Goal: Task Accomplishment & Management: Manage account settings

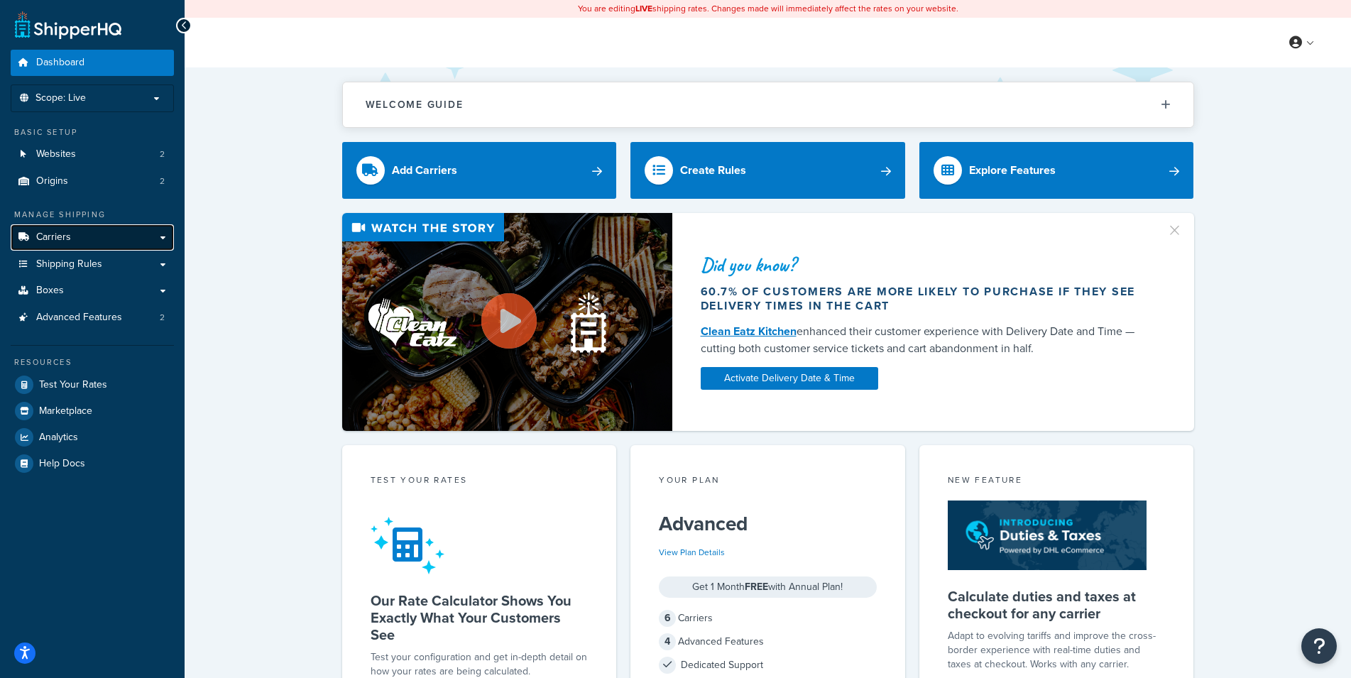
click at [124, 237] on link "Carriers" at bounding box center [92, 237] width 163 height 26
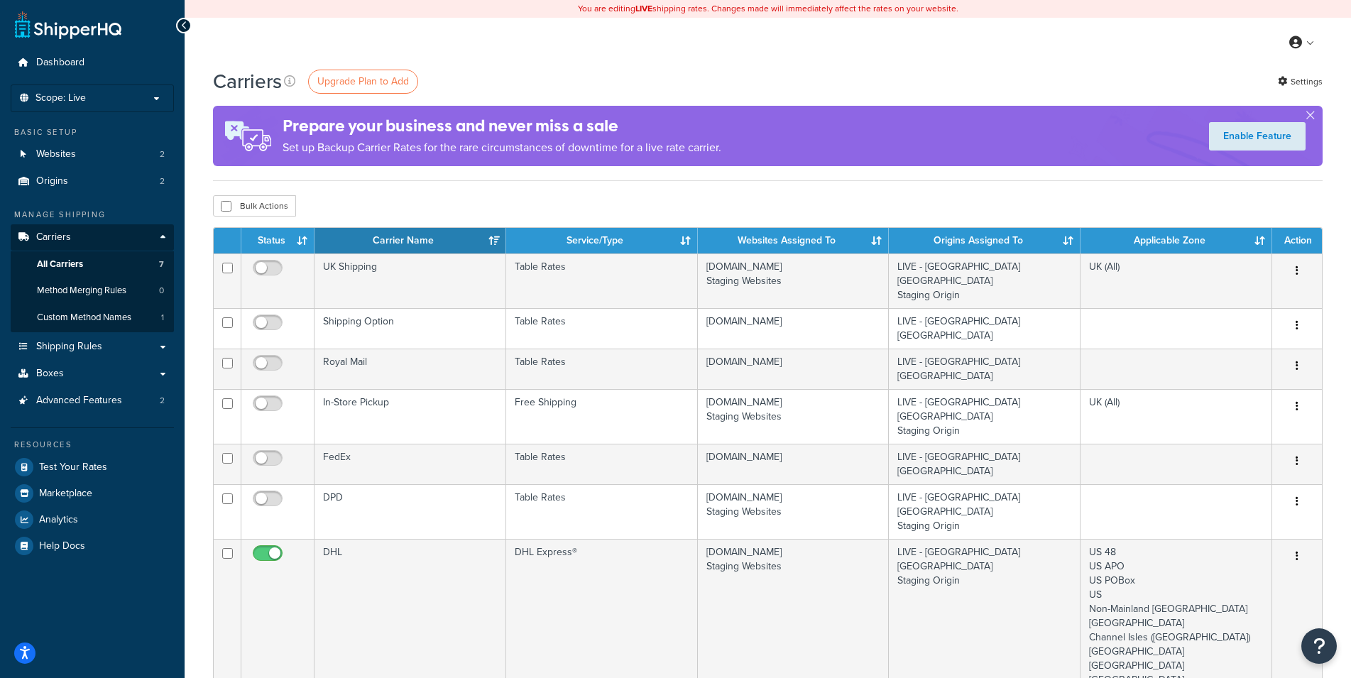
click at [194, 378] on div "Carriers Upgrade Plan to Add Settings Prepare your business and never miss a sa…" at bounding box center [768, 550] width 1167 height 966
click at [195, 379] on div "Carriers Upgrade Plan to Add Settings Prepare your business and never miss a sa…" at bounding box center [768, 550] width 1167 height 966
click at [195, 382] on div "Carriers Upgrade Plan to Add Settings Prepare your business and never miss a sa…" at bounding box center [768, 550] width 1167 height 966
click at [195, 380] on div "Carriers Upgrade Plan to Add Settings Prepare your business and never miss a sa…" at bounding box center [768, 550] width 1167 height 966
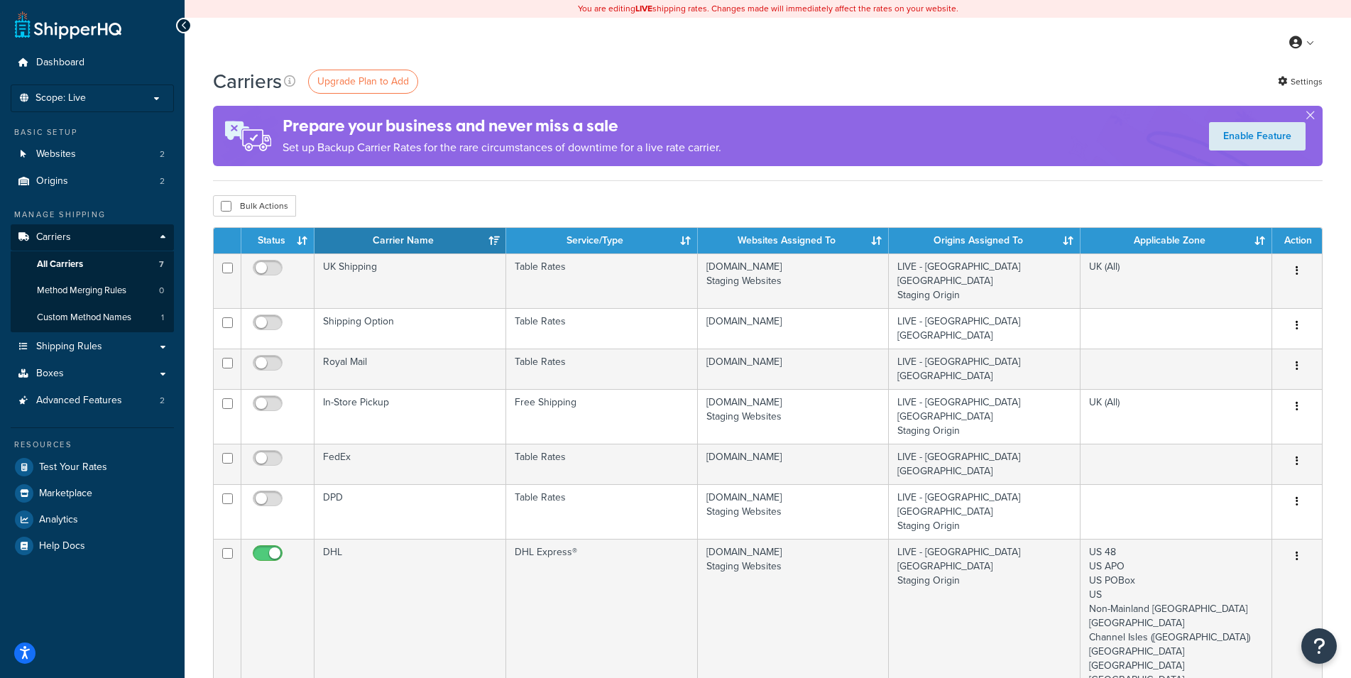
click at [194, 331] on div "Carriers Upgrade Plan to Add Settings Prepare your business and never miss a sa…" at bounding box center [768, 550] width 1167 height 966
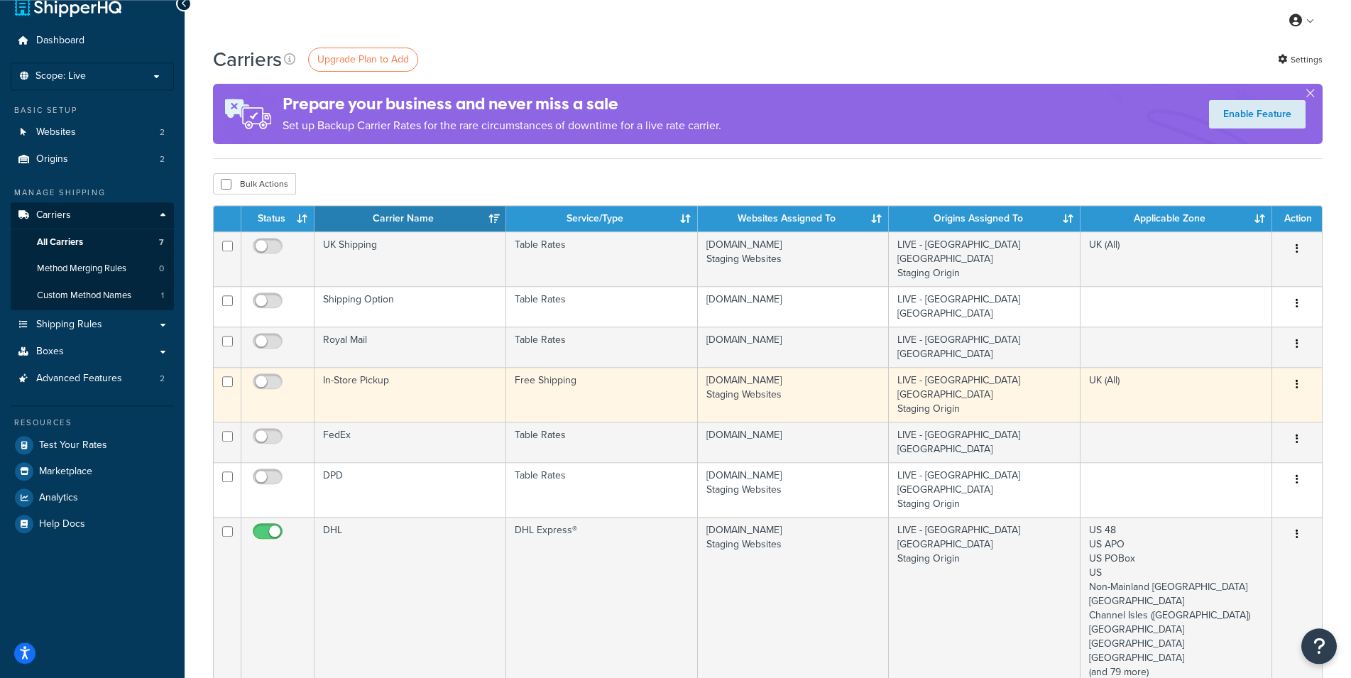
scroll to position [40, 0]
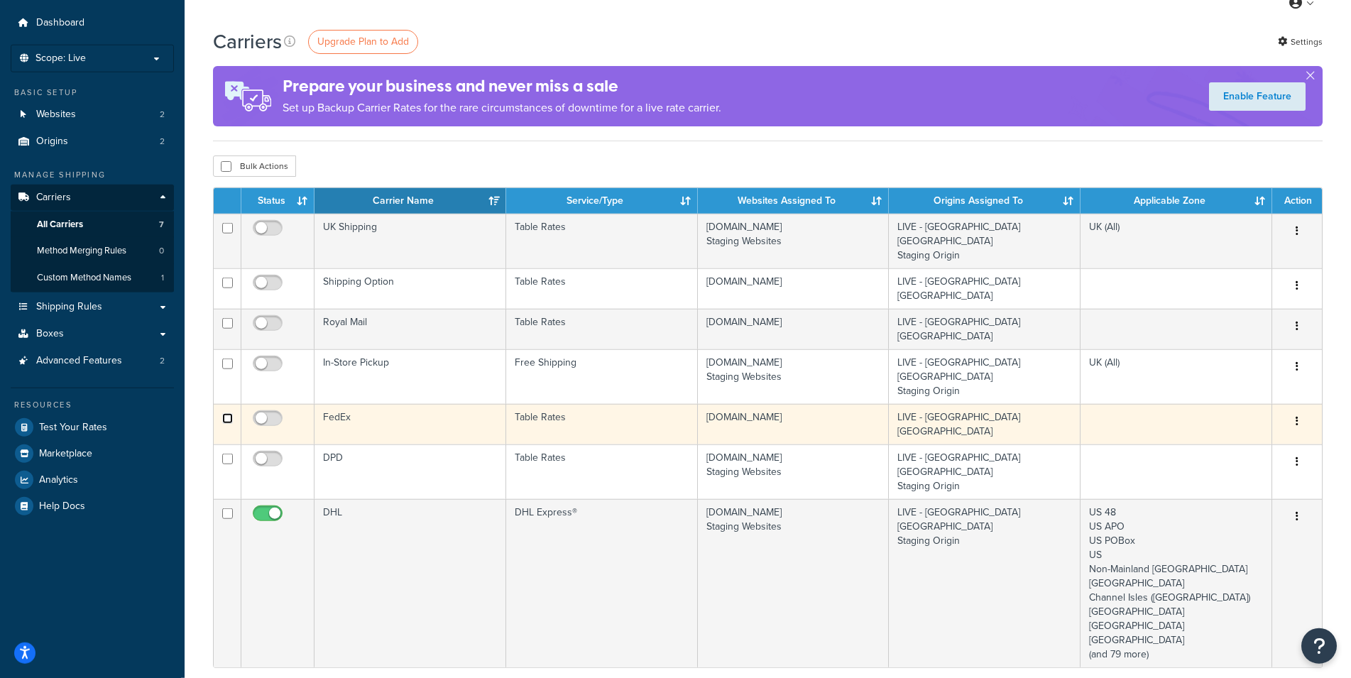
click at [228, 413] on input "checkbox" at bounding box center [227, 418] width 11 height 11
checkbox input "true"
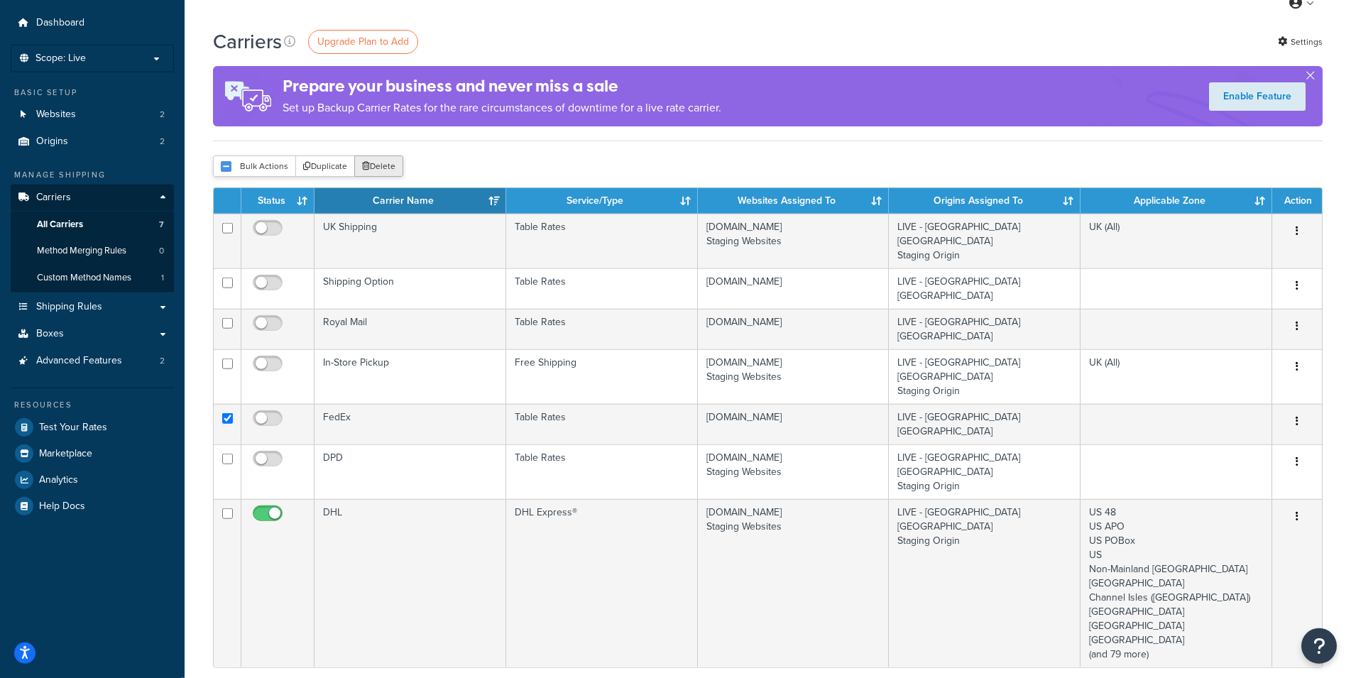
click at [381, 168] on button "Delete" at bounding box center [378, 166] width 49 height 21
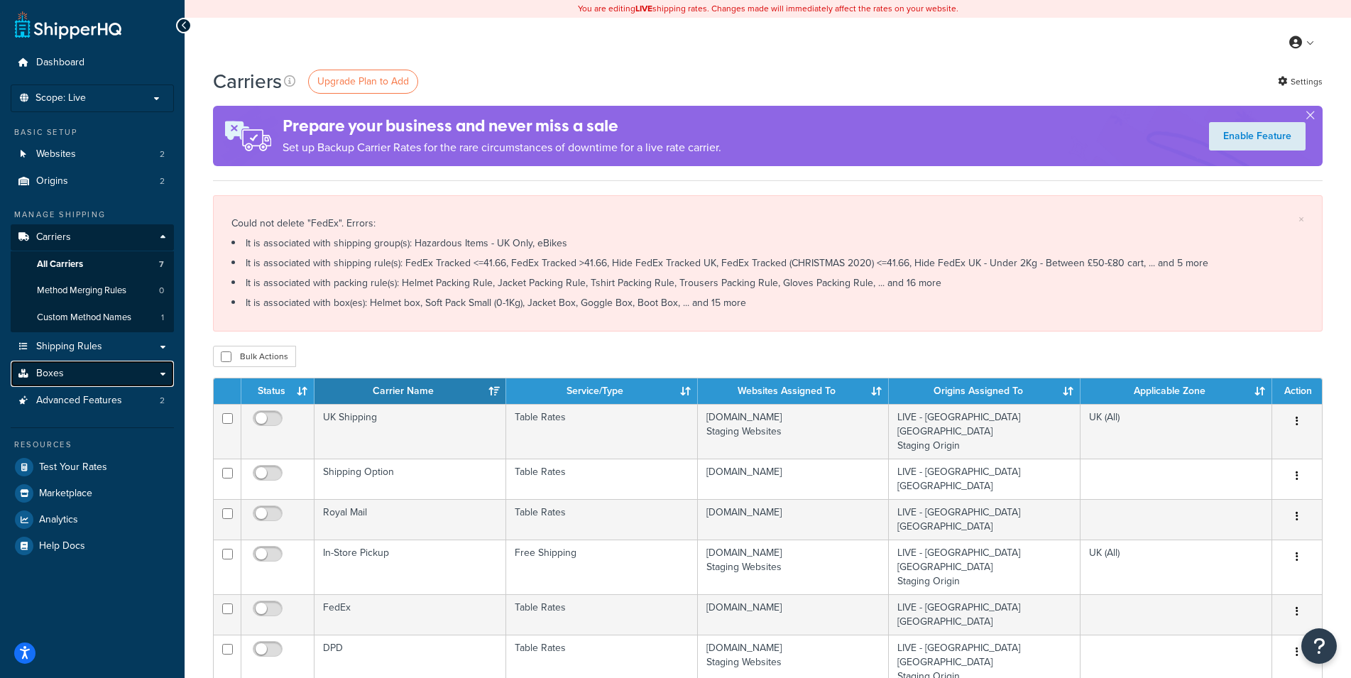
click at [89, 369] on link "Boxes" at bounding box center [92, 374] width 163 height 26
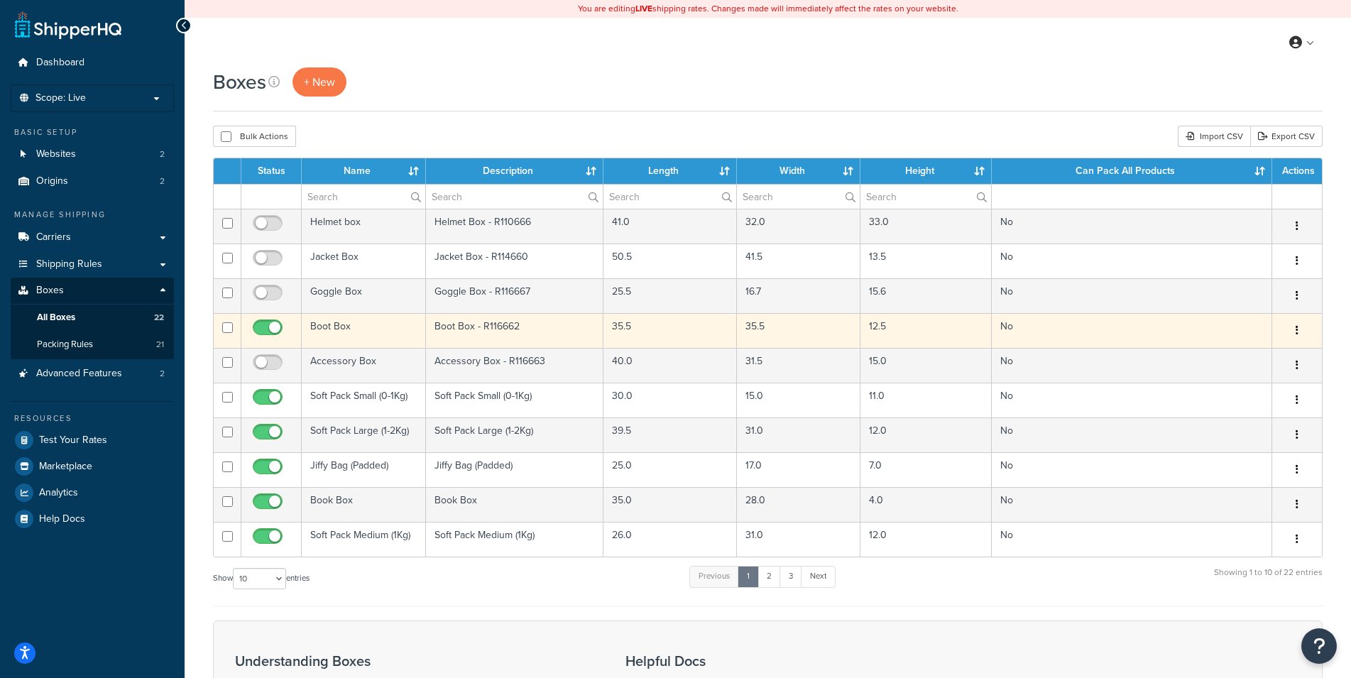
click at [362, 327] on td "Boot Box" at bounding box center [364, 330] width 124 height 35
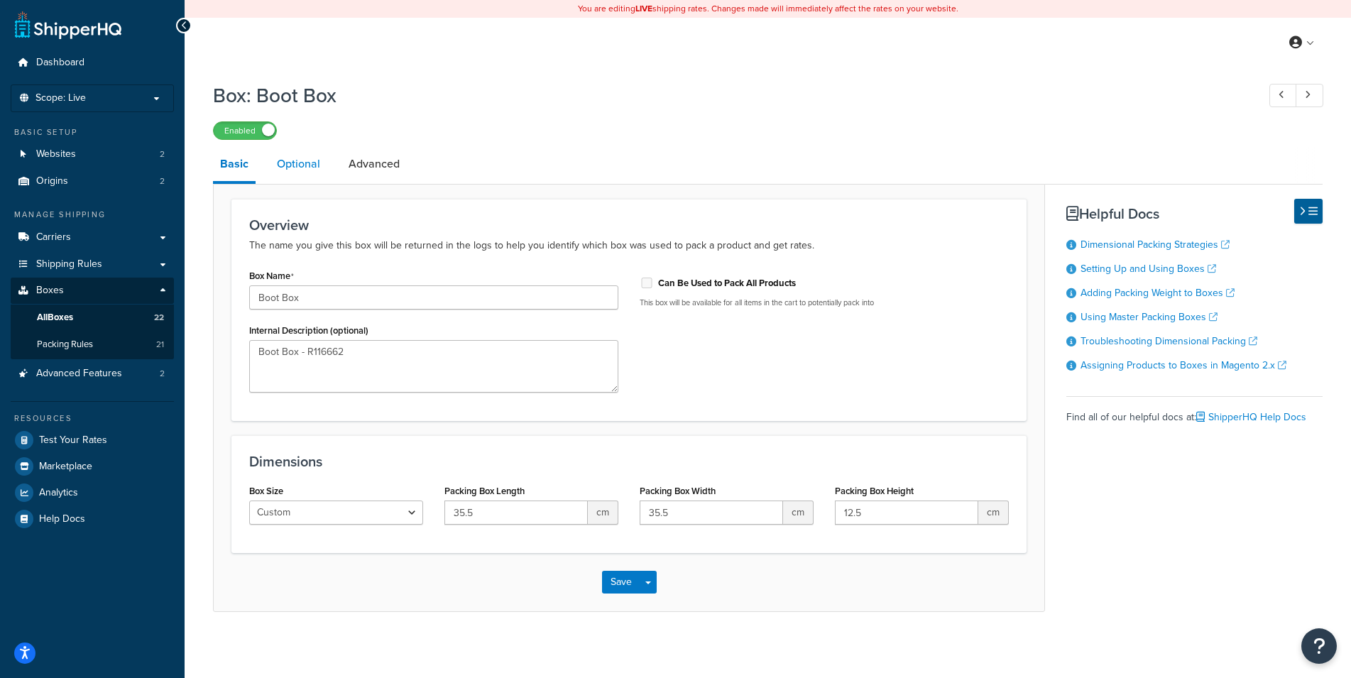
click at [306, 169] on link "Optional" at bounding box center [299, 164] width 58 height 34
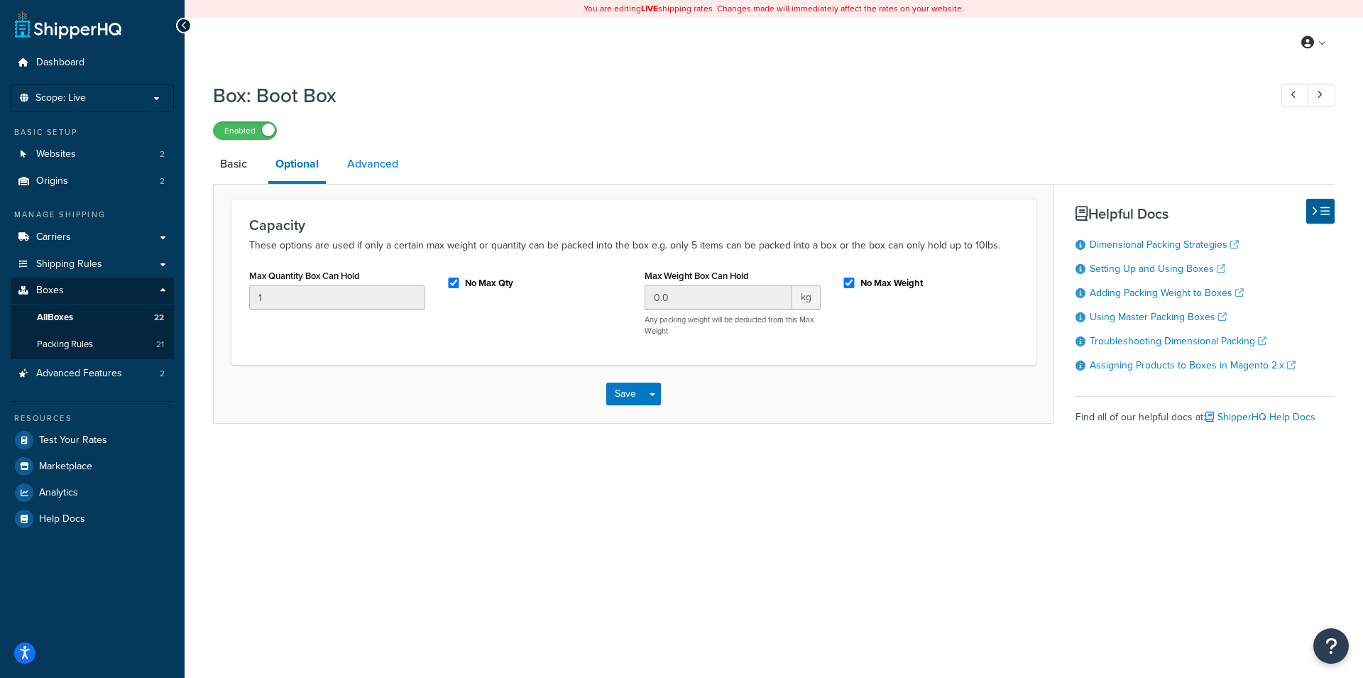
click at [377, 159] on link "Advanced" at bounding box center [372, 164] width 65 height 34
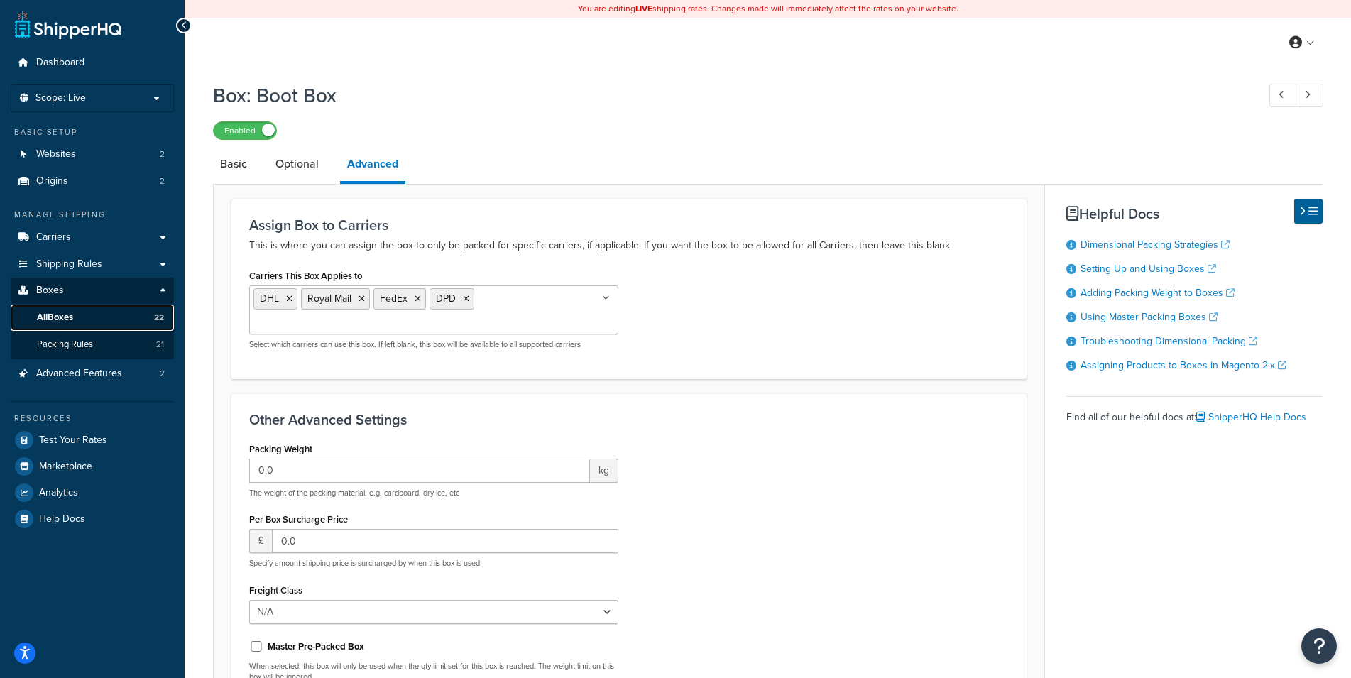
click at [109, 311] on link "All Boxes 22" at bounding box center [92, 318] width 163 height 26
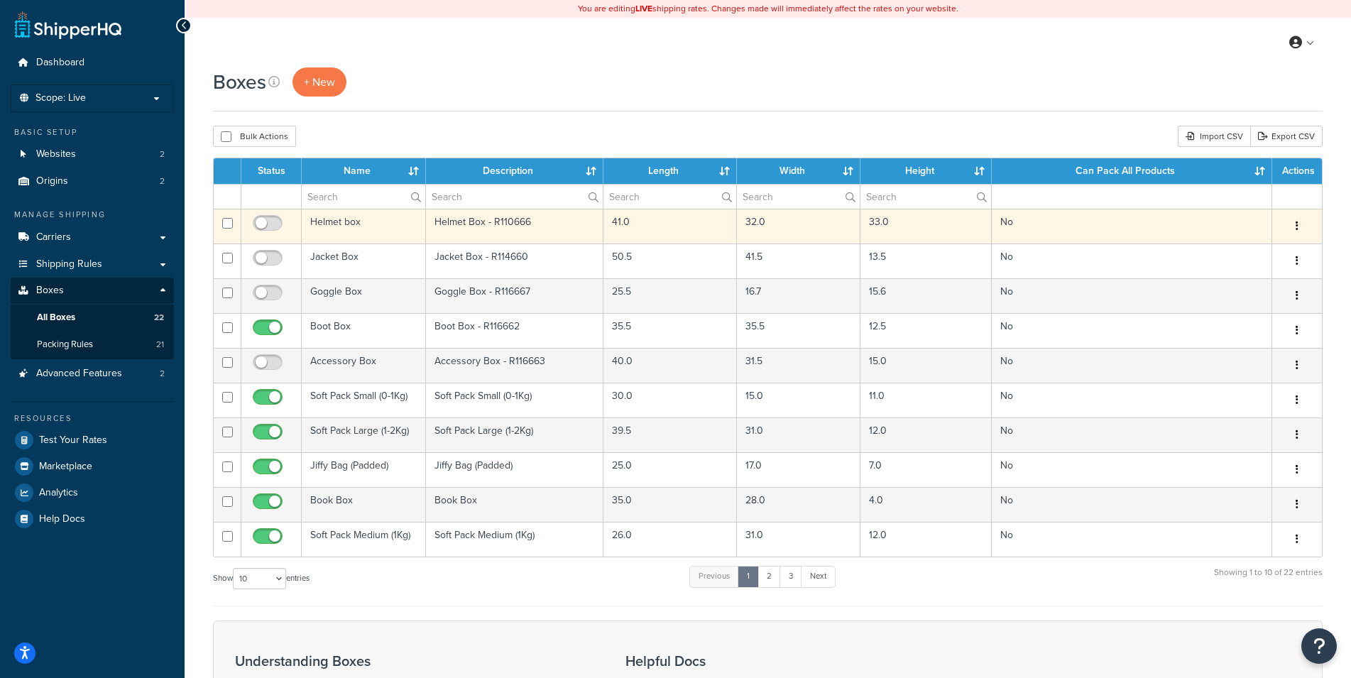
click at [376, 221] on td "Helmet box" at bounding box center [364, 226] width 124 height 35
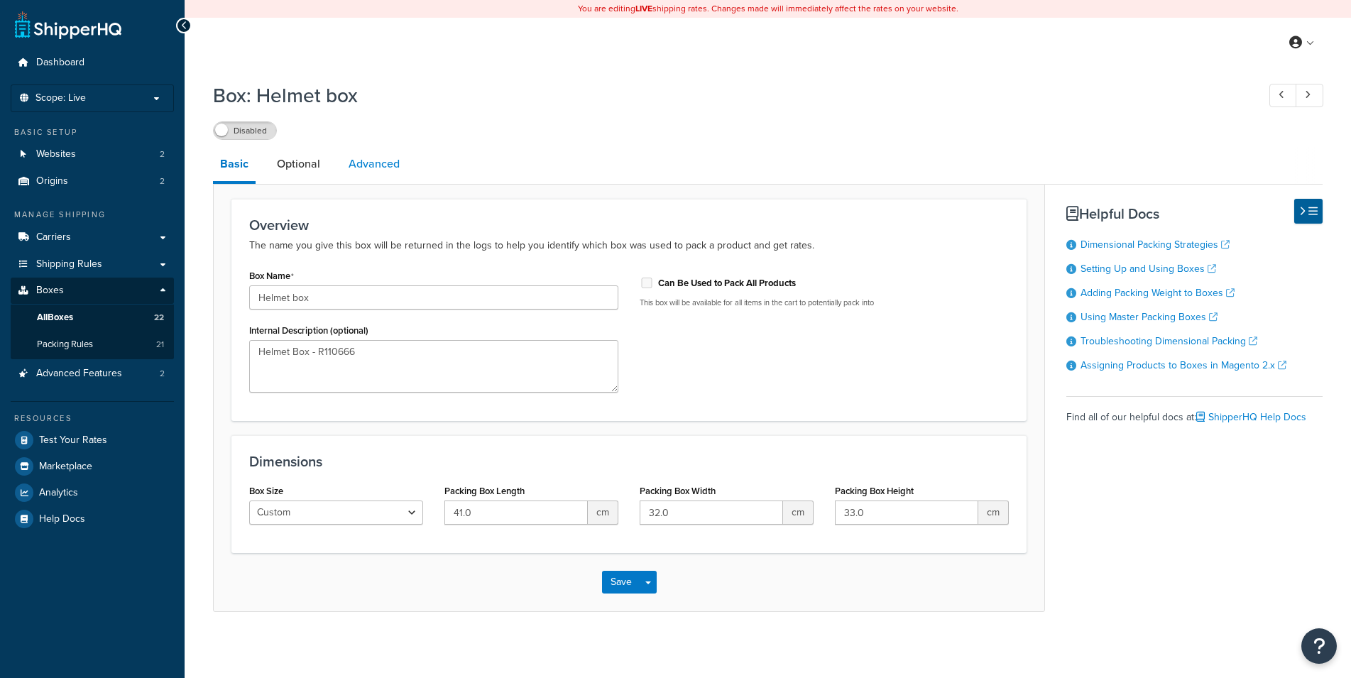
click at [357, 167] on link "Advanced" at bounding box center [374, 164] width 65 height 34
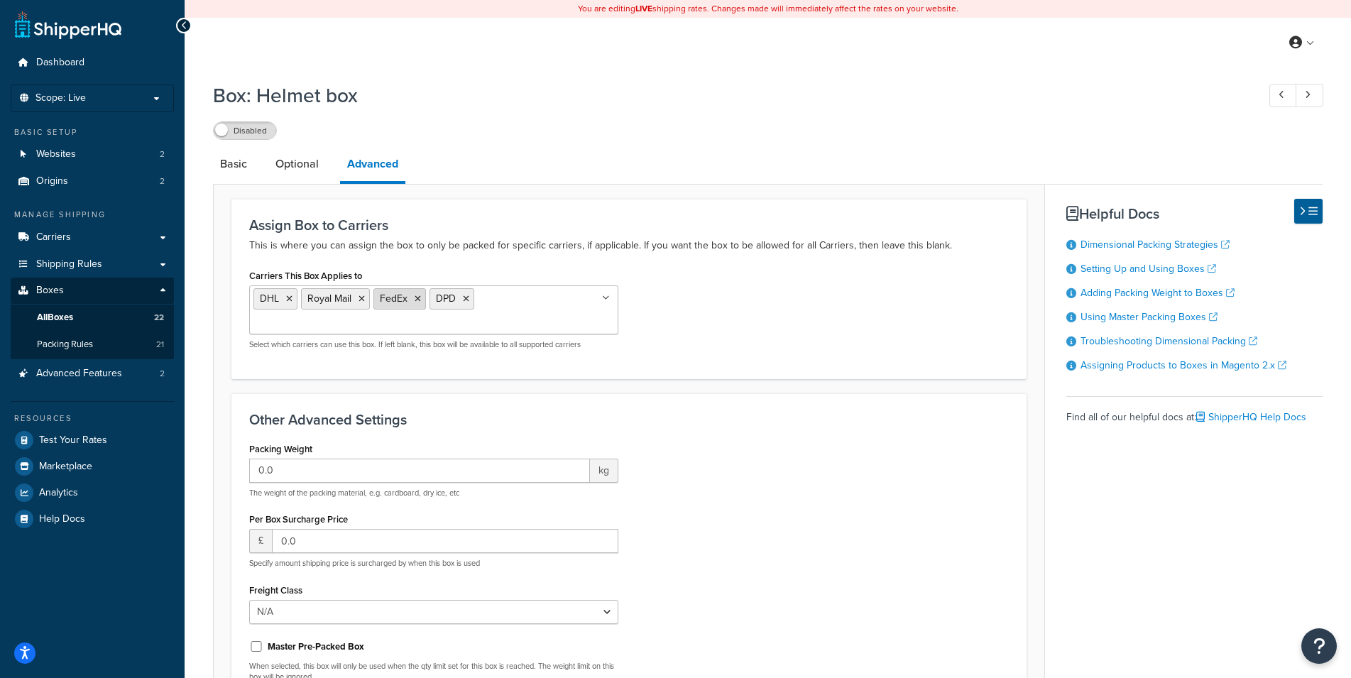
click at [417, 298] on icon at bounding box center [418, 299] width 6 height 9
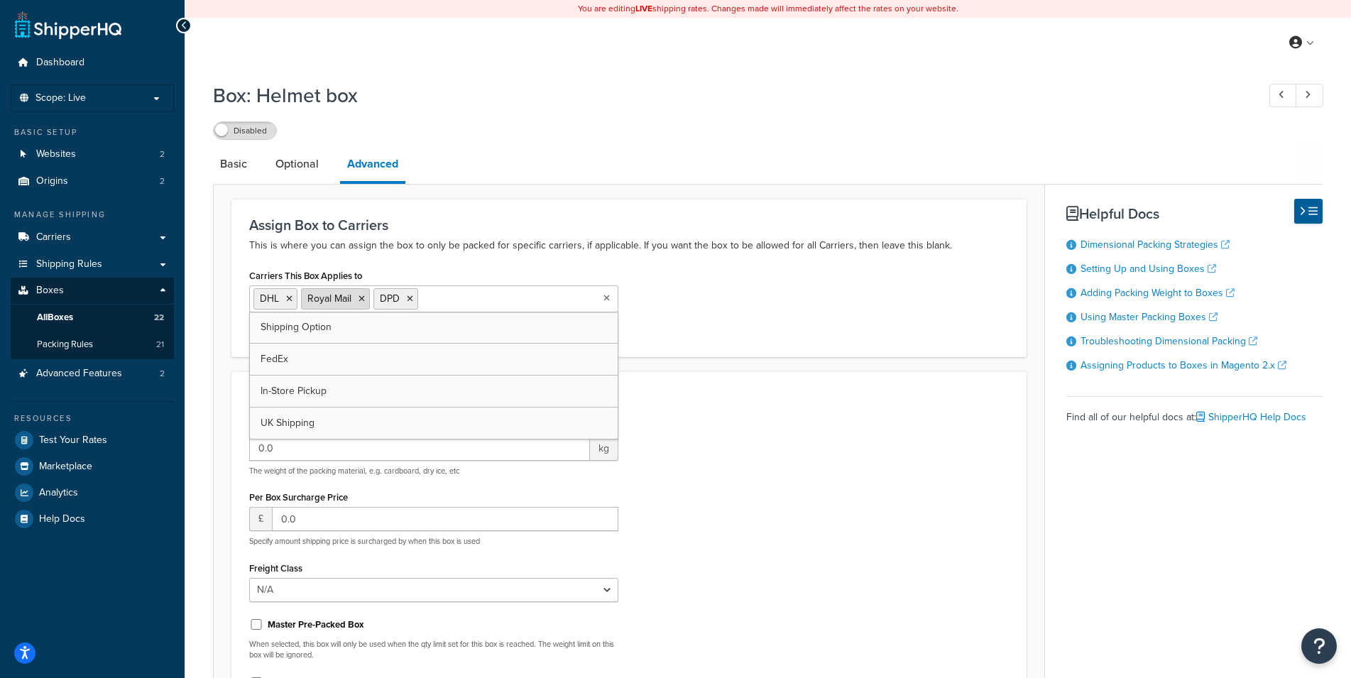
click at [362, 300] on icon at bounding box center [362, 299] width 6 height 9
click at [730, 325] on div "Carriers This Box Applies to DHL DPD Shipping Option Royal Mail FedEx In-Store …" at bounding box center [629, 302] width 781 height 73
click at [761, 293] on div "Carriers This Box Applies to DHL DPD Shipping Option Royal Mail FedEx In-Store …" at bounding box center [629, 302] width 781 height 73
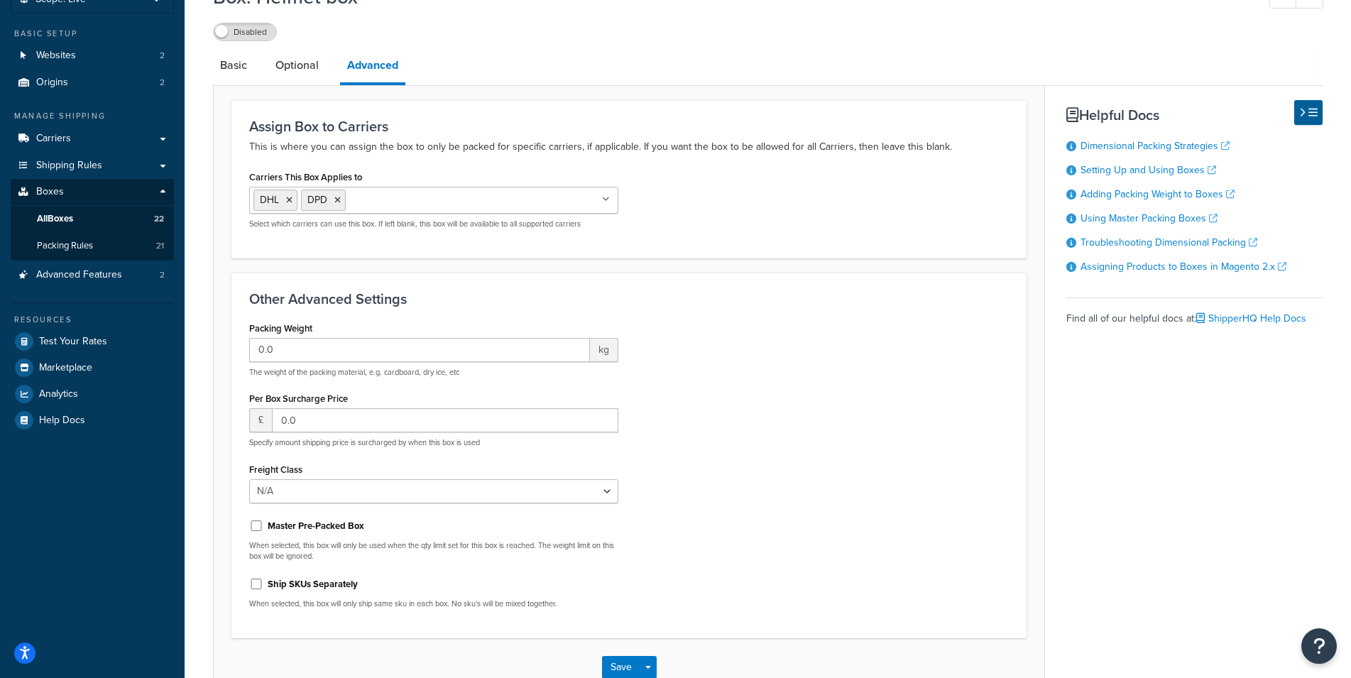
scroll to position [189, 0]
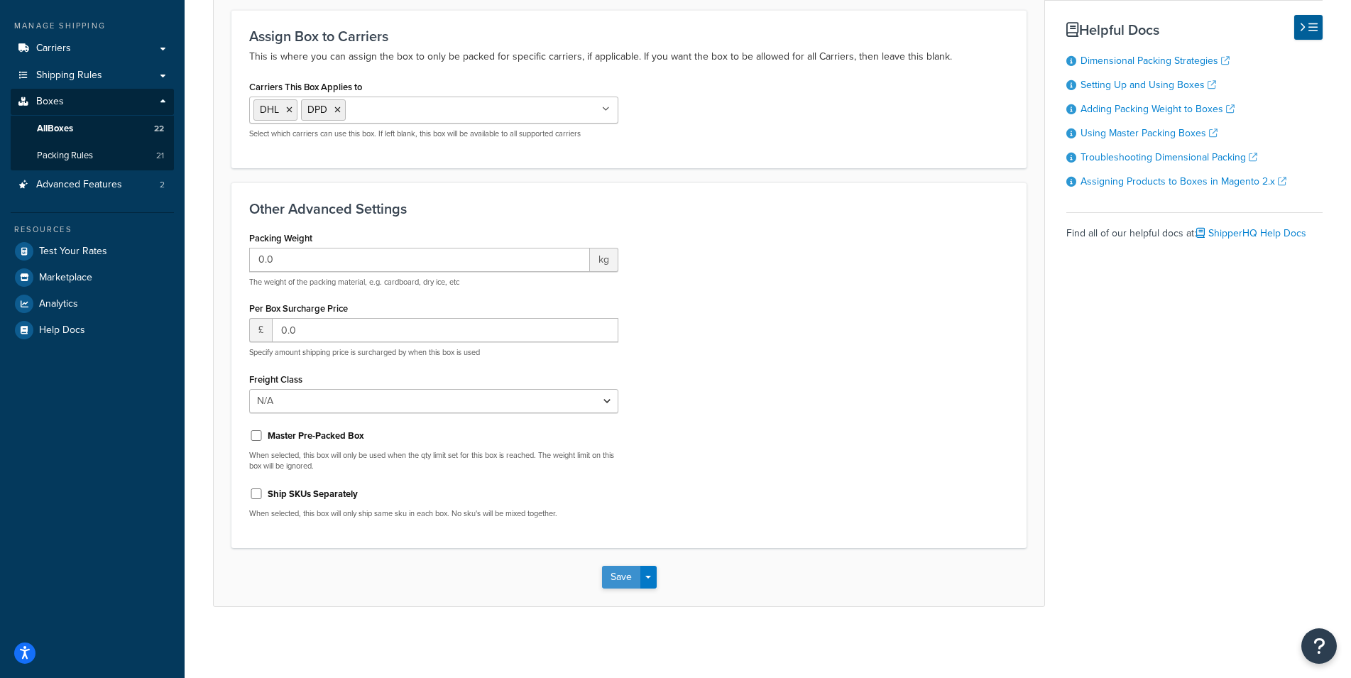
click at [618, 583] on button "Save" at bounding box center [621, 577] width 38 height 23
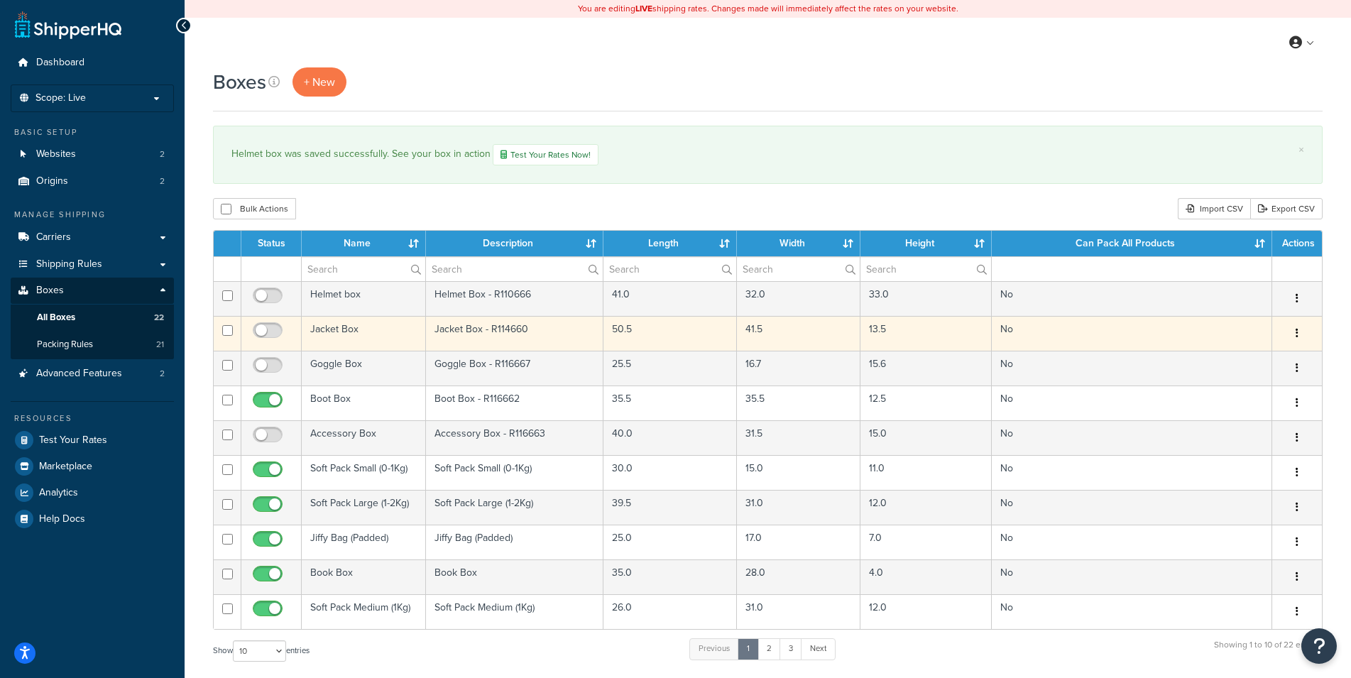
click at [388, 329] on td "Jacket Box" at bounding box center [364, 333] width 124 height 35
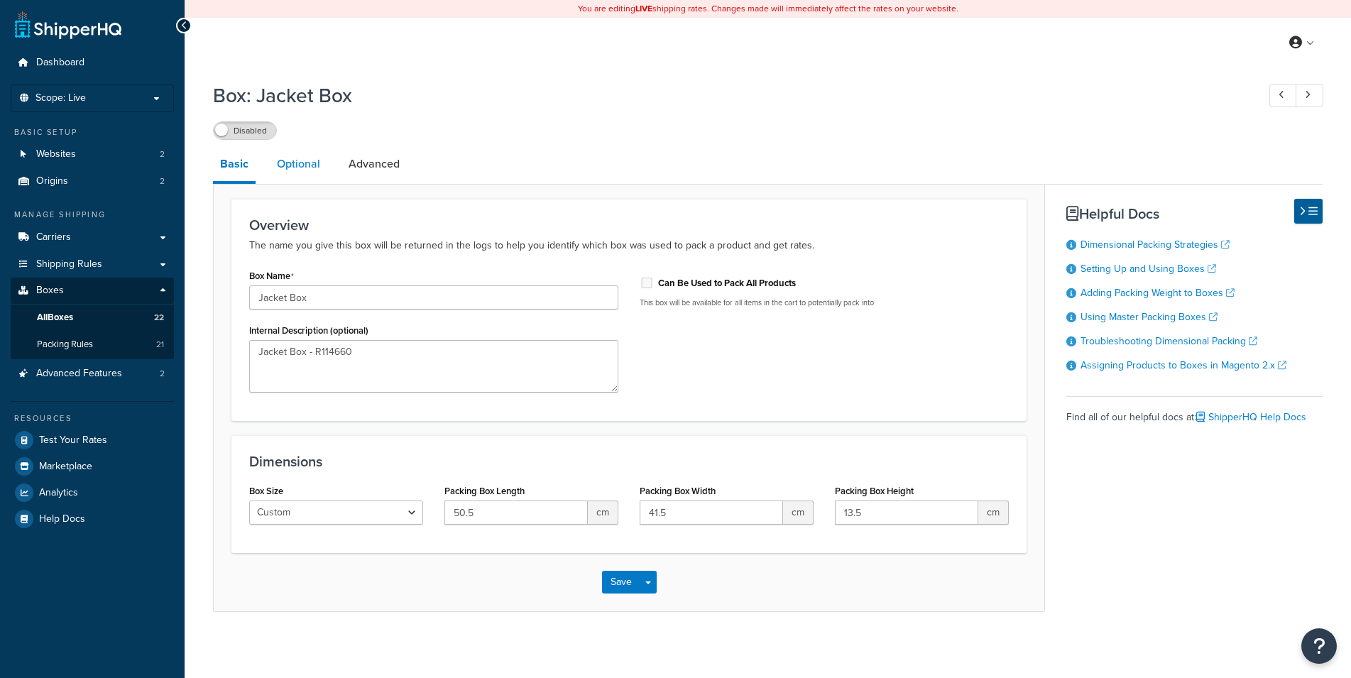
click at [311, 160] on link "Optional" at bounding box center [299, 164] width 58 height 34
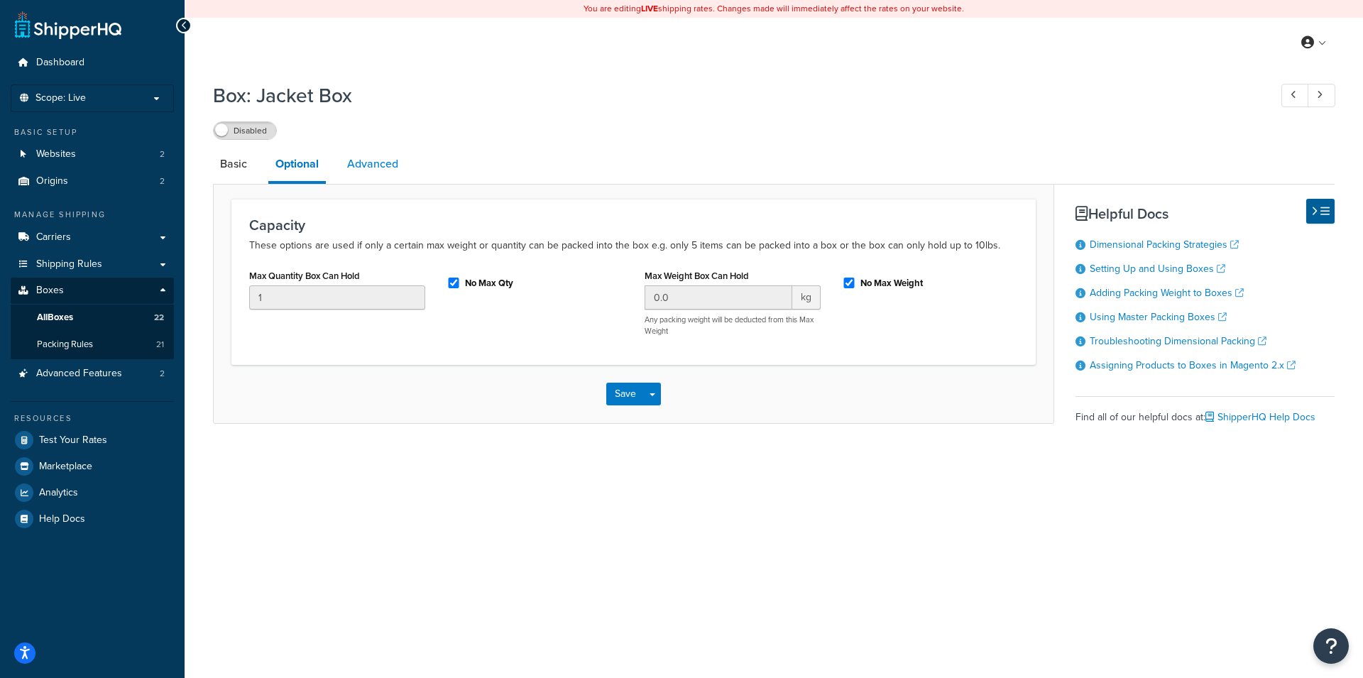
click at [370, 172] on link "Advanced" at bounding box center [372, 164] width 65 height 34
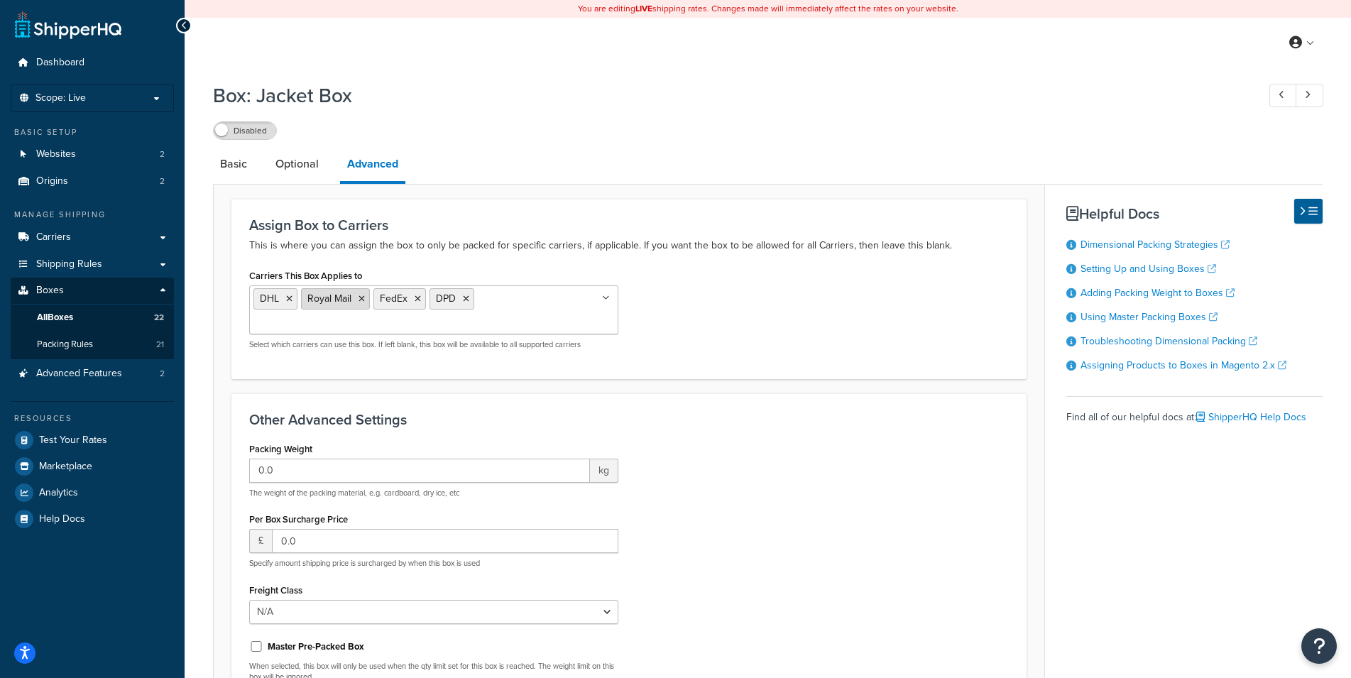
click at [363, 300] on icon at bounding box center [362, 299] width 6 height 9
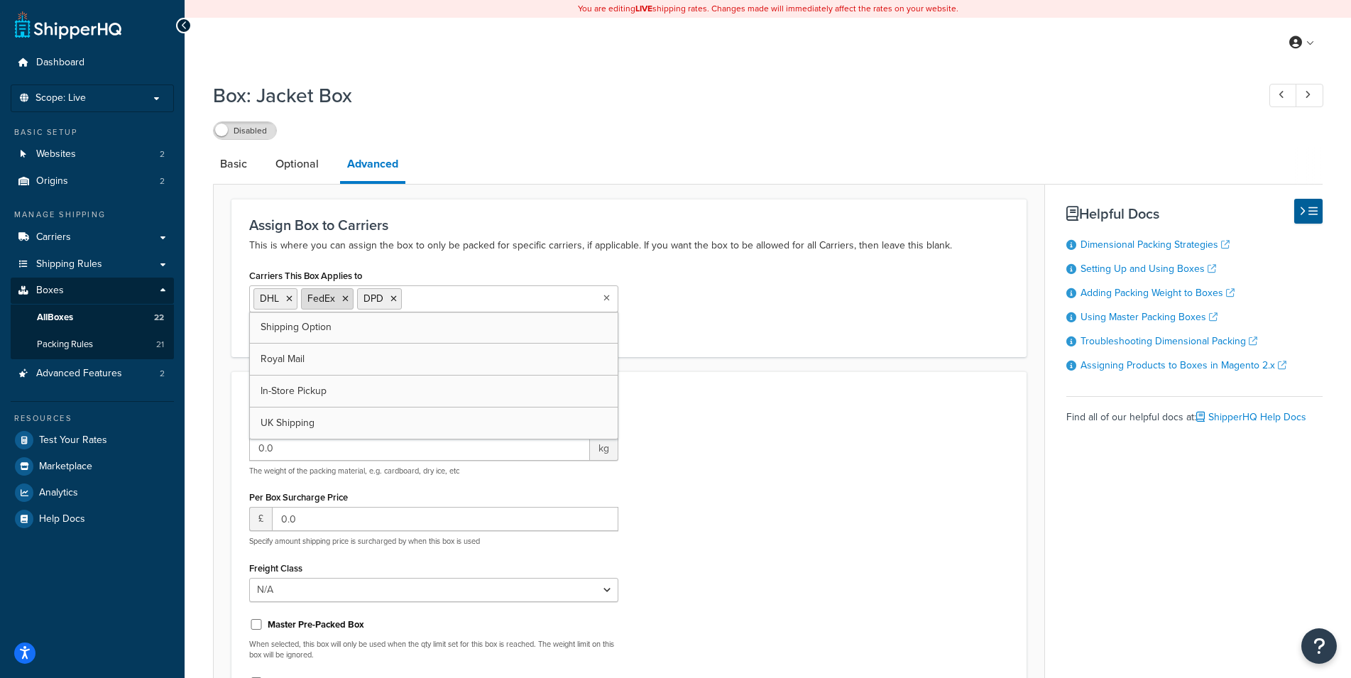
click at [346, 300] on icon at bounding box center [345, 299] width 6 height 9
click at [709, 297] on div "Carriers This Box Applies to DHL DPD Shipping Option Royal Mail FedEx In-Store …" at bounding box center [629, 302] width 781 height 73
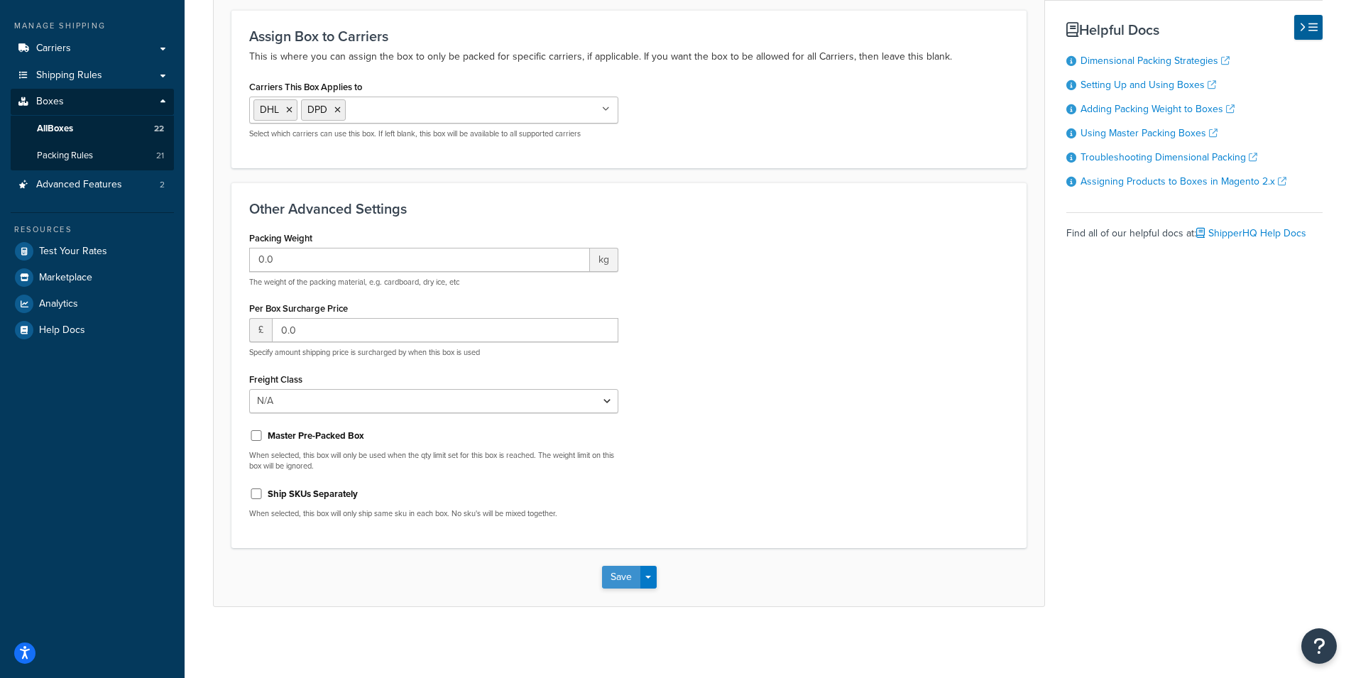
click at [616, 584] on button "Save" at bounding box center [621, 577] width 38 height 23
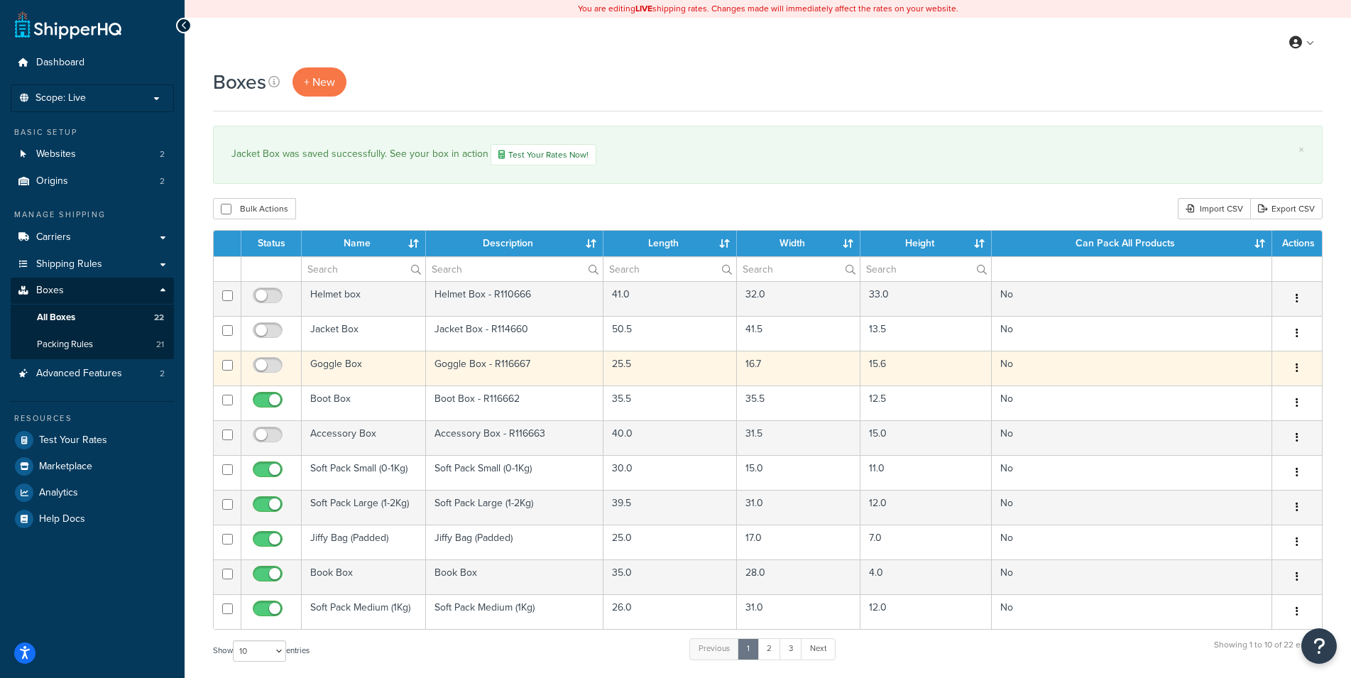
click at [373, 359] on td "Goggle Box" at bounding box center [364, 368] width 124 height 35
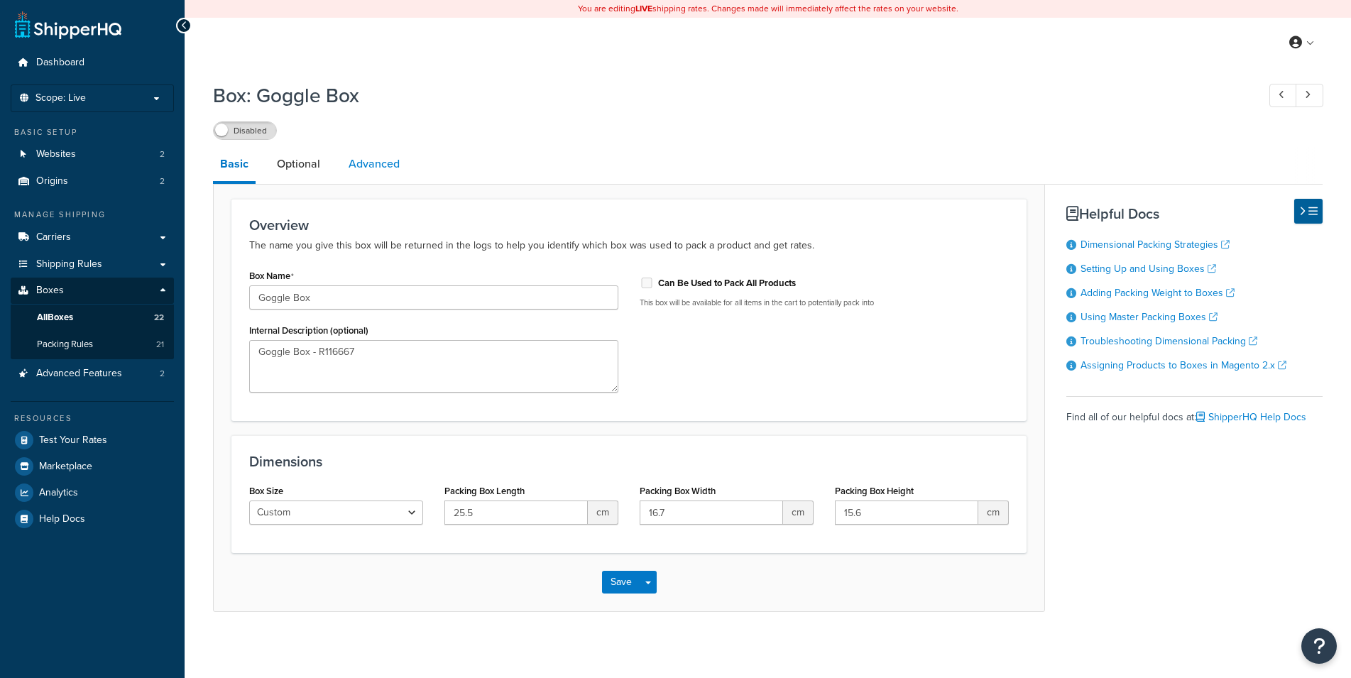
click at [366, 163] on link "Advanced" at bounding box center [374, 164] width 65 height 34
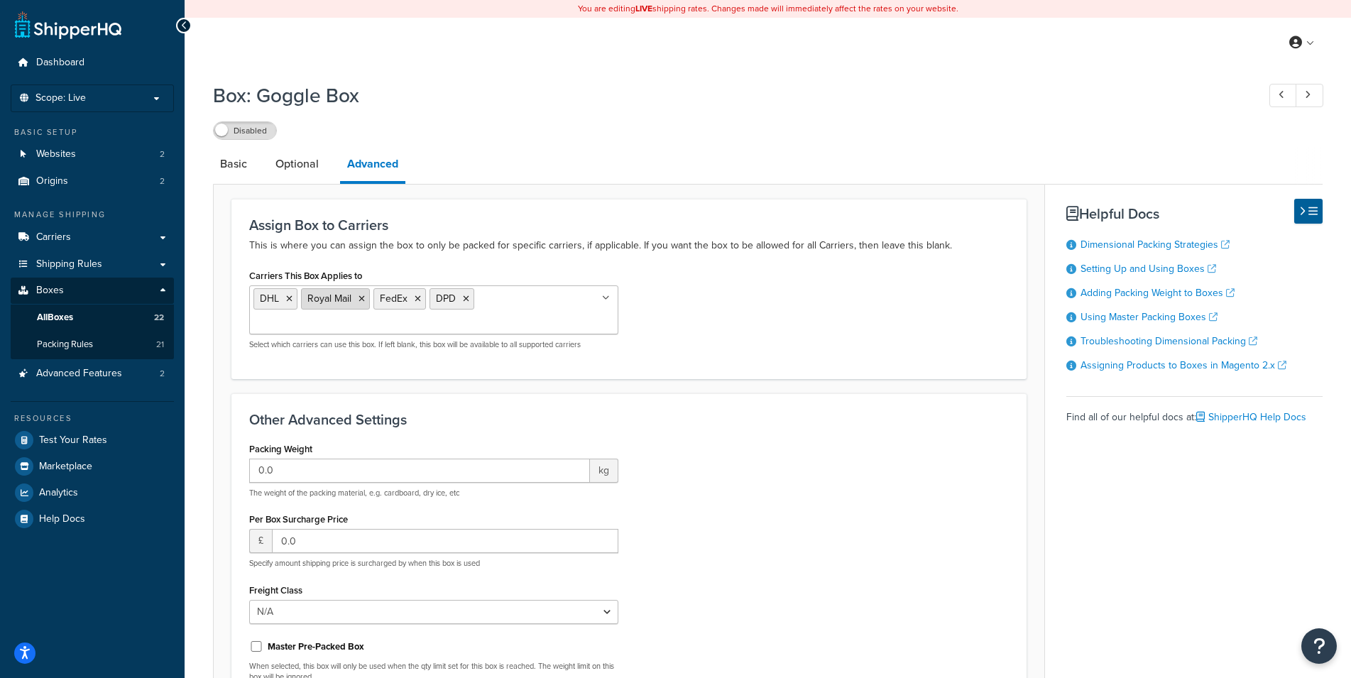
click at [361, 300] on icon at bounding box center [362, 299] width 6 height 9
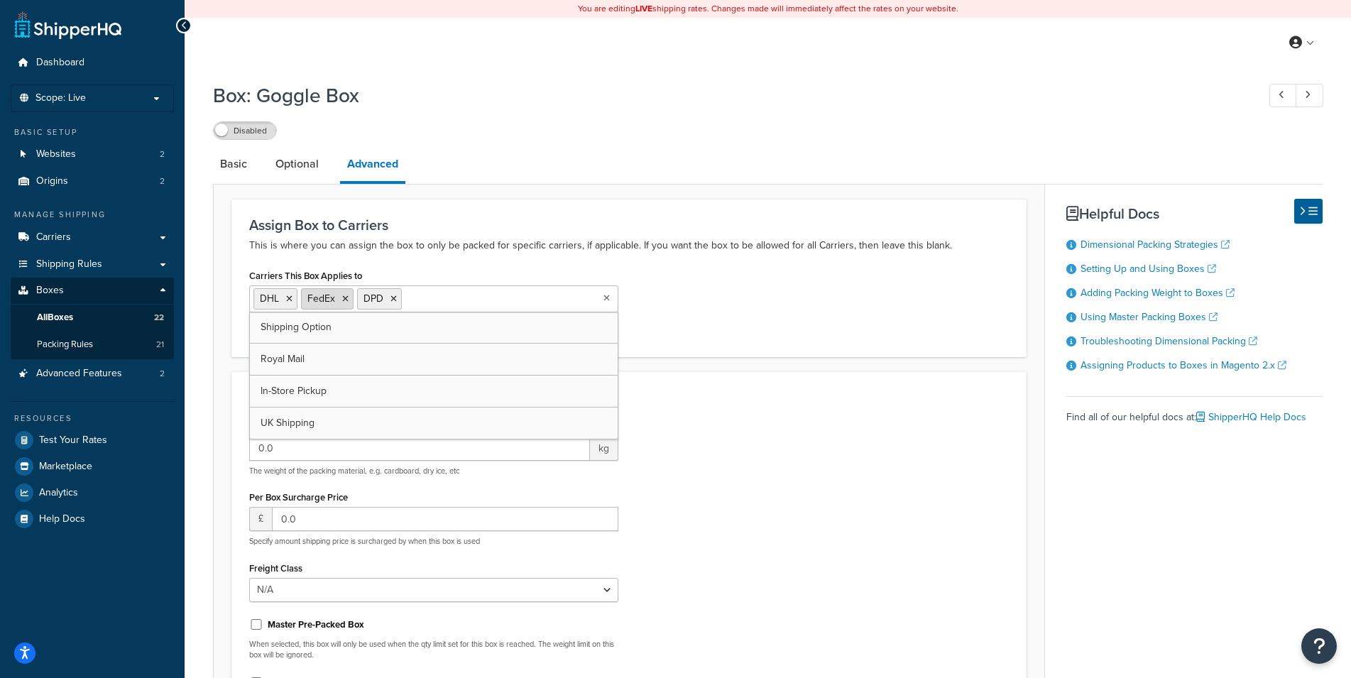
click at [345, 299] on icon at bounding box center [345, 299] width 6 height 9
drag, startPoint x: 734, startPoint y: 333, endPoint x: 732, endPoint y: 322, distance: 10.7
click at [734, 333] on div "Carriers This Box Applies to DHL DPD Shipping Option Royal Mail FedEx In-Store …" at bounding box center [629, 302] width 781 height 73
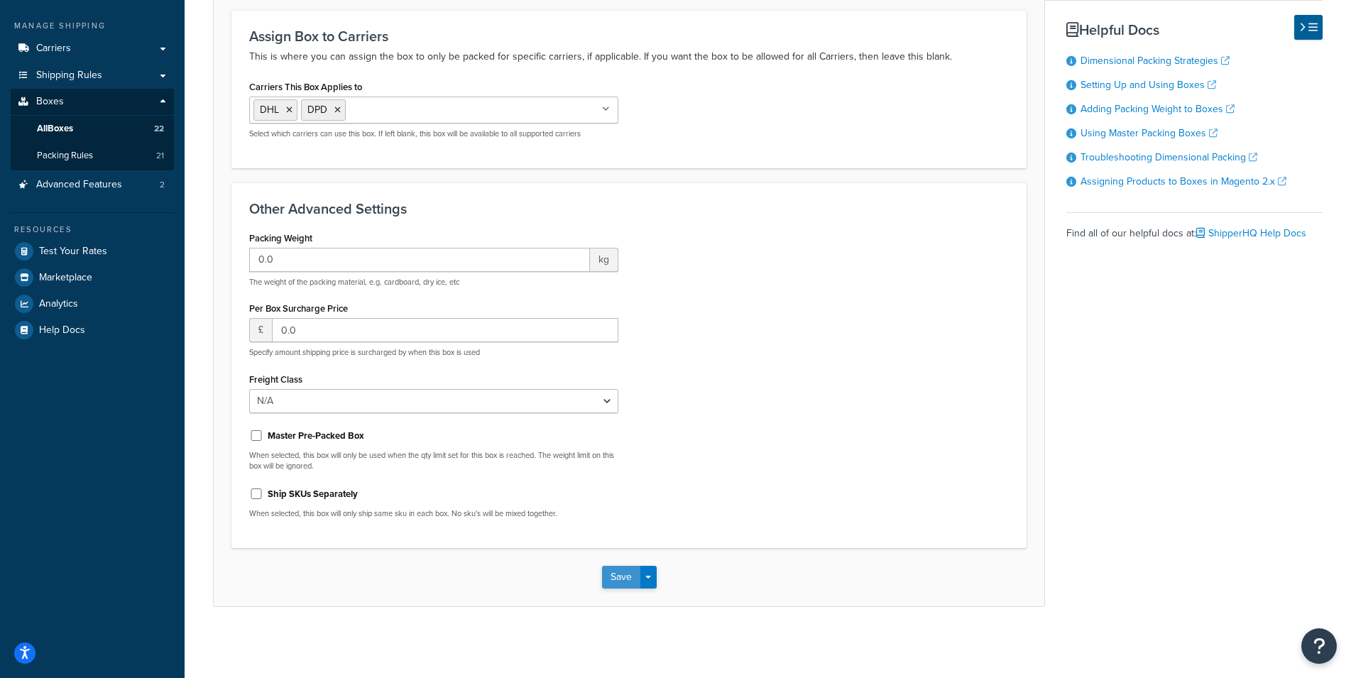
click at [617, 577] on button "Save" at bounding box center [621, 577] width 38 height 23
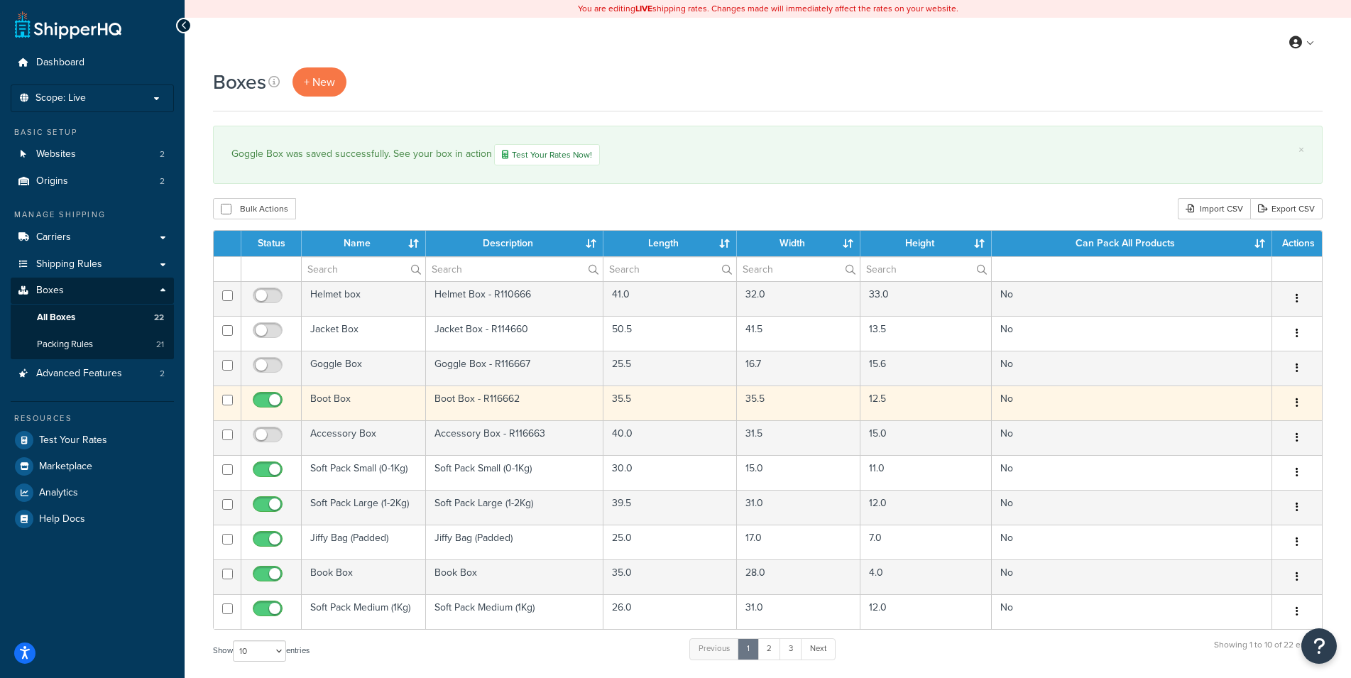
click at [372, 400] on td "Boot Box" at bounding box center [364, 403] width 124 height 35
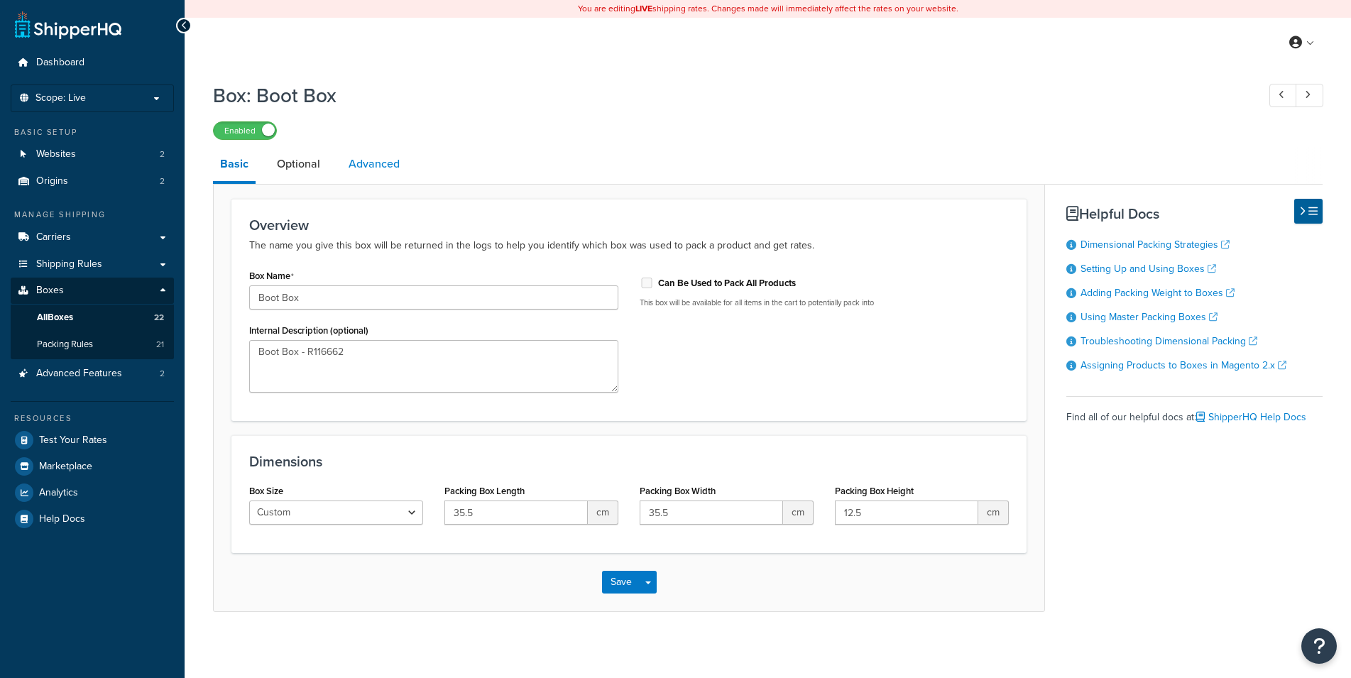
click at [352, 170] on link "Advanced" at bounding box center [374, 164] width 65 height 34
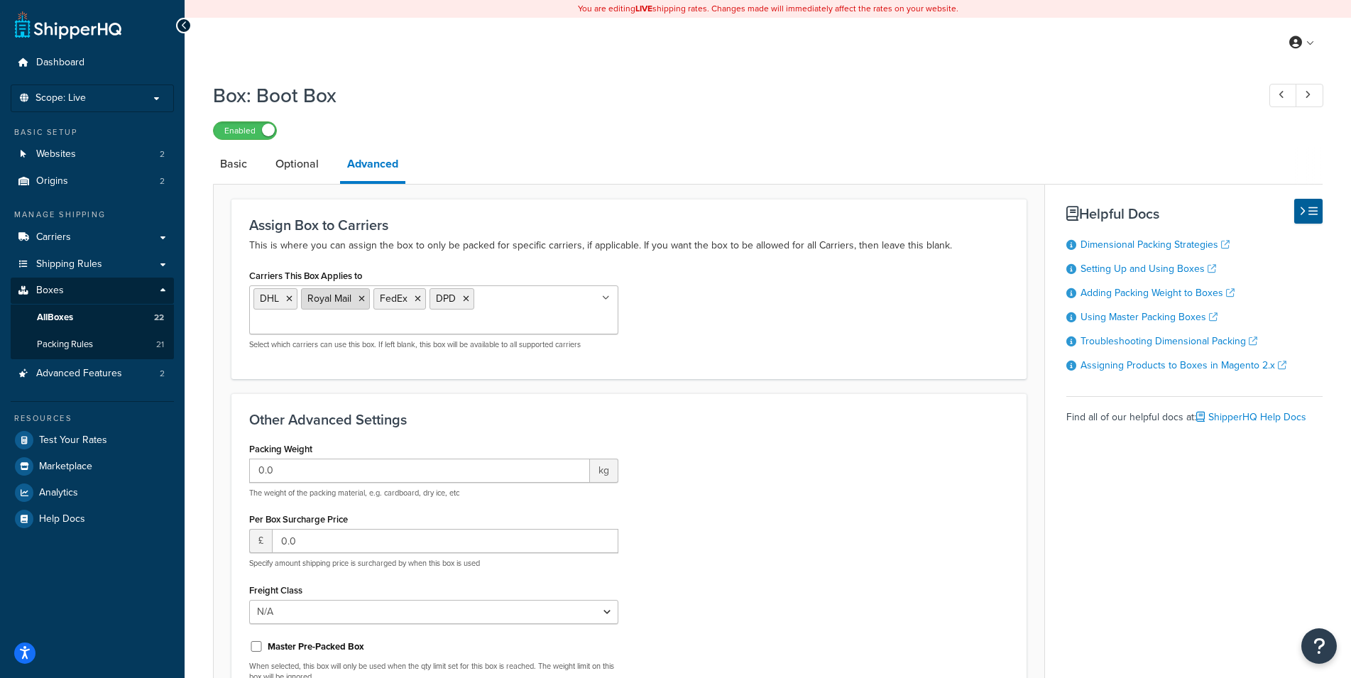
click at [361, 300] on icon at bounding box center [362, 299] width 6 height 9
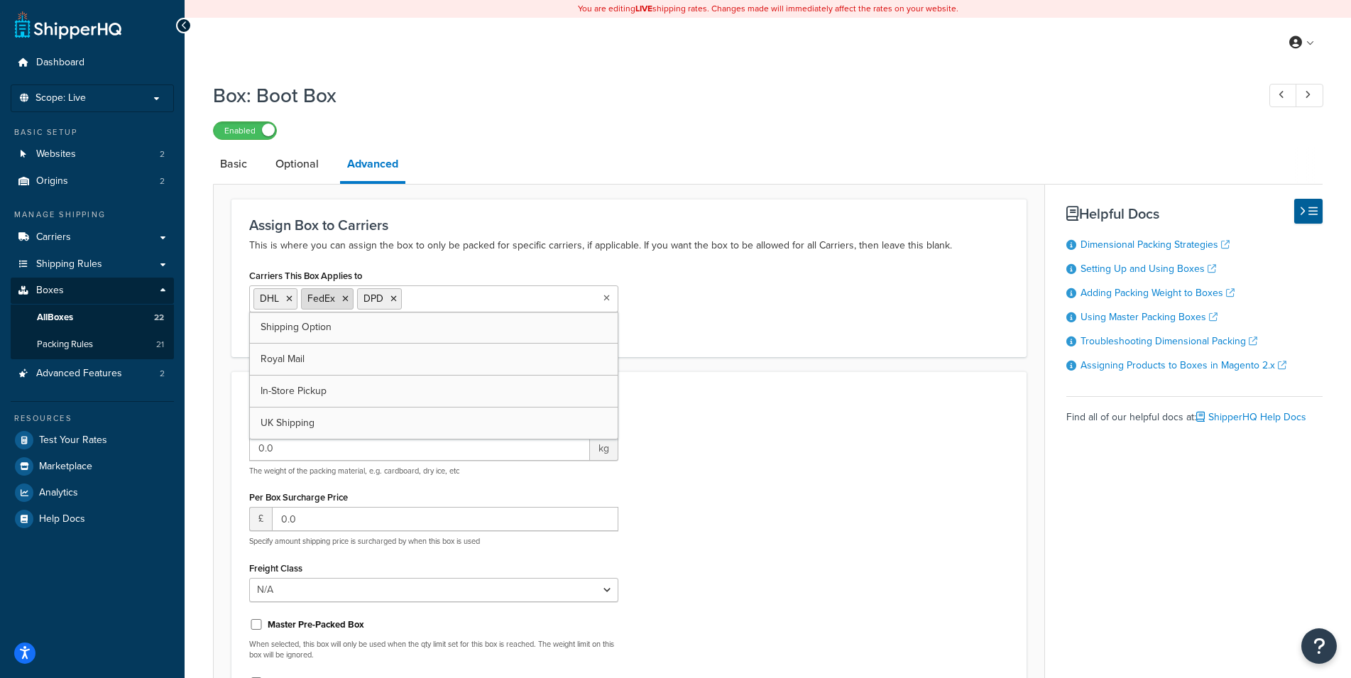
click at [345, 298] on icon at bounding box center [345, 299] width 6 height 9
click at [655, 318] on div "Carriers This Box Applies to DHL DPD Shipping Option Royal Mail FedEx In-Store …" at bounding box center [629, 302] width 781 height 73
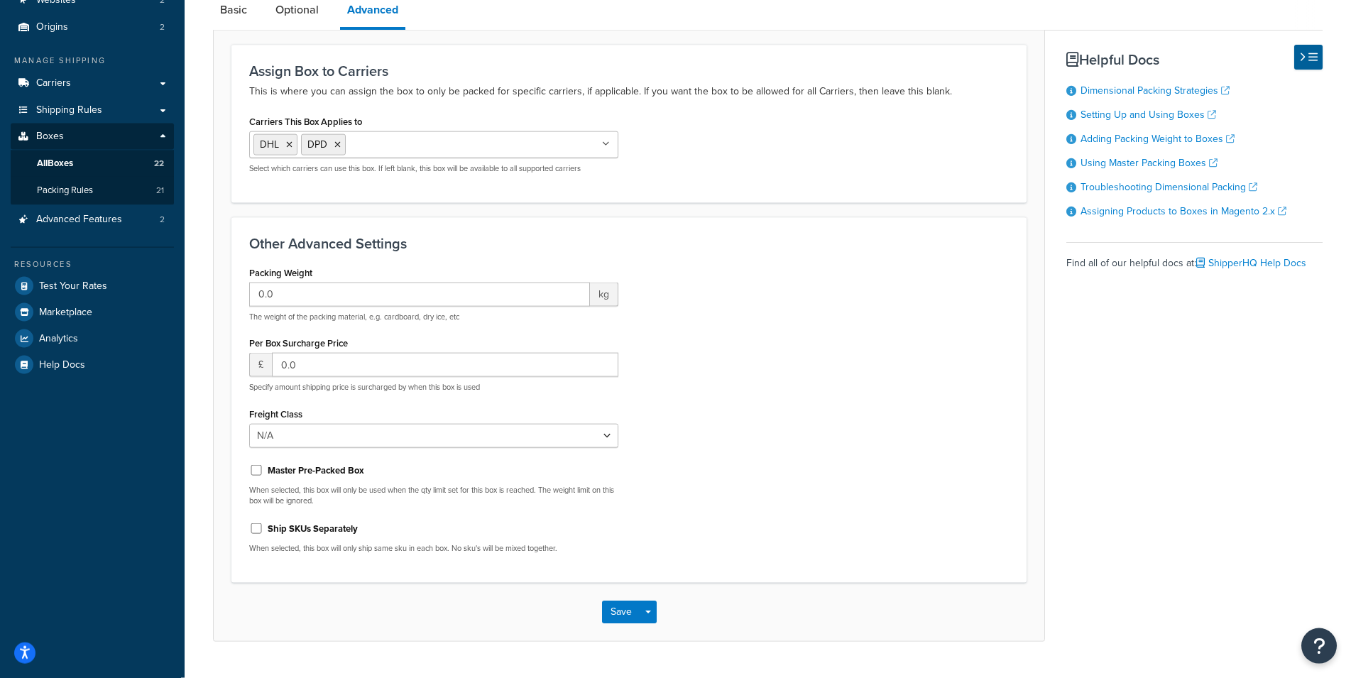
scroll to position [189, 0]
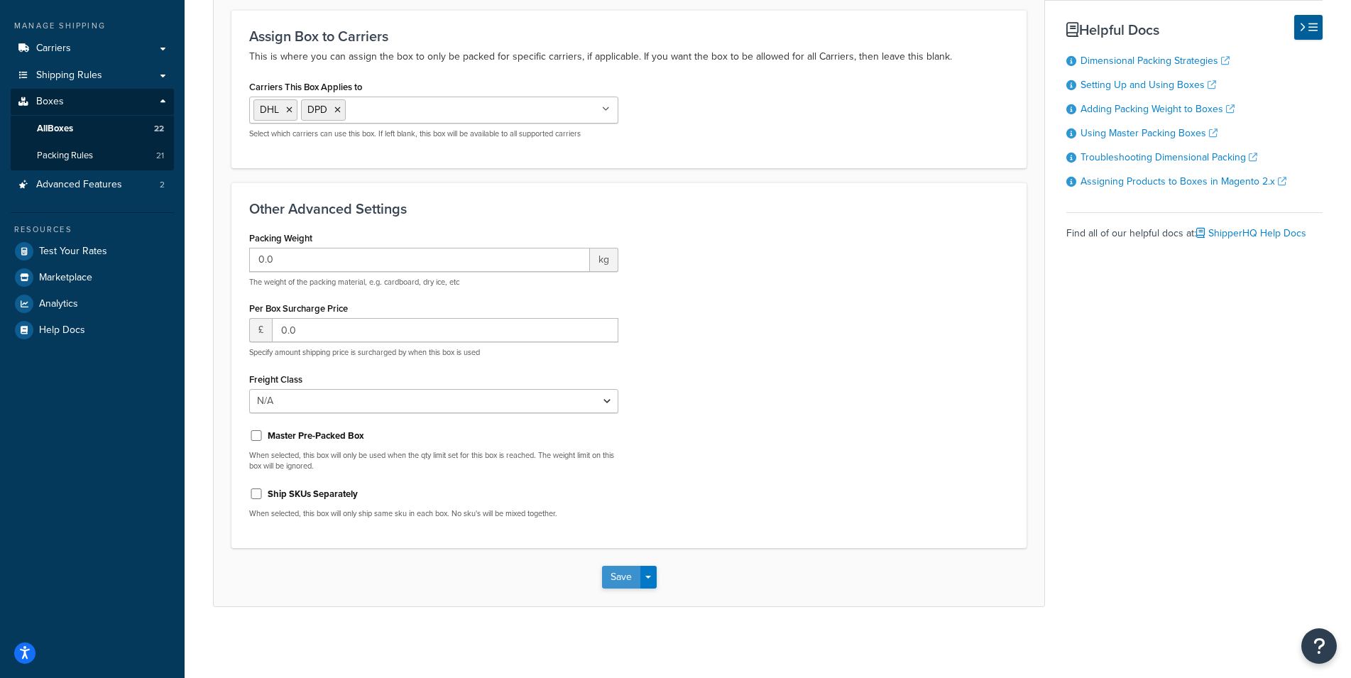
click at [621, 567] on button "Save" at bounding box center [621, 577] width 38 height 23
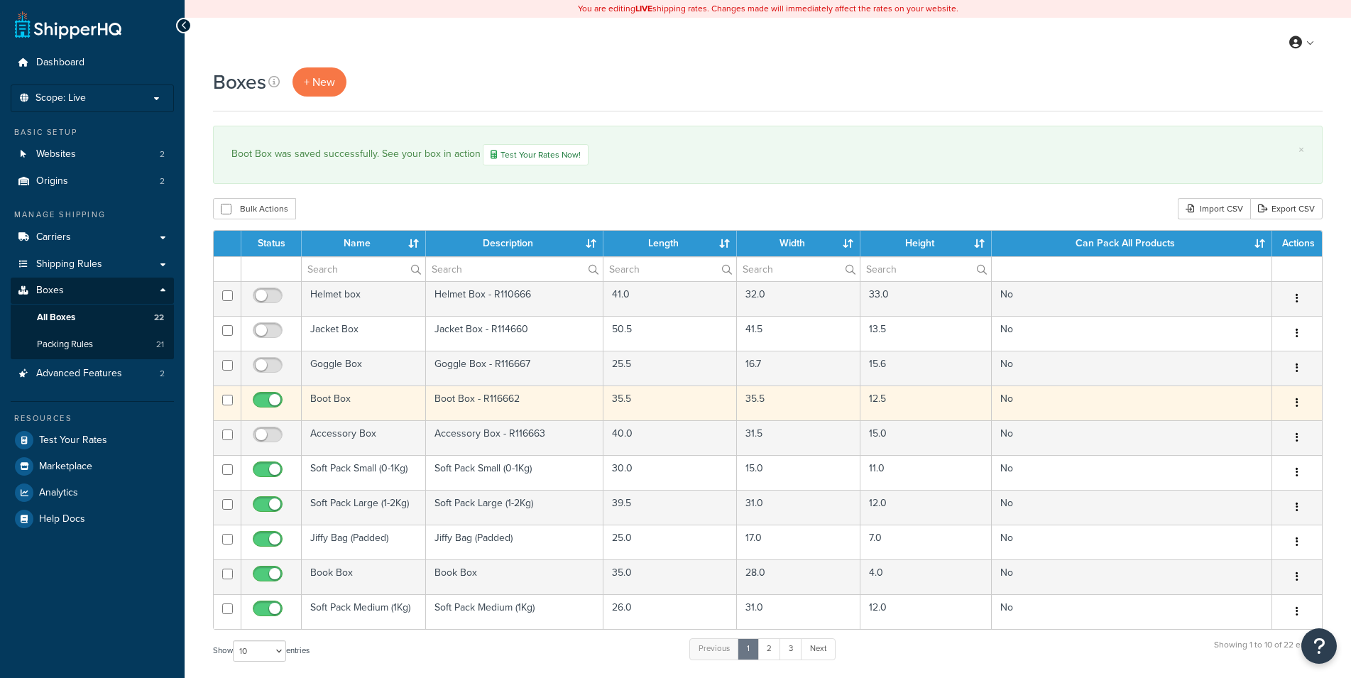
click at [376, 404] on td "Boot Box" at bounding box center [364, 403] width 124 height 35
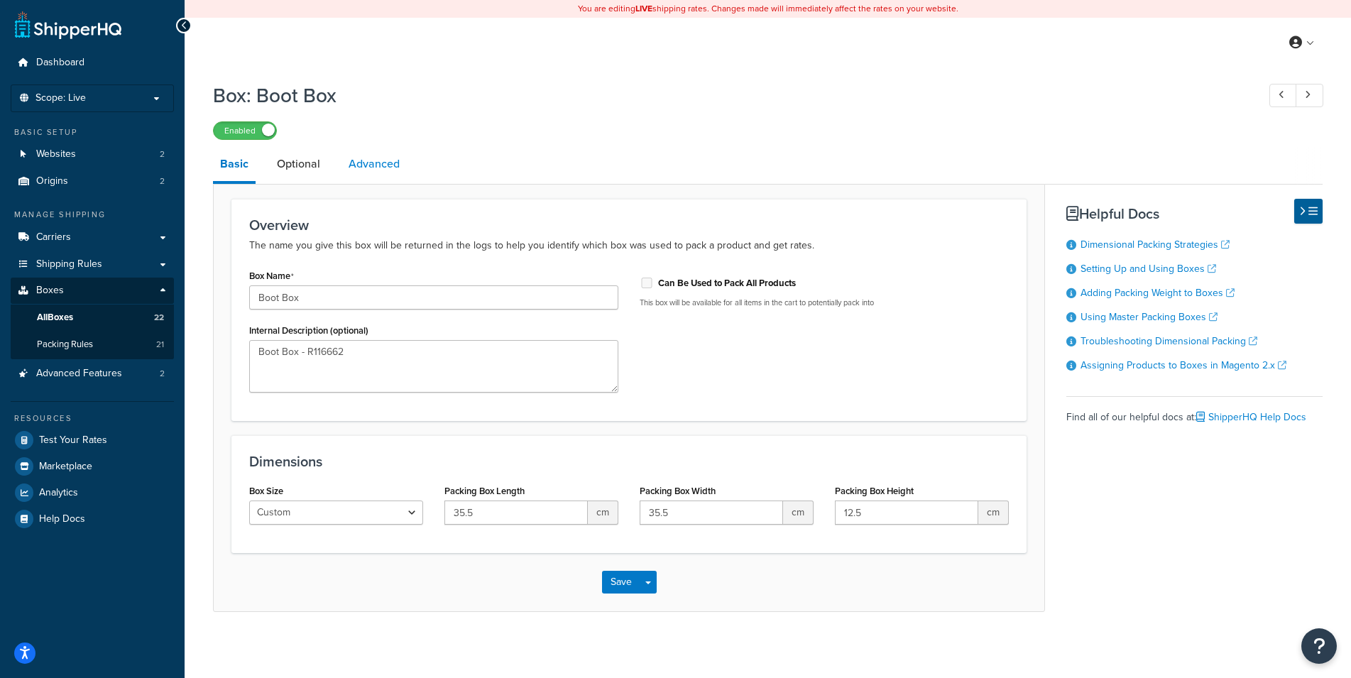
click at [389, 169] on link "Advanced" at bounding box center [374, 164] width 65 height 34
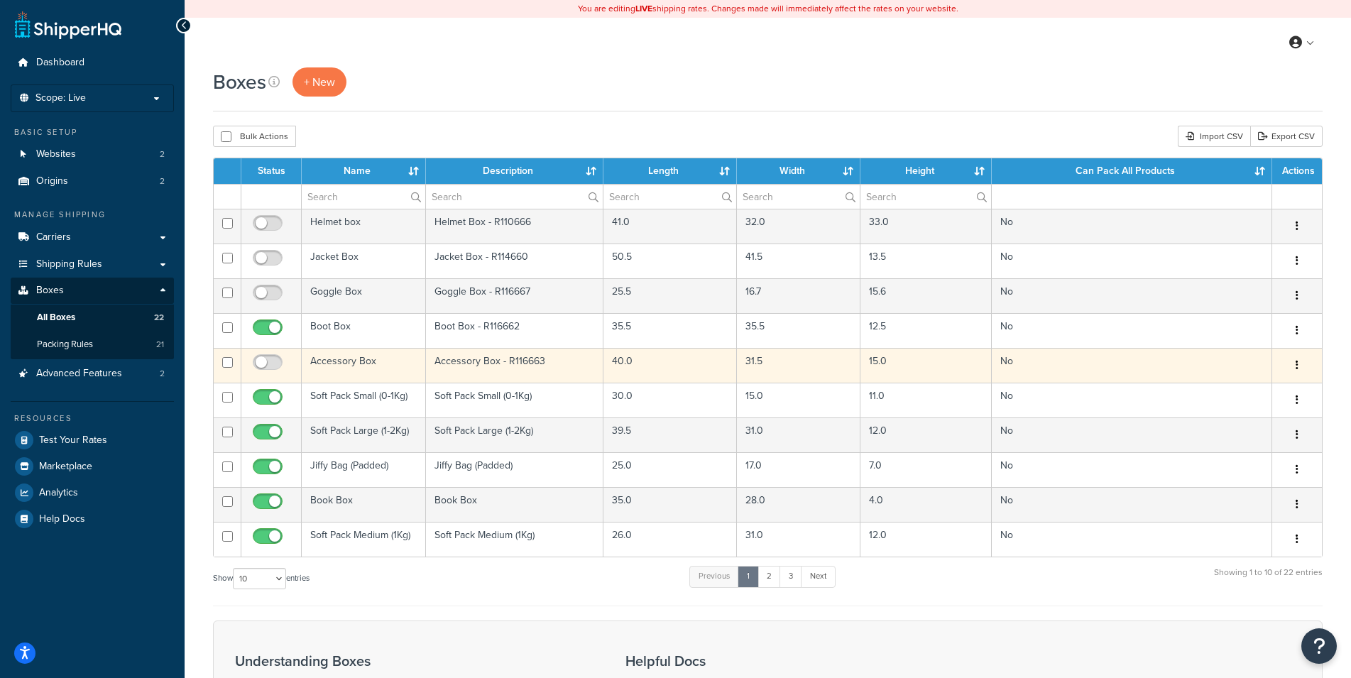
click at [392, 362] on td "Accessory Box" at bounding box center [364, 365] width 124 height 35
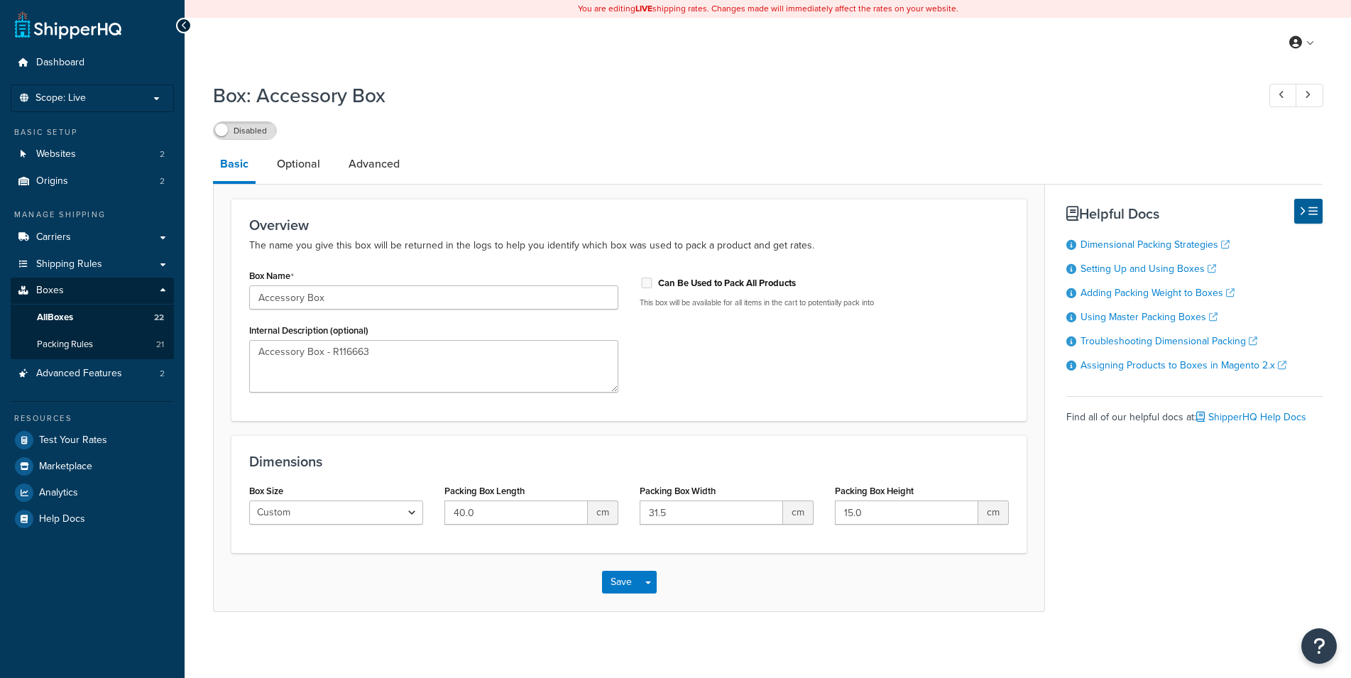
click at [365, 163] on link "Advanced" at bounding box center [374, 164] width 65 height 34
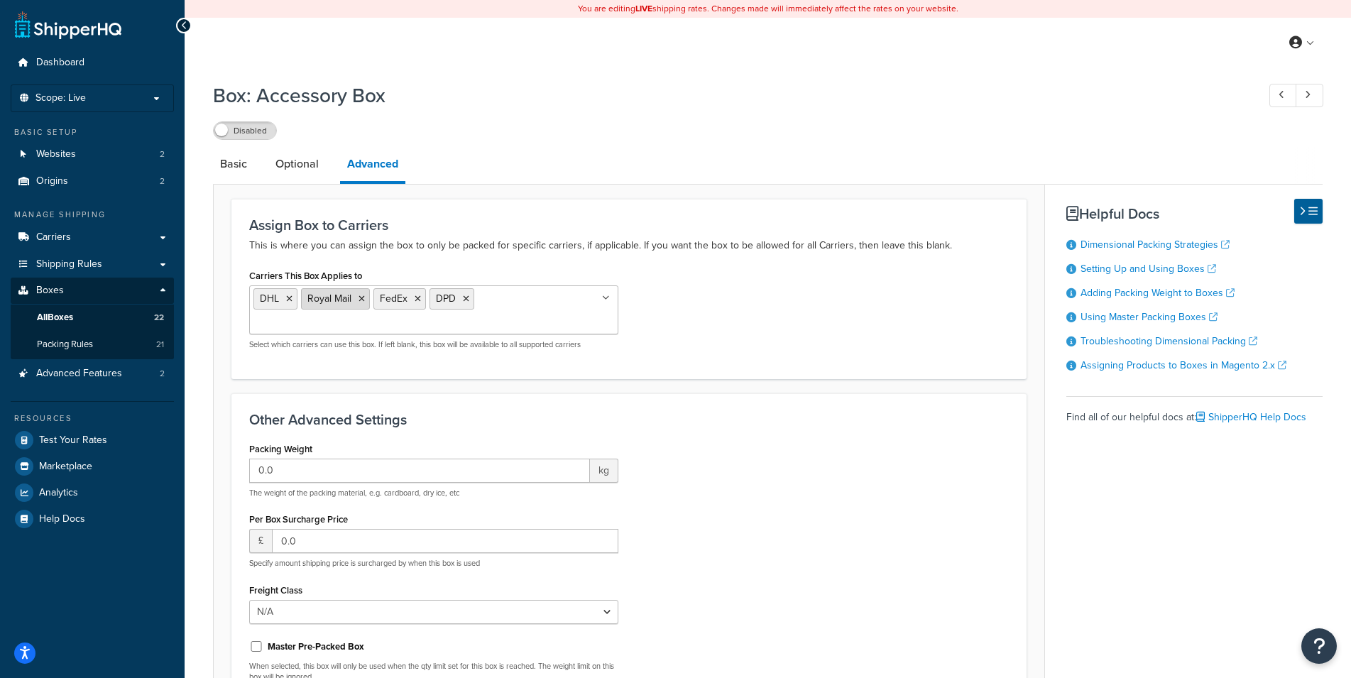
click at [364, 301] on icon at bounding box center [362, 299] width 6 height 9
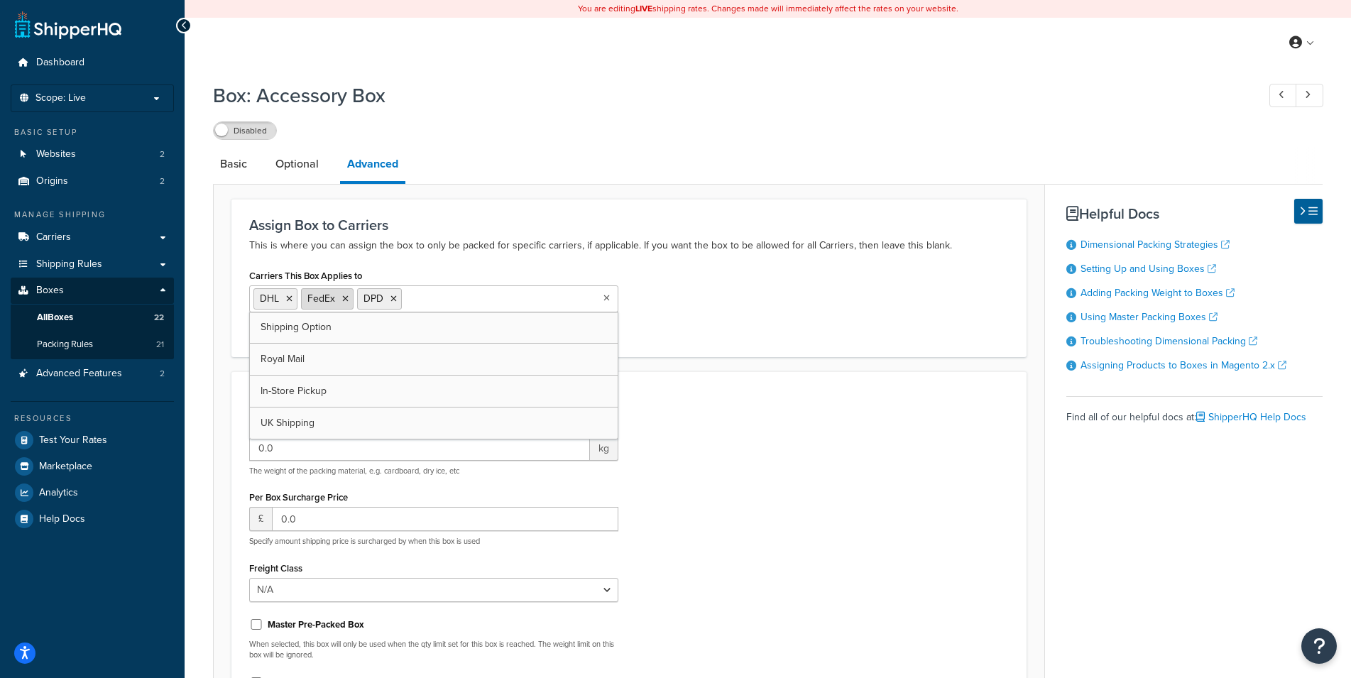
click at [346, 300] on icon at bounding box center [345, 299] width 6 height 9
click at [761, 332] on div "Carriers This Box Applies to DHL DPD Shipping Option Royal Mail FedEx In-Store …" at bounding box center [629, 302] width 781 height 73
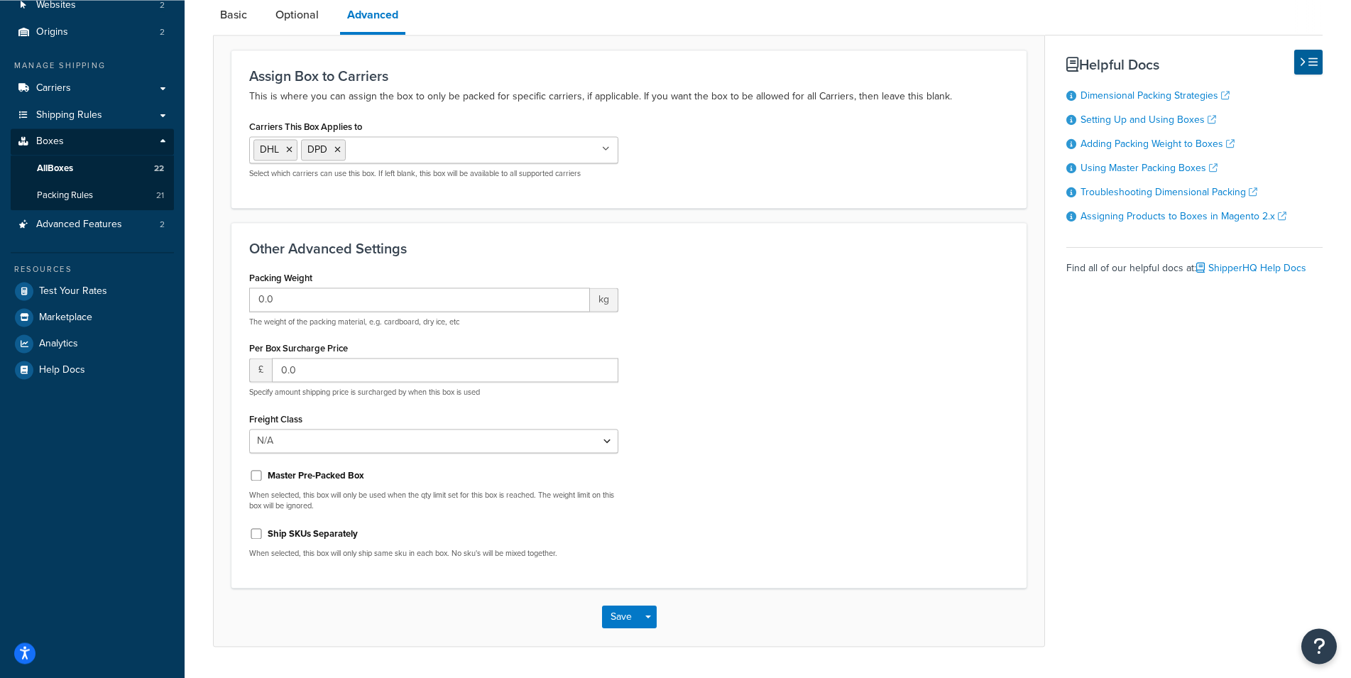
scroll to position [189, 0]
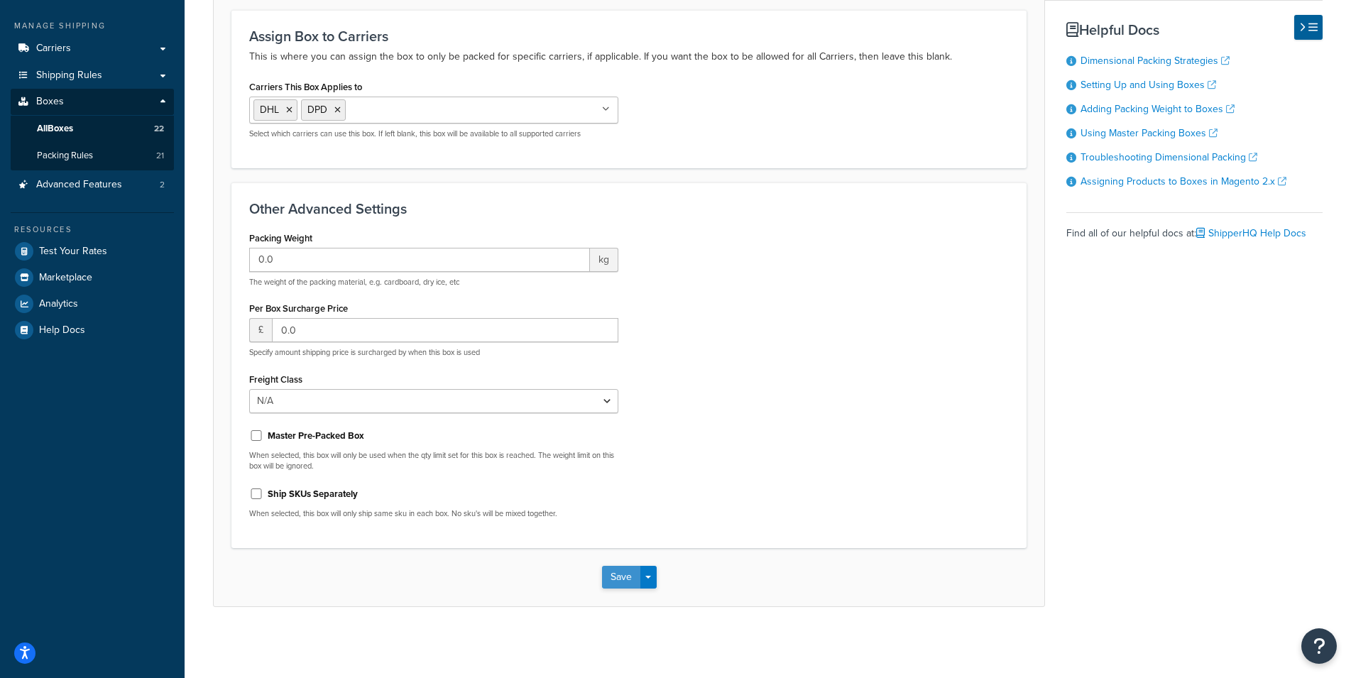
click at [615, 571] on button "Save" at bounding box center [621, 577] width 38 height 23
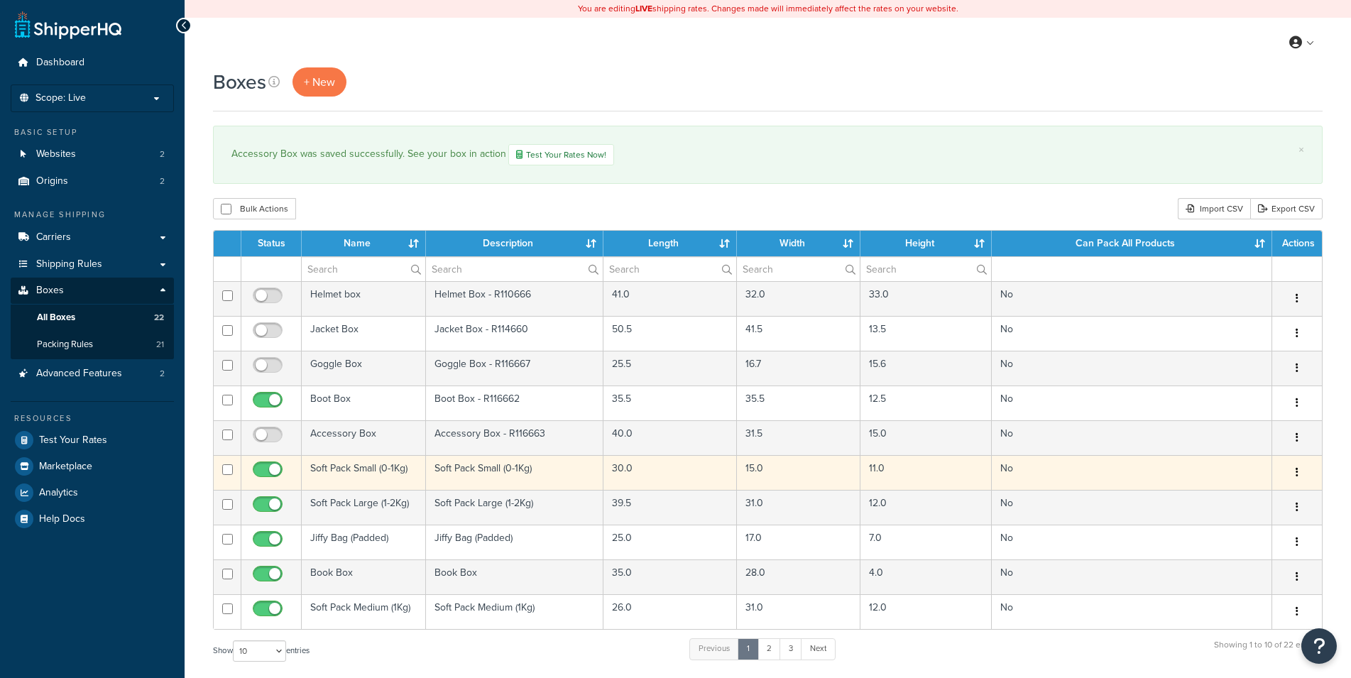
click at [364, 462] on td "Soft Pack Small (0-1Kg)" at bounding box center [364, 472] width 124 height 35
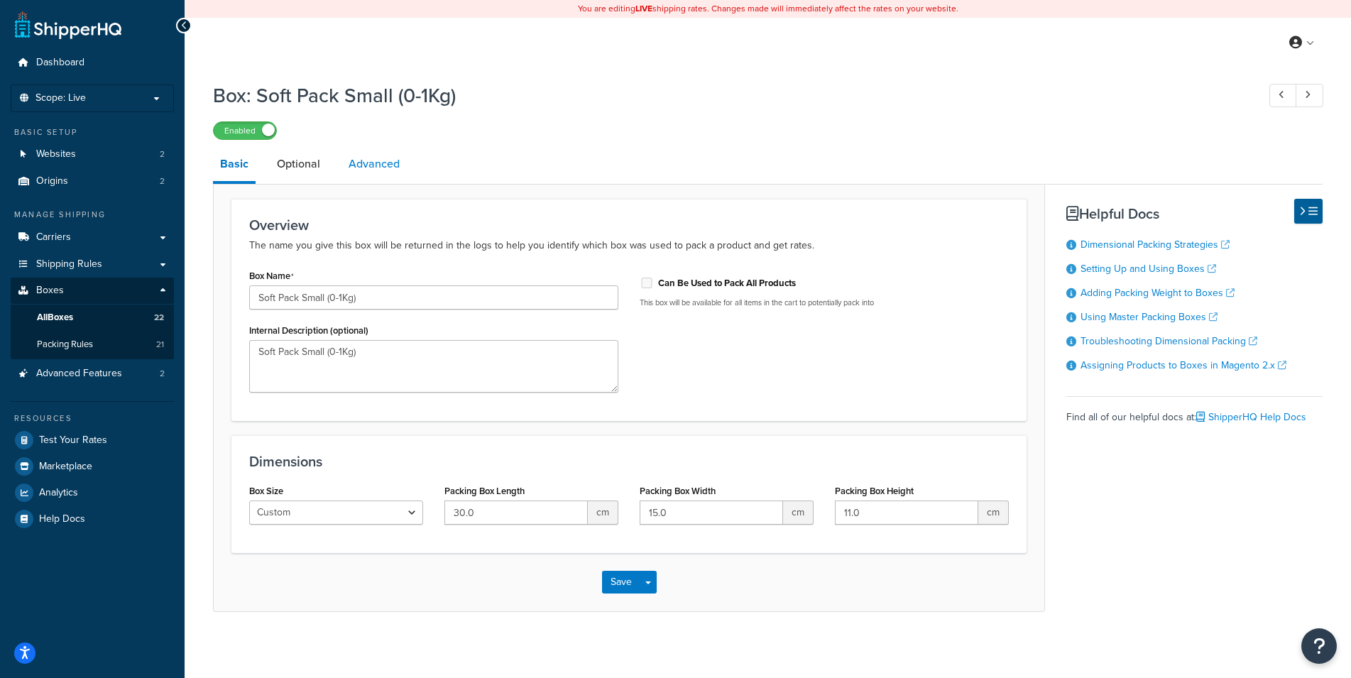
click at [379, 173] on link "Advanced" at bounding box center [374, 164] width 65 height 34
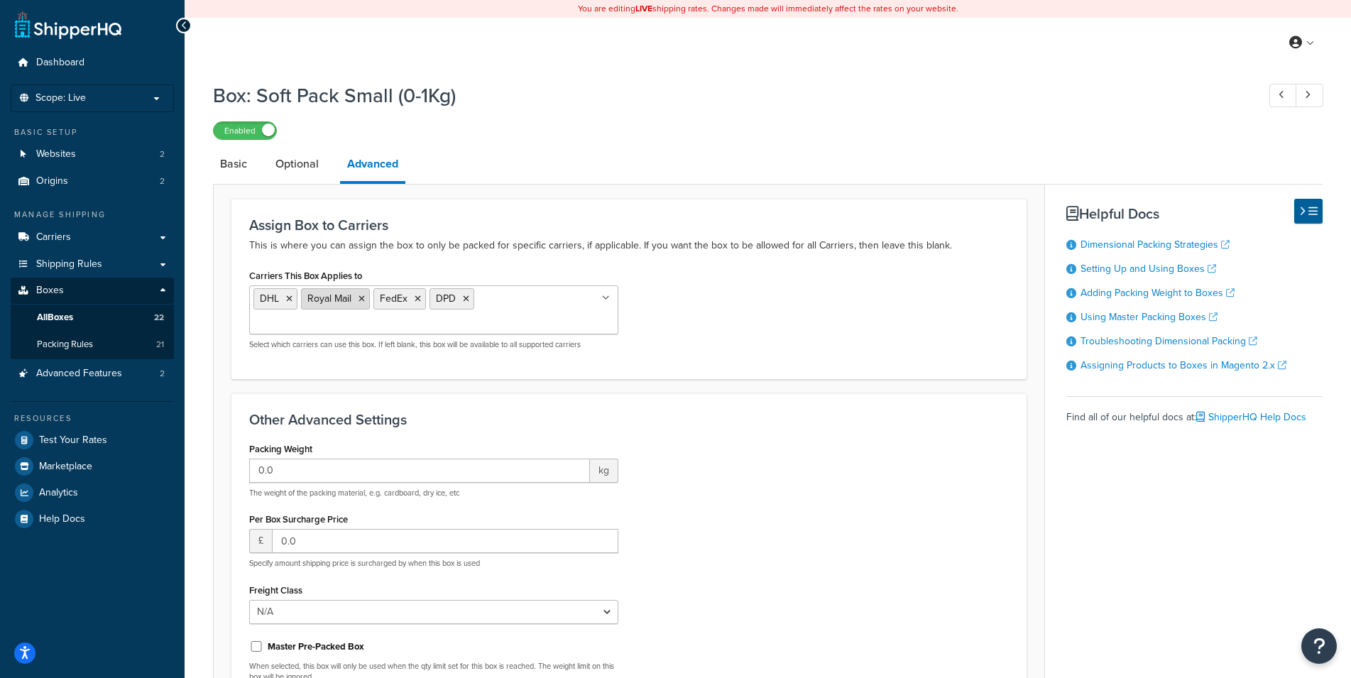
click at [362, 298] on icon at bounding box center [362, 299] width 6 height 9
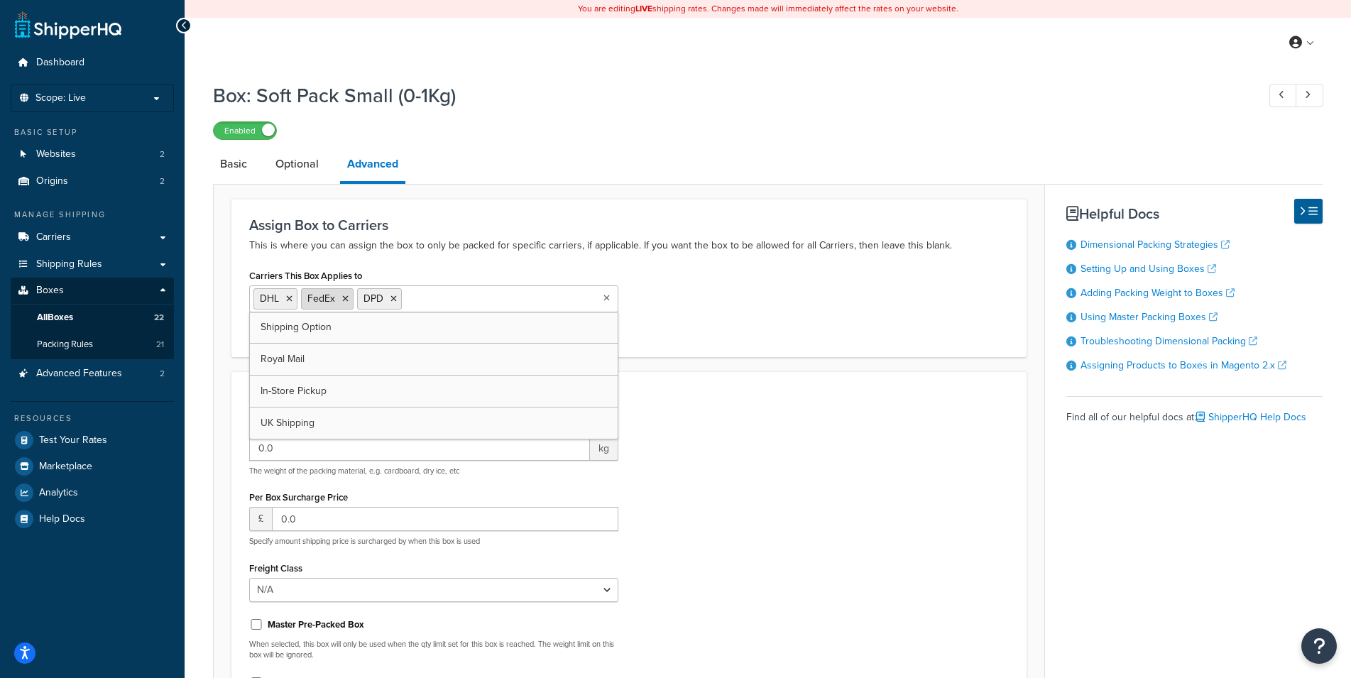
click at [343, 298] on icon at bounding box center [345, 299] width 6 height 9
click at [758, 321] on div "Carriers This Box Applies to DHL DPD Shipping Option Royal Mail FedEx In-Store …" at bounding box center [629, 302] width 781 height 73
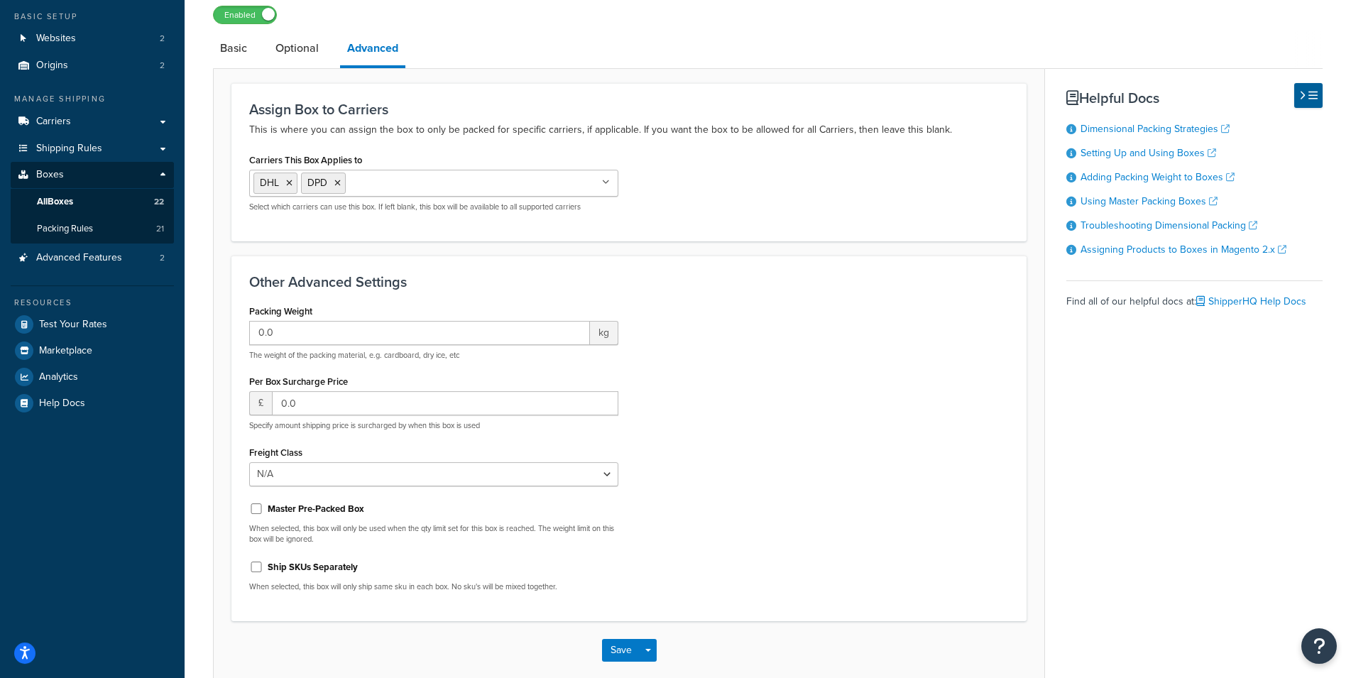
scroll to position [189, 0]
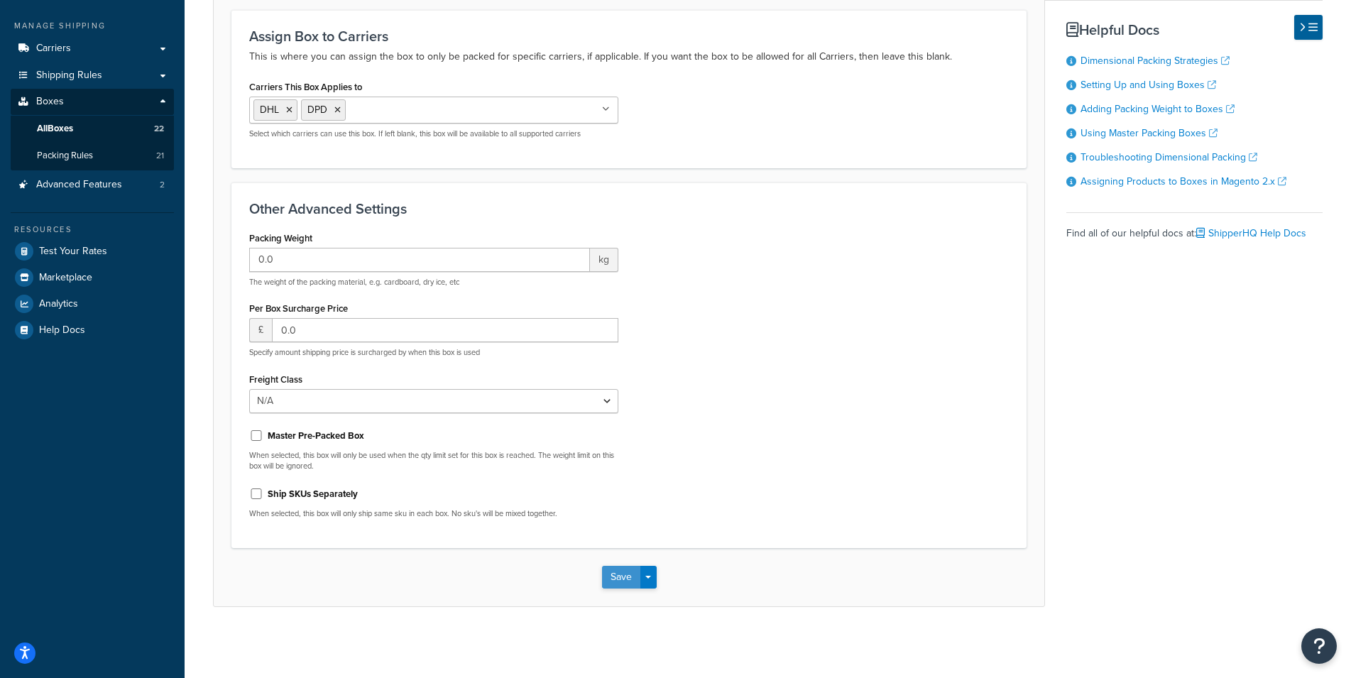
click at [621, 571] on button "Save" at bounding box center [621, 577] width 38 height 23
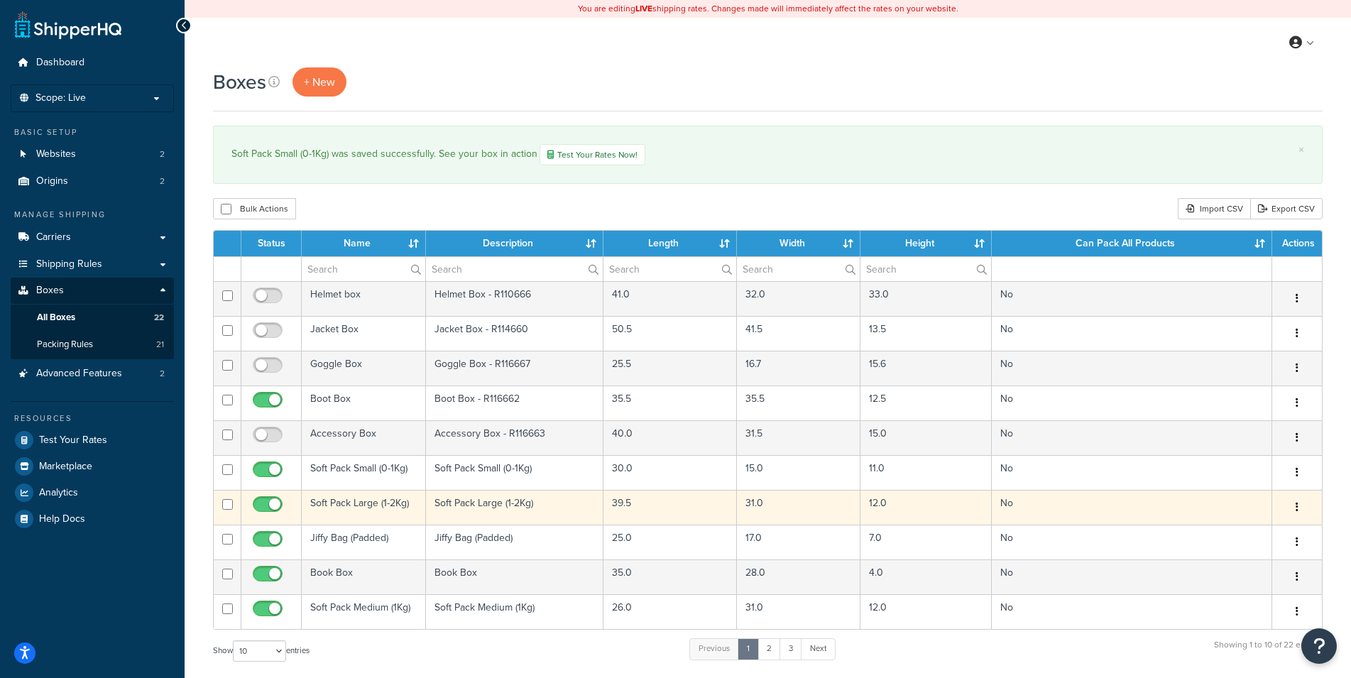
click at [363, 503] on td "Soft Pack Large (1-2Kg)" at bounding box center [364, 507] width 124 height 35
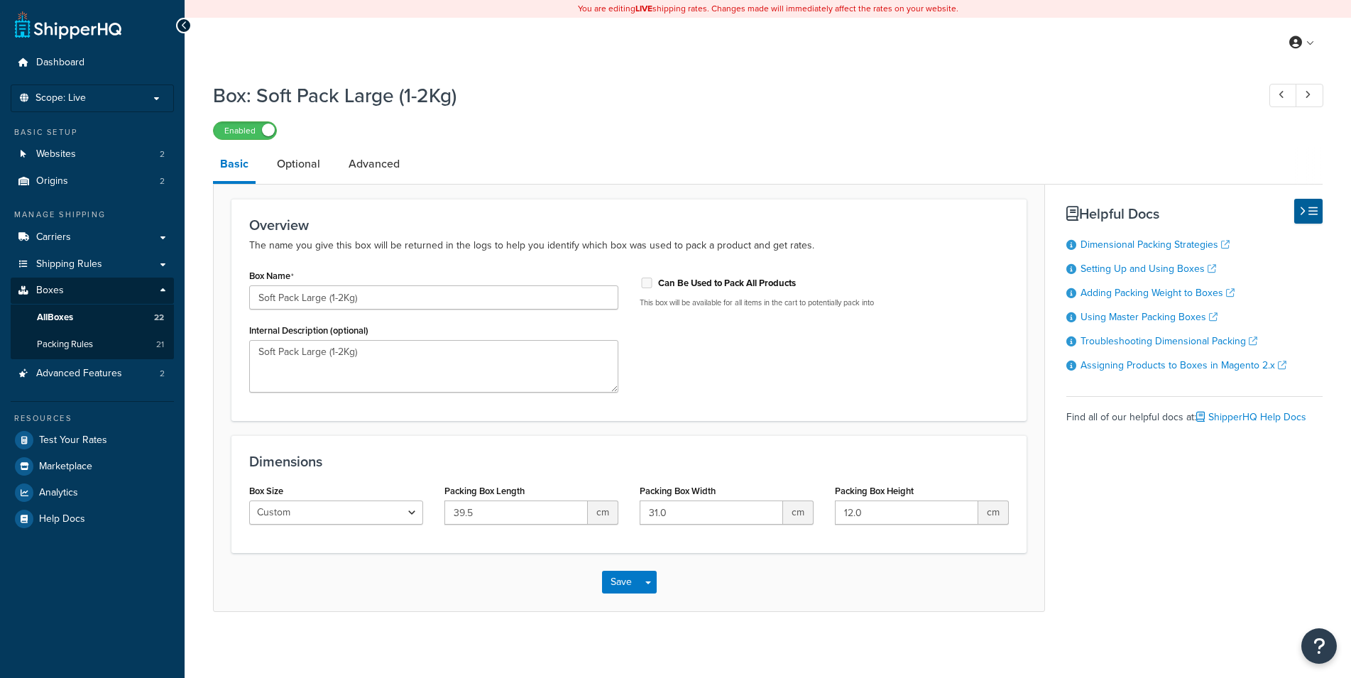
click at [363, 159] on link "Advanced" at bounding box center [374, 164] width 65 height 34
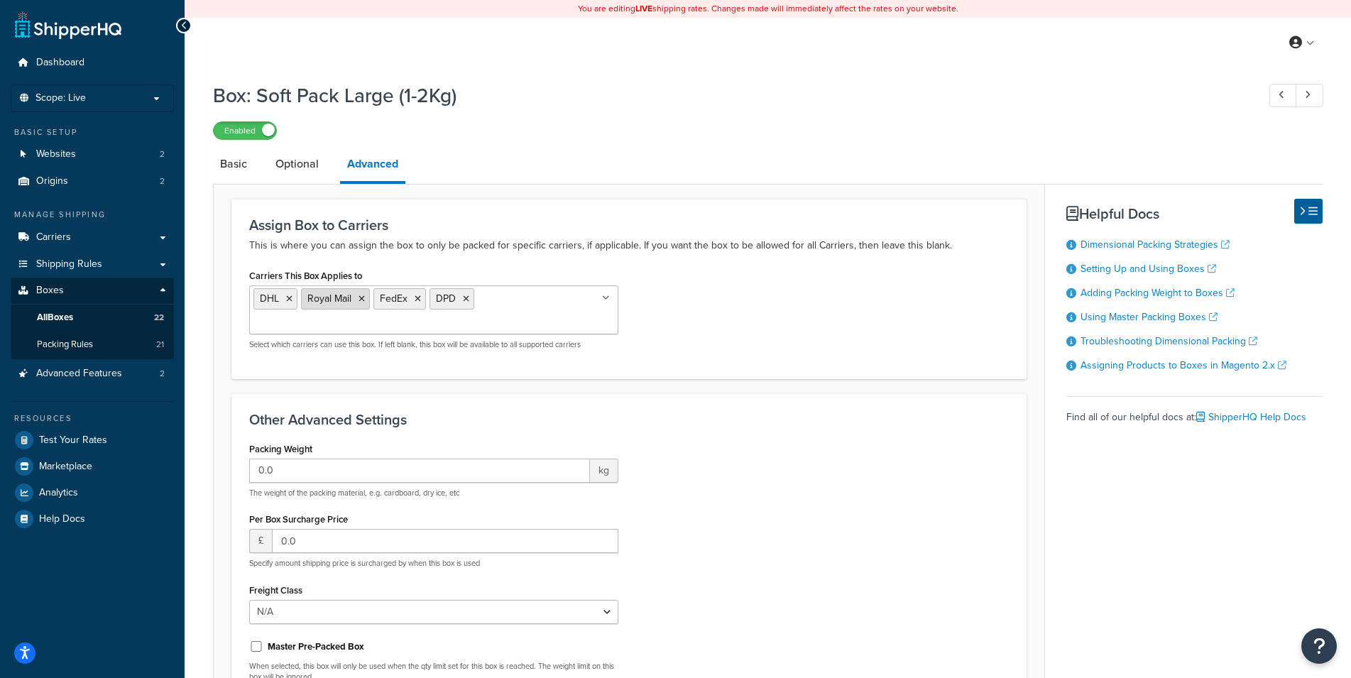
click at [364, 298] on icon at bounding box center [362, 299] width 6 height 9
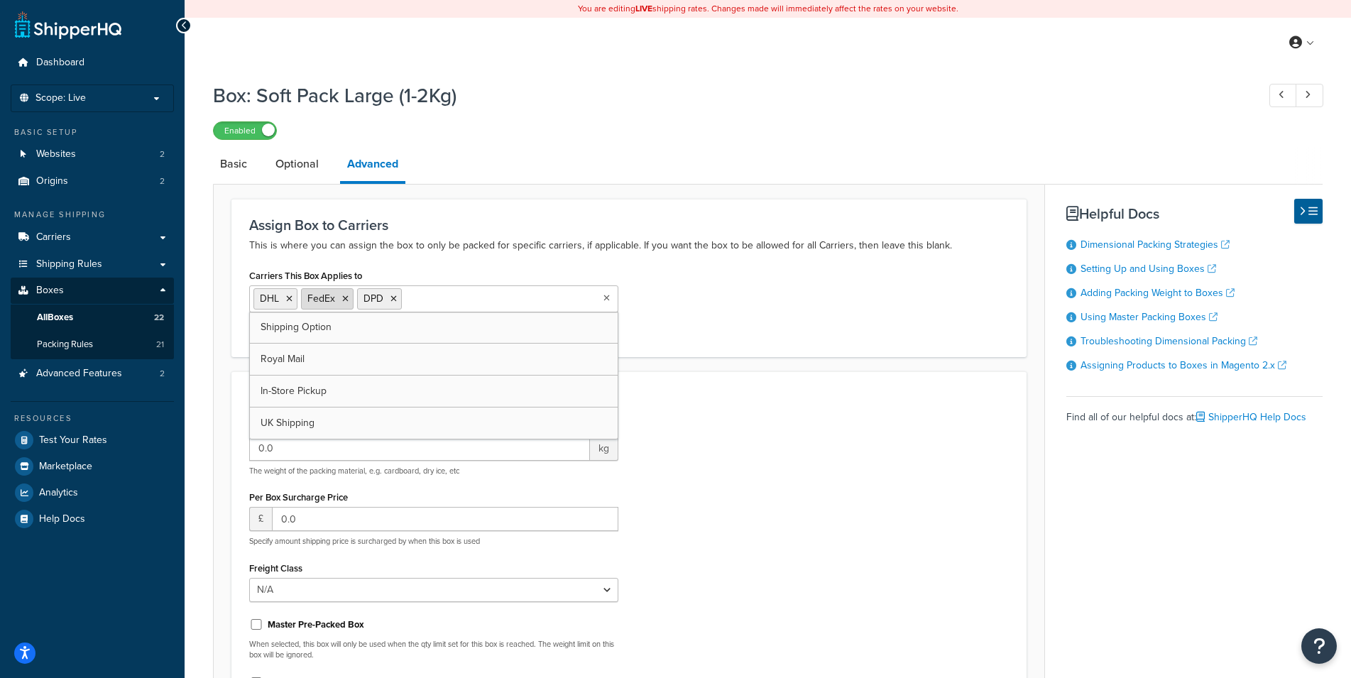
click at [344, 299] on icon at bounding box center [345, 299] width 6 height 9
click at [788, 329] on div "Carriers This Box Applies to DHL DPD Shipping Option Royal Mail FedEx In-Store …" at bounding box center [629, 302] width 781 height 73
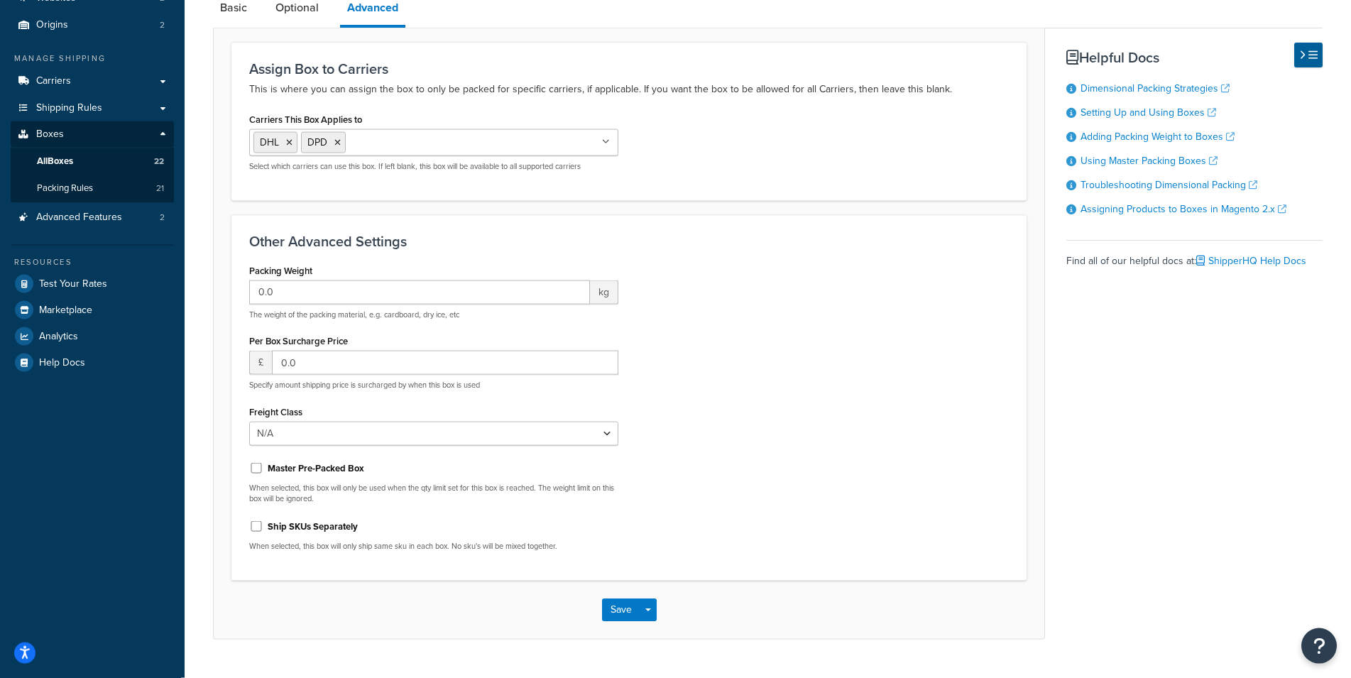
scroll to position [189, 0]
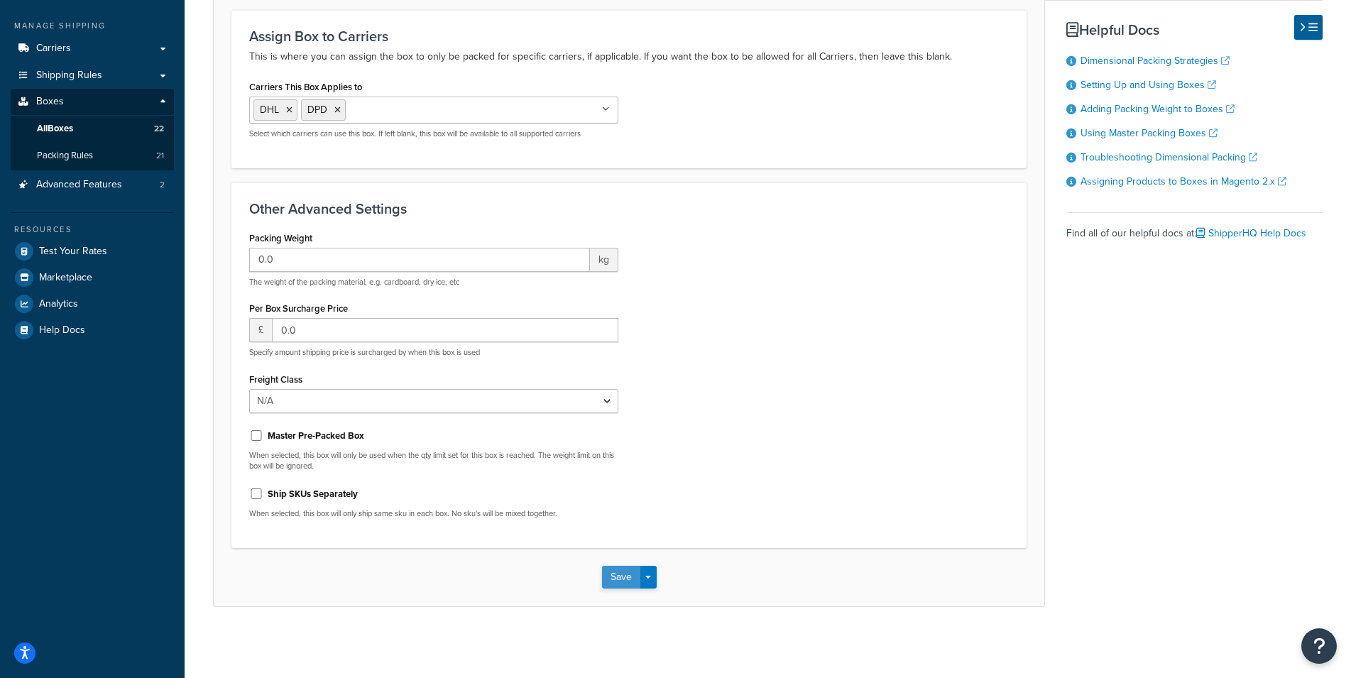
click at [608, 580] on button "Save" at bounding box center [621, 577] width 38 height 23
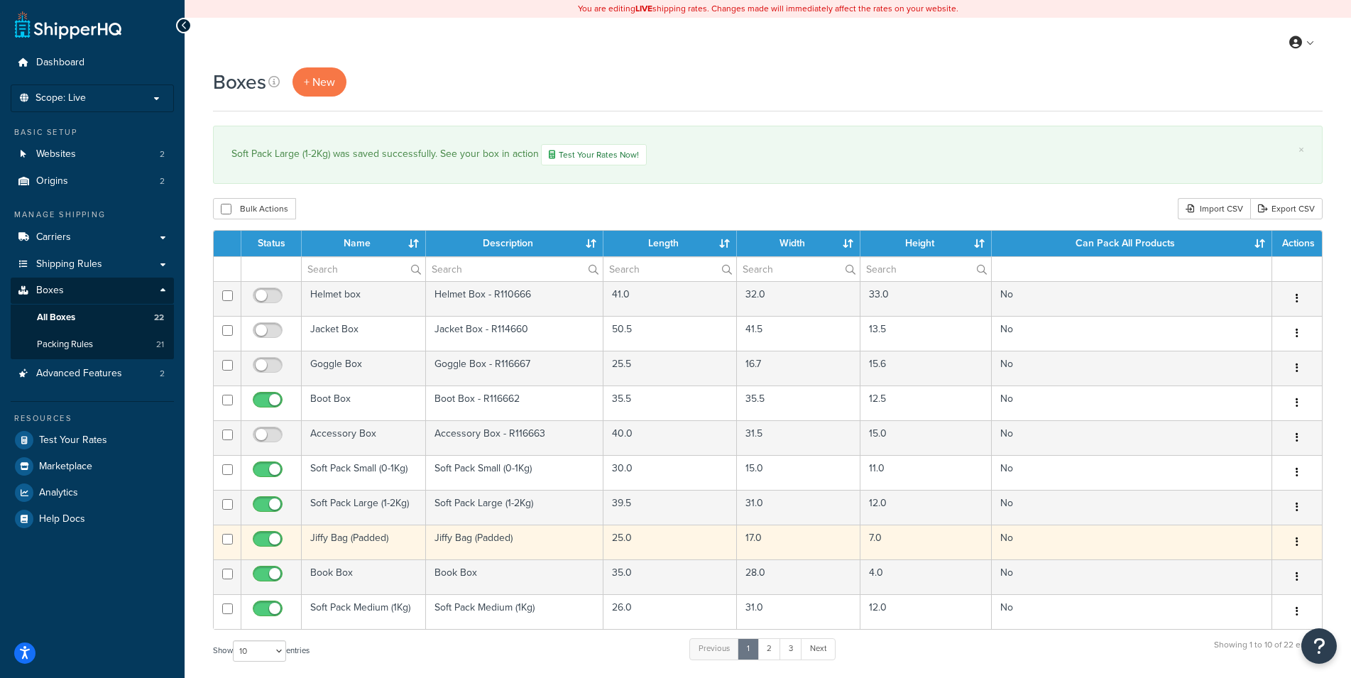
click at [361, 537] on td "Jiffy Bag (Padded)" at bounding box center [364, 542] width 124 height 35
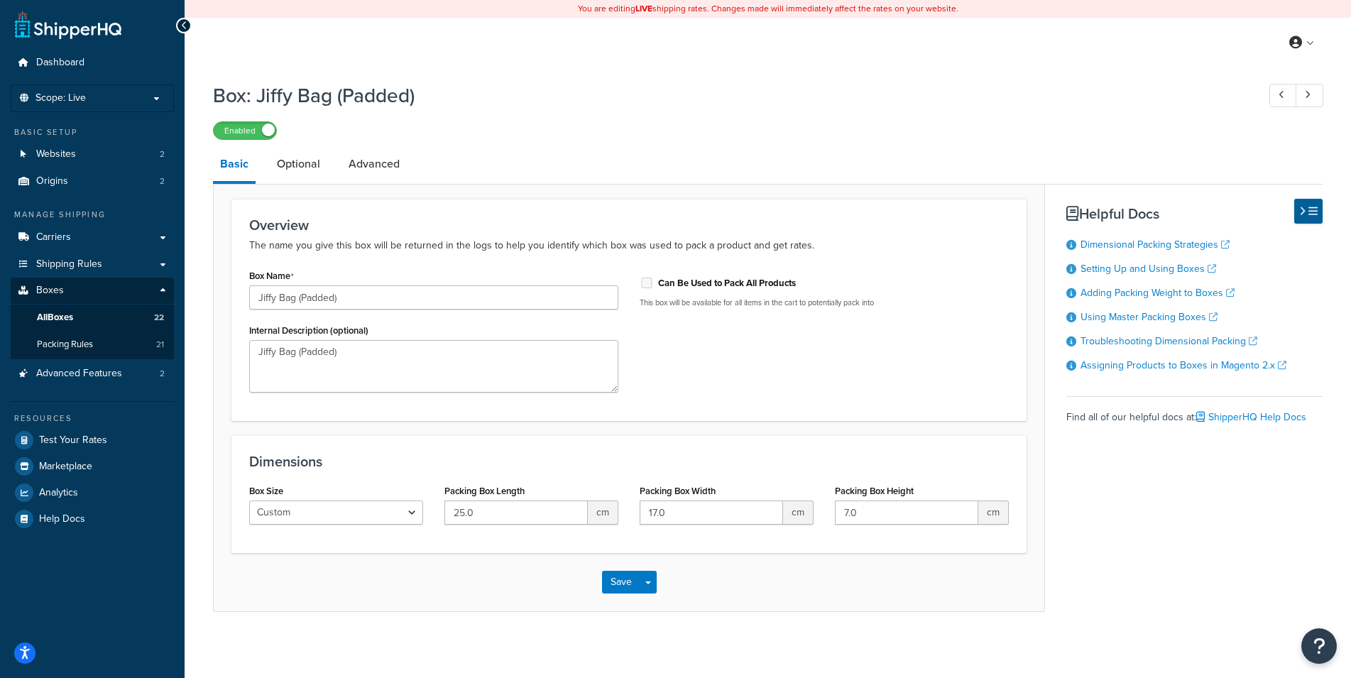
click at [718, 391] on div "Box Name Jiffy Bag (Padded) Internal Description (optional) Jiffy Bag (Padded) …" at bounding box center [629, 335] width 781 height 138
click at [382, 172] on link "Advanced" at bounding box center [374, 164] width 65 height 34
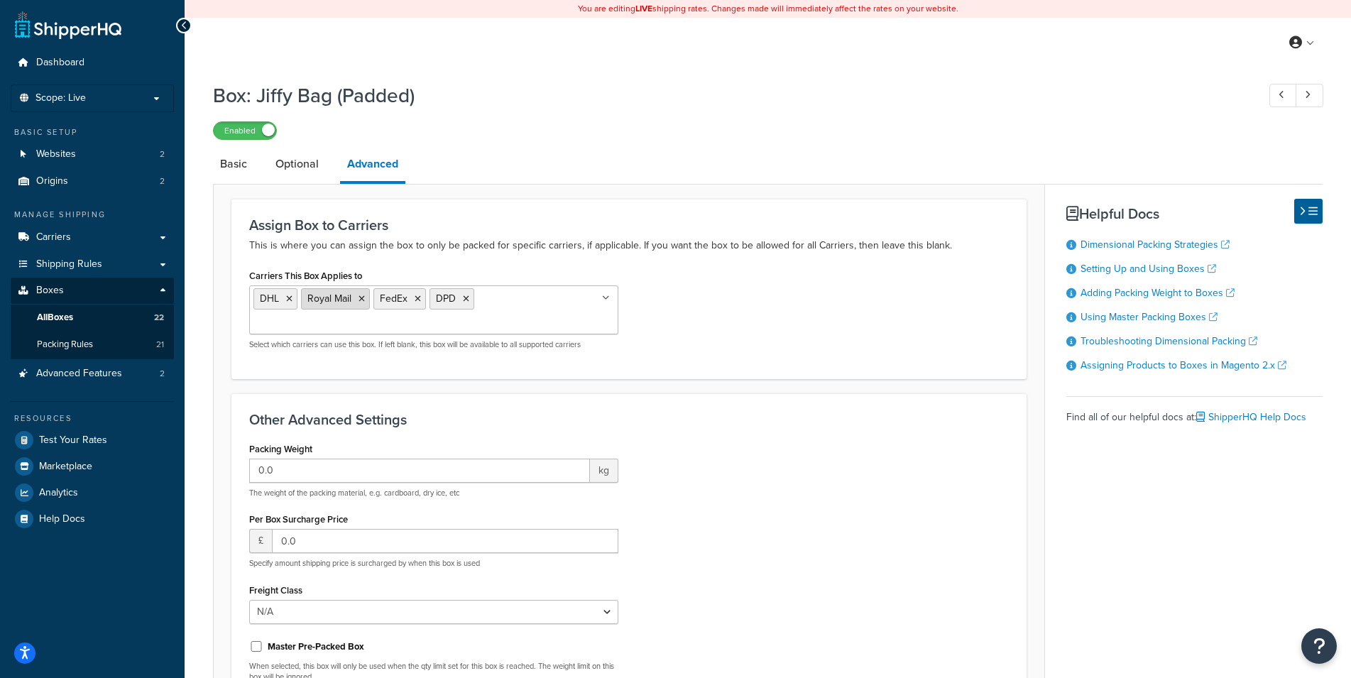
click at [360, 297] on icon at bounding box center [362, 299] width 6 height 9
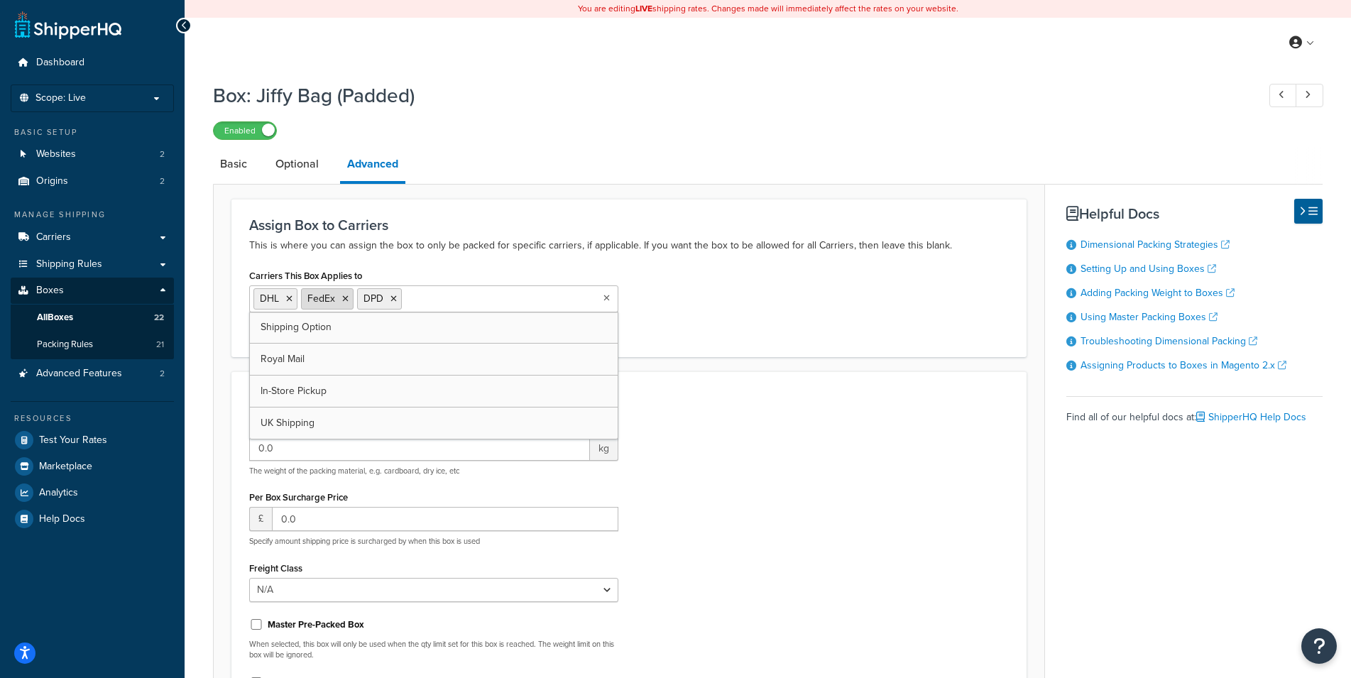
click at [346, 299] on icon at bounding box center [345, 299] width 6 height 9
drag, startPoint x: 814, startPoint y: 350, endPoint x: 765, endPoint y: 313, distance: 61.4
click at [814, 349] on div "Assign Box to Carriers This is where you can assign the box to only be packed f…" at bounding box center [628, 278] width 795 height 158
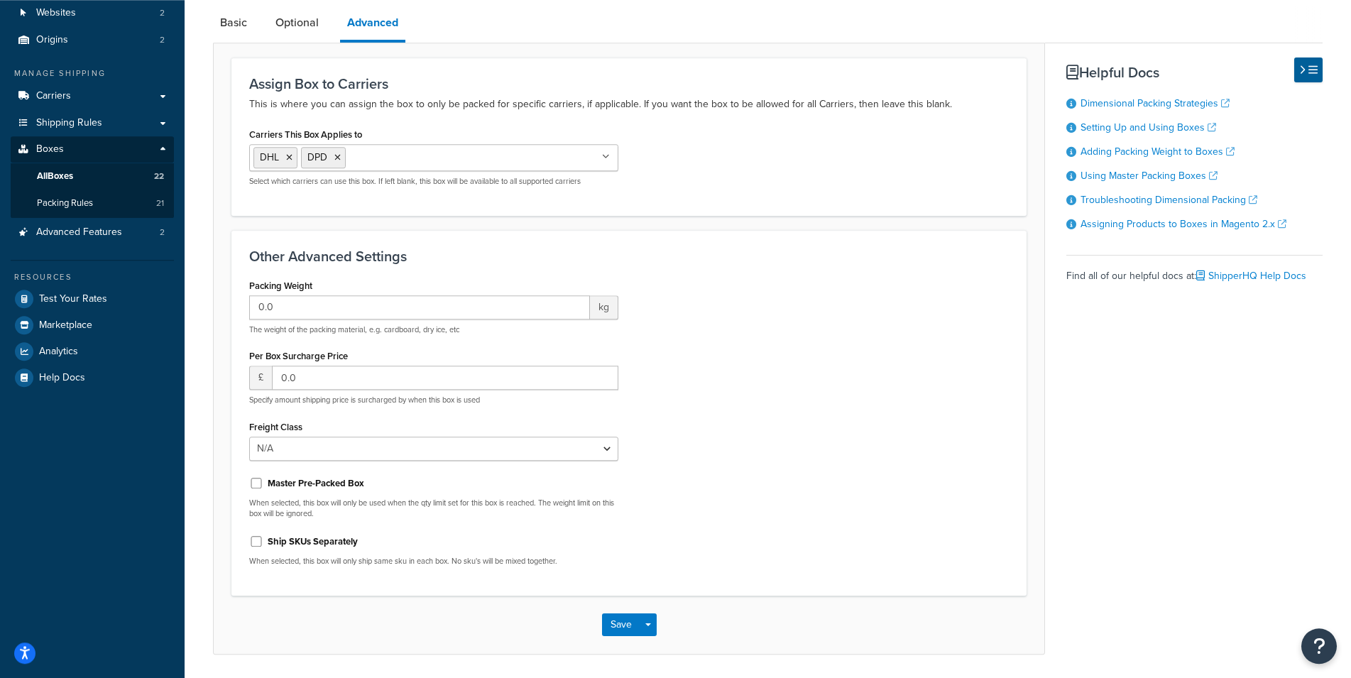
scroll to position [189, 0]
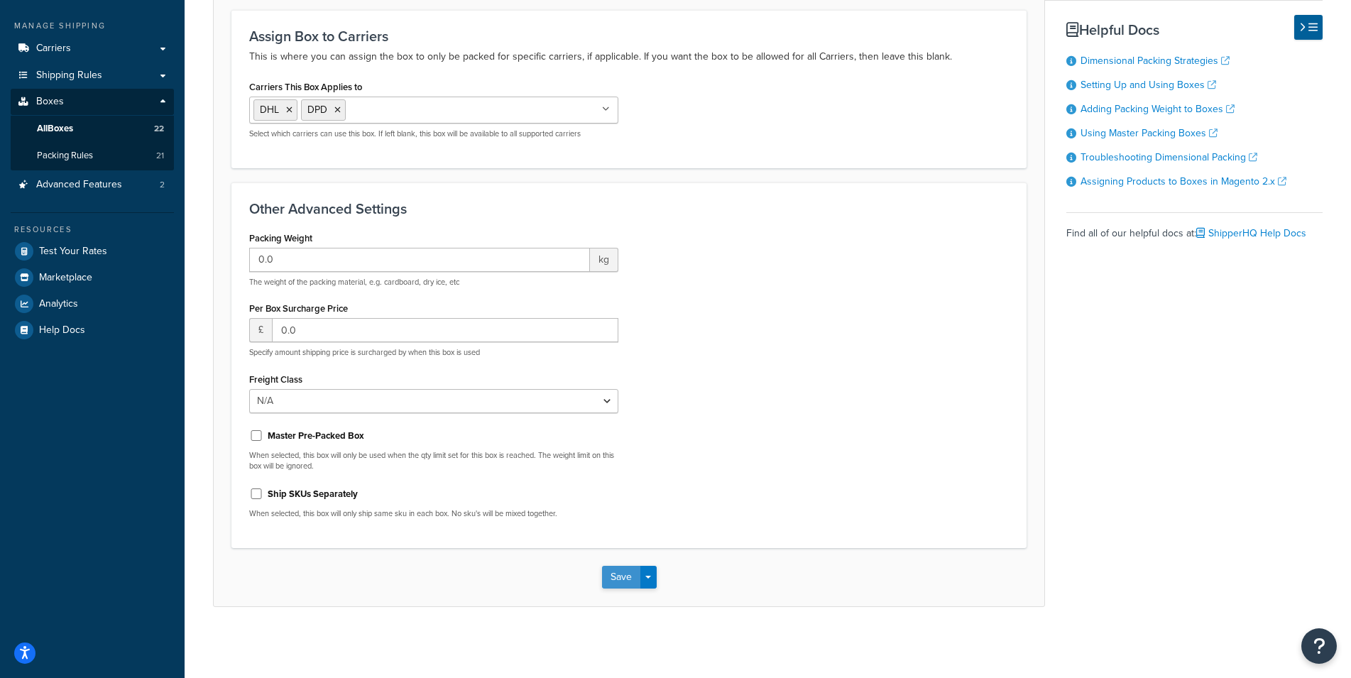
click at [616, 575] on button "Save" at bounding box center [621, 577] width 38 height 23
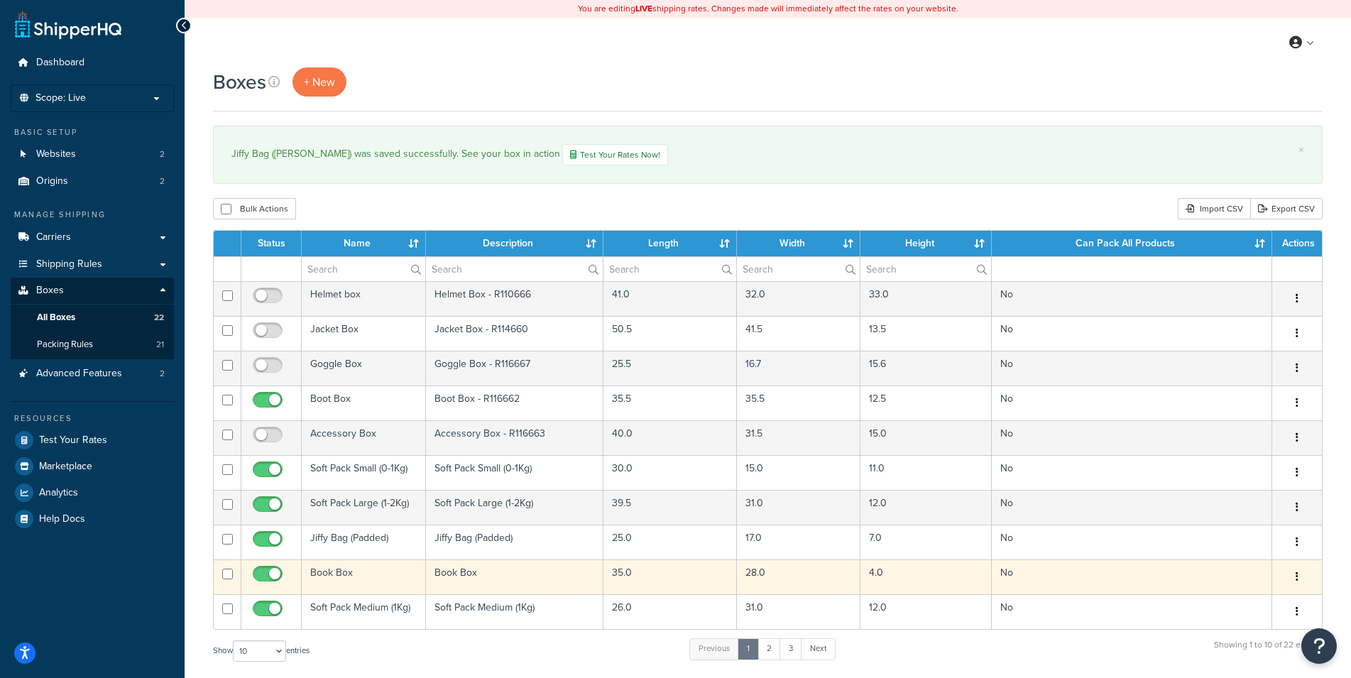
click at [382, 571] on td "Book Box" at bounding box center [364, 577] width 124 height 35
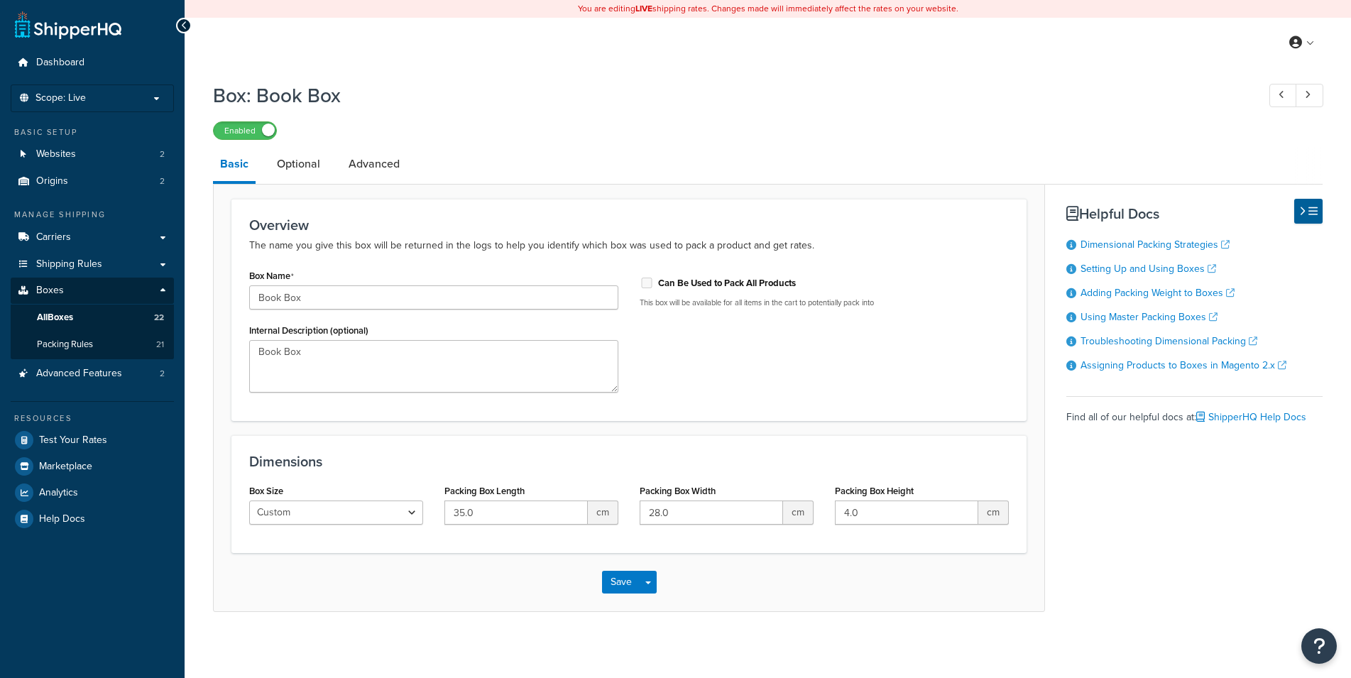
click at [396, 162] on link "Advanced" at bounding box center [374, 164] width 65 height 34
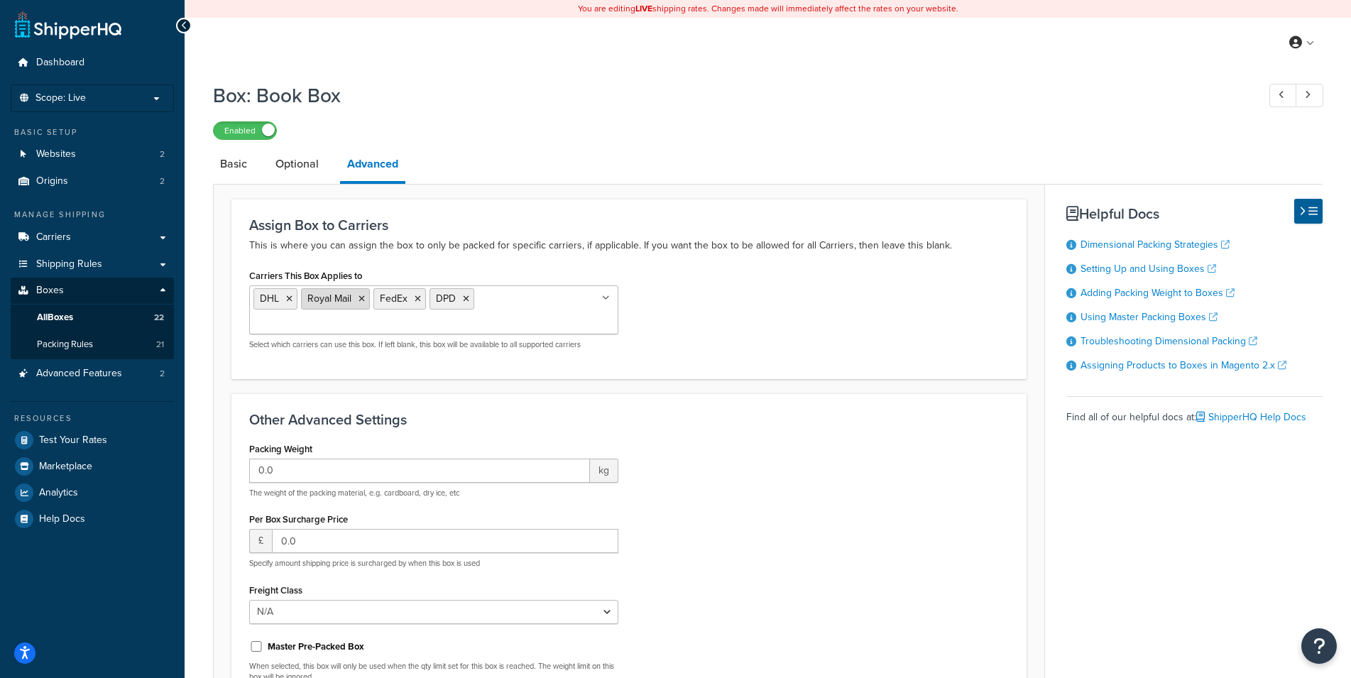
click at [363, 297] on icon at bounding box center [362, 299] width 6 height 9
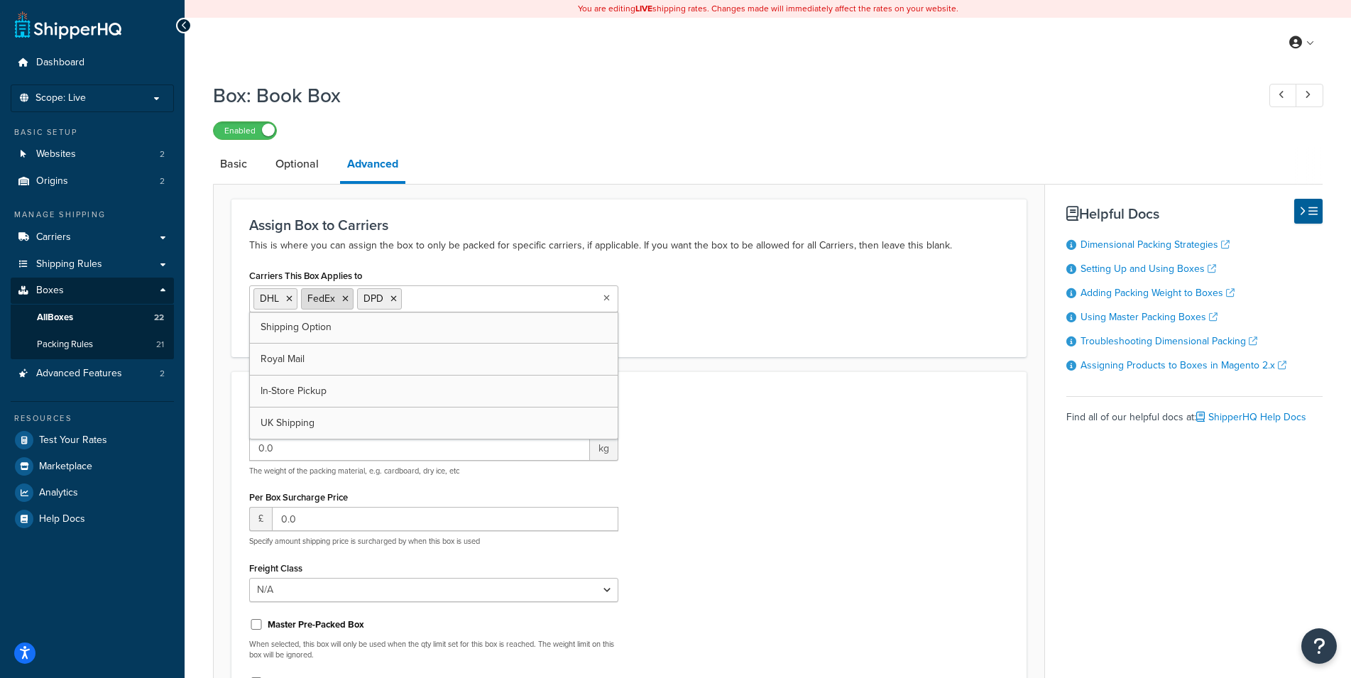
click at [345, 299] on icon at bounding box center [345, 299] width 6 height 9
click at [742, 312] on div "Carriers This Box Applies to DHL DPD Shipping Option Royal Mail FedEx In-Store …" at bounding box center [629, 302] width 781 height 73
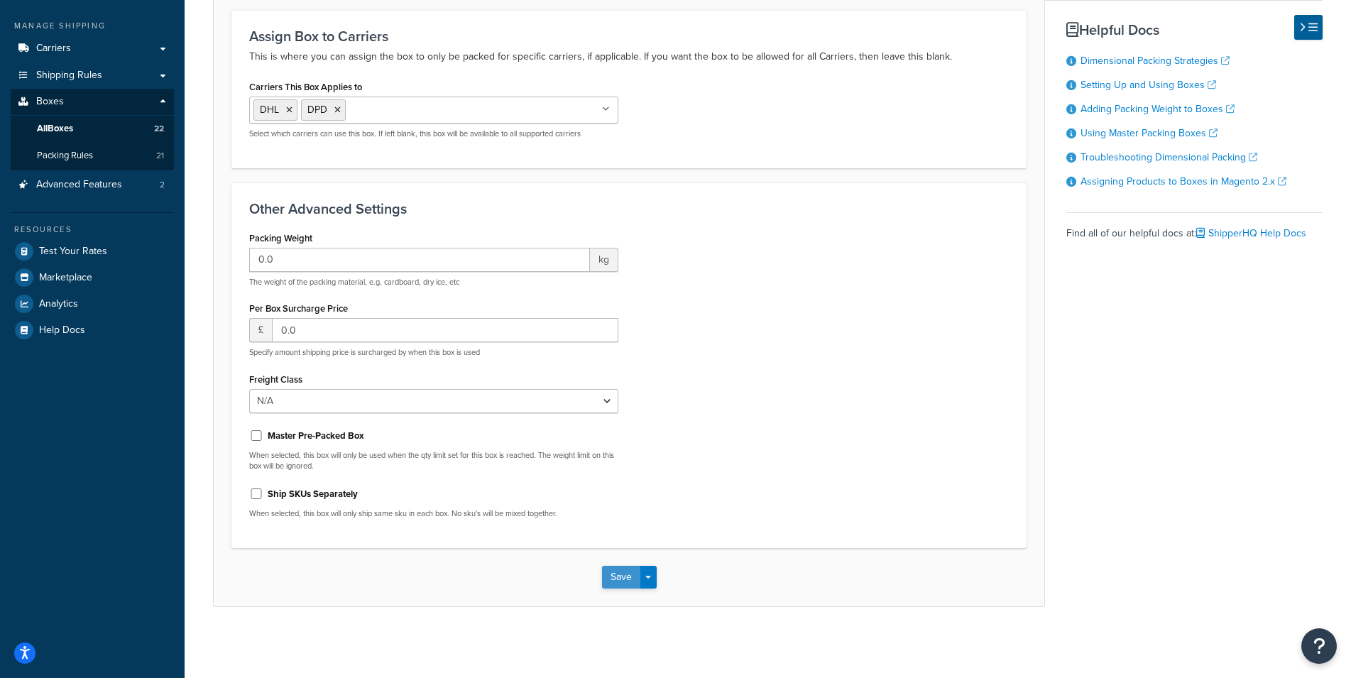
click at [625, 579] on button "Save" at bounding box center [621, 577] width 38 height 23
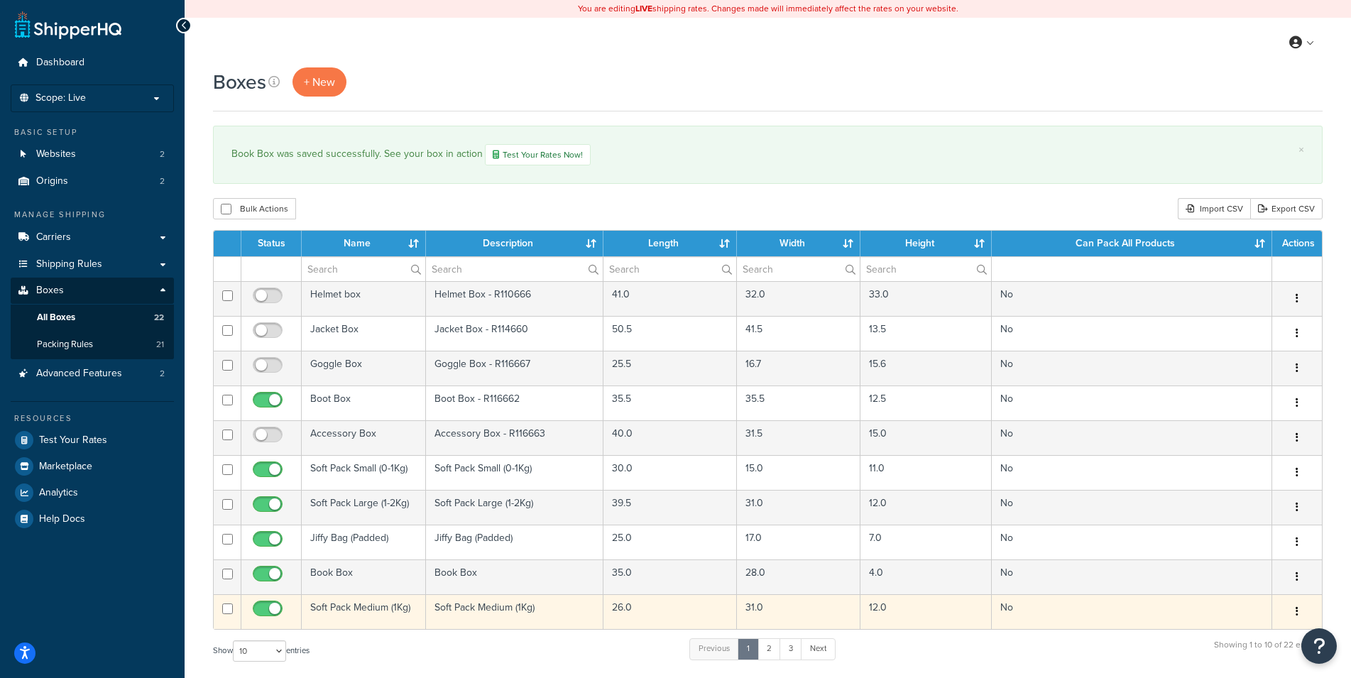
click at [378, 609] on td "Soft Pack Medium (1Kg)" at bounding box center [364, 611] width 124 height 35
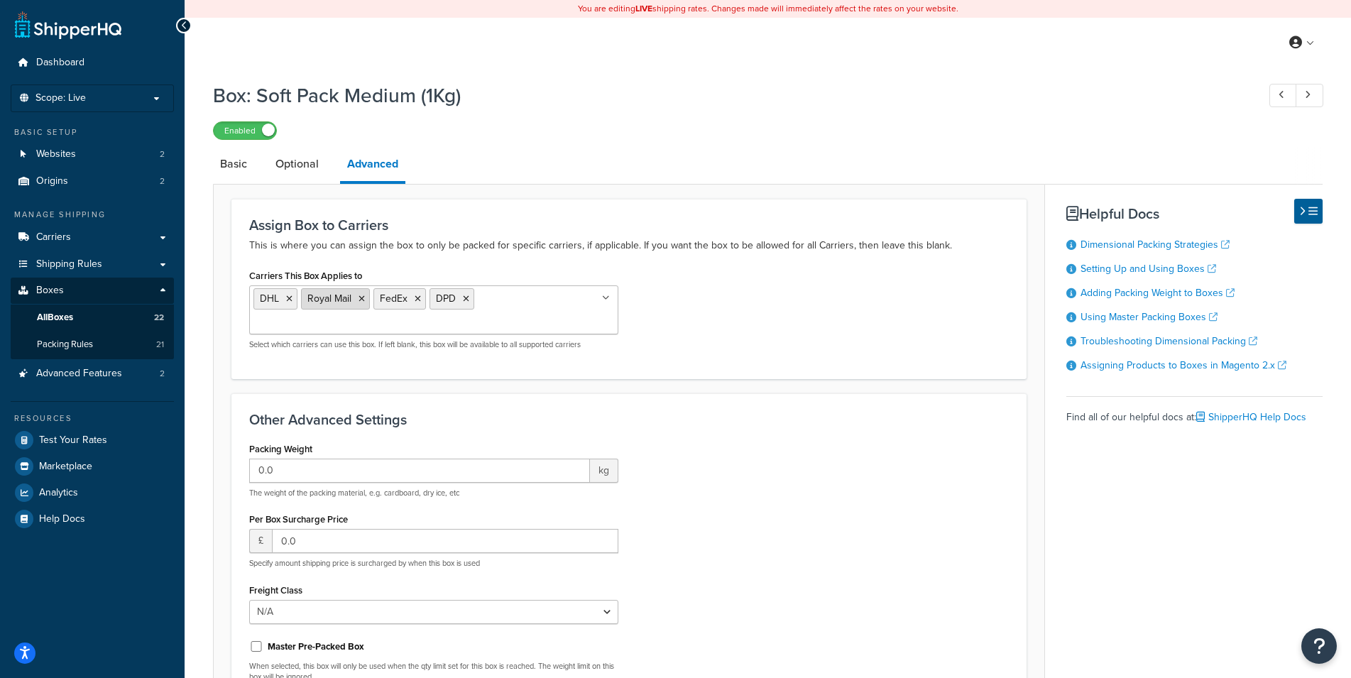
click at [359, 300] on li "Royal Mail" at bounding box center [335, 298] width 69 height 21
click at [360, 300] on icon at bounding box center [362, 299] width 6 height 9
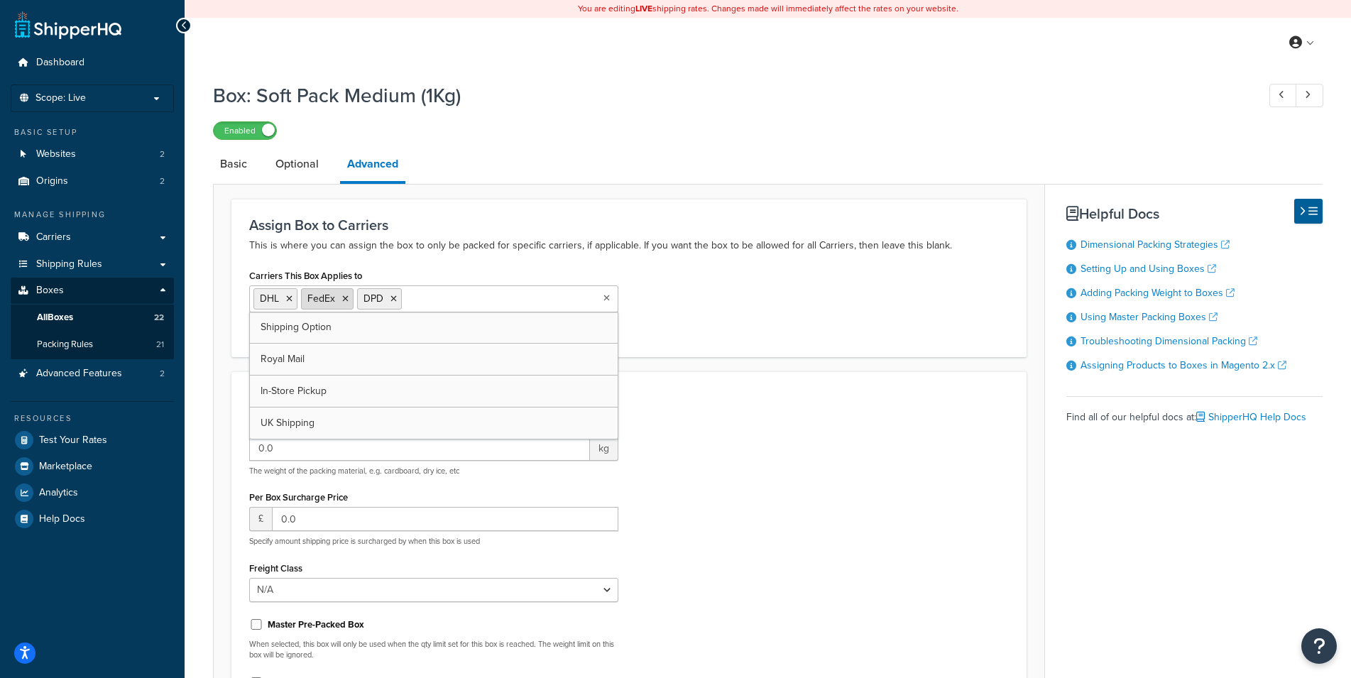
click at [347, 300] on icon at bounding box center [345, 299] width 6 height 9
click at [650, 315] on div "Carriers This Box Applies to DHL DPD Shipping Option Royal Mail FedEx In-Store …" at bounding box center [629, 302] width 781 height 73
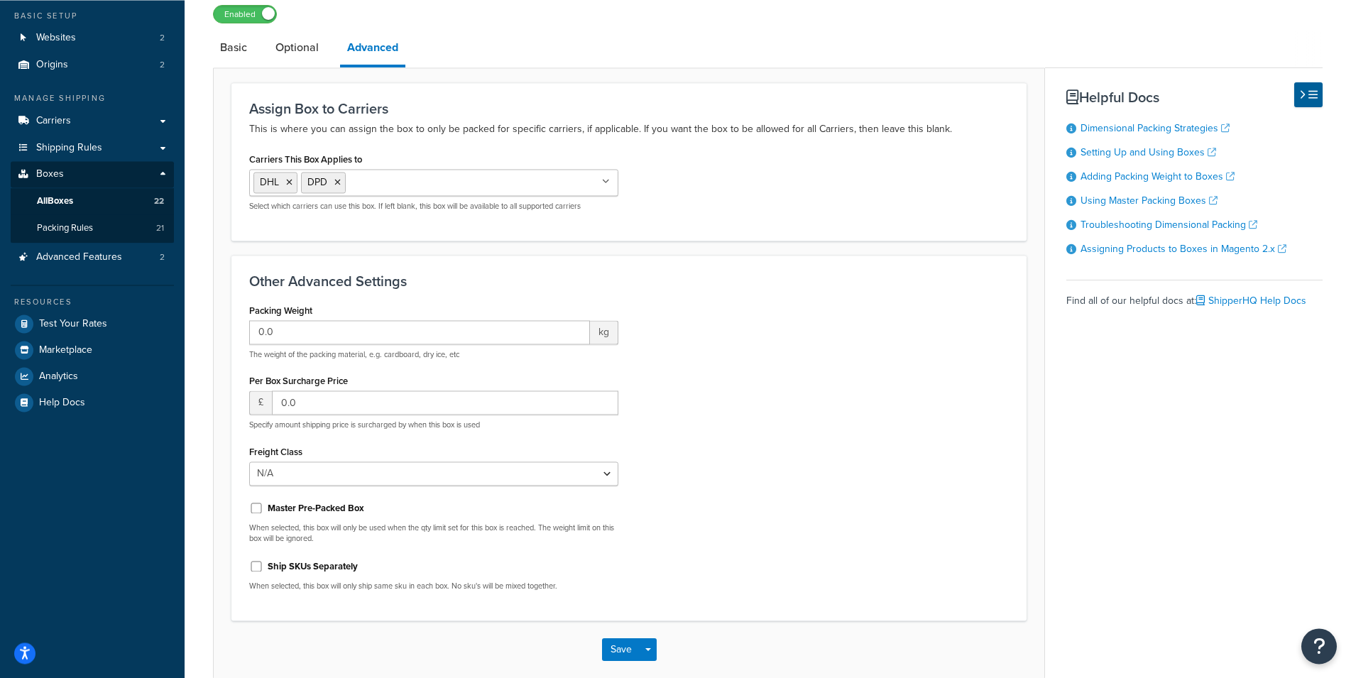
scroll to position [189, 0]
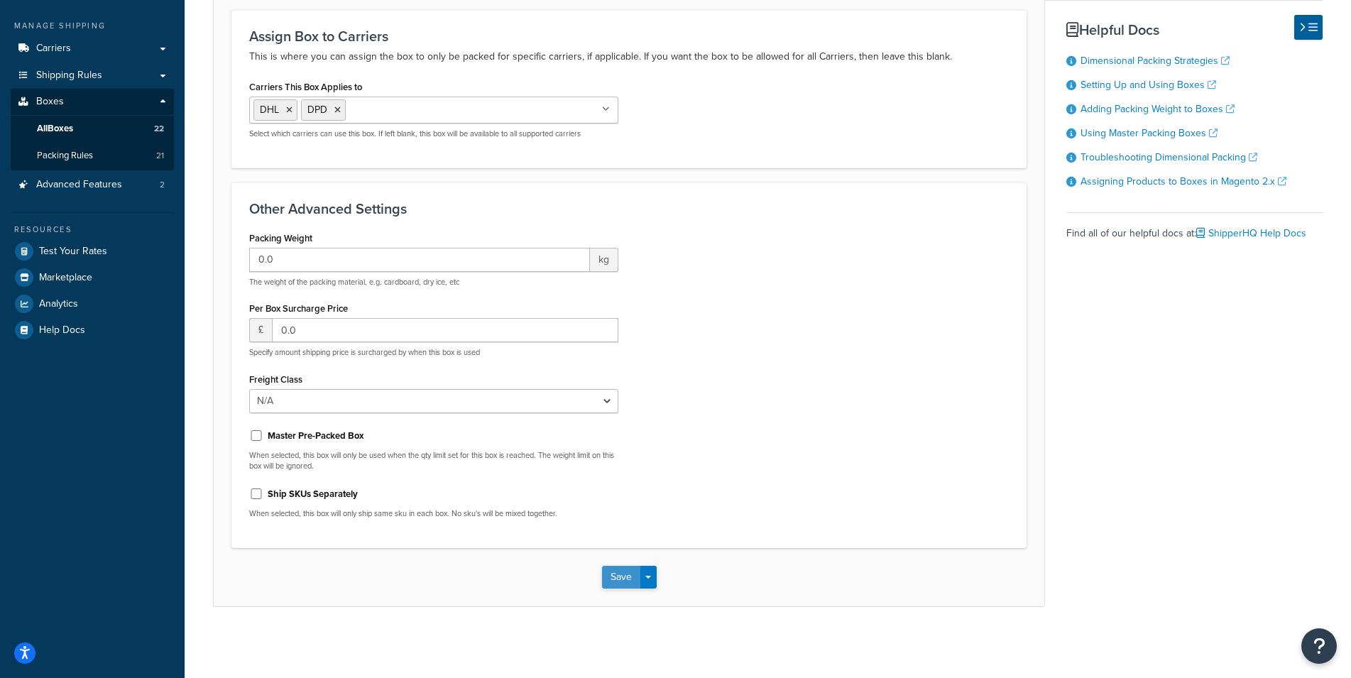
click at [610, 579] on button "Save" at bounding box center [621, 577] width 38 height 23
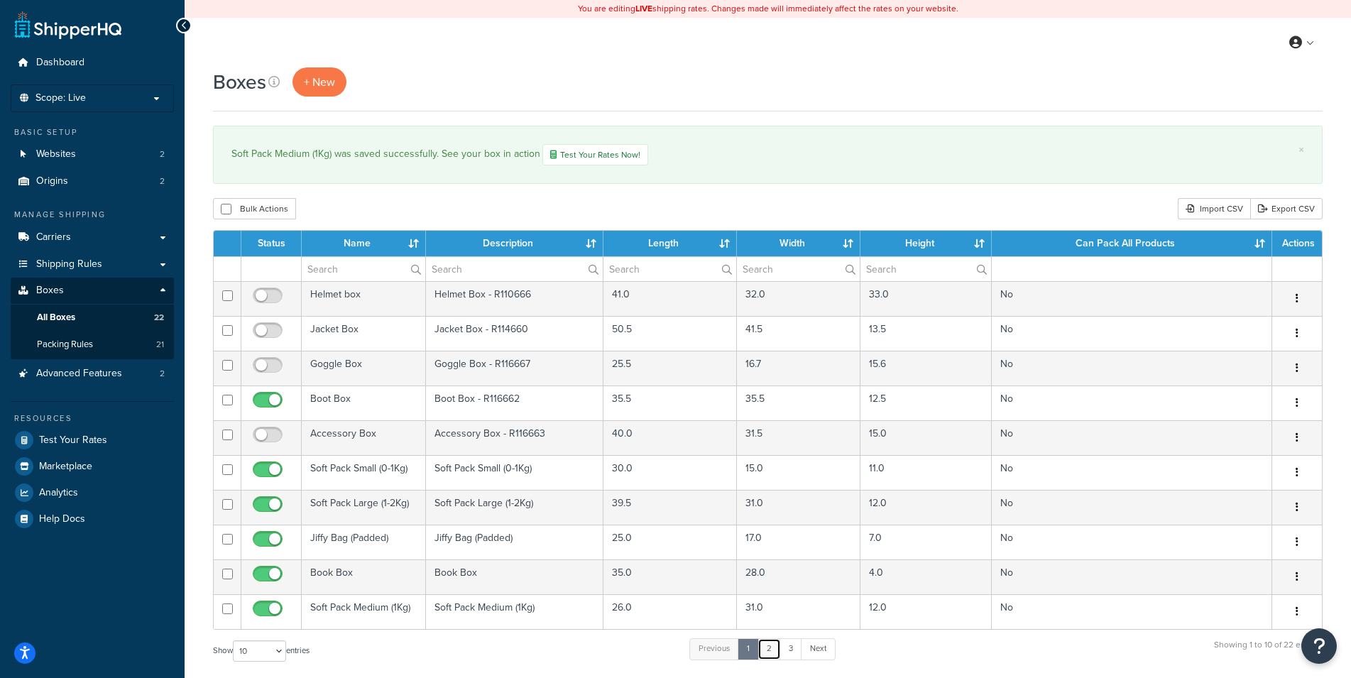
click at [772, 649] on link "2" at bounding box center [769, 648] width 23 height 21
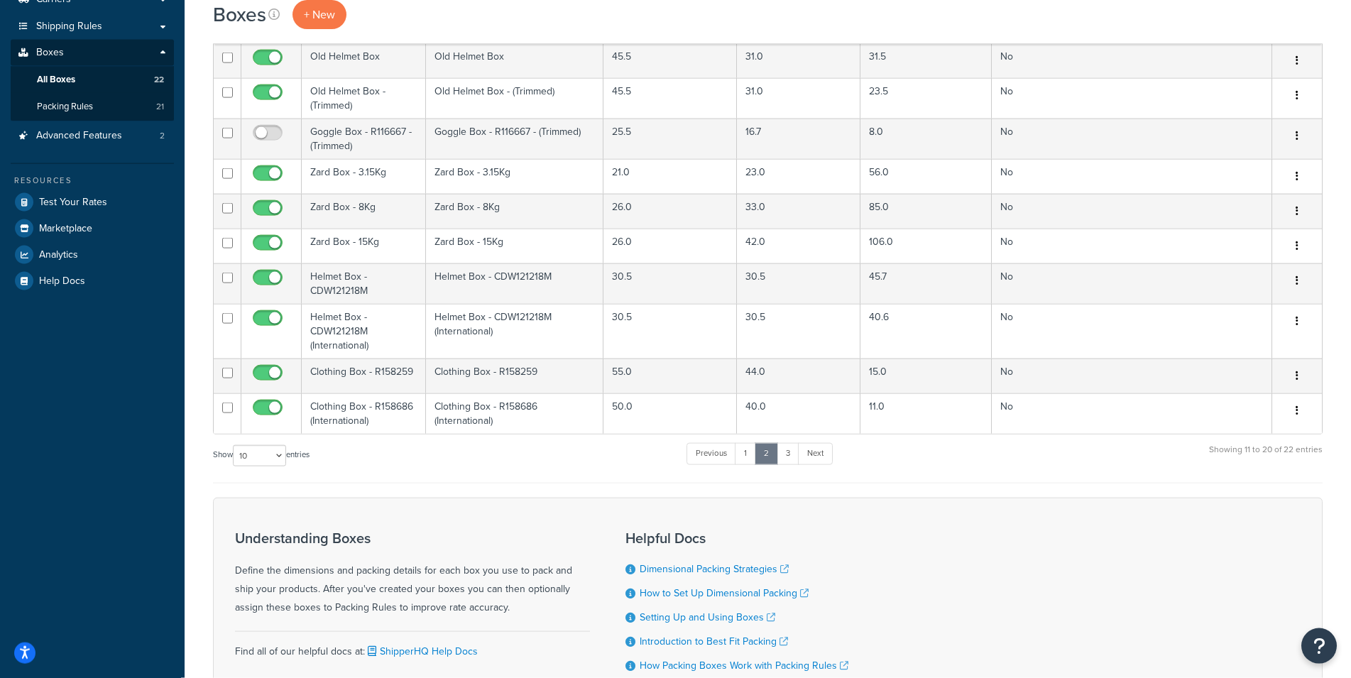
scroll to position [209, 0]
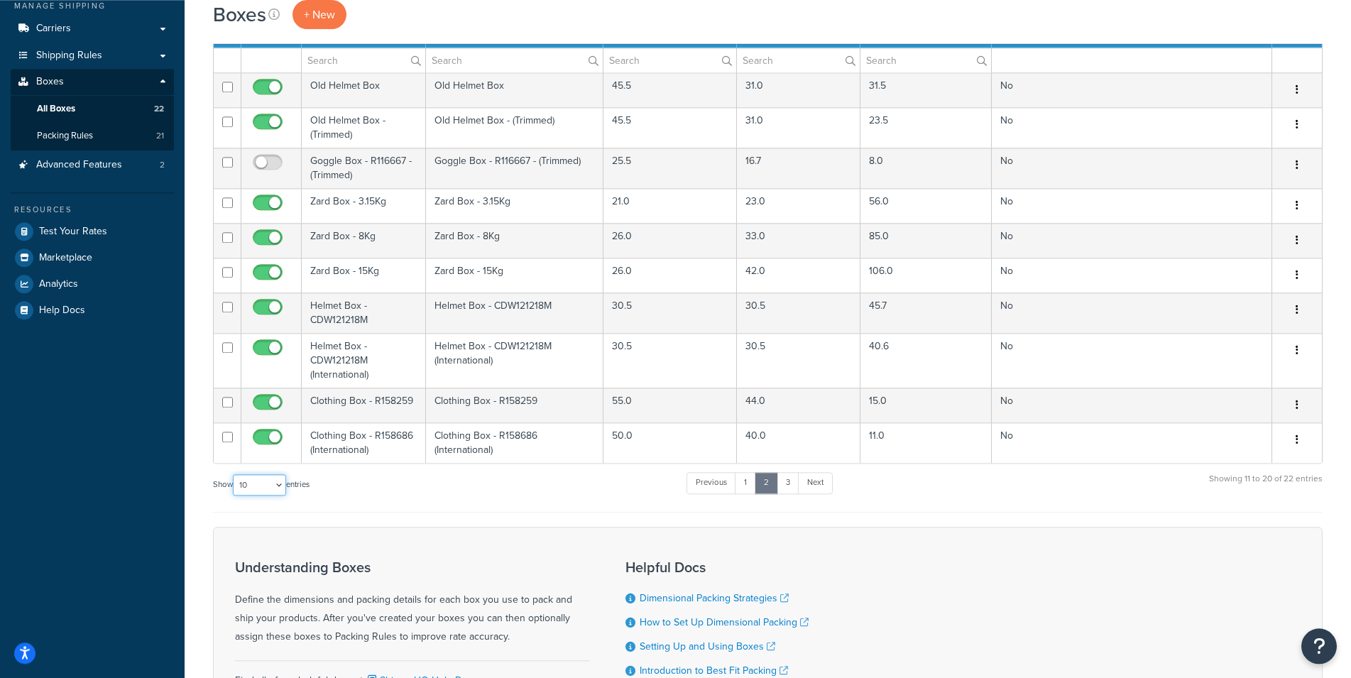
click at [271, 483] on select "10 15 25 50 100 1000" at bounding box center [259, 484] width 53 height 21
click at [233, 474] on select "10 15 25 50 100 1000" at bounding box center [259, 484] width 53 height 21
select select "50"
click option "50" at bounding box center [0, 0] width 0 height 0
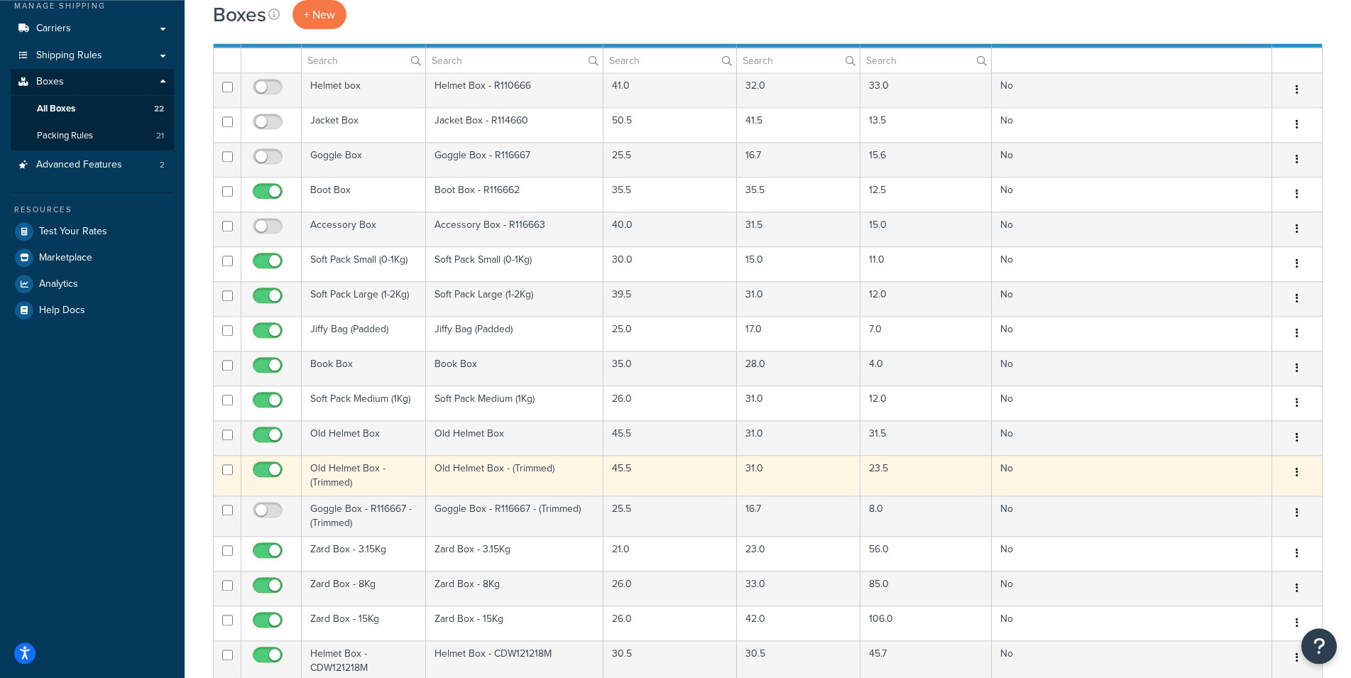
click at [219, 492] on td at bounding box center [228, 475] width 28 height 40
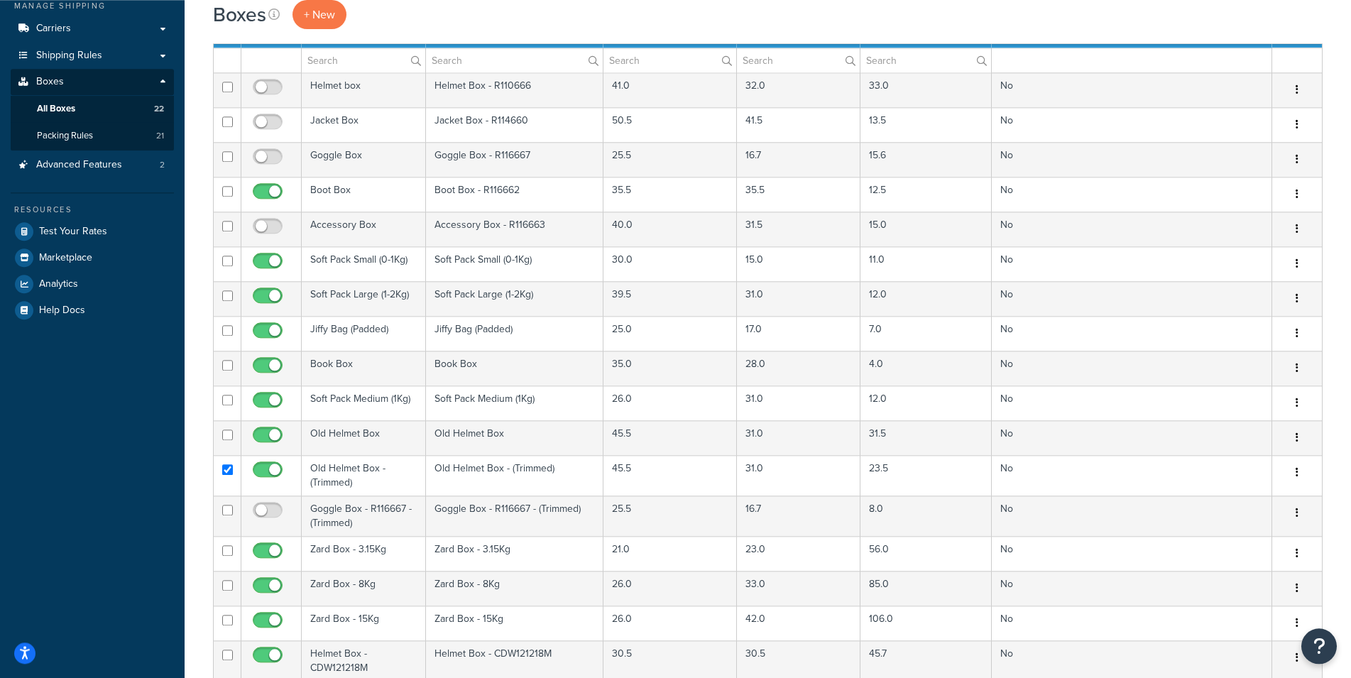
click at [202, 493] on div "Boxes + New × Soft Pack Medium (1Kg) was saved successfully. See your box in ac…" at bounding box center [768, 548] width 1167 height 1378
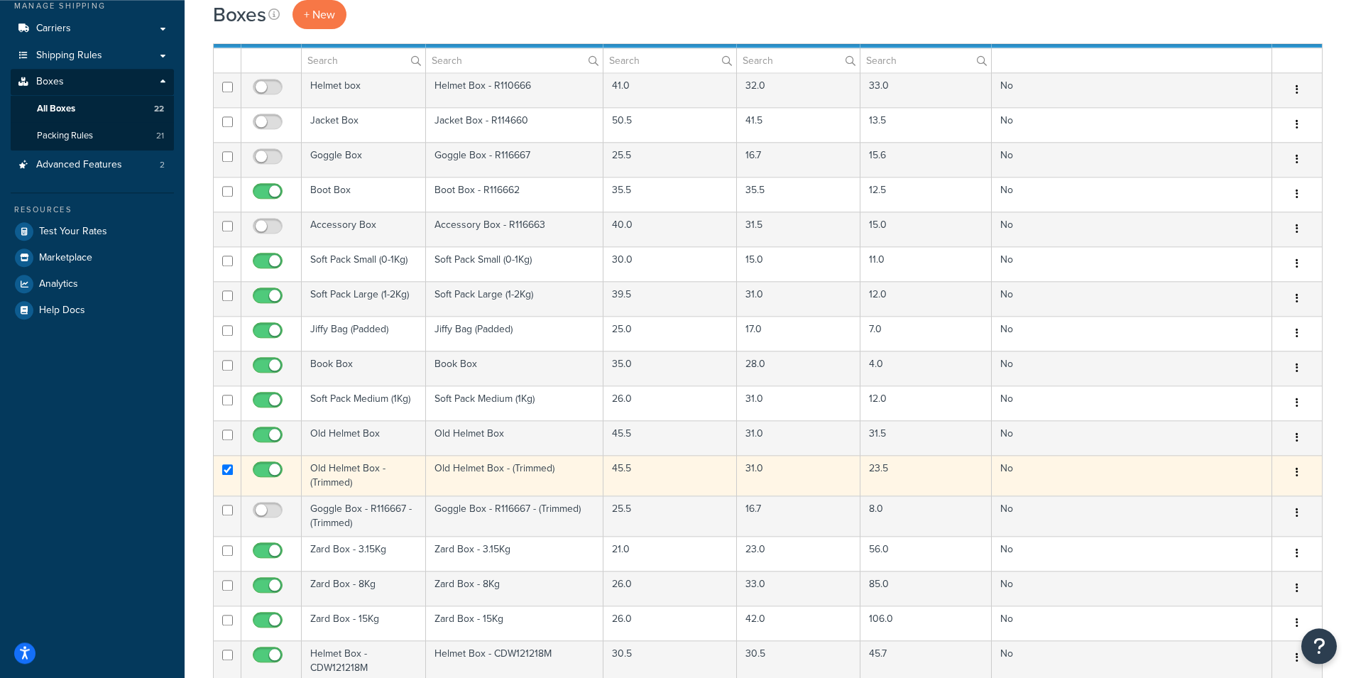
click at [225, 466] on input "checkbox" at bounding box center [227, 469] width 11 height 11
checkbox input "false"
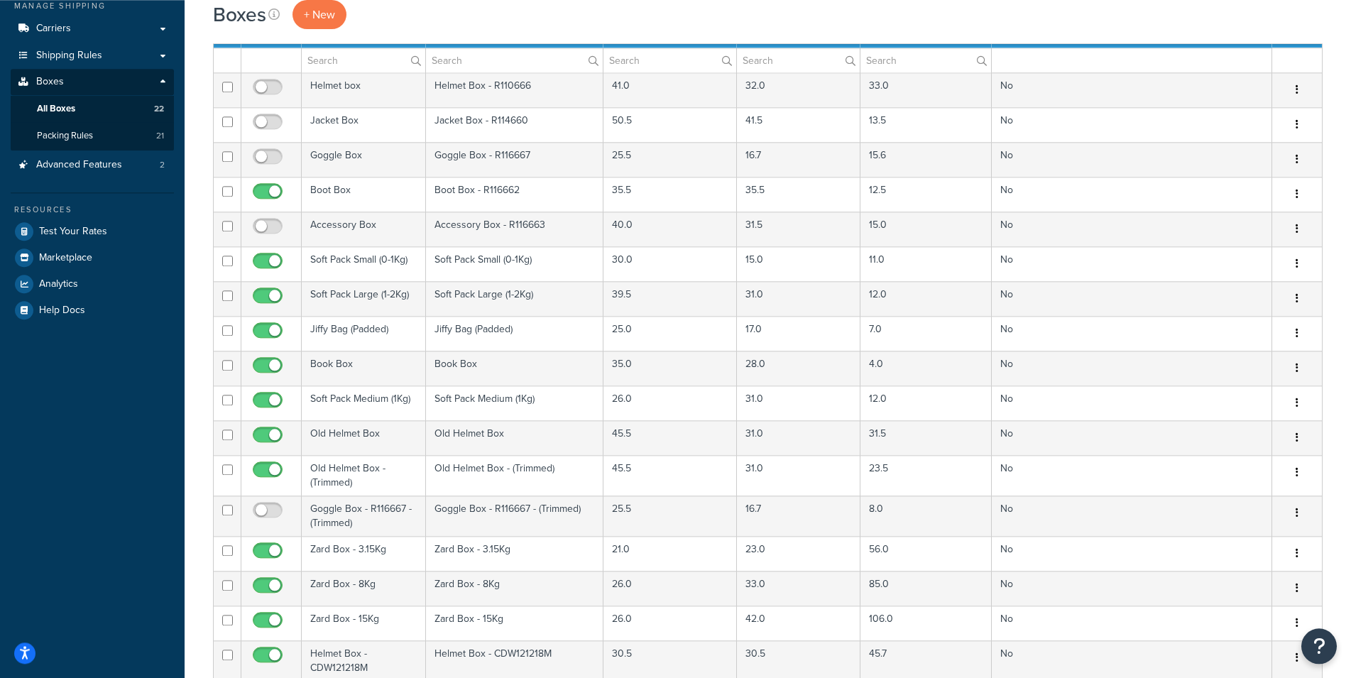
click at [195, 469] on div "Boxes + New × Soft Pack Medium (1Kg) was saved successfully. See your box in ac…" at bounding box center [768, 548] width 1167 height 1378
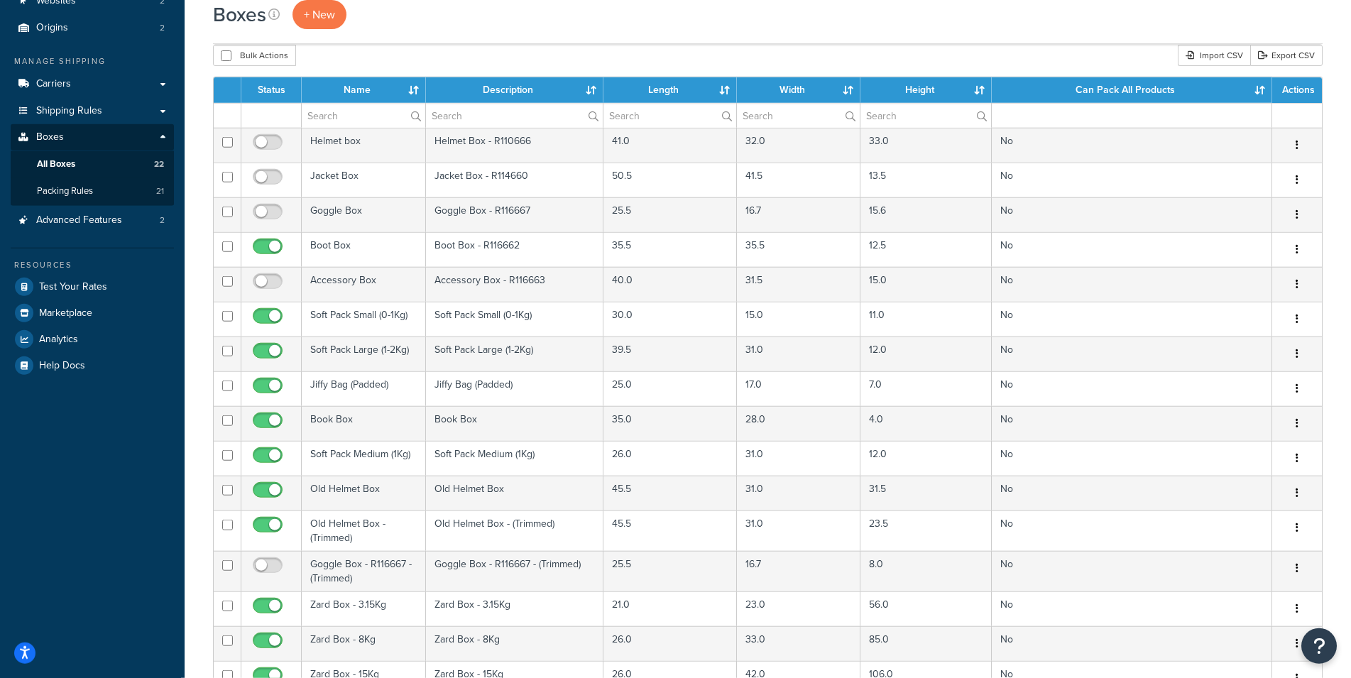
scroll to position [174, 0]
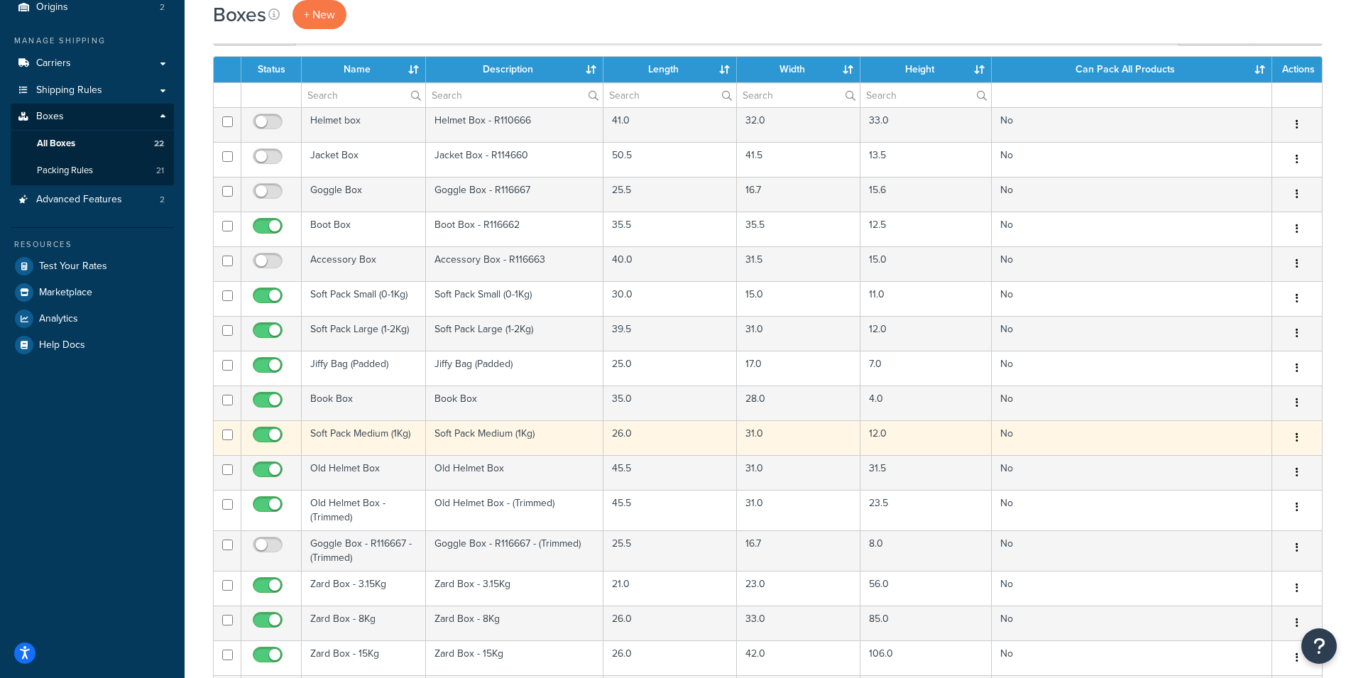
click at [390, 433] on td "Soft Pack Medium (1Kg)" at bounding box center [364, 437] width 124 height 35
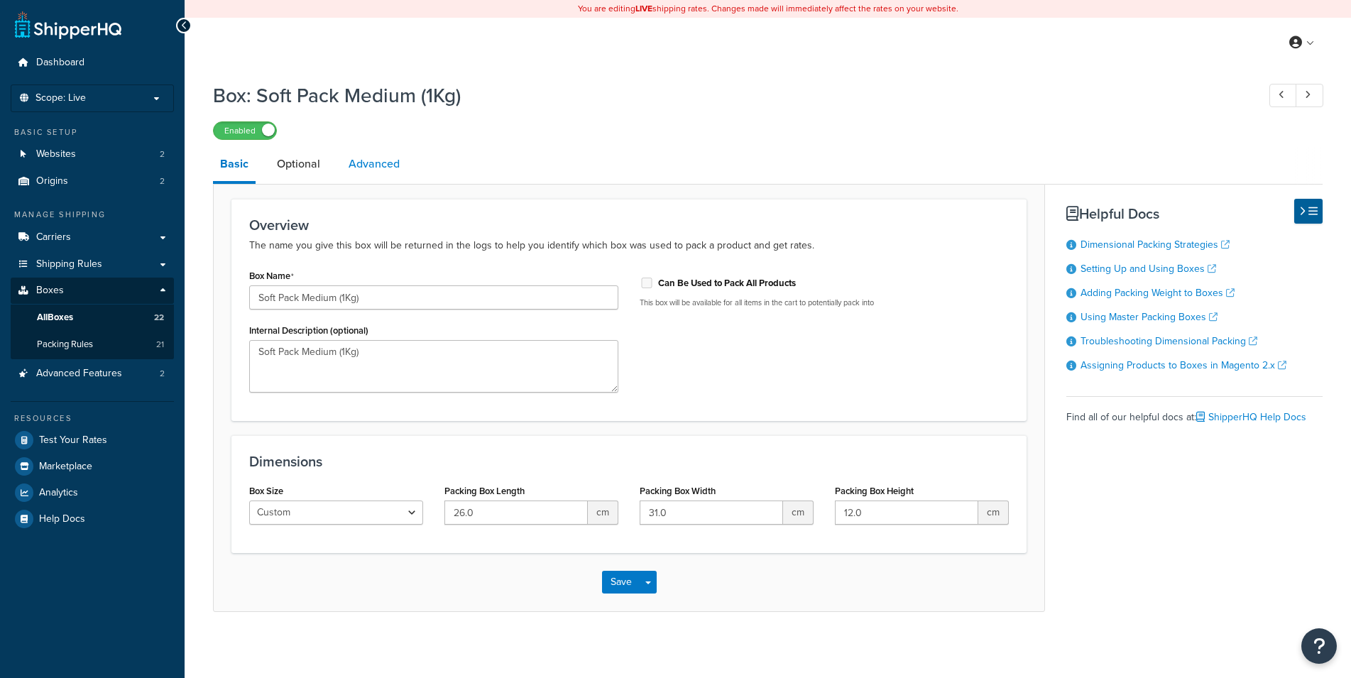
drag, startPoint x: 427, startPoint y: 153, endPoint x: 380, endPoint y: 159, distance: 47.3
click at [380, 159] on link "Advanced" at bounding box center [374, 164] width 65 height 34
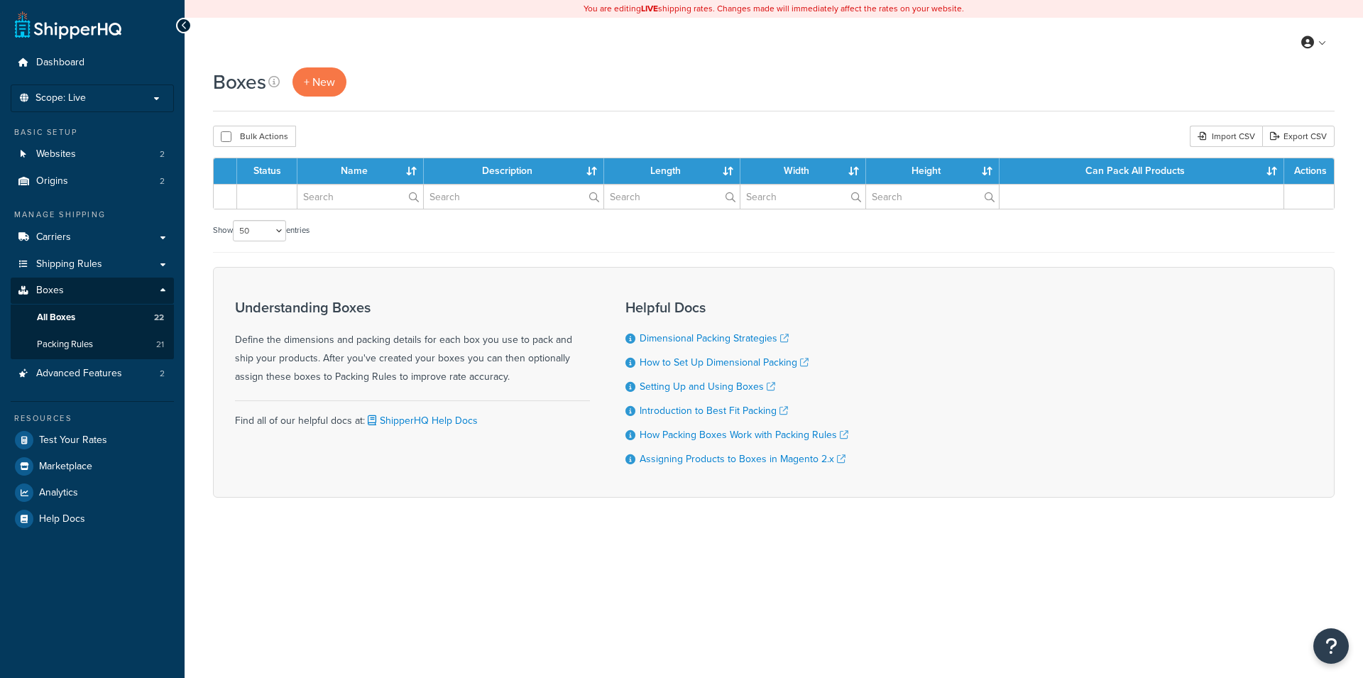
select select "50"
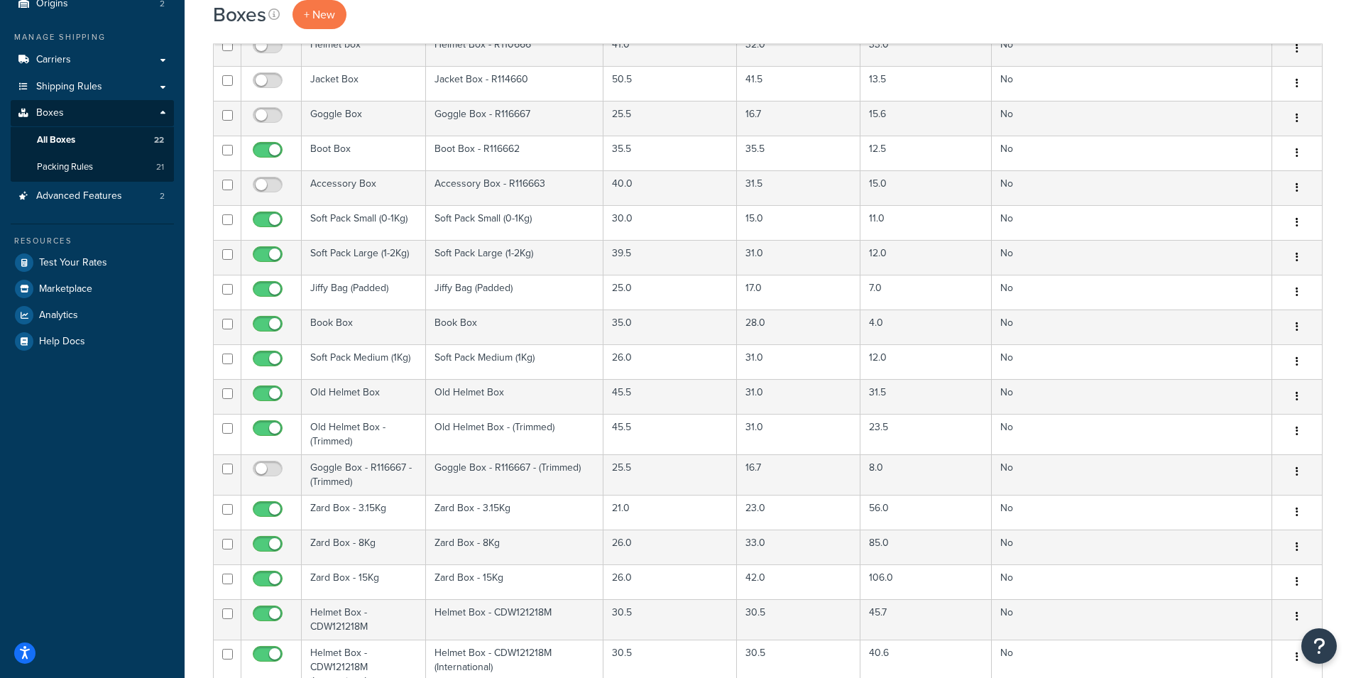
scroll to position [185, 0]
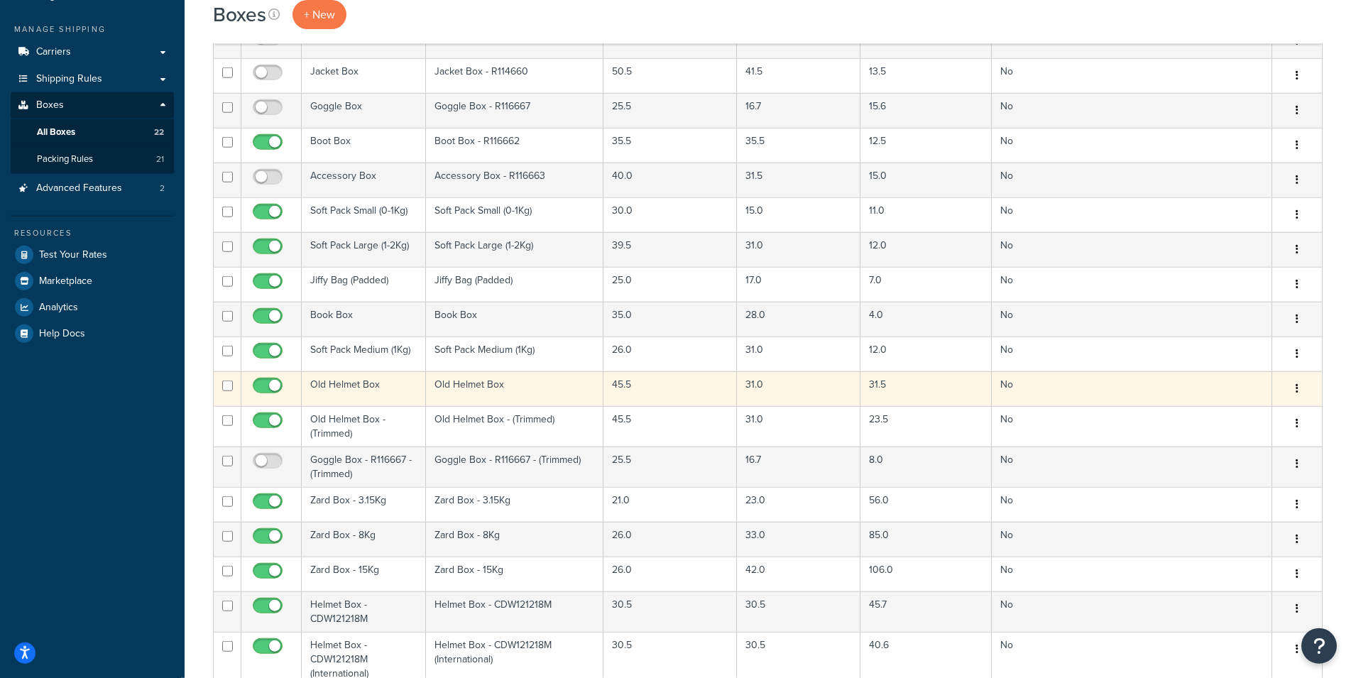
click at [386, 387] on td "Old Helmet Box" at bounding box center [364, 388] width 124 height 35
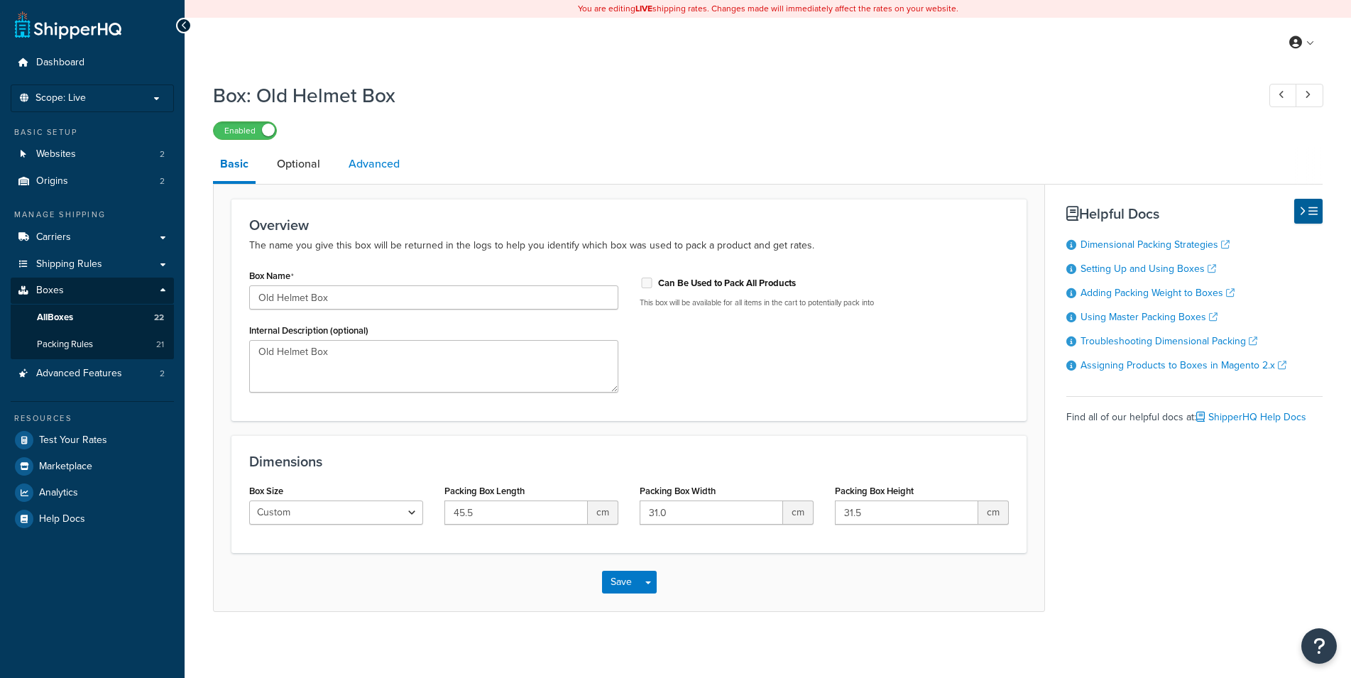
click at [381, 163] on link "Advanced" at bounding box center [374, 164] width 65 height 34
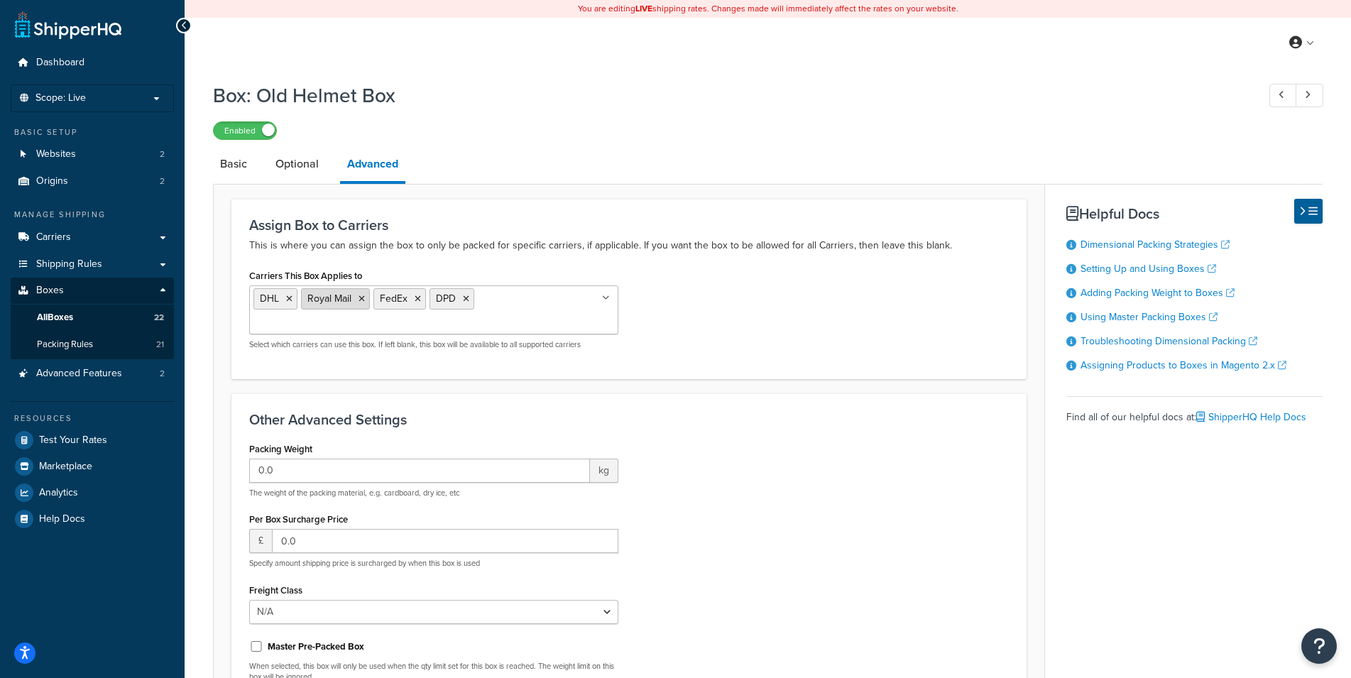
click at [361, 297] on icon at bounding box center [362, 299] width 6 height 9
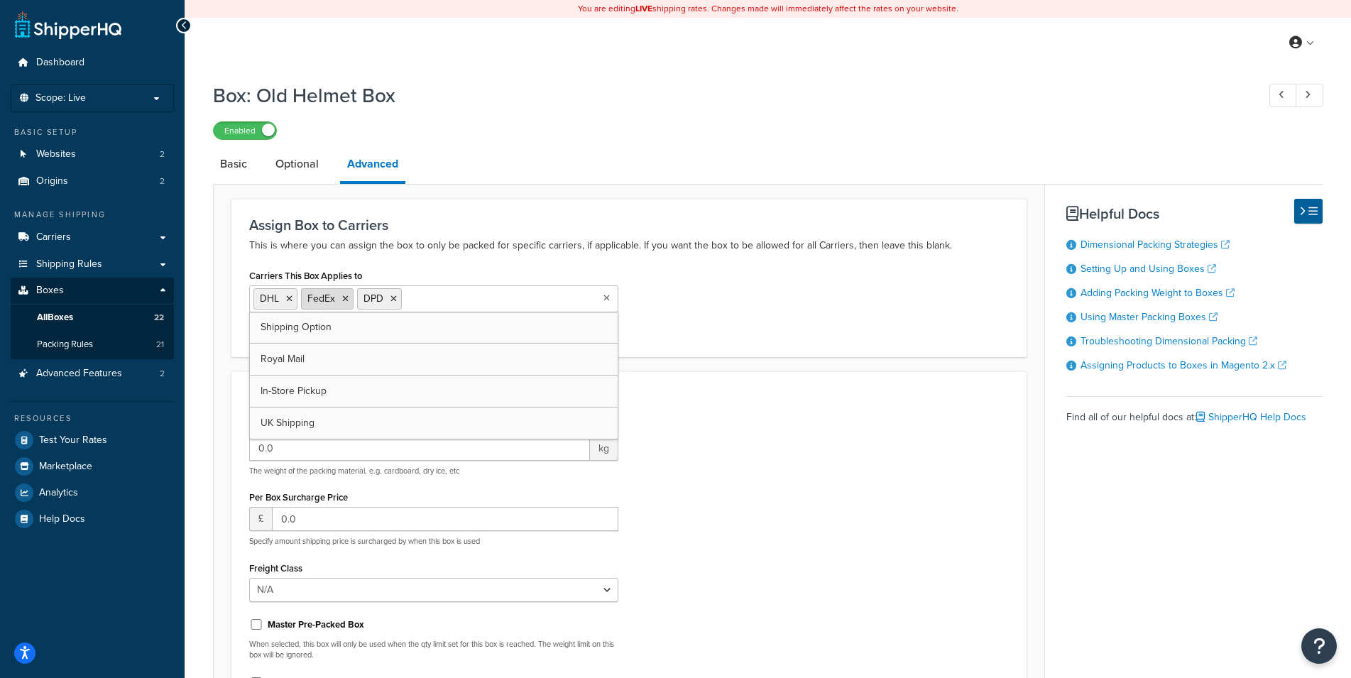
click at [345, 298] on icon at bounding box center [345, 299] width 6 height 9
click at [750, 307] on div "Carriers This Box Applies to DHL DPD Shipping Option Royal Mail FedEx In-Store …" at bounding box center [629, 302] width 781 height 73
click at [741, 306] on div "Carriers This Box Applies to DHL DPD Shipping Option Royal Mail FedEx In-Store …" at bounding box center [629, 302] width 781 height 73
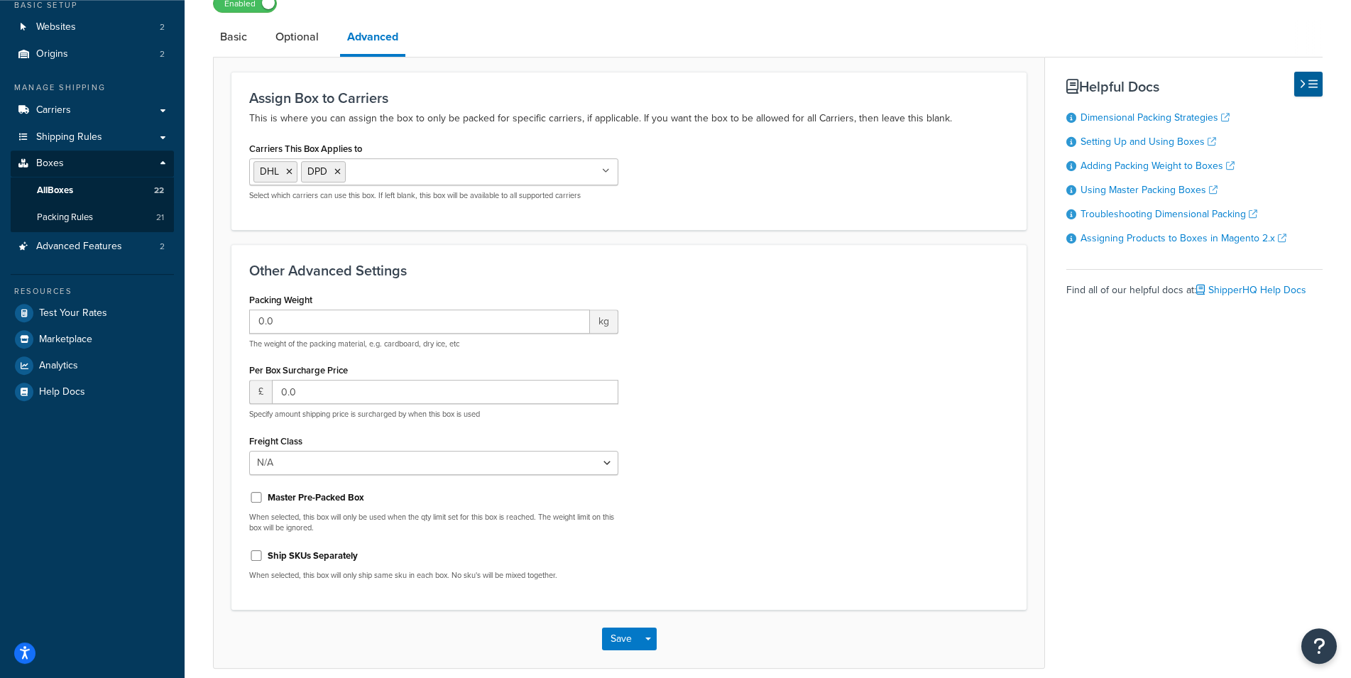
scroll to position [189, 0]
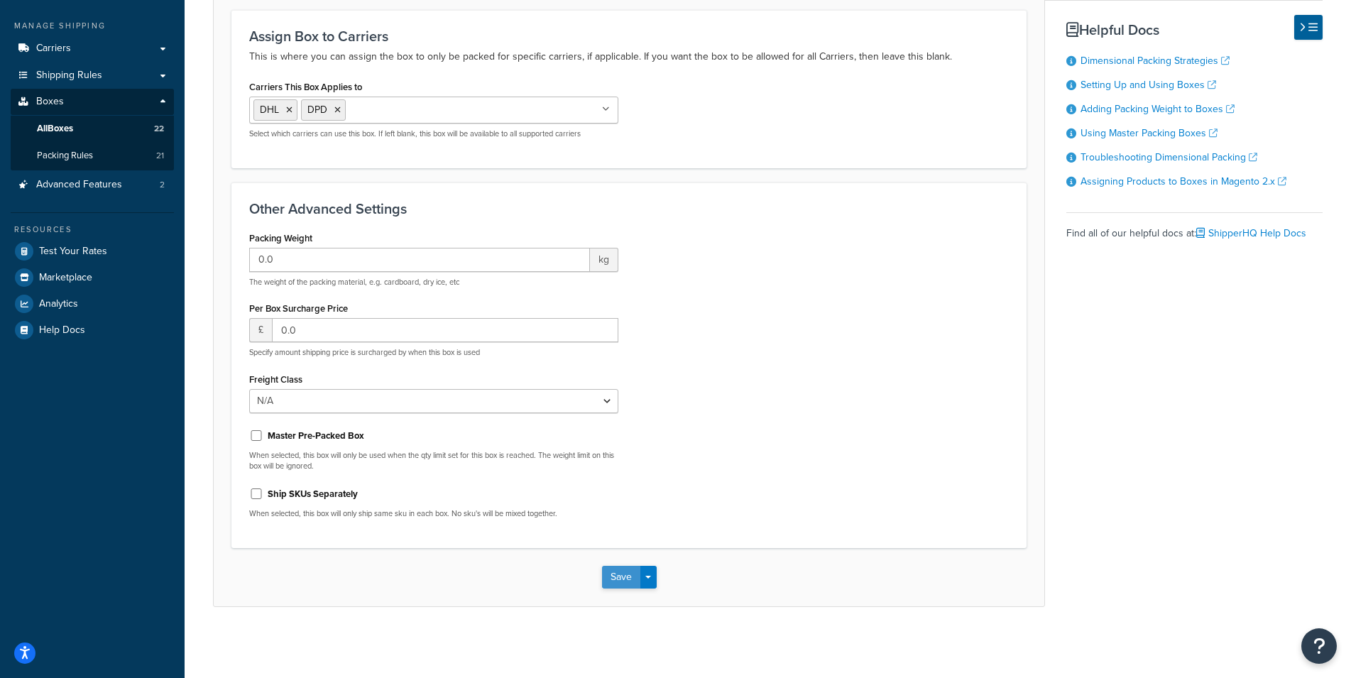
click at [622, 582] on button "Save" at bounding box center [621, 577] width 38 height 23
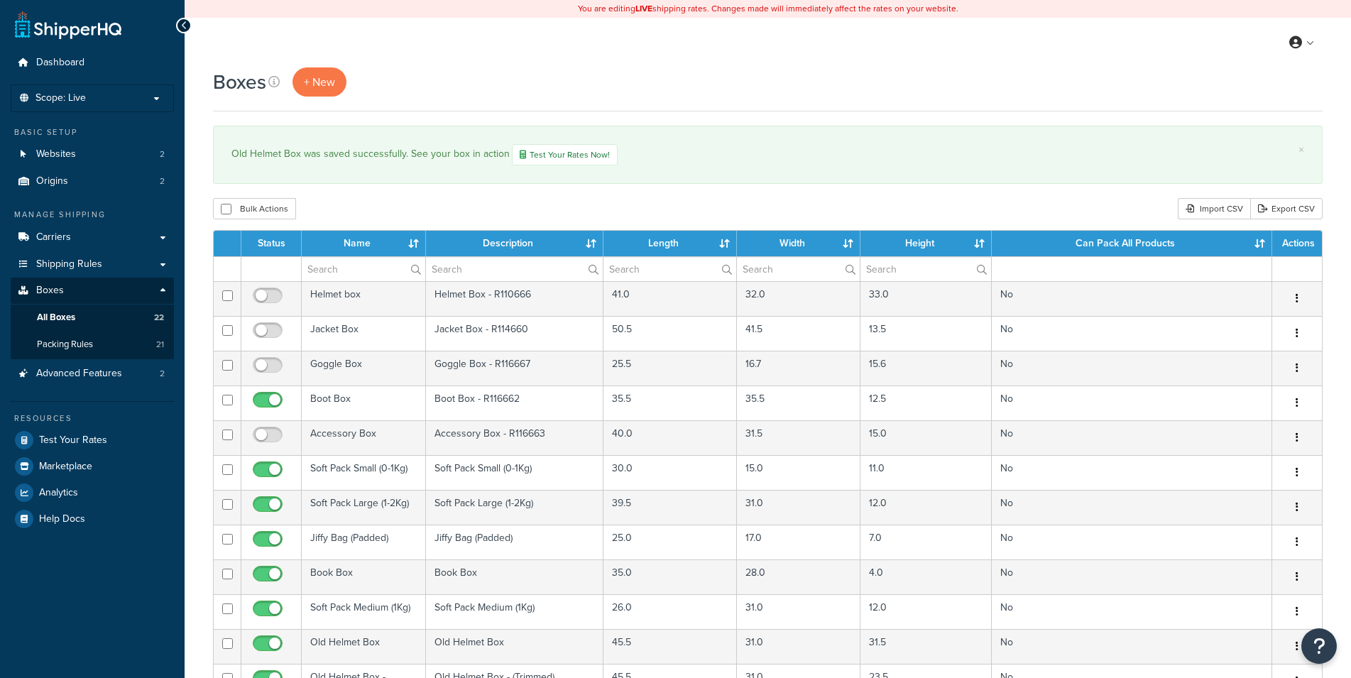
select select "50"
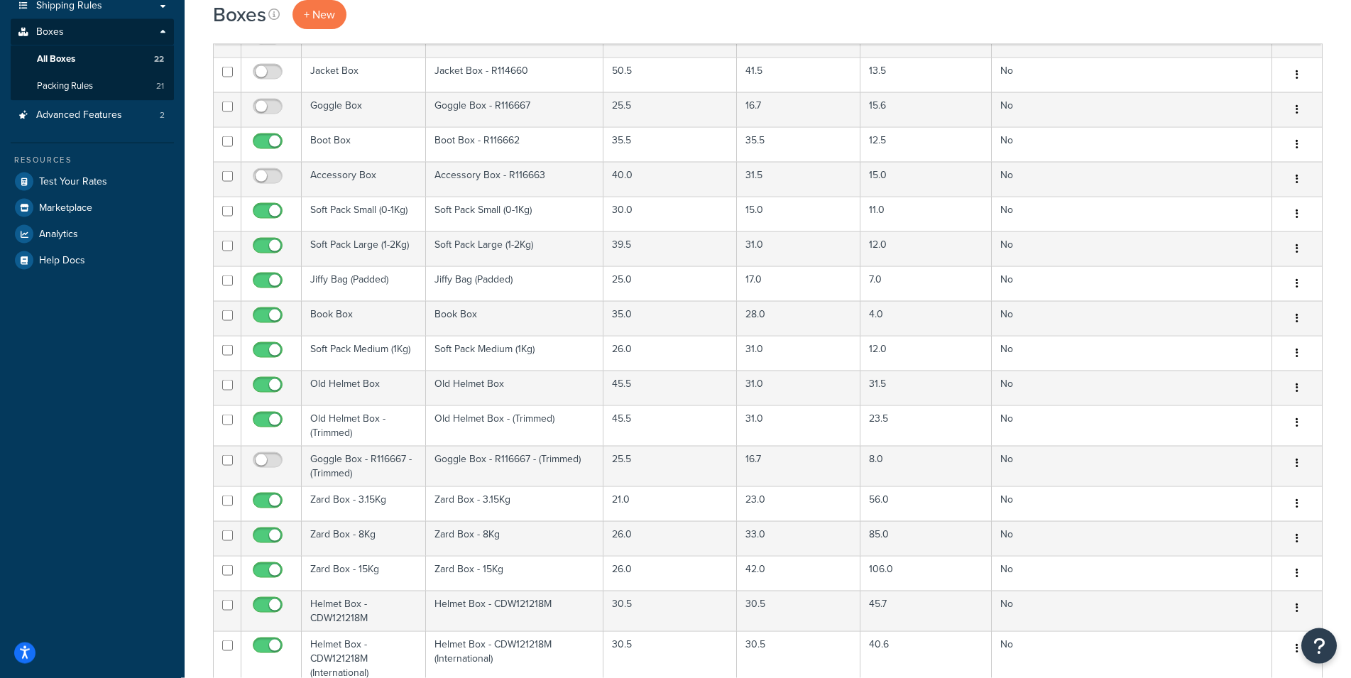
scroll to position [263, 0]
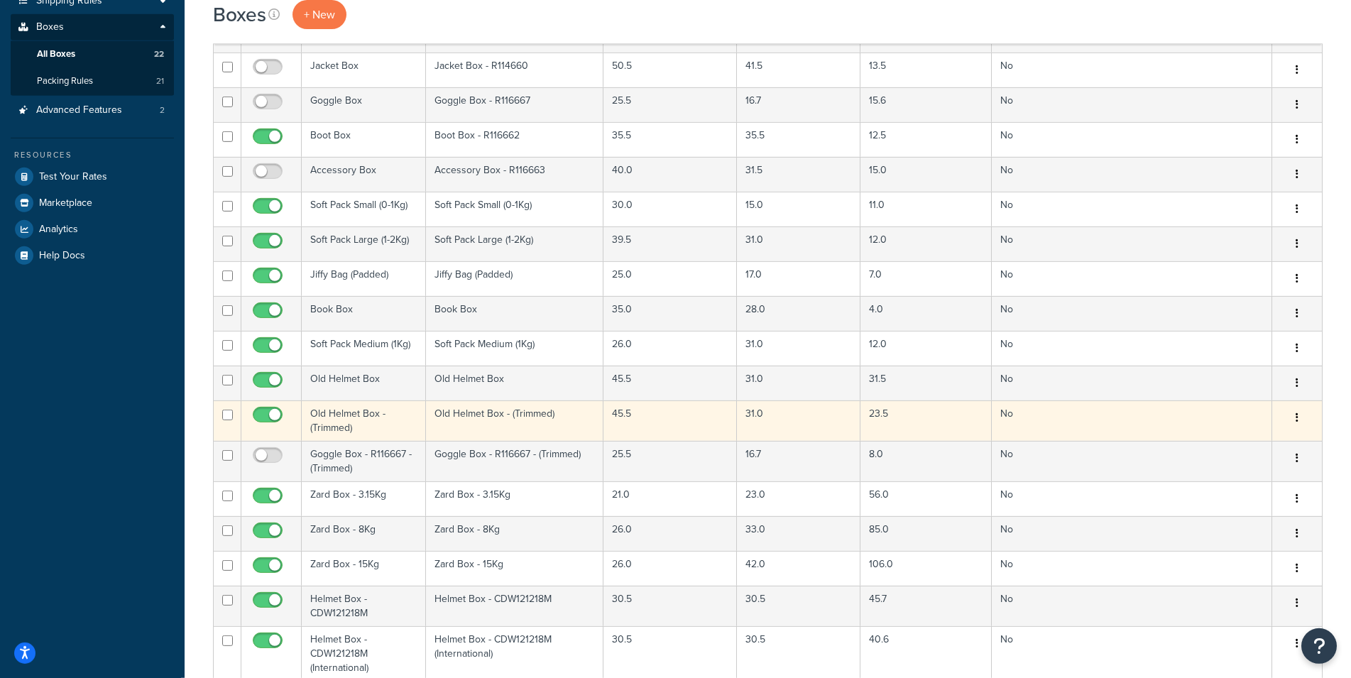
click at [382, 415] on td "Old Helmet Box - (Trimmed)" at bounding box center [364, 420] width 124 height 40
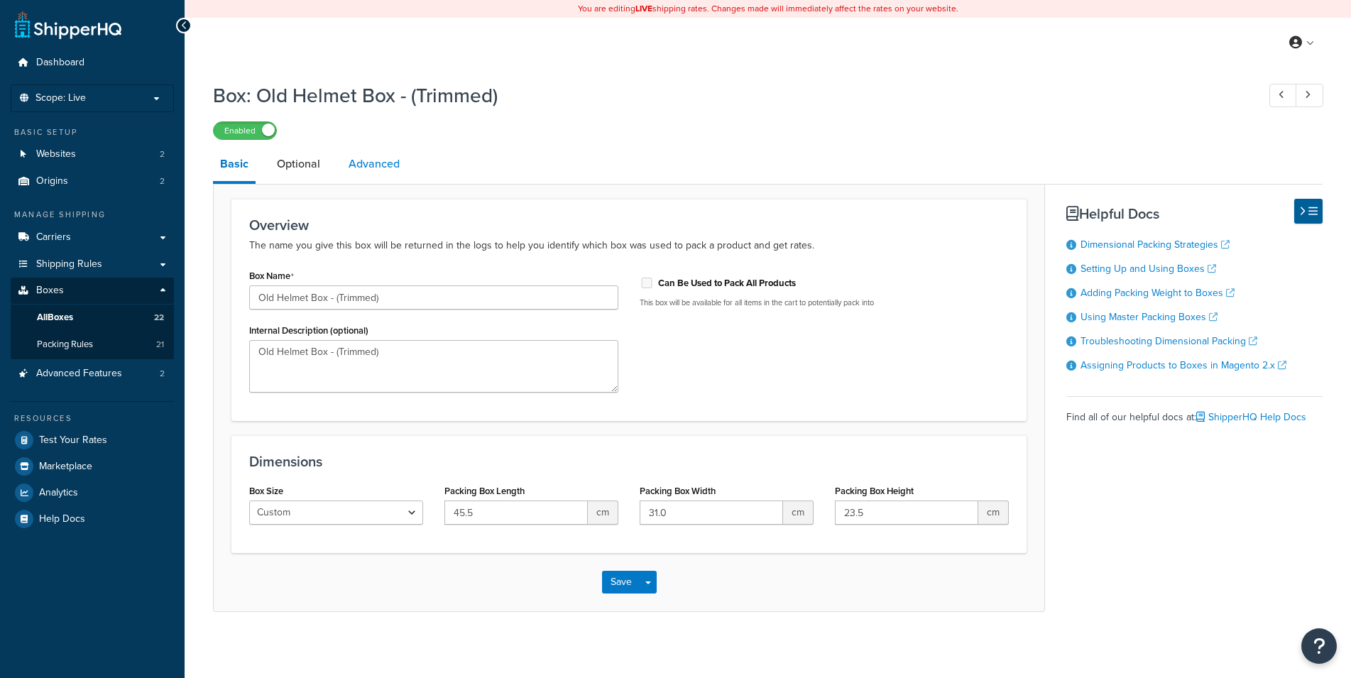
click at [398, 167] on link "Advanced" at bounding box center [374, 164] width 65 height 34
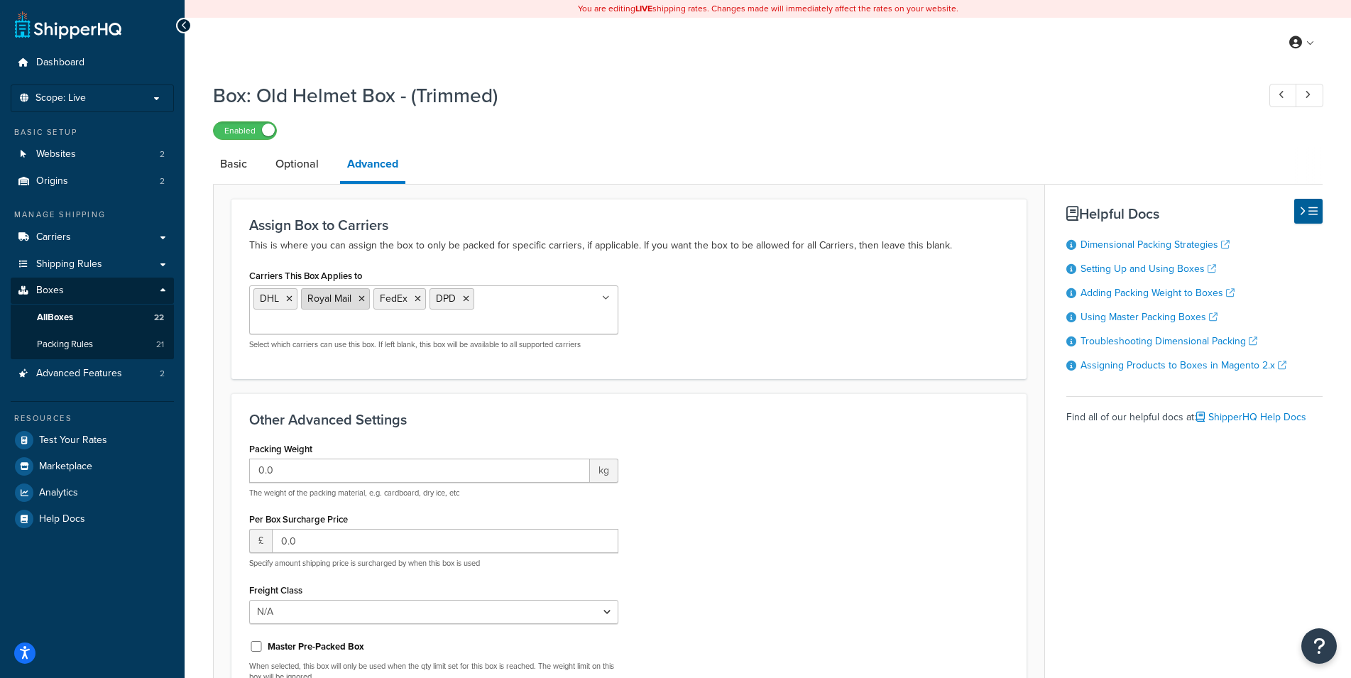
click at [361, 300] on icon at bounding box center [362, 299] width 6 height 9
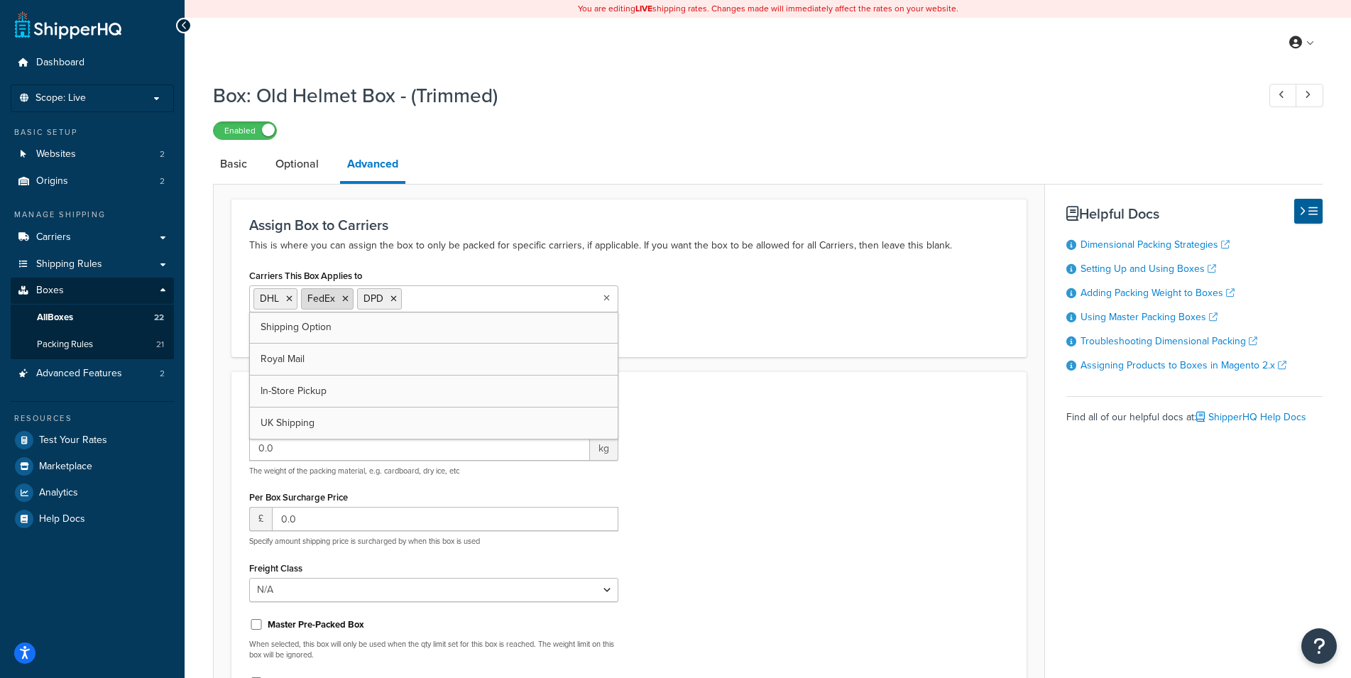
click at [346, 300] on icon at bounding box center [345, 299] width 6 height 9
click at [689, 319] on div "Carriers This Box Applies to DHL DPD Shipping Option Royal Mail FedEx In-Store …" at bounding box center [629, 302] width 781 height 73
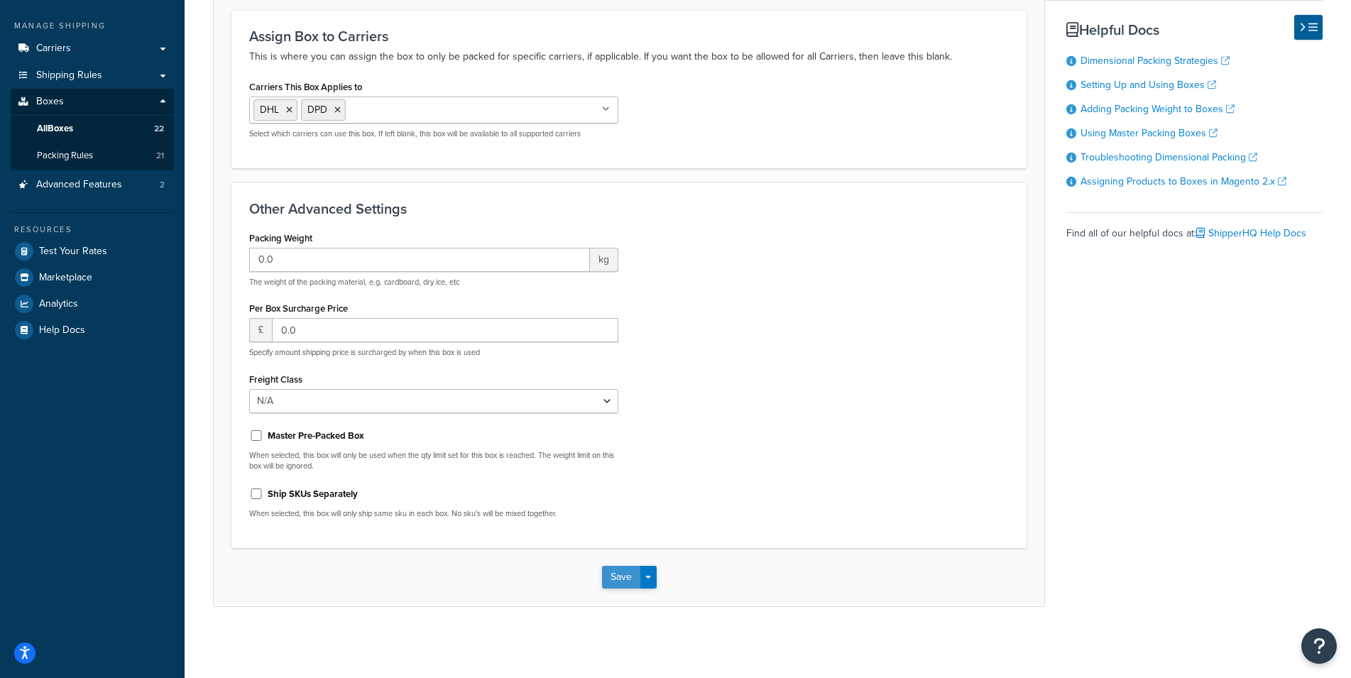
click at [610, 579] on button "Save" at bounding box center [621, 577] width 38 height 23
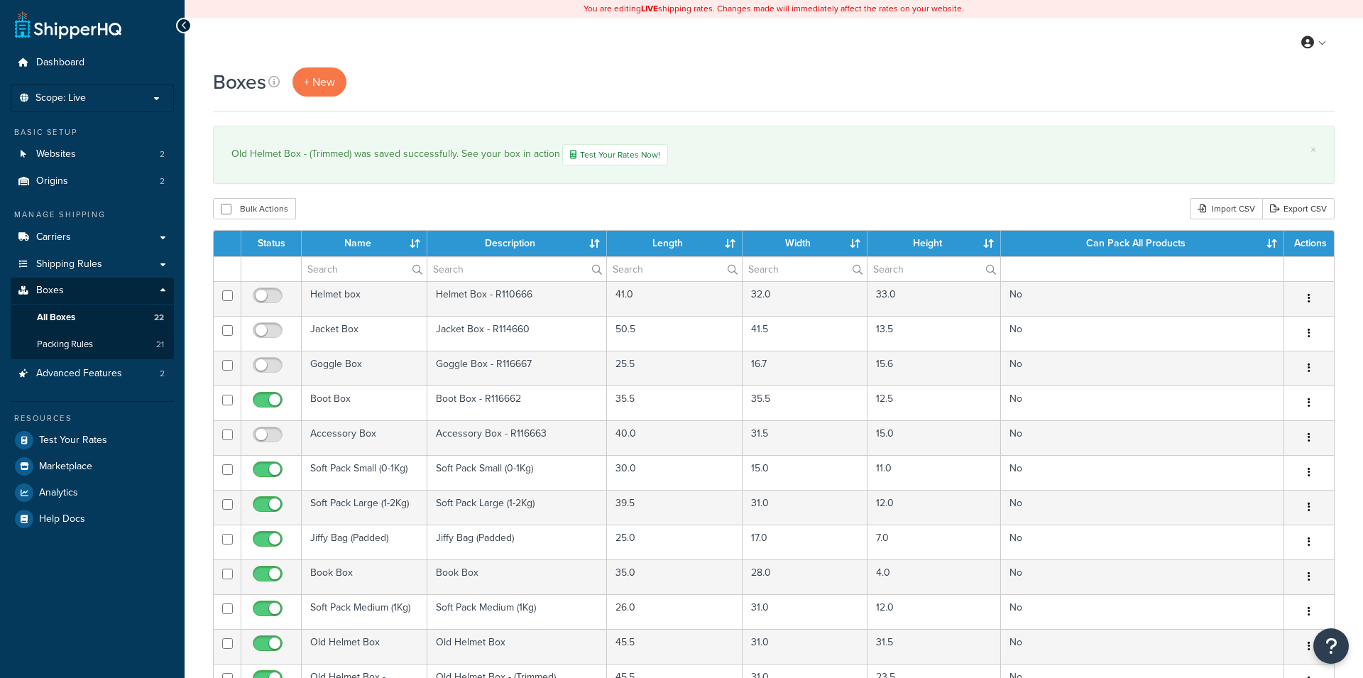
select select "50"
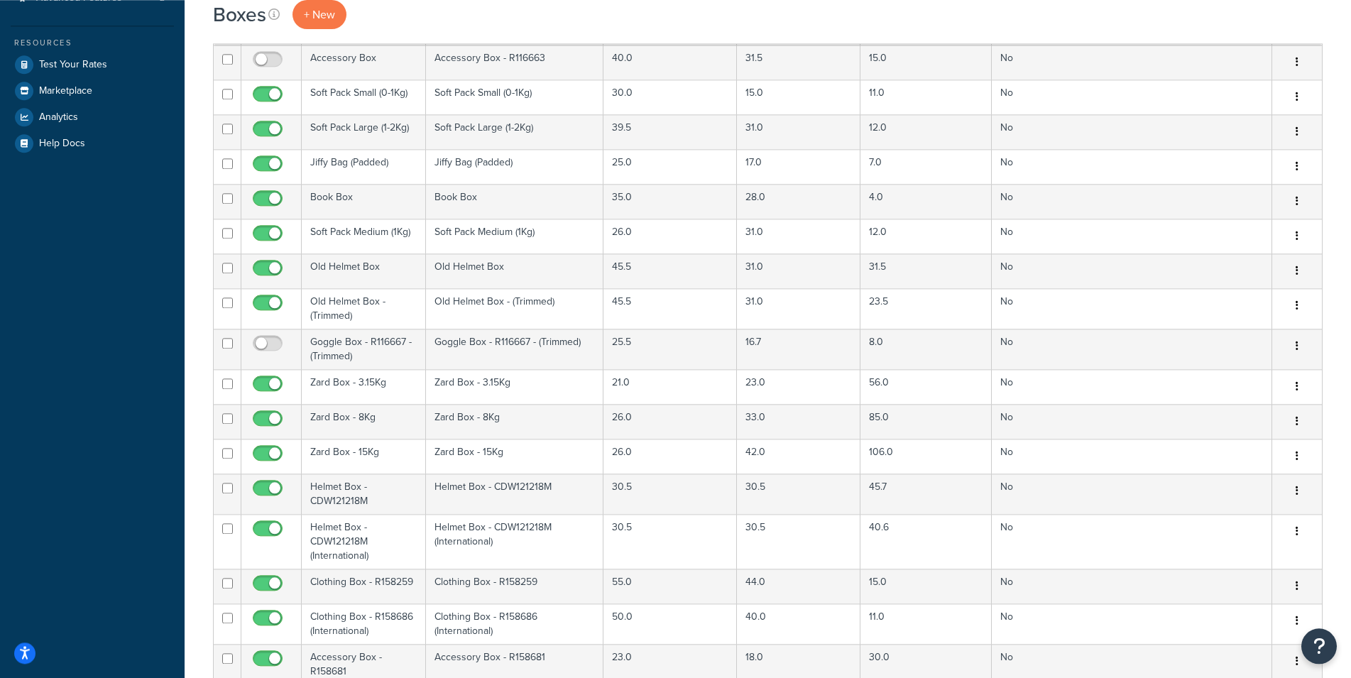
scroll to position [414, 0]
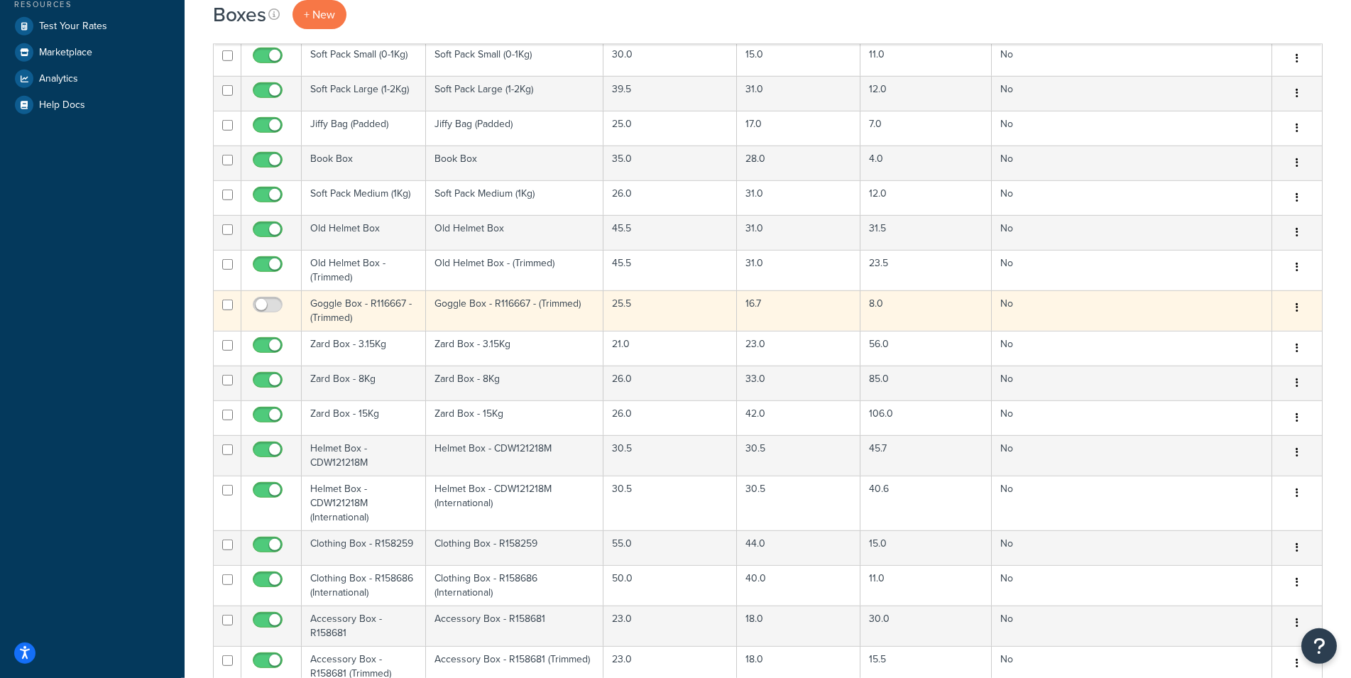
click at [379, 315] on td "Goggle Box - R116667 - (Trimmed)" at bounding box center [364, 310] width 124 height 40
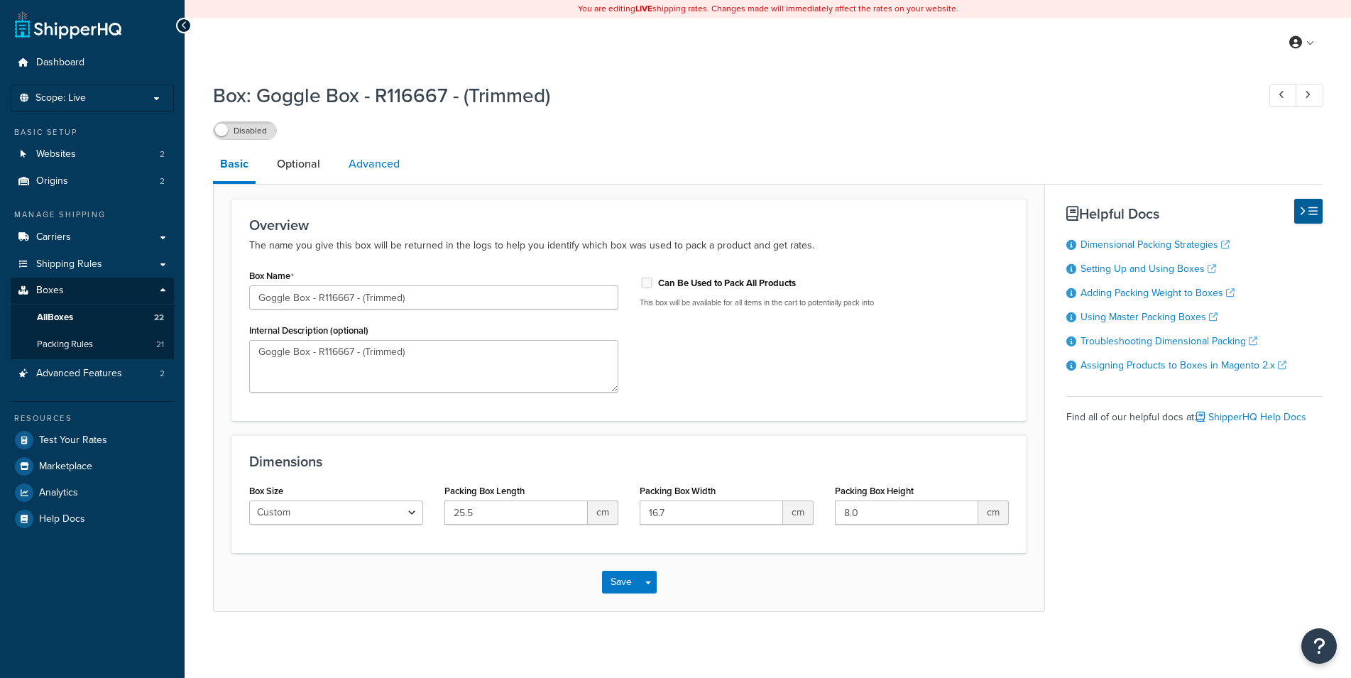
click at [387, 164] on link "Advanced" at bounding box center [374, 164] width 65 height 34
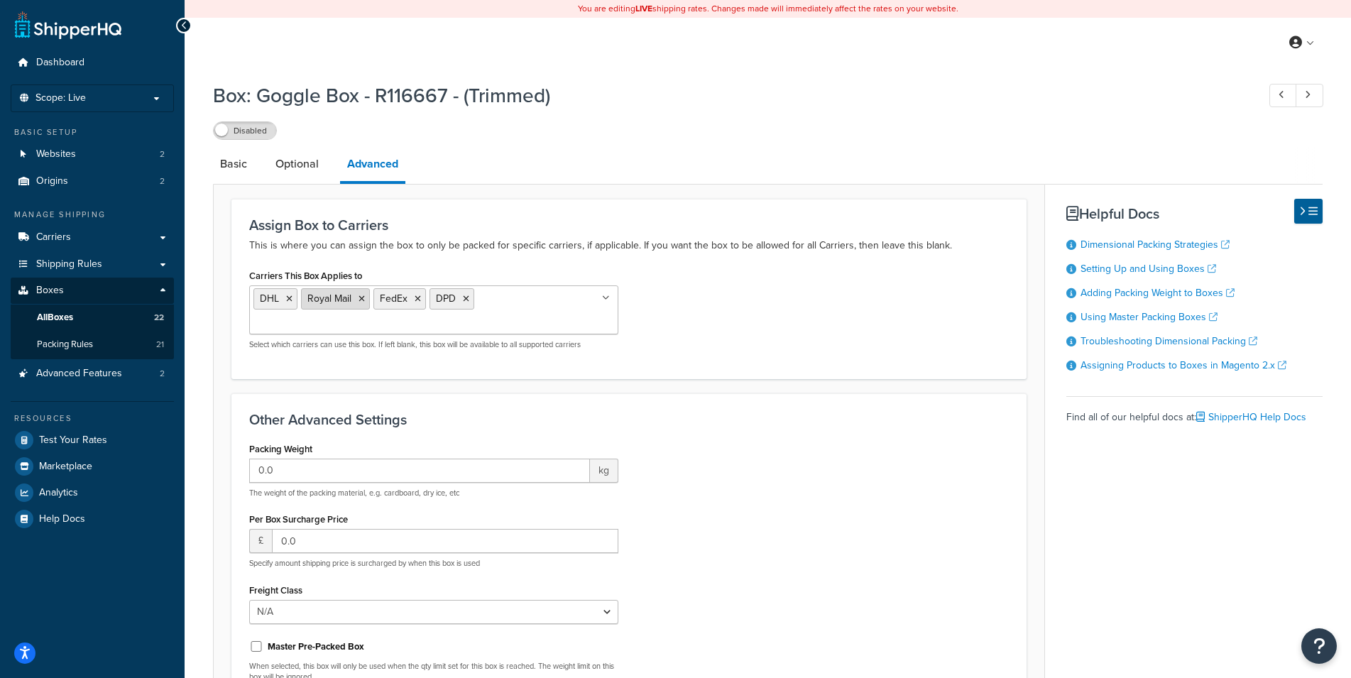
click at [360, 298] on icon at bounding box center [362, 299] width 6 height 9
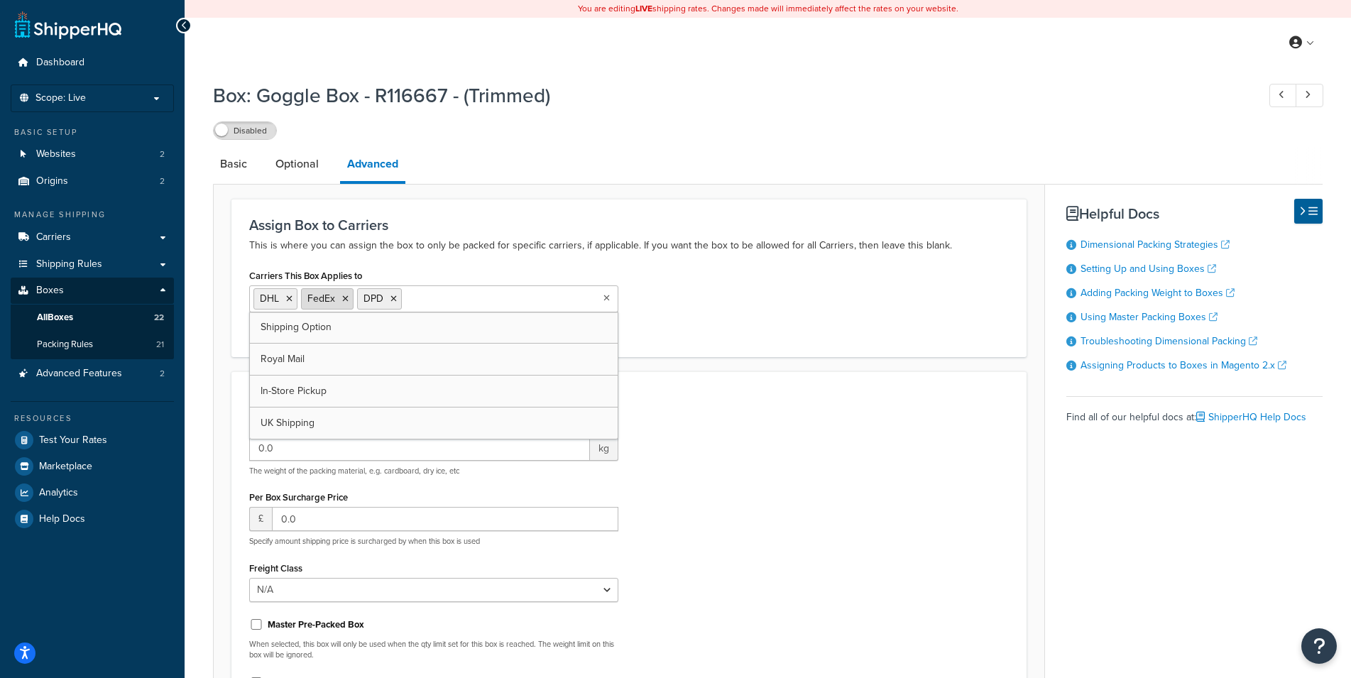
click at [347, 298] on icon at bounding box center [345, 299] width 6 height 9
click at [701, 305] on div "Carriers This Box Applies to DHL DPD Shipping Option Royal Mail FedEx In-Store …" at bounding box center [629, 302] width 781 height 73
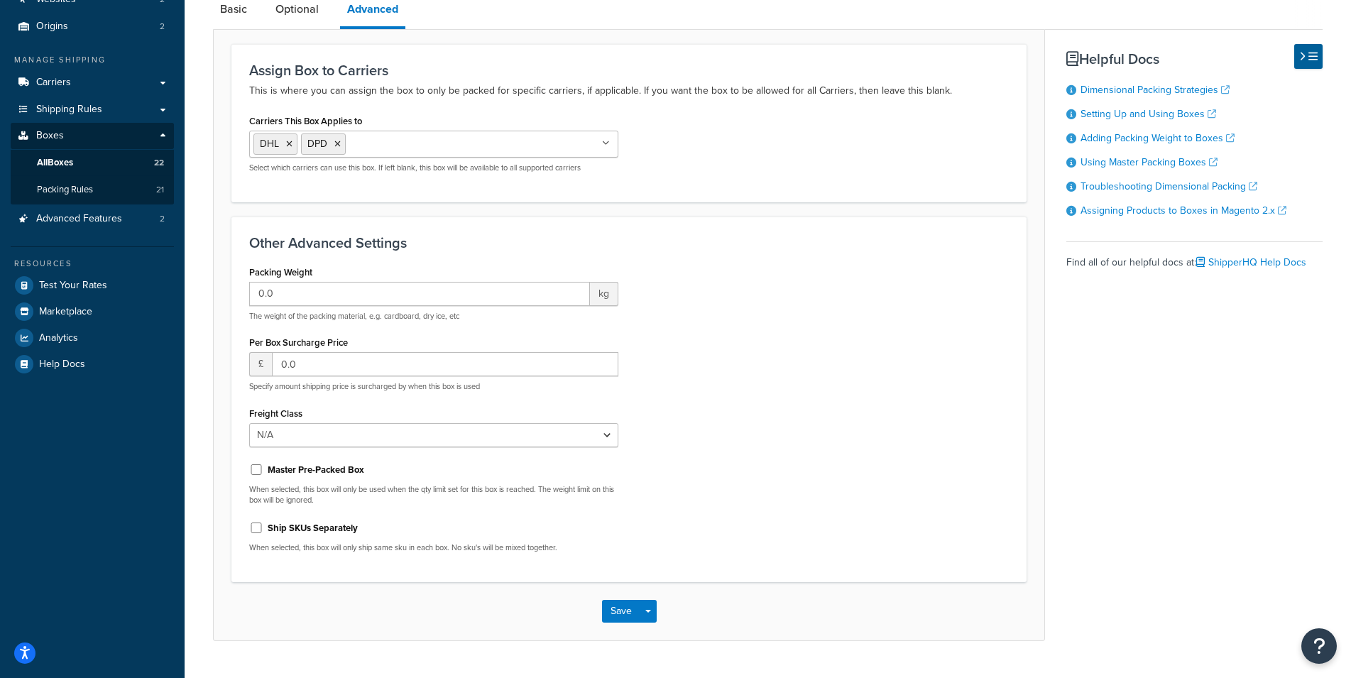
scroll to position [189, 0]
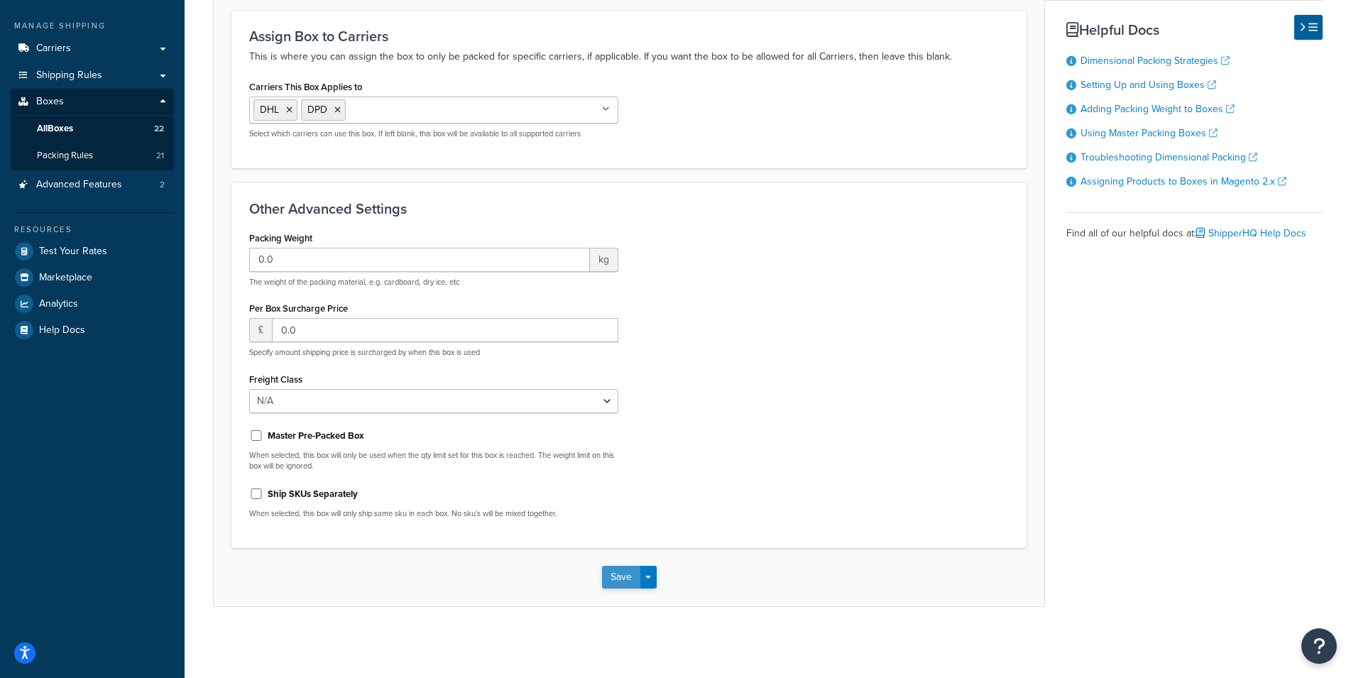
click at [620, 577] on button "Save" at bounding box center [621, 577] width 38 height 23
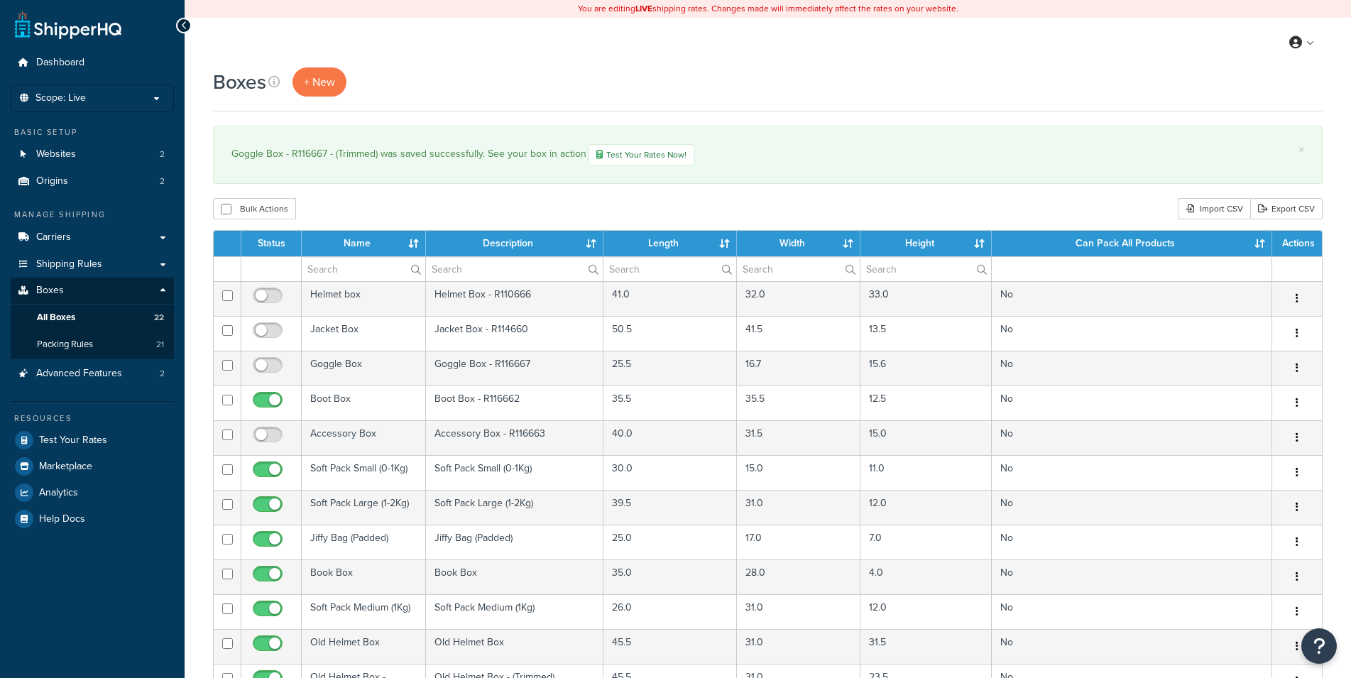
select select "50"
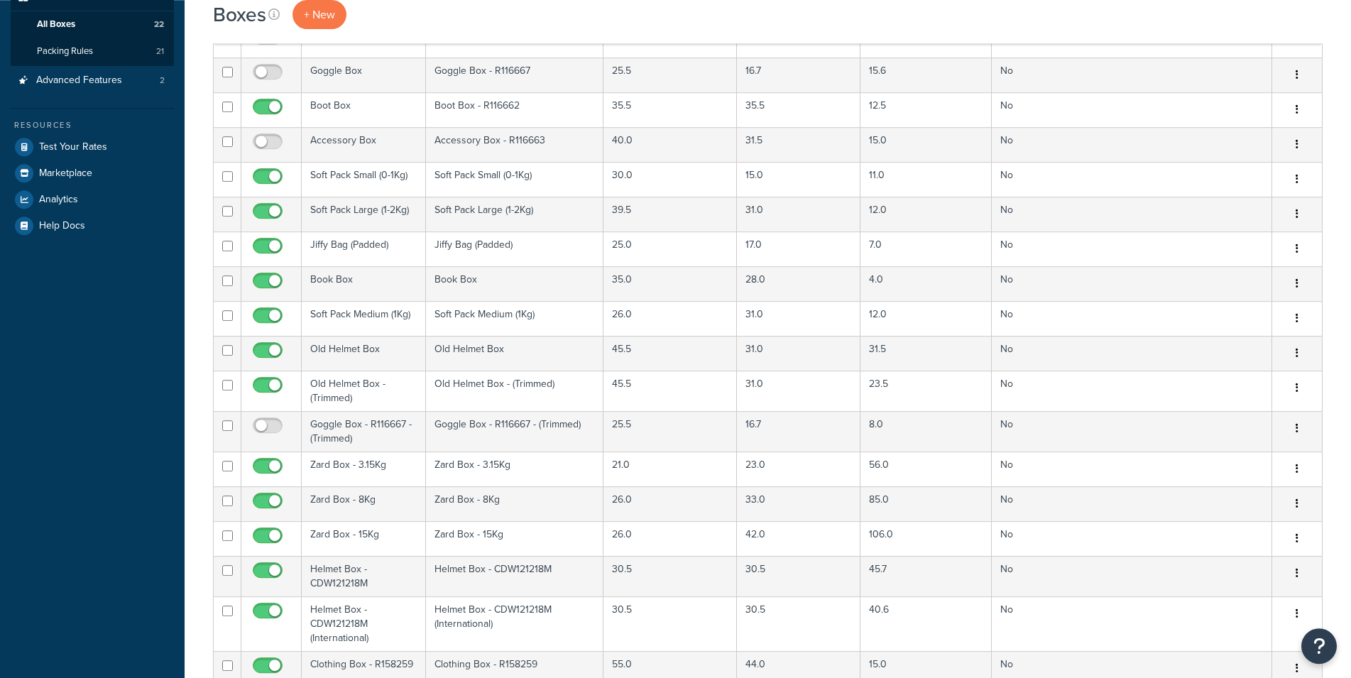
scroll to position [414, 0]
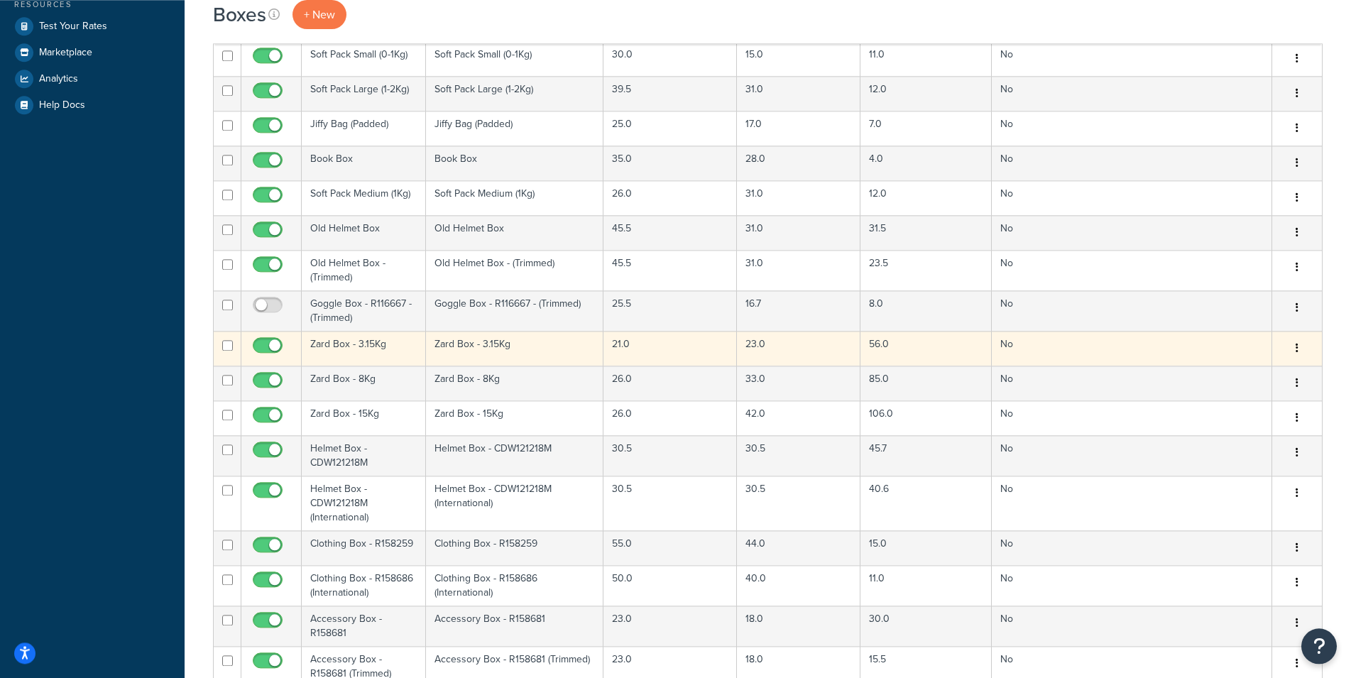
click at [361, 350] on td "Zard Box - 3.15Kg" at bounding box center [364, 348] width 124 height 35
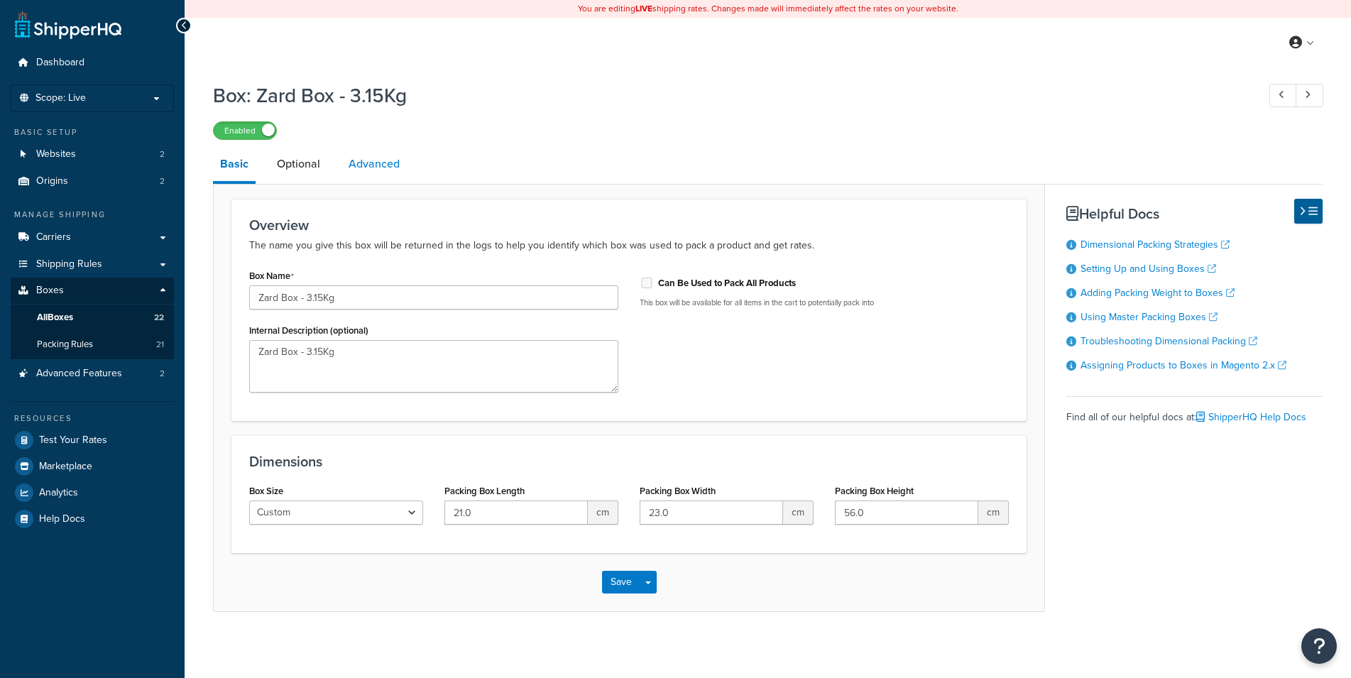
click at [373, 167] on link "Advanced" at bounding box center [374, 164] width 65 height 34
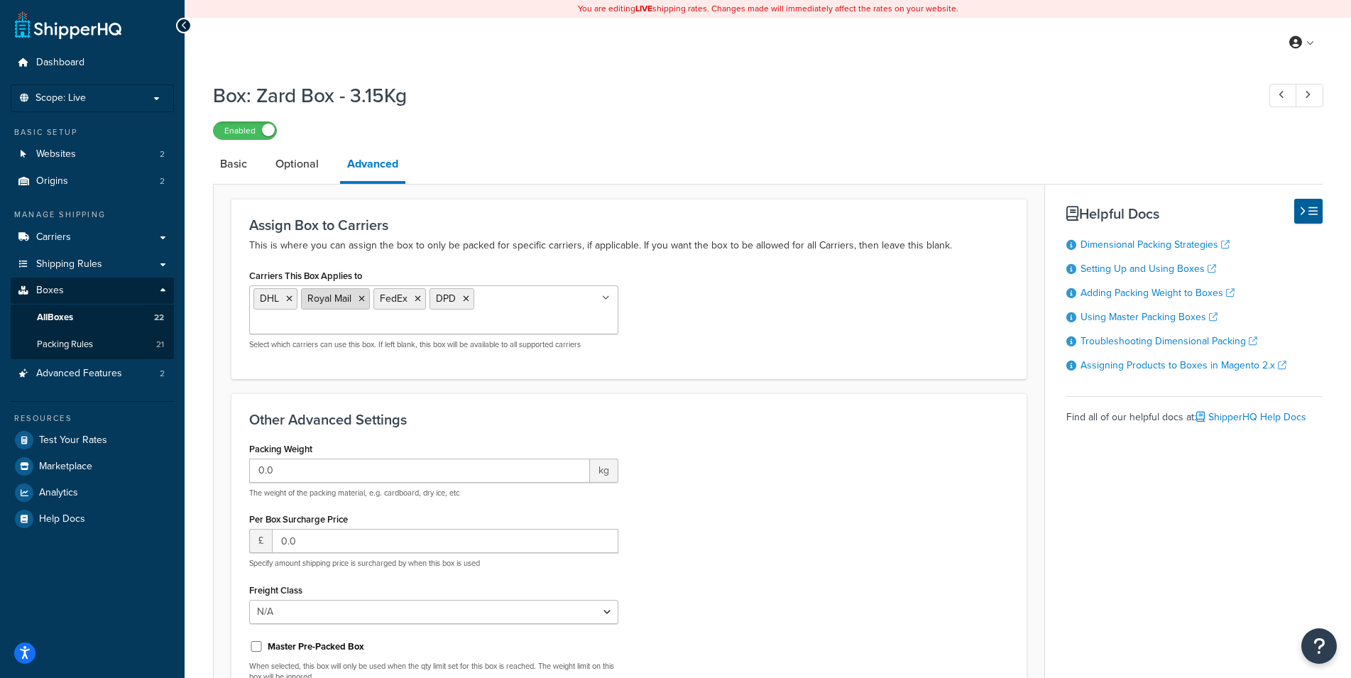
click at [361, 296] on icon at bounding box center [362, 299] width 6 height 9
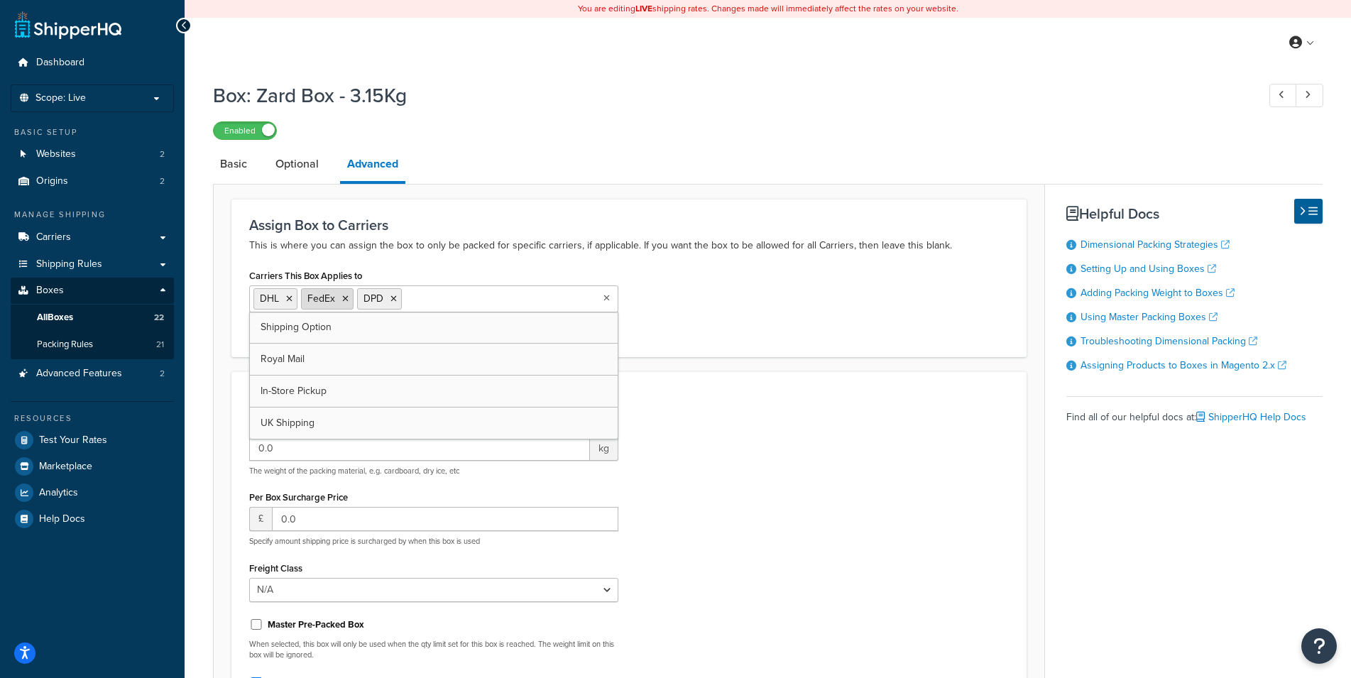
click at [345, 299] on icon at bounding box center [345, 299] width 6 height 9
click at [764, 319] on div "Carriers This Box Applies to DHL DPD Shipping Option Royal Mail FedEx In-Store …" at bounding box center [629, 302] width 781 height 73
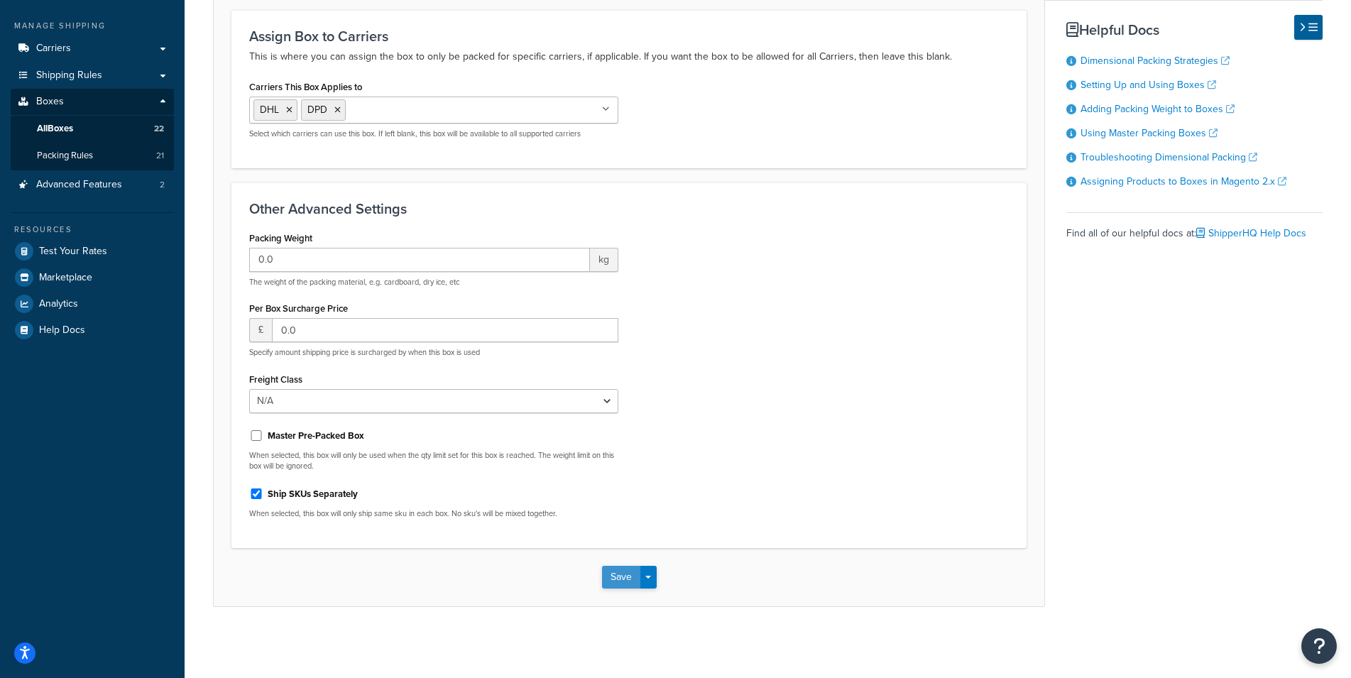
click at [631, 579] on button "Save" at bounding box center [621, 577] width 38 height 23
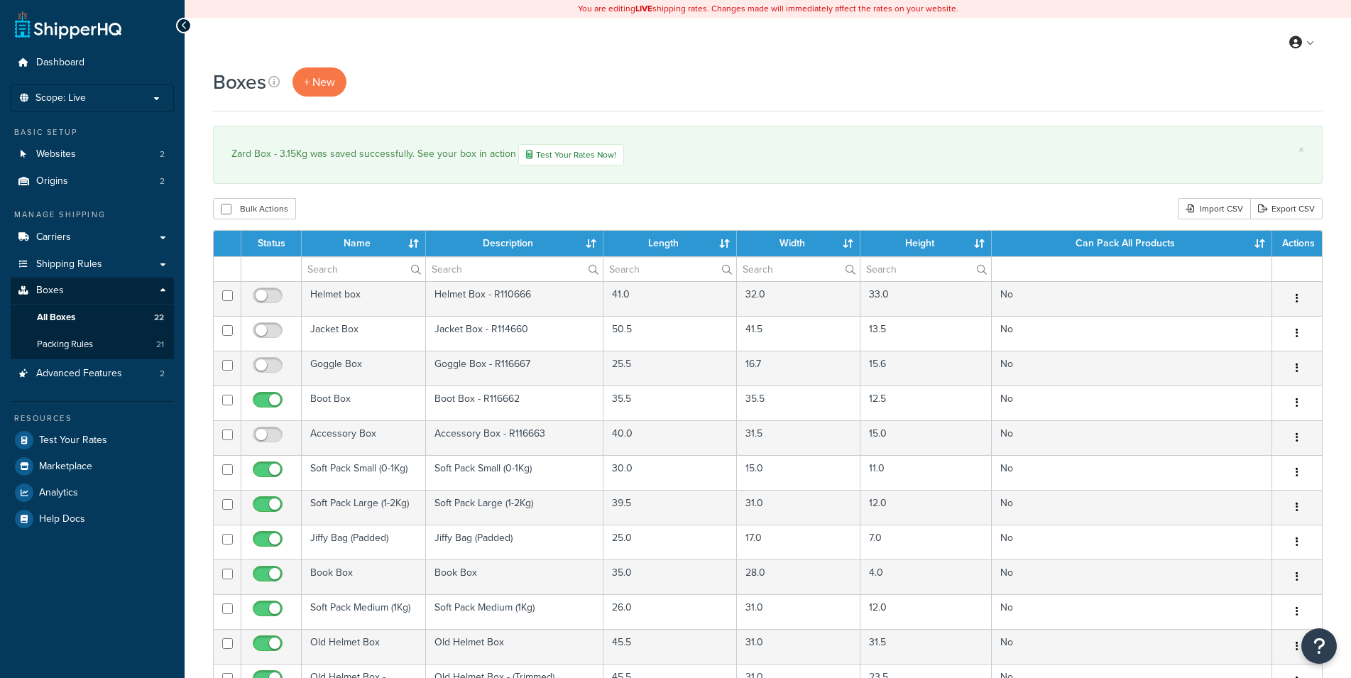
select select "50"
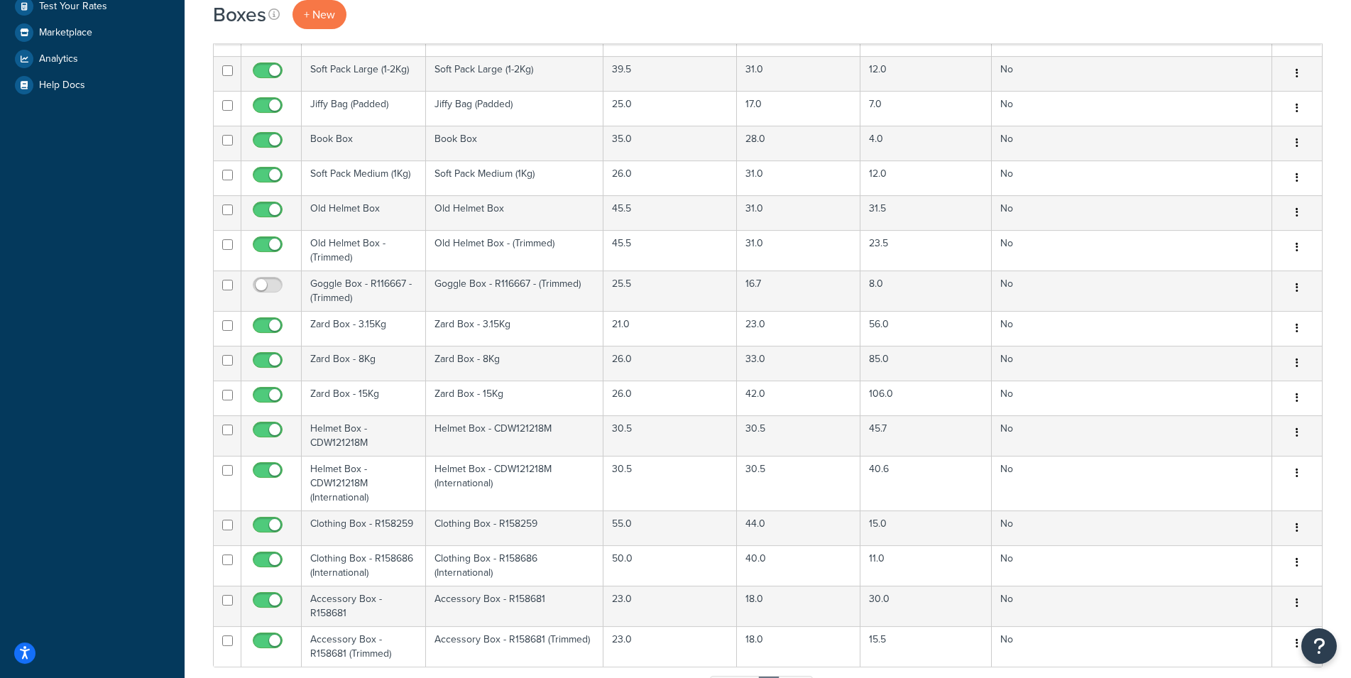
scroll to position [457, 0]
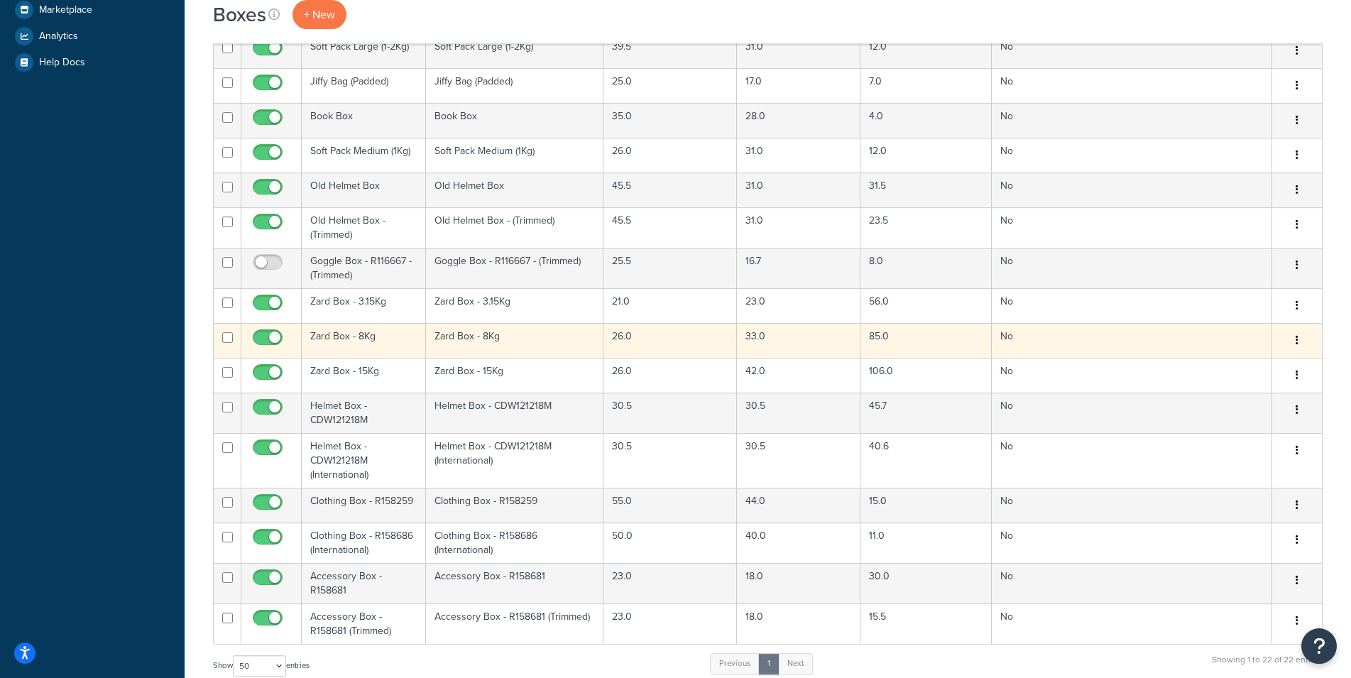
click at [378, 340] on td "Zard Box - 8Kg" at bounding box center [364, 340] width 124 height 35
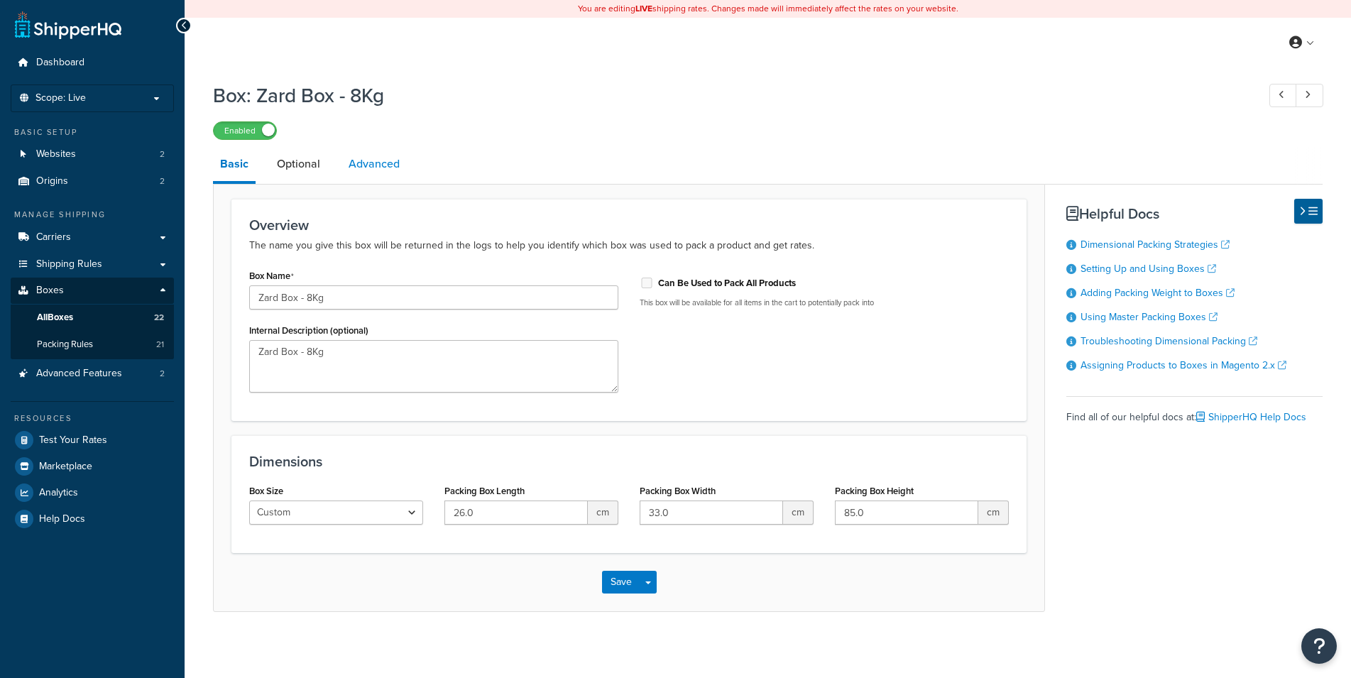
click at [367, 165] on link "Advanced" at bounding box center [374, 164] width 65 height 34
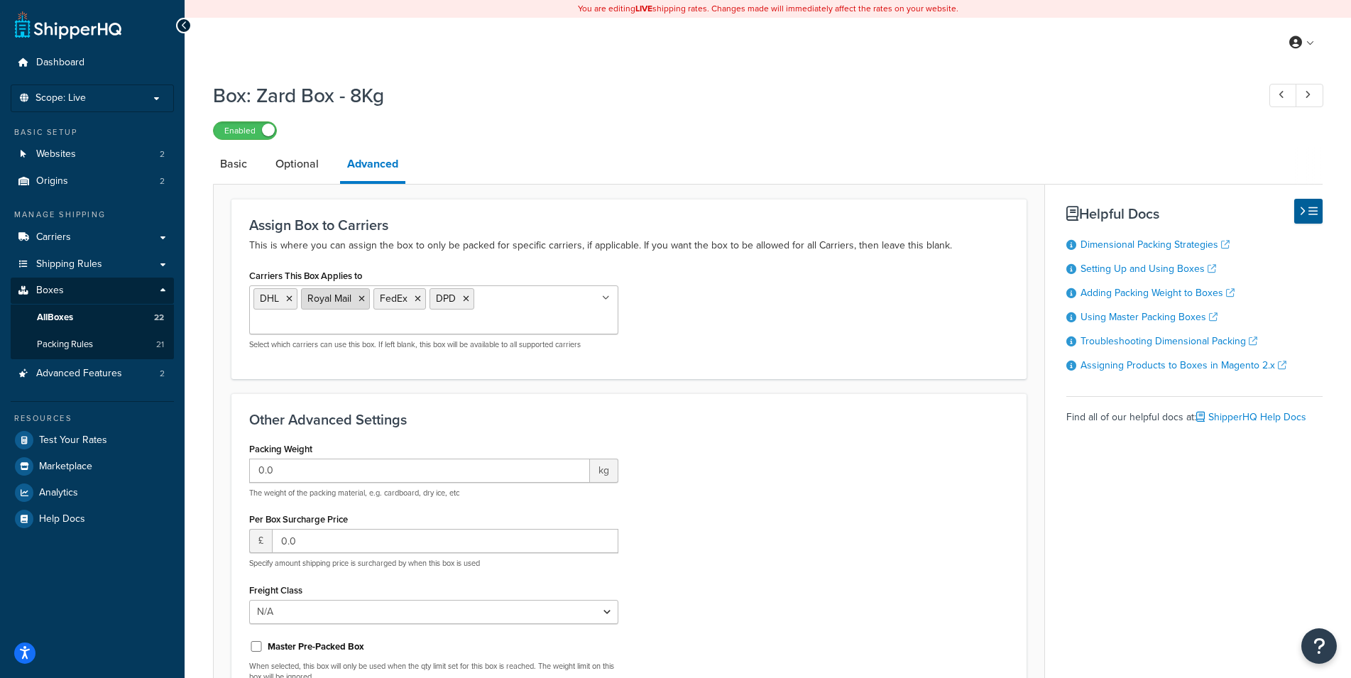
click at [361, 298] on icon at bounding box center [362, 299] width 6 height 9
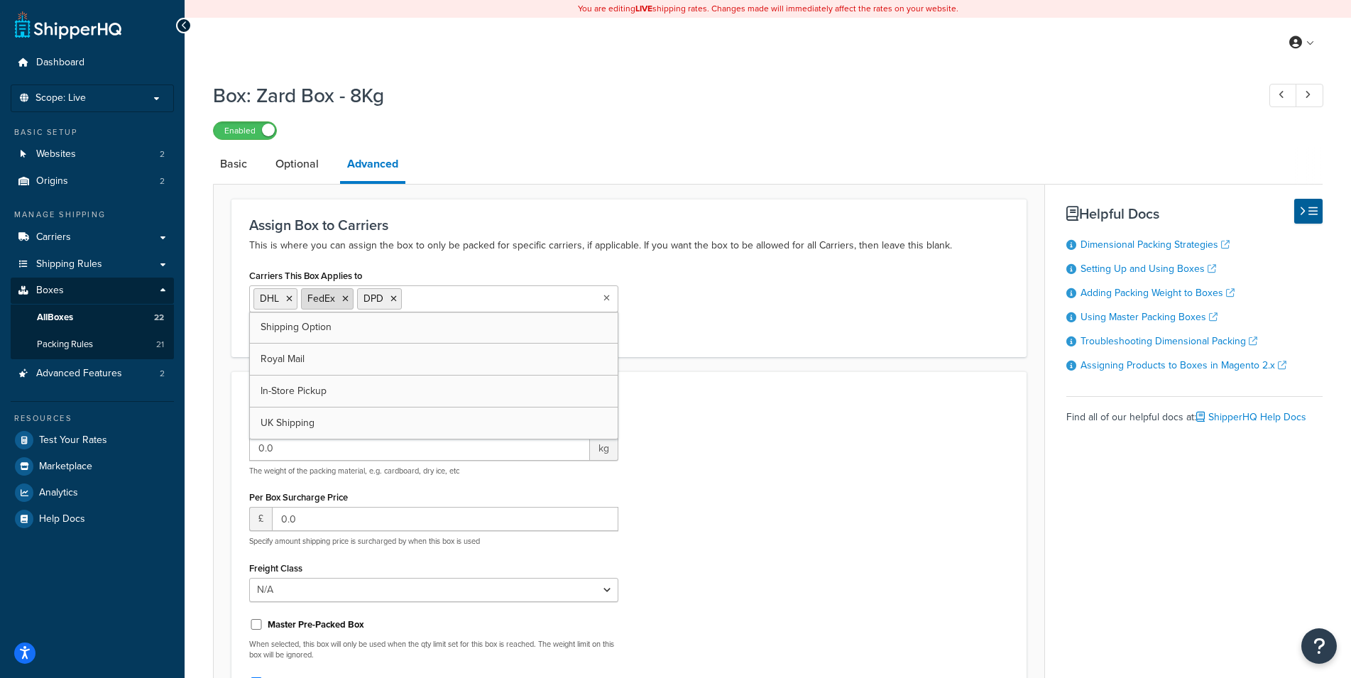
click at [346, 300] on icon at bounding box center [345, 299] width 6 height 9
click at [739, 312] on div "Carriers This Box Applies to DHL DPD Shipping Option Royal Mail FedEx In-Store …" at bounding box center [629, 302] width 781 height 73
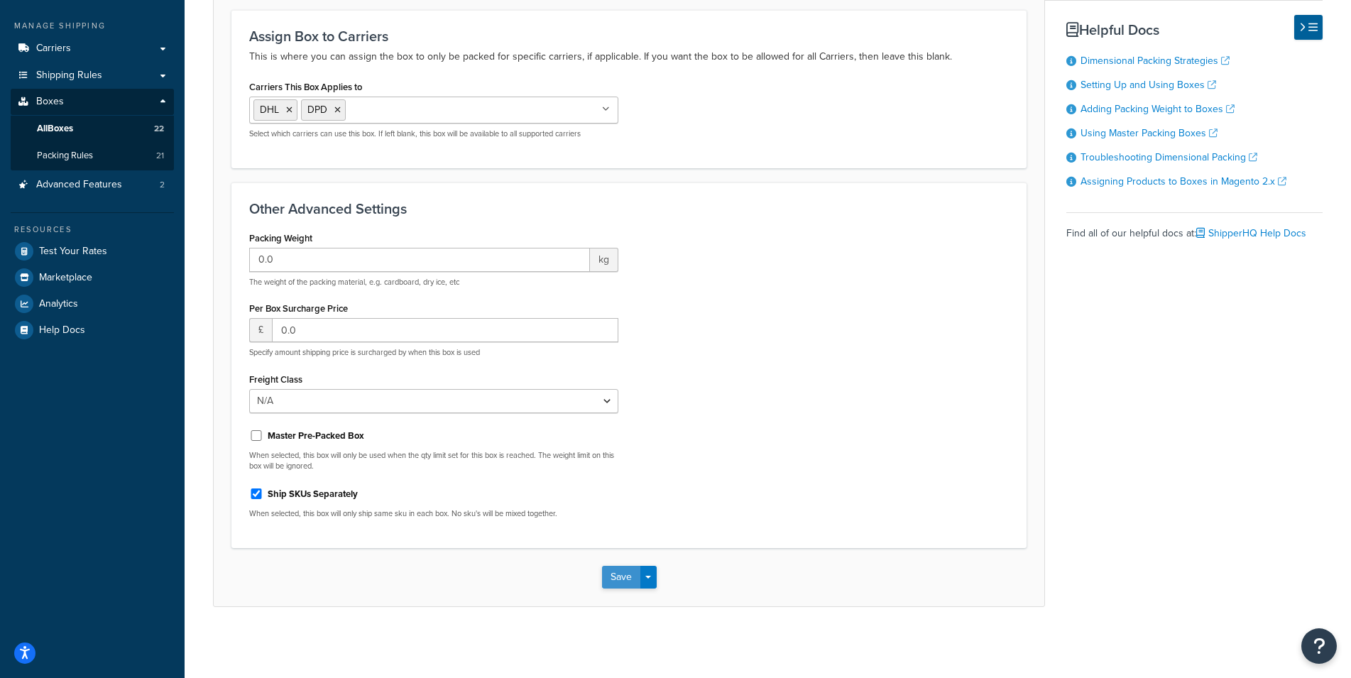
click at [617, 588] on button "Save" at bounding box center [621, 577] width 38 height 23
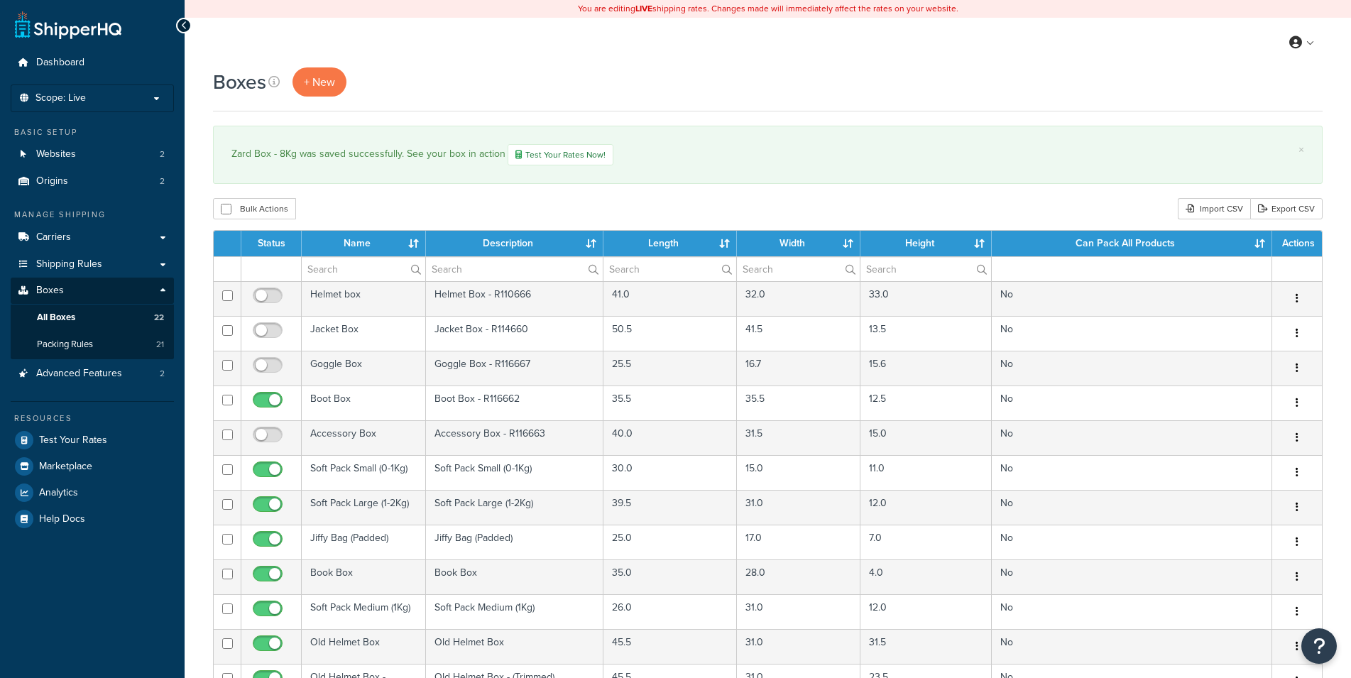
select select "50"
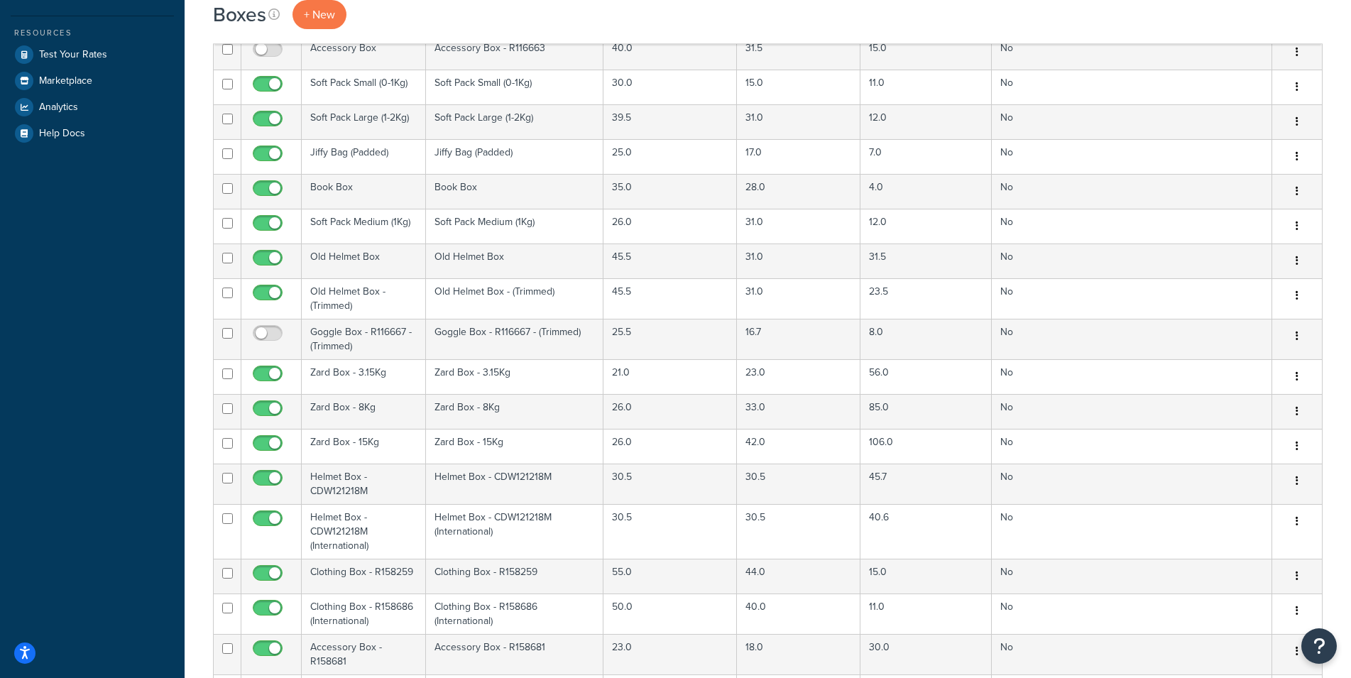
scroll to position [420, 0]
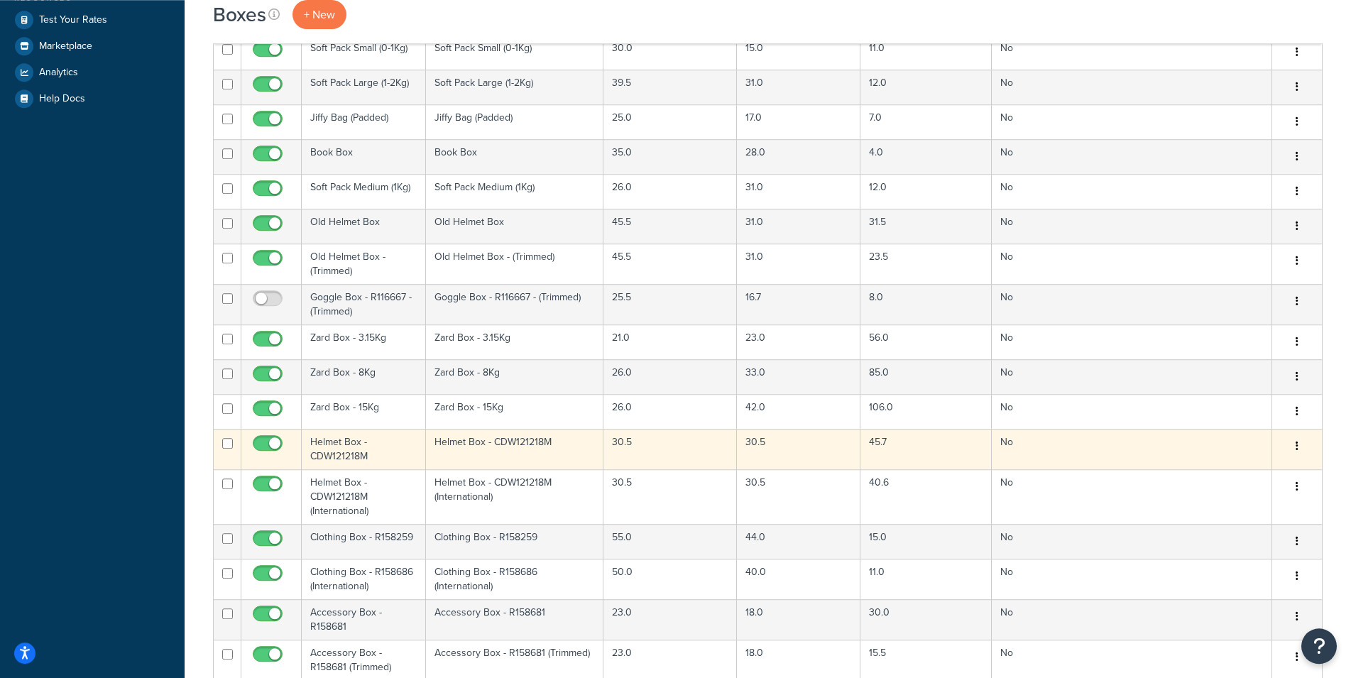
click at [362, 442] on td "Helmet Box - CDW121218M" at bounding box center [364, 449] width 124 height 40
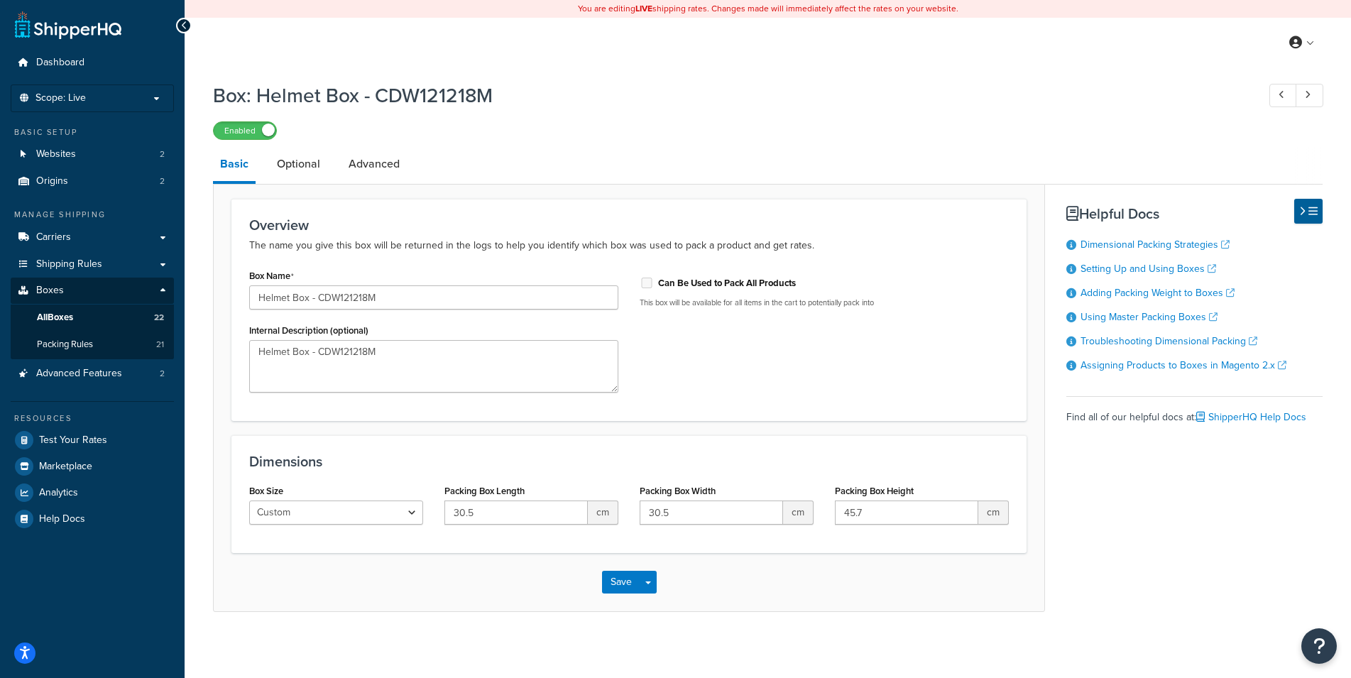
click at [647, 370] on div "Box Name Helmet Box - CDW121218M Internal Description (optional) Helmet Box - C…" at bounding box center [629, 335] width 781 height 138
click at [364, 164] on link "Advanced" at bounding box center [374, 164] width 65 height 34
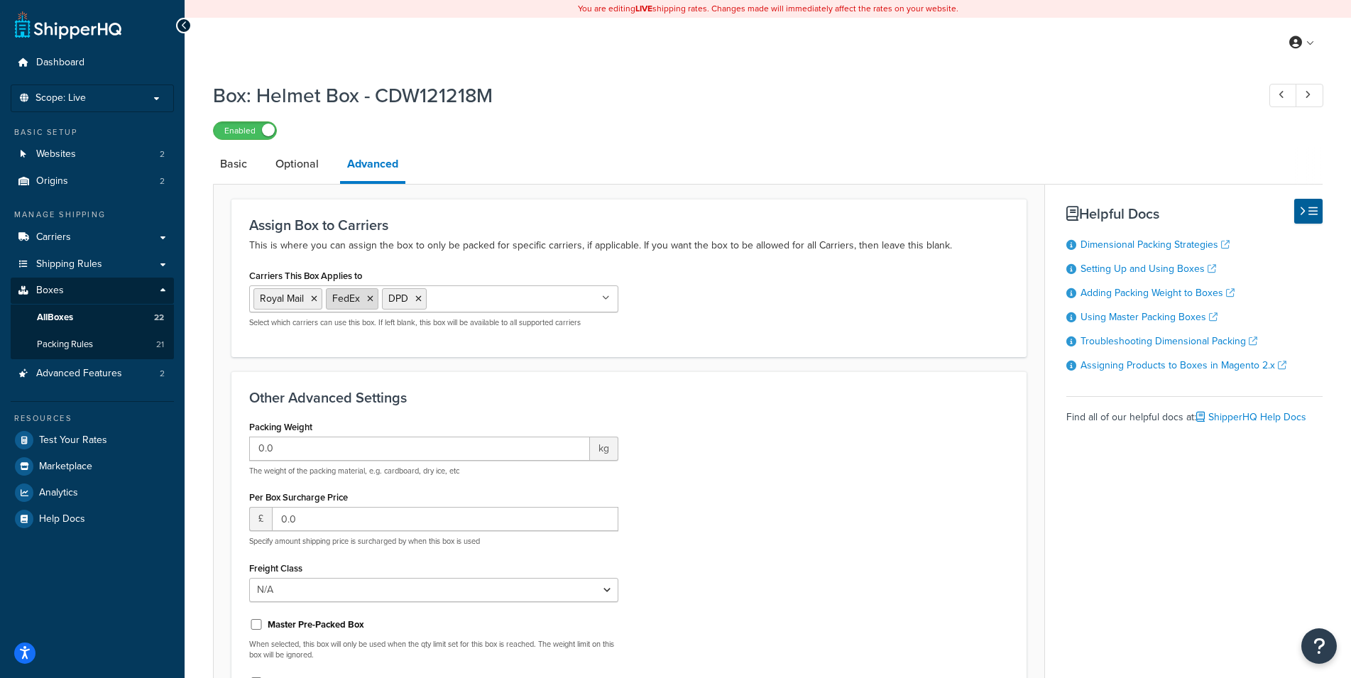
click at [369, 299] on icon at bounding box center [370, 299] width 6 height 9
click at [313, 298] on icon at bounding box center [314, 299] width 6 height 9
click at [601, 289] on ul "DPD" at bounding box center [433, 298] width 369 height 27
click at [697, 299] on div "Carriers This Box Applies to DPD Shipping Option DHL Royal Mail FedEx In-Store …" at bounding box center [629, 302] width 781 height 73
click at [560, 295] on ul "DPD" at bounding box center [433, 298] width 369 height 27
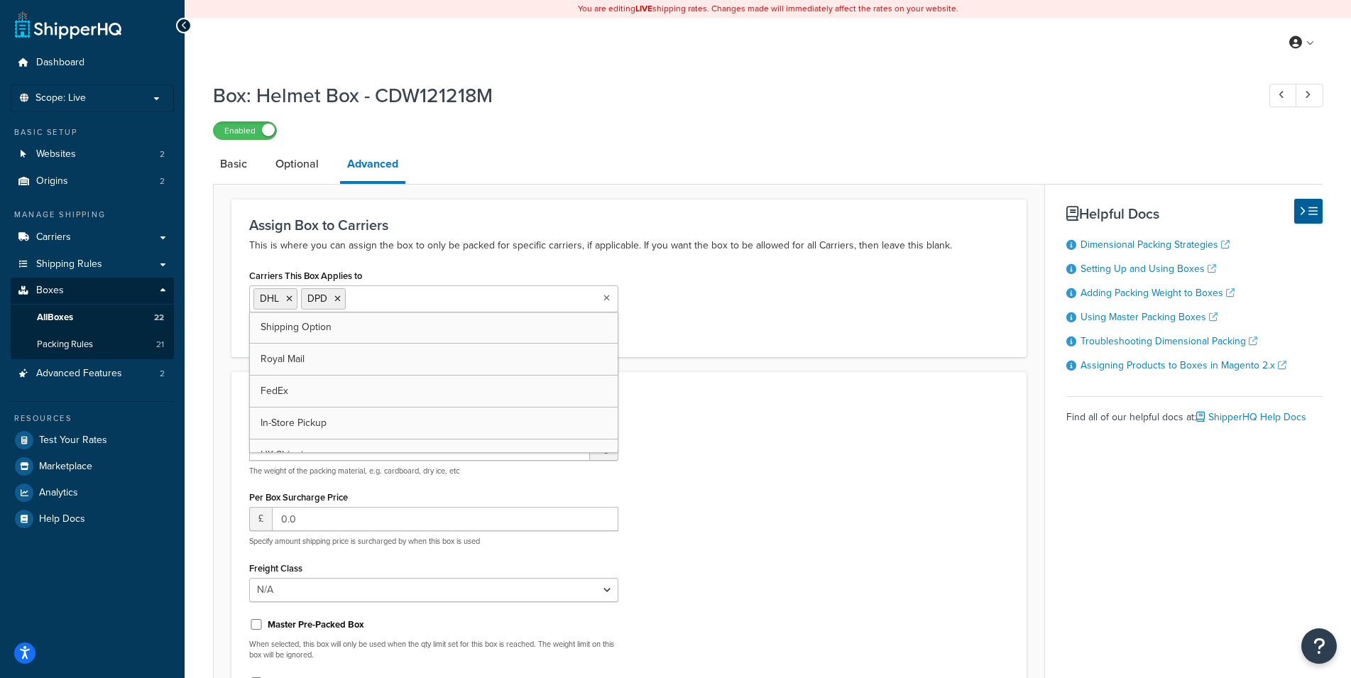
click at [780, 320] on div "Carriers This Box Applies to DHL DPD Shipping Option Royal Mail FedEx In-Store …" at bounding box center [629, 302] width 781 height 73
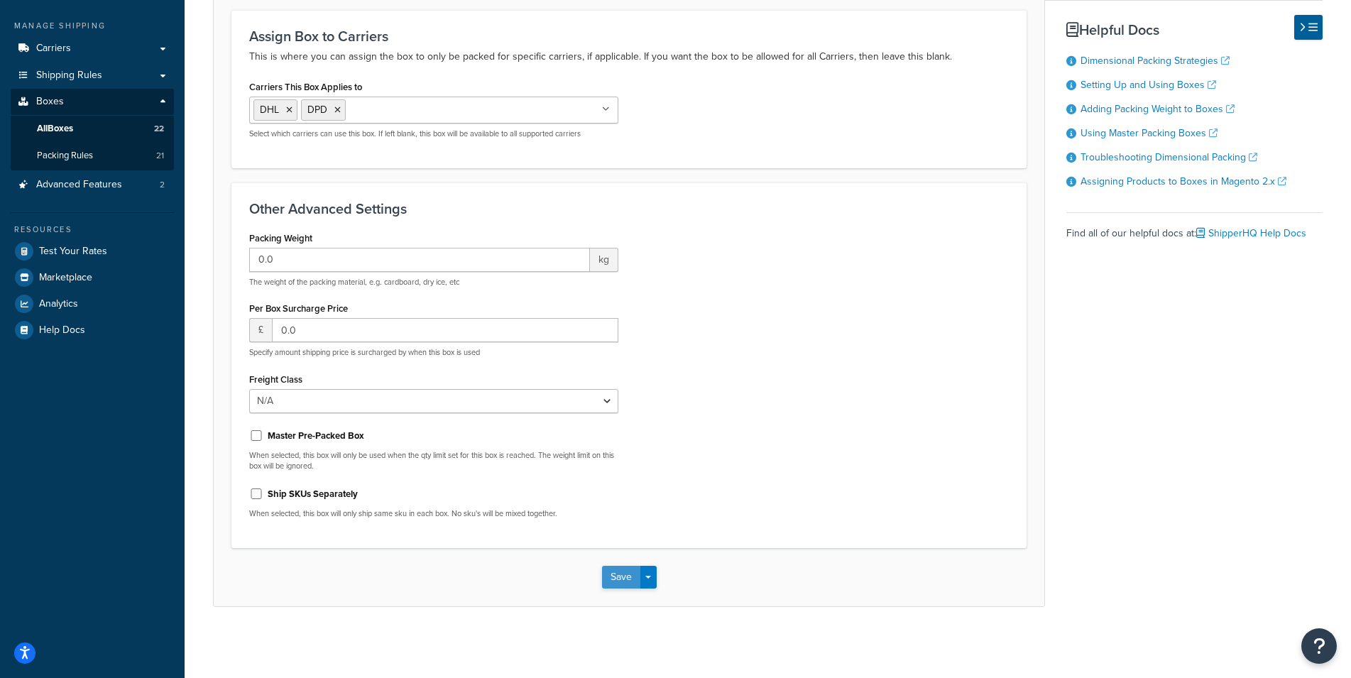
click at [609, 573] on button "Save" at bounding box center [621, 577] width 38 height 23
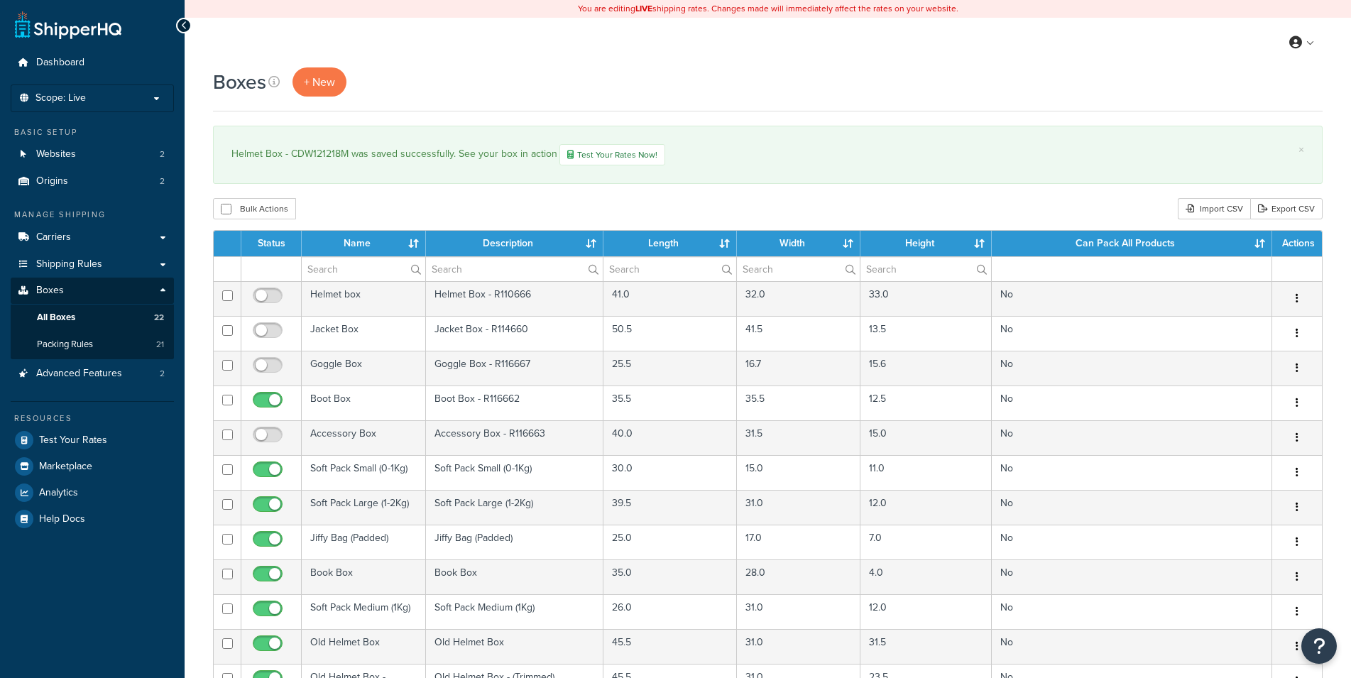
select select "50"
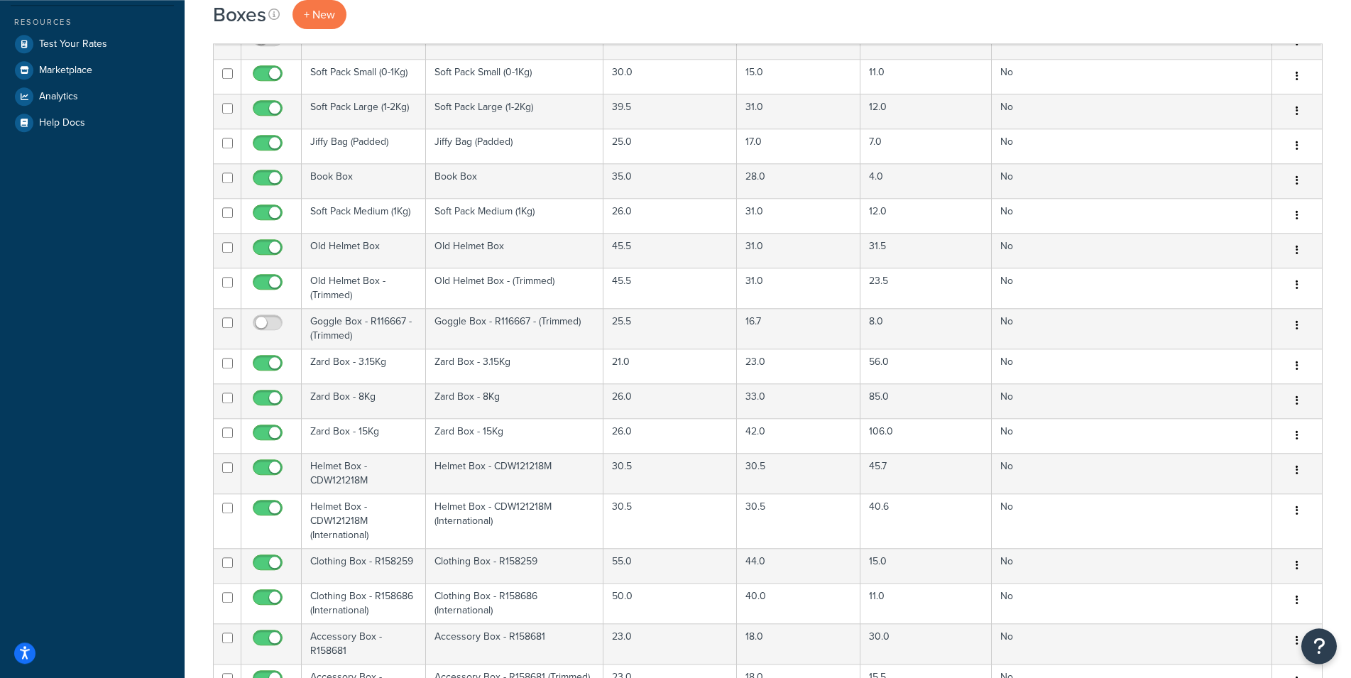
scroll to position [491, 0]
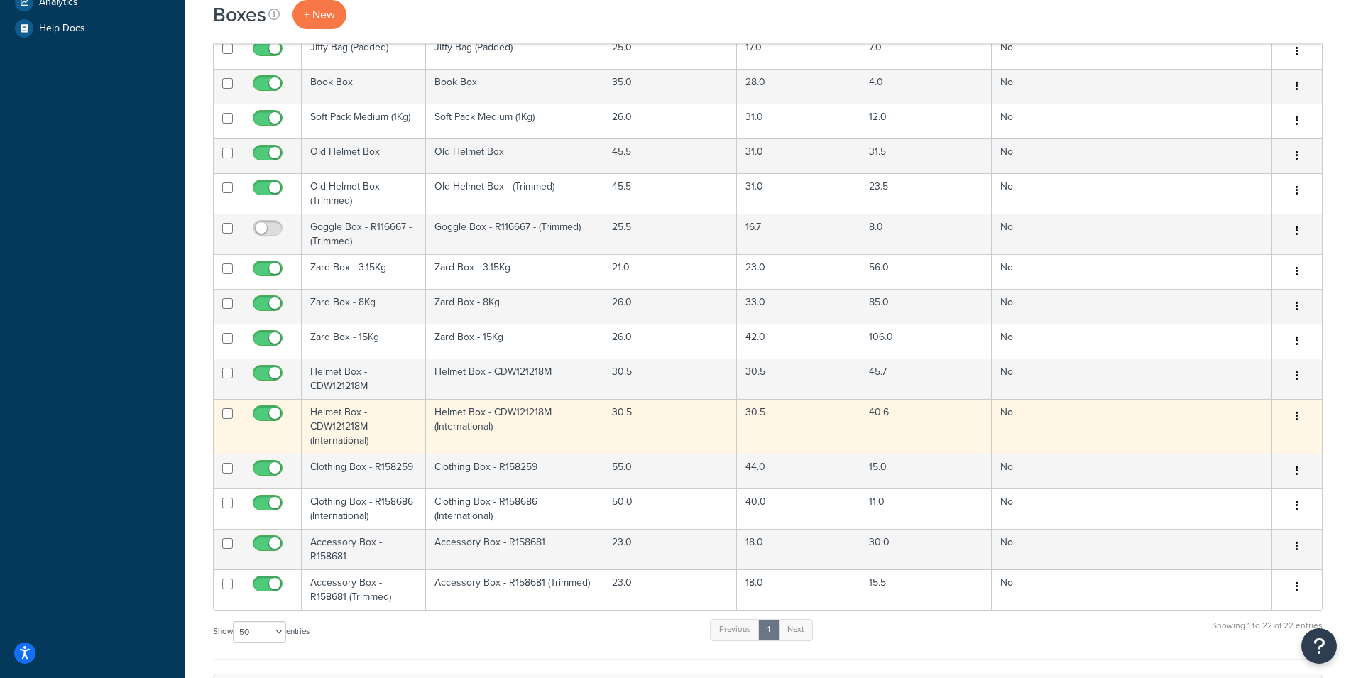
click at [369, 418] on td "Helmet Box - CDW121218M (International)" at bounding box center [364, 426] width 124 height 55
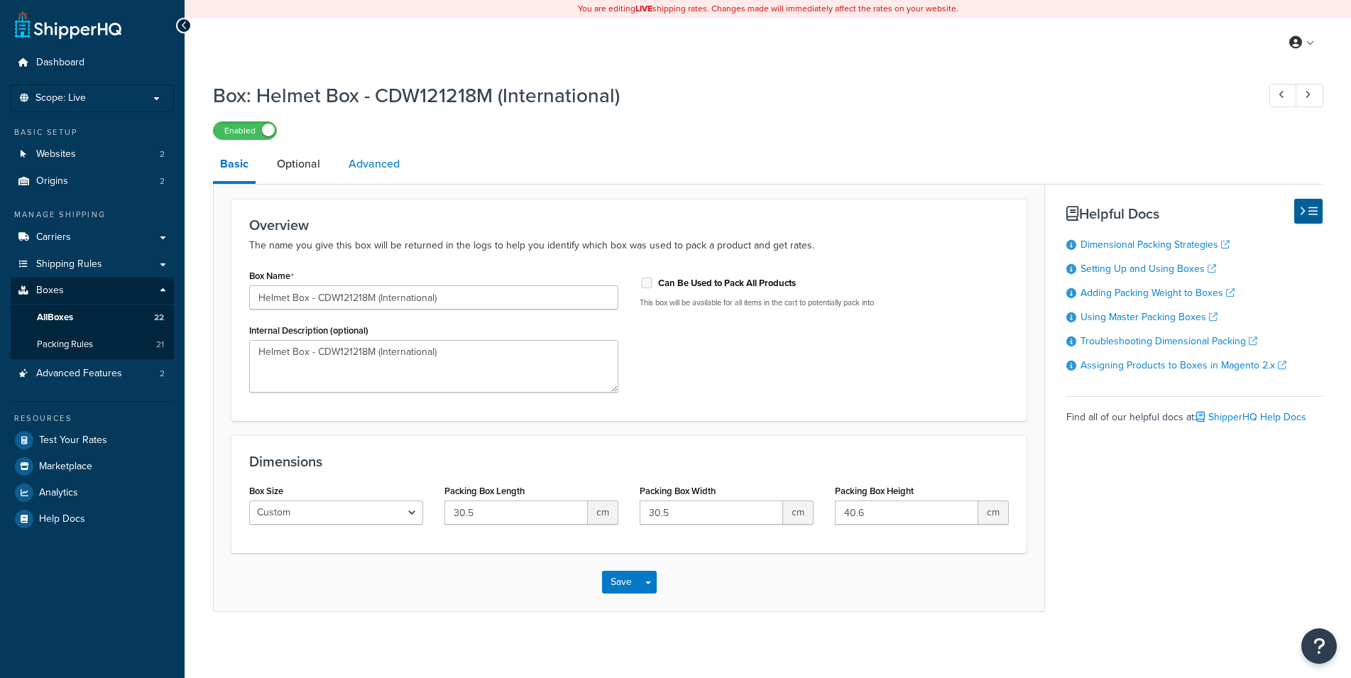
click at [360, 177] on link "Advanced" at bounding box center [374, 164] width 65 height 34
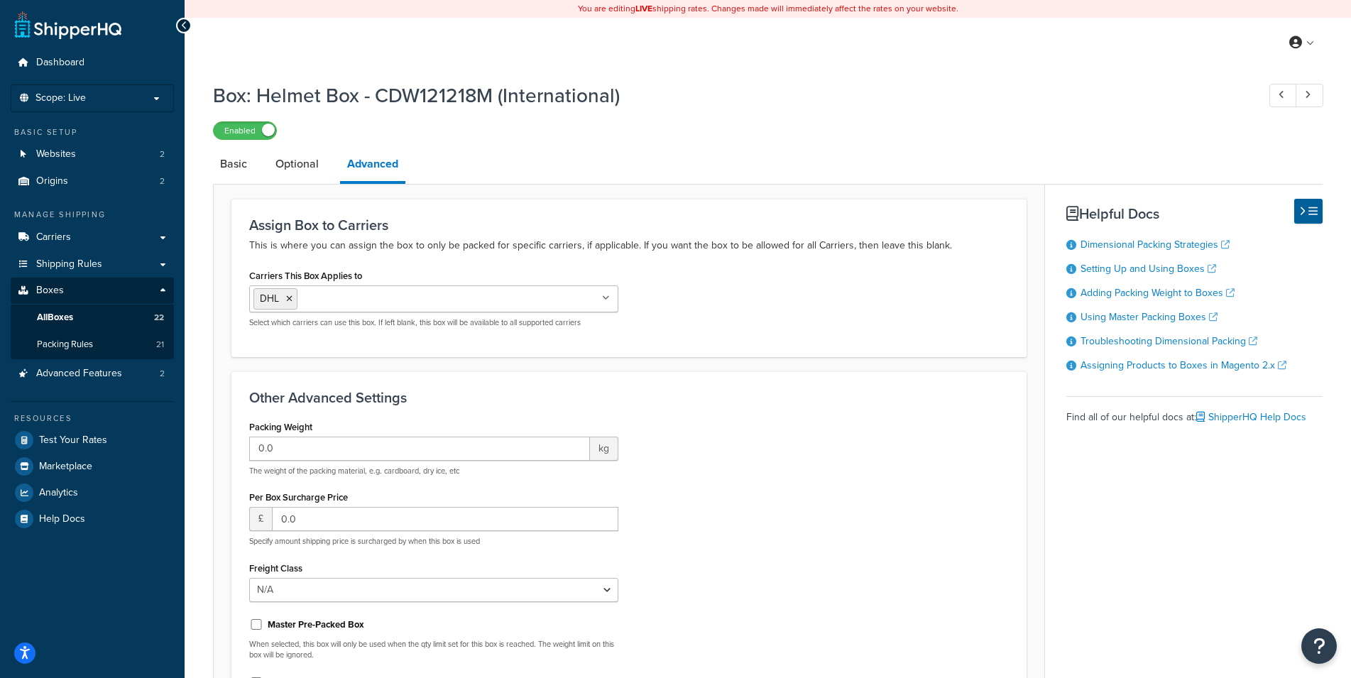
click at [775, 264] on div "Assign Box to Carriers This is where you can assign the box to only be packed f…" at bounding box center [628, 278] width 795 height 158
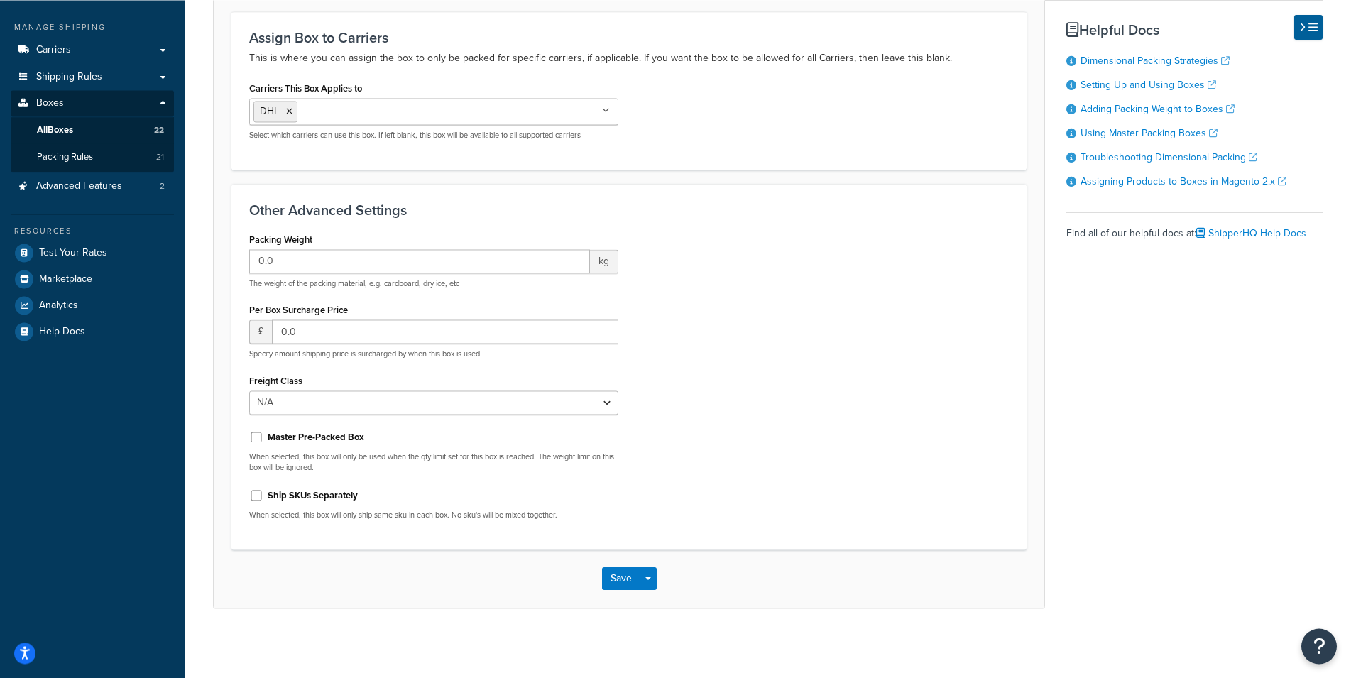
scroll to position [189, 0]
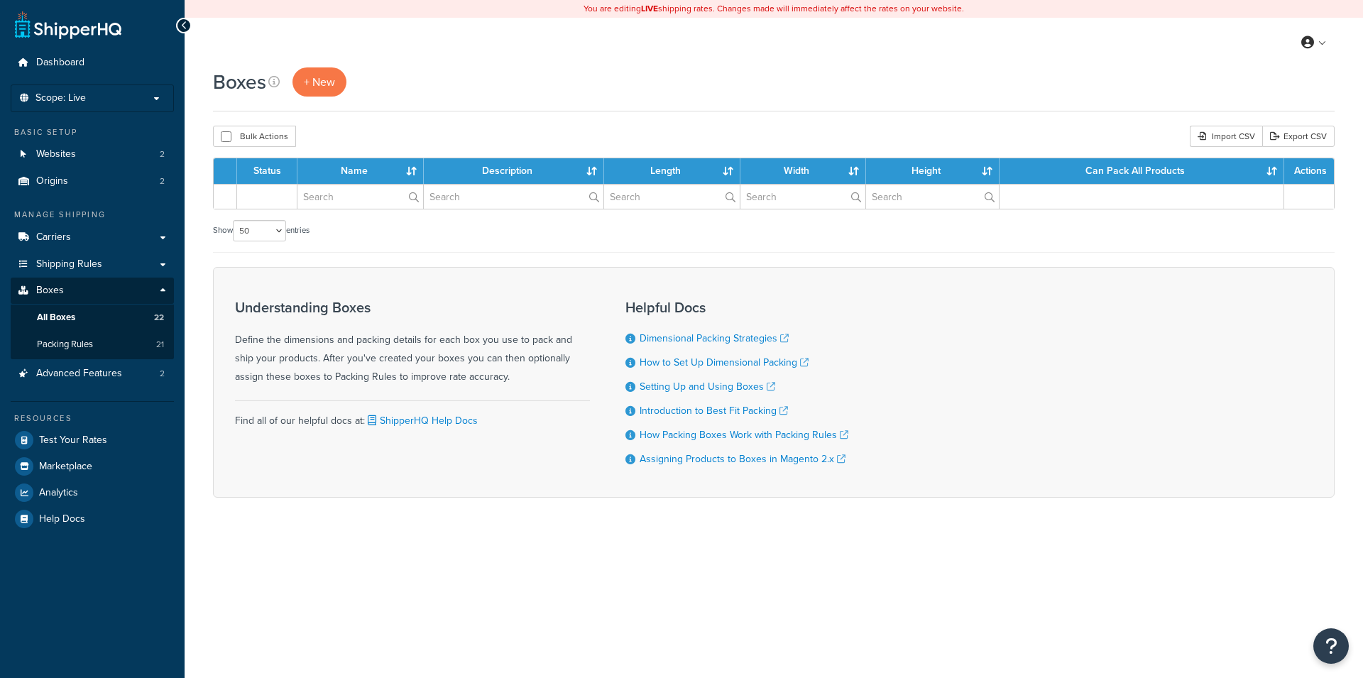
select select "50"
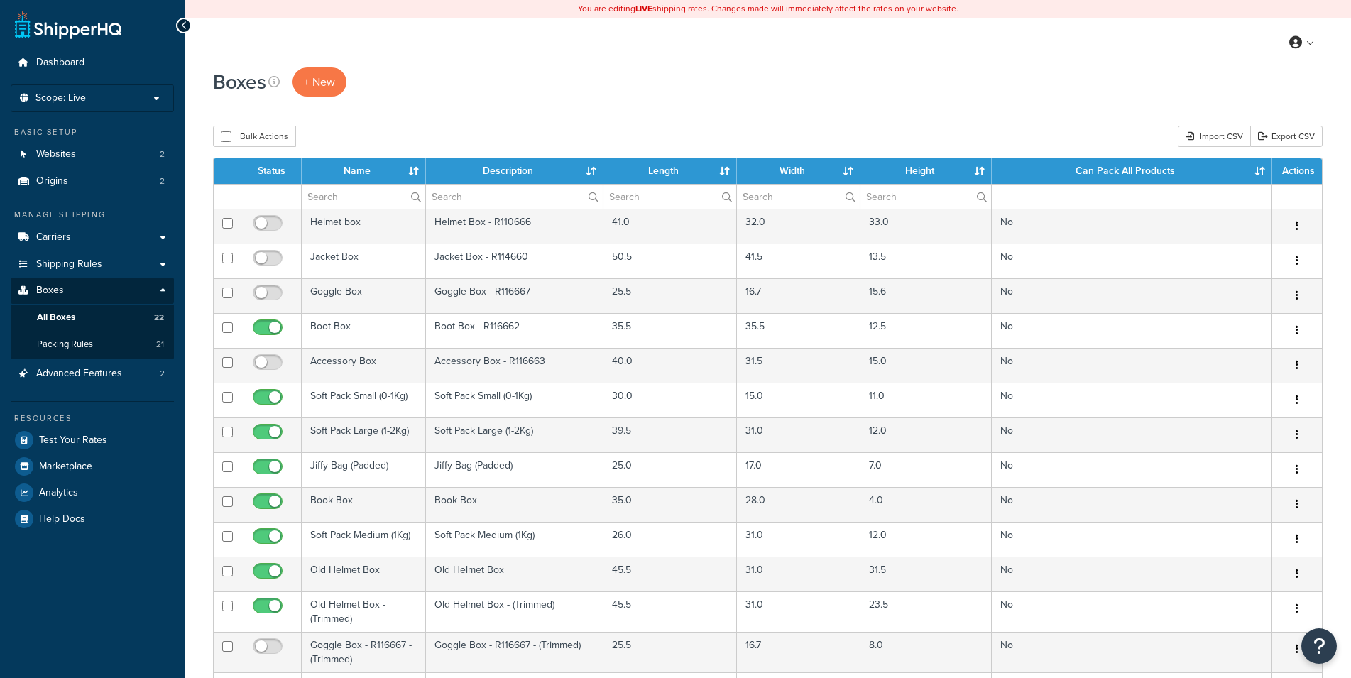
select select "50"
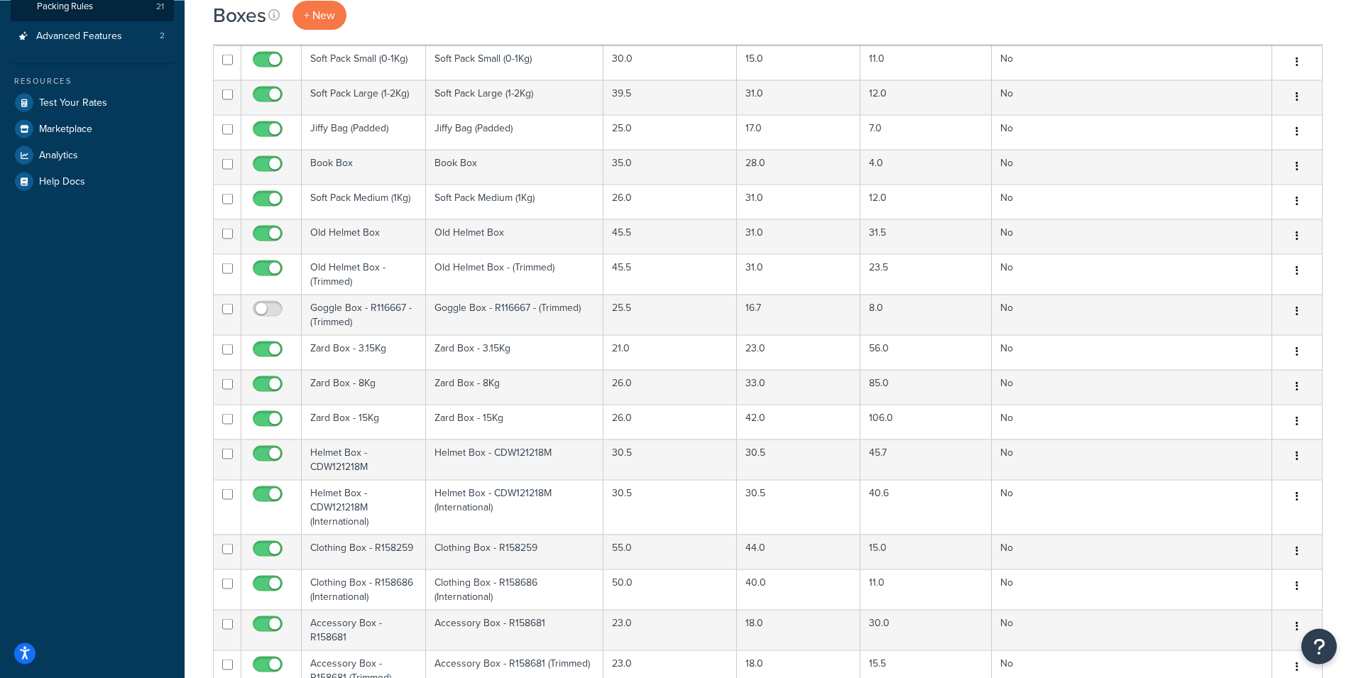
scroll to position [415, 0]
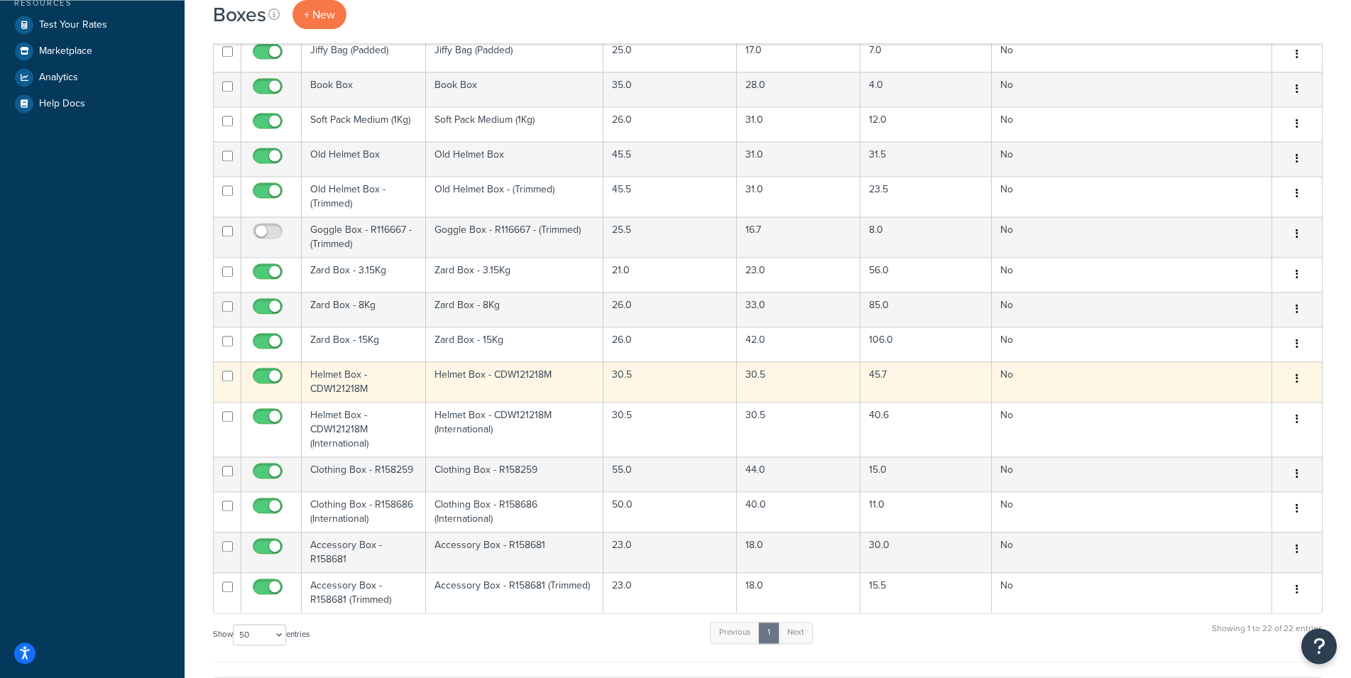
click at [347, 372] on td "Helmet Box - CDW121218M" at bounding box center [364, 381] width 124 height 40
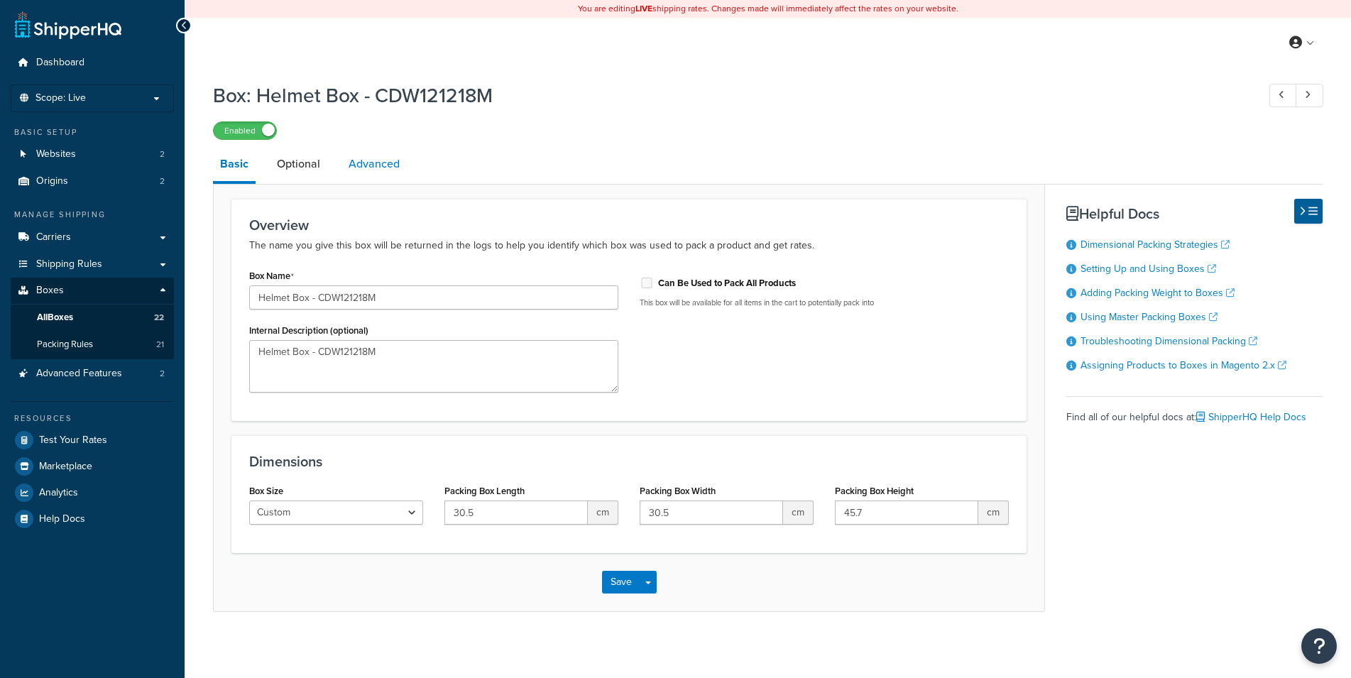
click at [356, 171] on link "Advanced" at bounding box center [374, 164] width 65 height 34
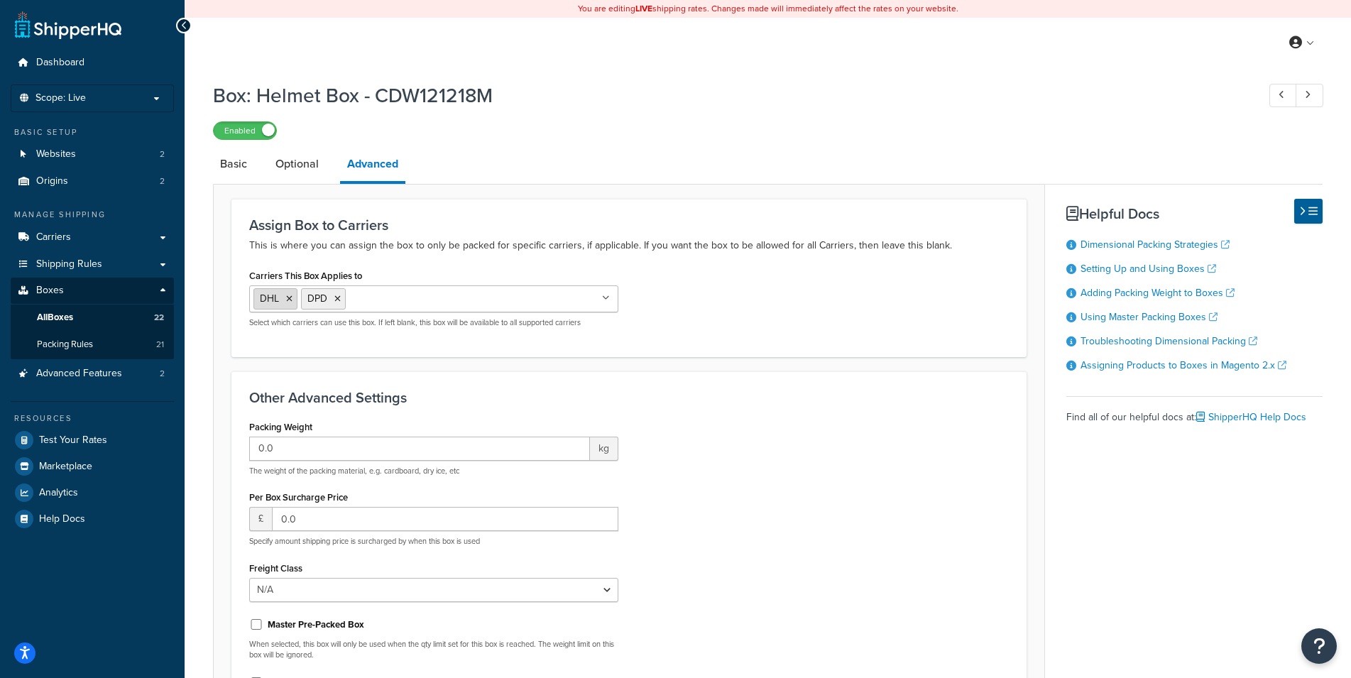
click at [289, 300] on icon at bounding box center [289, 299] width 6 height 9
drag, startPoint x: 814, startPoint y: 355, endPoint x: 755, endPoint y: 305, distance: 77.1
click at [812, 348] on div "Assign Box to Carriers This is where you can assign the box to only be packed f…" at bounding box center [628, 278] width 795 height 158
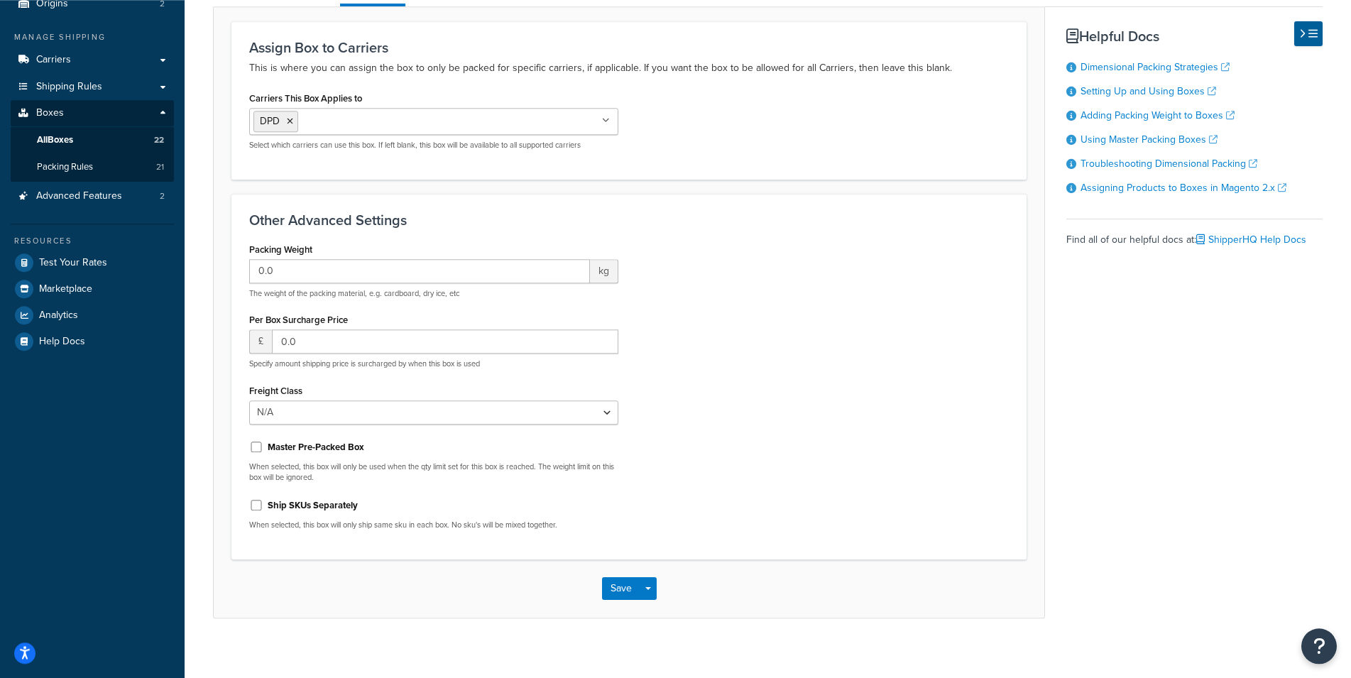
scroll to position [189, 0]
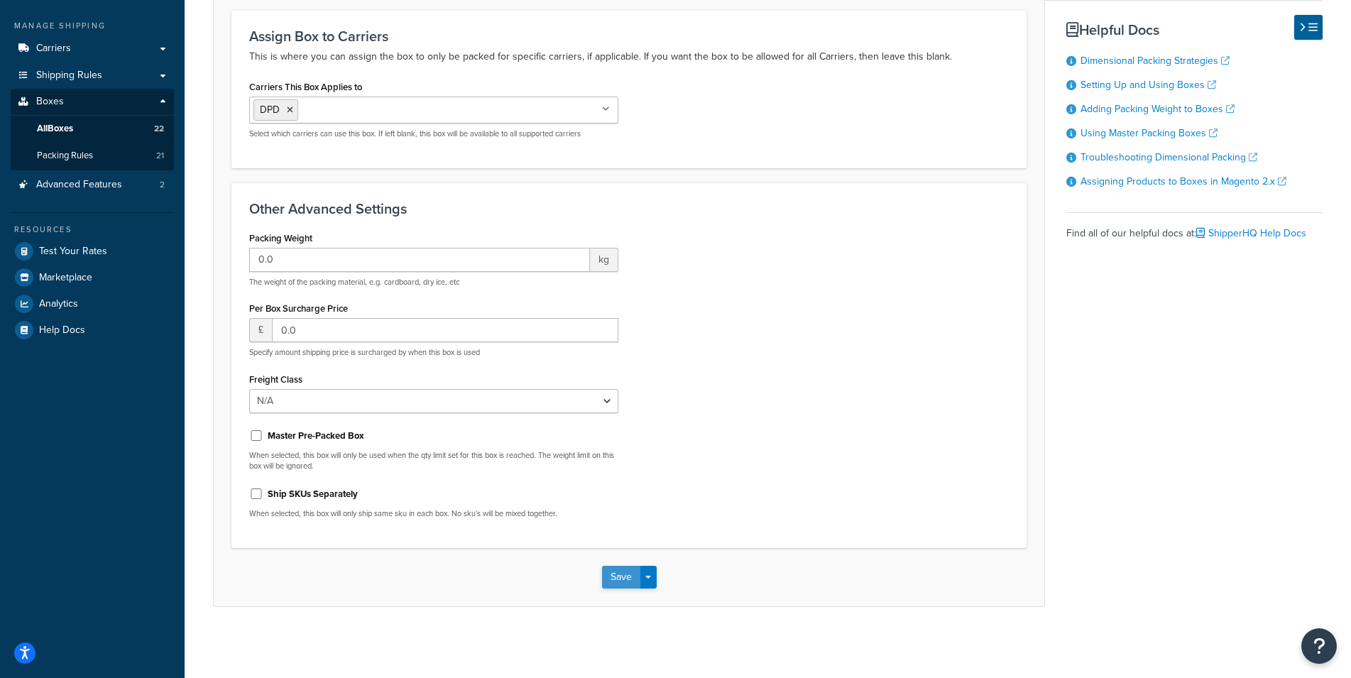
click at [614, 579] on button "Save" at bounding box center [621, 577] width 38 height 23
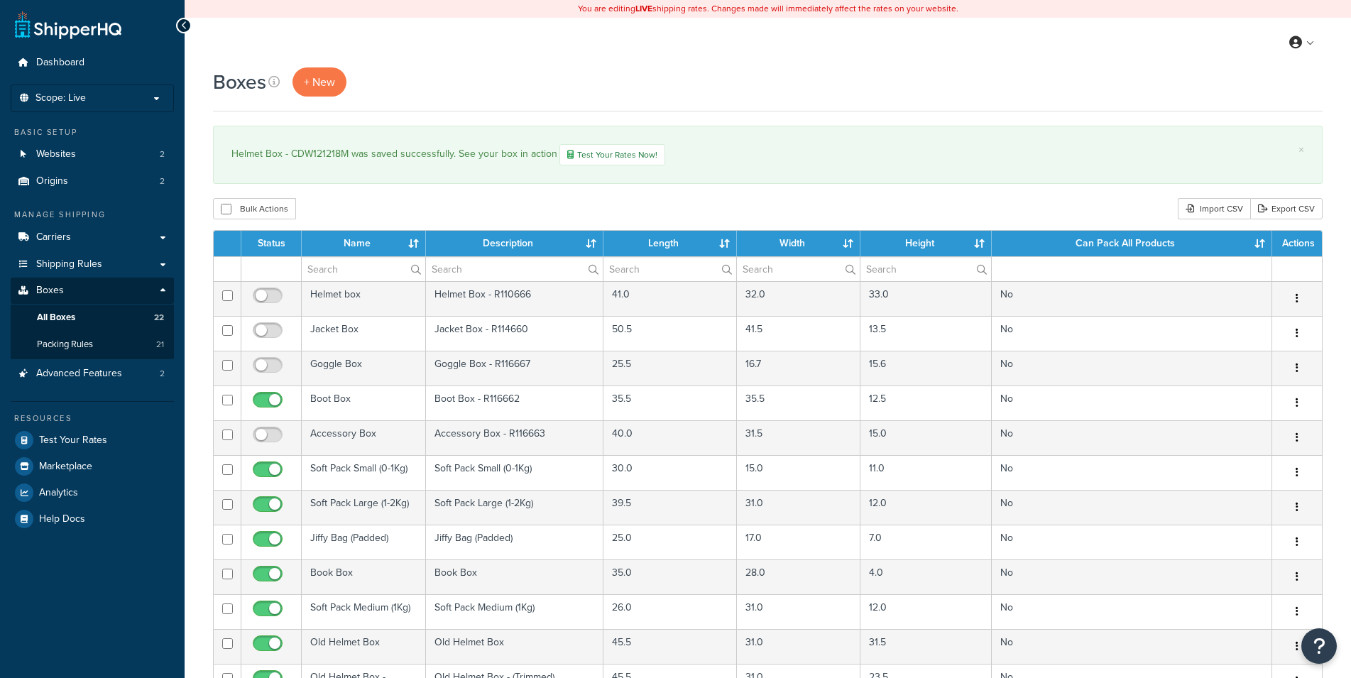
select select "50"
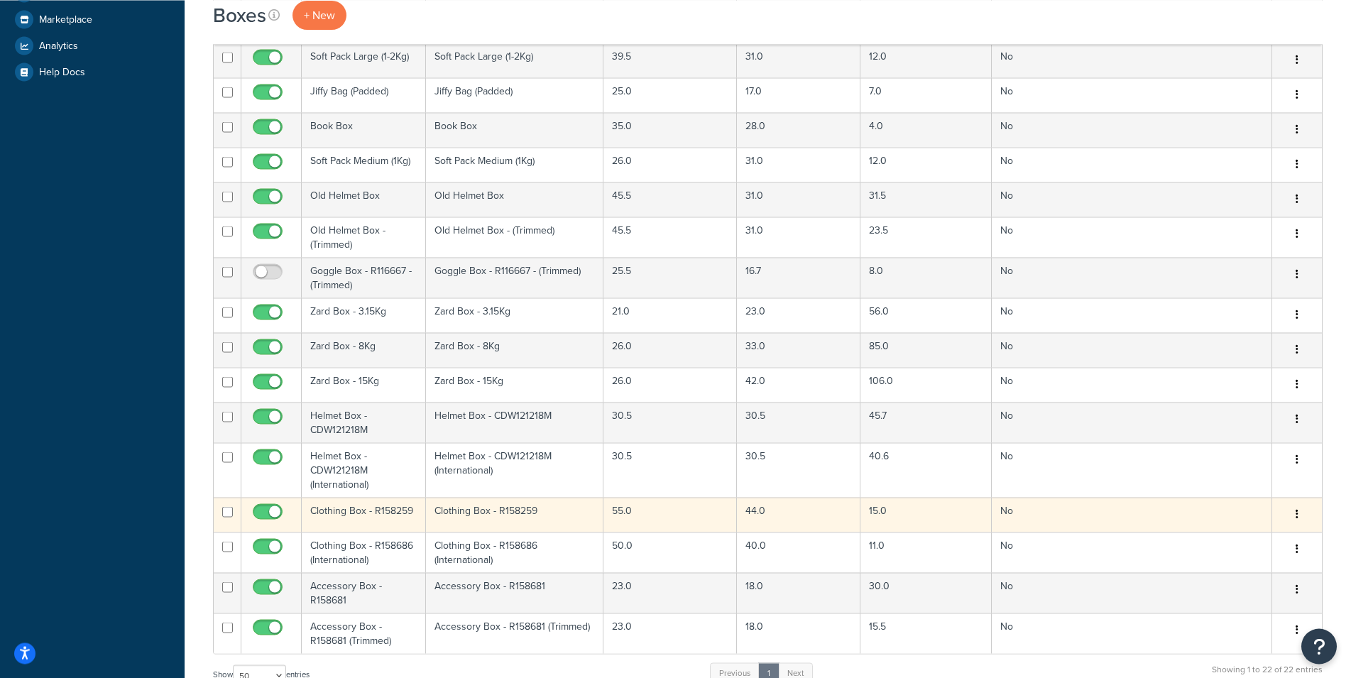
scroll to position [447, 0]
click at [388, 508] on td "Clothing Box - R158259" at bounding box center [364, 515] width 124 height 35
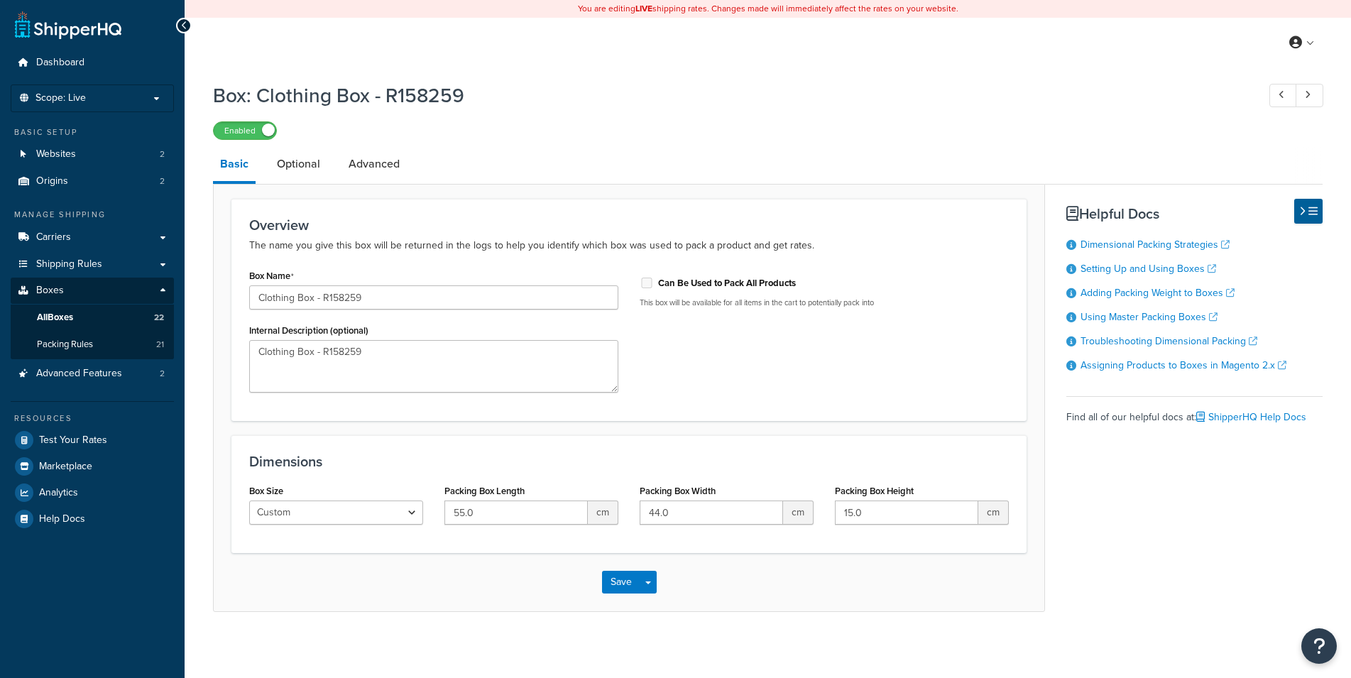
click at [381, 162] on link "Advanced" at bounding box center [374, 164] width 65 height 34
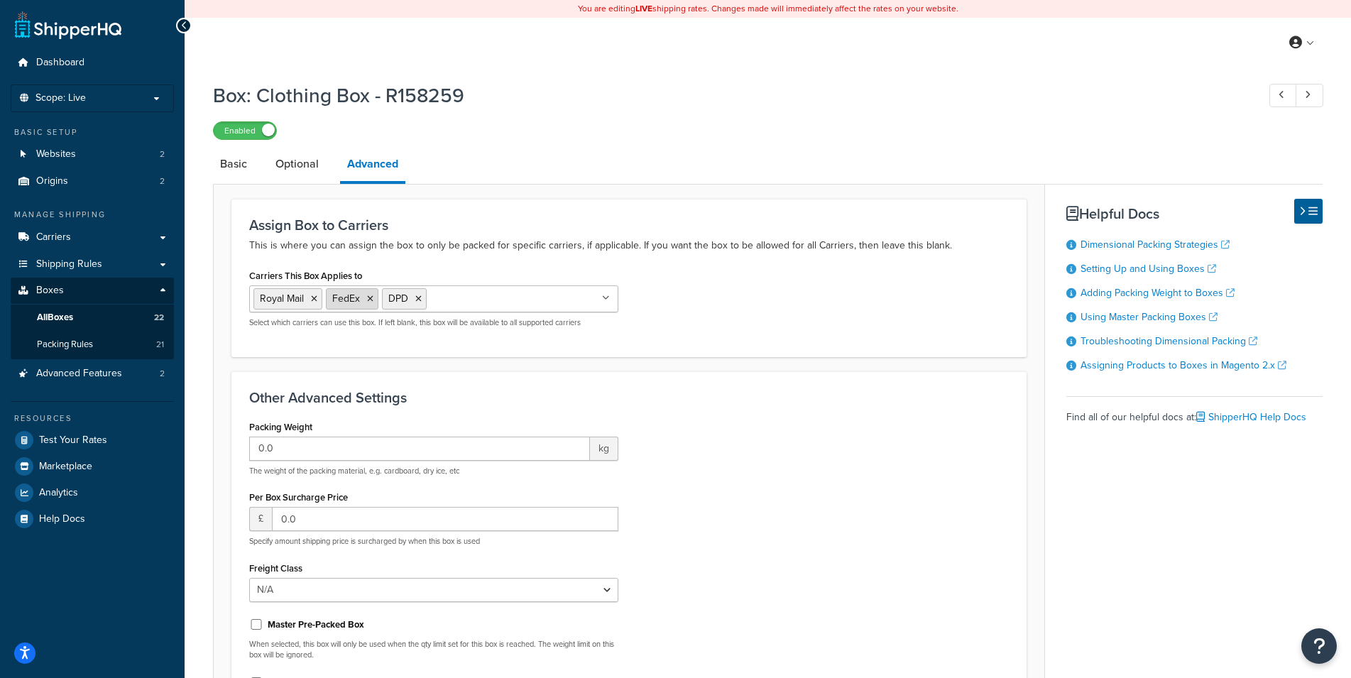
click at [369, 300] on icon at bounding box center [370, 299] width 6 height 9
click at [315, 303] on icon at bounding box center [314, 299] width 6 height 9
click at [740, 319] on div "Carriers This Box Applies to DPD Shipping Option DHL Royal Mail FedEx In-Store …" at bounding box center [629, 302] width 781 height 73
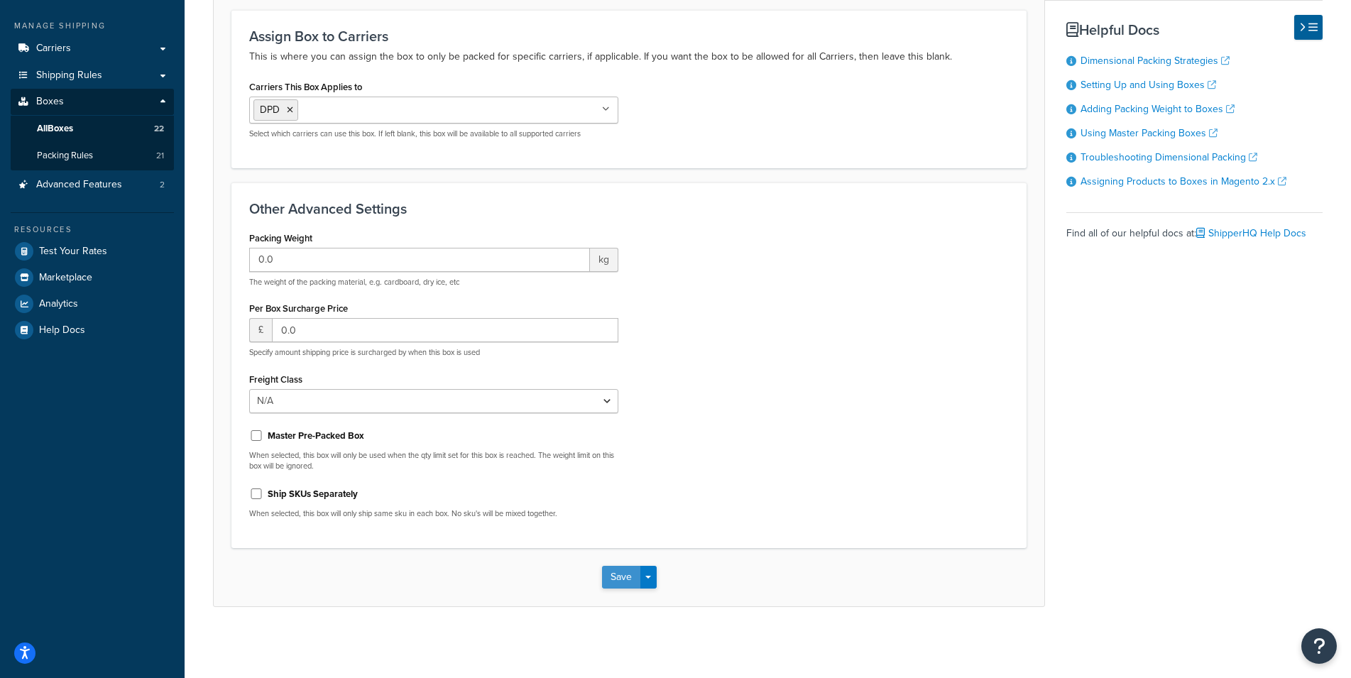
click at [615, 574] on button "Save" at bounding box center [621, 577] width 38 height 23
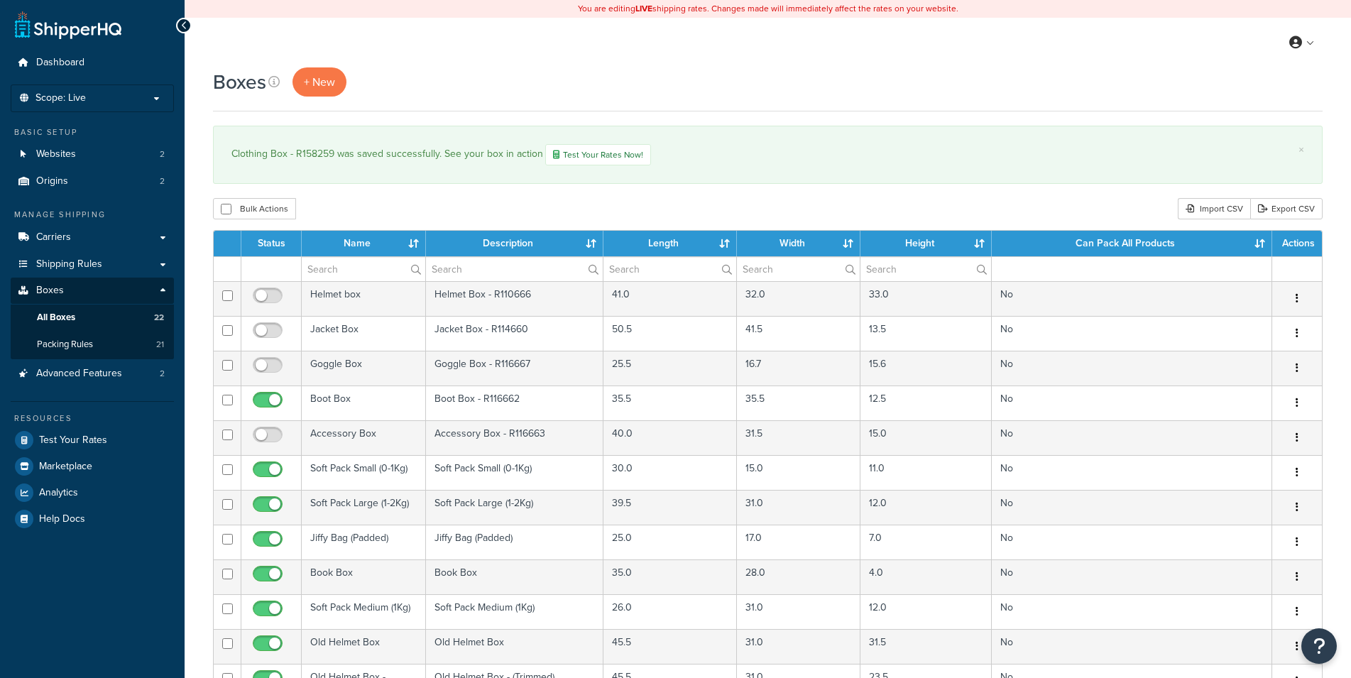
select select "50"
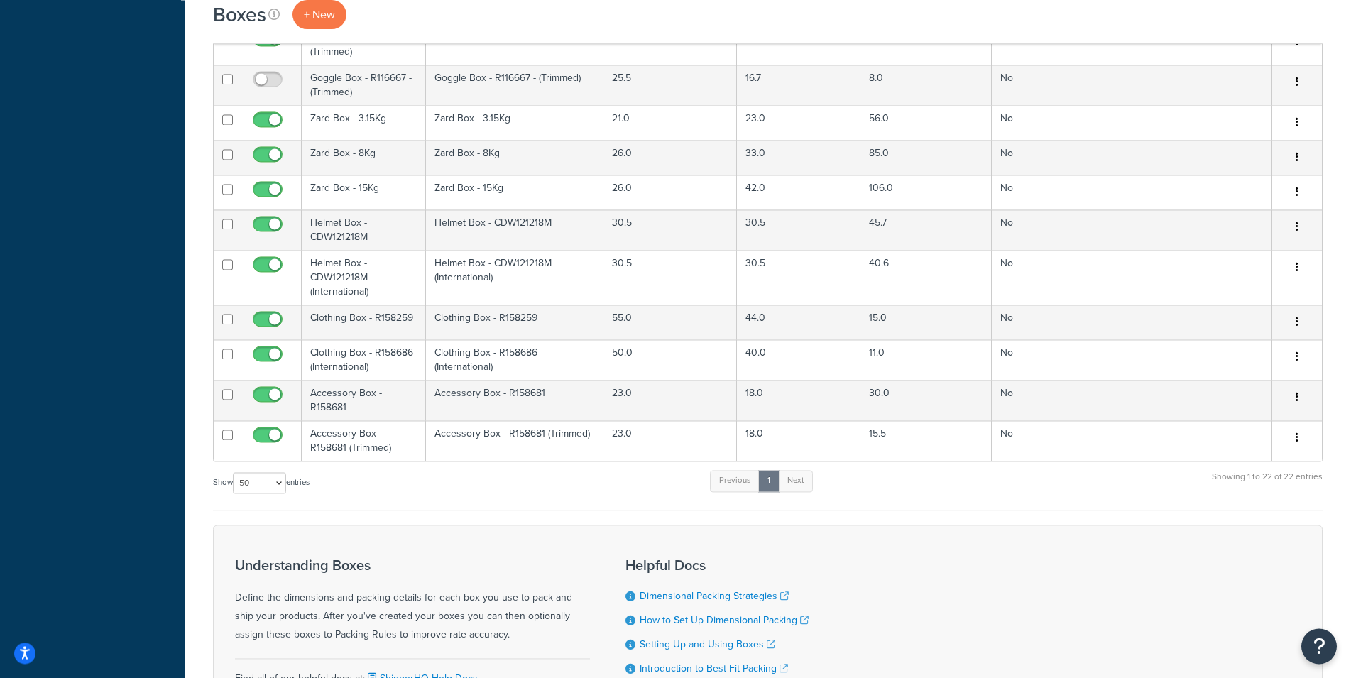
scroll to position [604, 0]
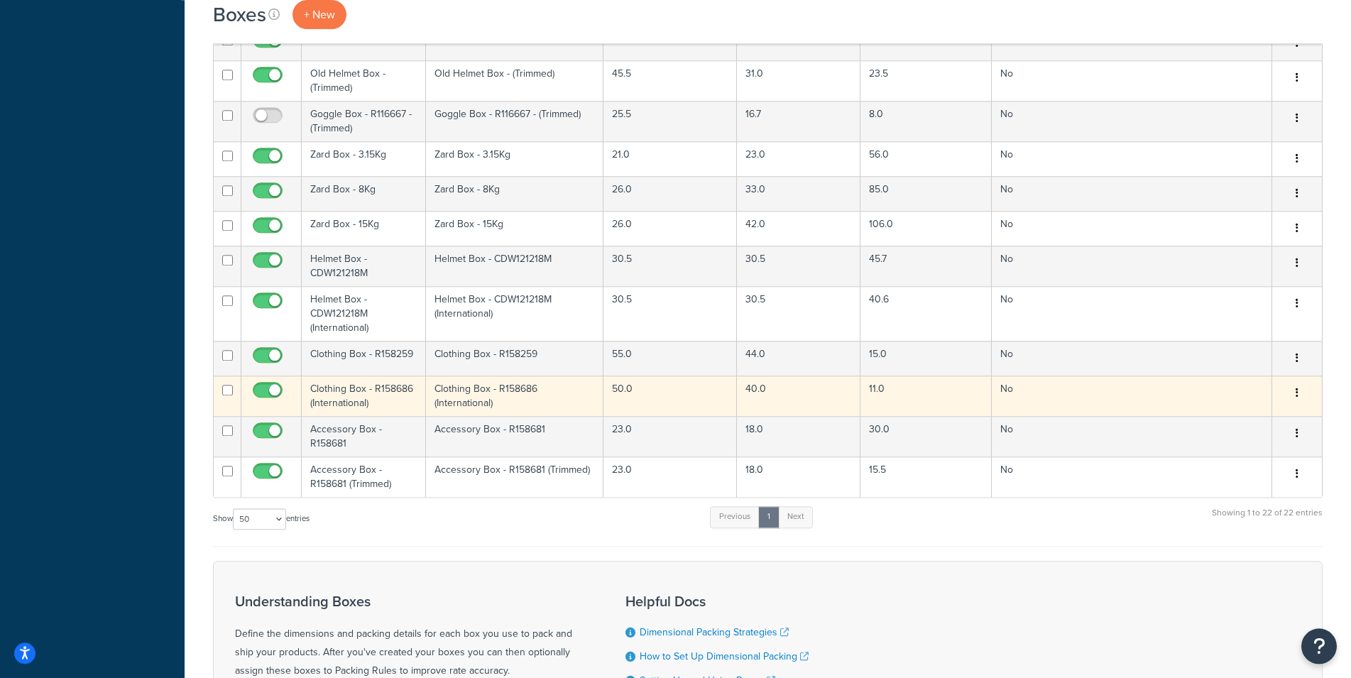
click at [391, 395] on td "Clothing Box - R158686 (International)" at bounding box center [364, 396] width 124 height 40
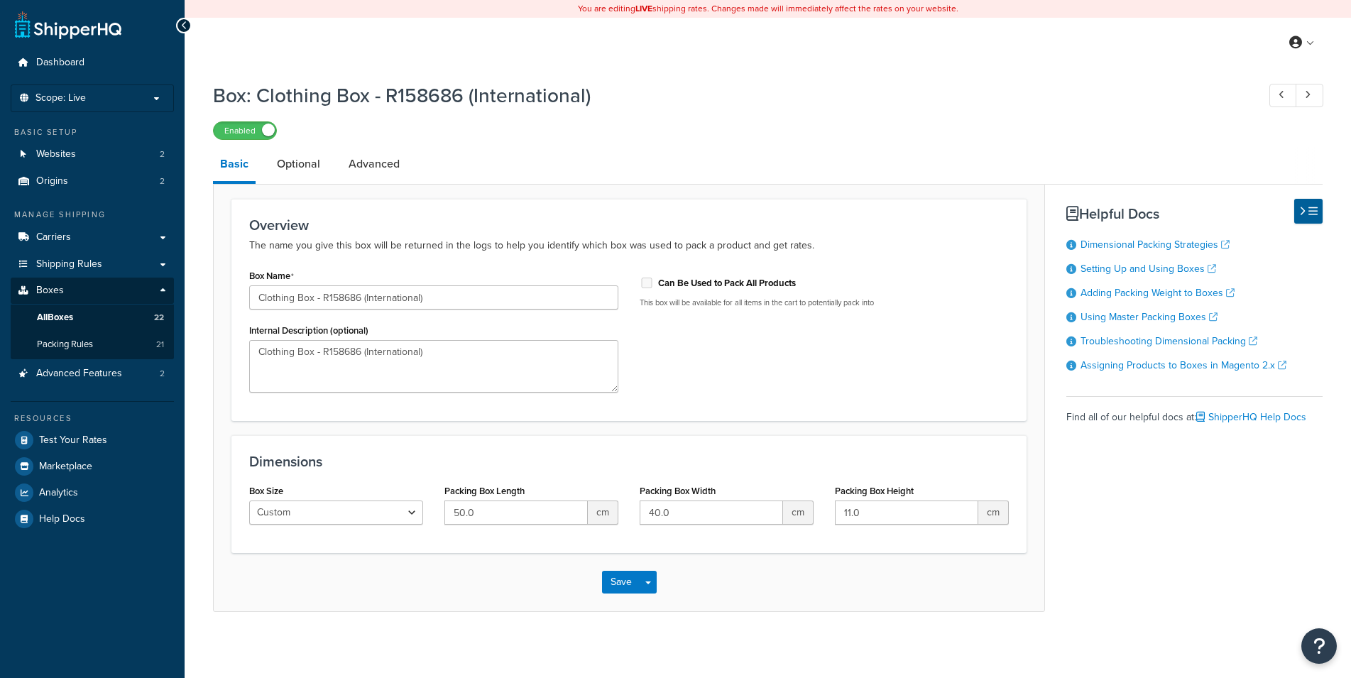
click at [386, 170] on link "Advanced" at bounding box center [374, 164] width 65 height 34
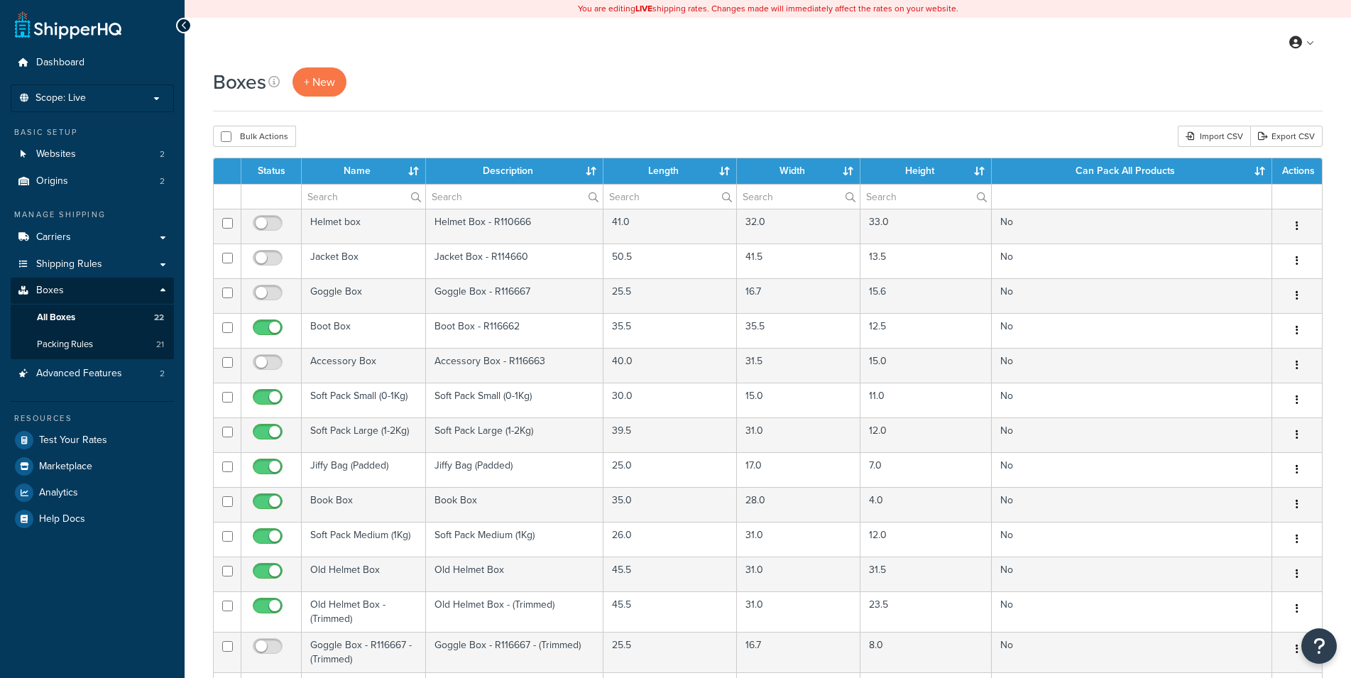
select select "50"
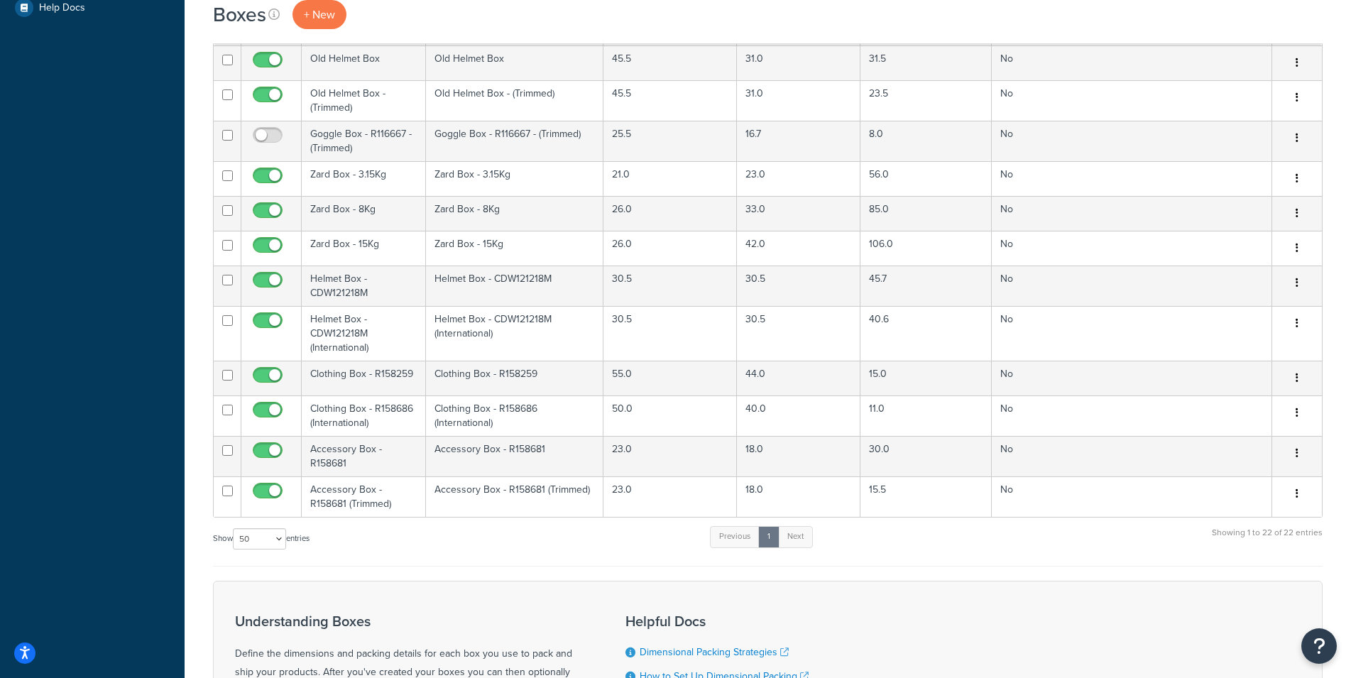
scroll to position [659, 0]
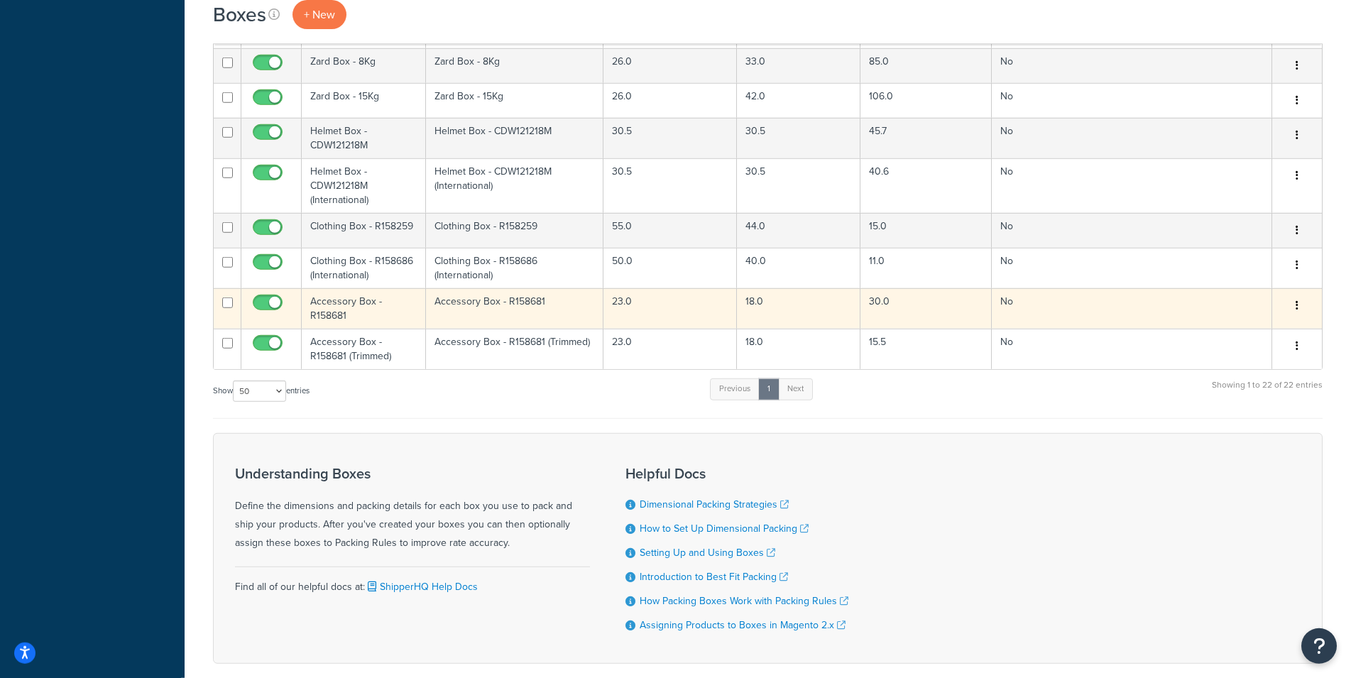
click at [366, 305] on td "Accessory Box - R158681" at bounding box center [364, 308] width 124 height 40
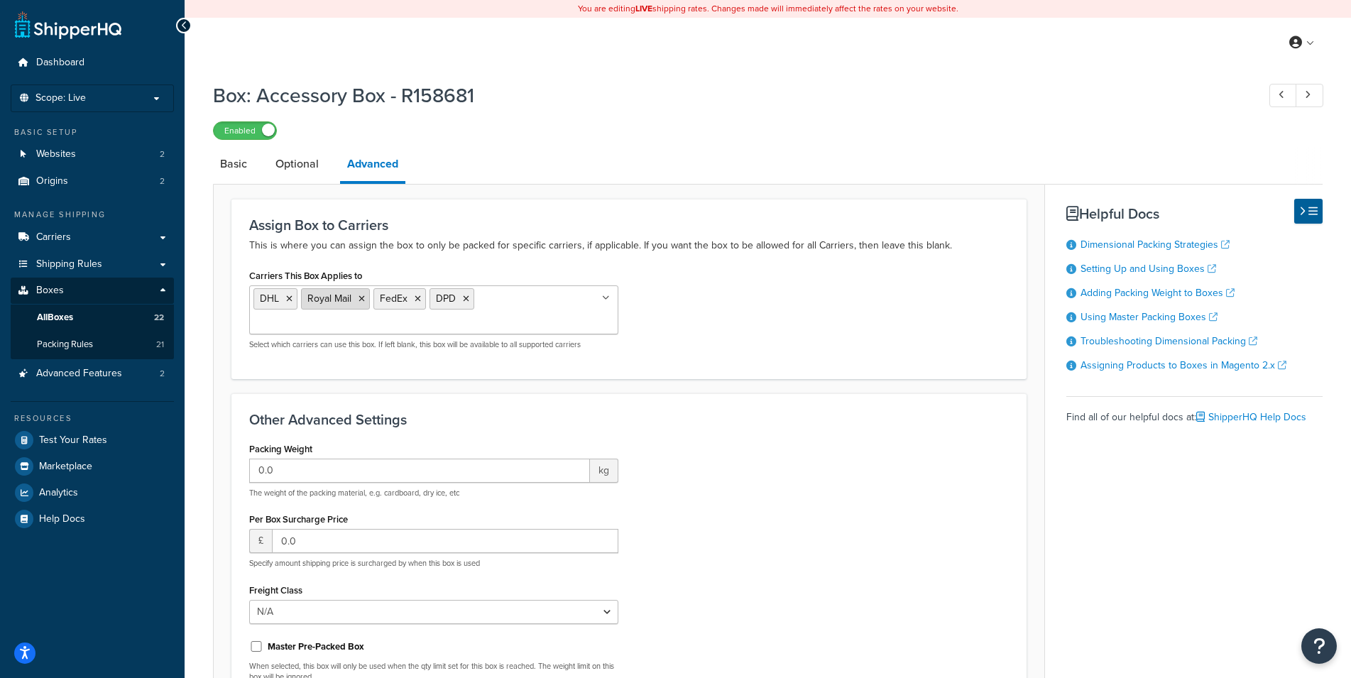
click at [364, 299] on icon at bounding box center [362, 299] width 6 height 9
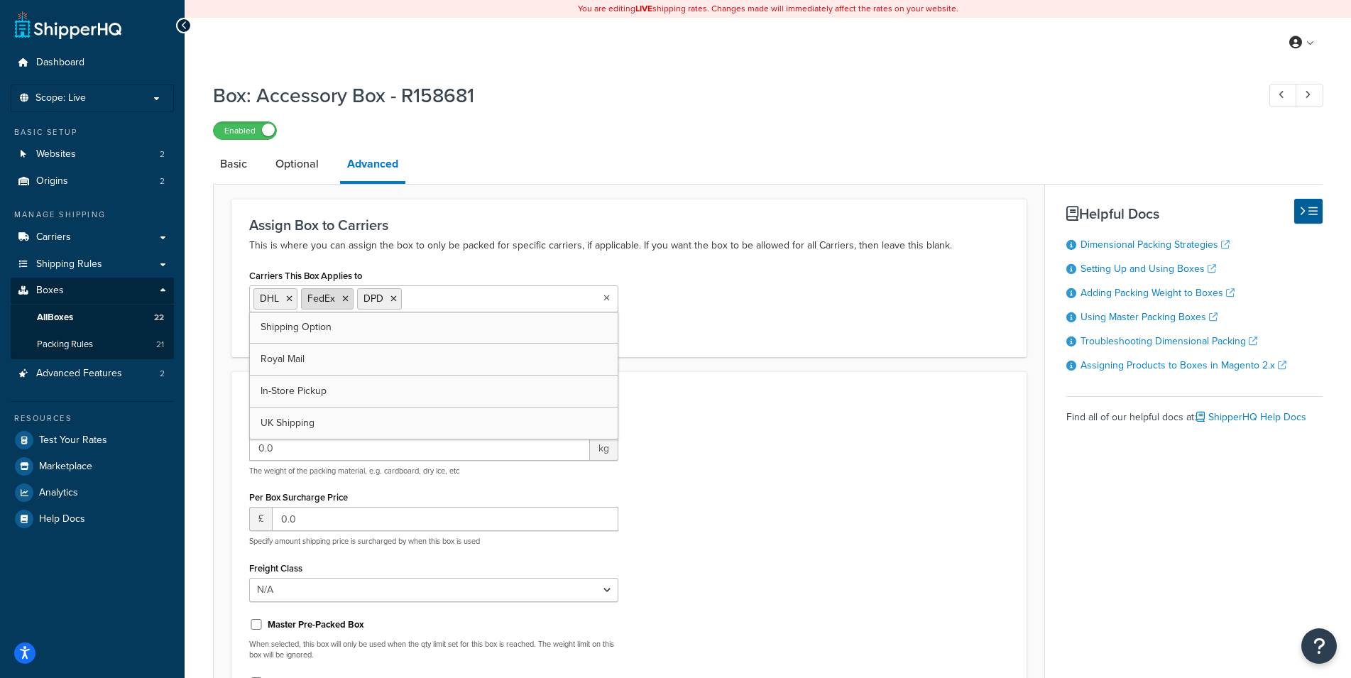
click at [345, 299] on icon at bounding box center [345, 299] width 6 height 9
click at [747, 298] on div "Carriers This Box Applies to DHL DPD Shipping Option Royal Mail FedEx In-Store …" at bounding box center [629, 302] width 781 height 73
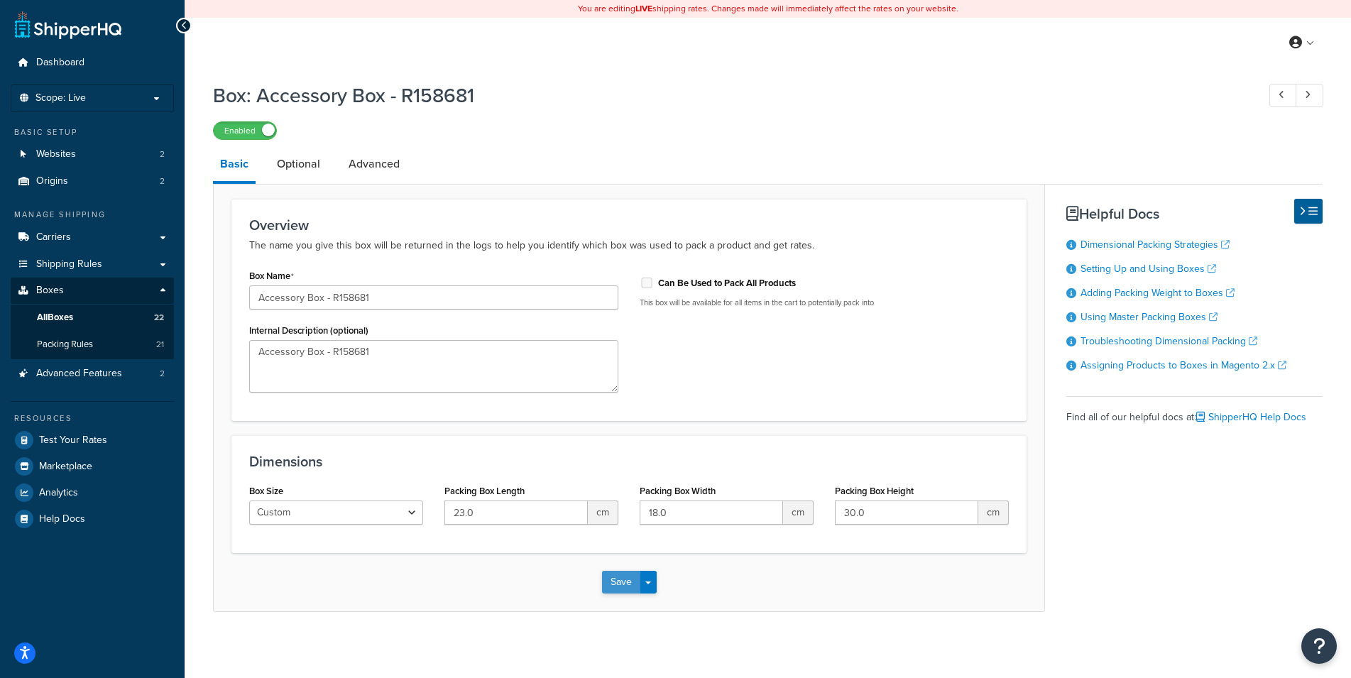
click at [618, 577] on button "Save" at bounding box center [621, 582] width 38 height 23
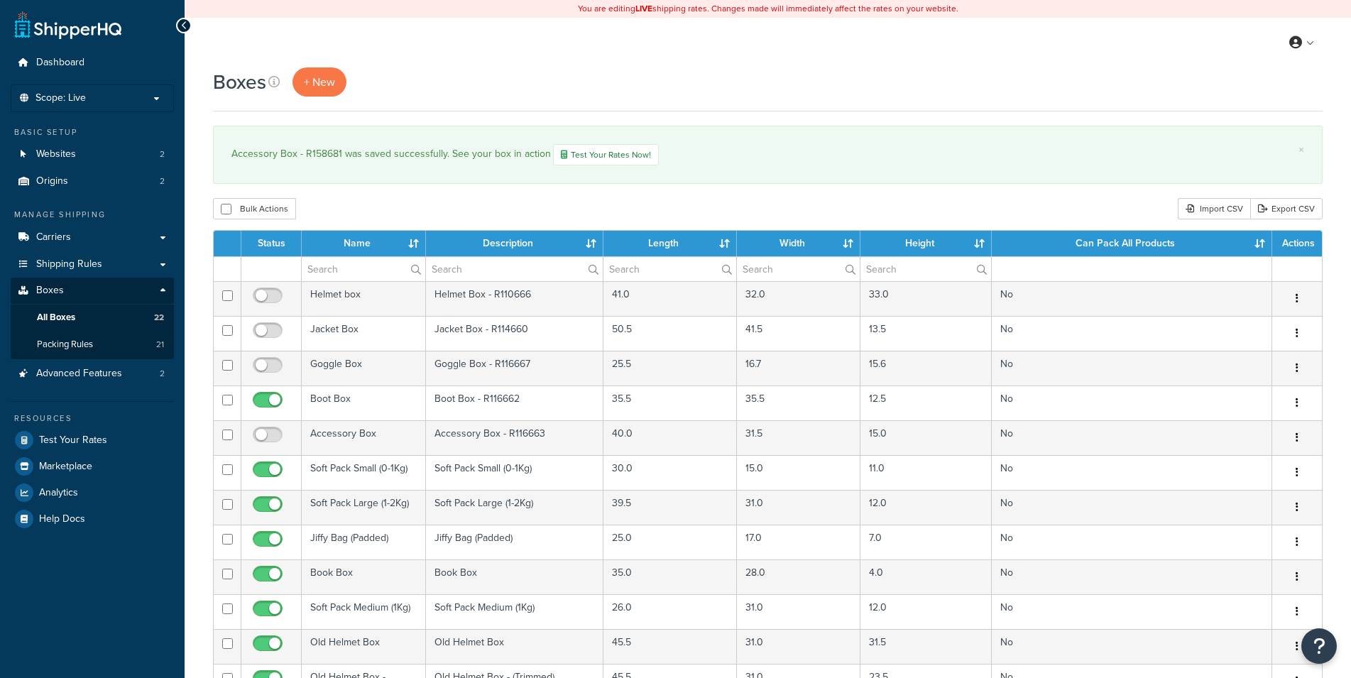
select select "50"
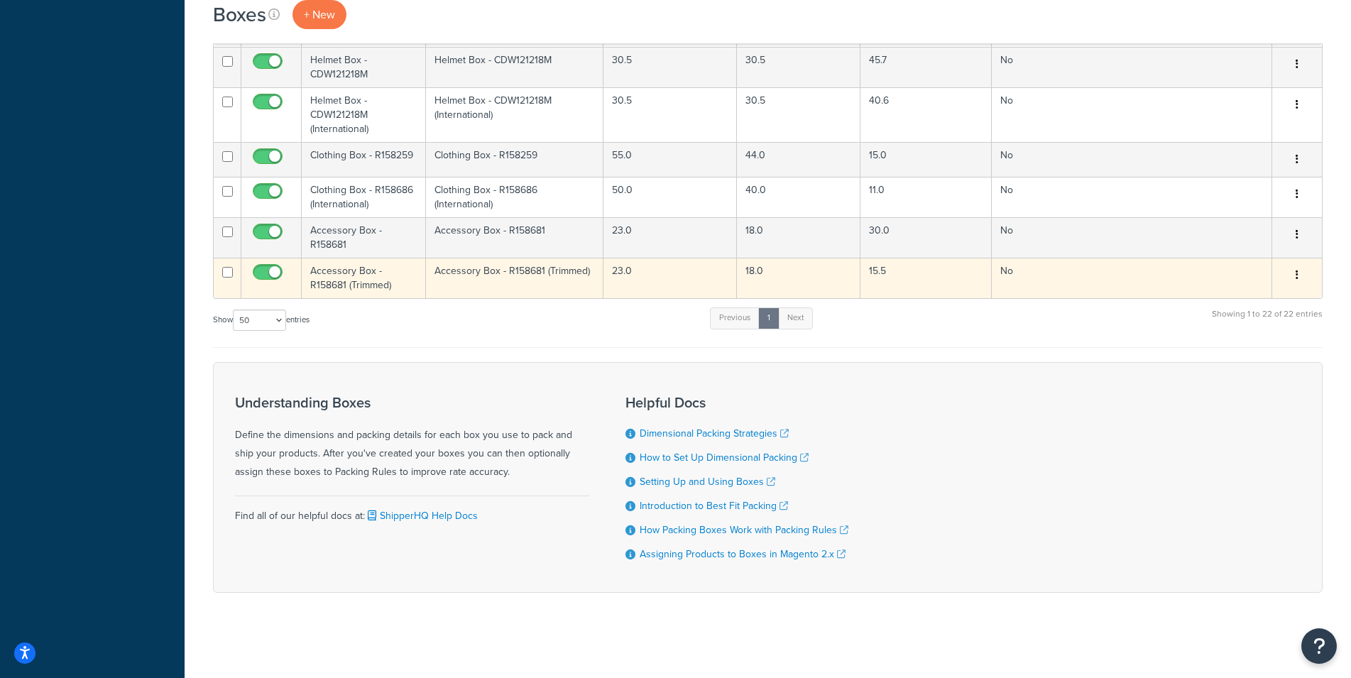
click at [373, 289] on td "Accessory Box - R158681 (Trimmed)" at bounding box center [364, 278] width 124 height 40
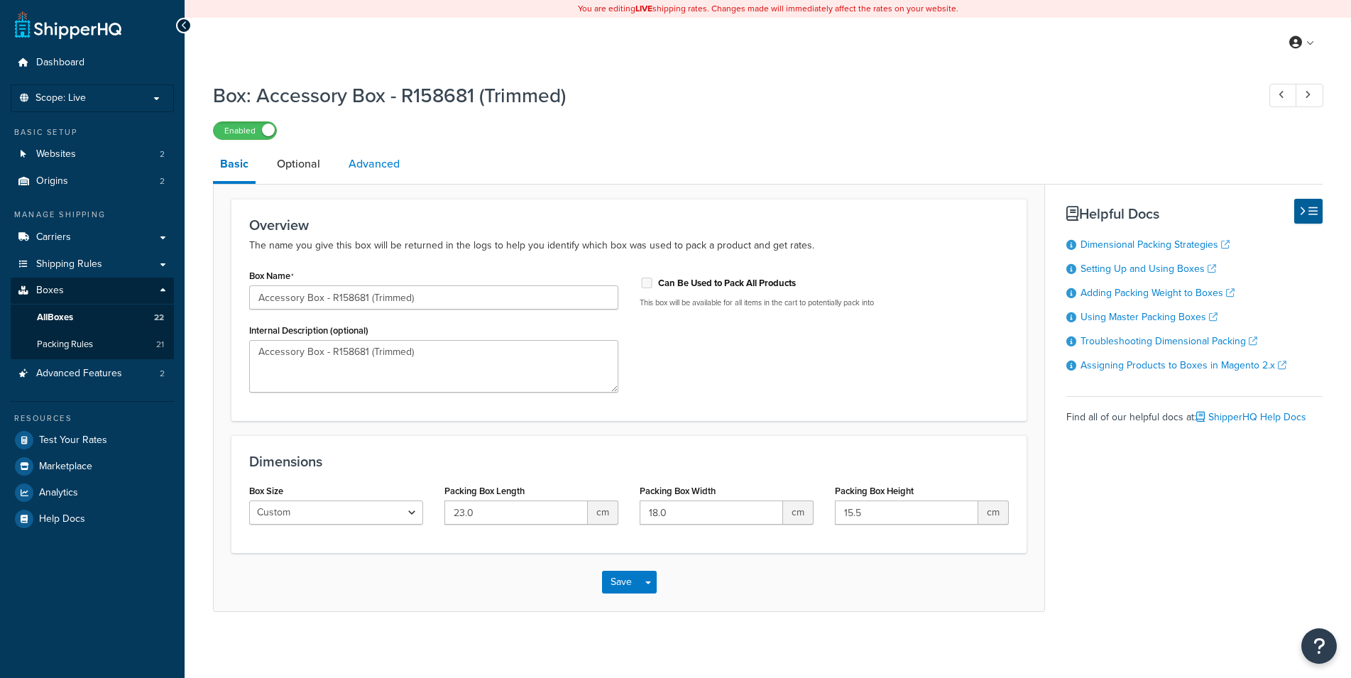
click at [374, 170] on link "Advanced" at bounding box center [374, 164] width 65 height 34
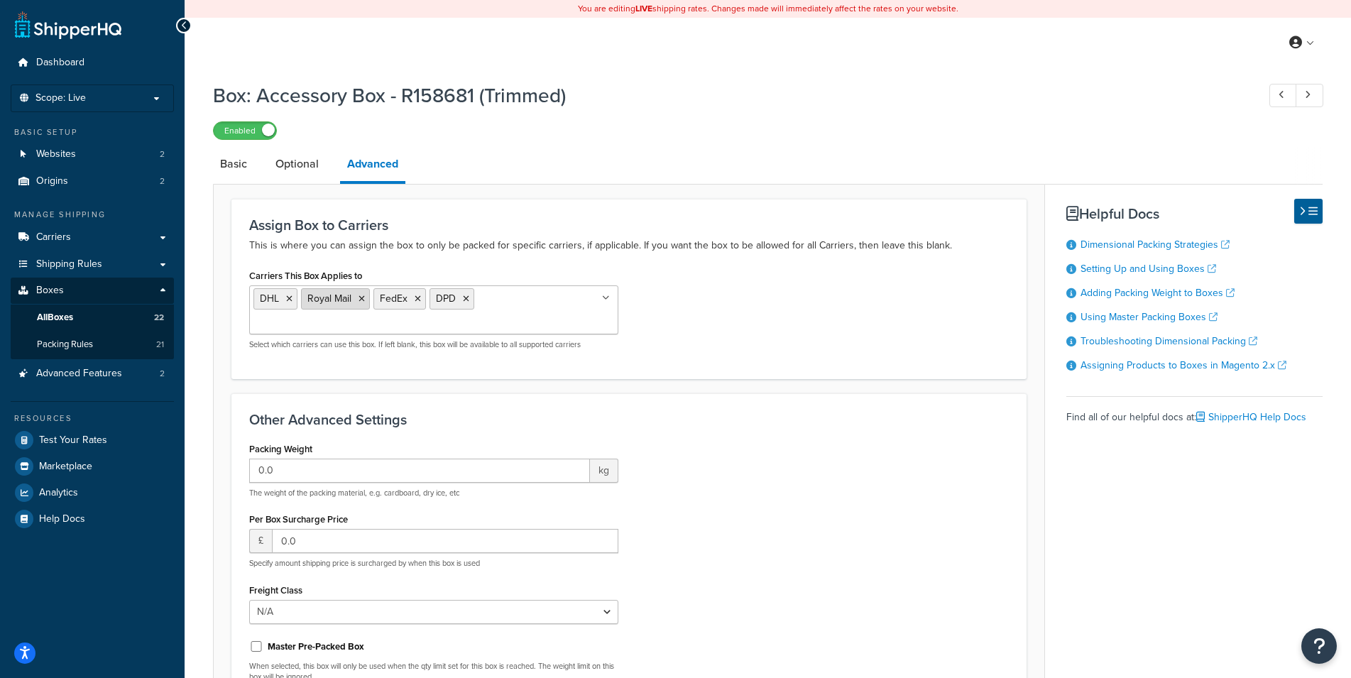
click at [357, 300] on li "Royal Mail" at bounding box center [335, 298] width 69 height 21
click at [364, 299] on icon at bounding box center [362, 299] width 6 height 9
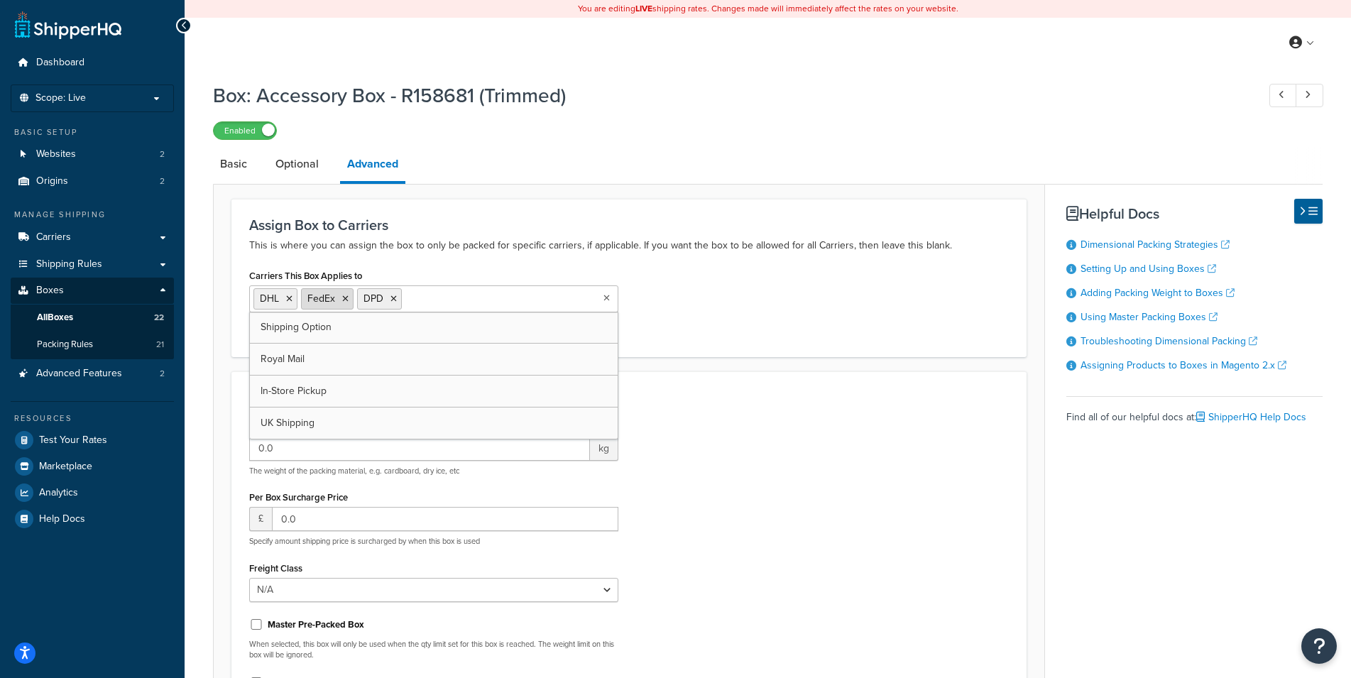
click at [346, 299] on icon at bounding box center [345, 299] width 6 height 9
click at [220, 300] on form "Assign Box to Carriers This is where you can assign the box to only be packed f…" at bounding box center [629, 497] width 831 height 596
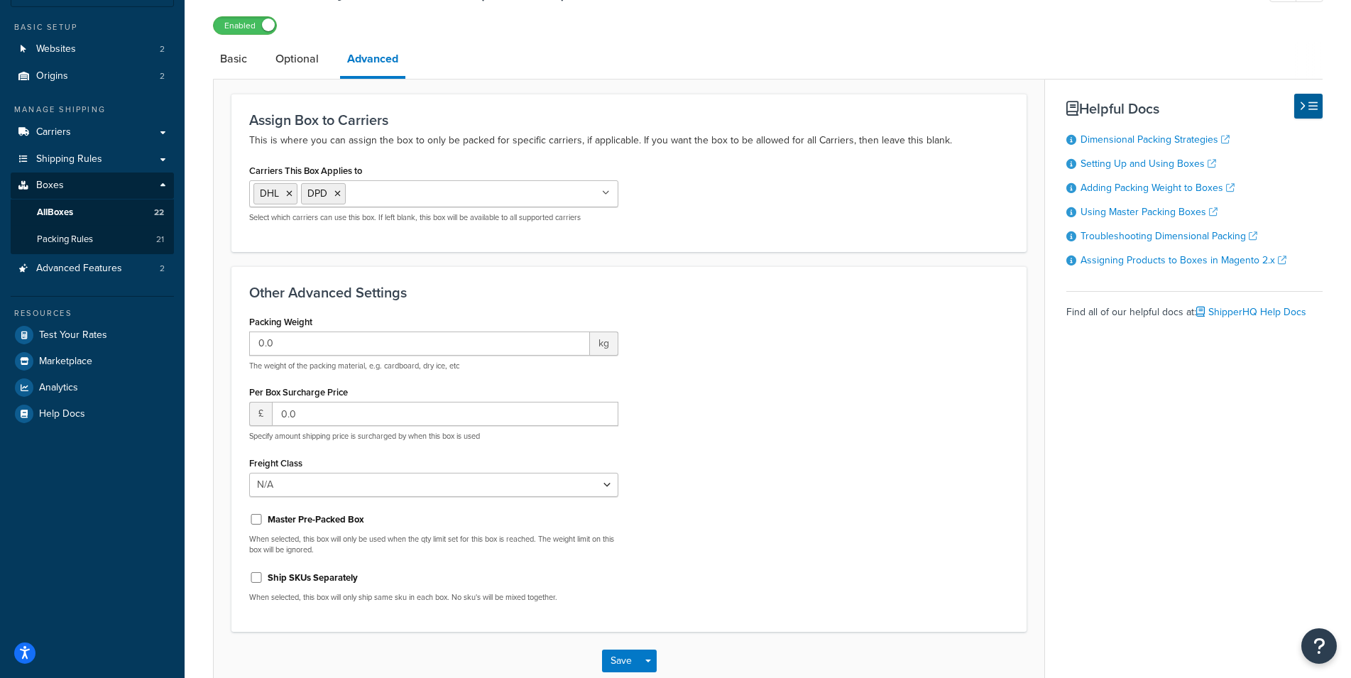
scroll to position [189, 0]
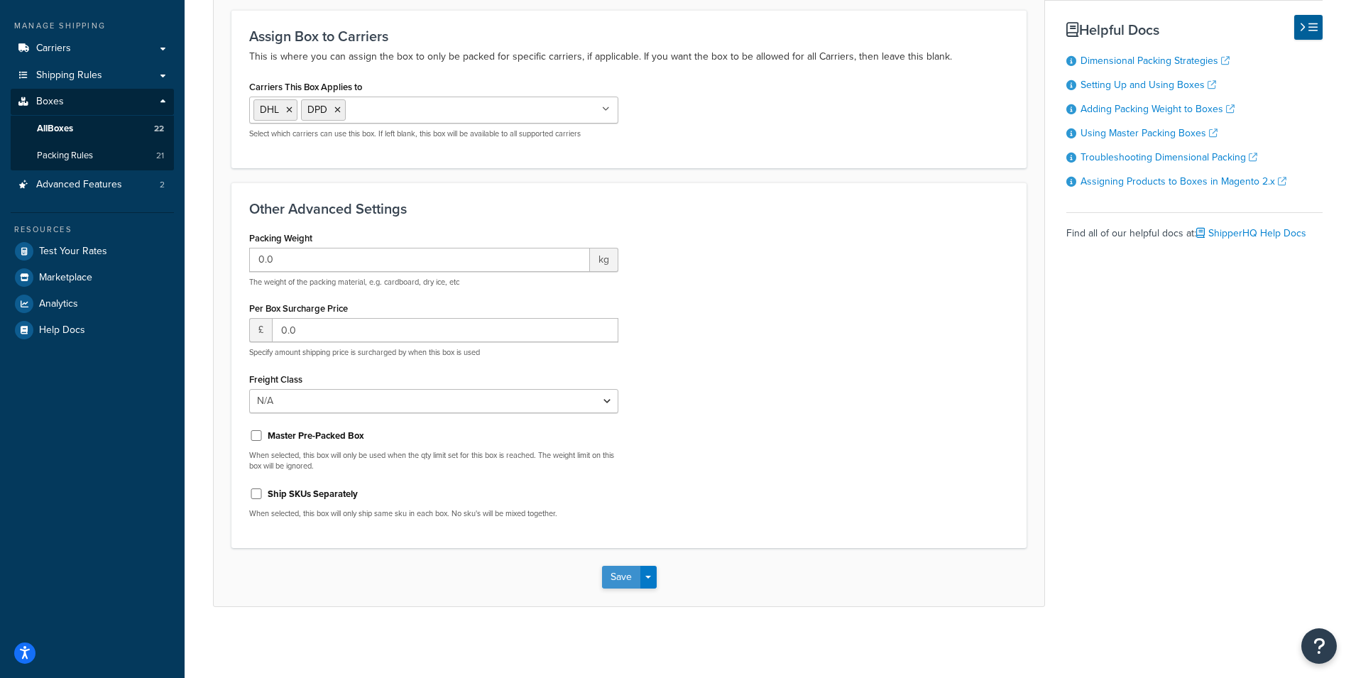
click at [608, 572] on button "Save" at bounding box center [621, 577] width 38 height 23
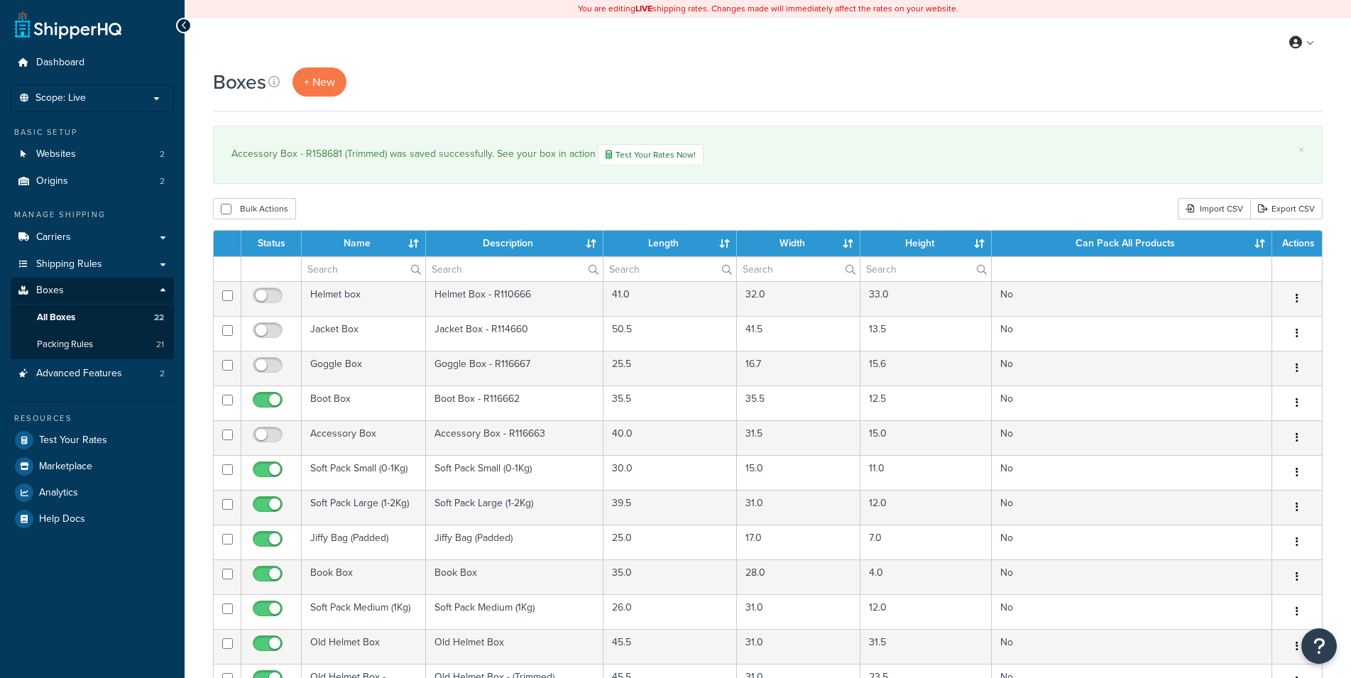
select select "50"
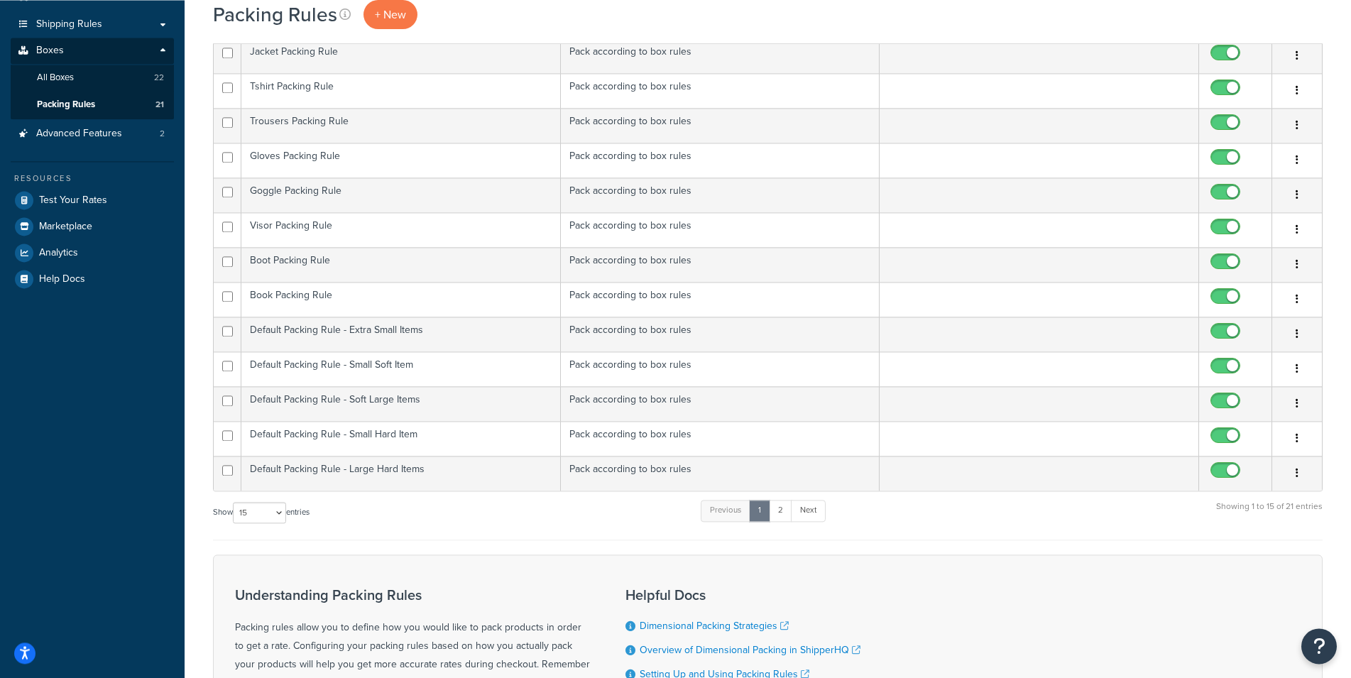
scroll to position [445, 0]
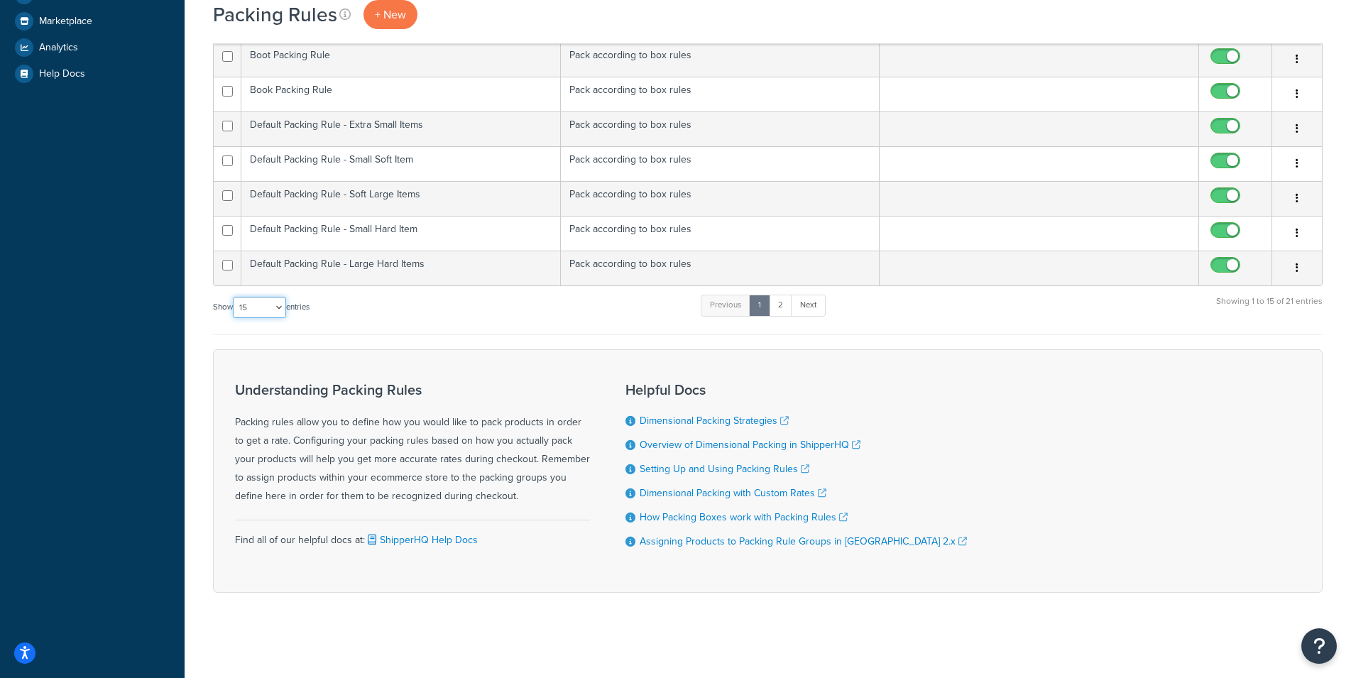
click at [233, 297] on select "10 15 25 50 100" at bounding box center [259, 307] width 53 height 21
select select "25"
click option "25" at bounding box center [0, 0] width 0 height 0
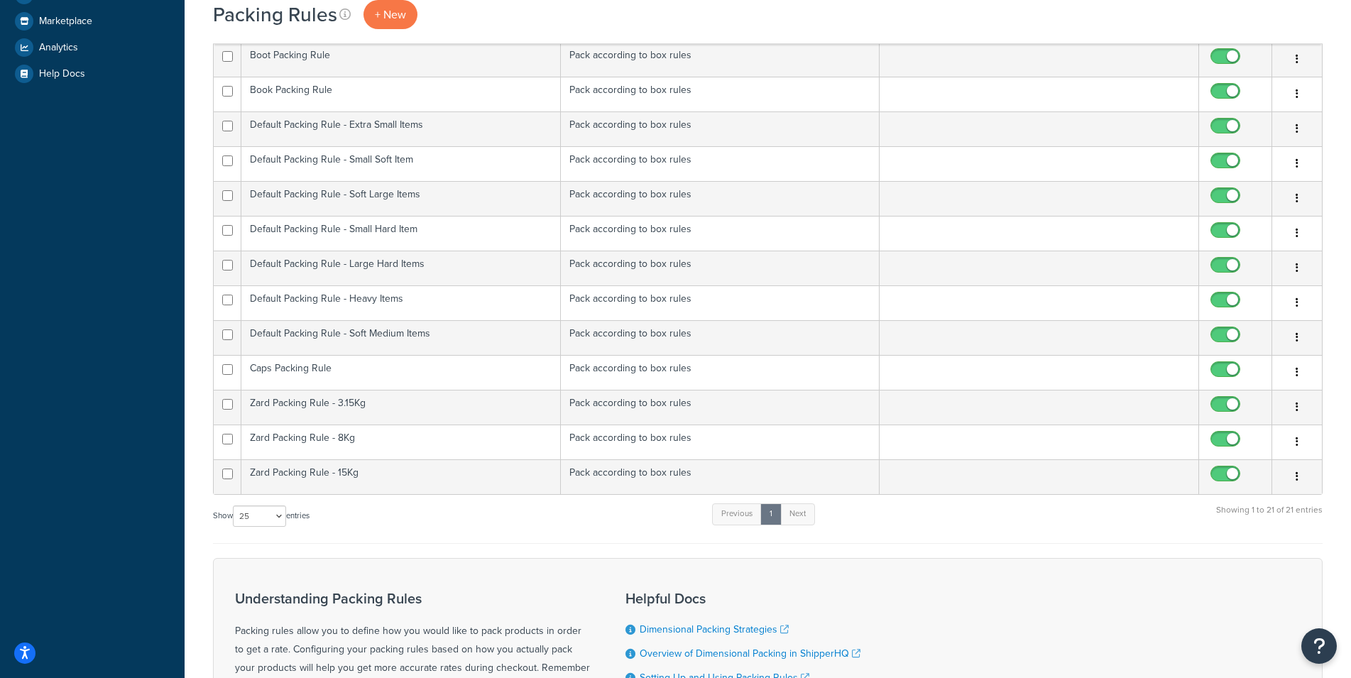
click at [198, 346] on div "Packing Rules + New Bulk Actions Duplicate Delete Contact Us Send Us A Message …" at bounding box center [768, 236] width 1167 height 1229
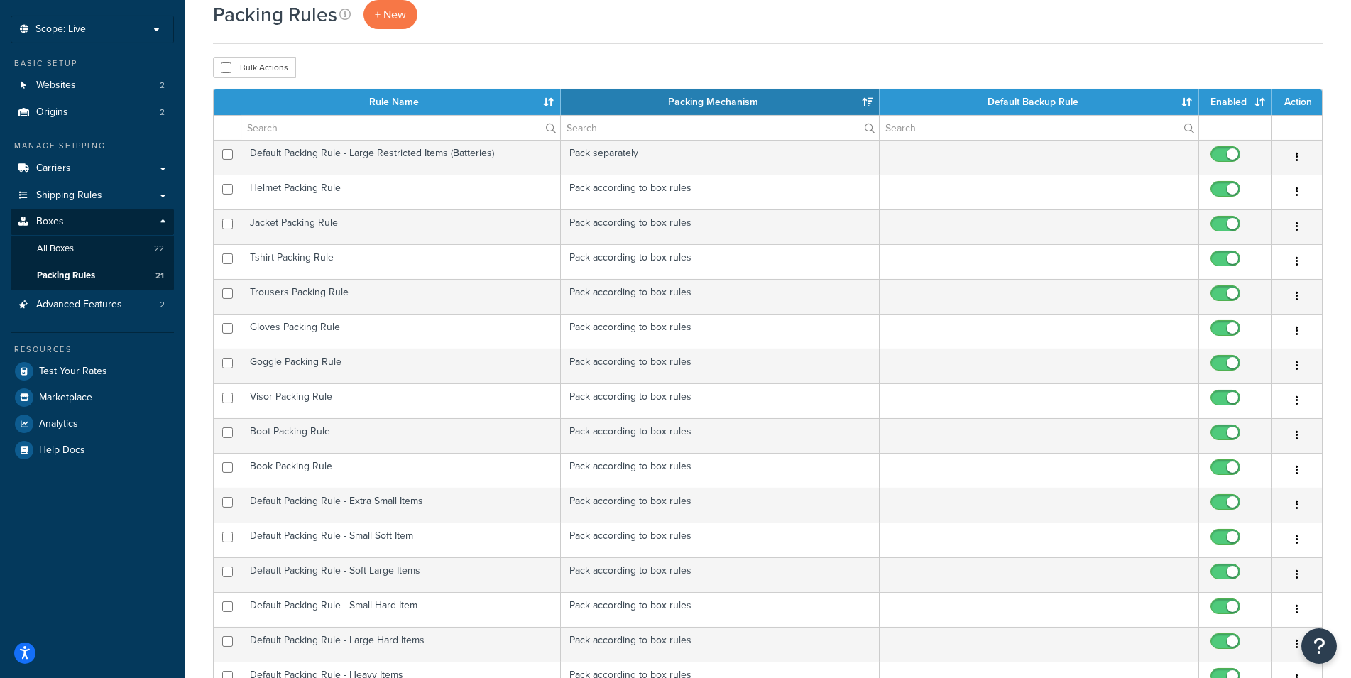
scroll to position [10, 0]
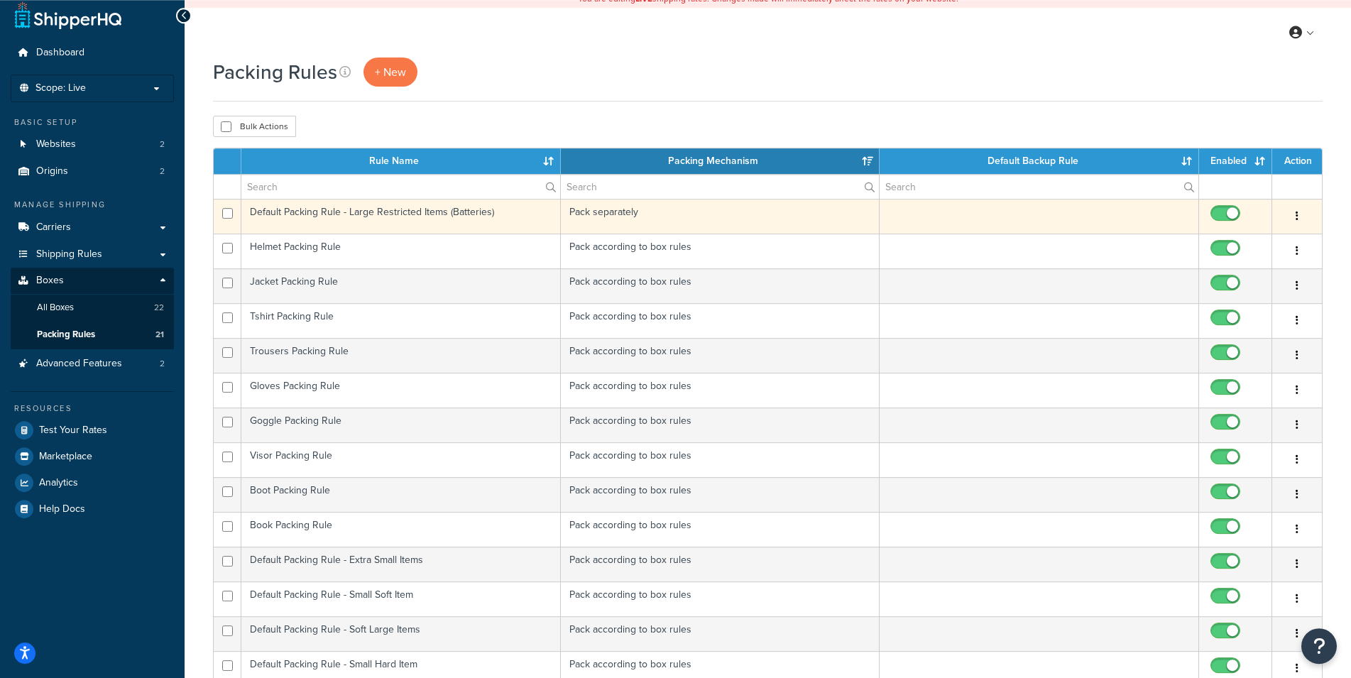
click at [464, 212] on td "Default Packing Rule - Large Restricted Items (Batteries)" at bounding box center [401, 216] width 320 height 35
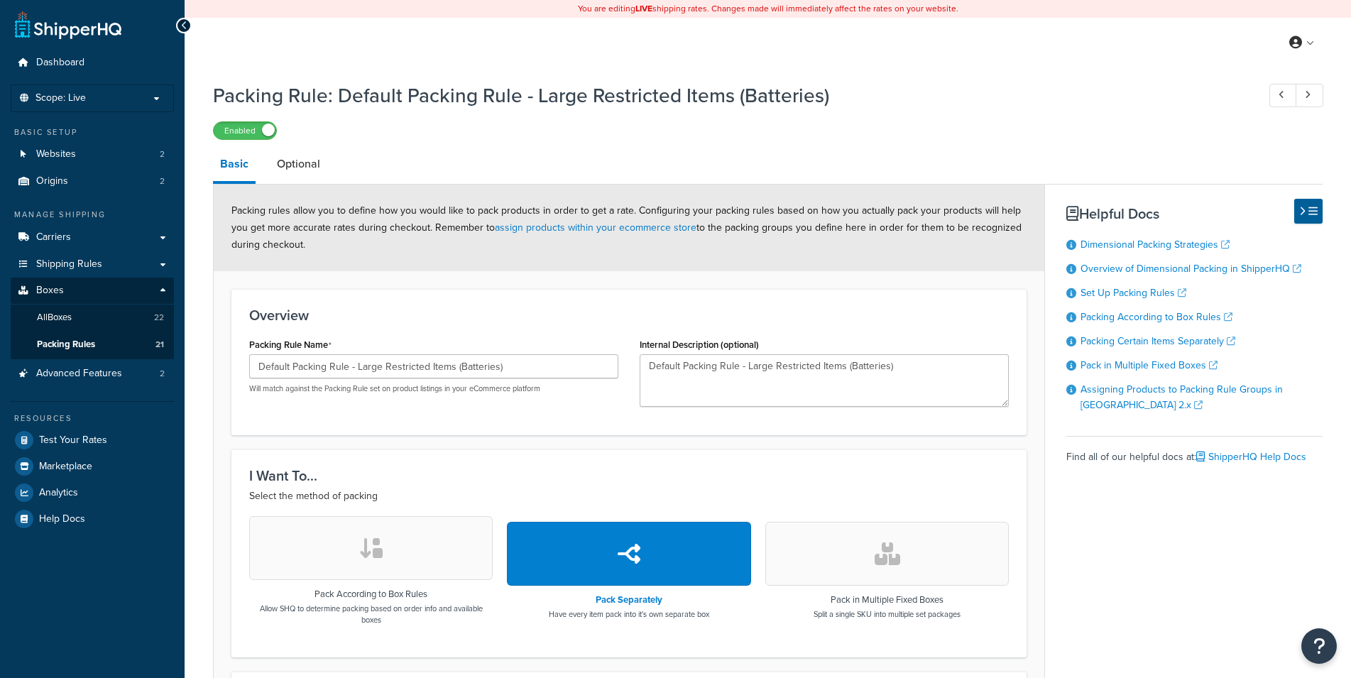
select select "260954"
click at [327, 174] on li "Optional" at bounding box center [306, 164] width 72 height 34
click at [308, 168] on link "Optional" at bounding box center [299, 164] width 58 height 34
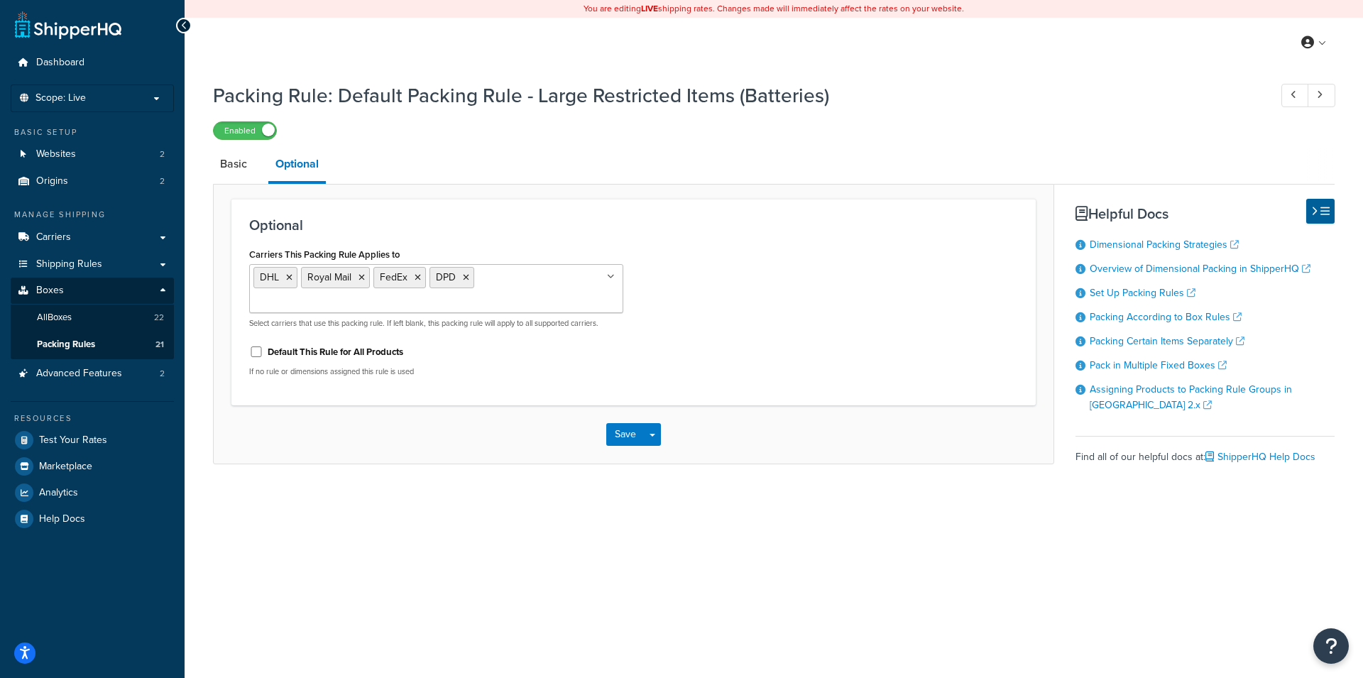
click at [763, 317] on div "Carriers This Packing Rule Applies to DHL Royal Mail FedEx DPD Shipping Option …" at bounding box center [634, 315] width 790 height 143
click at [363, 280] on icon at bounding box center [362, 277] width 6 height 9
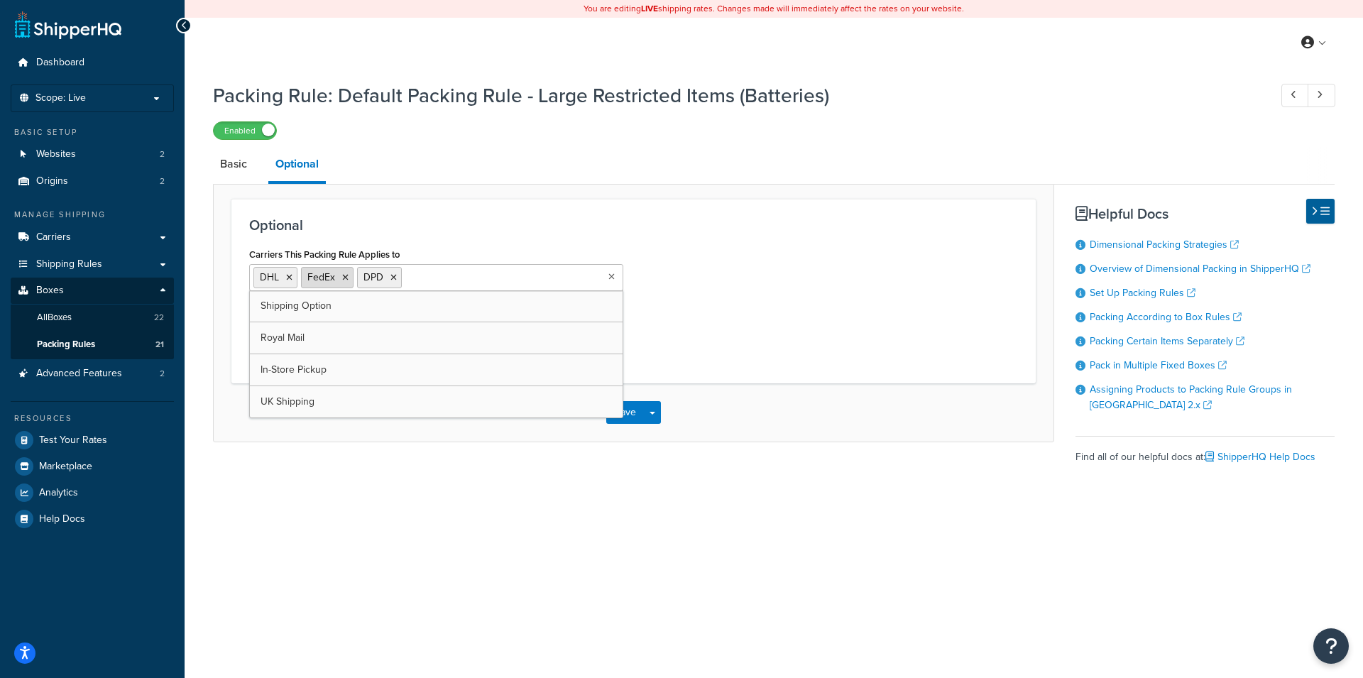
click at [347, 278] on icon at bounding box center [345, 277] width 6 height 9
click at [700, 278] on div "Carriers This Packing Rule Applies to DHL DPD Shipping Option Royal Mail FedEx …" at bounding box center [634, 304] width 790 height 121
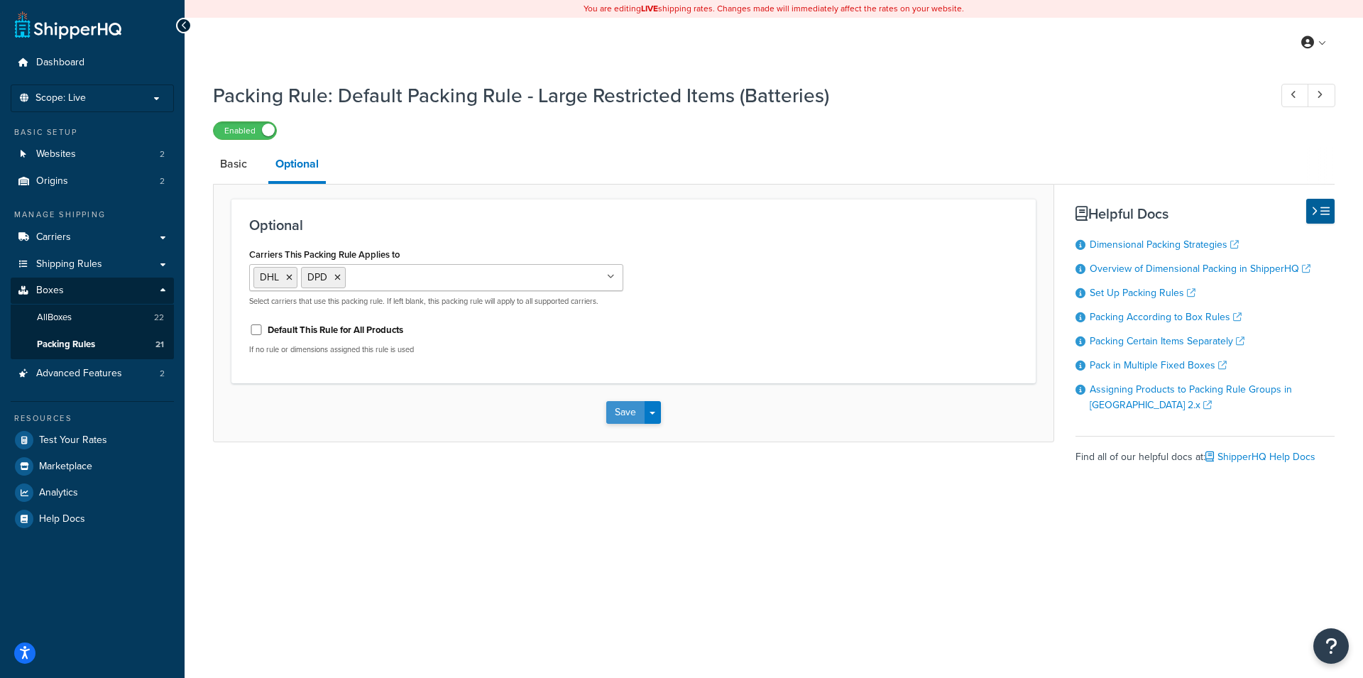
click at [626, 410] on button "Save" at bounding box center [625, 412] width 38 height 23
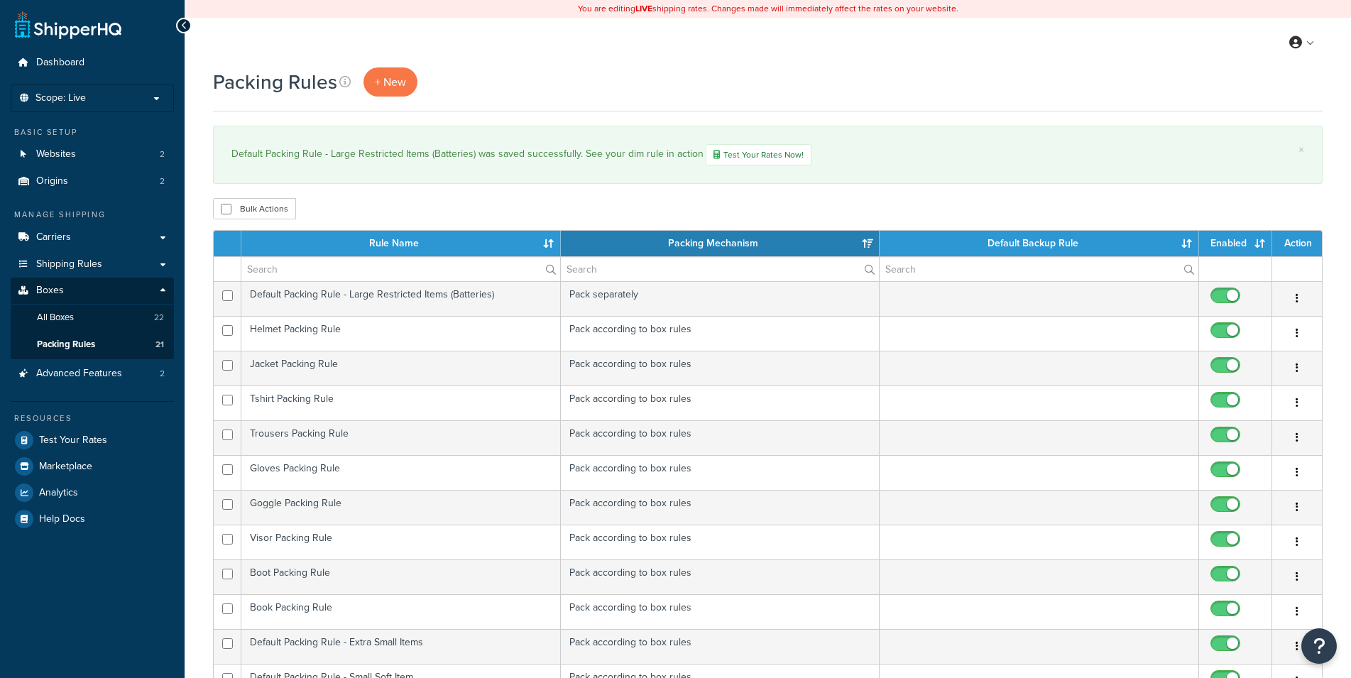
select select "15"
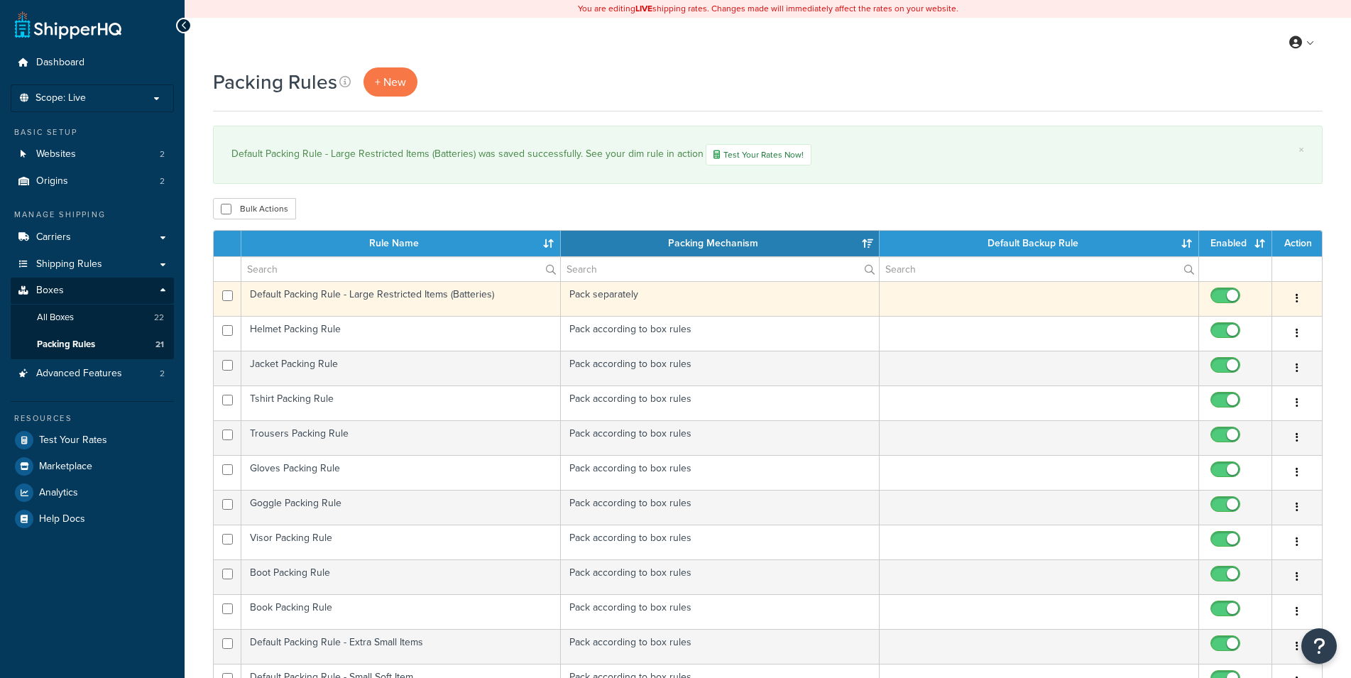
click at [481, 310] on td "Default Packing Rule - Large Restricted Items (Batteries)" at bounding box center [401, 298] width 320 height 35
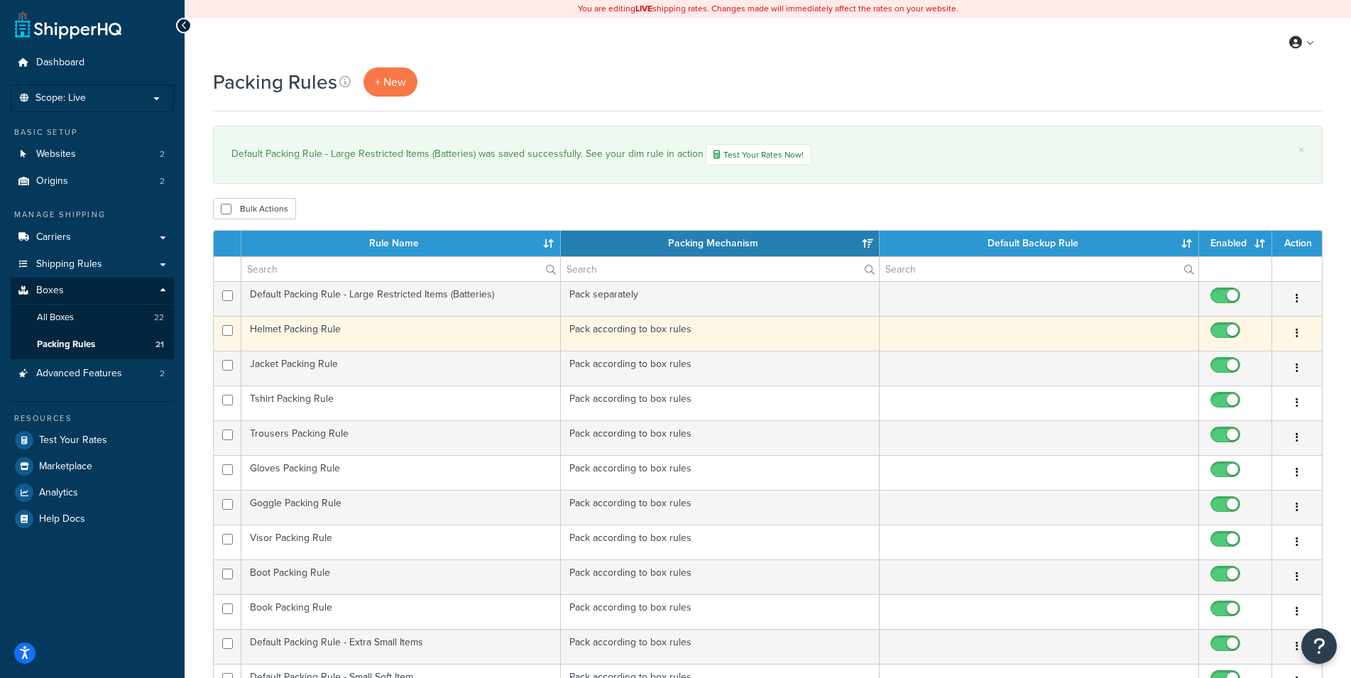
click at [476, 323] on td "Helmet Packing Rule" at bounding box center [401, 333] width 320 height 35
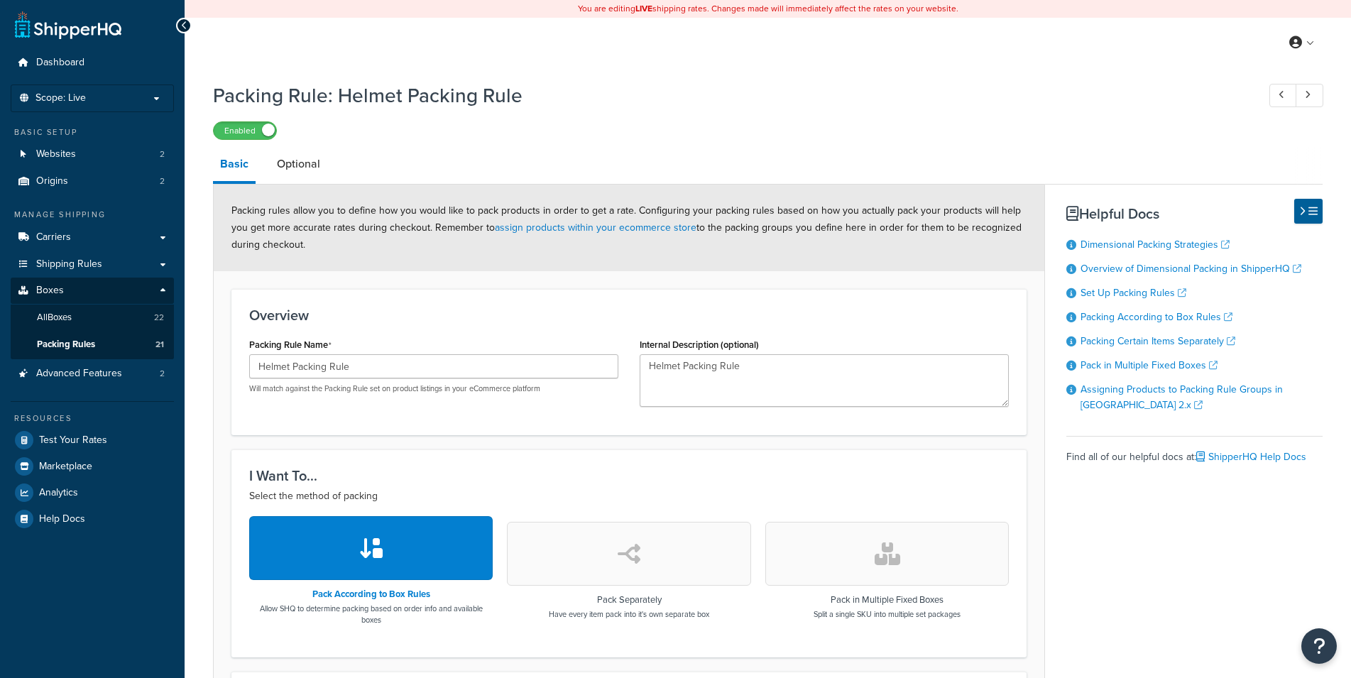
click at [291, 163] on link "Optional" at bounding box center [299, 164] width 58 height 34
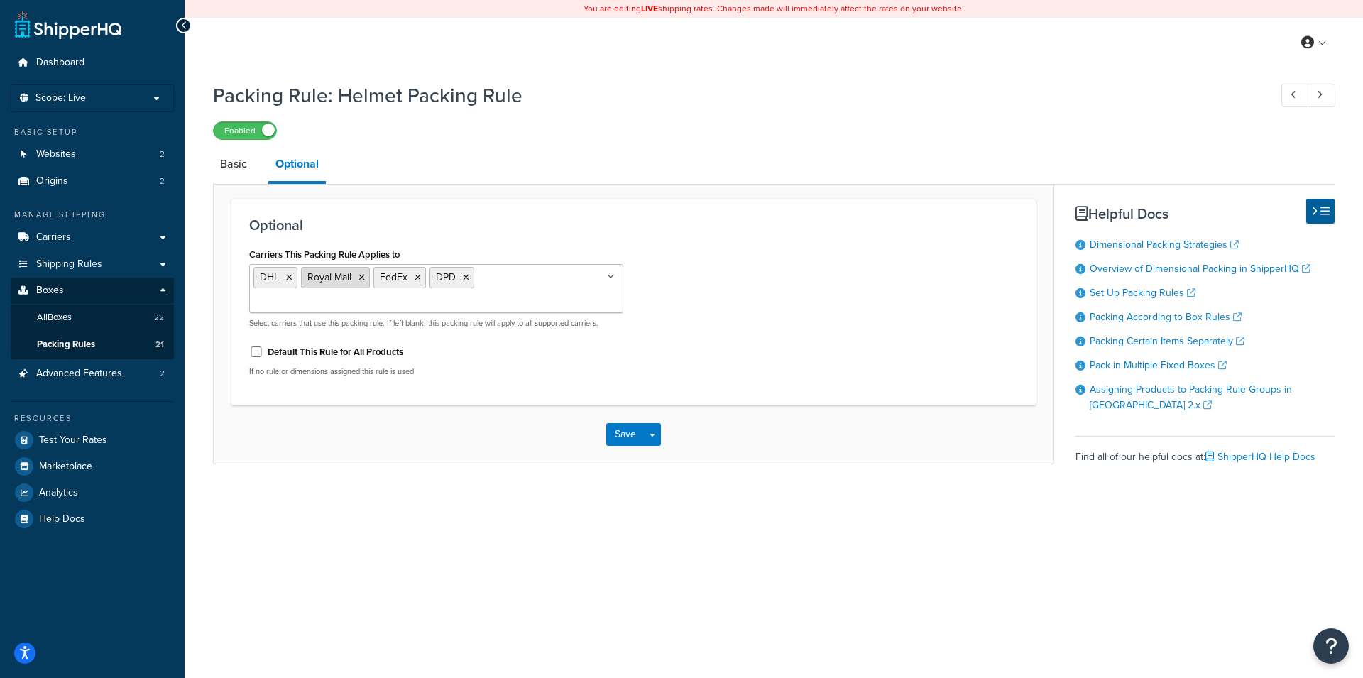
click at [361, 281] on icon at bounding box center [362, 277] width 6 height 9
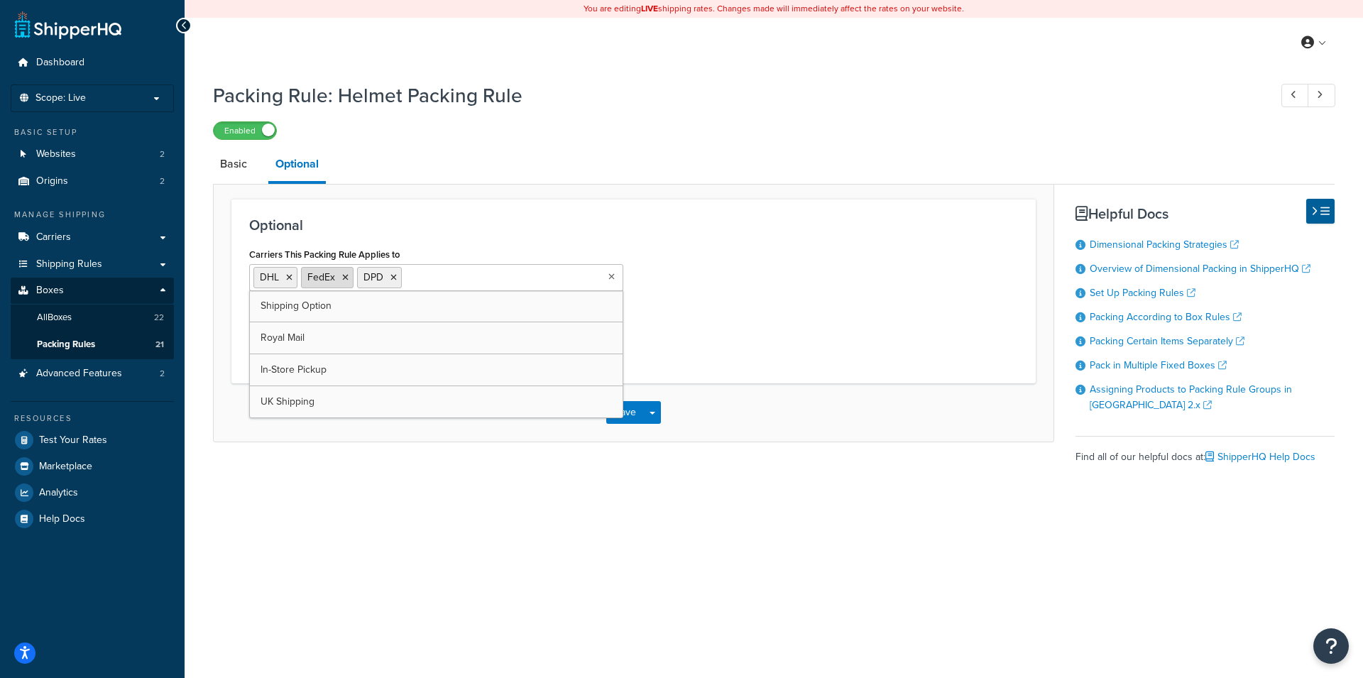
click at [344, 278] on icon at bounding box center [345, 277] width 6 height 9
click at [699, 283] on div "Carriers This Packing Rule Applies to DHL DPD Shipping Option Royal Mail FedEx …" at bounding box center [634, 304] width 790 height 121
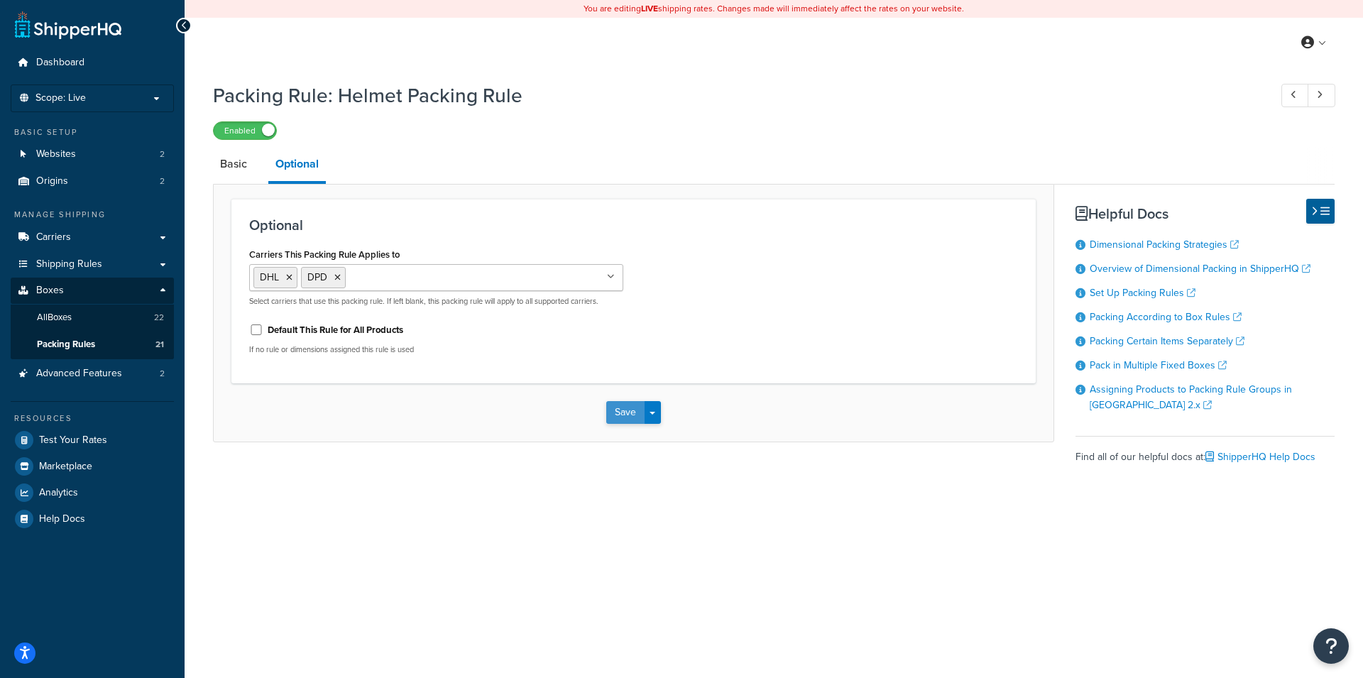
click at [621, 406] on button "Save" at bounding box center [625, 412] width 38 height 23
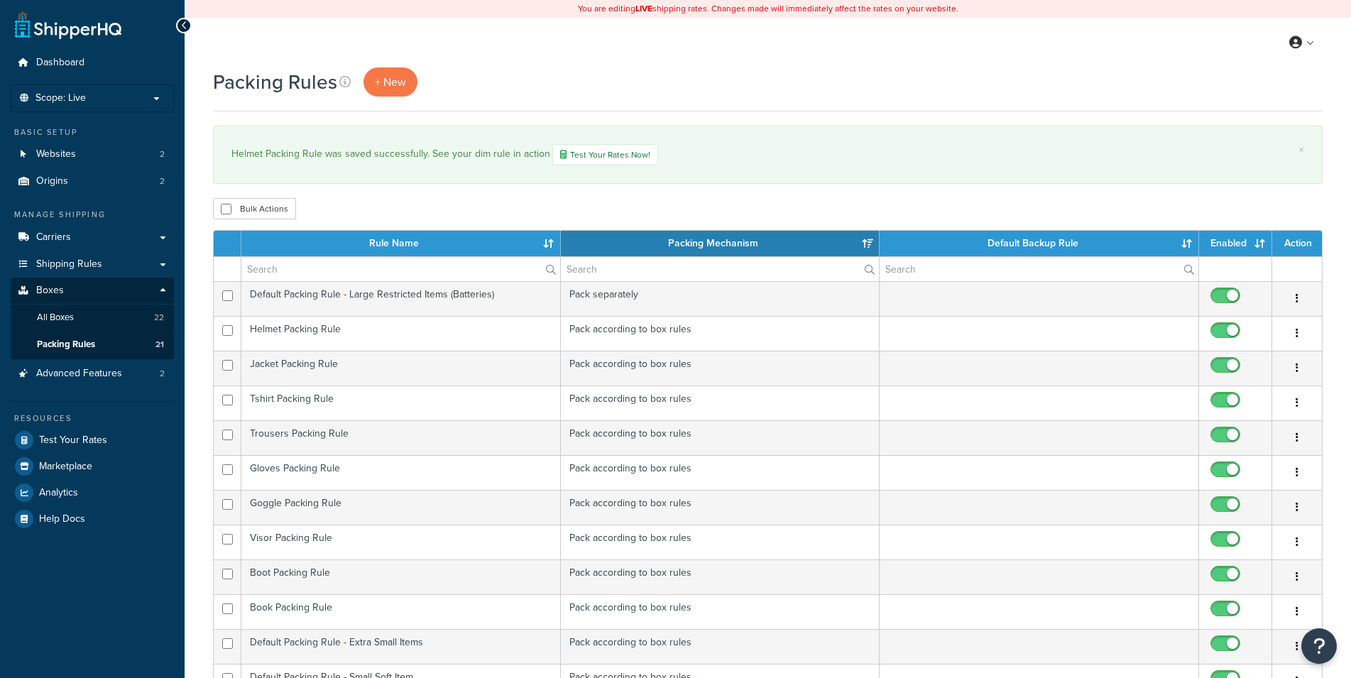
select select "15"
click at [442, 366] on td "Jacket Packing Rule" at bounding box center [401, 368] width 320 height 35
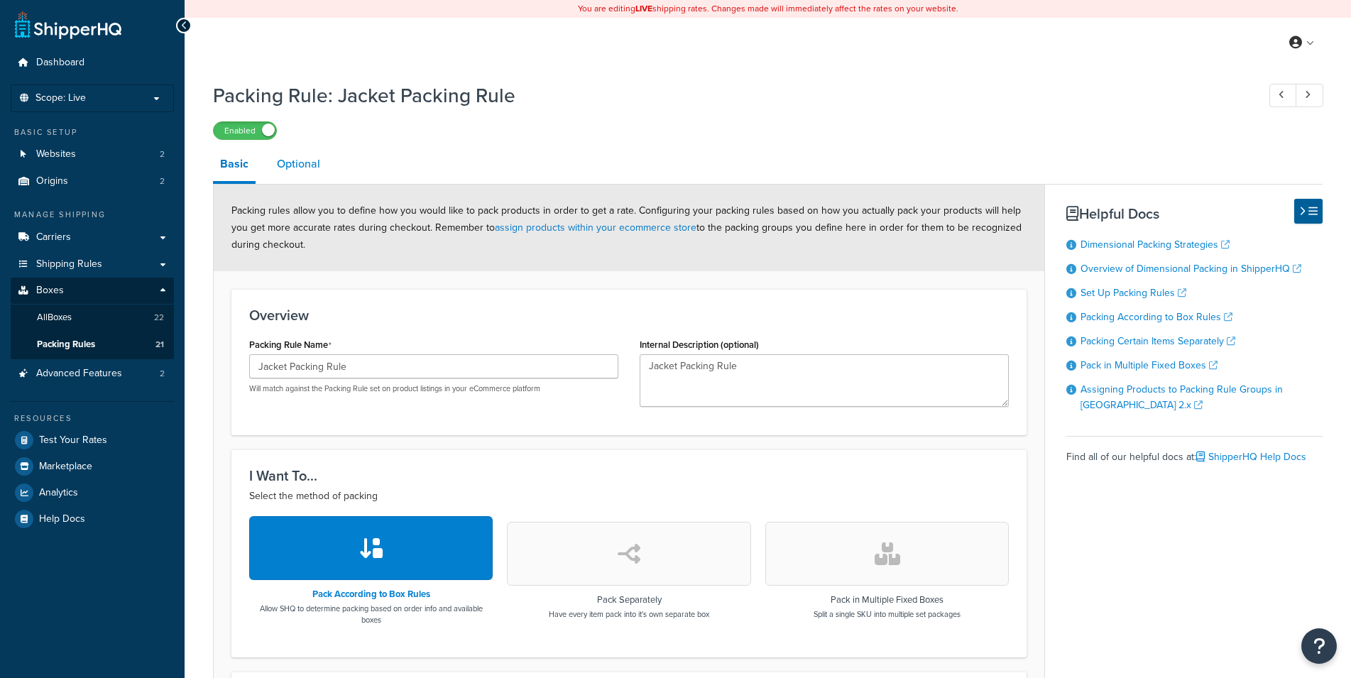
click at [307, 171] on link "Optional" at bounding box center [299, 164] width 58 height 34
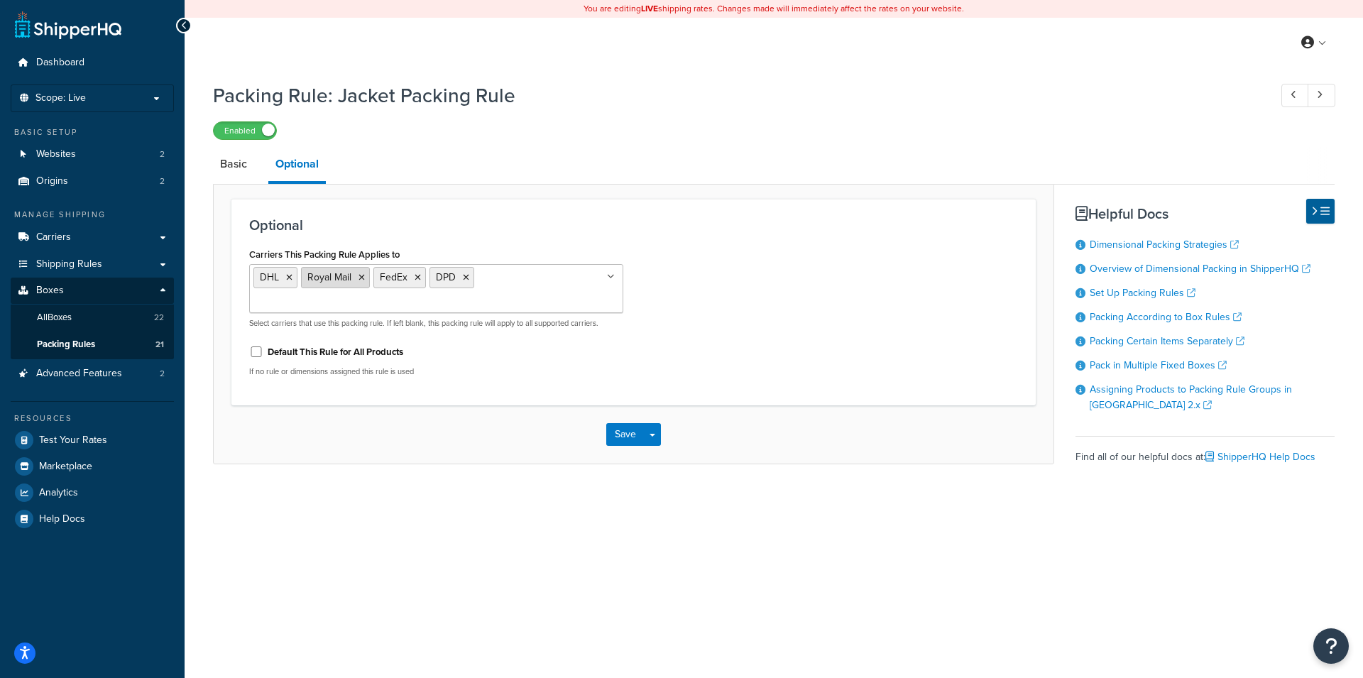
click at [361, 278] on icon at bounding box center [362, 277] width 6 height 9
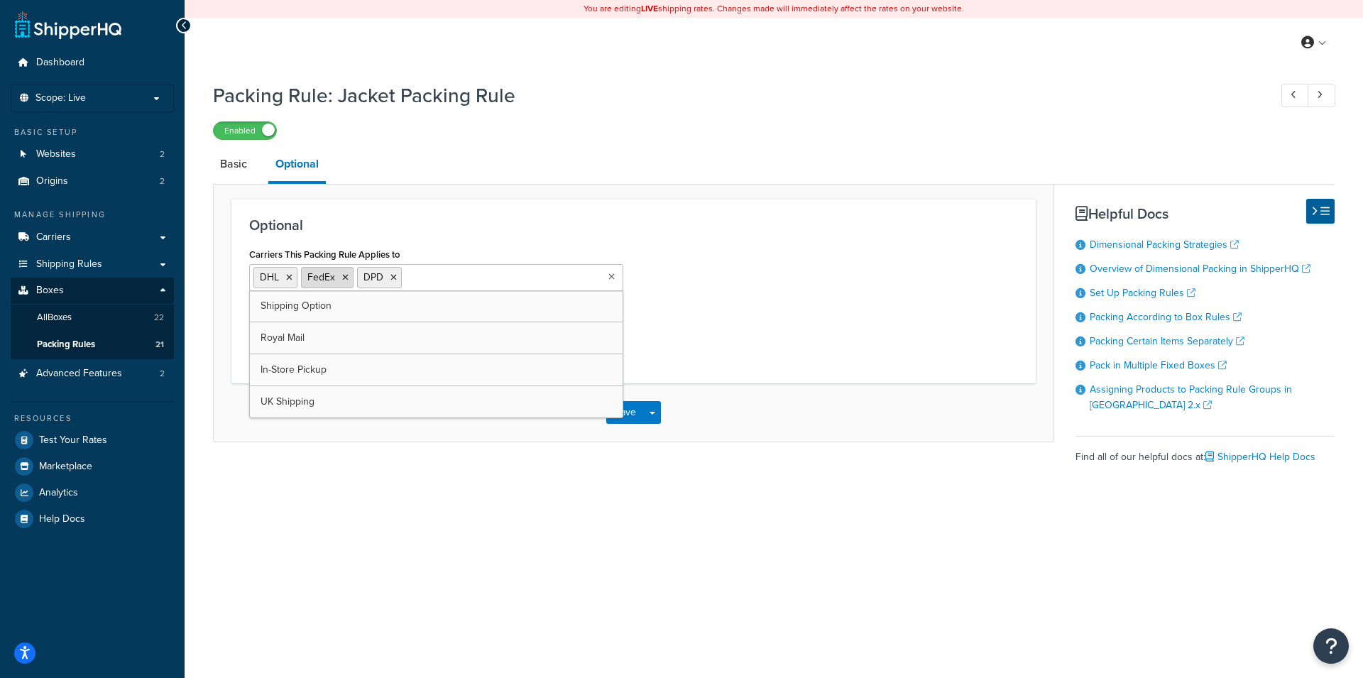
click at [347, 278] on icon at bounding box center [345, 277] width 6 height 9
click at [727, 289] on div "Carriers This Packing Rule Applies to DHL DPD Shipping Option Royal Mail FedEx …" at bounding box center [634, 304] width 790 height 121
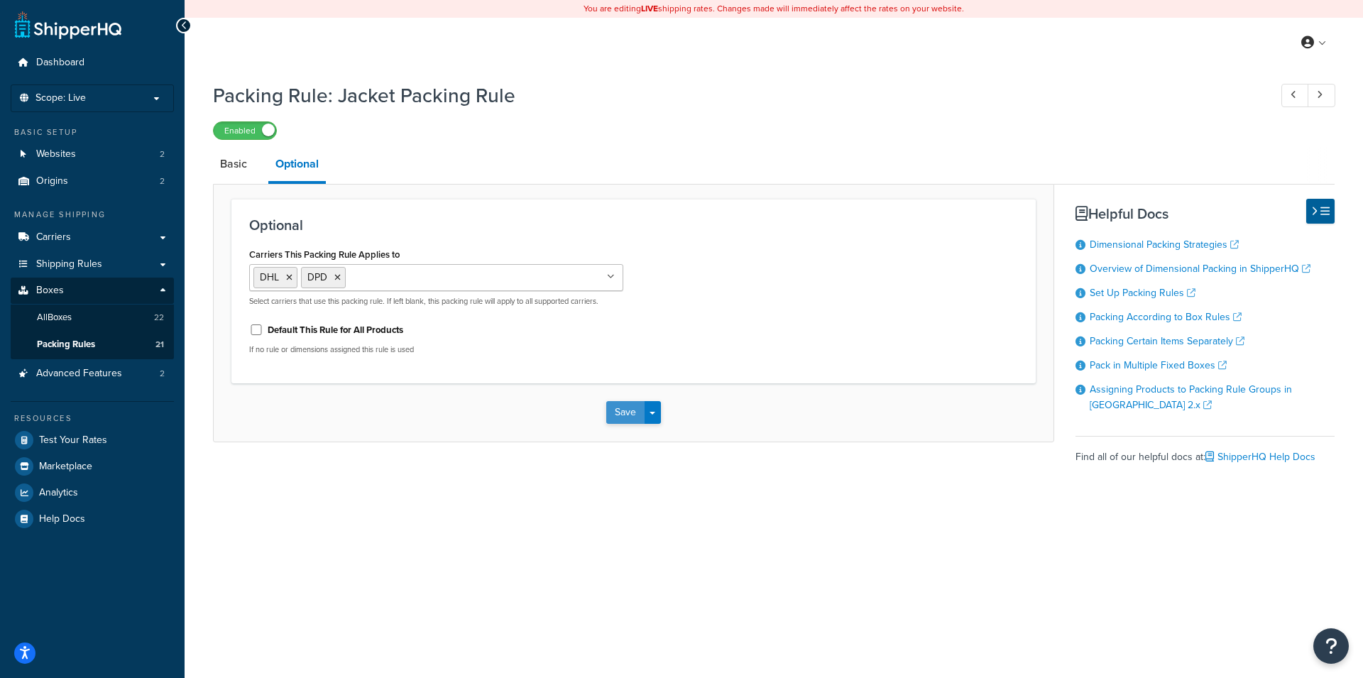
click at [625, 409] on button "Save" at bounding box center [625, 412] width 38 height 23
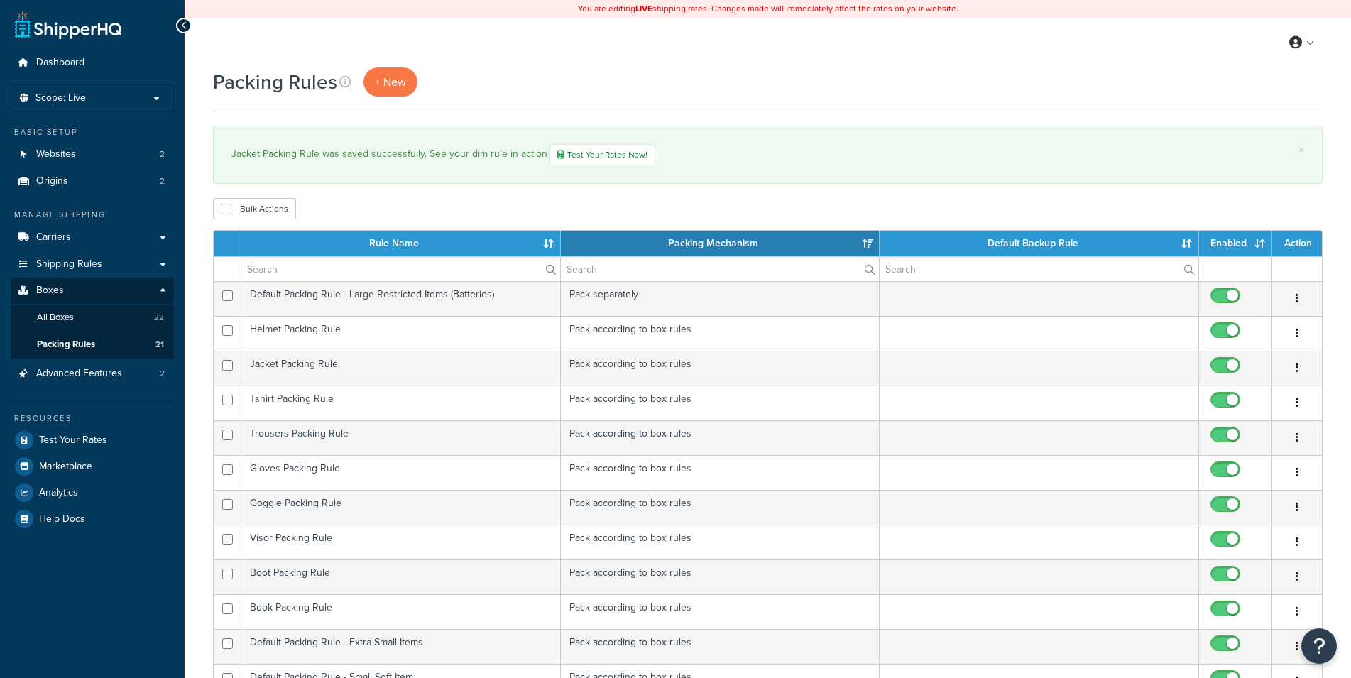
select select "15"
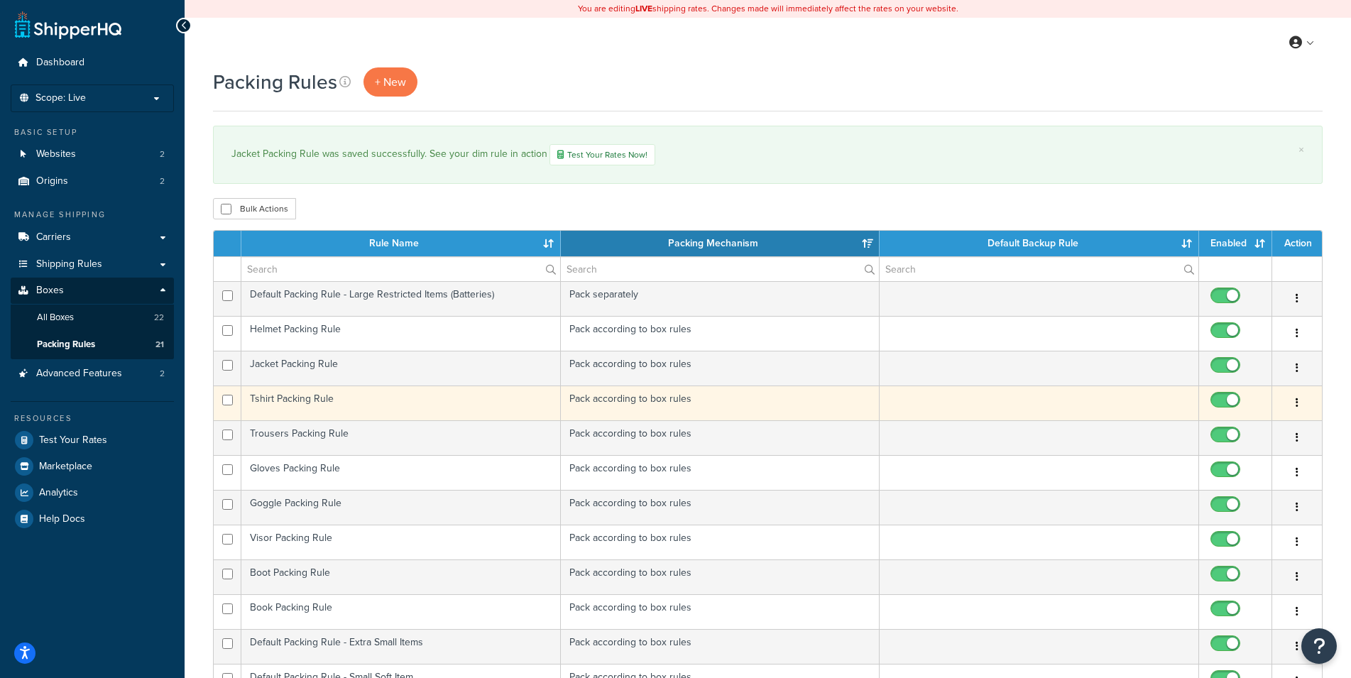
click at [462, 398] on td "Tshirt Packing Rule" at bounding box center [401, 403] width 320 height 35
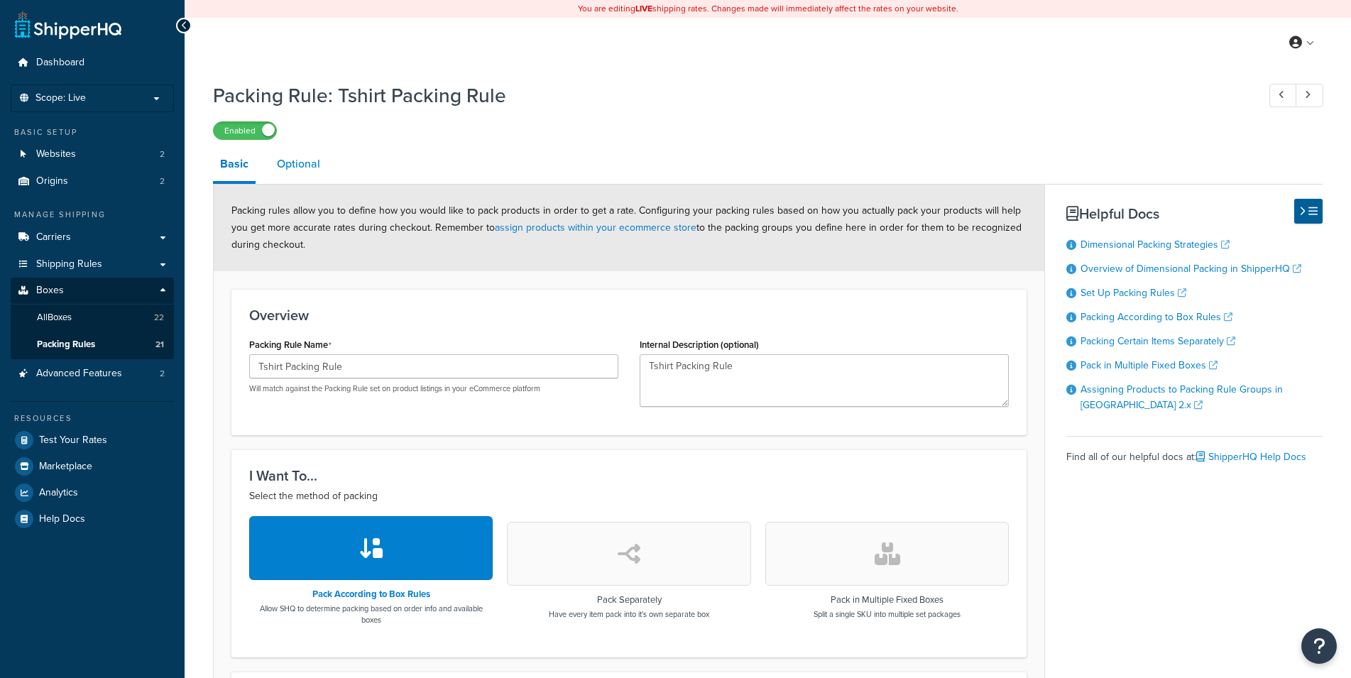
click at [295, 178] on link "Optional" at bounding box center [299, 164] width 58 height 34
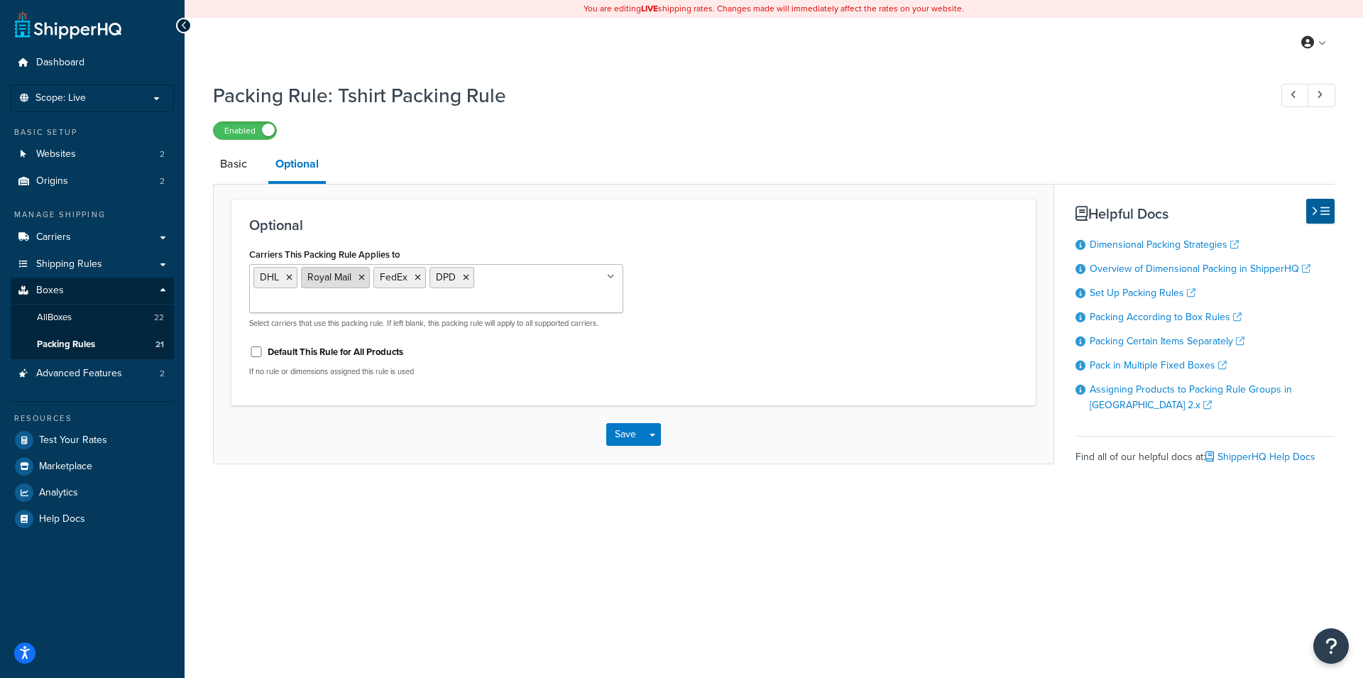
click at [361, 274] on icon at bounding box center [362, 277] width 6 height 9
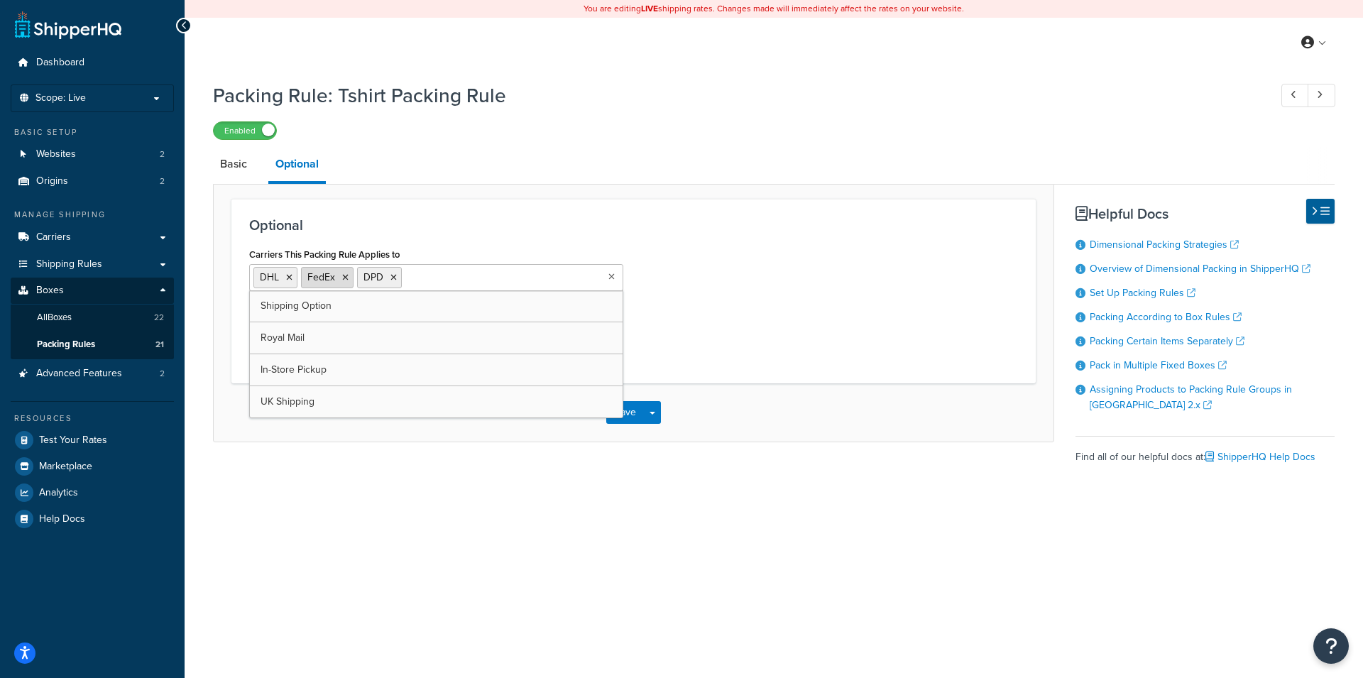
click at [347, 276] on icon at bounding box center [345, 277] width 6 height 9
click at [790, 302] on div "Carriers This Packing Rule Applies to DHL DPD Shipping Option Royal Mail FedEx …" at bounding box center [634, 304] width 790 height 121
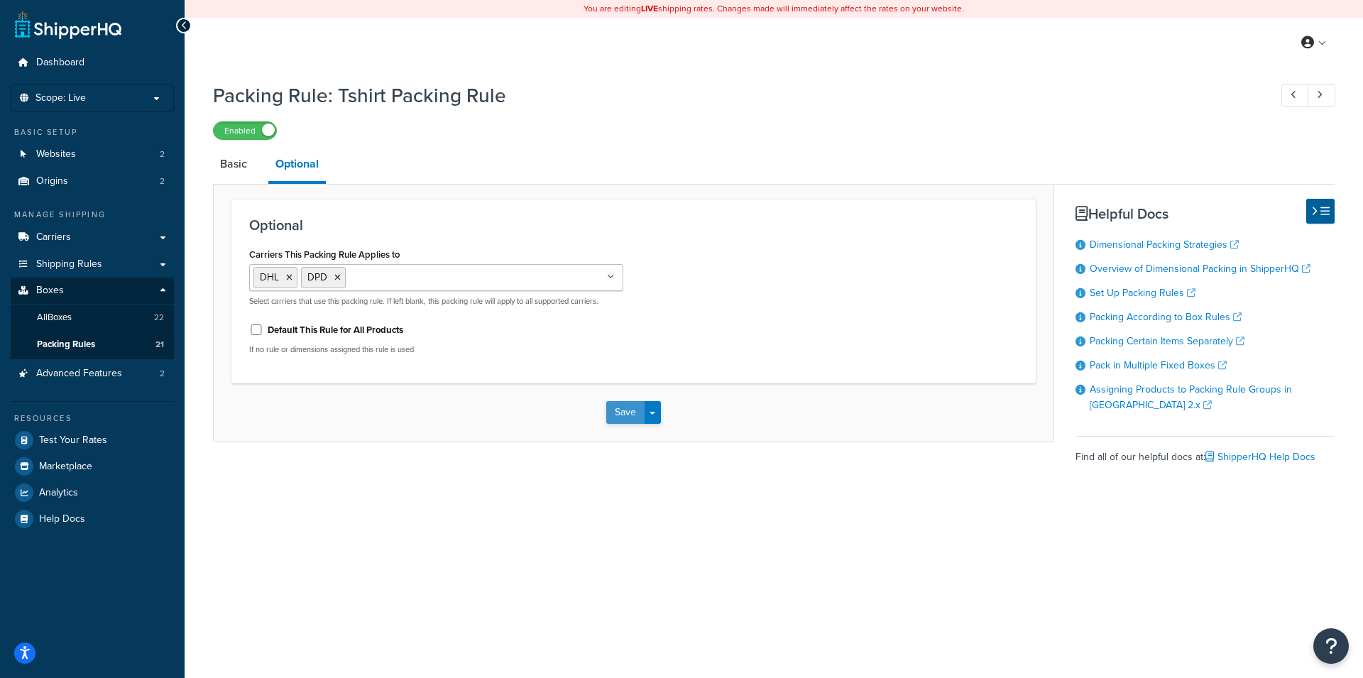
click at [626, 405] on button "Save" at bounding box center [625, 412] width 38 height 23
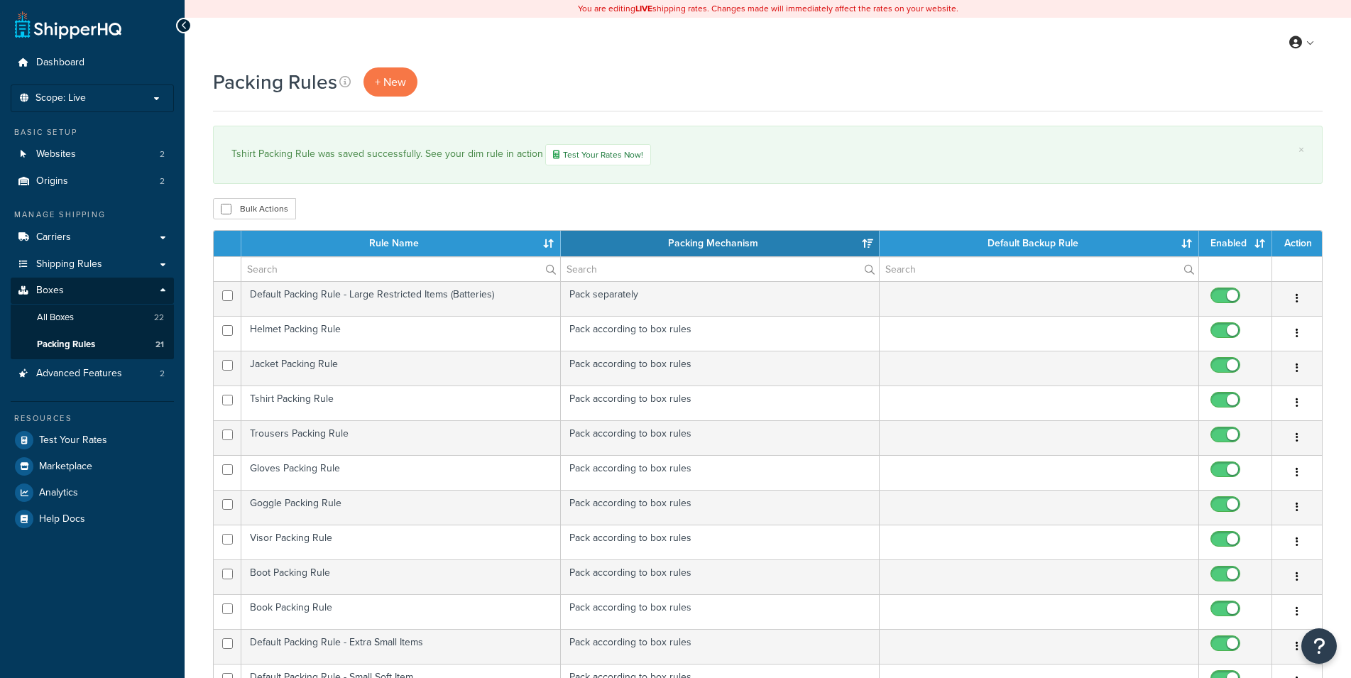
select select "15"
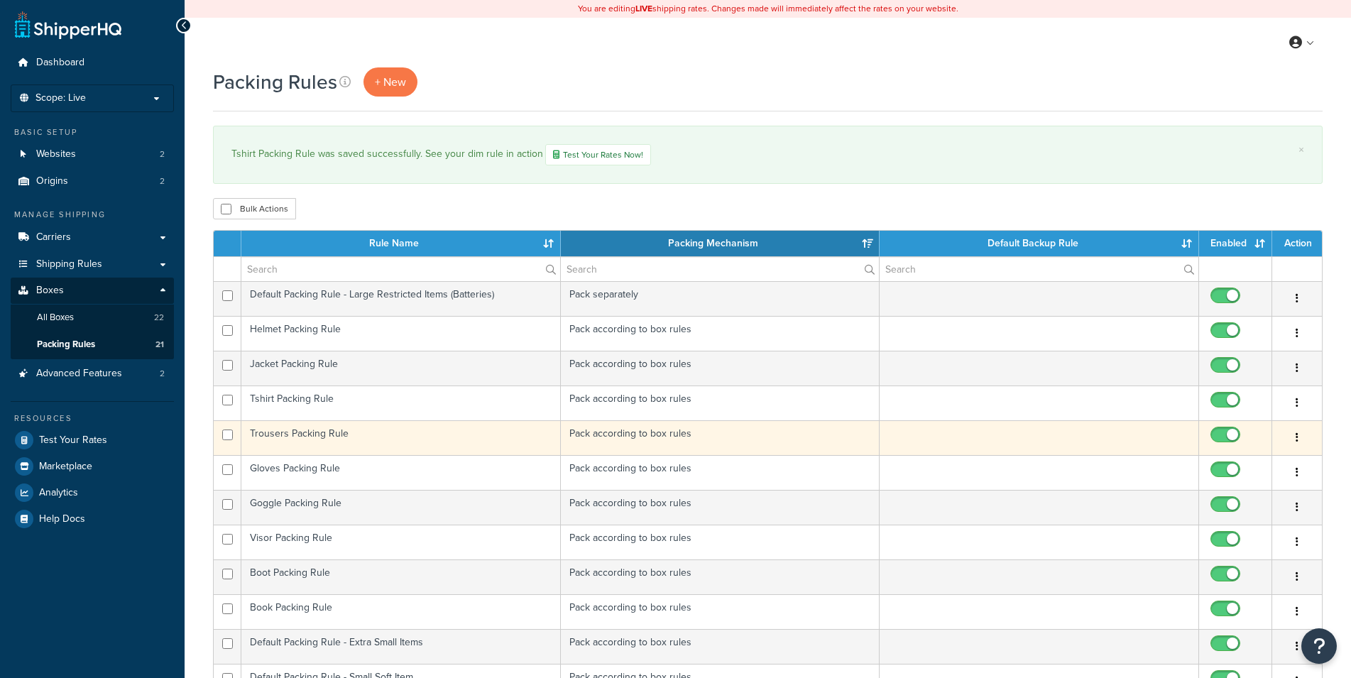
click at [432, 427] on td "Trousers Packing Rule" at bounding box center [401, 437] width 320 height 35
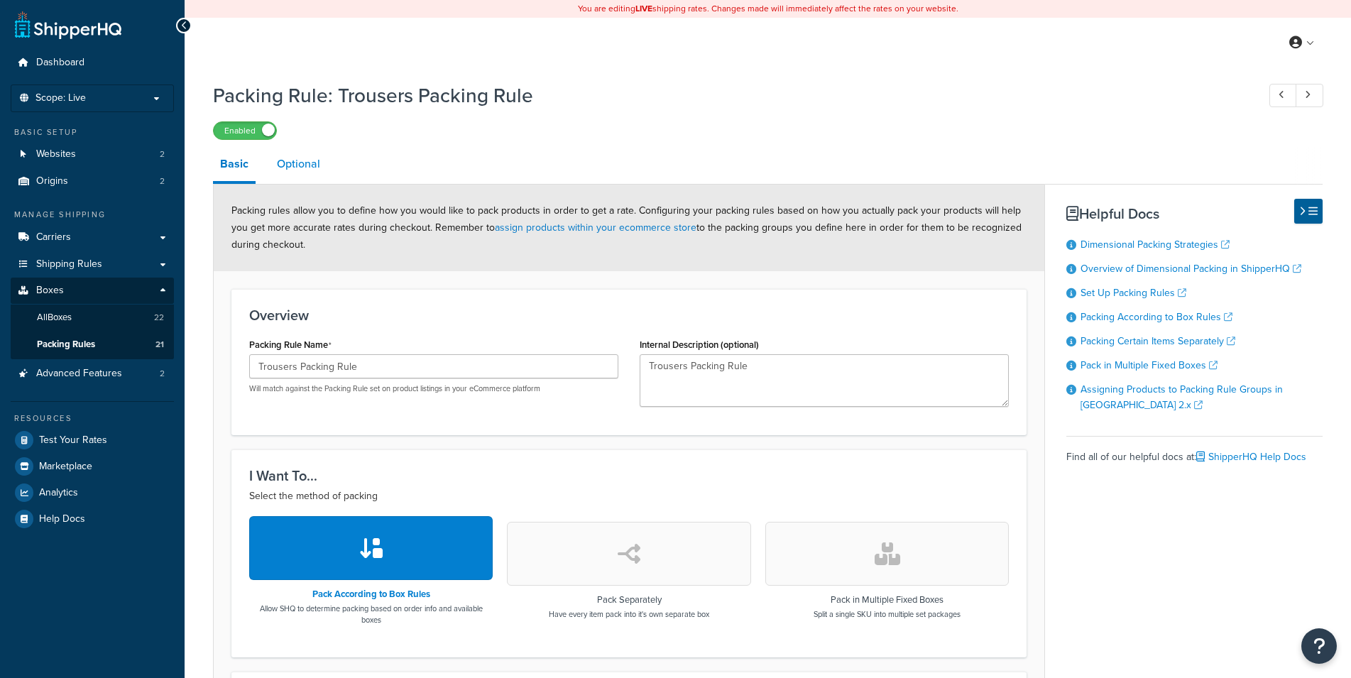
click at [304, 172] on link "Optional" at bounding box center [299, 164] width 58 height 34
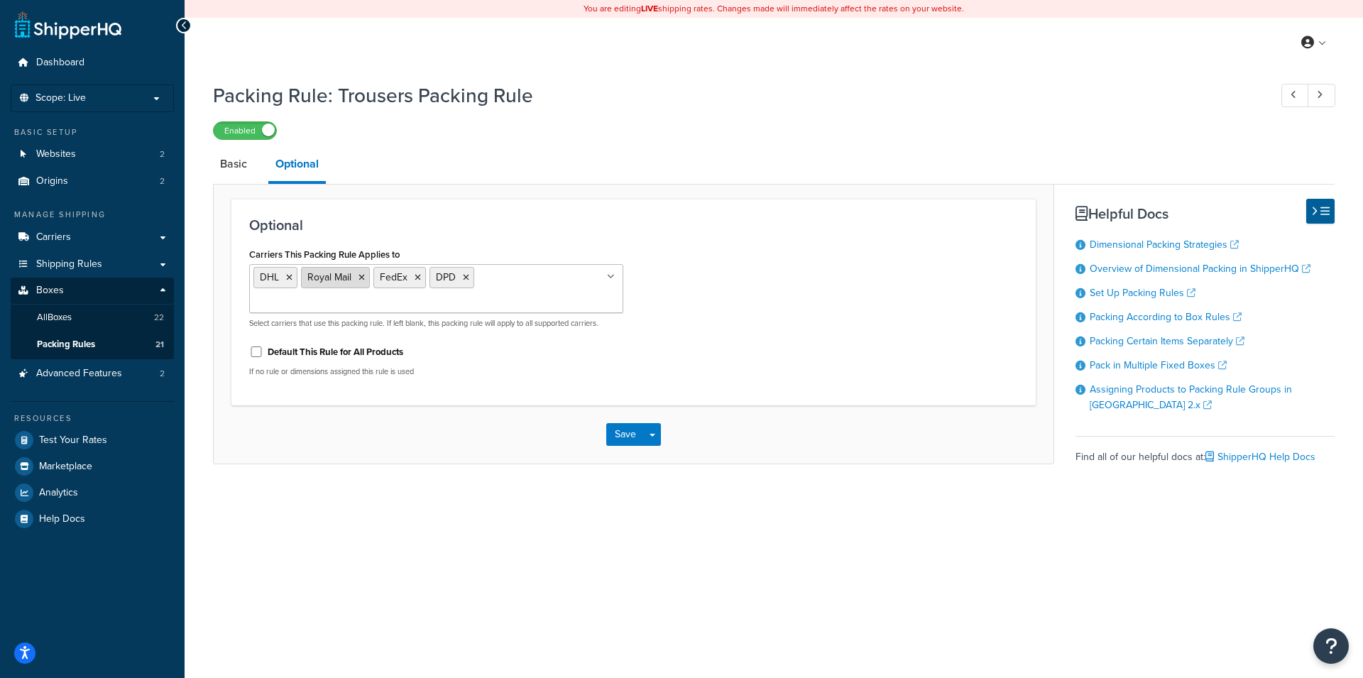
click at [363, 281] on icon at bounding box center [362, 277] width 6 height 9
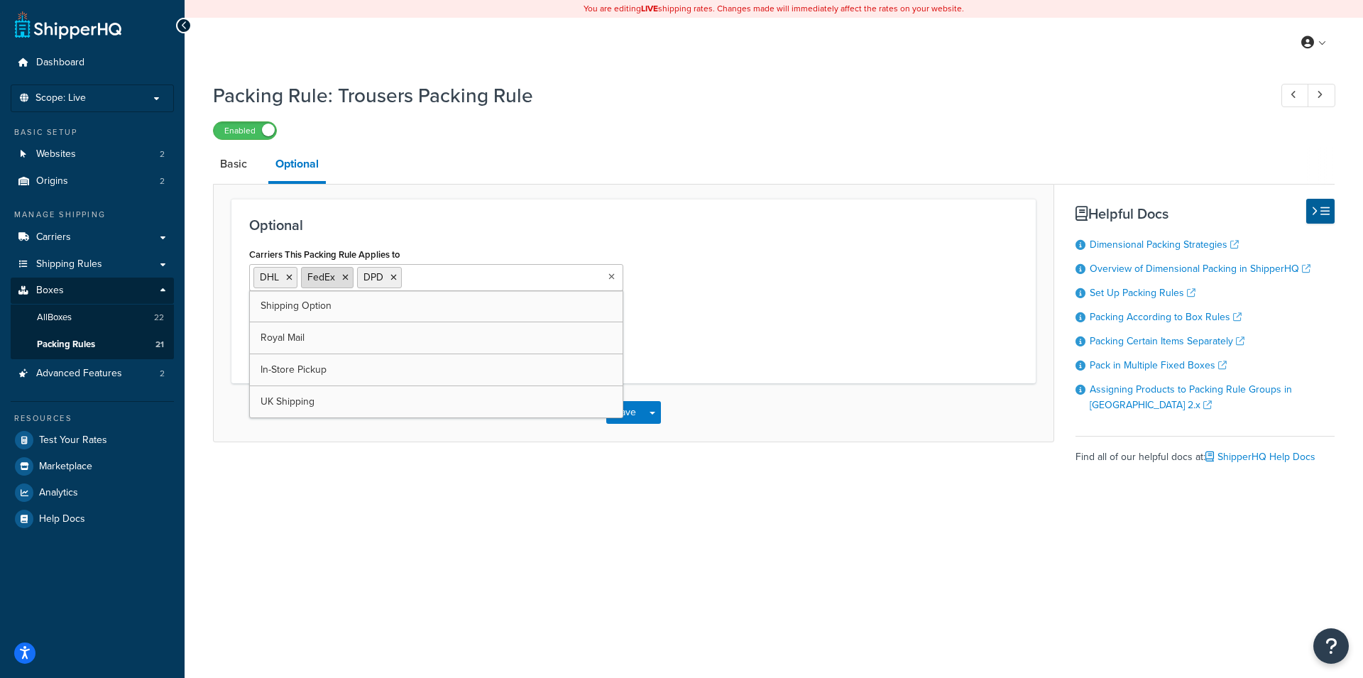
click at [348, 279] on icon at bounding box center [345, 277] width 6 height 9
click at [732, 300] on div "Carriers This Packing Rule Applies to DHL DPD Shipping Option Royal Mail FedEx …" at bounding box center [634, 304] width 790 height 121
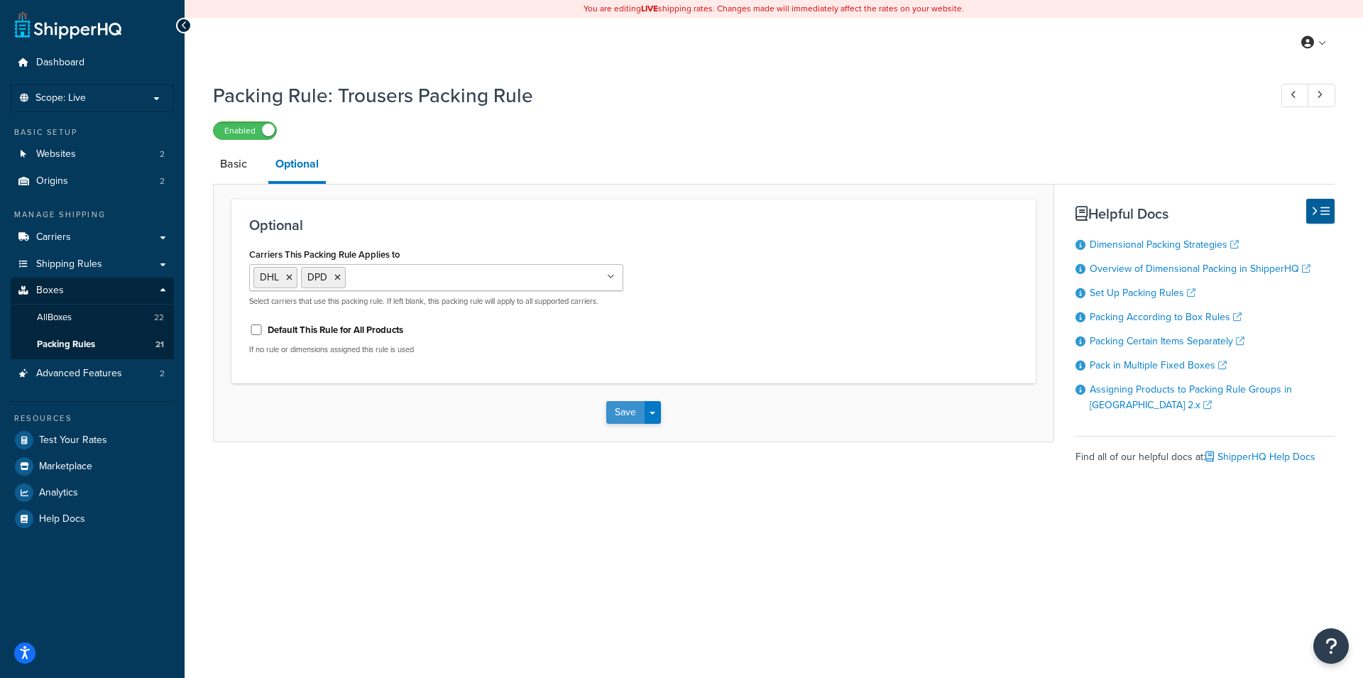
click at [618, 409] on button "Save" at bounding box center [625, 412] width 38 height 23
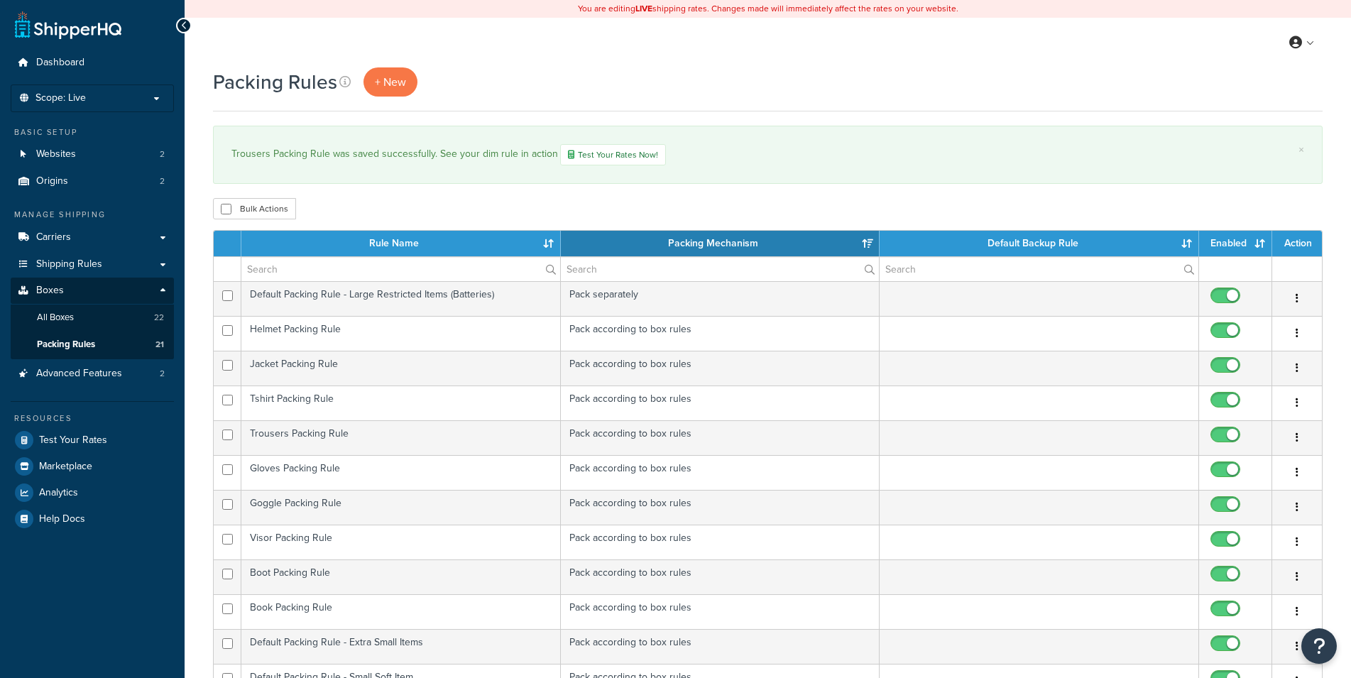
select select "15"
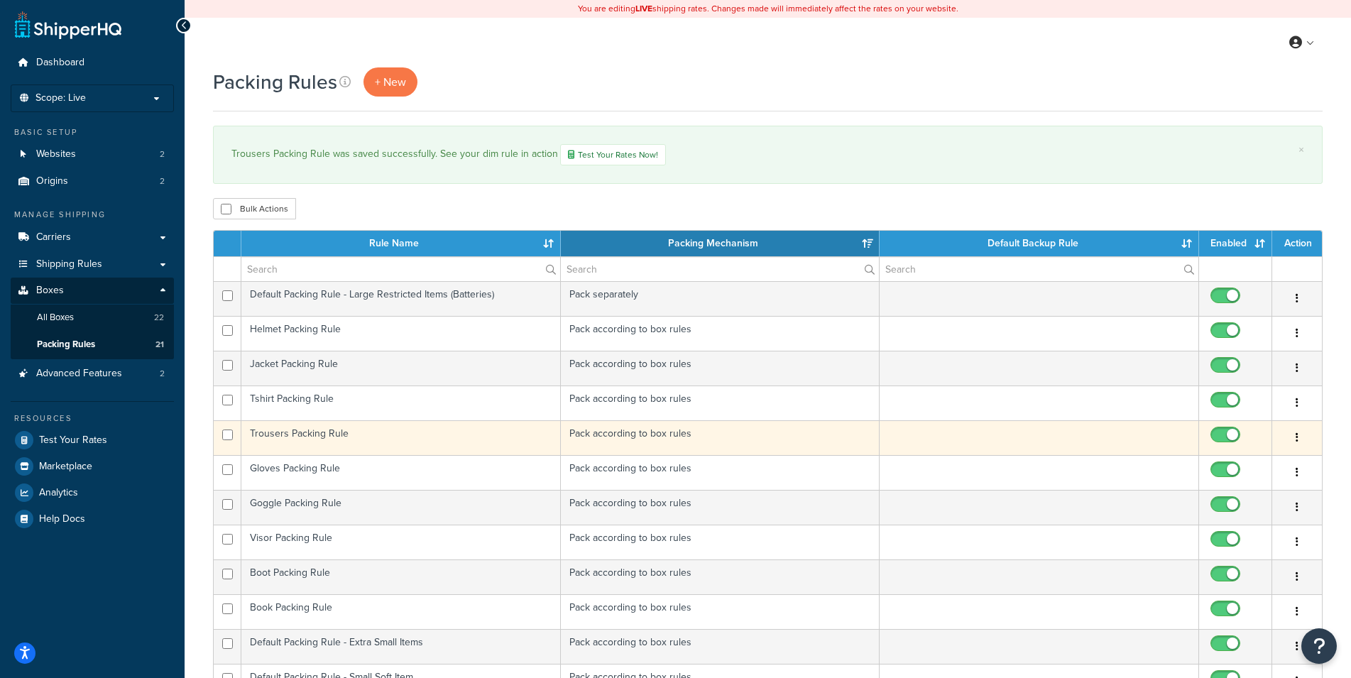
click at [410, 433] on td "Trousers Packing Rule" at bounding box center [401, 437] width 320 height 35
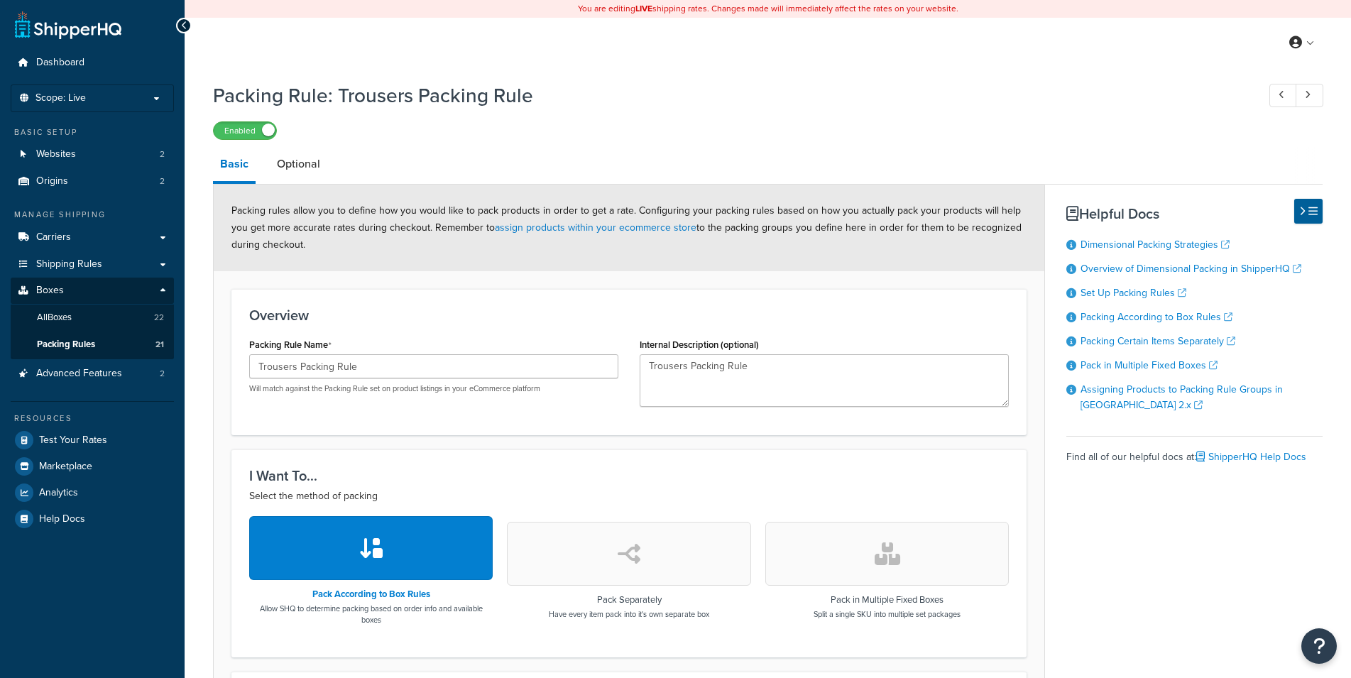
click at [299, 158] on link "Optional" at bounding box center [299, 164] width 58 height 34
click at [552, 146] on div "Packing Rule: Trousers Packing Rule Enabled Basic Optional Packing rules allow …" at bounding box center [768, 583] width 1110 height 1016
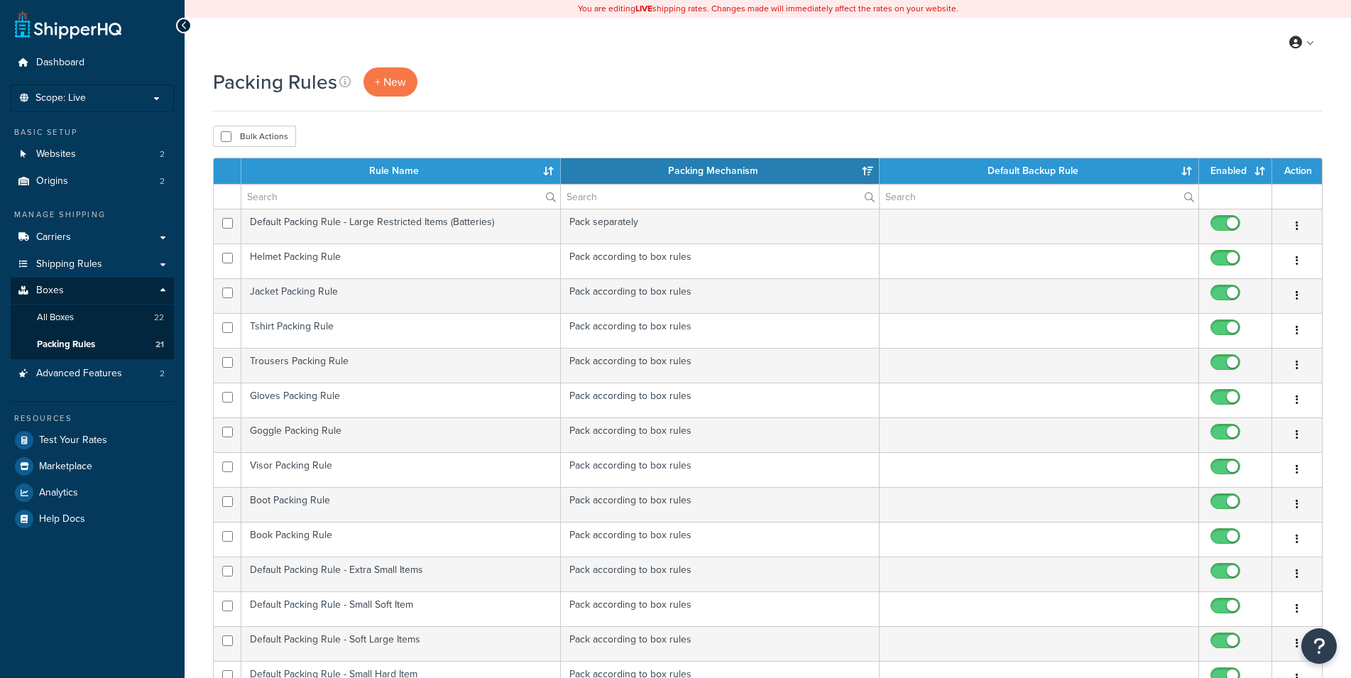
select select "15"
click at [385, 396] on td "Gloves Packing Rule" at bounding box center [401, 400] width 320 height 35
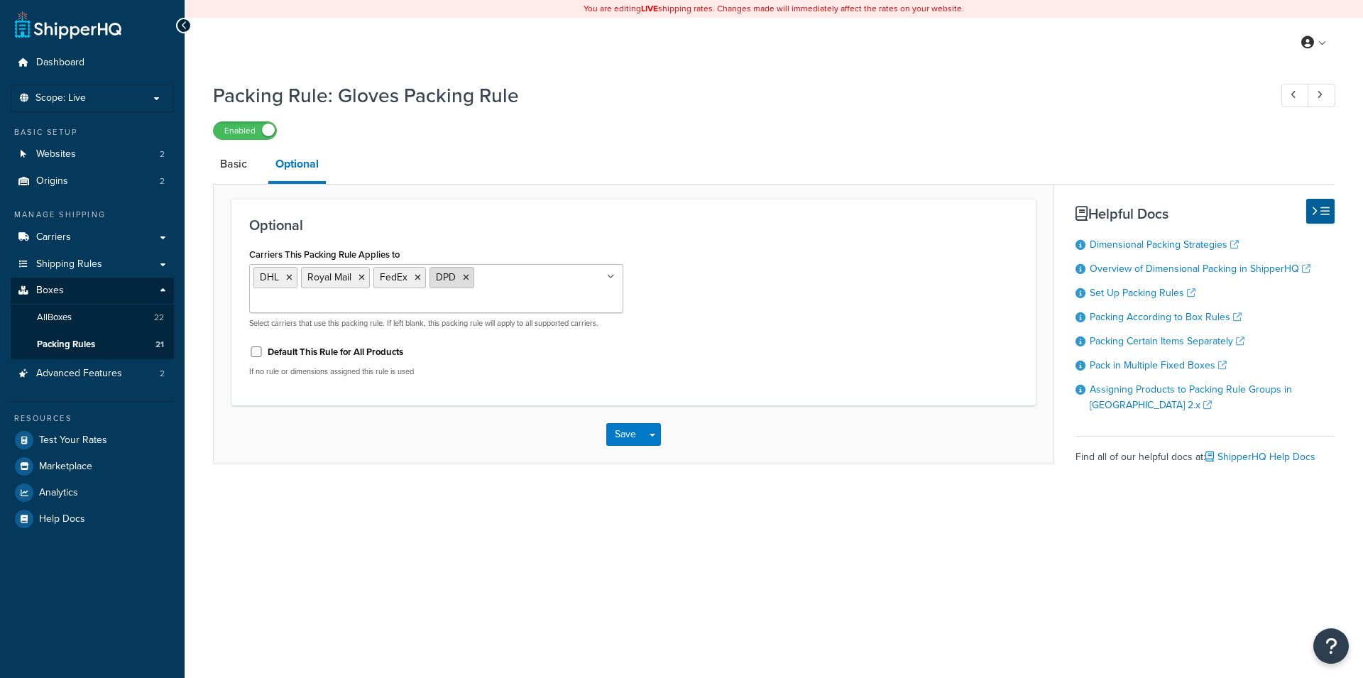
click at [362, 278] on icon at bounding box center [362, 277] width 6 height 9
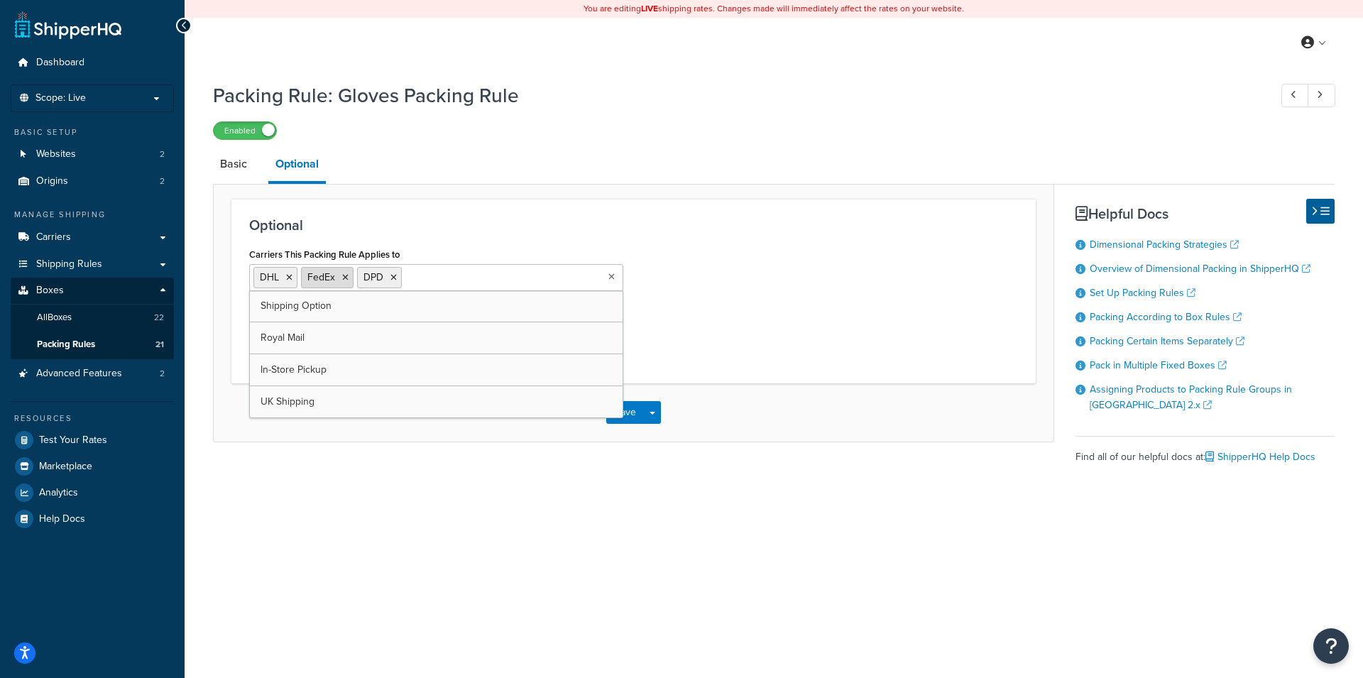
click at [345, 278] on icon at bounding box center [345, 277] width 6 height 9
click at [716, 310] on div "Carriers This Packing Rule Applies to DHL DPD Shipping Option Royal Mail FedEx …" at bounding box center [634, 304] width 790 height 121
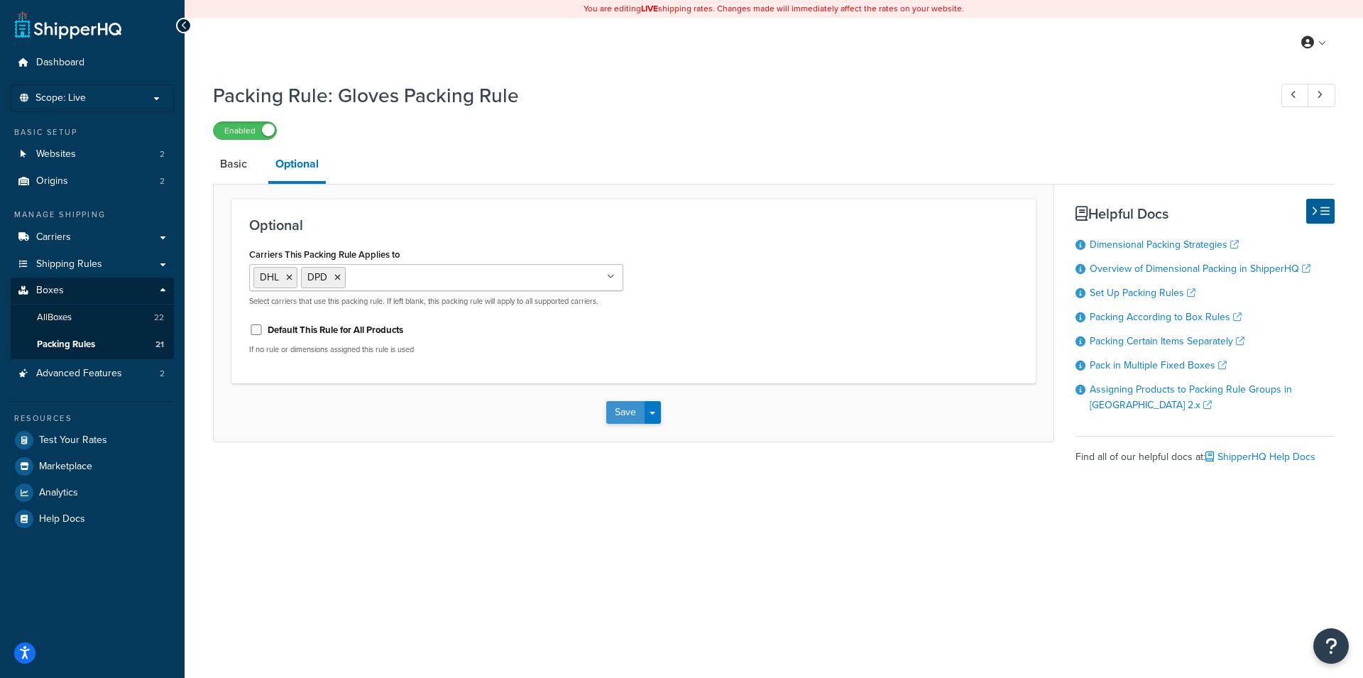
click at [626, 414] on button "Save" at bounding box center [625, 412] width 38 height 23
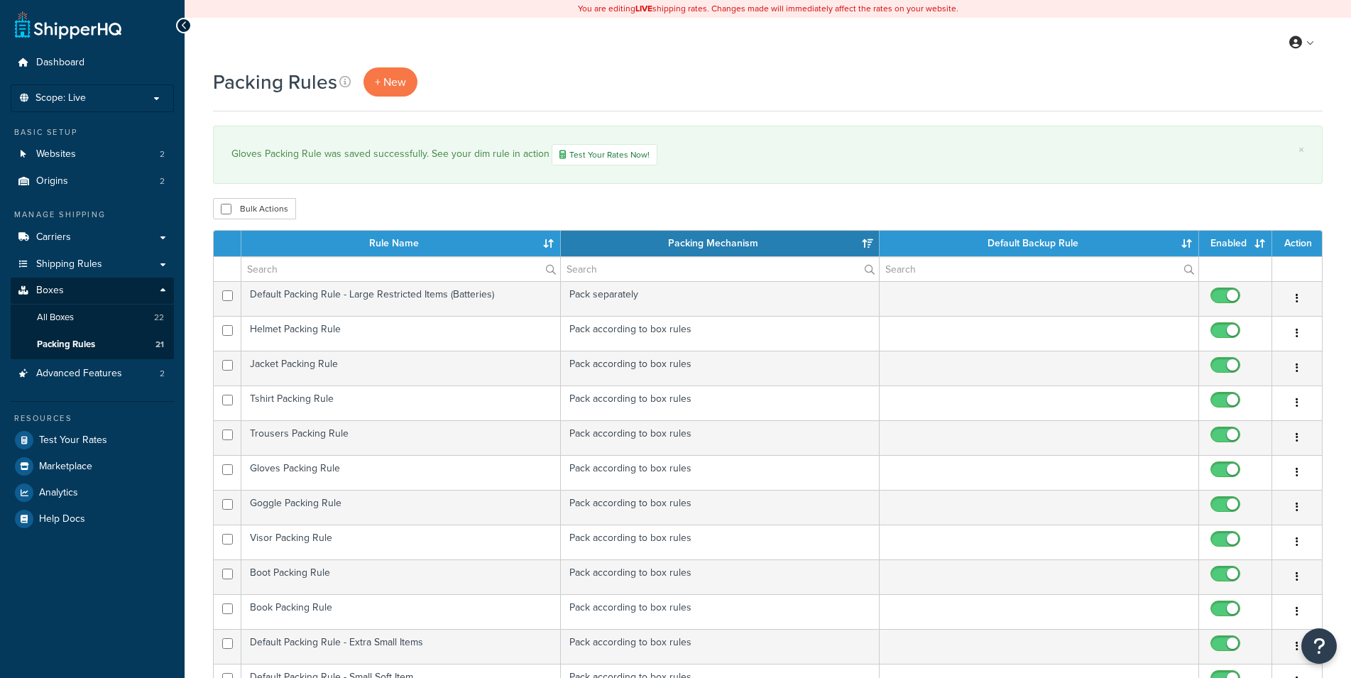
select select "15"
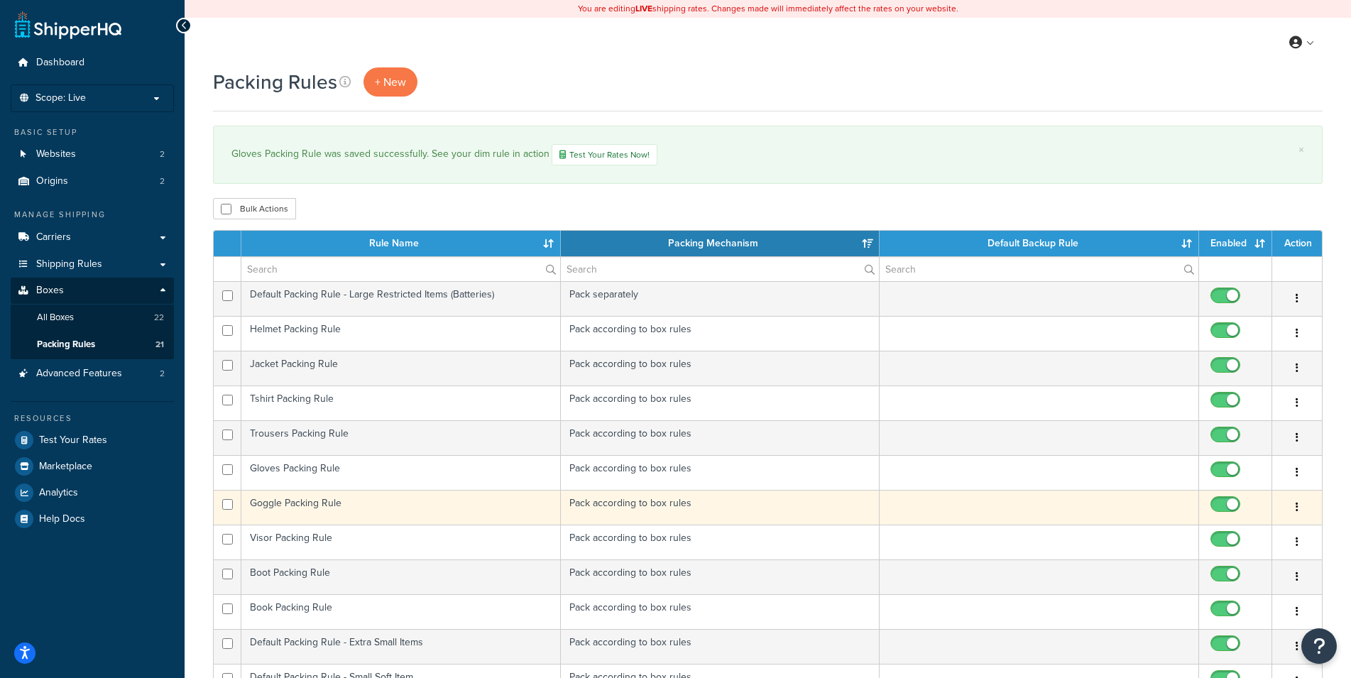
click at [437, 500] on td "Goggle Packing Rule" at bounding box center [401, 507] width 320 height 35
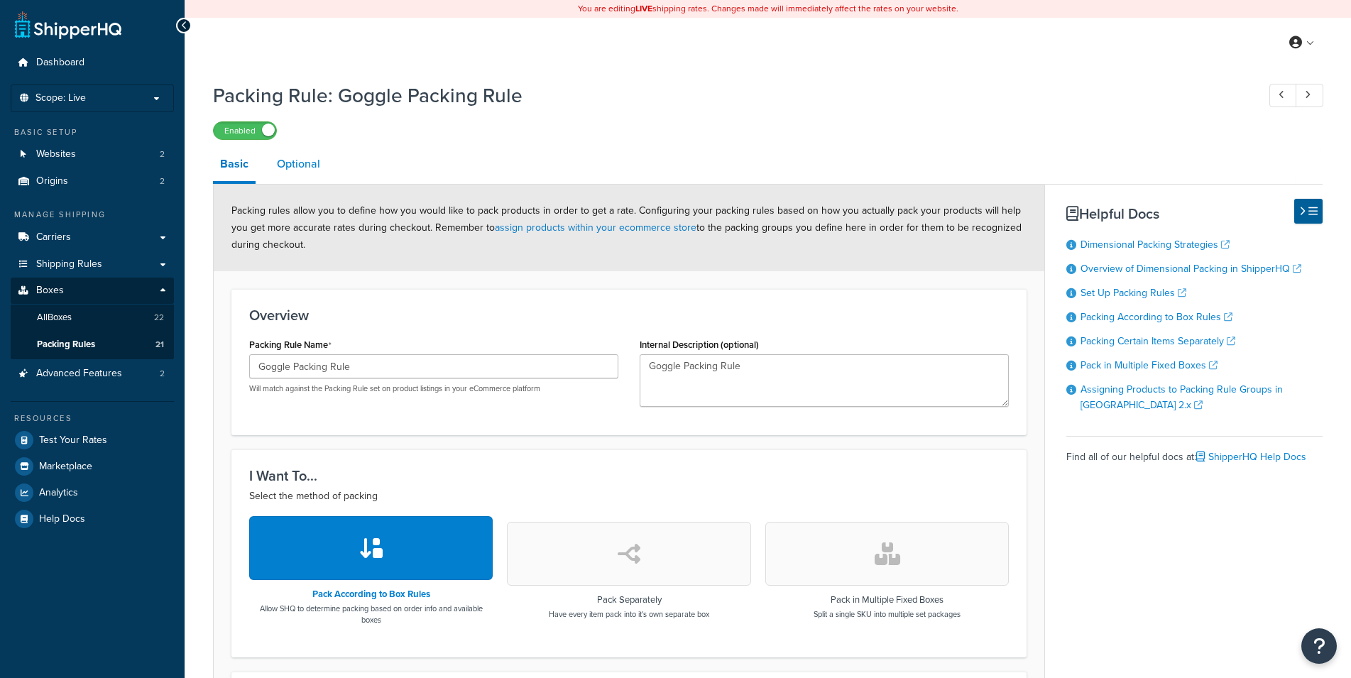
click at [298, 161] on link "Optional" at bounding box center [299, 164] width 58 height 34
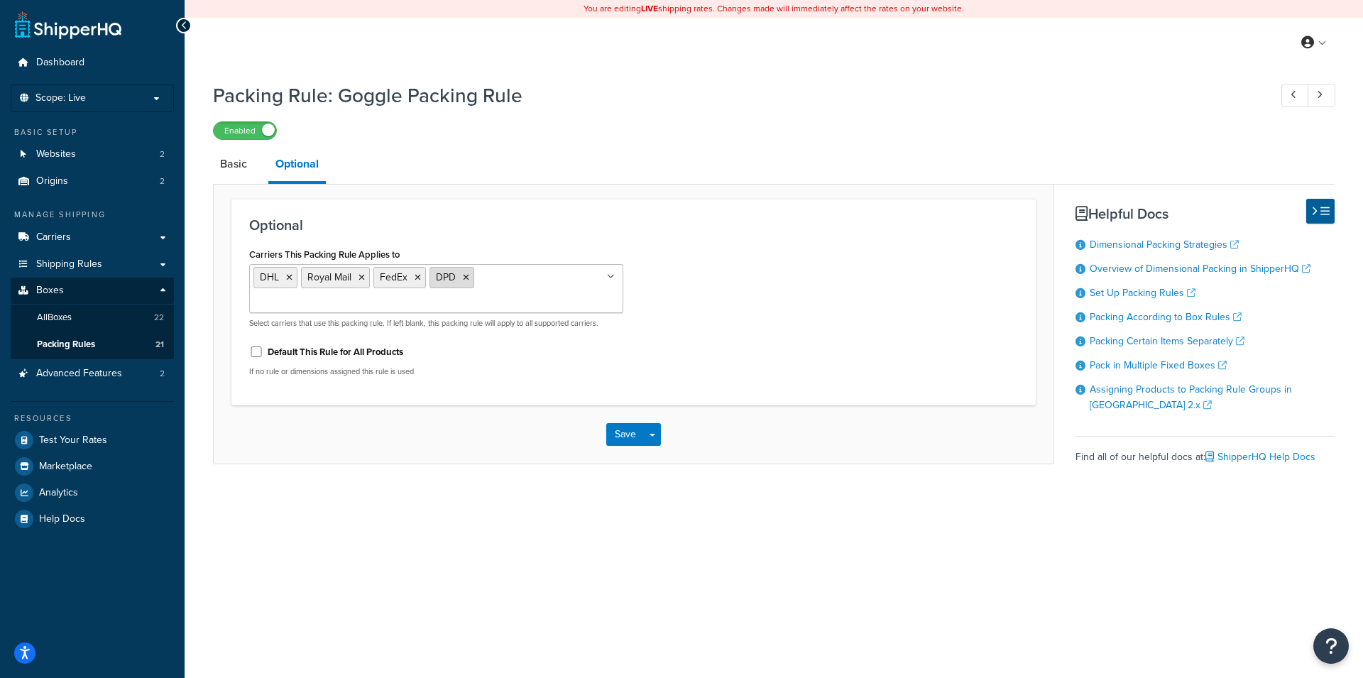
click at [363, 276] on icon at bounding box center [362, 277] width 6 height 9
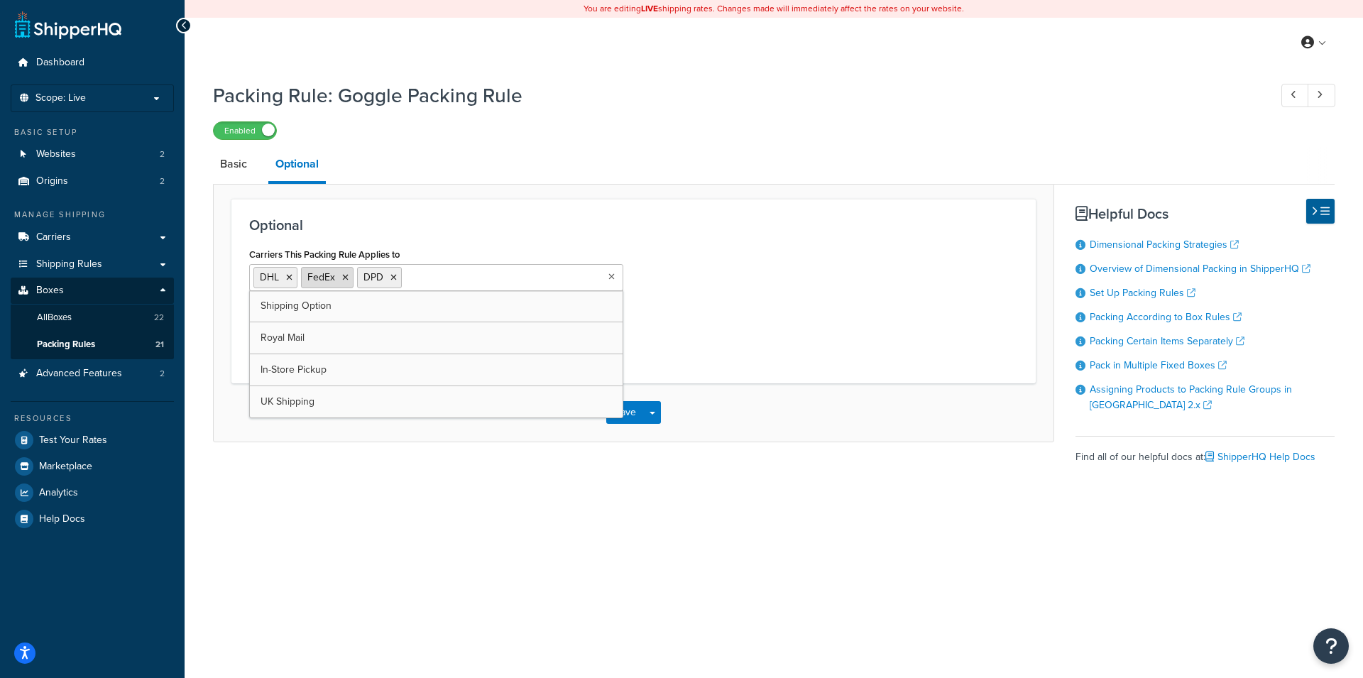
click at [344, 276] on icon at bounding box center [345, 277] width 6 height 9
click at [724, 320] on div "Carriers This Packing Rule Applies to DHL DPD Shipping Option Royal Mail FedEx …" at bounding box center [634, 304] width 790 height 121
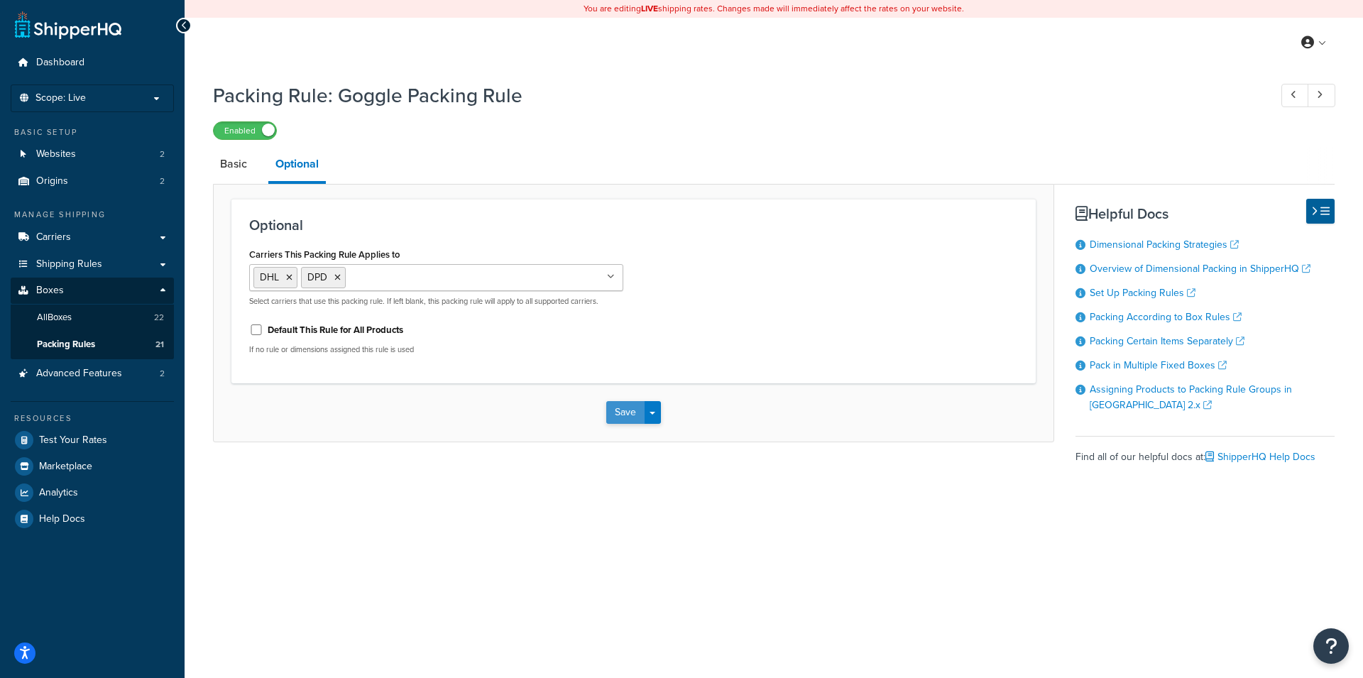
click at [631, 406] on button "Save" at bounding box center [625, 412] width 38 height 23
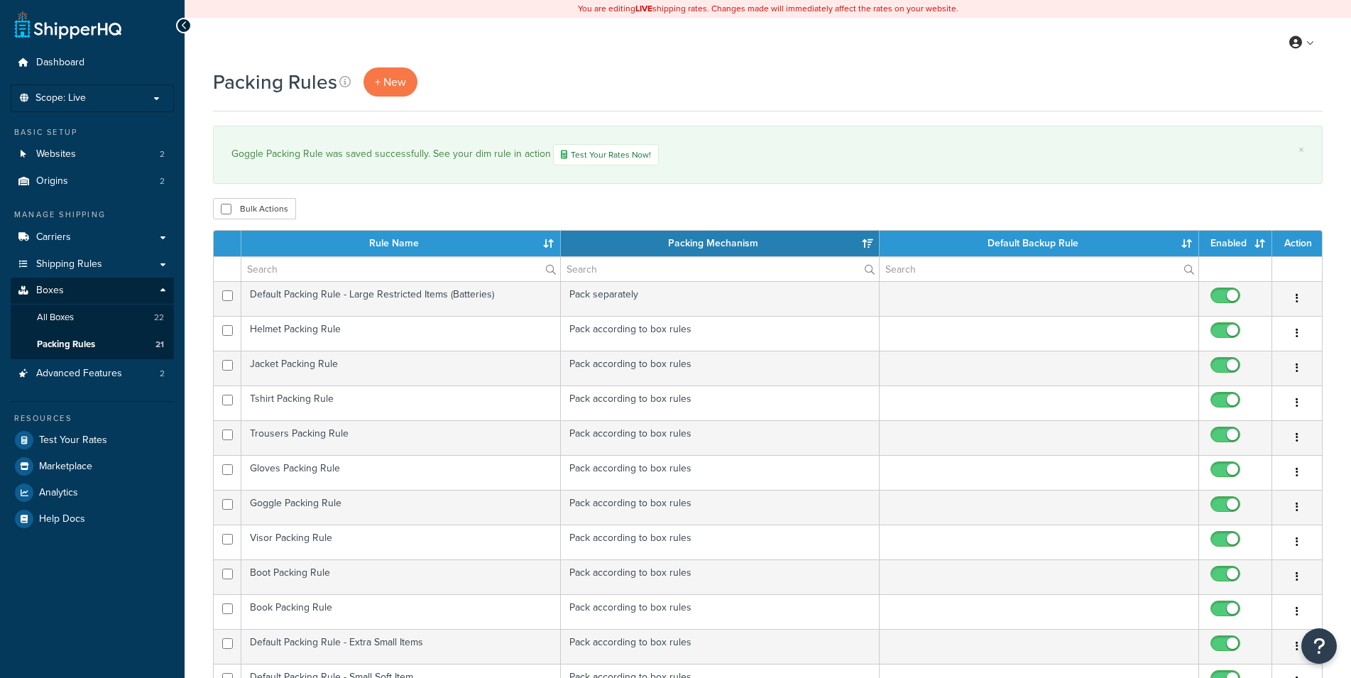
select select "15"
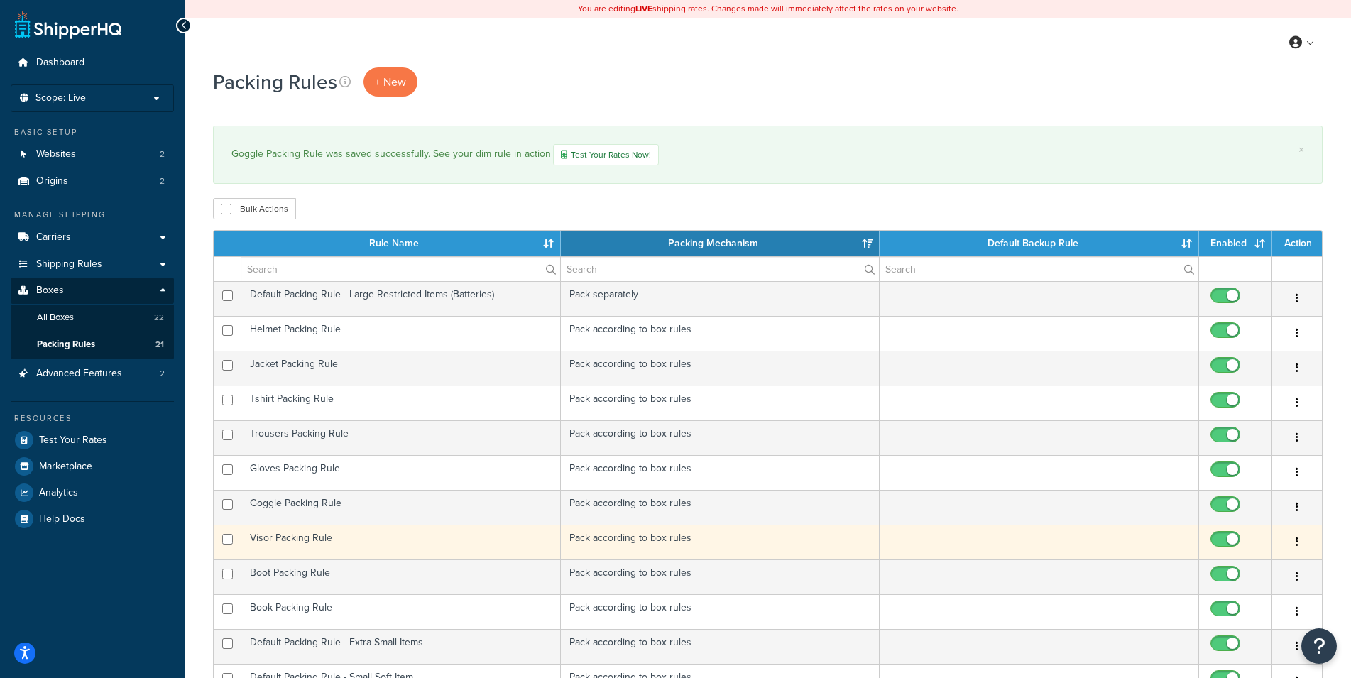
click at [400, 538] on td "Visor Packing Rule" at bounding box center [401, 542] width 320 height 35
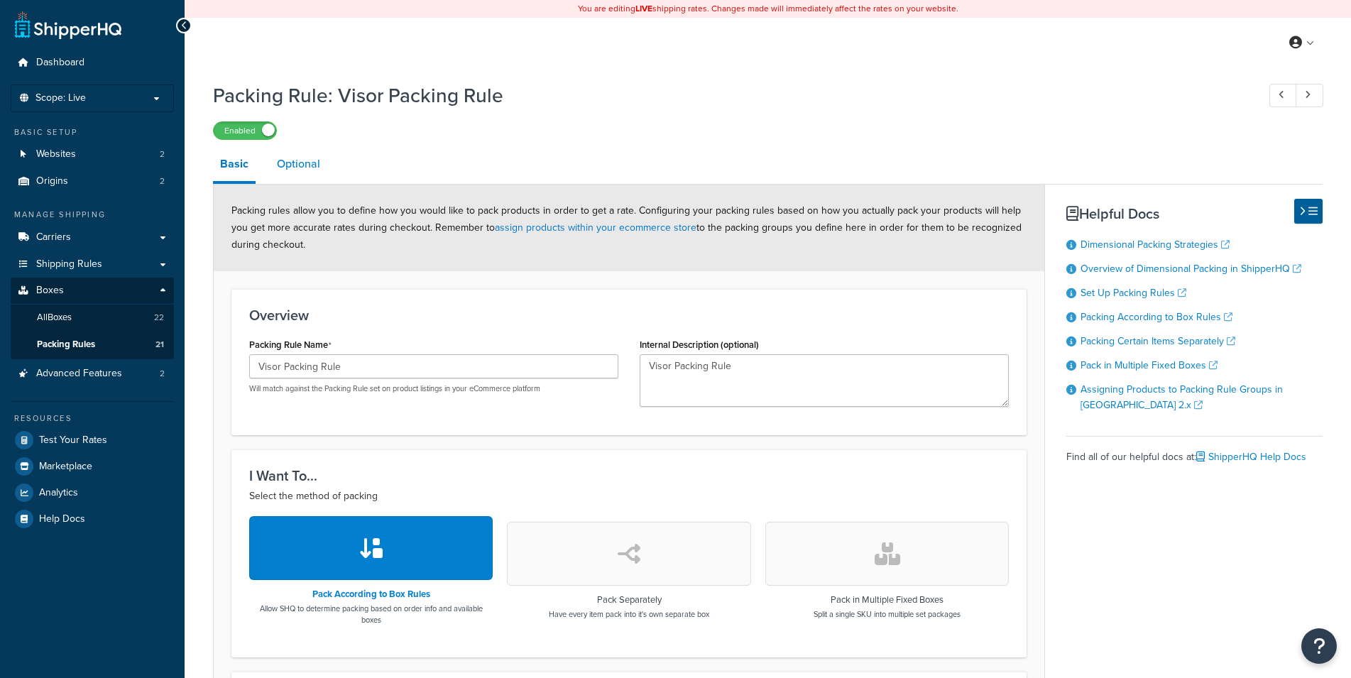
click at [306, 160] on link "Optional" at bounding box center [299, 164] width 58 height 34
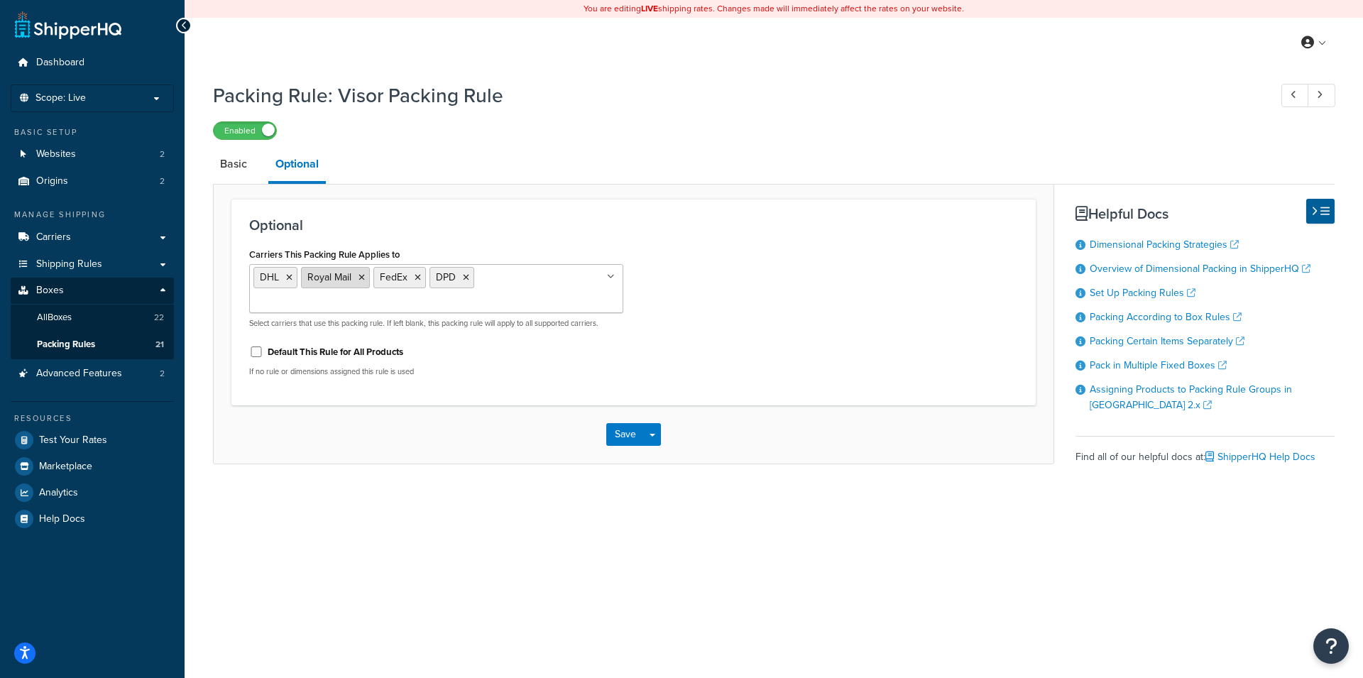
click at [361, 280] on icon at bounding box center [362, 277] width 6 height 9
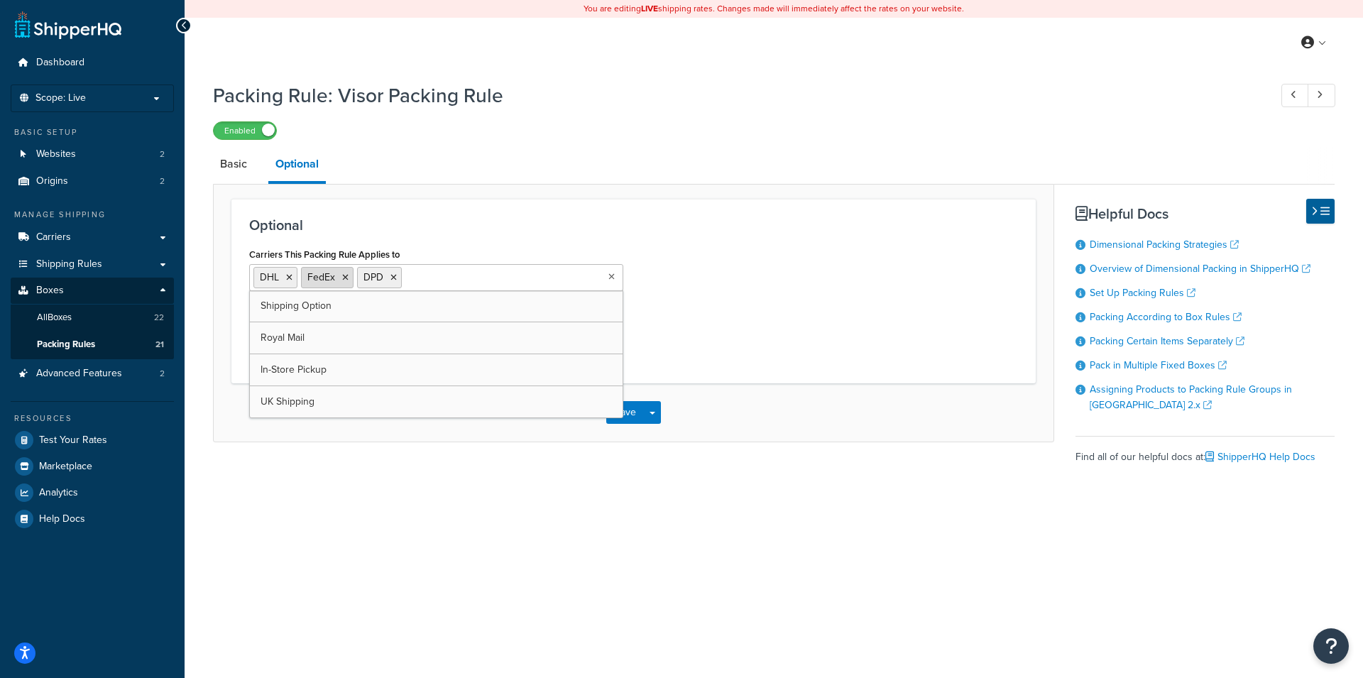
click at [343, 278] on icon at bounding box center [345, 277] width 6 height 9
click at [828, 280] on div "Carriers This Packing Rule Applies to DHL DPD Shipping Option Royal Mail FedEx …" at bounding box center [634, 304] width 790 height 121
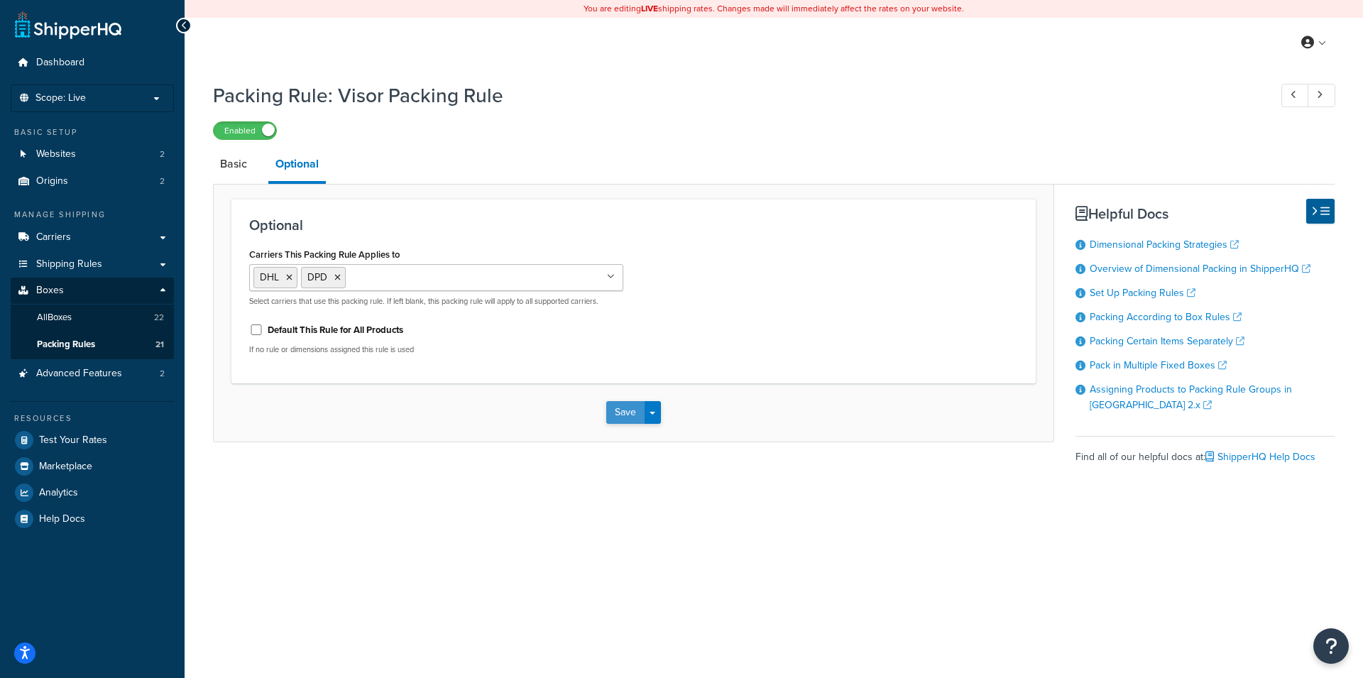
click at [623, 413] on button "Save" at bounding box center [625, 412] width 38 height 23
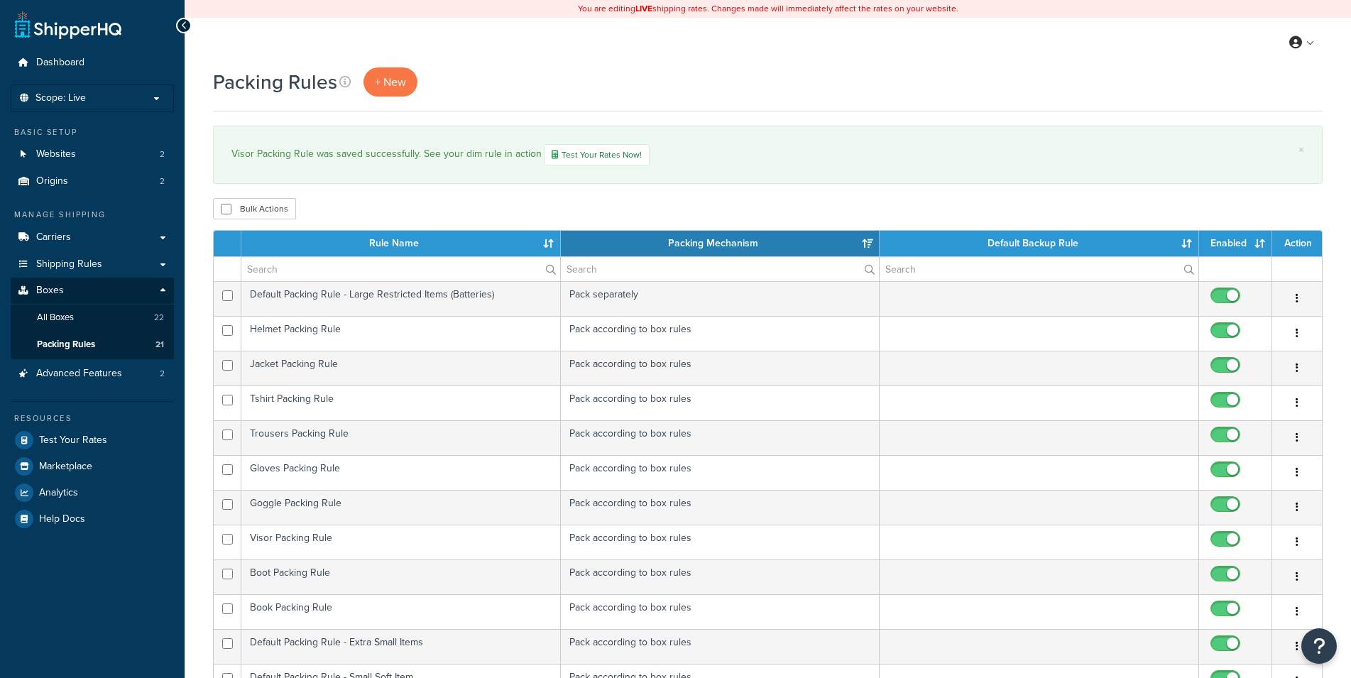
select select "15"
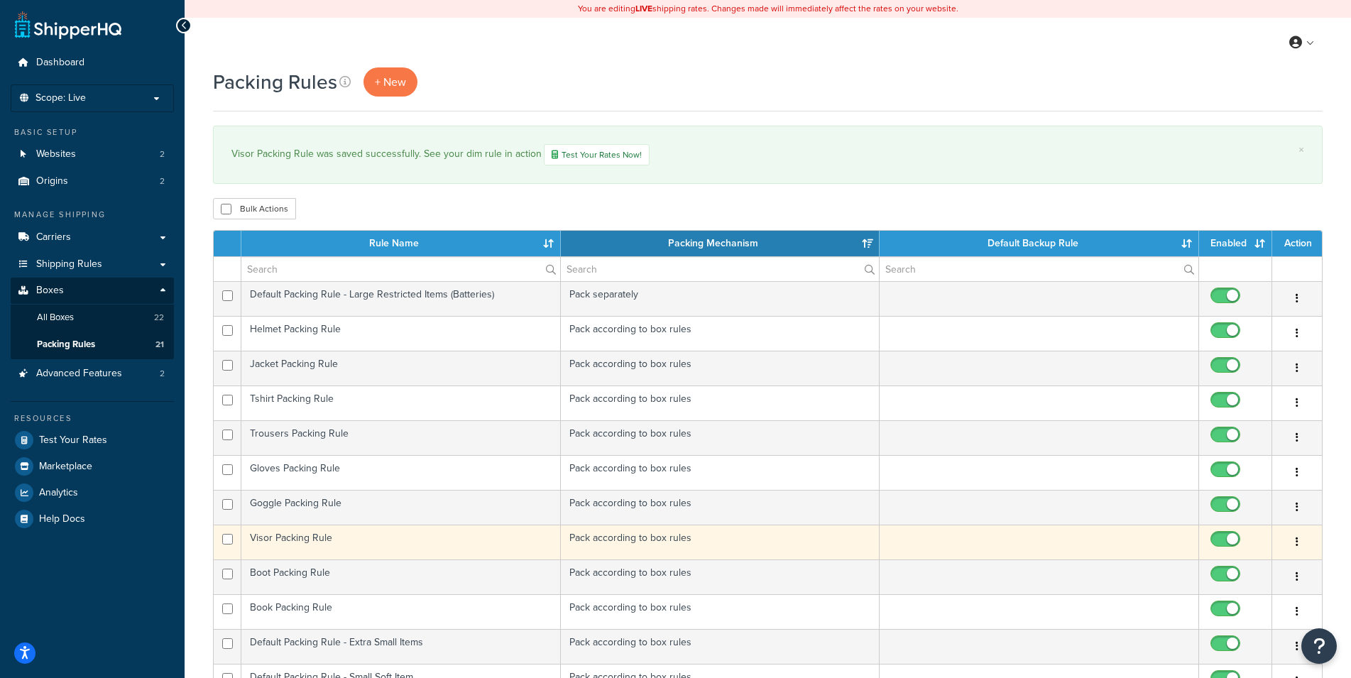
click at [449, 540] on td "Visor Packing Rule" at bounding box center [401, 542] width 320 height 35
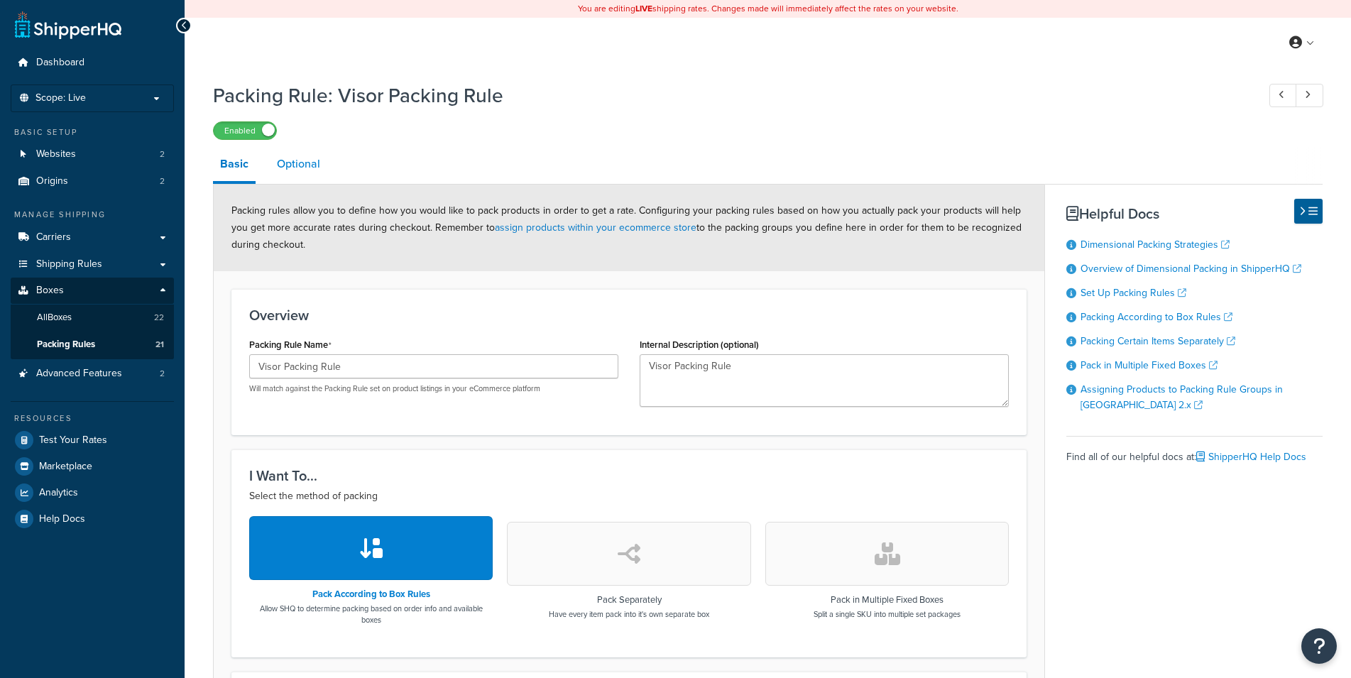
click at [298, 162] on link "Optional" at bounding box center [299, 164] width 58 height 34
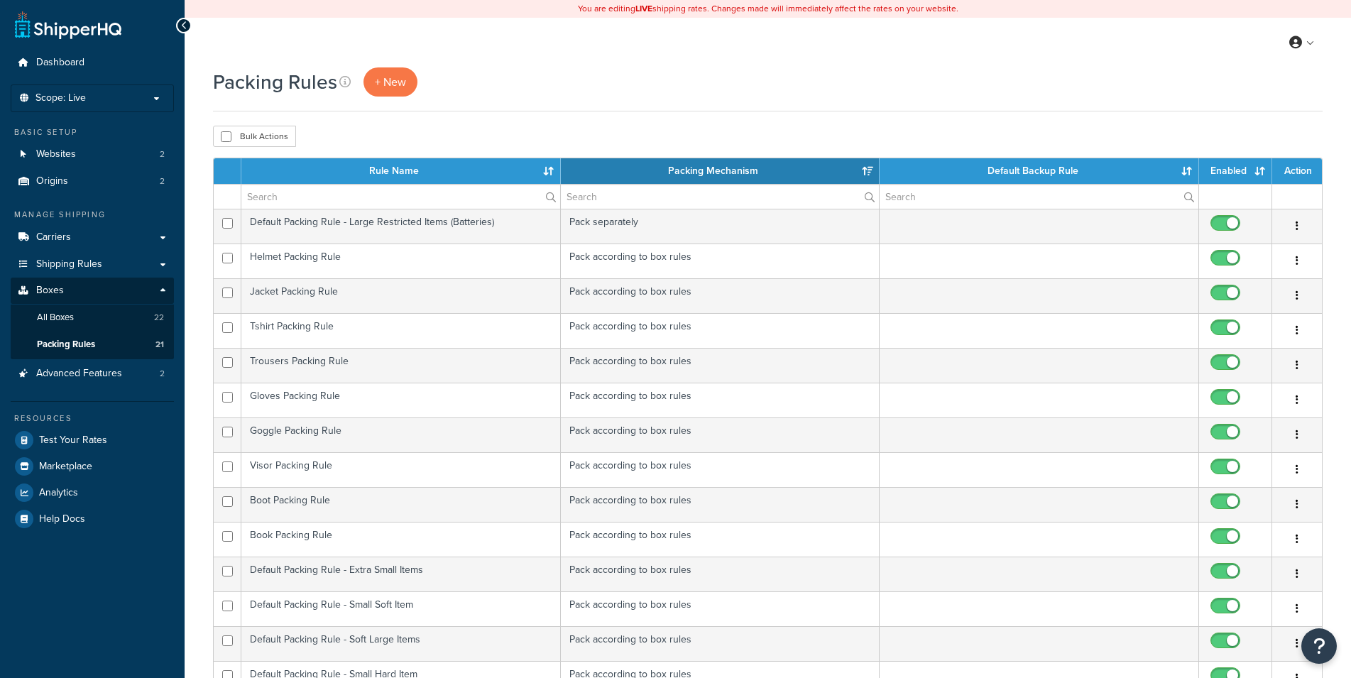
select select "15"
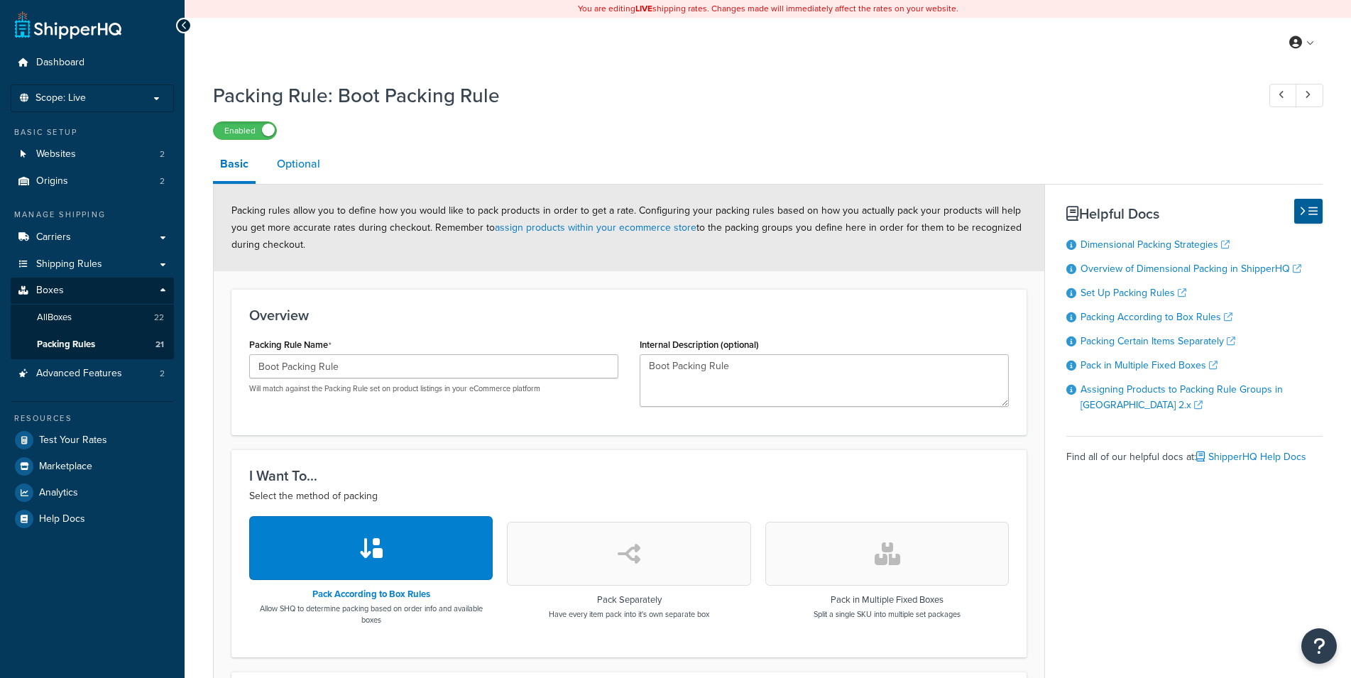
click at [313, 151] on div "Packing Rule: Boot Packing Rule Enabled Basic Optional Packing rules allow you …" at bounding box center [768, 583] width 1110 height 1016
click at [315, 164] on link "Optional" at bounding box center [299, 164] width 58 height 34
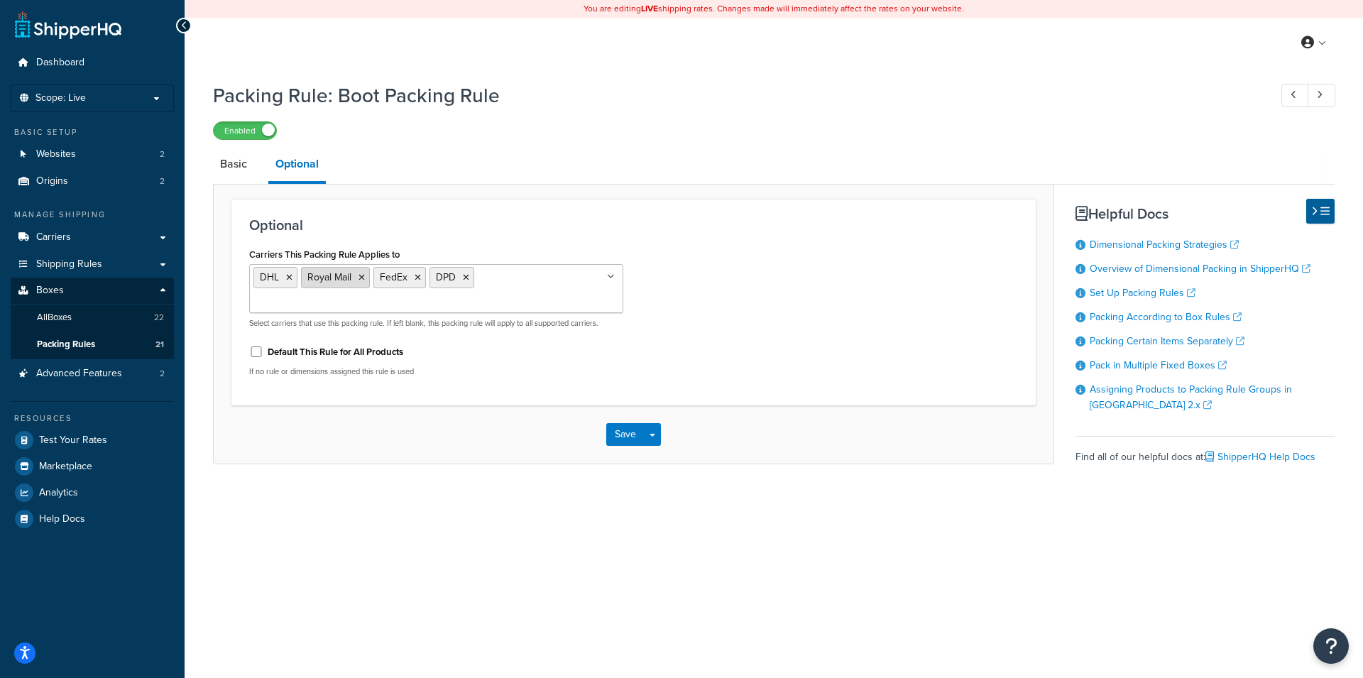
click at [361, 276] on icon at bounding box center [362, 277] width 6 height 9
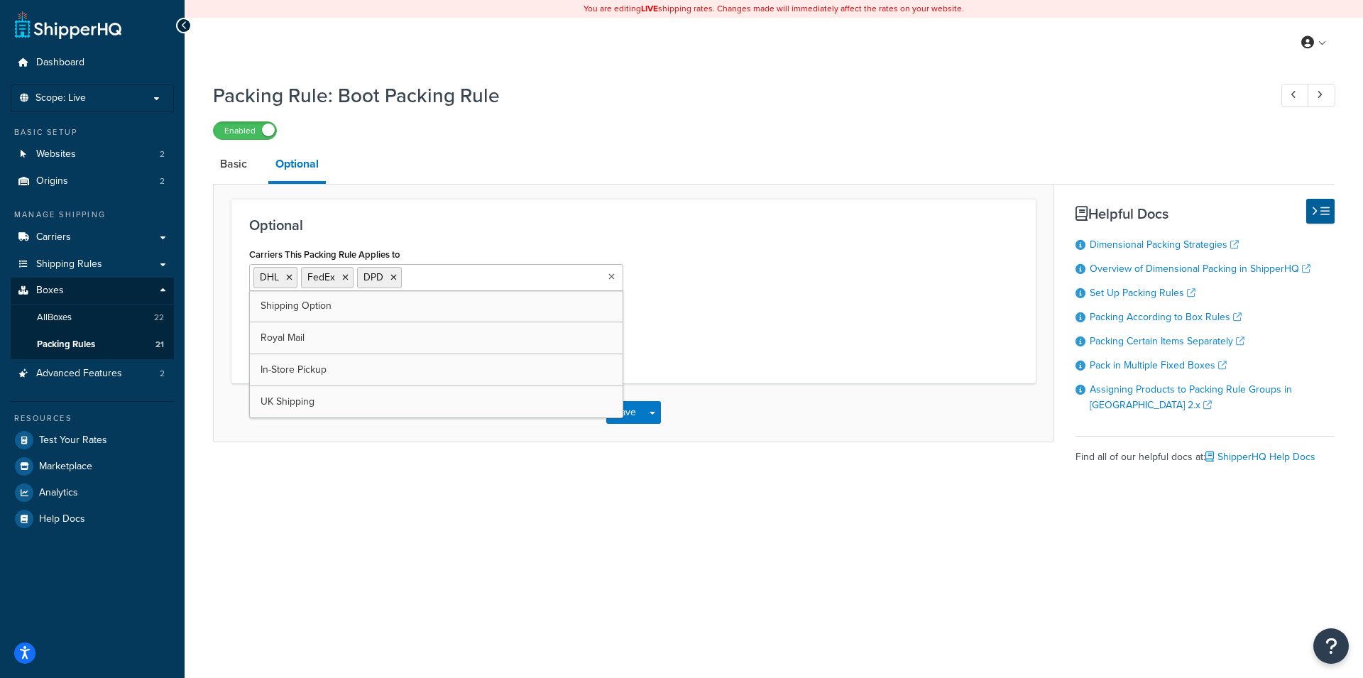
click at [347, 278] on icon at bounding box center [345, 277] width 6 height 9
click at [734, 292] on div "Carriers This Packing Rule Applies to DHL DPD Shipping Option Royal Mail FedEx …" at bounding box center [634, 304] width 790 height 121
click at [631, 412] on button "Save" at bounding box center [625, 412] width 38 height 23
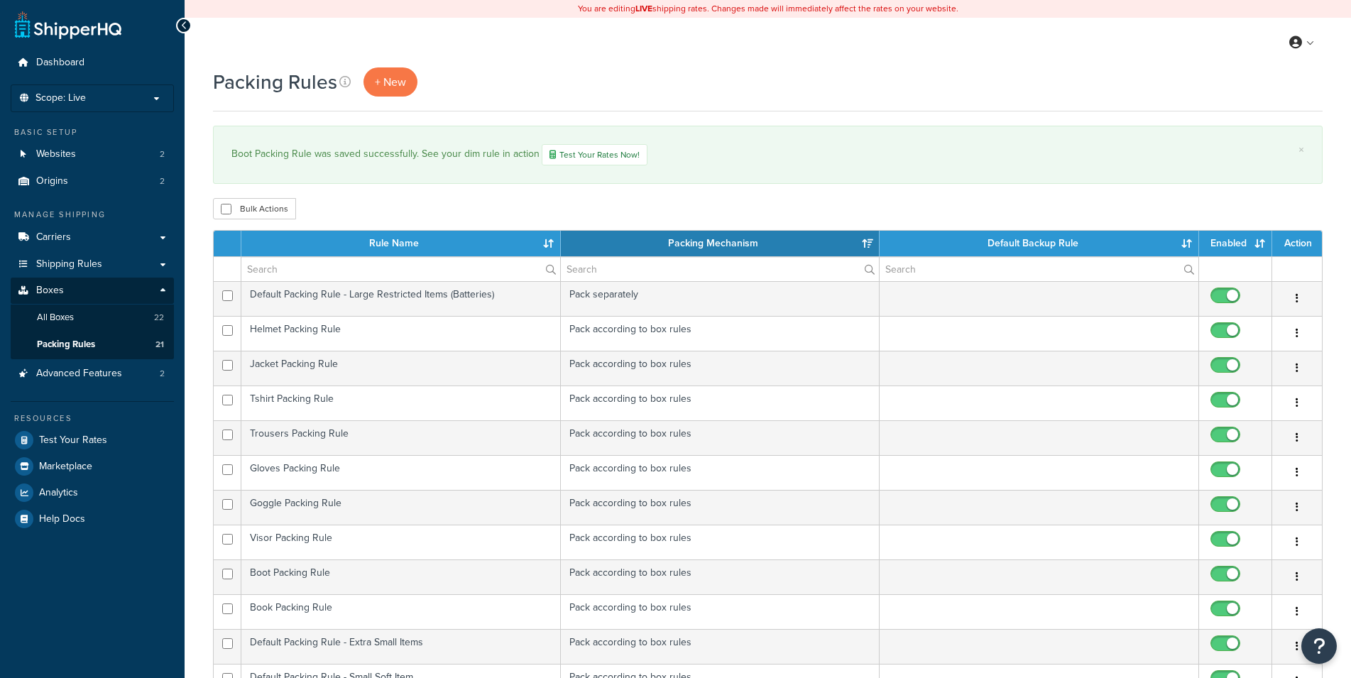
select select "15"
click at [451, 607] on td "Book Packing Rule" at bounding box center [401, 611] width 320 height 35
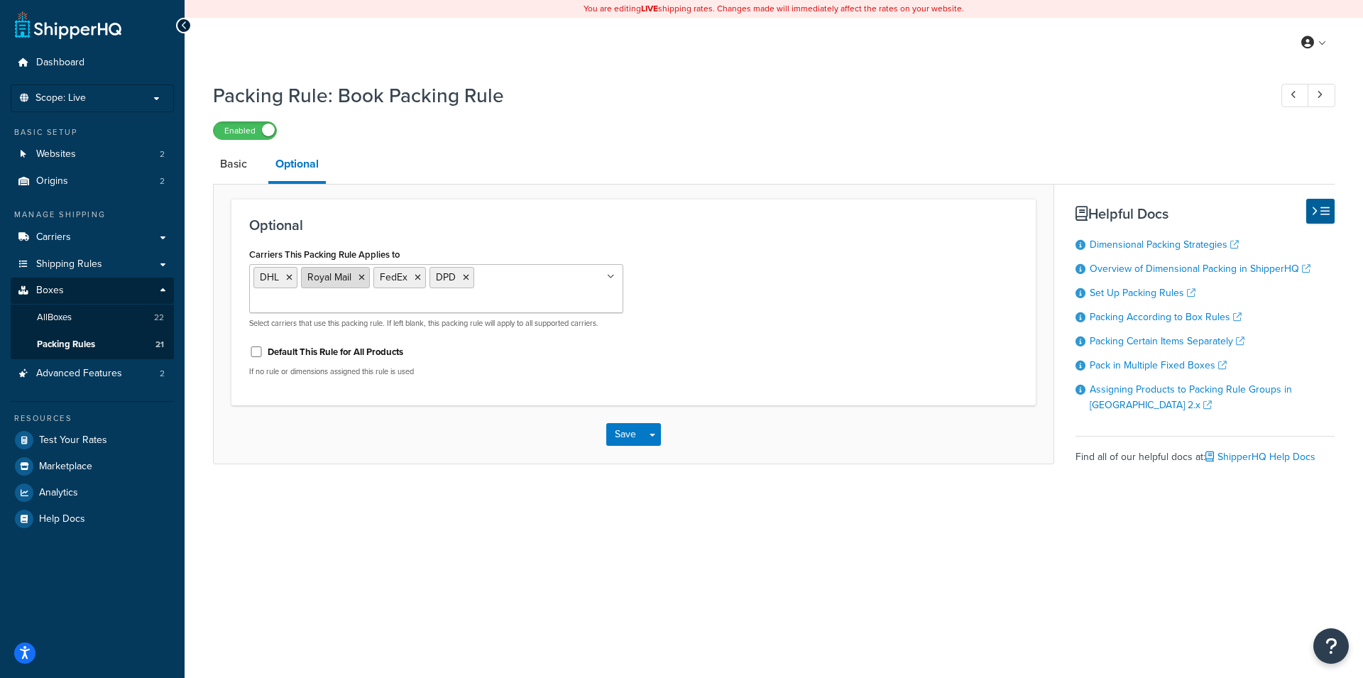
click at [360, 279] on icon at bounding box center [362, 277] width 6 height 9
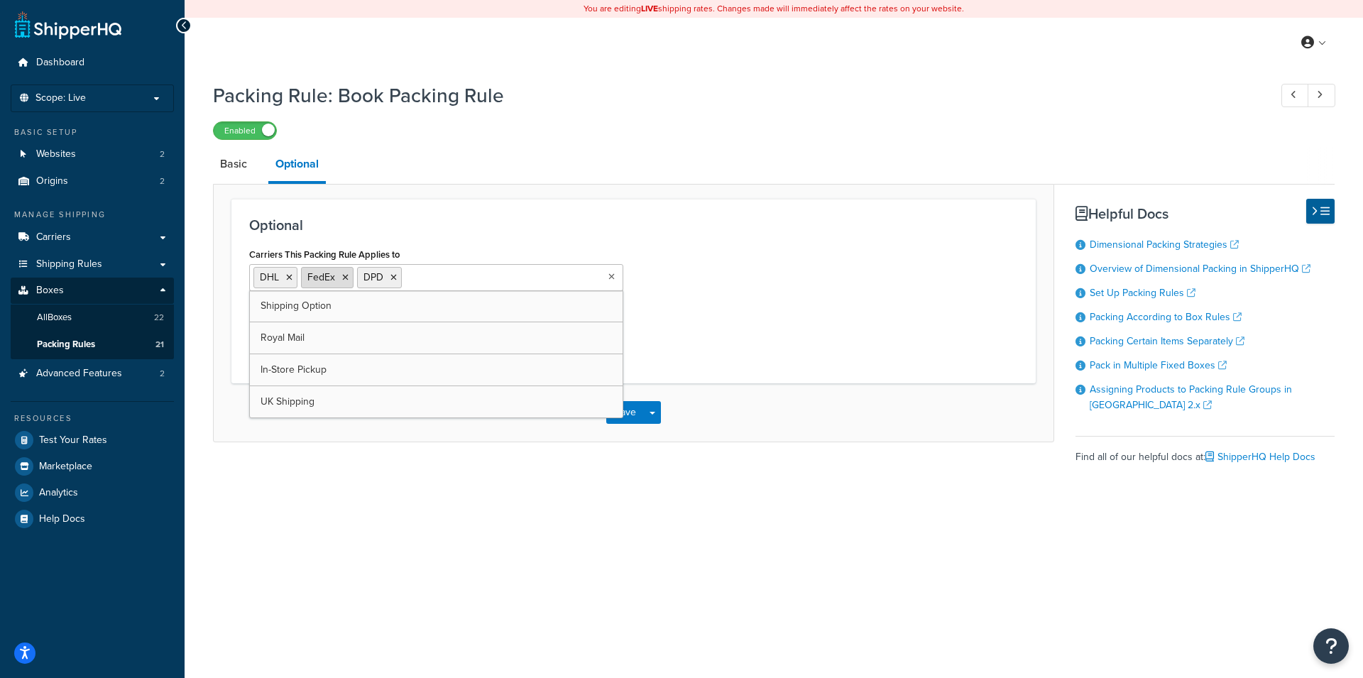
click at [346, 278] on icon at bounding box center [345, 277] width 6 height 9
click at [804, 315] on div "Carriers This Packing Rule Applies to DHL DPD Shipping Option Royal Mail FedEx …" at bounding box center [634, 304] width 790 height 121
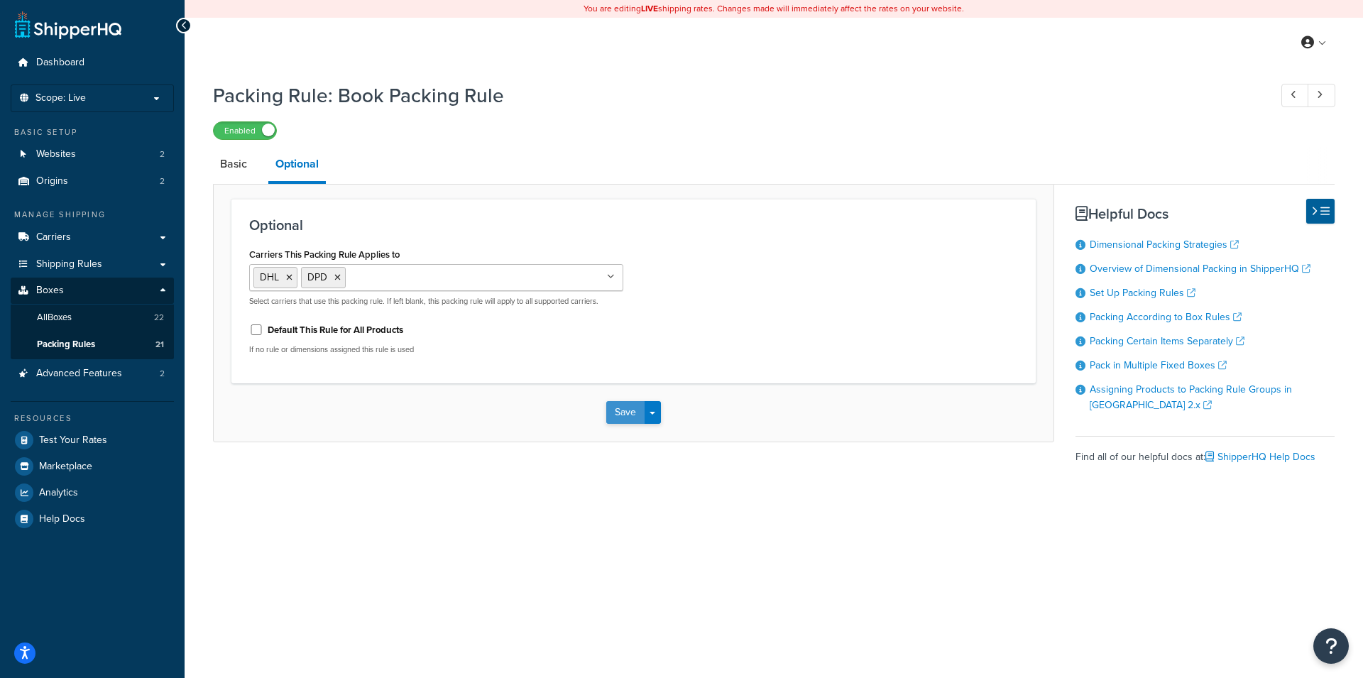
click at [617, 413] on button "Save" at bounding box center [625, 412] width 38 height 23
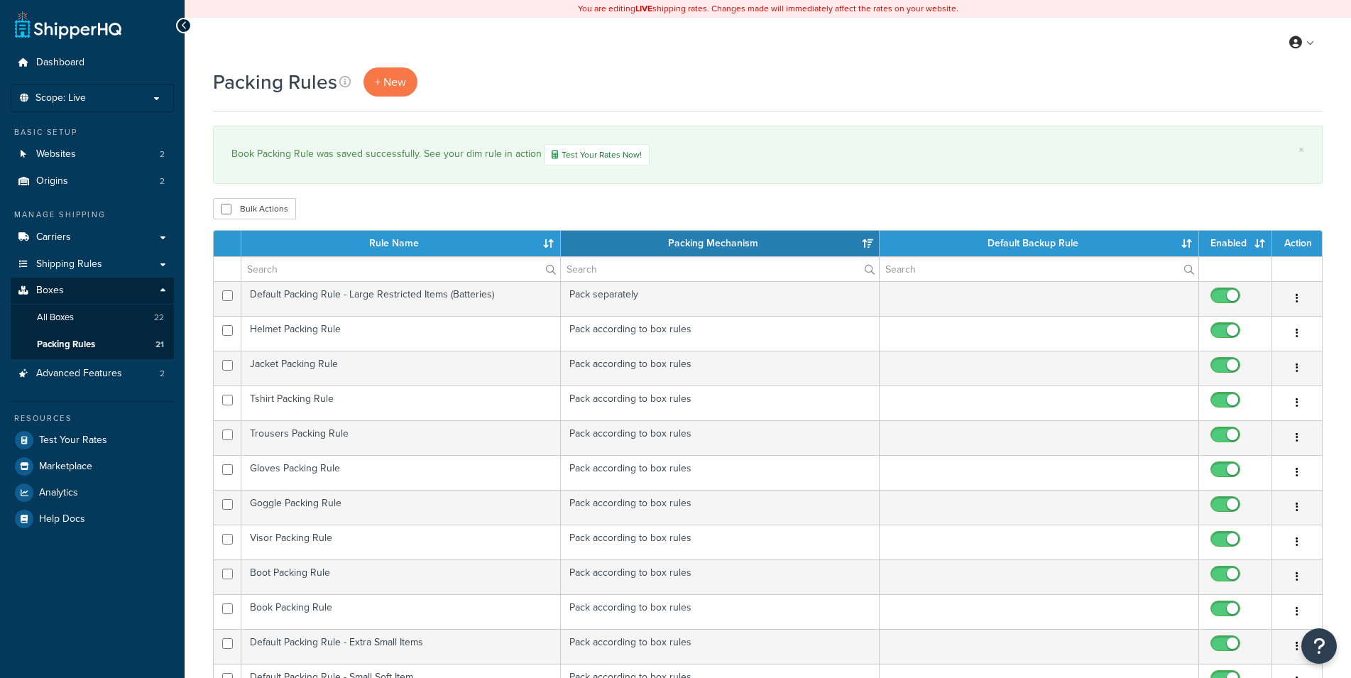
select select "15"
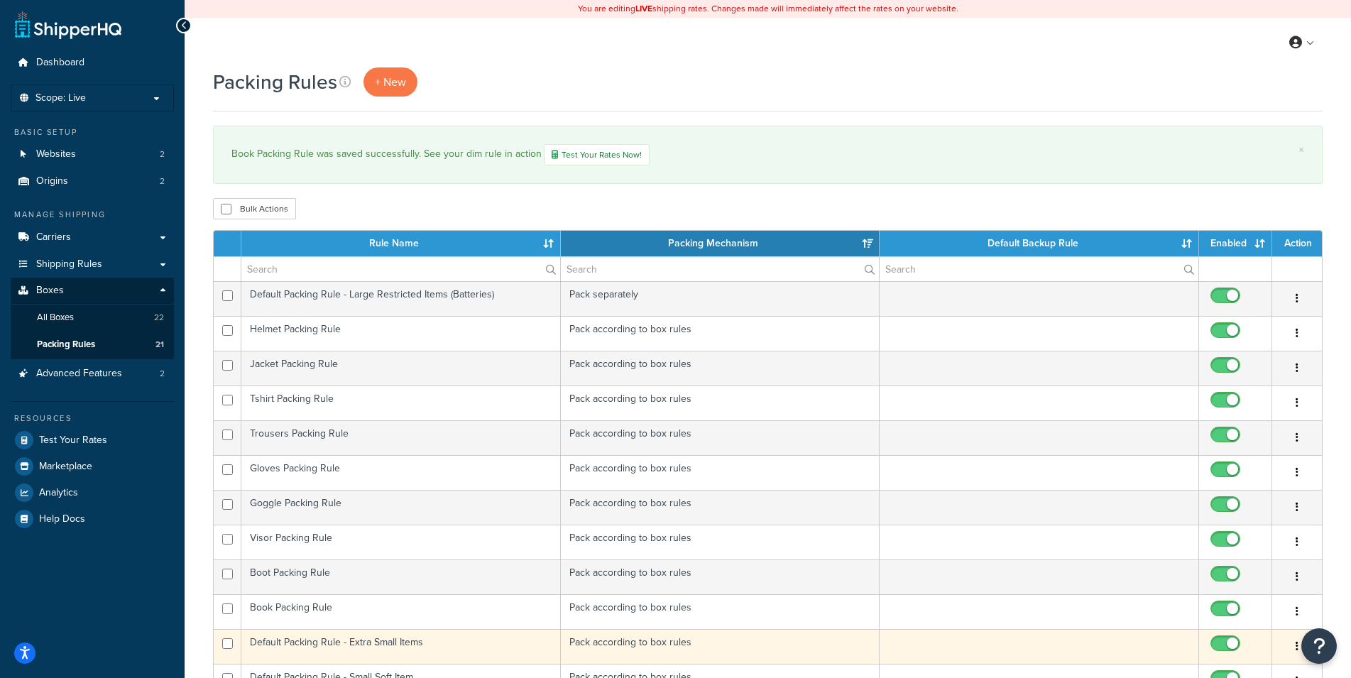
click at [419, 643] on td "Default Packing Rule - Extra Small Items" at bounding box center [401, 646] width 320 height 35
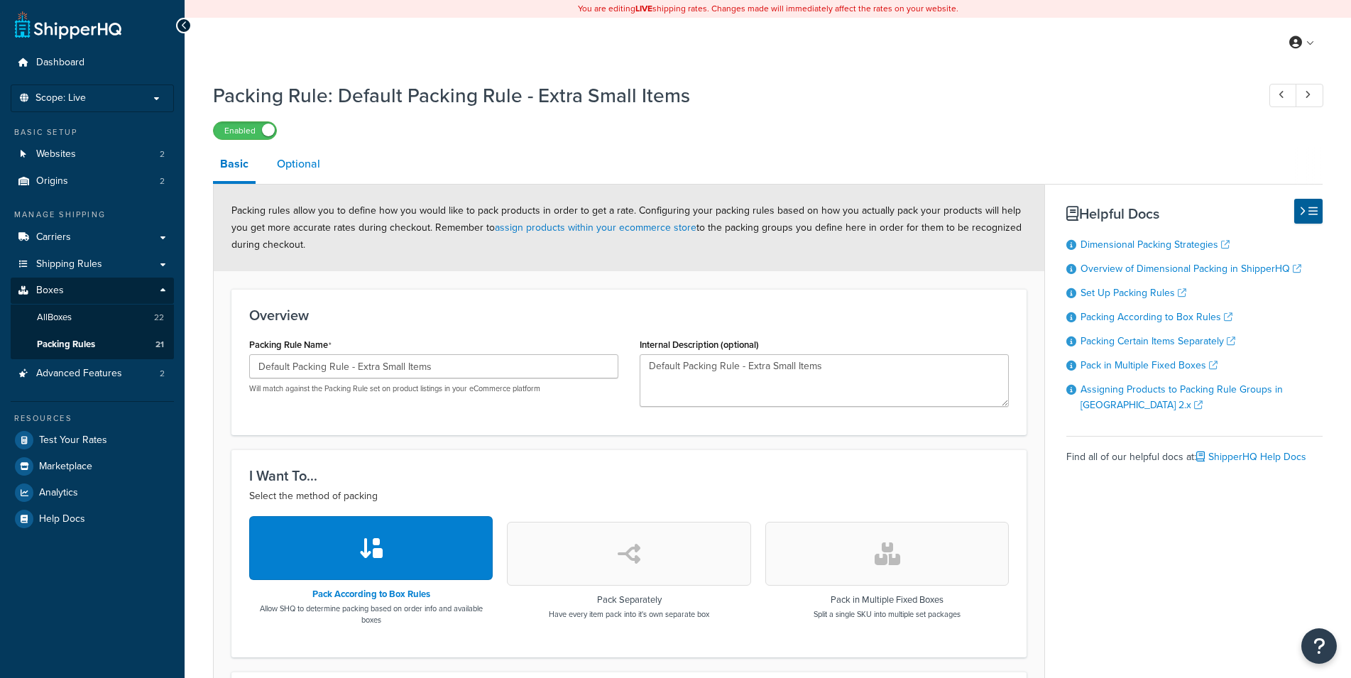
click at [312, 170] on link "Optional" at bounding box center [299, 164] width 58 height 34
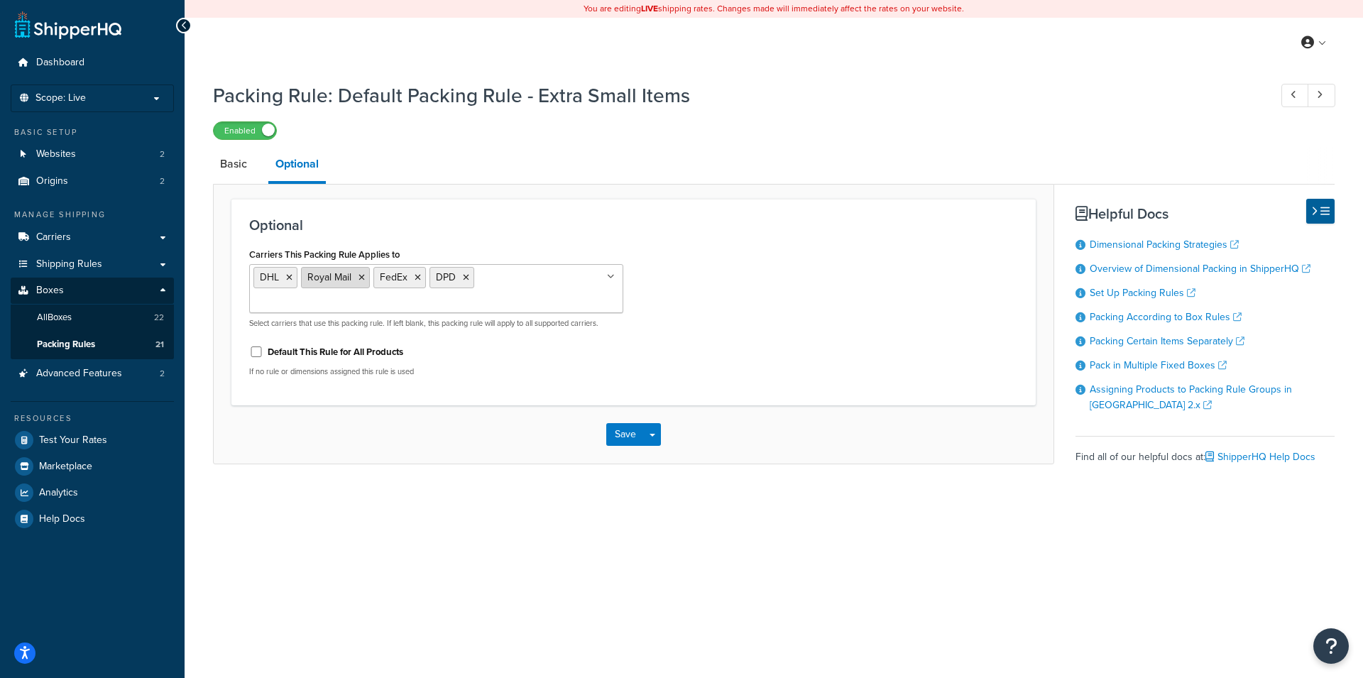
click at [360, 280] on icon at bounding box center [362, 277] width 6 height 9
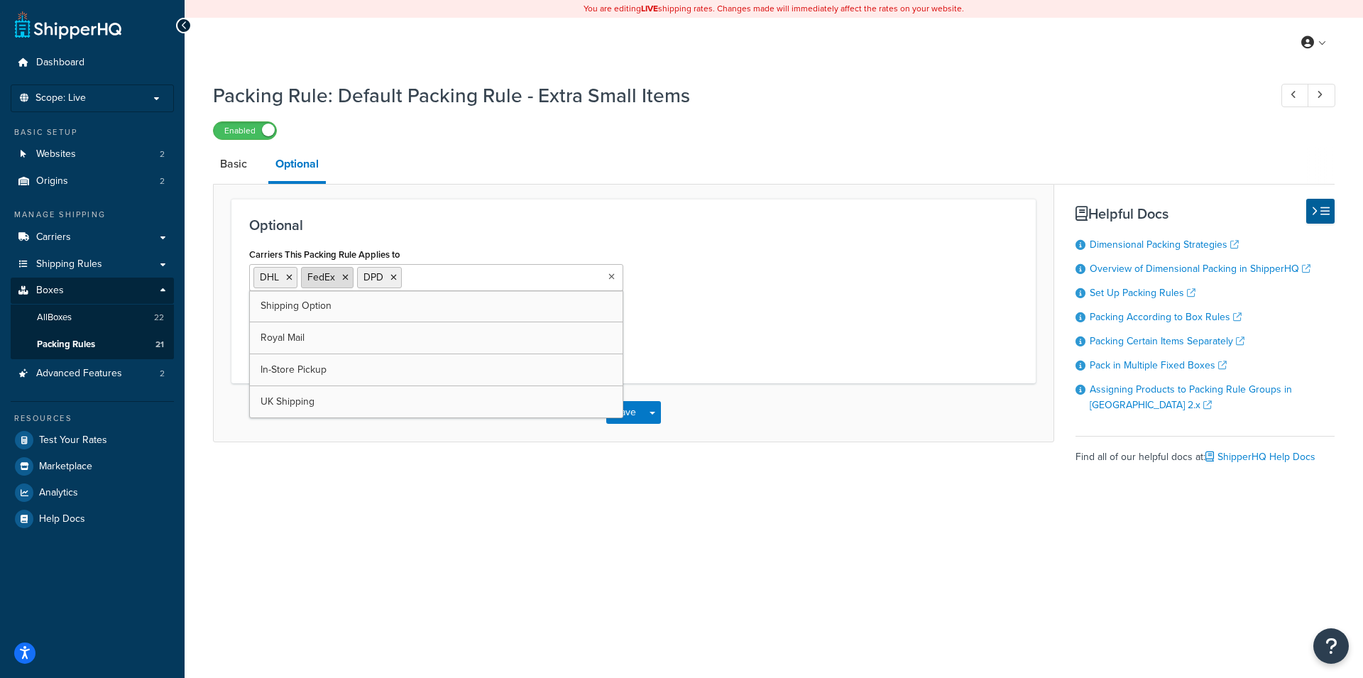
click at [347, 278] on icon at bounding box center [345, 277] width 6 height 9
click at [738, 300] on div "Carriers This Packing Rule Applies to DHL DPD Shipping Option Royal Mail FedEx …" at bounding box center [634, 304] width 790 height 121
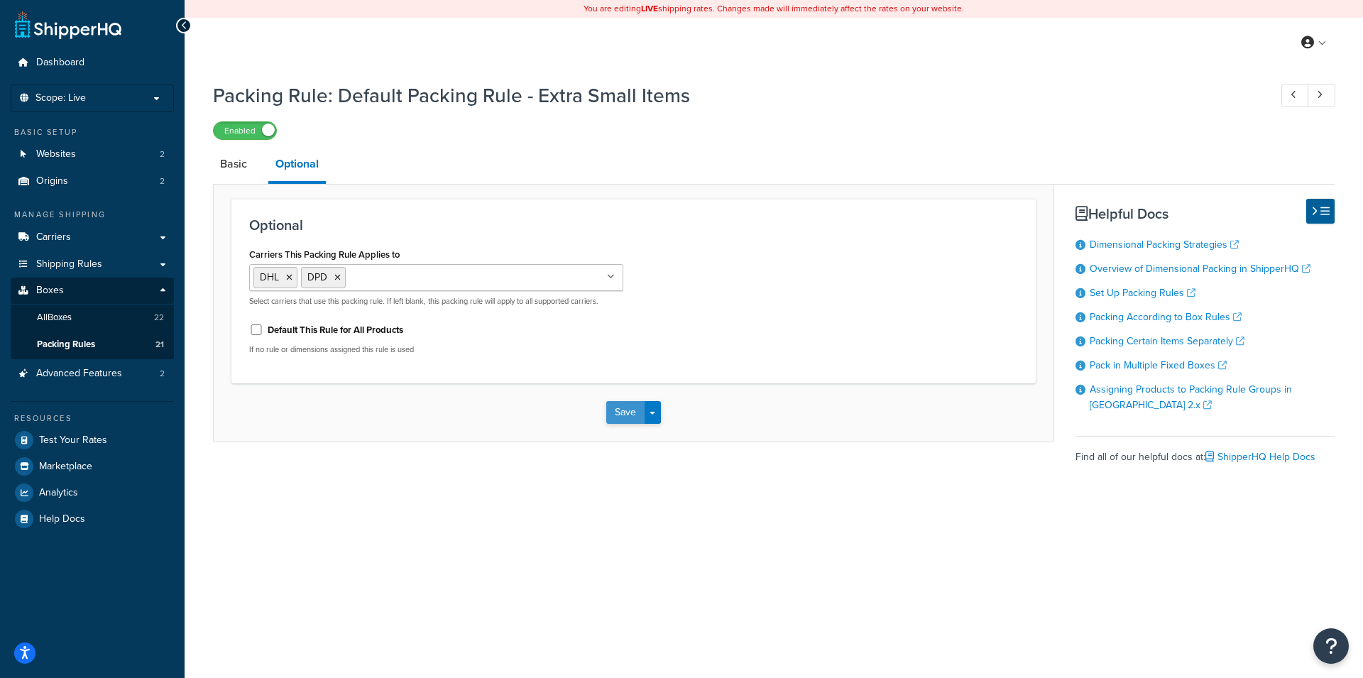
click at [627, 412] on button "Save" at bounding box center [625, 412] width 38 height 23
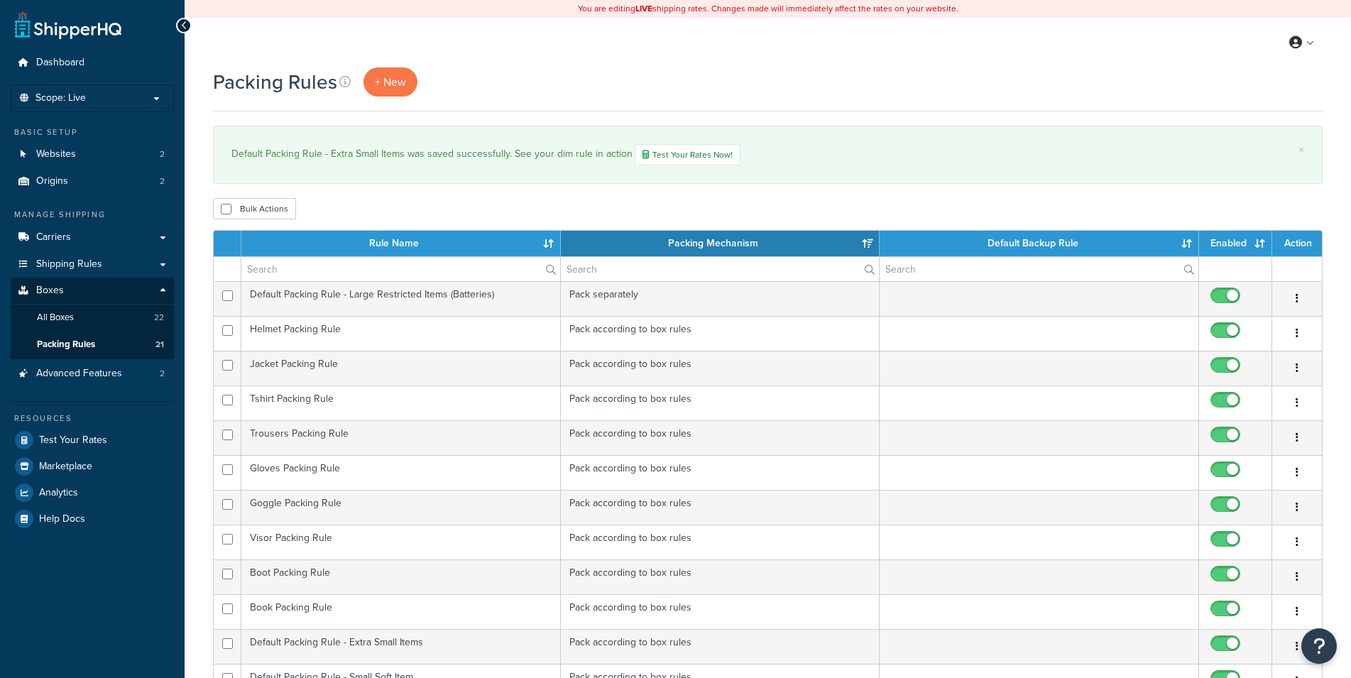
select select "15"
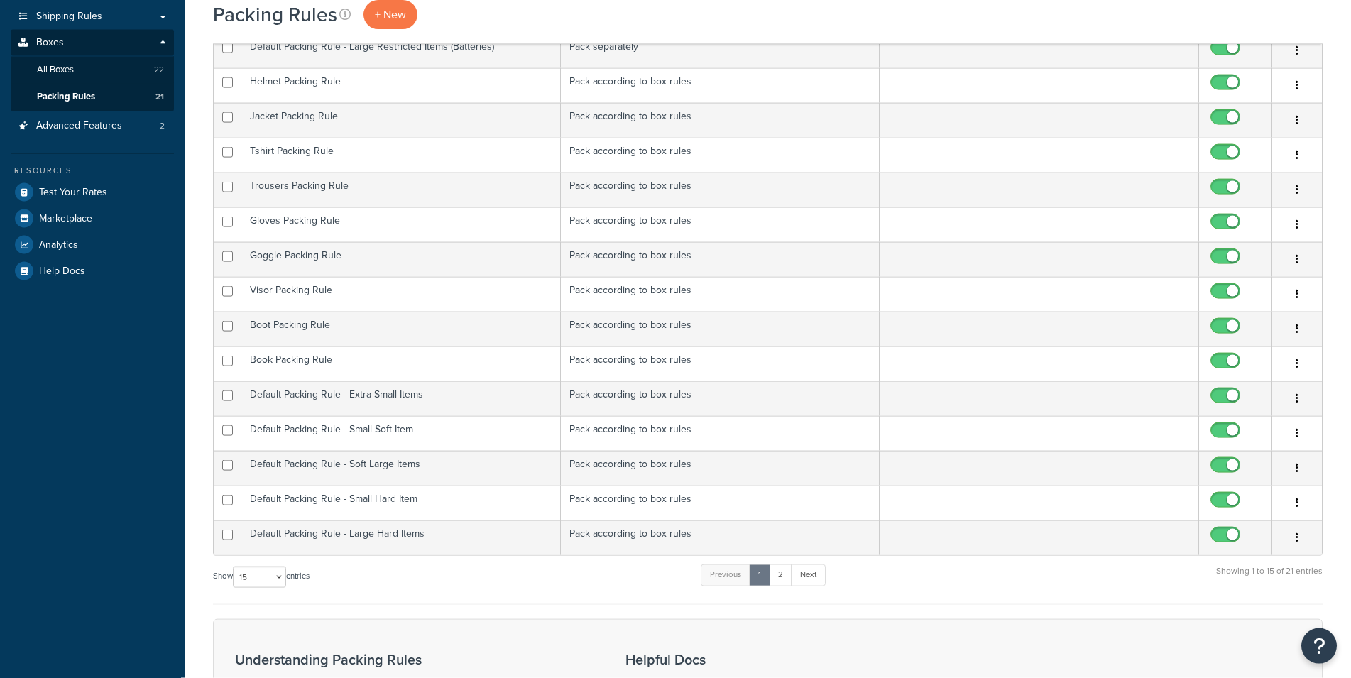
scroll to position [272, 0]
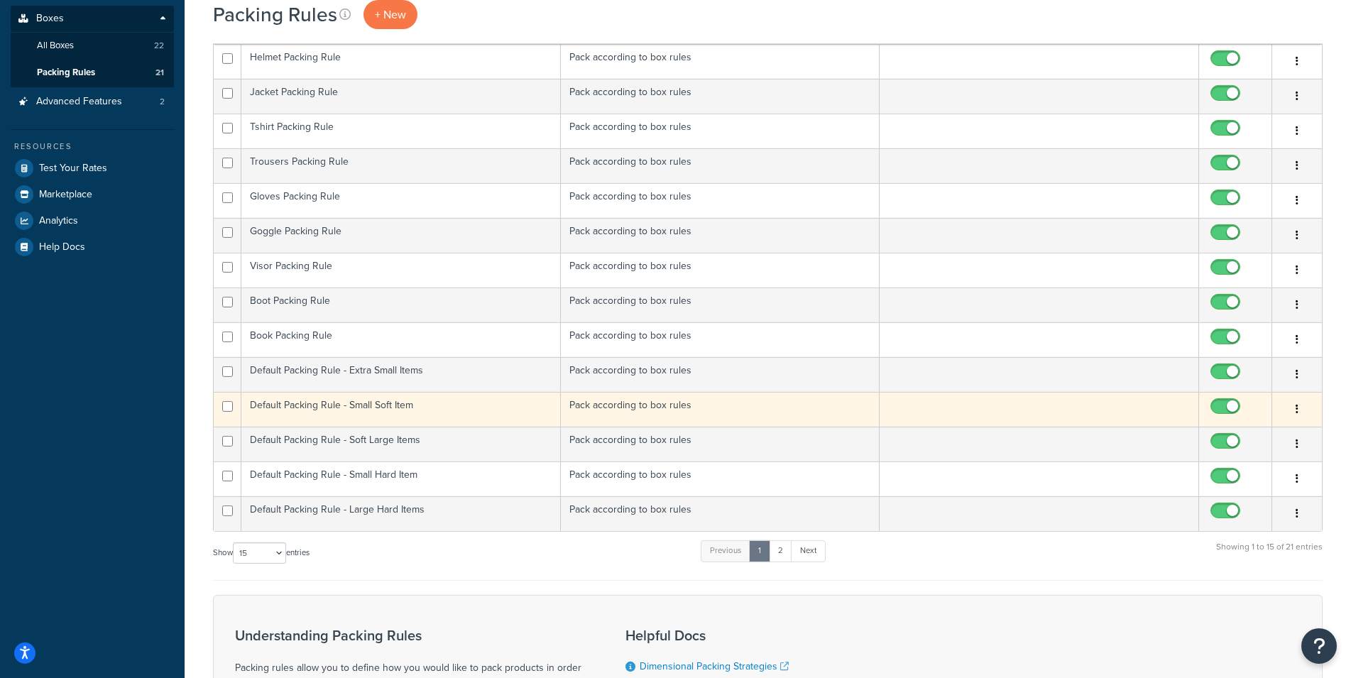
click at [462, 403] on td "Default Packing Rule - Small Soft Item" at bounding box center [401, 409] width 320 height 35
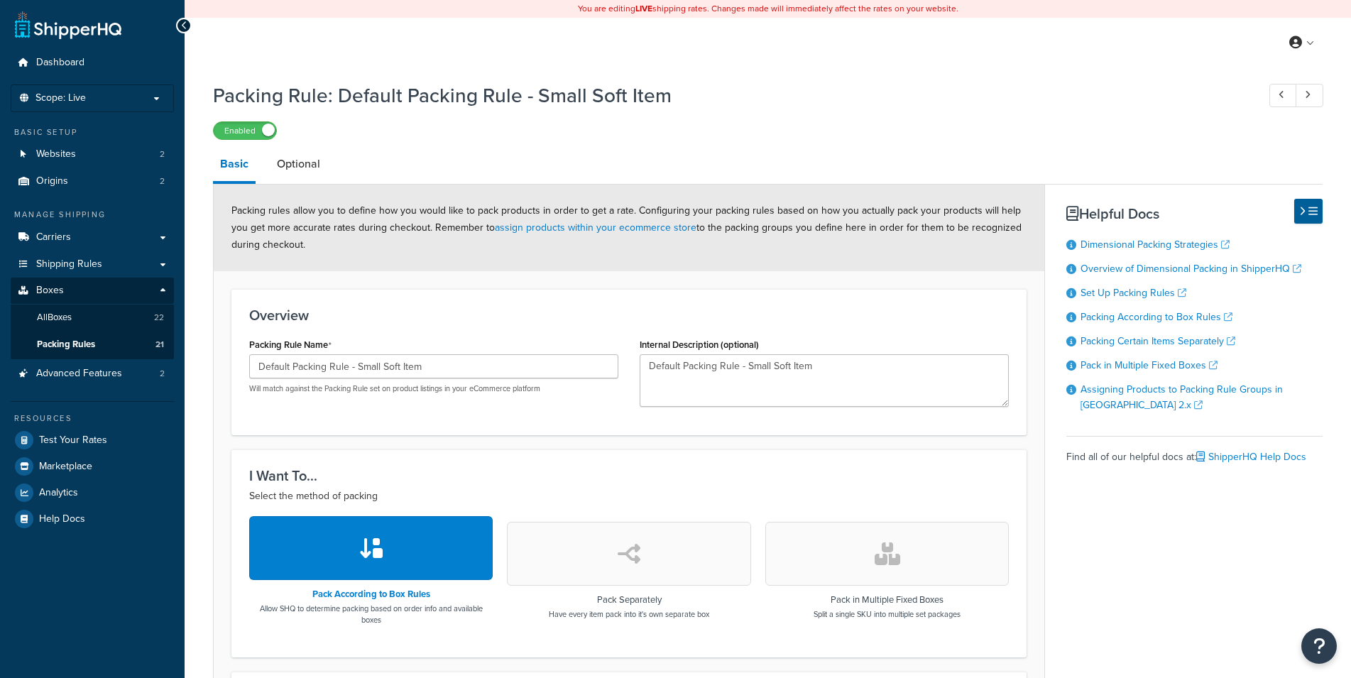
click at [303, 158] on link "Optional" at bounding box center [299, 164] width 58 height 34
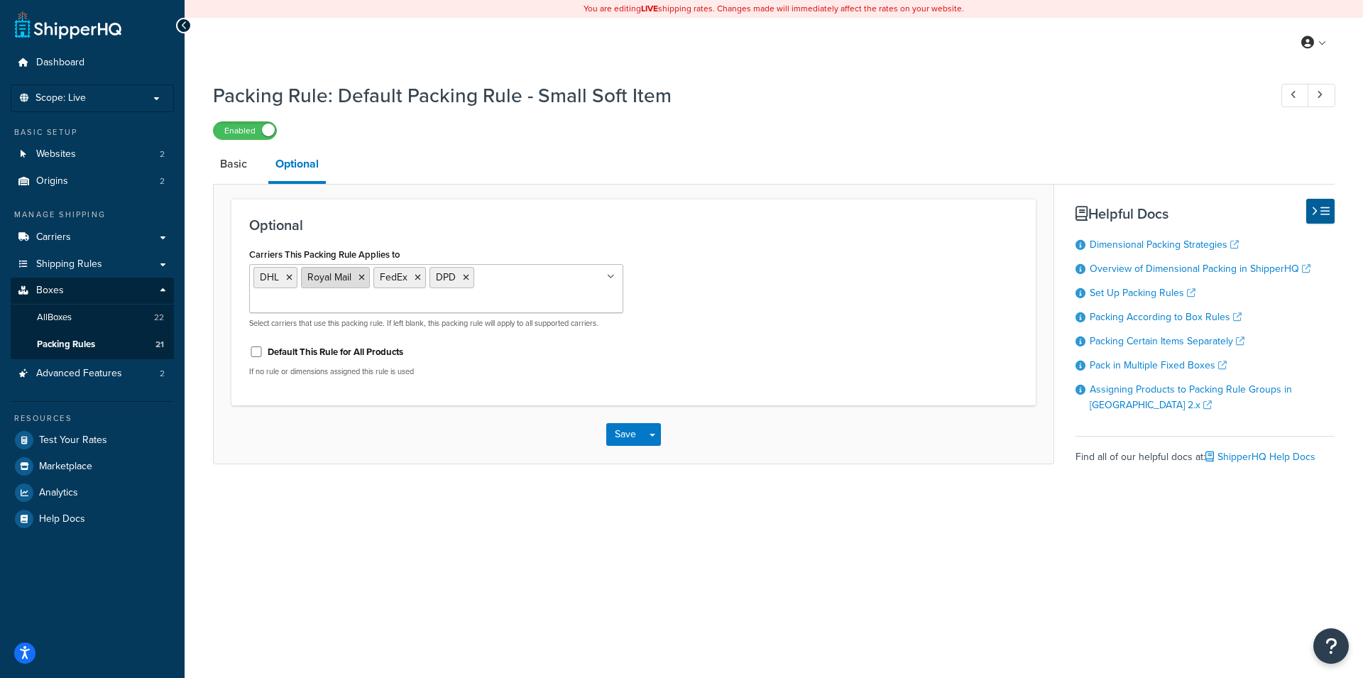
click at [363, 278] on icon at bounding box center [362, 277] width 6 height 9
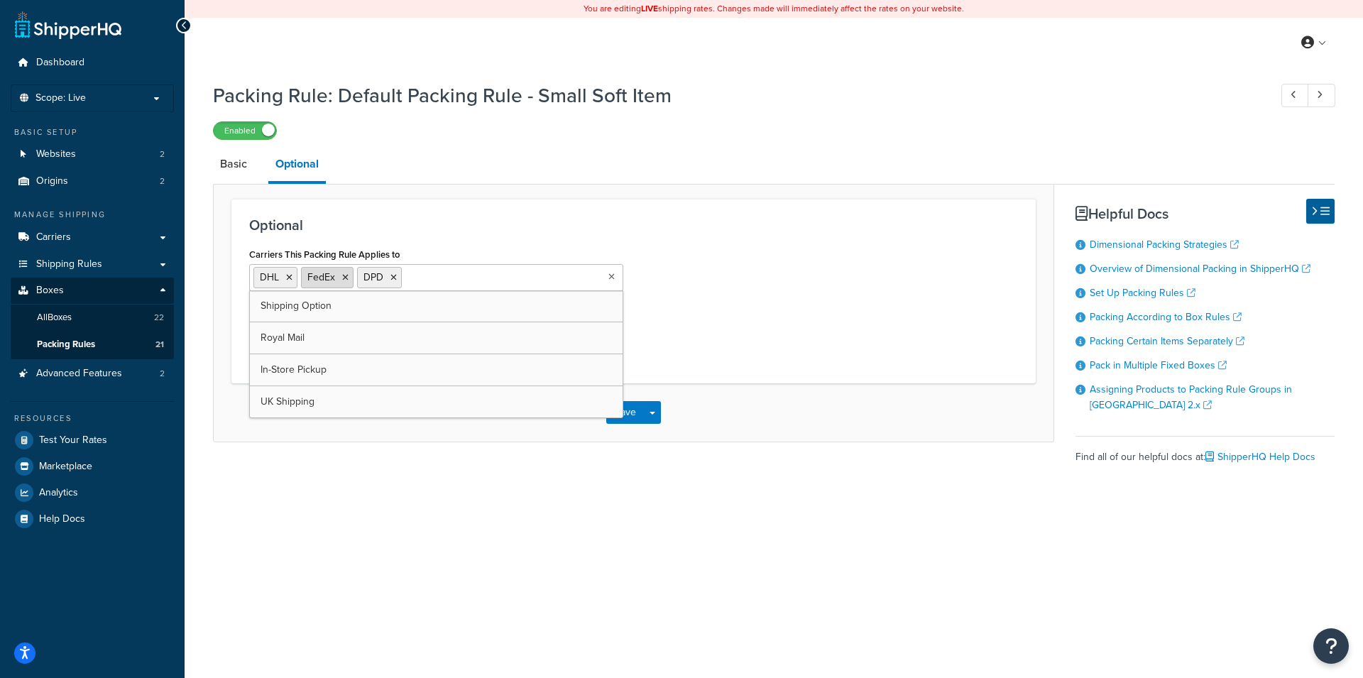
click at [346, 278] on icon at bounding box center [345, 277] width 6 height 9
click at [697, 442] on div "Save Save Dropdown Save and Edit Save and Duplicate Save and Create New" at bounding box center [634, 412] width 840 height 58
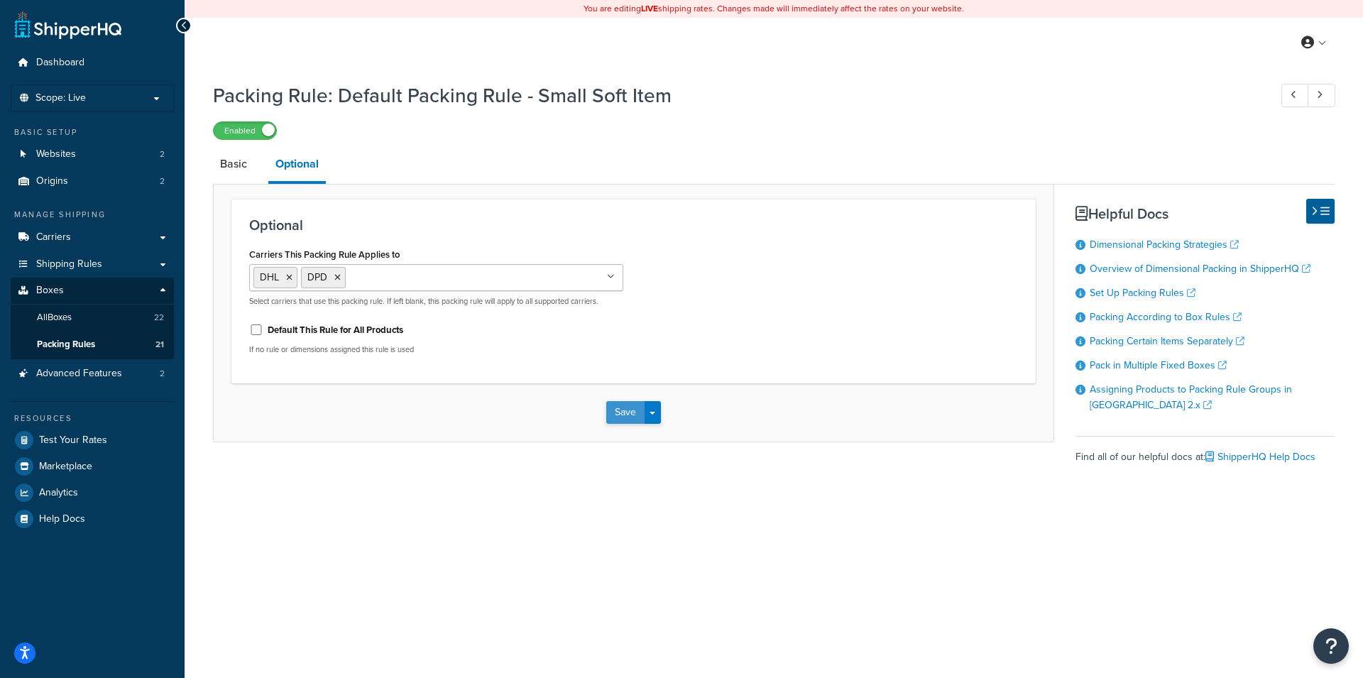
click at [627, 417] on button "Save" at bounding box center [625, 412] width 38 height 23
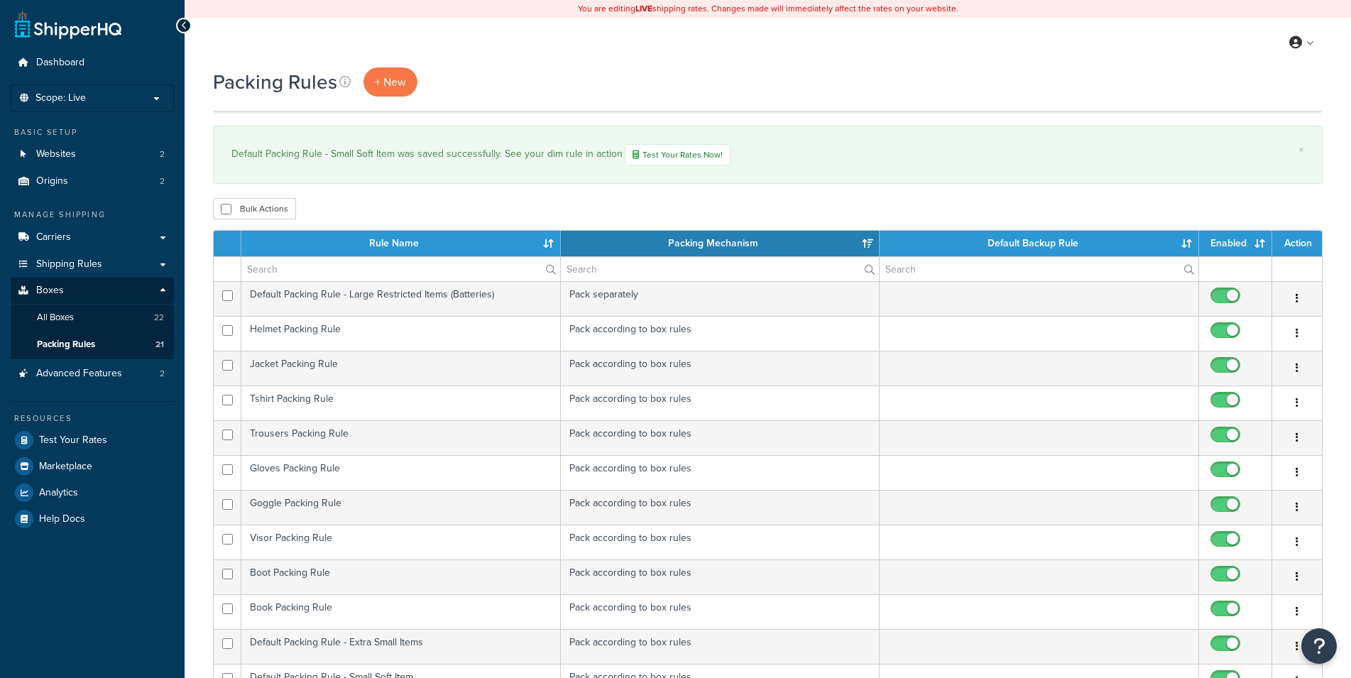
select select "15"
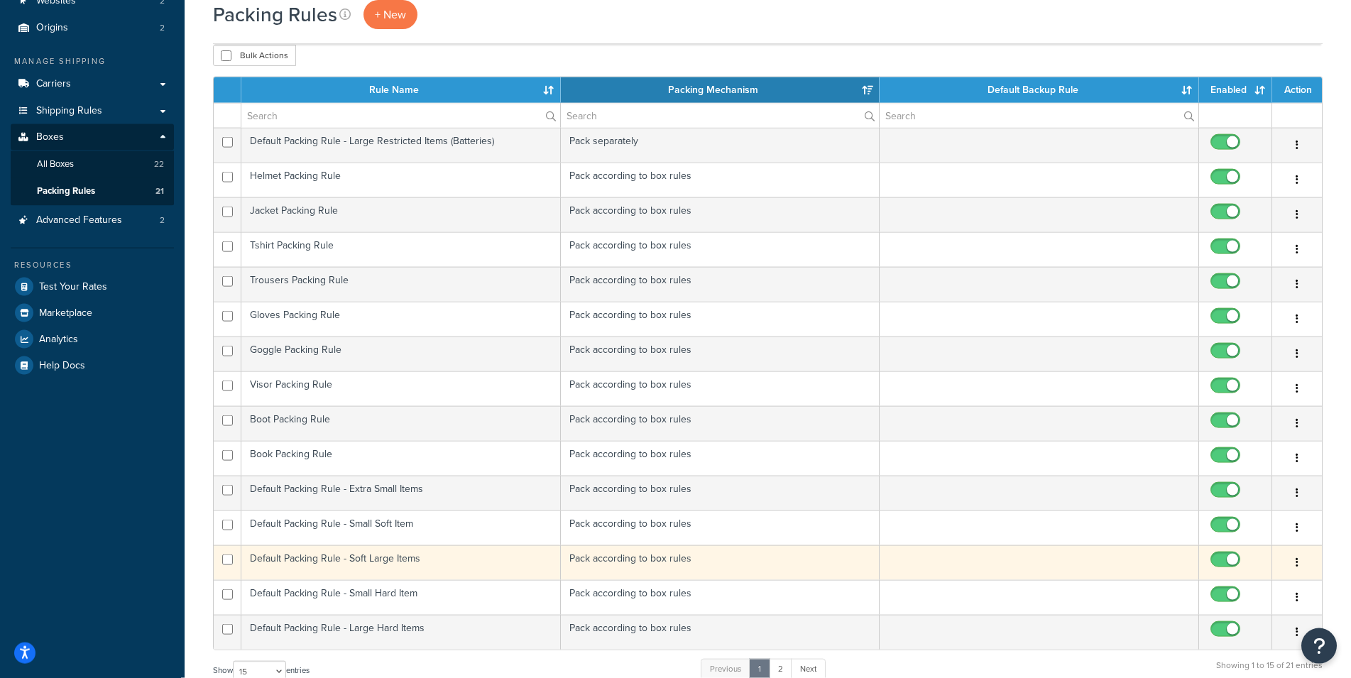
click at [448, 550] on td "Default Packing Rule - Soft Large Items" at bounding box center [401, 562] width 320 height 35
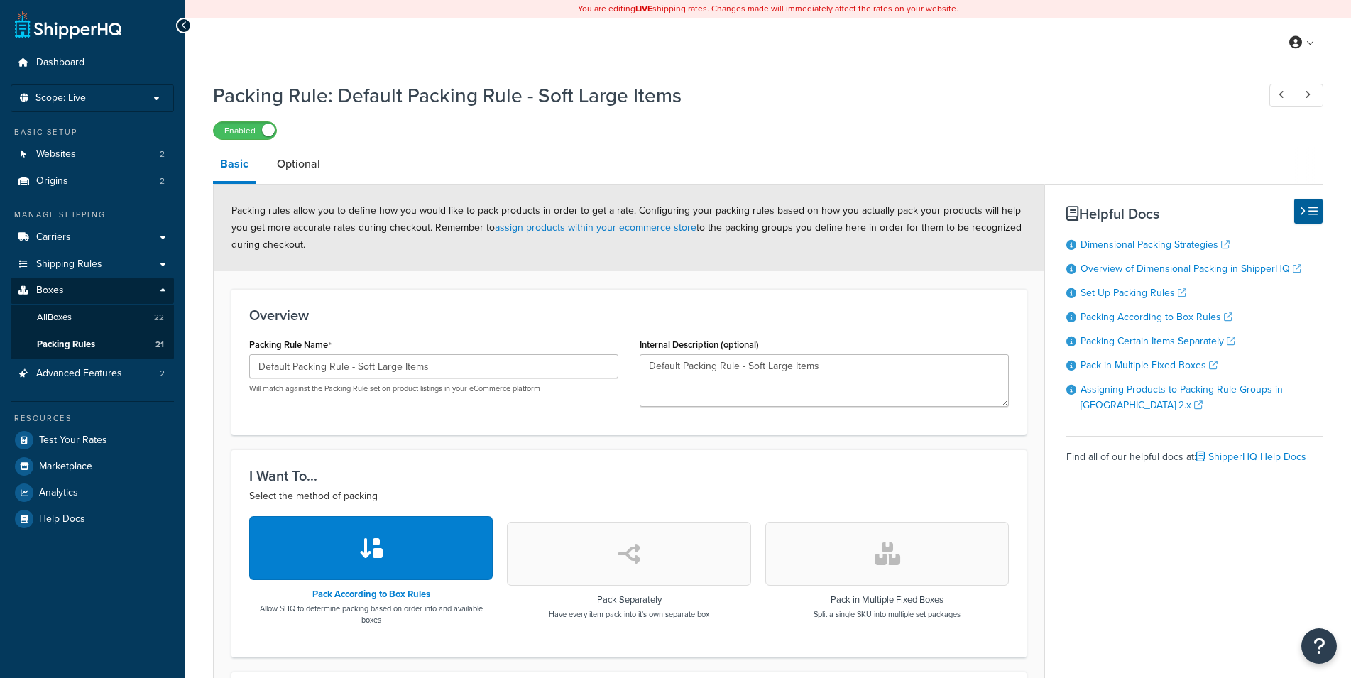
click at [302, 163] on link "Optional" at bounding box center [299, 164] width 58 height 34
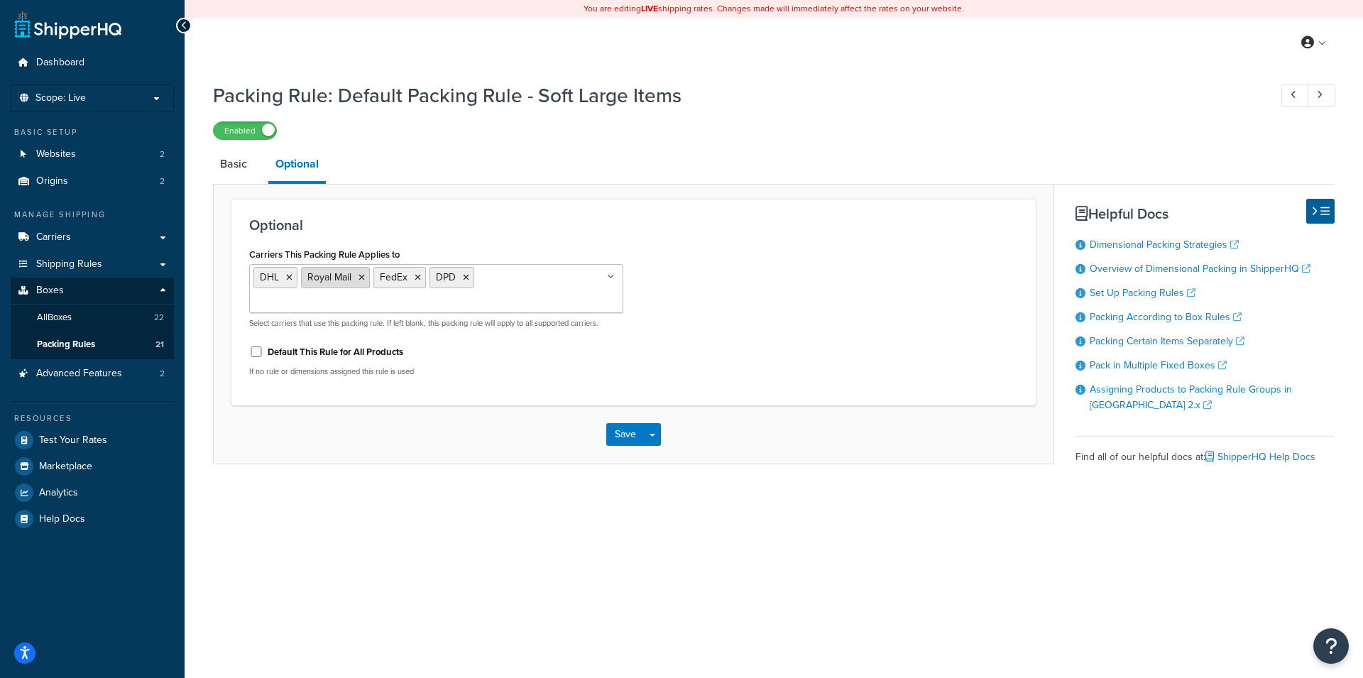
click at [363, 275] on icon at bounding box center [362, 277] width 6 height 9
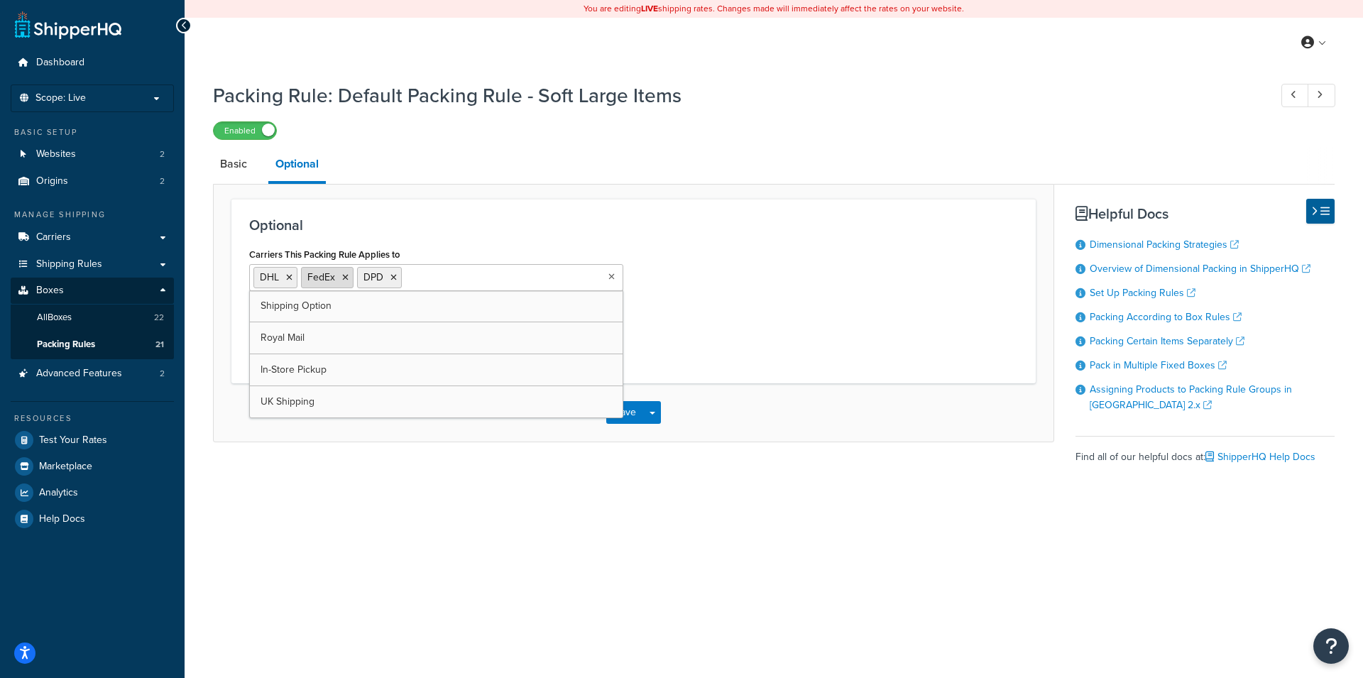
click at [342, 278] on icon at bounding box center [345, 277] width 6 height 9
click at [670, 296] on div "Carriers This Packing Rule Applies to DHL DPD Shipping Option Royal Mail FedEx …" at bounding box center [634, 304] width 790 height 121
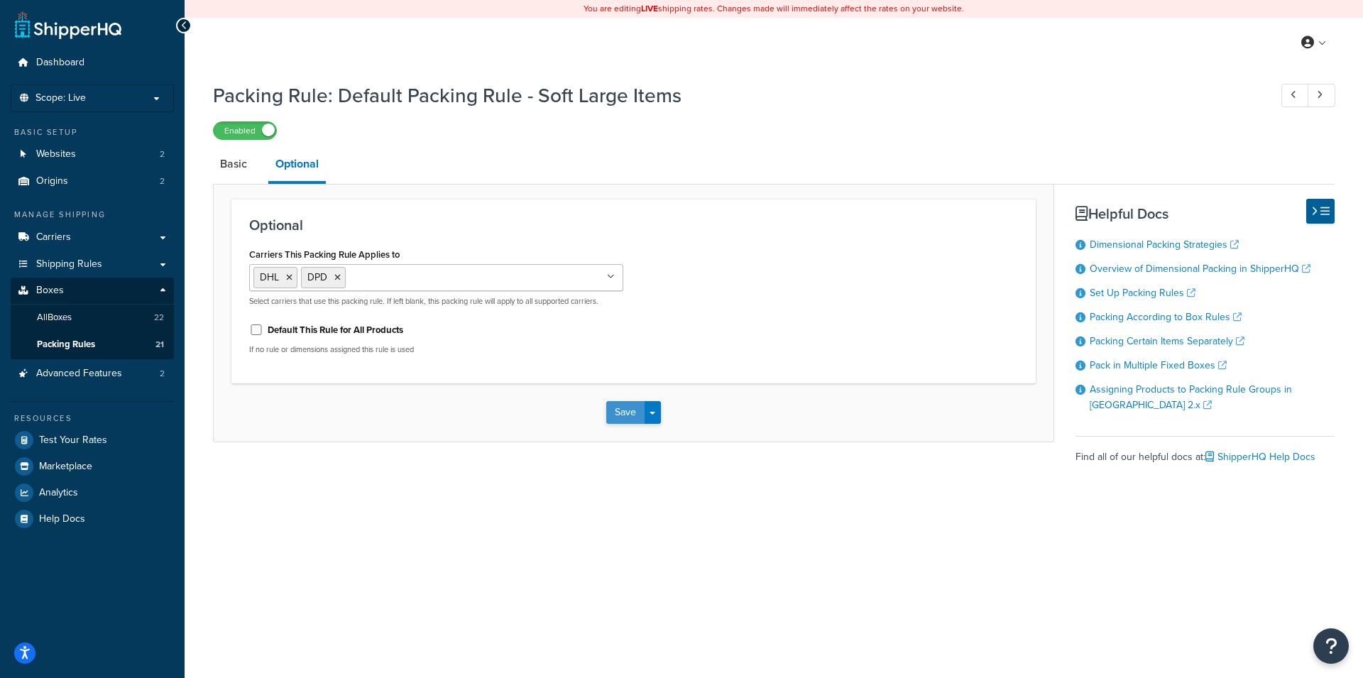
click at [623, 408] on button "Save" at bounding box center [625, 412] width 38 height 23
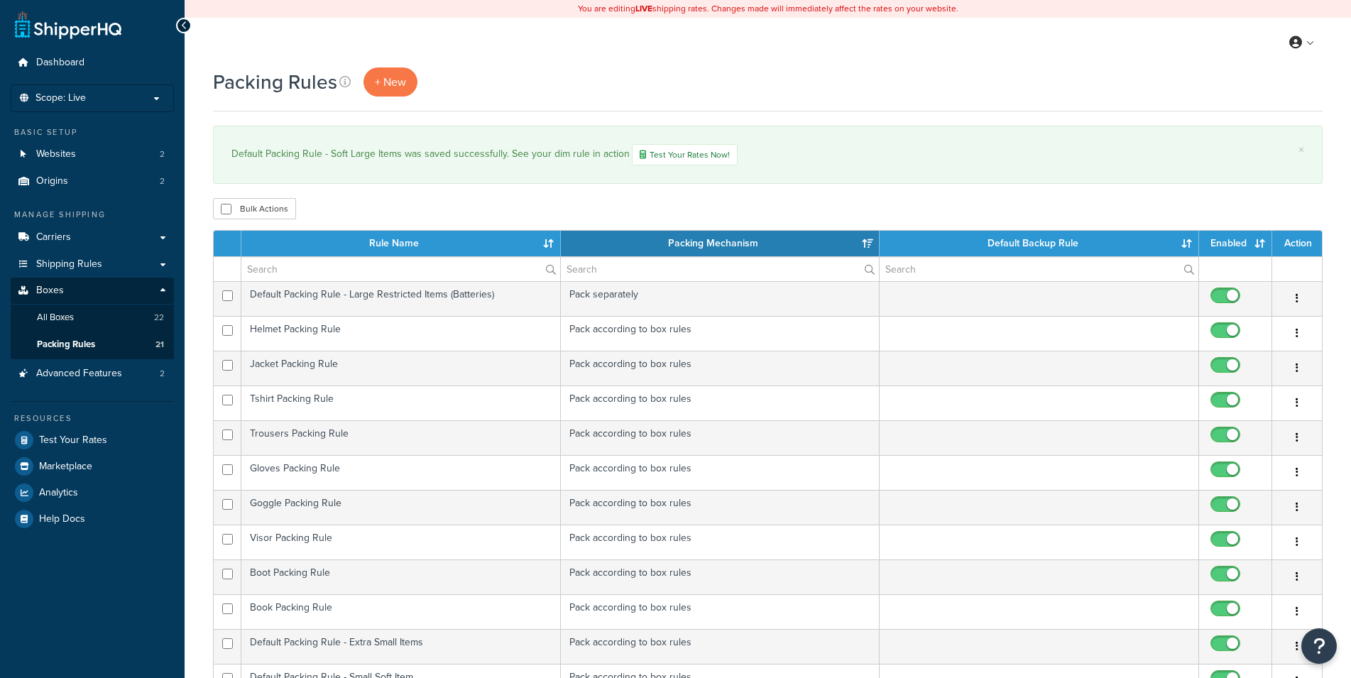
select select "15"
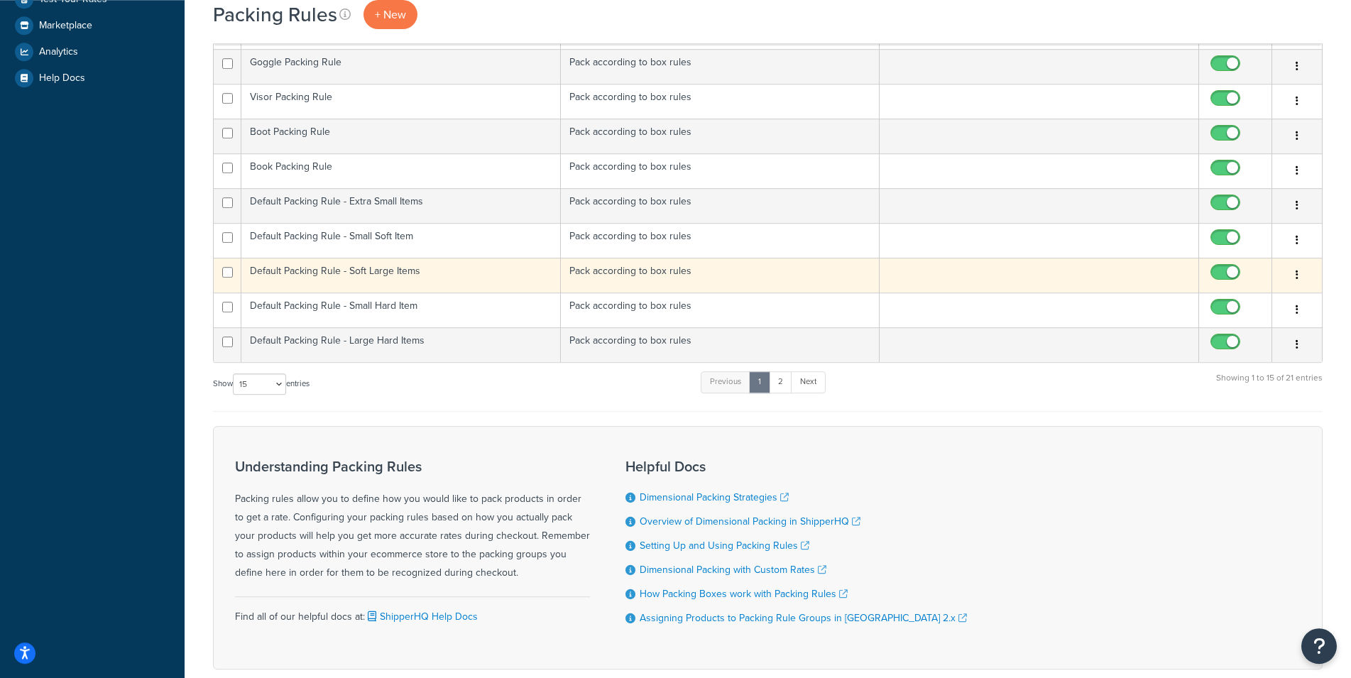
click at [457, 276] on td "Default Packing Rule - Soft Large Items" at bounding box center [401, 275] width 320 height 35
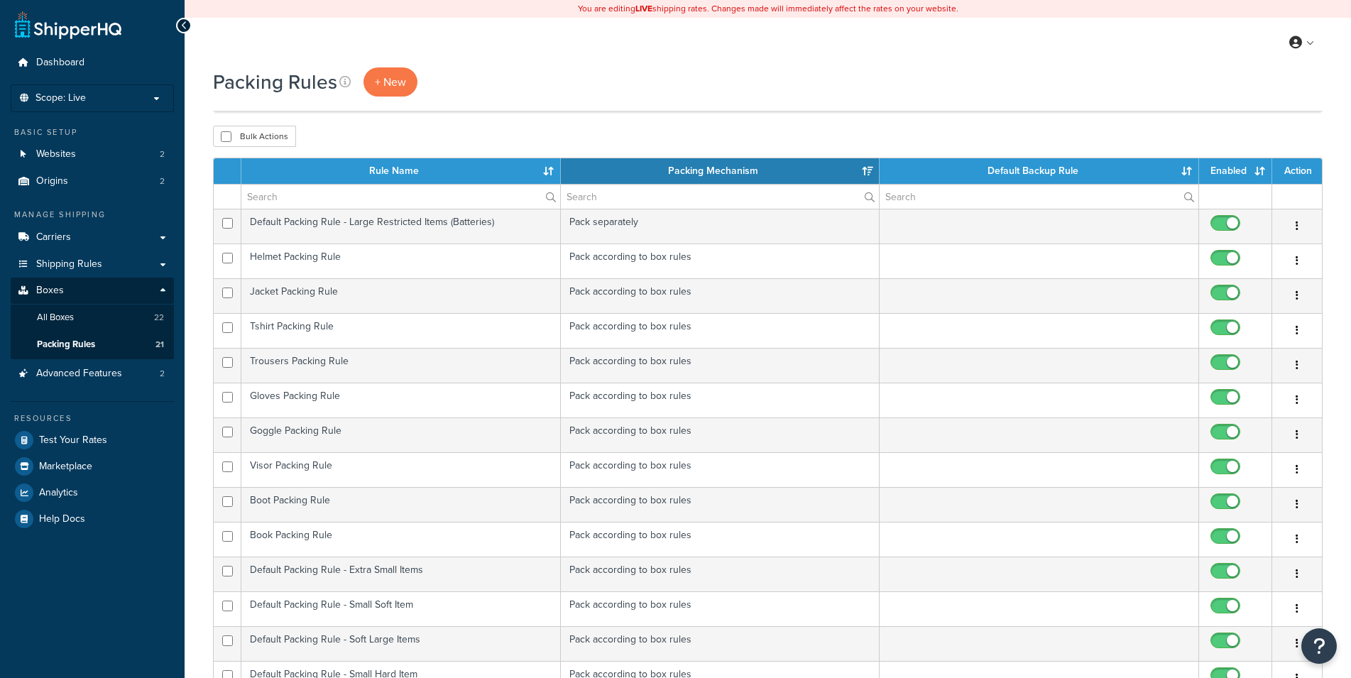
select select "15"
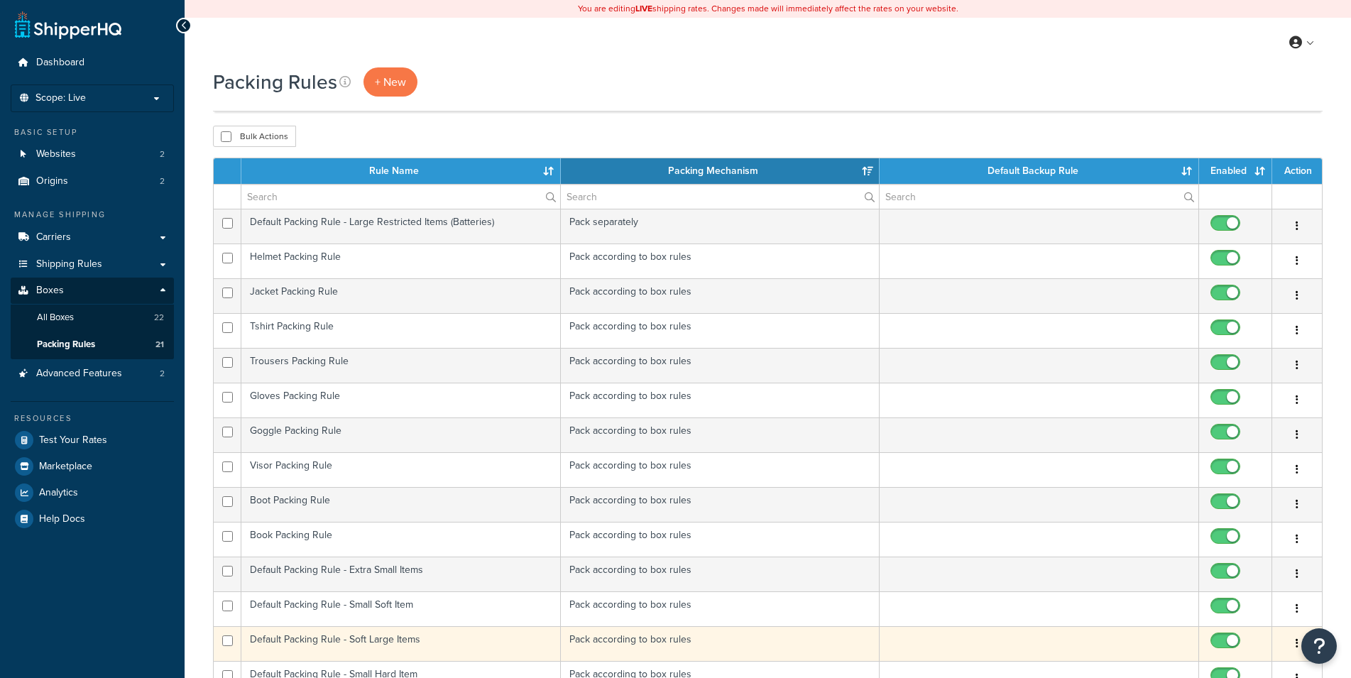
scroll to position [440, 0]
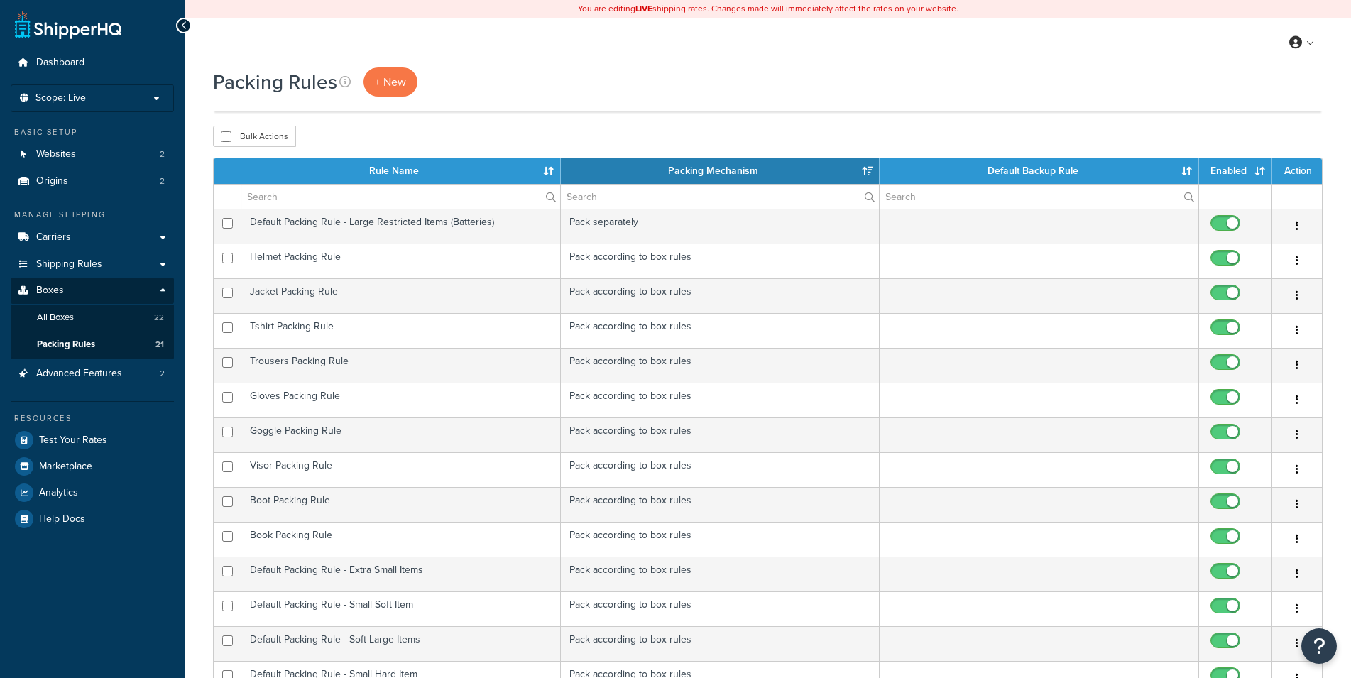
select select "15"
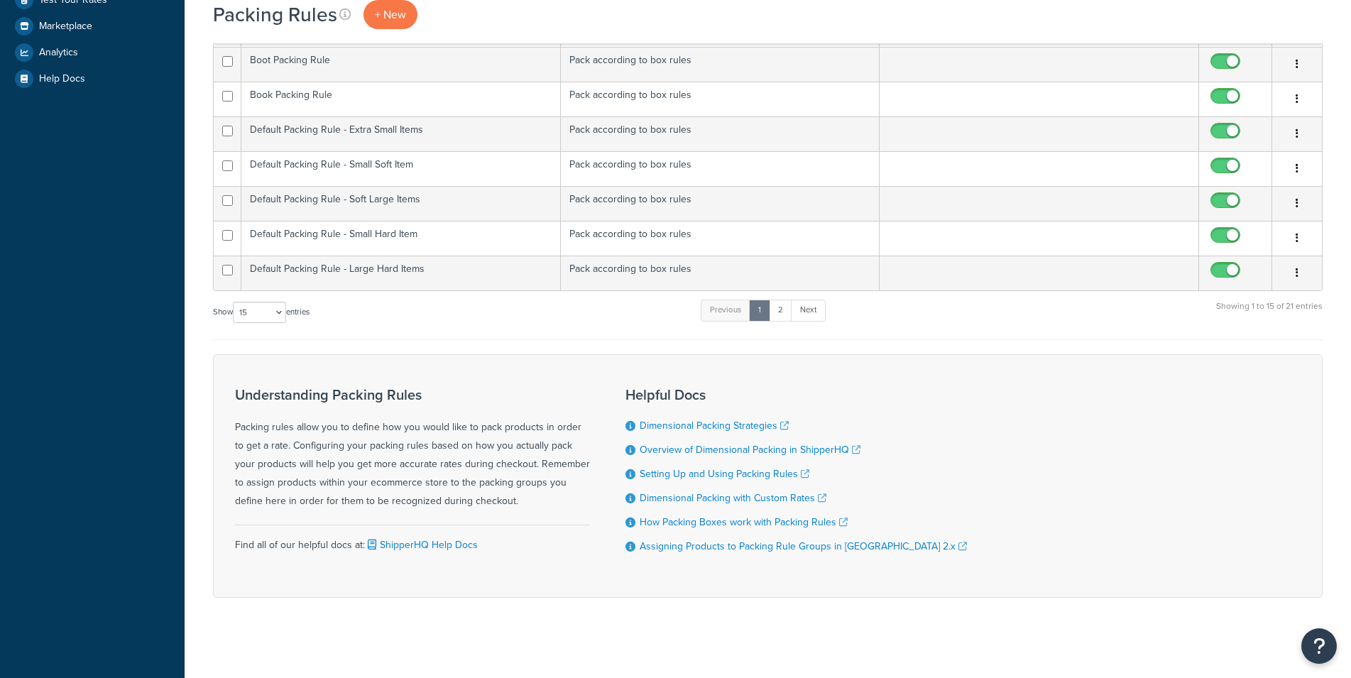
click at [183, 263] on div "Dashboard Scope: Live Development Integration Test Basic Setup Websites 2 Origi…" at bounding box center [92, 121] width 185 height 1123
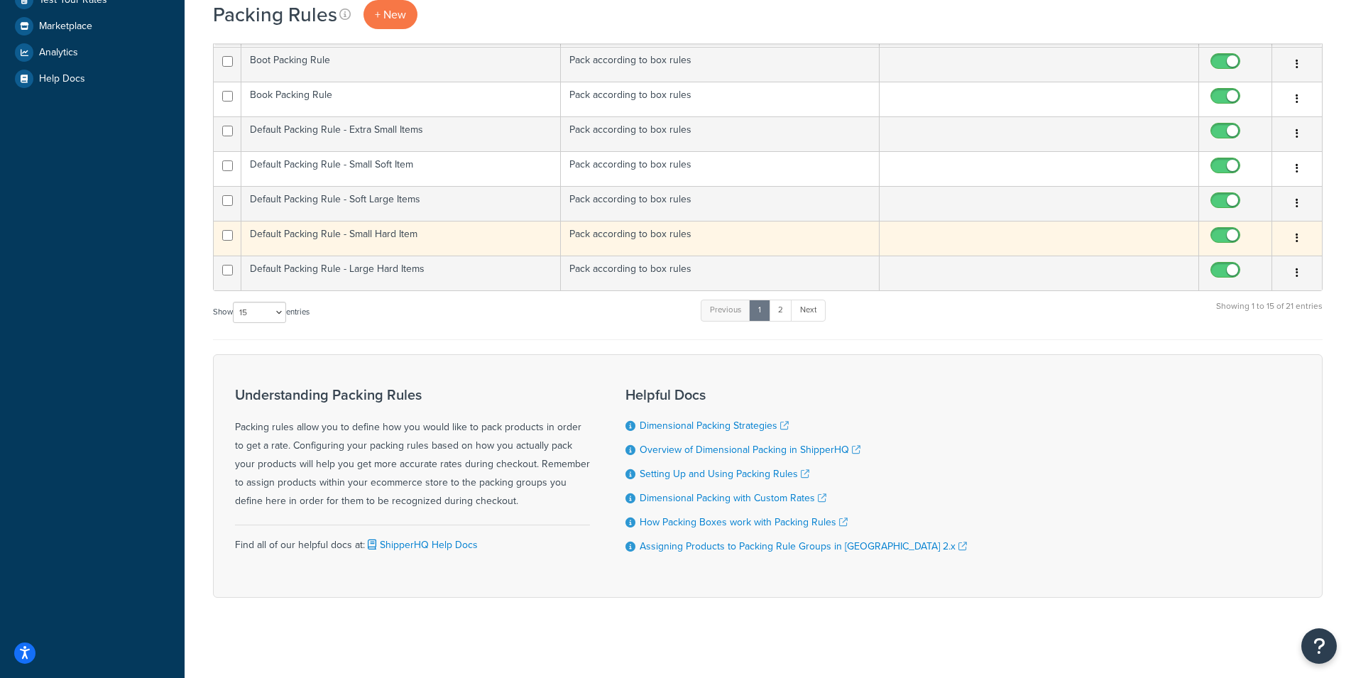
click at [496, 229] on td "Default Packing Rule - Small Hard Item" at bounding box center [401, 238] width 320 height 35
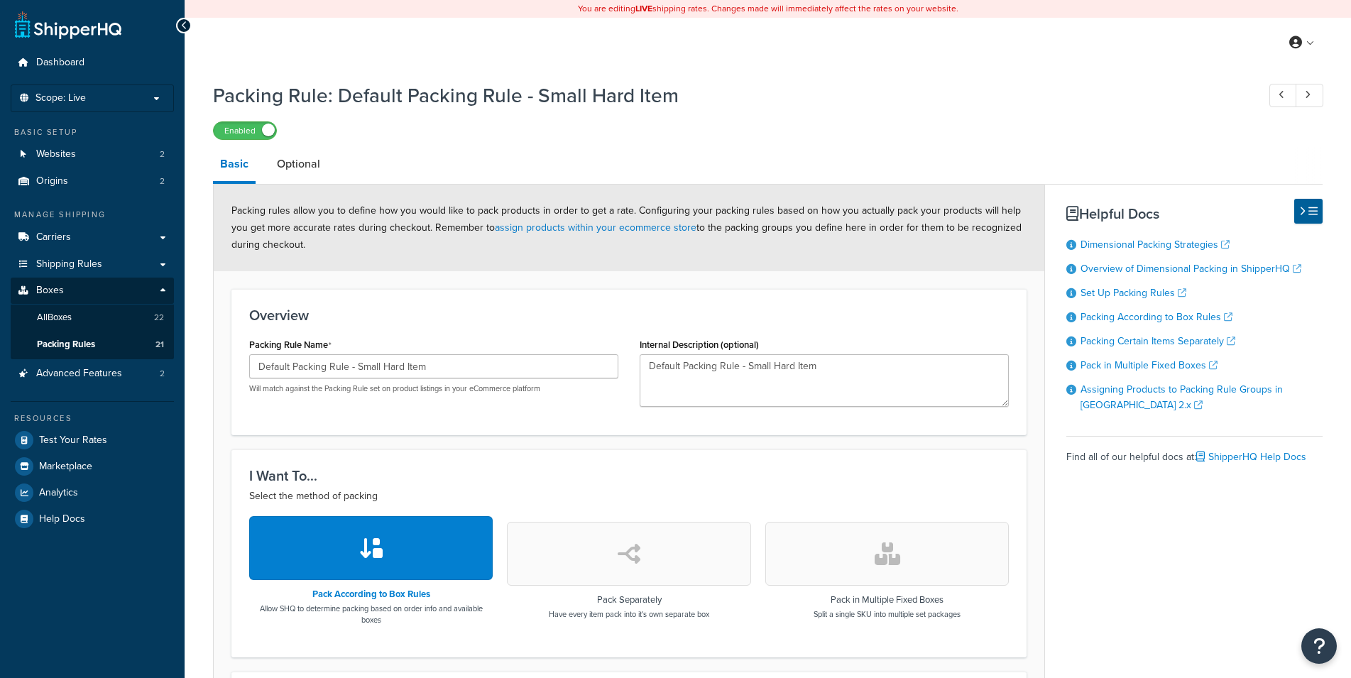
click at [298, 163] on link "Optional" at bounding box center [299, 164] width 58 height 34
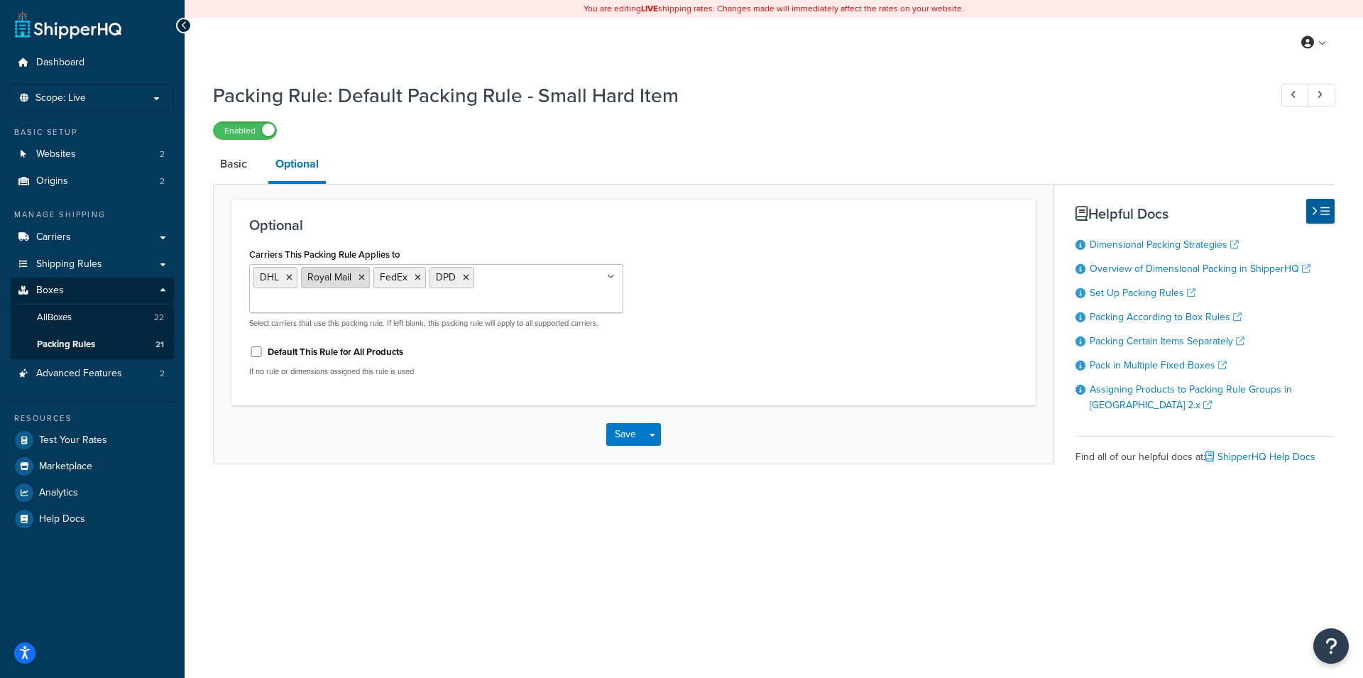
click at [359, 280] on li "Royal Mail" at bounding box center [335, 277] width 69 height 21
click at [364, 280] on icon at bounding box center [362, 277] width 6 height 9
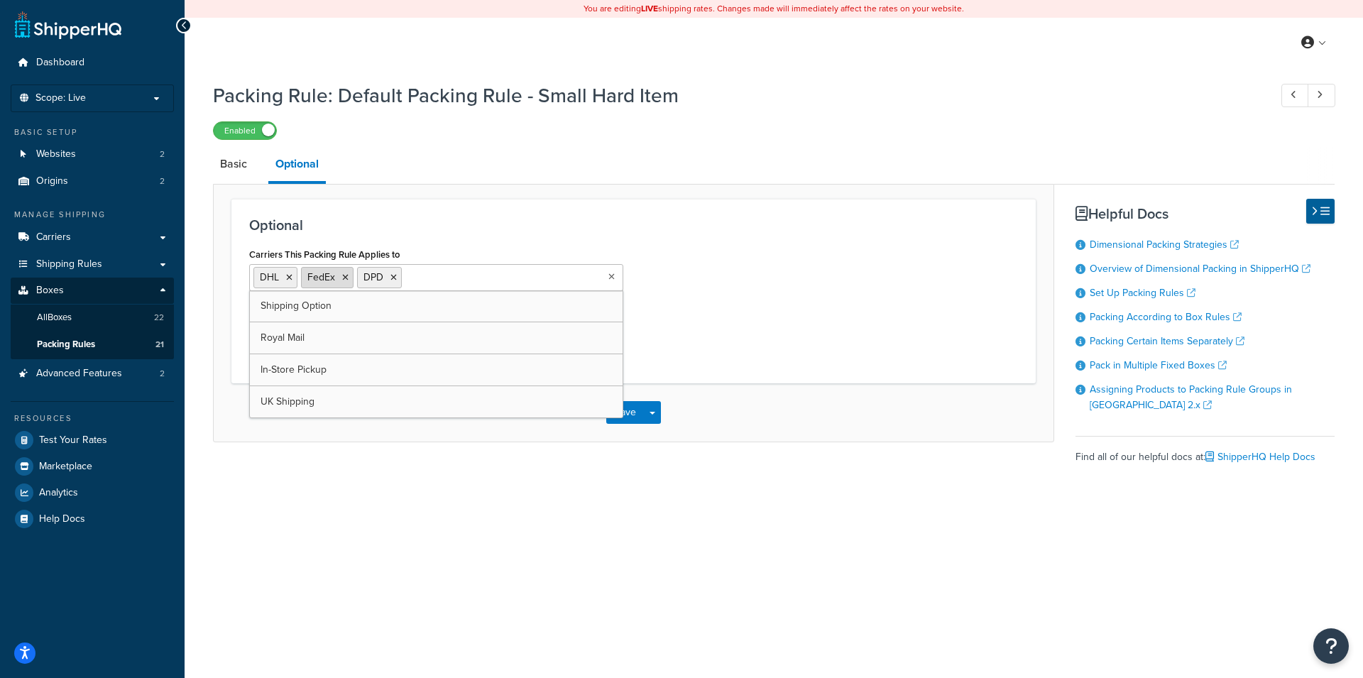
click at [345, 276] on icon at bounding box center [345, 277] width 6 height 9
click at [811, 290] on div "Carriers This Packing Rule Applies to DHL DPD Shipping Option Royal Mail FedEx …" at bounding box center [634, 304] width 790 height 121
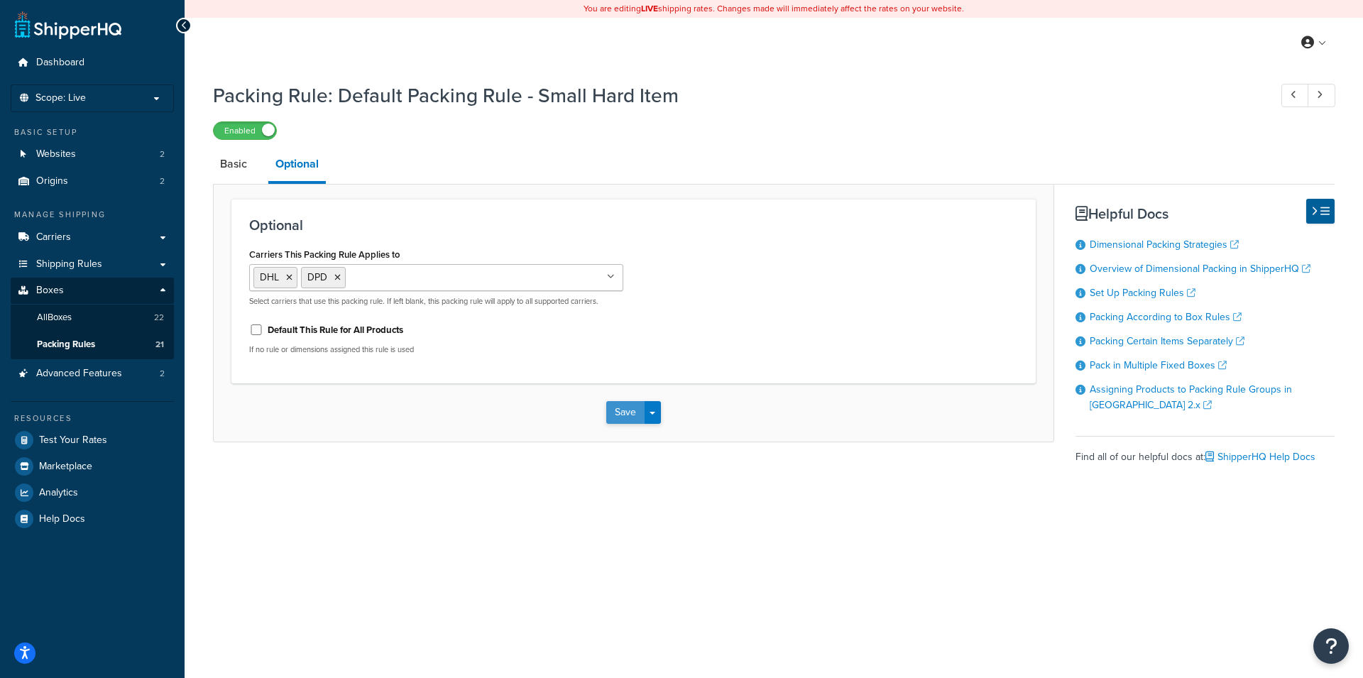
click at [624, 408] on button "Save" at bounding box center [625, 412] width 38 height 23
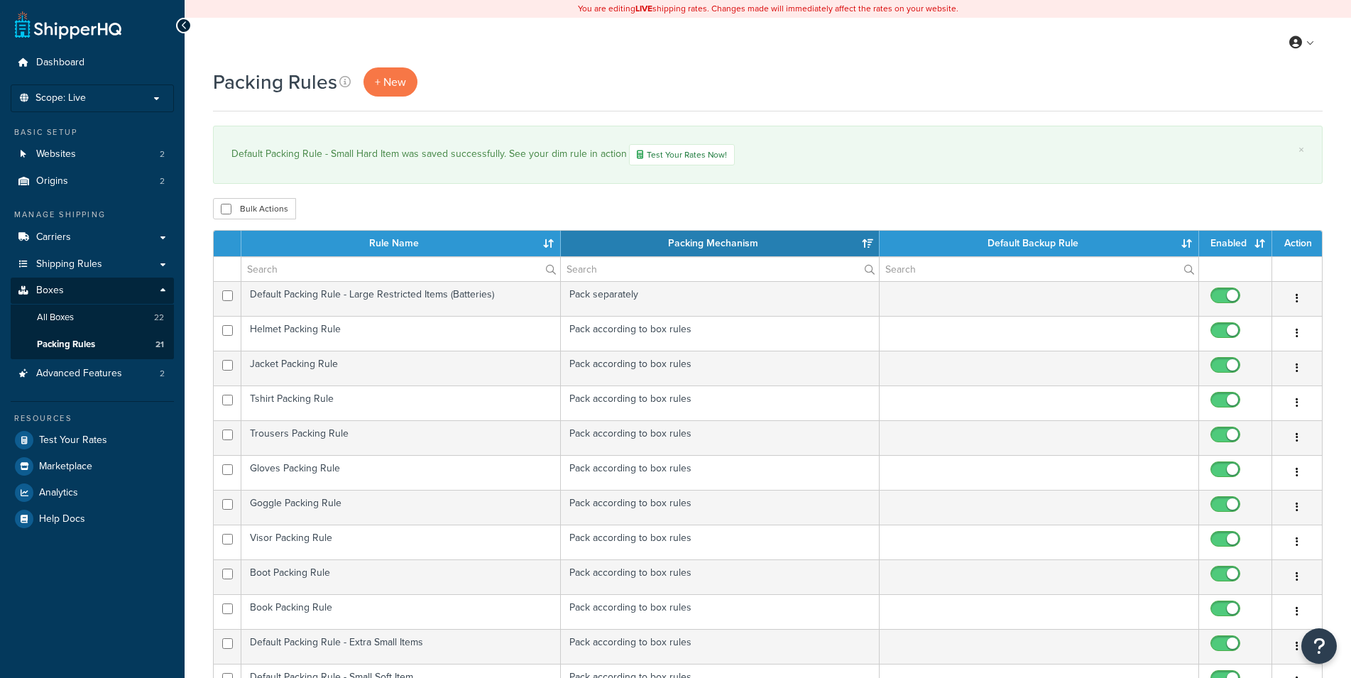
select select "15"
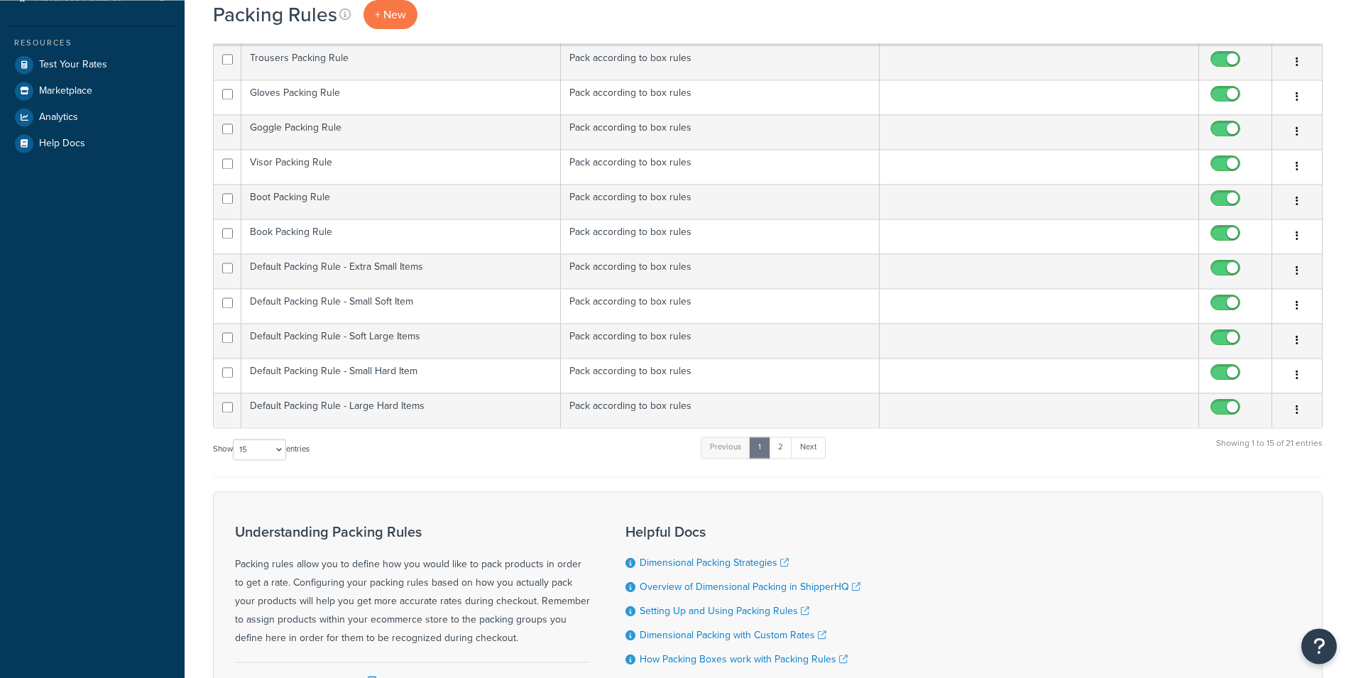
scroll to position [378, 0]
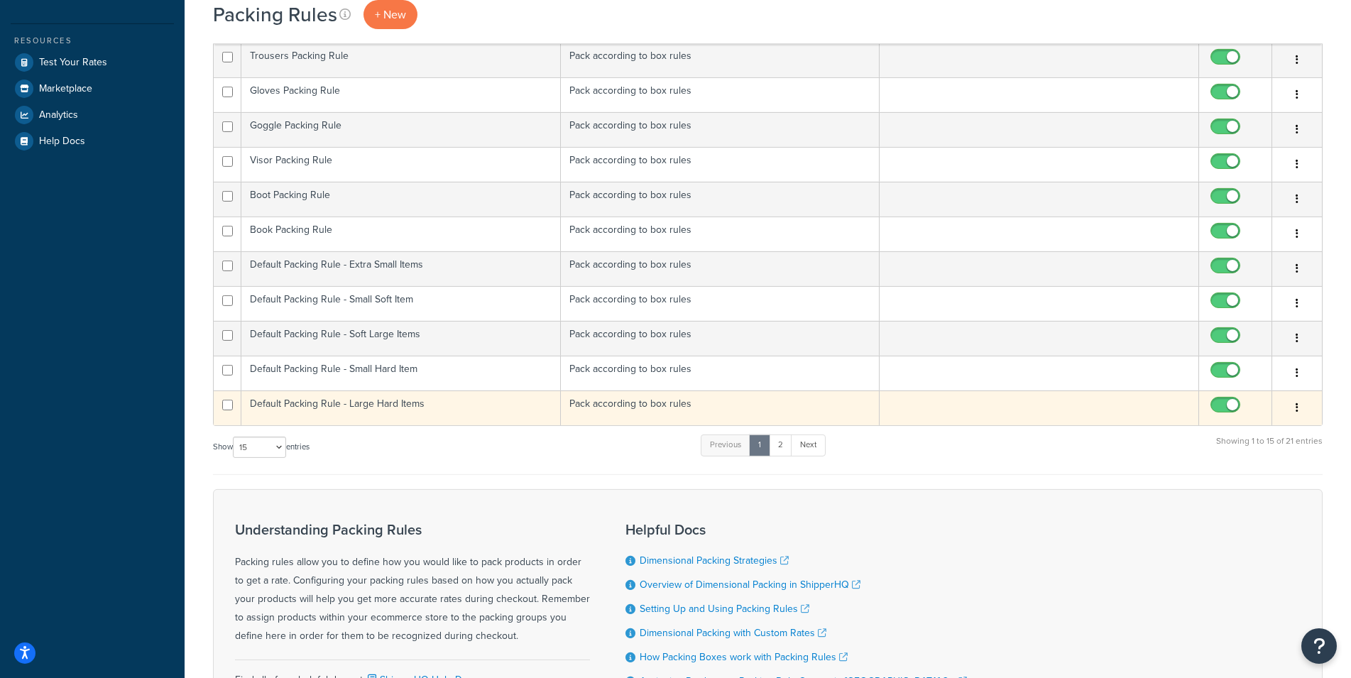
click at [433, 408] on td "Default Packing Rule - Large Hard Items" at bounding box center [401, 408] width 320 height 35
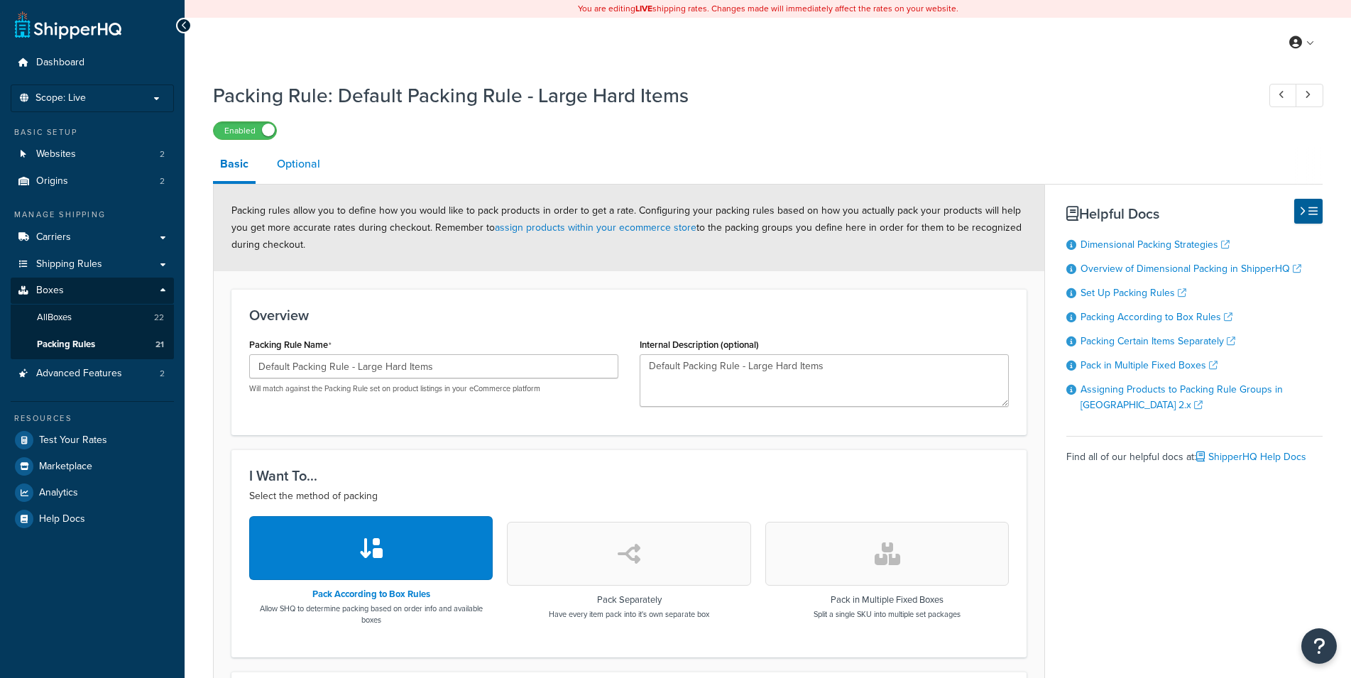
click at [290, 171] on link "Optional" at bounding box center [299, 164] width 58 height 34
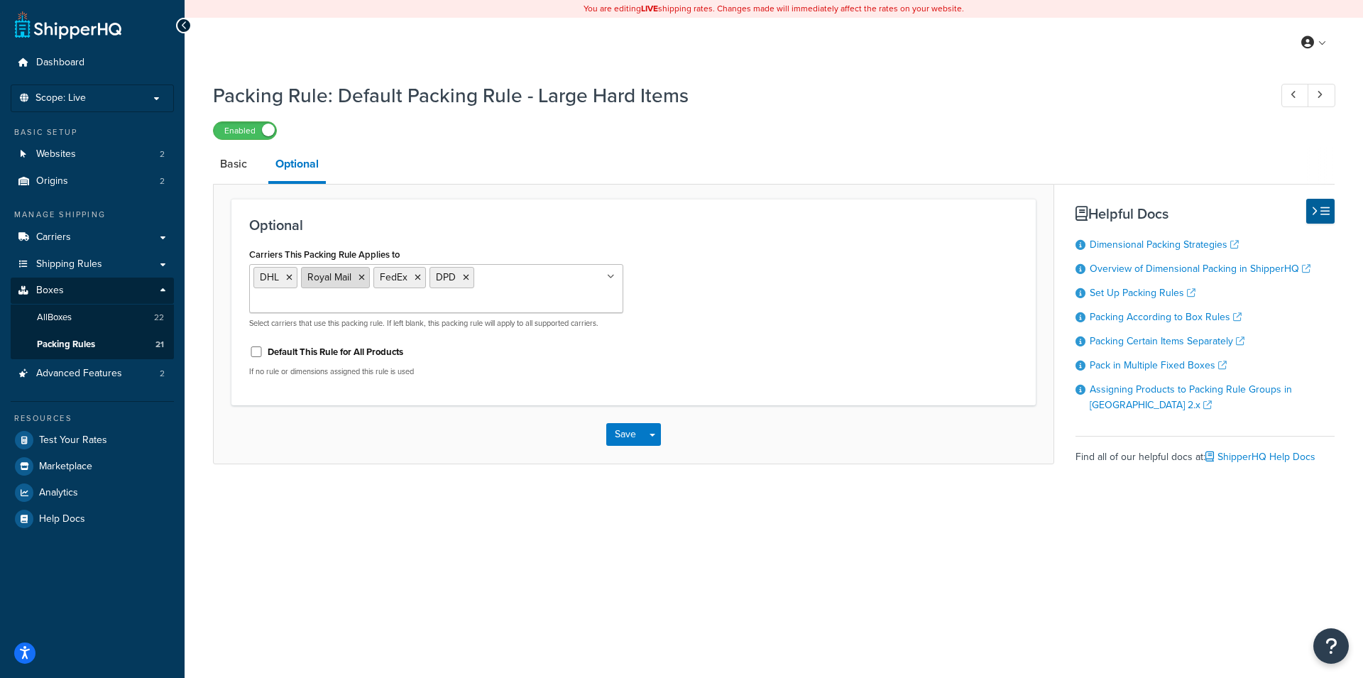
click at [359, 278] on icon at bounding box center [362, 277] width 6 height 9
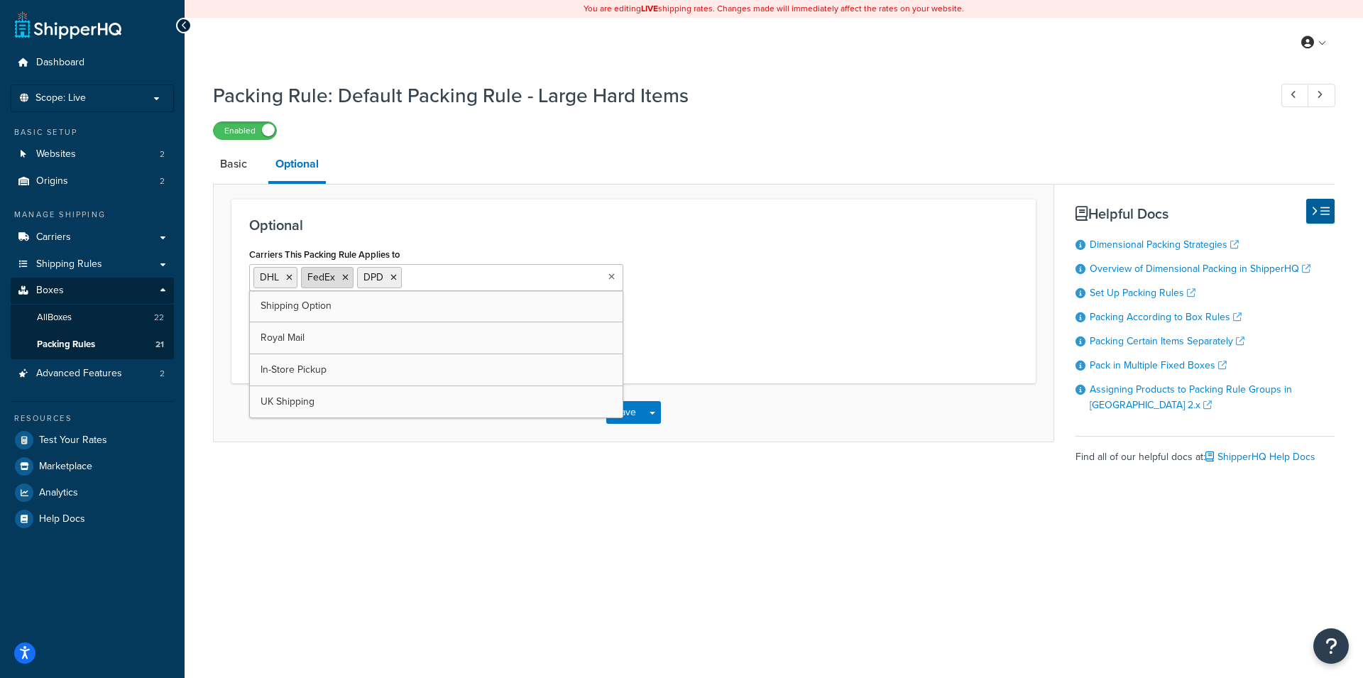
click at [346, 278] on icon at bounding box center [345, 277] width 6 height 9
click at [807, 261] on div "Carriers This Packing Rule Applies to DHL DPD Shipping Option Royal Mail FedEx …" at bounding box center [634, 304] width 790 height 121
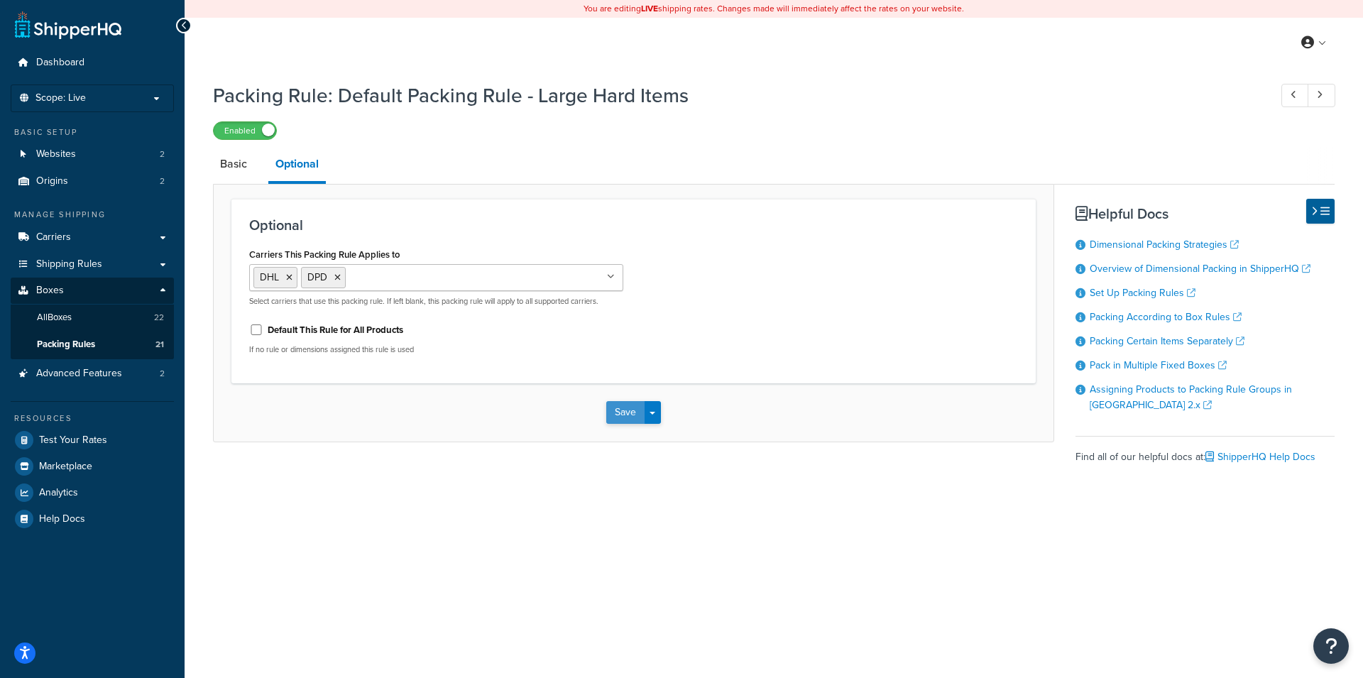
click at [631, 420] on button "Save" at bounding box center [625, 412] width 38 height 23
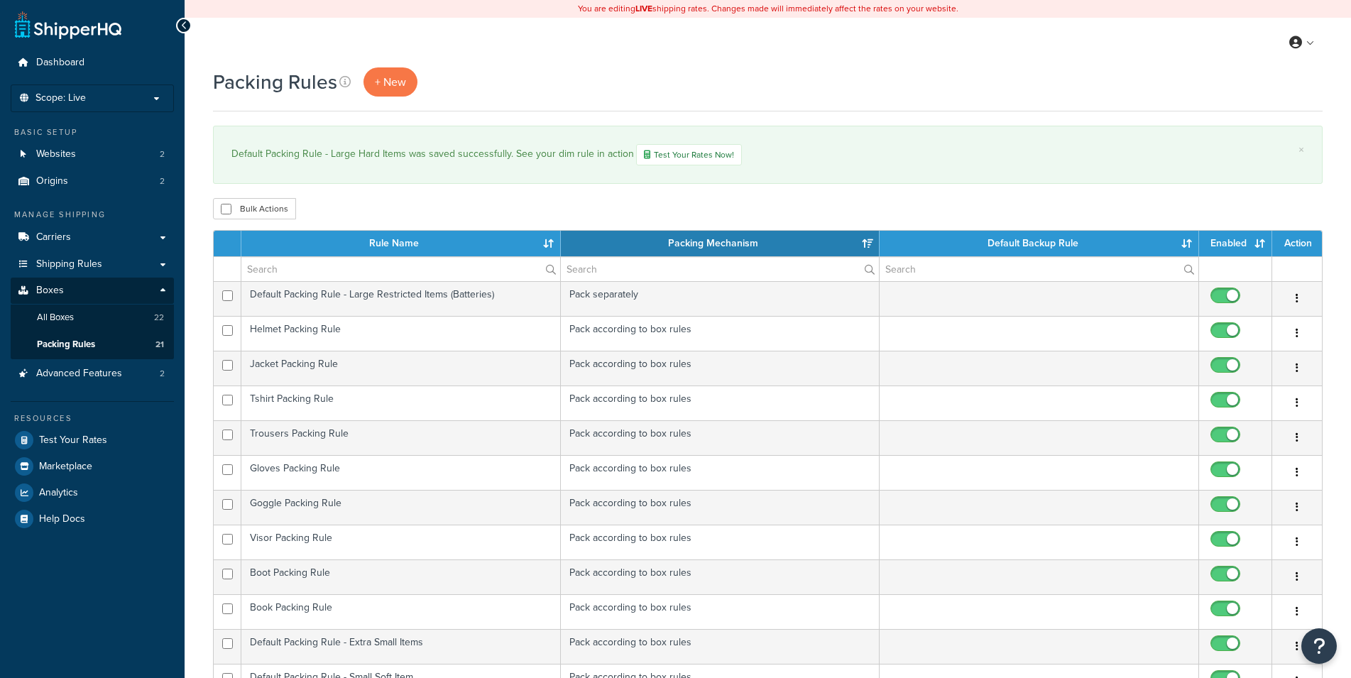
select select "15"
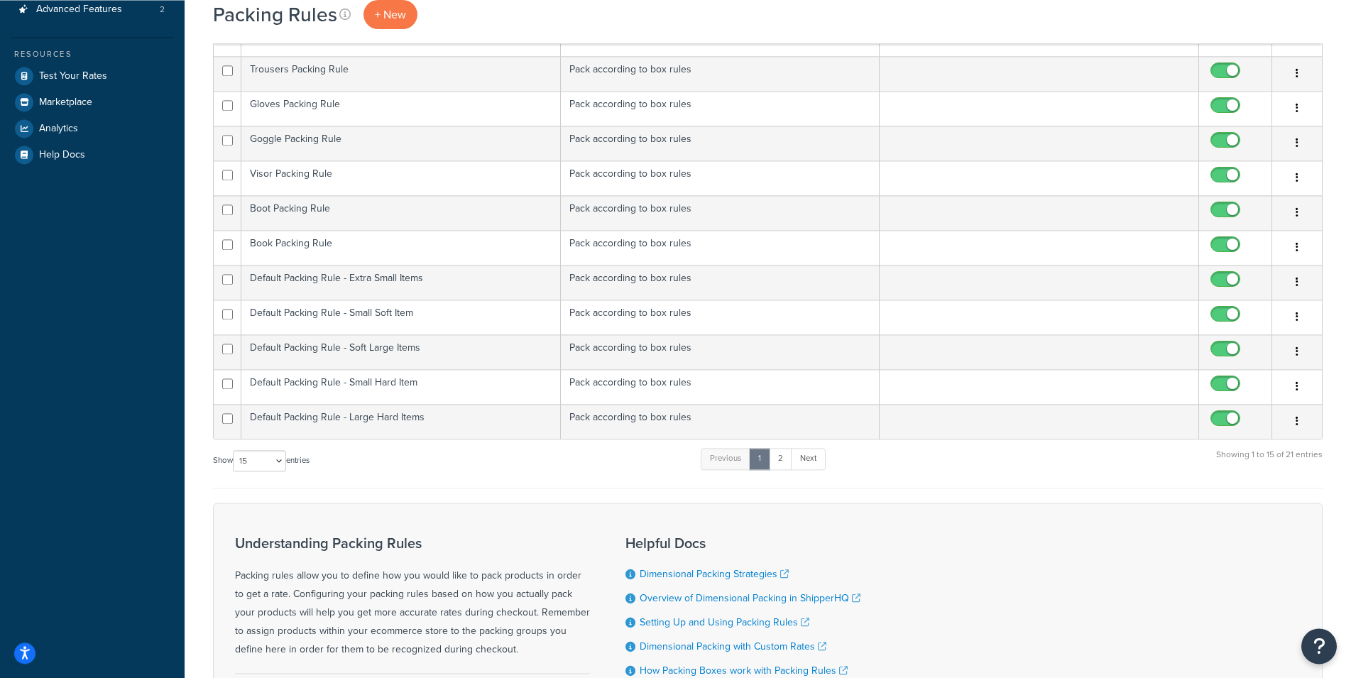
scroll to position [485, 0]
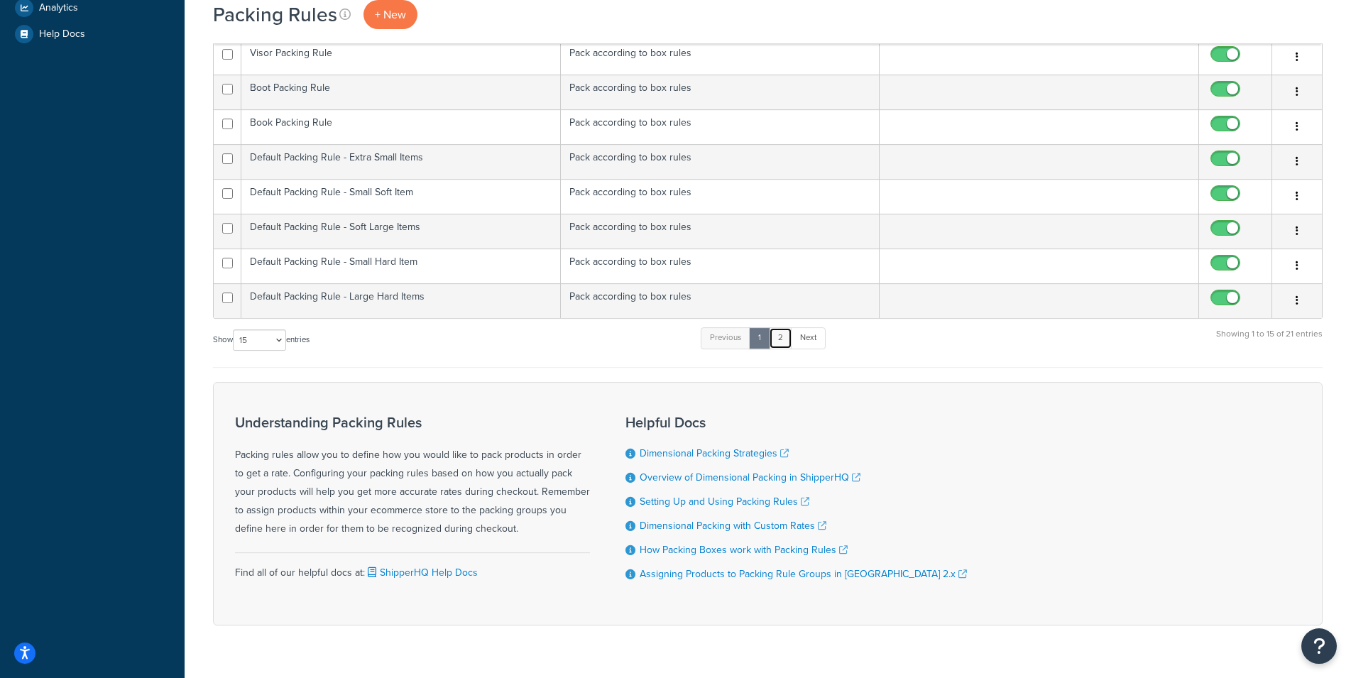
click at [782, 349] on link "2" at bounding box center [780, 337] width 23 height 21
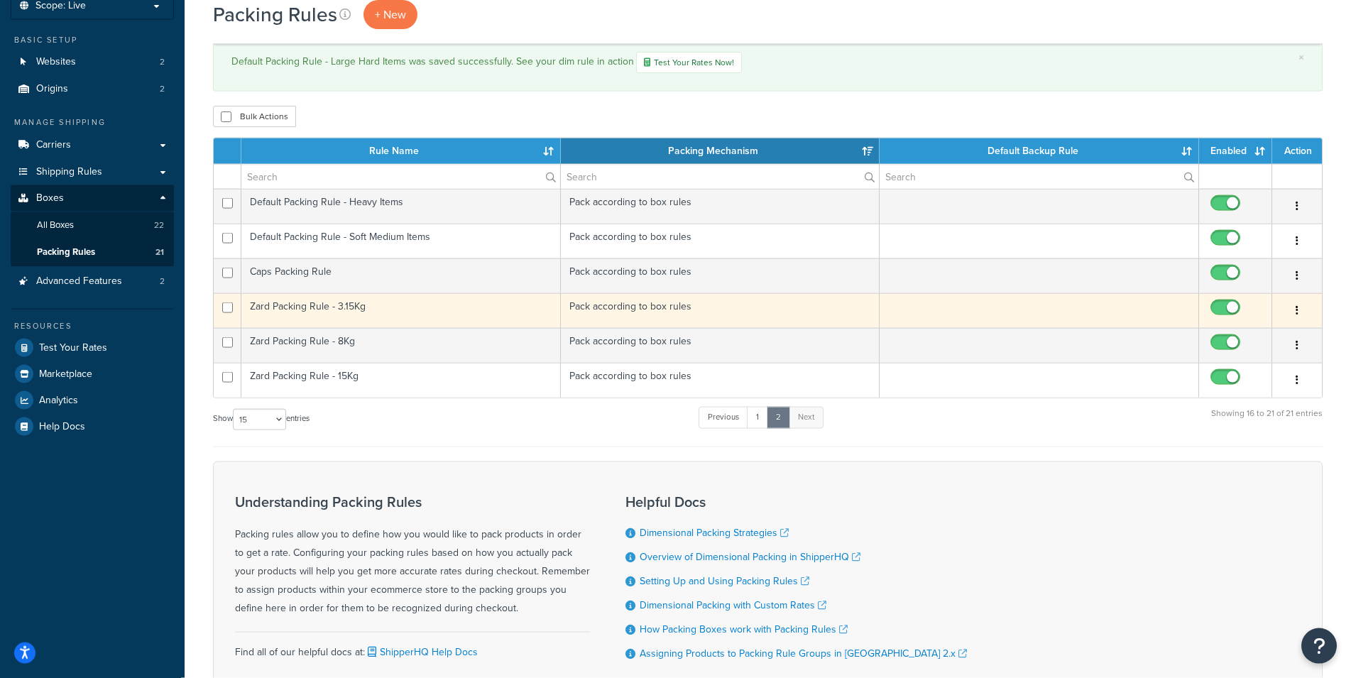
scroll to position [95, 0]
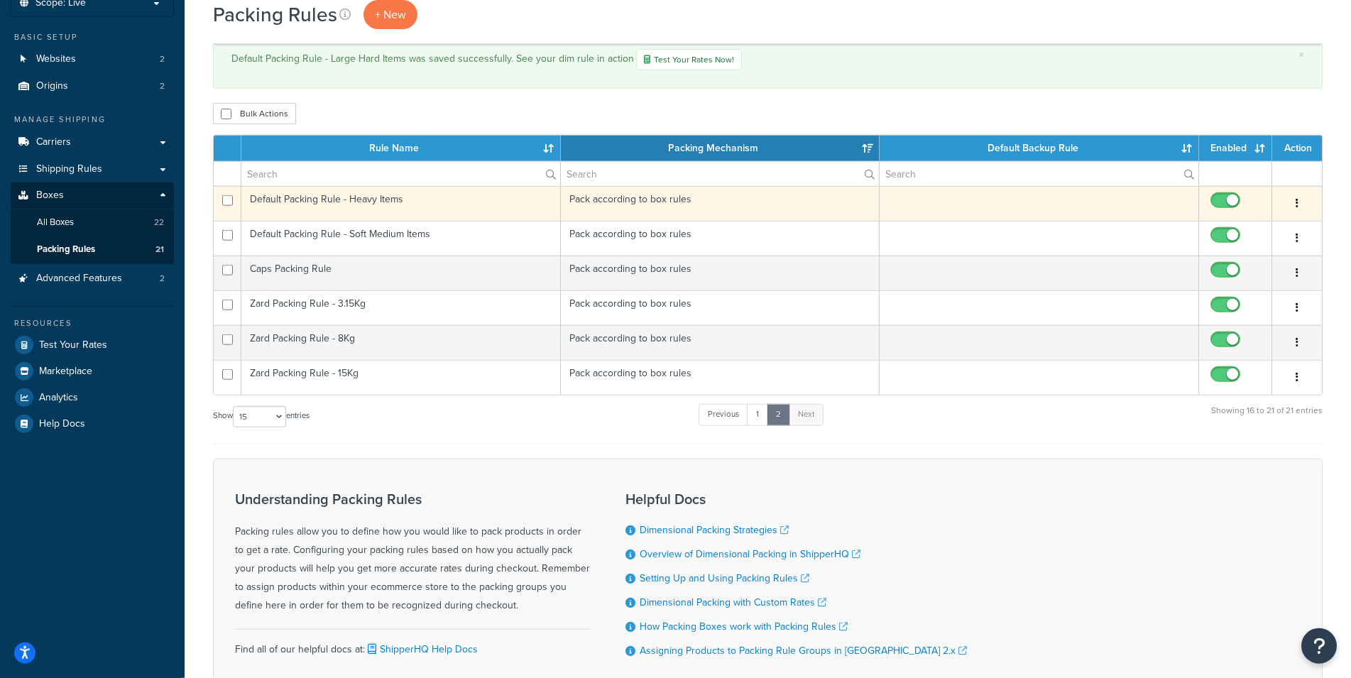
click at [440, 205] on td "Default Packing Rule - Heavy Items" at bounding box center [401, 203] width 320 height 35
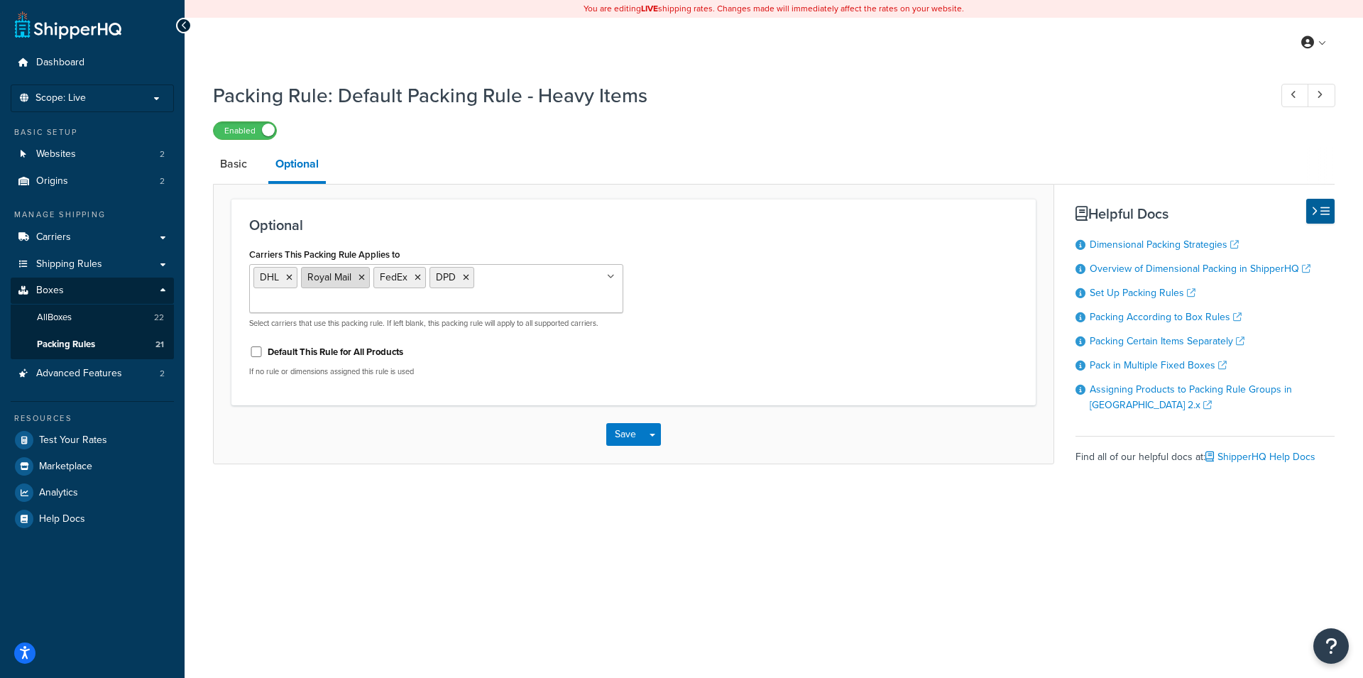
click at [362, 281] on icon at bounding box center [362, 277] width 6 height 9
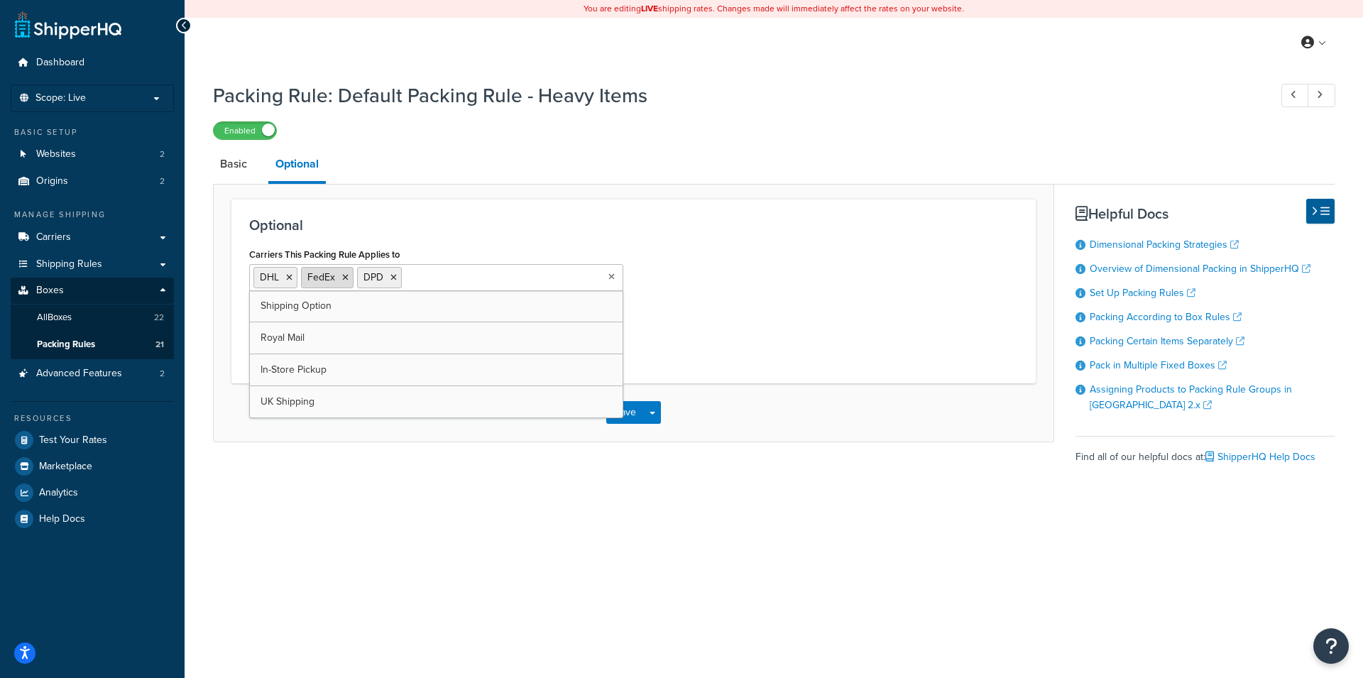
click at [345, 276] on icon at bounding box center [345, 277] width 6 height 9
click at [807, 316] on div "Carriers This Packing Rule Applies to DHL DPD Shipping Option Royal Mail FedEx …" at bounding box center [634, 304] width 790 height 121
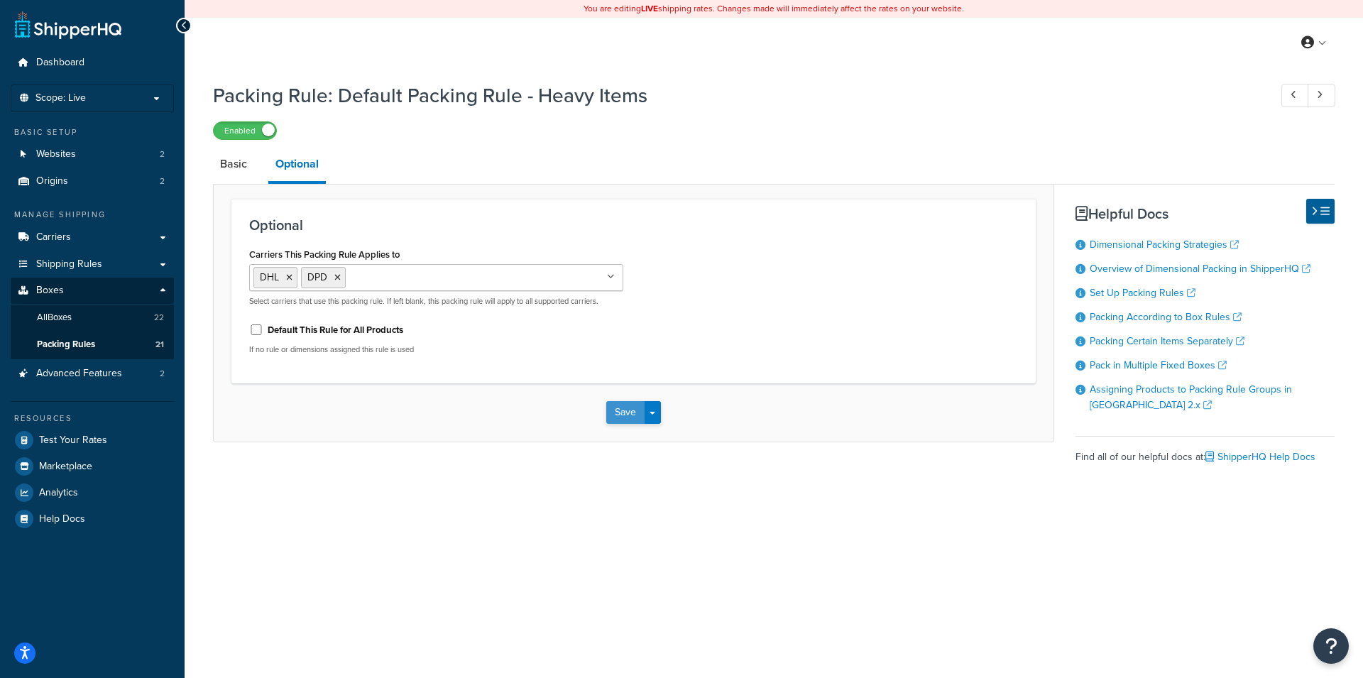
click at [619, 411] on button "Save" at bounding box center [625, 412] width 38 height 23
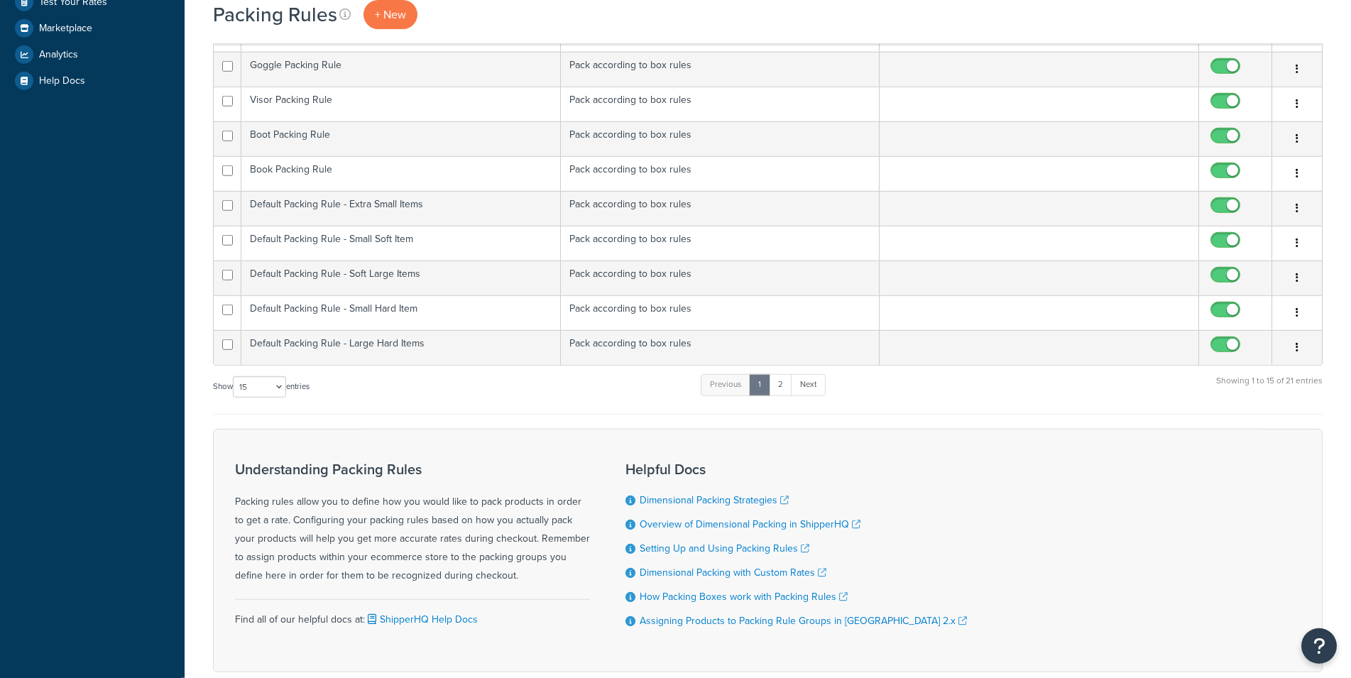
scroll to position [454, 0]
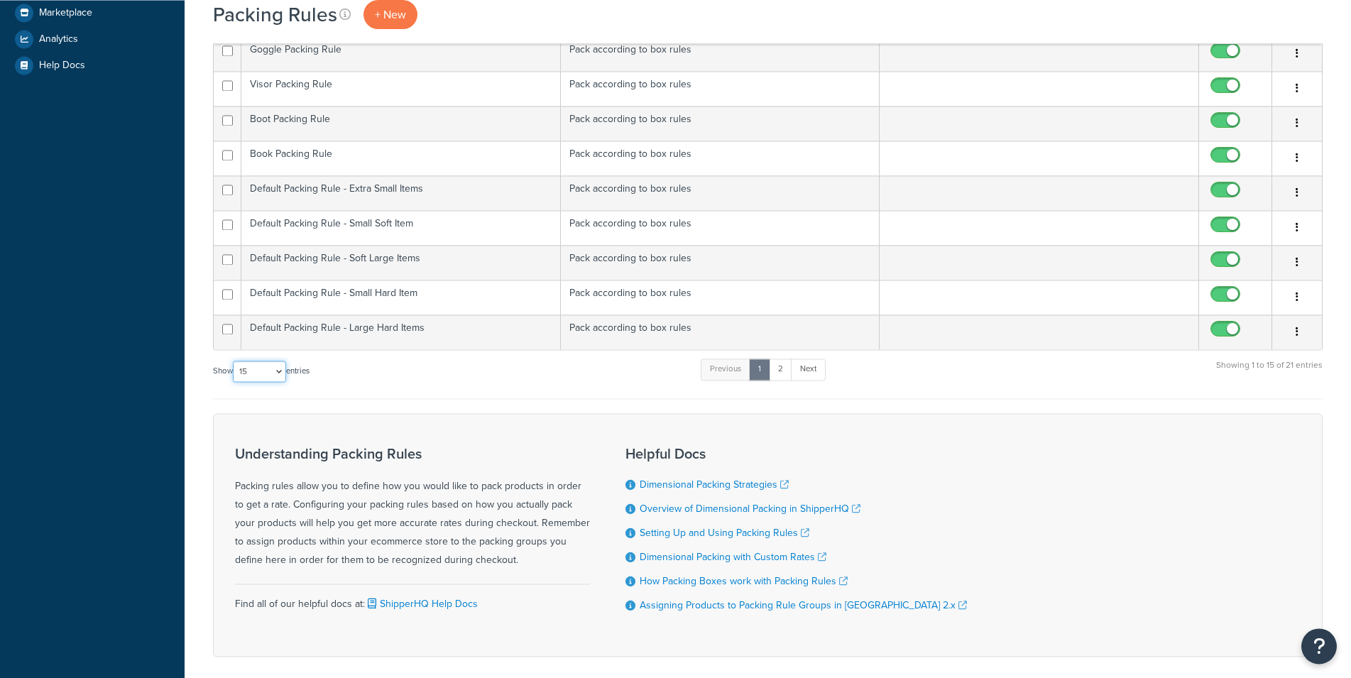
click at [233, 361] on select "10 15 25 50 100" at bounding box center [259, 371] width 53 height 21
select select "100"
click option "100" at bounding box center [0, 0] width 0 height 0
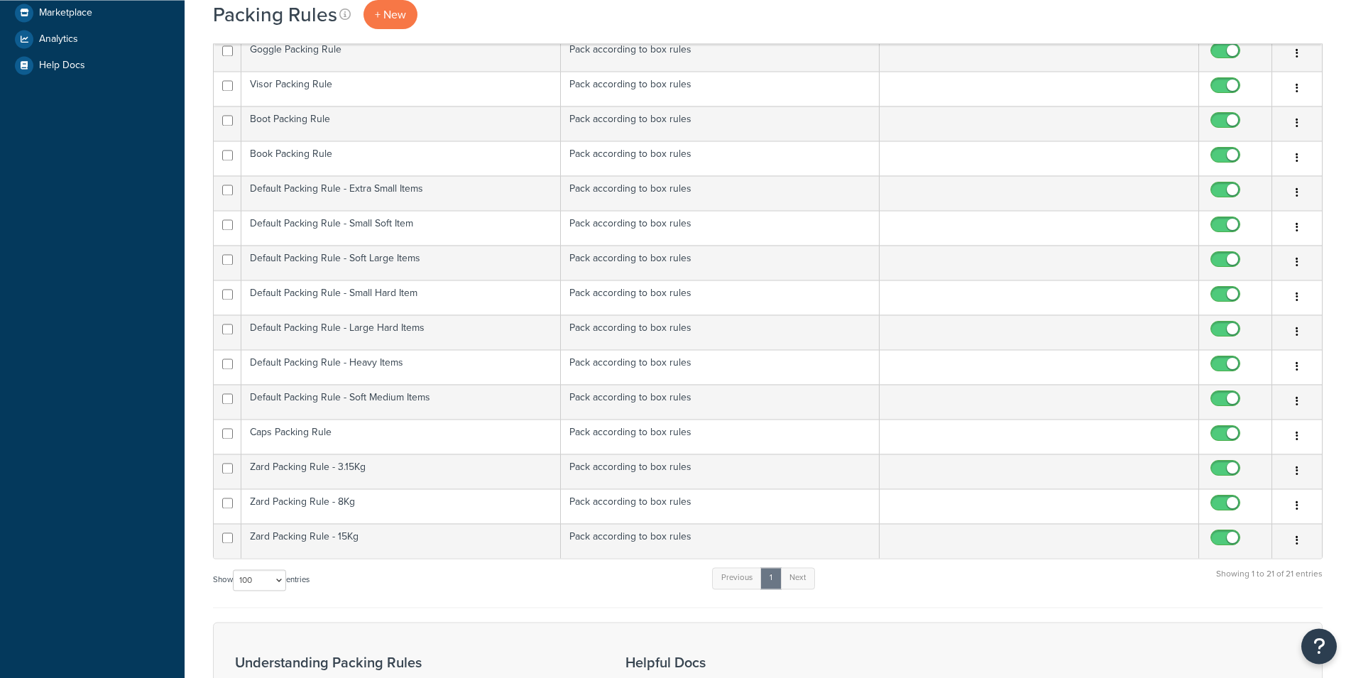
click at [201, 402] on div "Packing Rules + New × Default Packing Rule - Heavy Items was saved successfully…" at bounding box center [768, 265] width 1167 height 1302
click at [639, 590] on div "Show 10 15 25 50 100 entries Previous 1 Next Showing 1 to 21 of 21 entries" at bounding box center [768, 587] width 1110 height 42
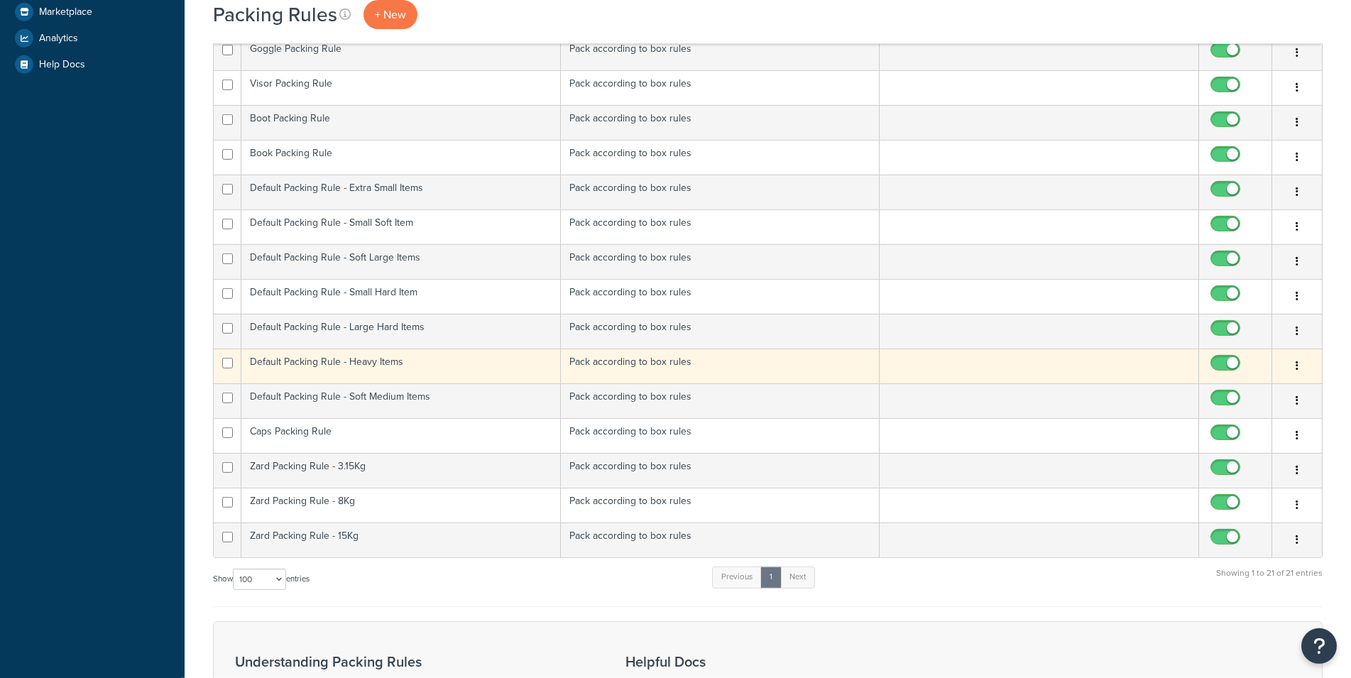
click at [462, 362] on td "Default Packing Rule - Heavy Items" at bounding box center [401, 366] width 320 height 35
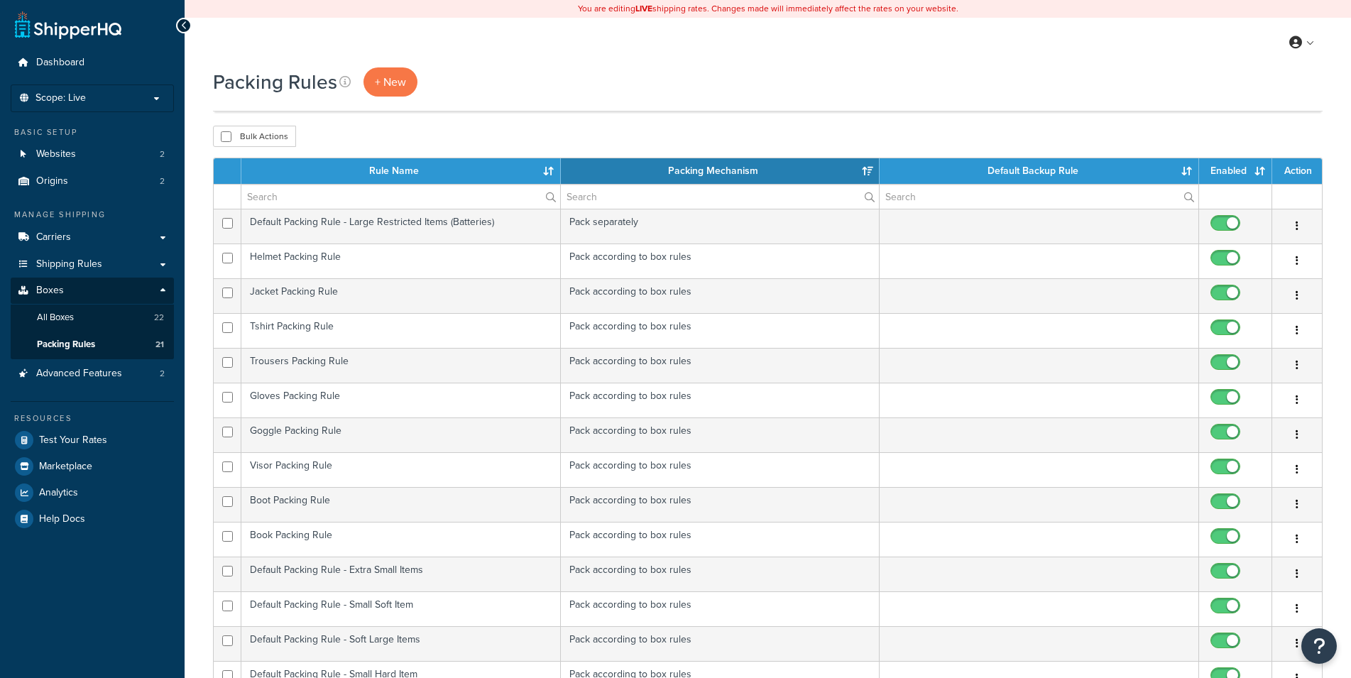
select select "15"
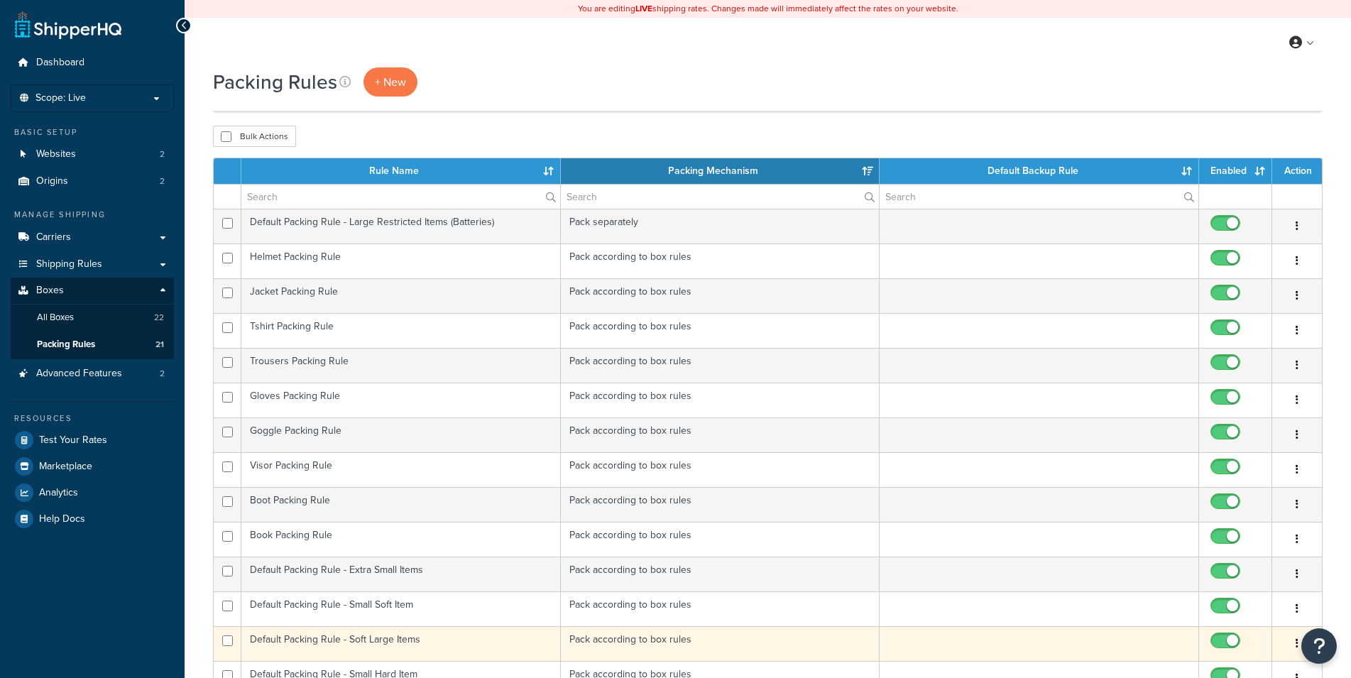
scroll to position [445, 0]
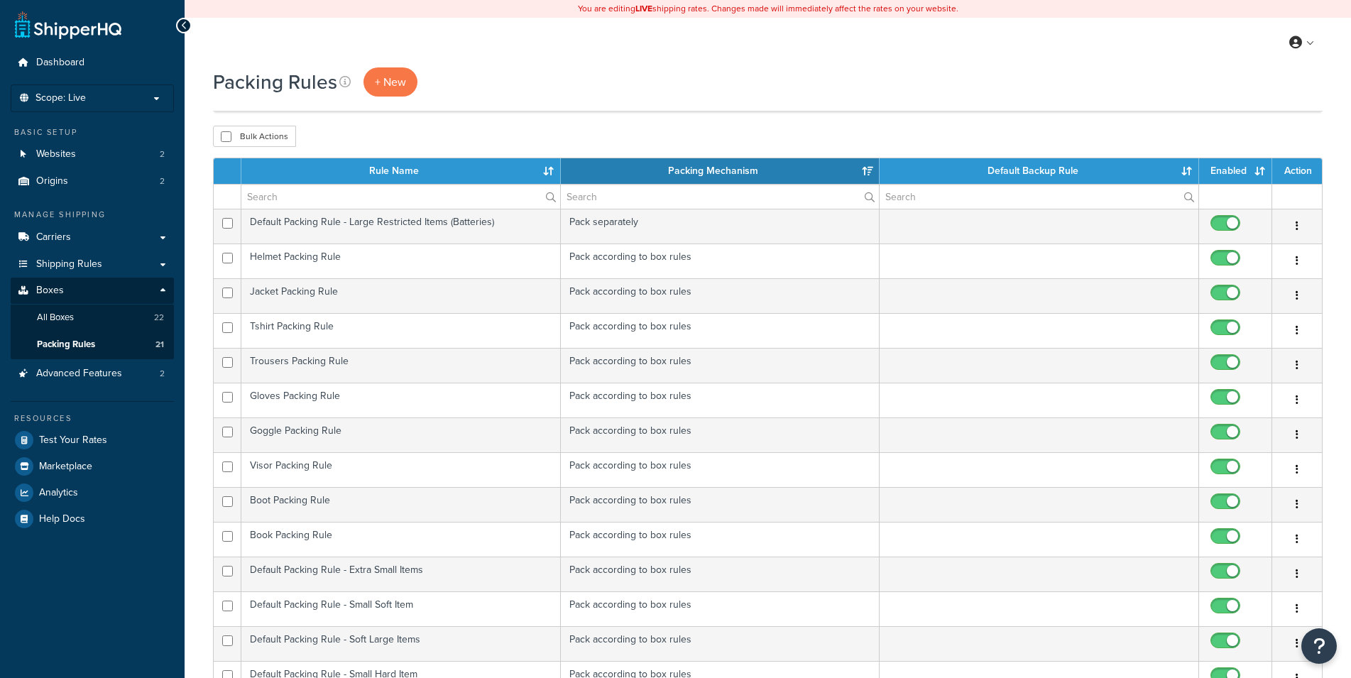
select select "15"
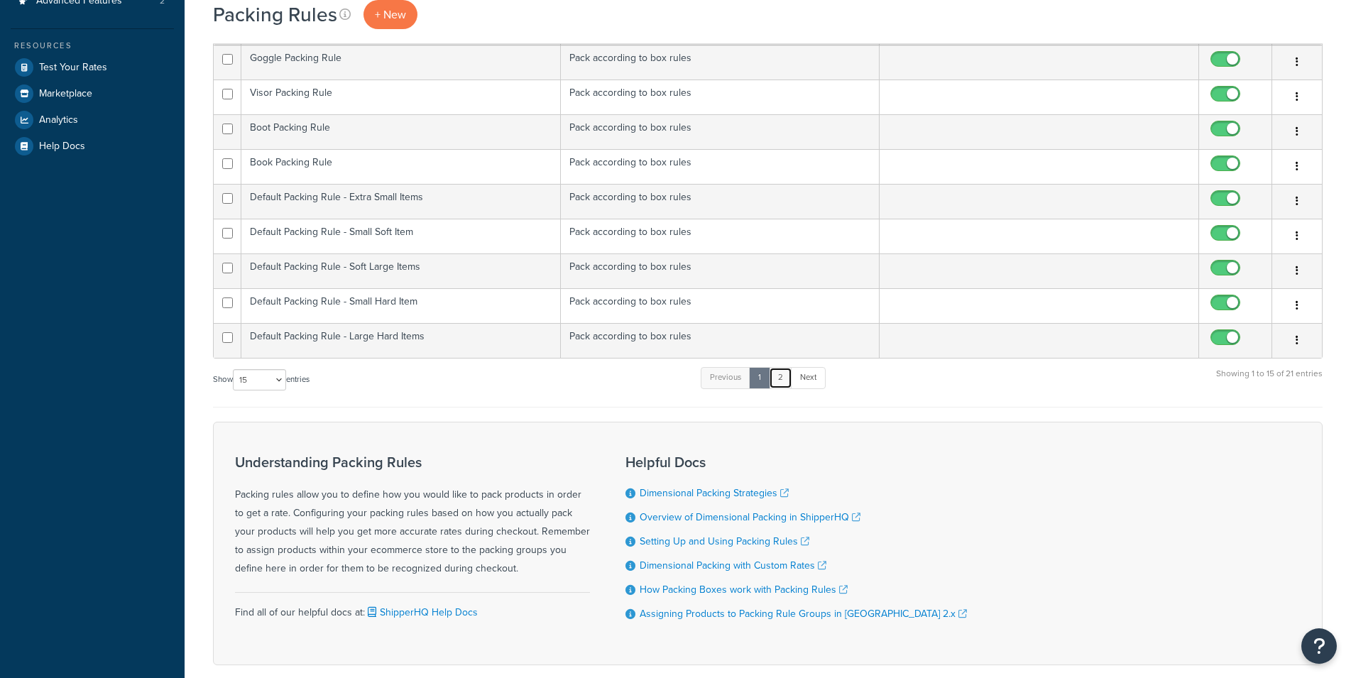
click at [785, 384] on link "2" at bounding box center [780, 377] width 23 height 21
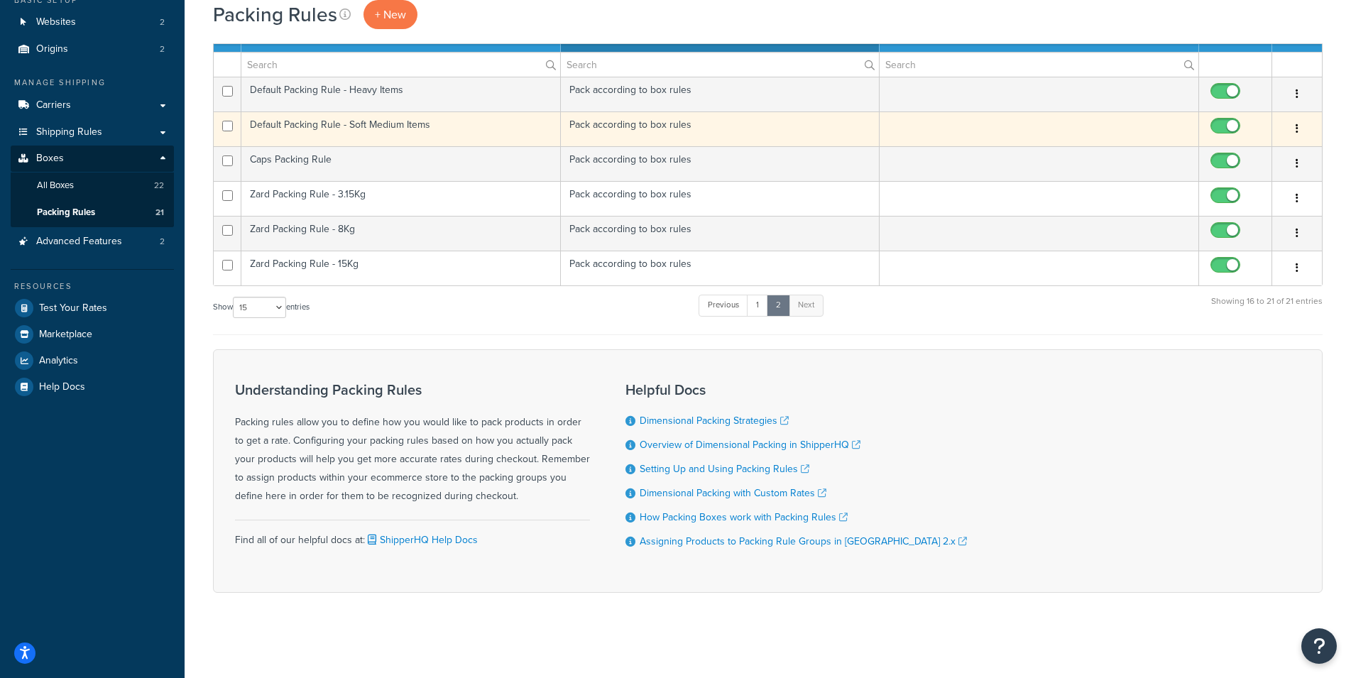
click at [429, 125] on td "Default Packing Rule - Soft Medium Items" at bounding box center [401, 128] width 320 height 35
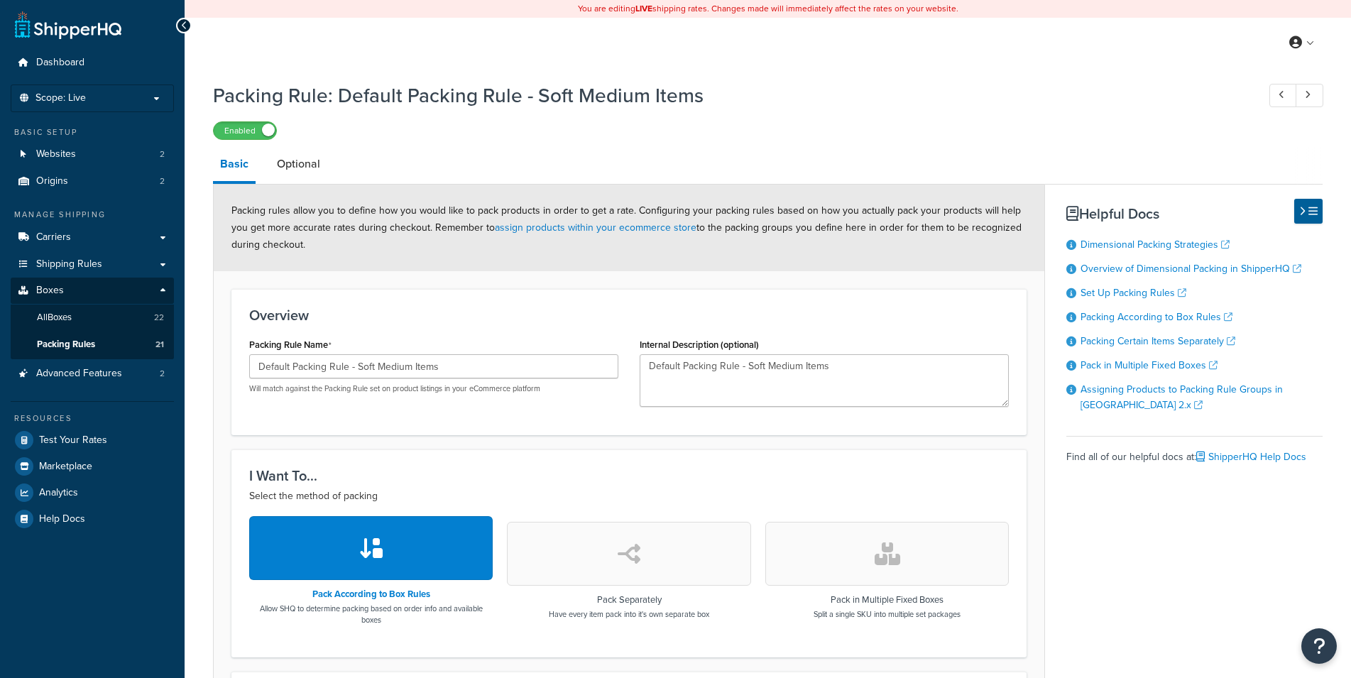
click at [299, 178] on link "Optional" at bounding box center [299, 164] width 58 height 34
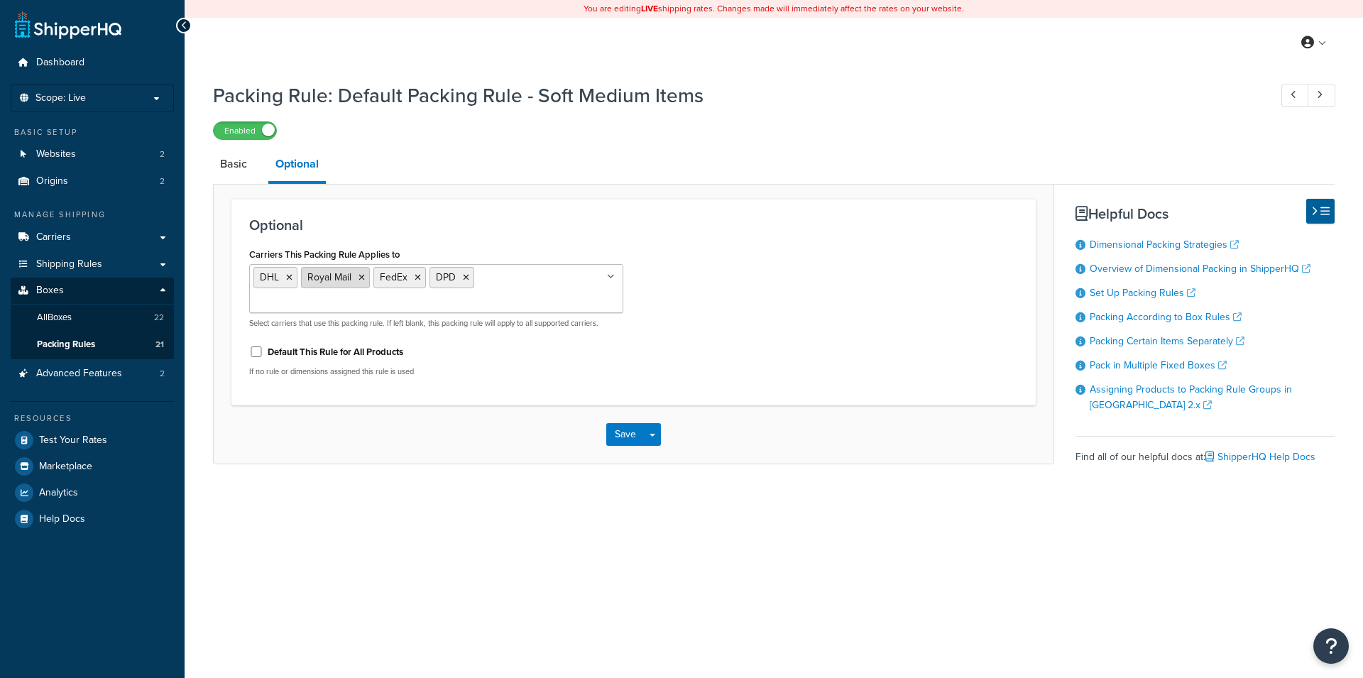
click at [361, 276] on icon at bounding box center [362, 277] width 6 height 9
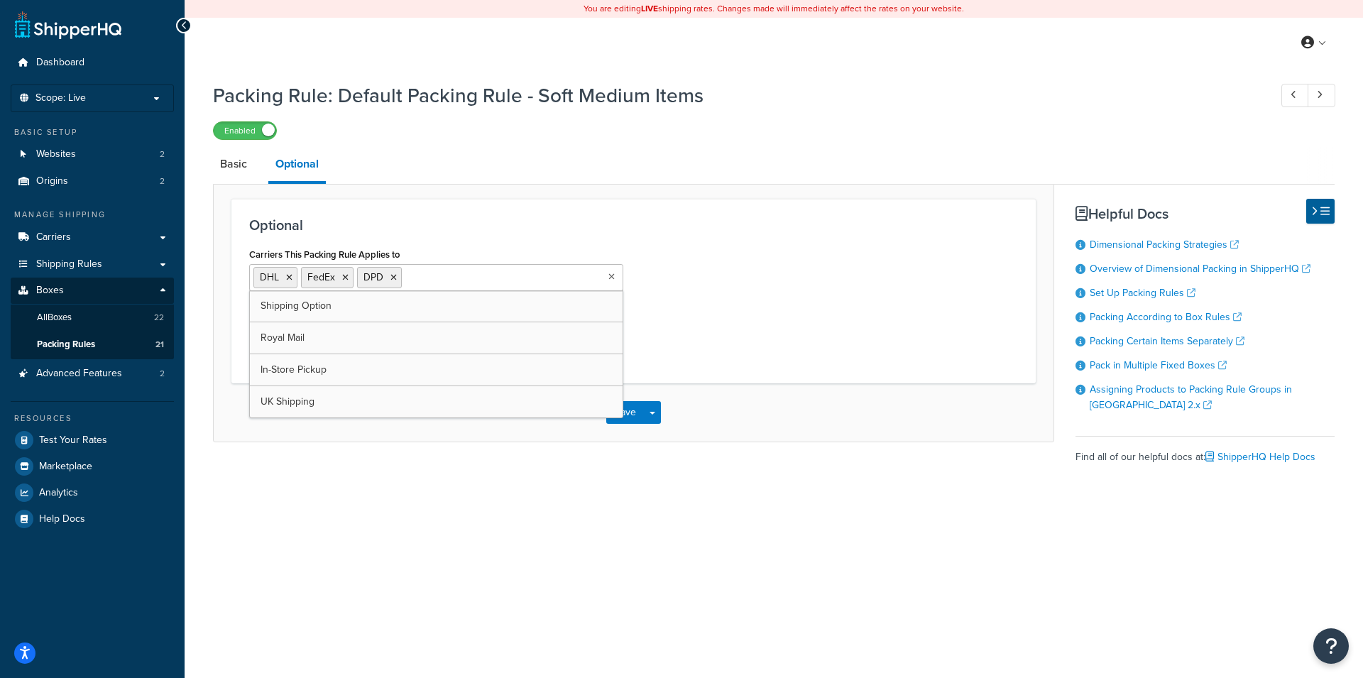
click at [767, 286] on div "Carriers This Packing Rule Applies to DHL FedEx DPD Shipping Option Royal Mail …" at bounding box center [634, 304] width 790 height 121
drag, startPoint x: 348, startPoint y: 278, endPoint x: 392, endPoint y: 281, distance: 44.1
click at [347, 278] on icon at bounding box center [345, 277] width 6 height 9
click at [809, 298] on div "Carriers This Packing Rule Applies to DHL DPD Shipping Option Royal Mail FedEx …" at bounding box center [634, 304] width 790 height 121
click at [633, 406] on button "Save" at bounding box center [625, 412] width 38 height 23
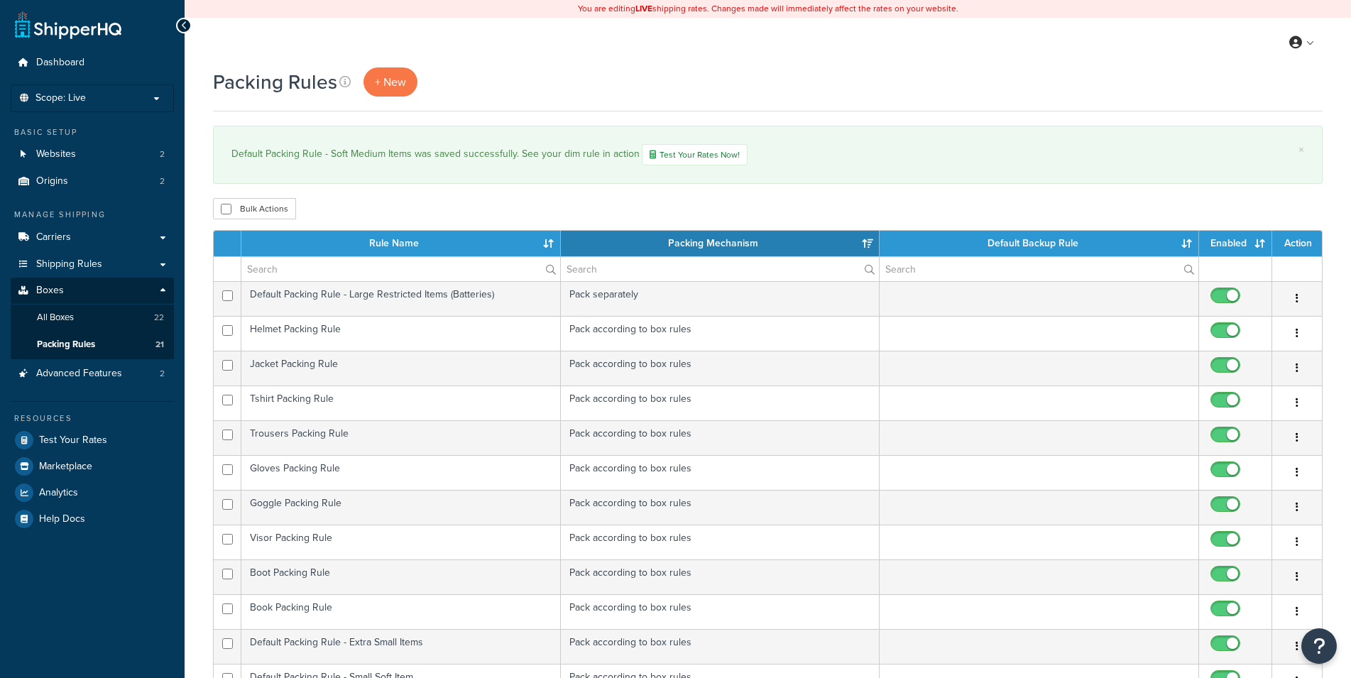
select select "15"
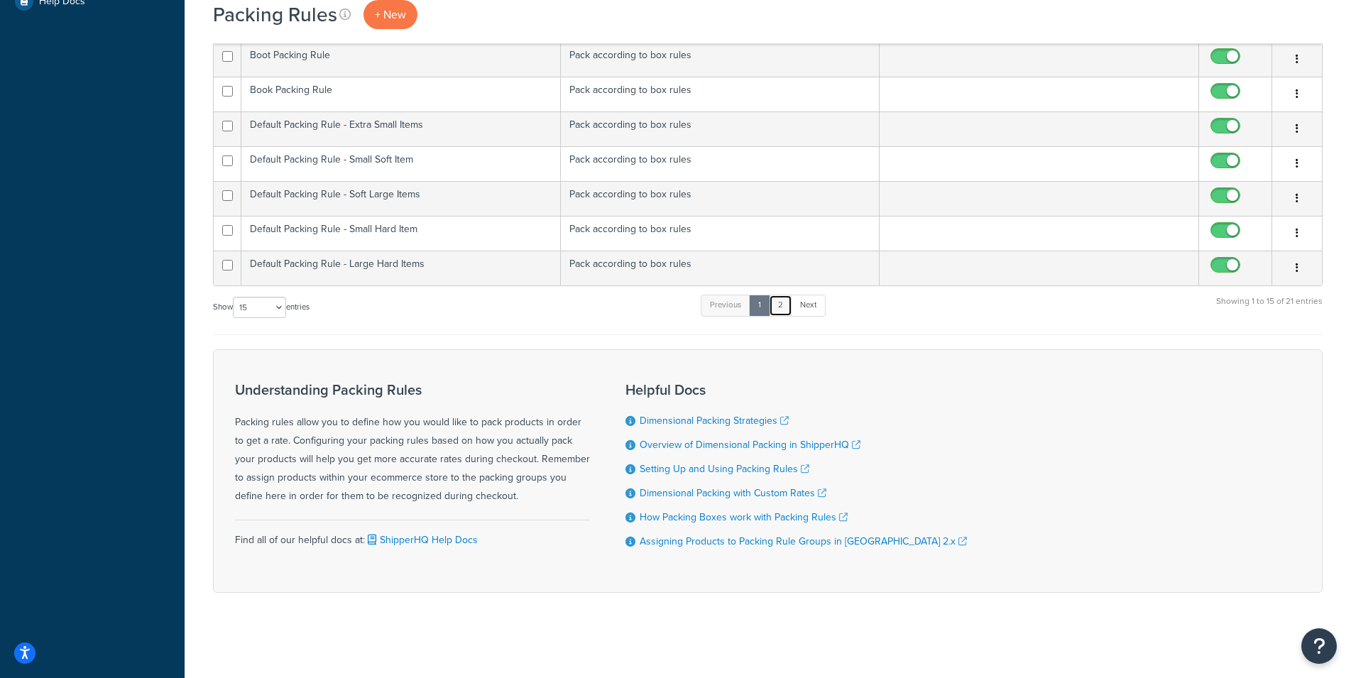
click at [775, 307] on link "2" at bounding box center [780, 305] width 23 height 21
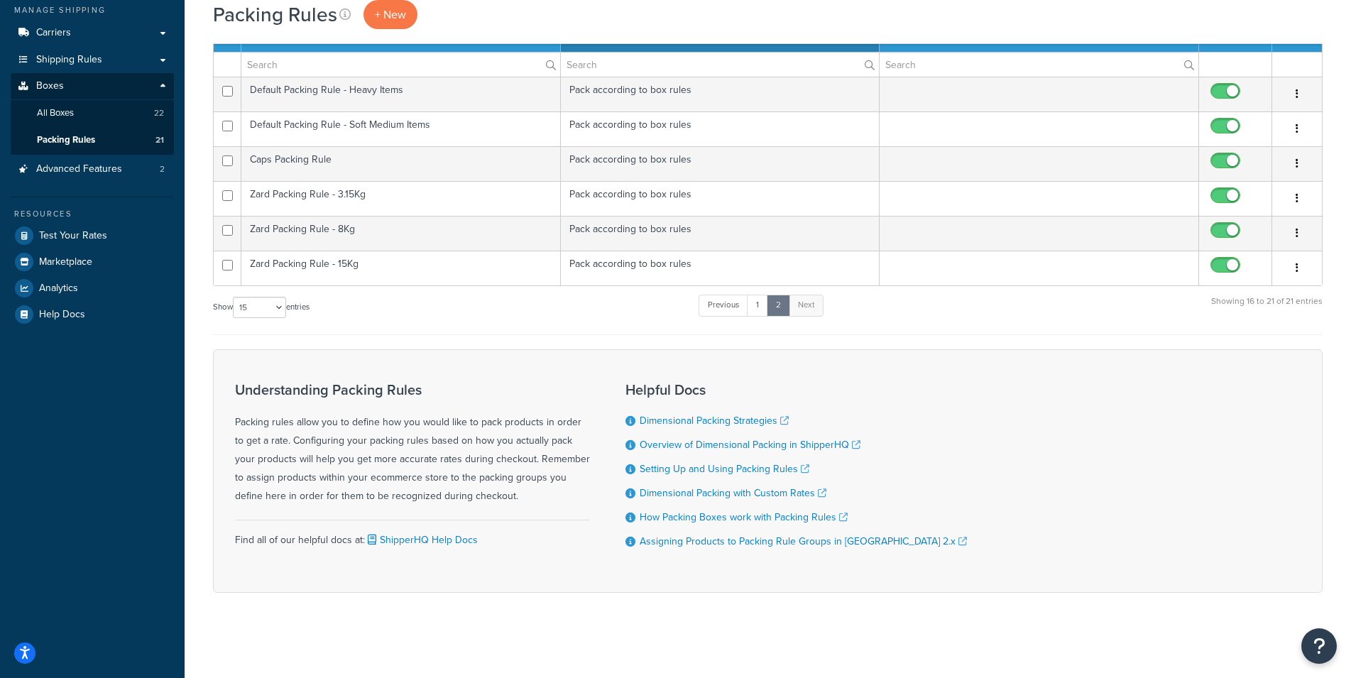
scroll to position [205, 0]
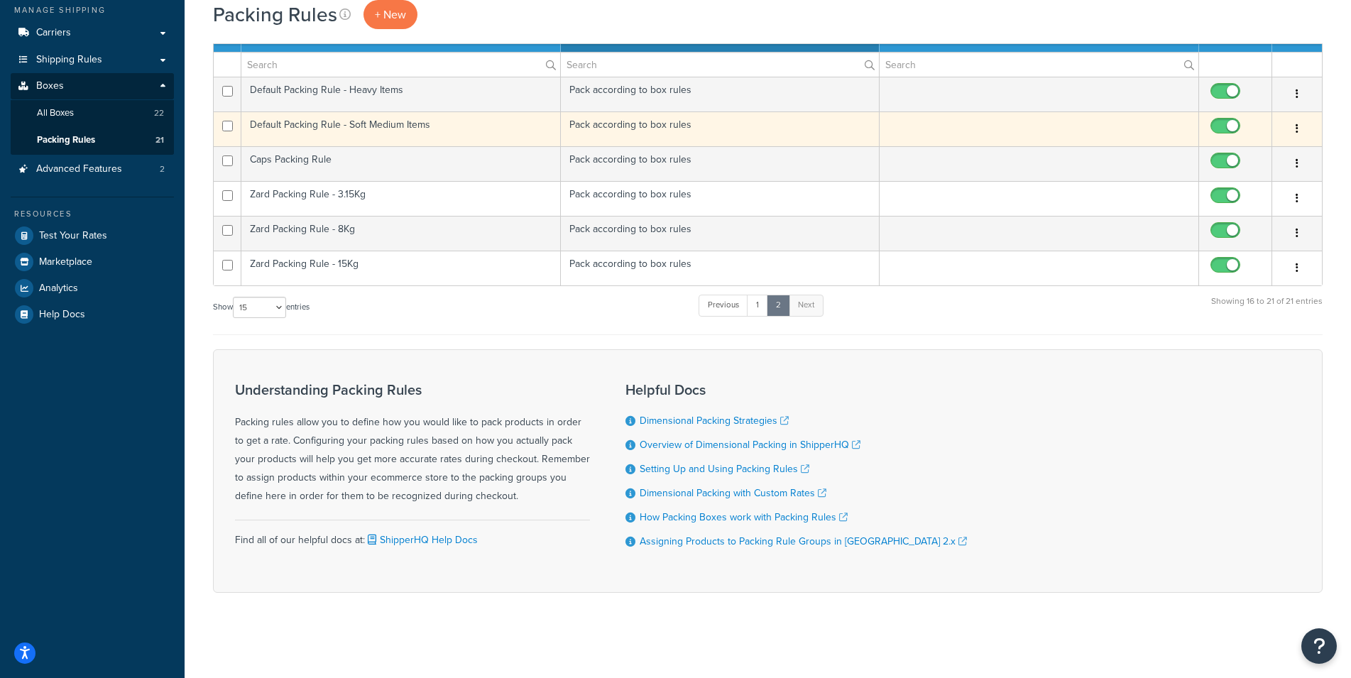
click at [398, 129] on td "Default Packing Rule - Soft Medium Items" at bounding box center [401, 128] width 320 height 35
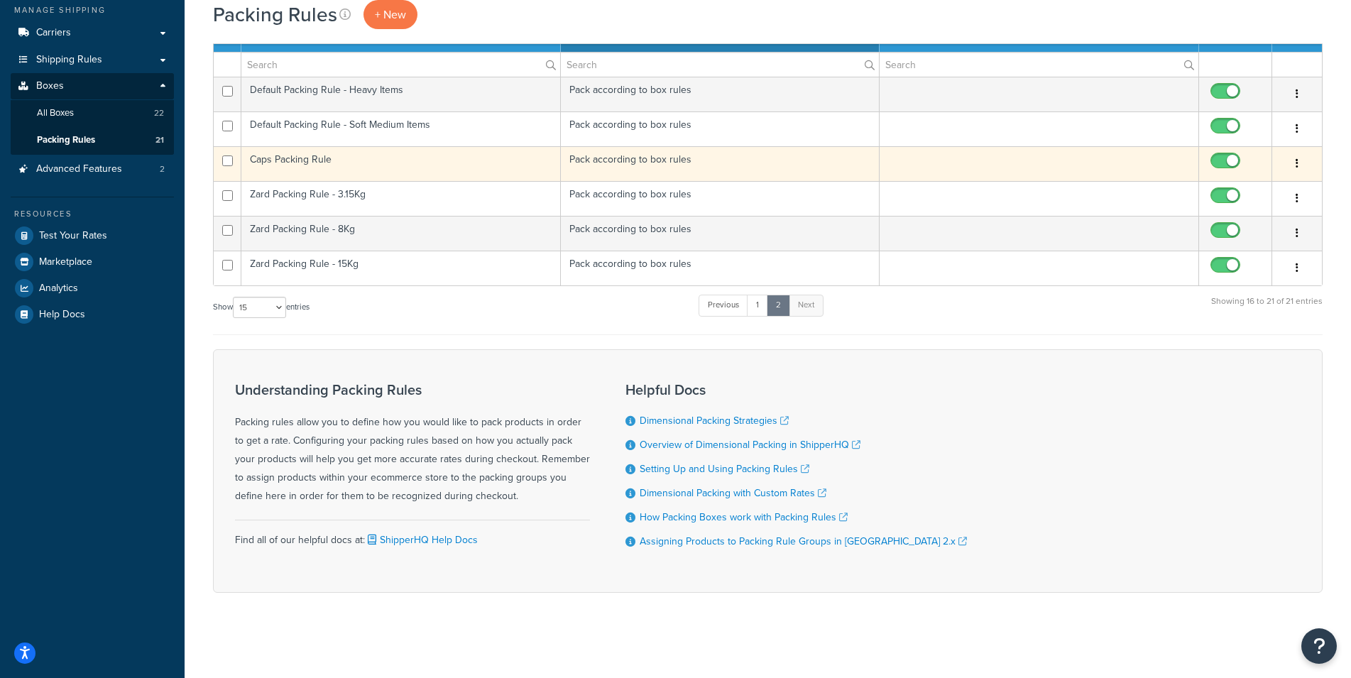
click at [405, 157] on td "Caps Packing Rule" at bounding box center [401, 163] width 320 height 35
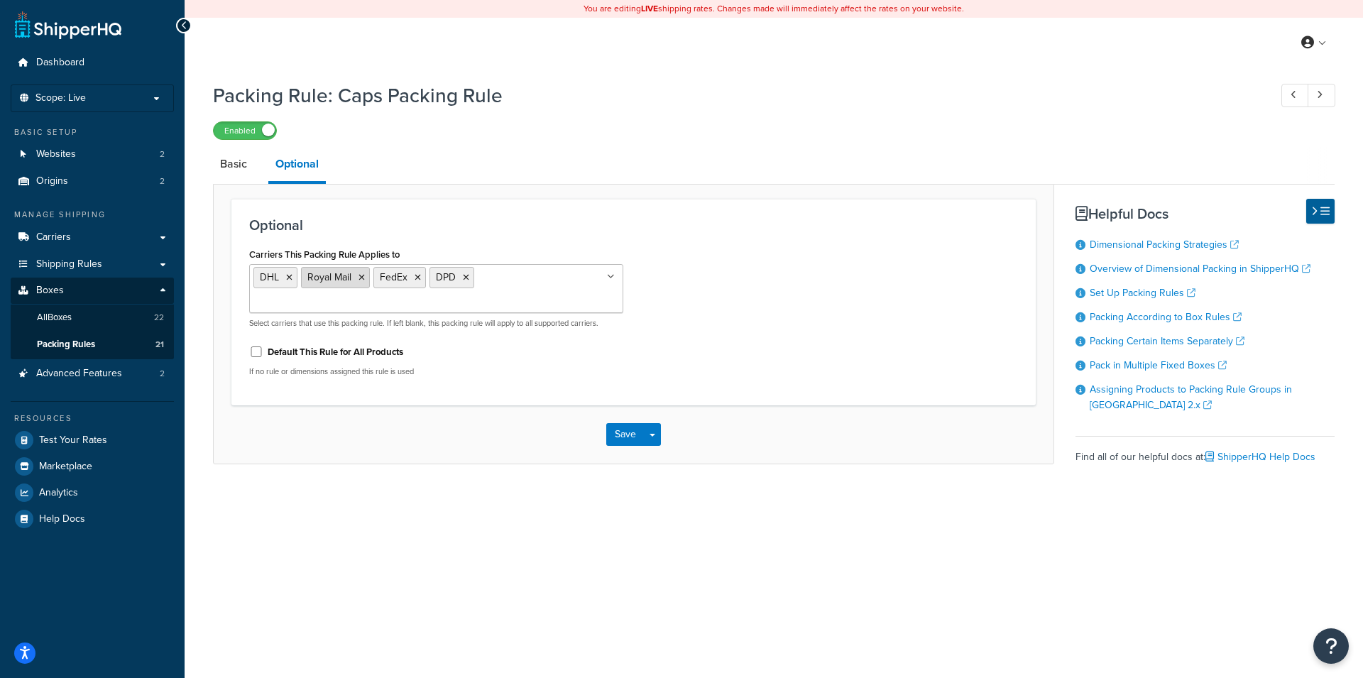
click at [361, 276] on icon at bounding box center [362, 277] width 6 height 9
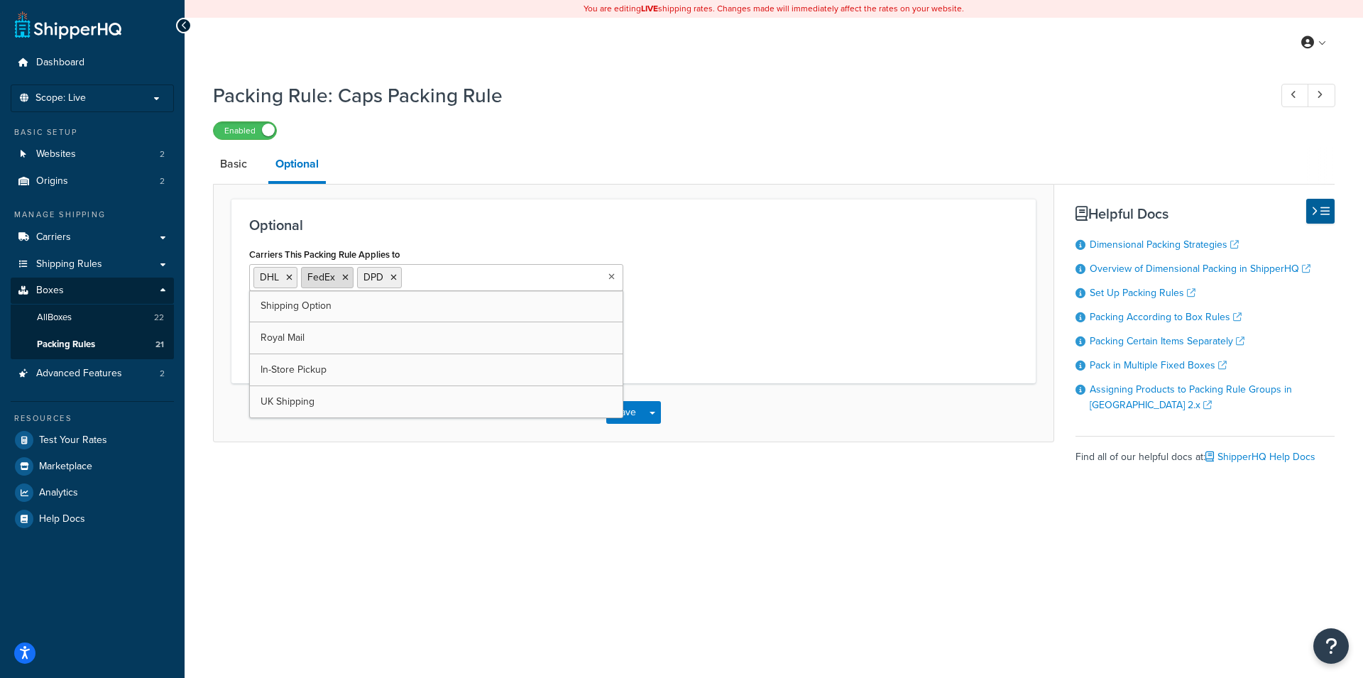
click at [345, 276] on icon at bounding box center [345, 277] width 6 height 9
click at [753, 308] on div "Carriers This Packing Rule Applies to DHL DPD Shipping Option Royal Mail FedEx …" at bounding box center [634, 304] width 790 height 121
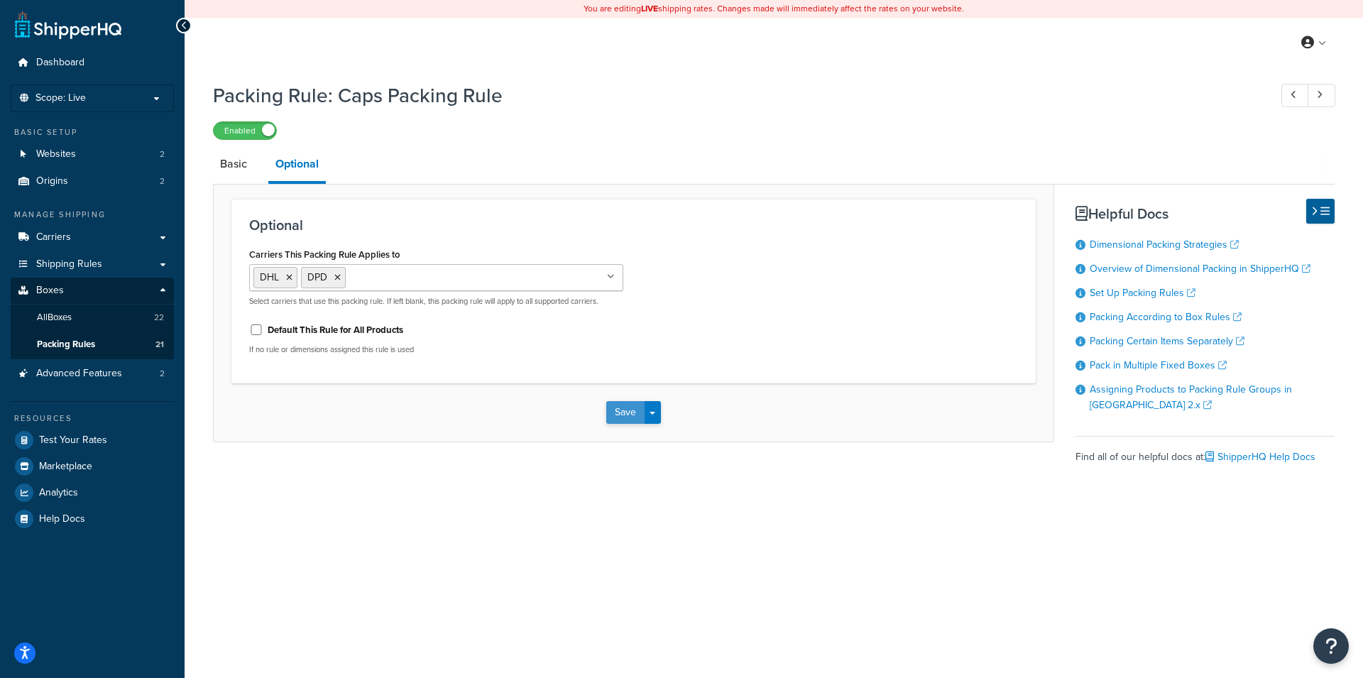
click at [629, 410] on button "Save" at bounding box center [625, 412] width 38 height 23
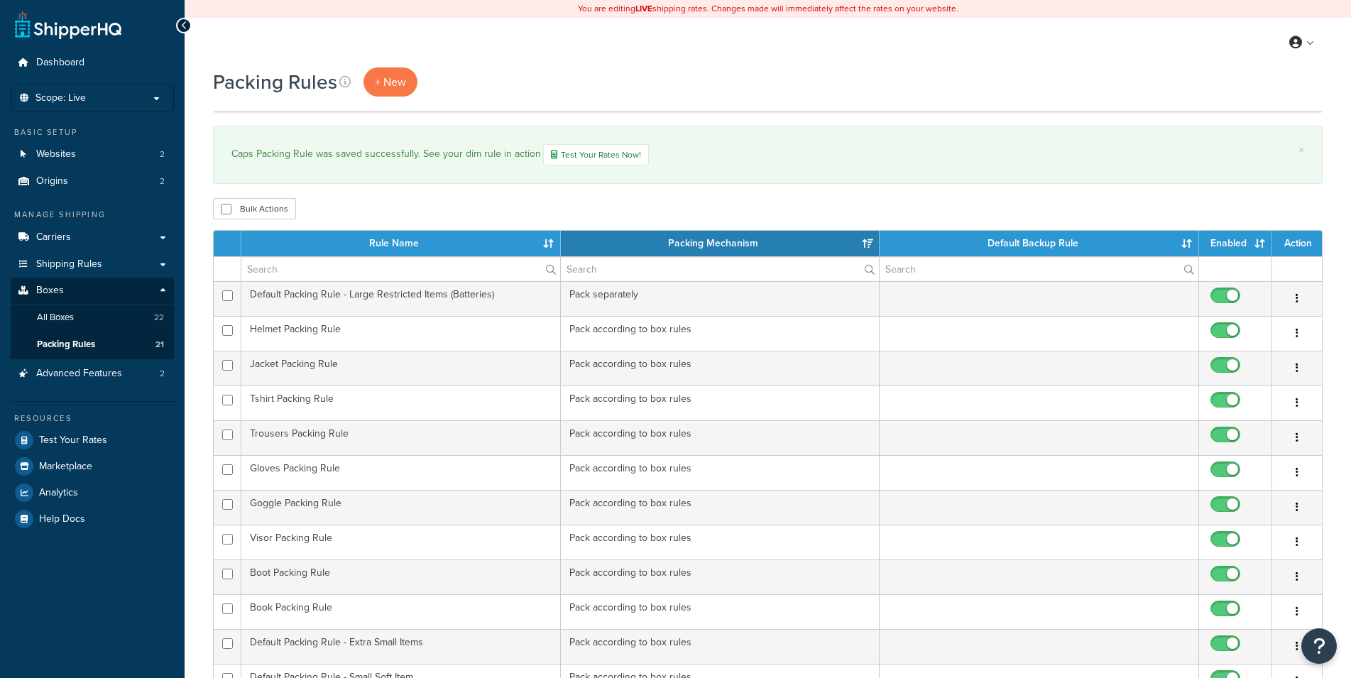
select select "15"
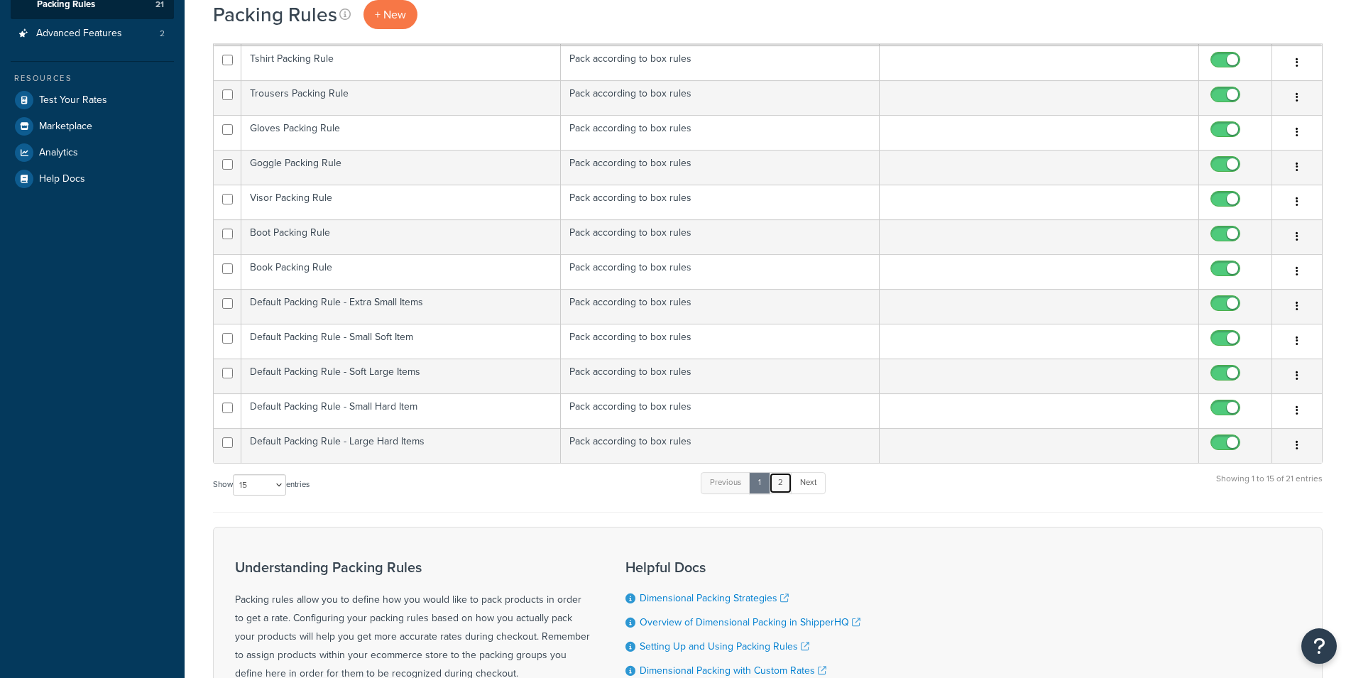
click at [779, 480] on link "2" at bounding box center [780, 482] width 23 height 21
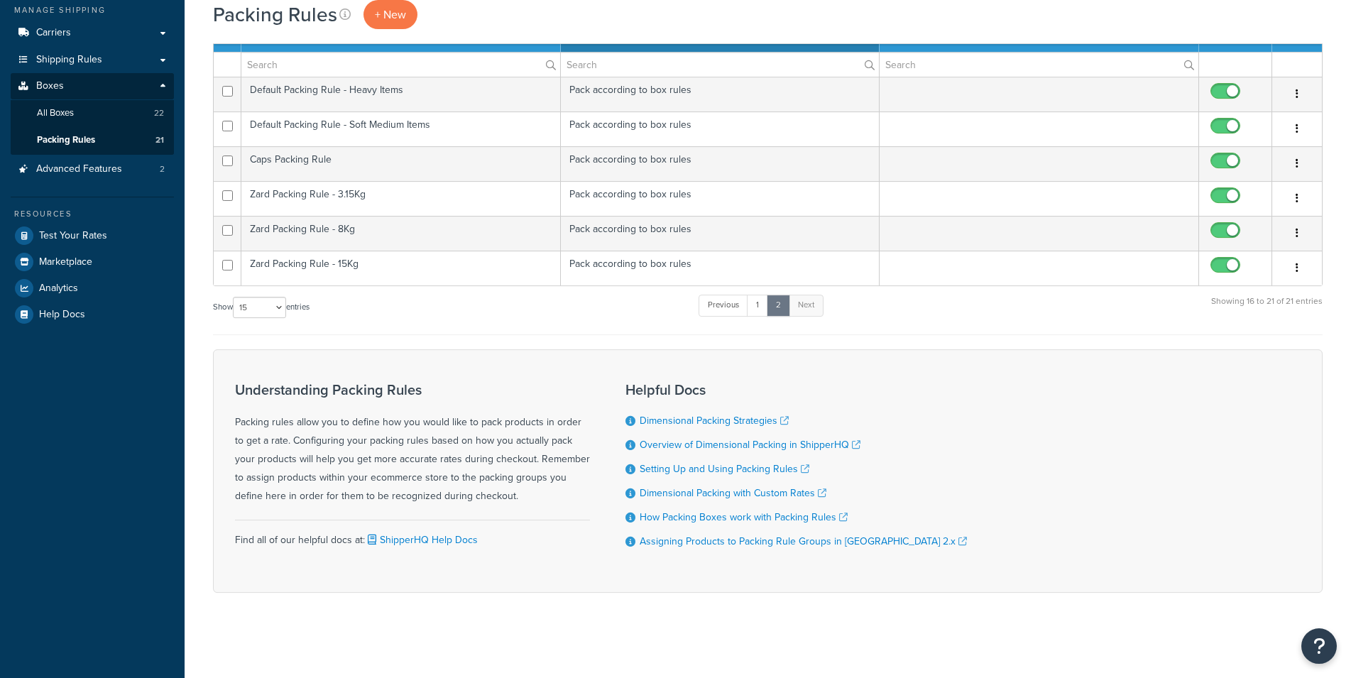
scroll to position [205, 0]
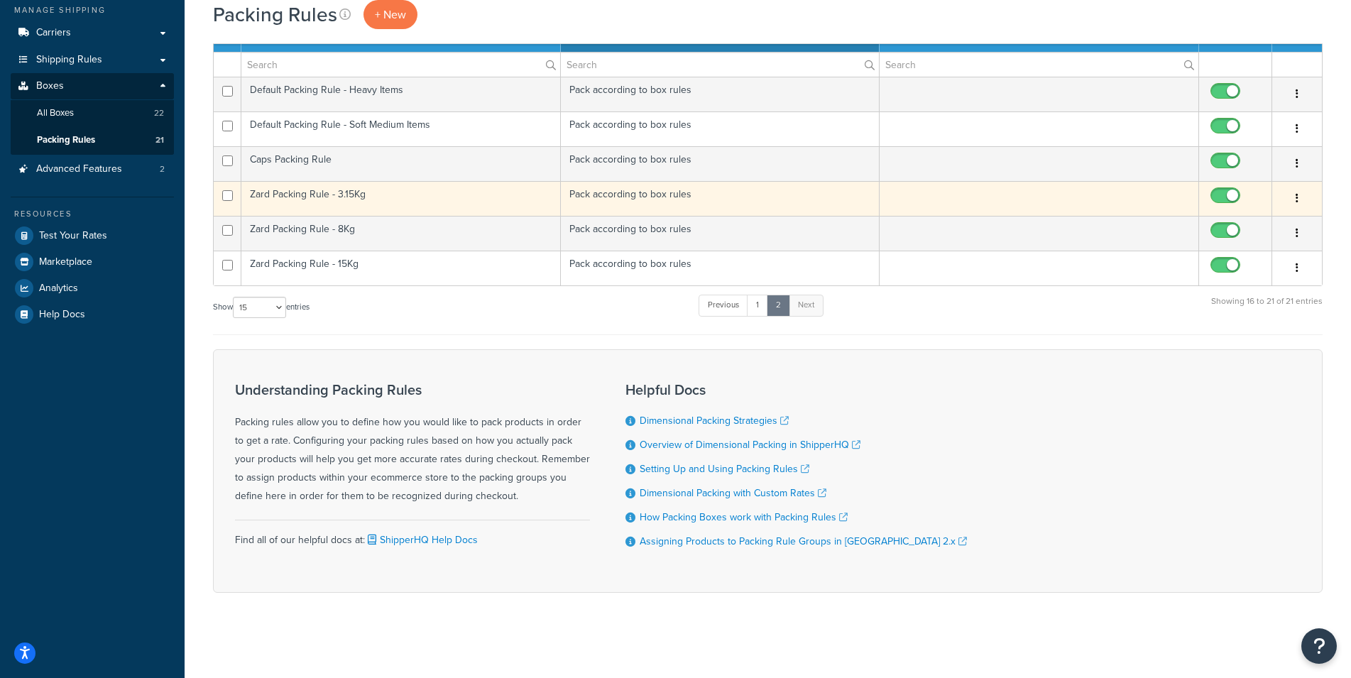
click at [422, 190] on td "Zard Packing Rule - 3.15Kg" at bounding box center [401, 198] width 320 height 35
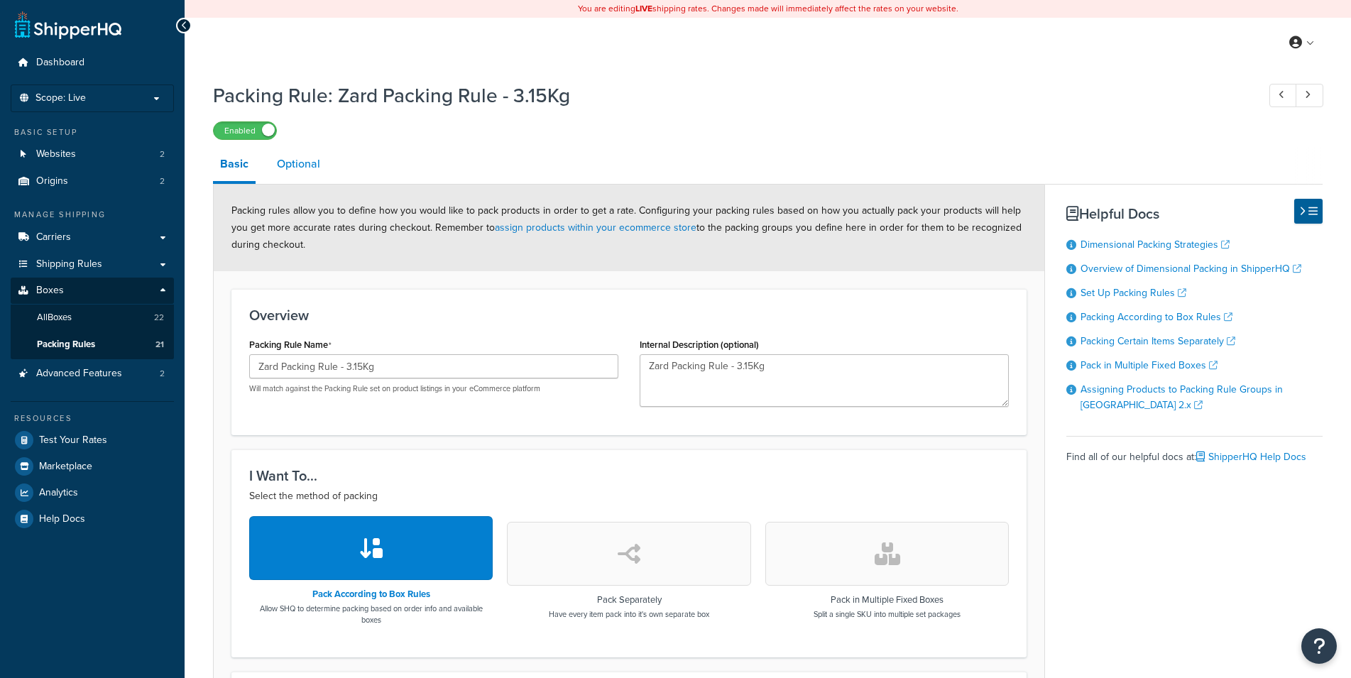
click at [319, 177] on link "Optional" at bounding box center [299, 164] width 58 height 34
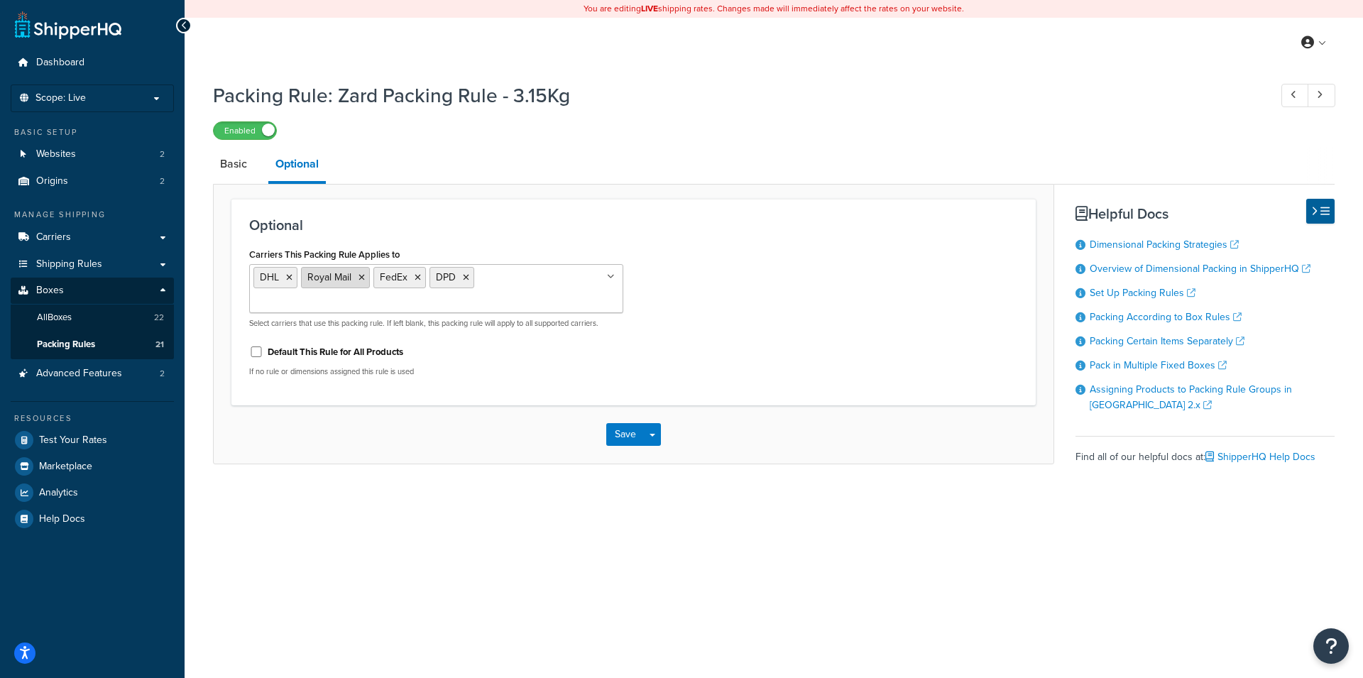
click at [361, 276] on icon at bounding box center [362, 277] width 6 height 9
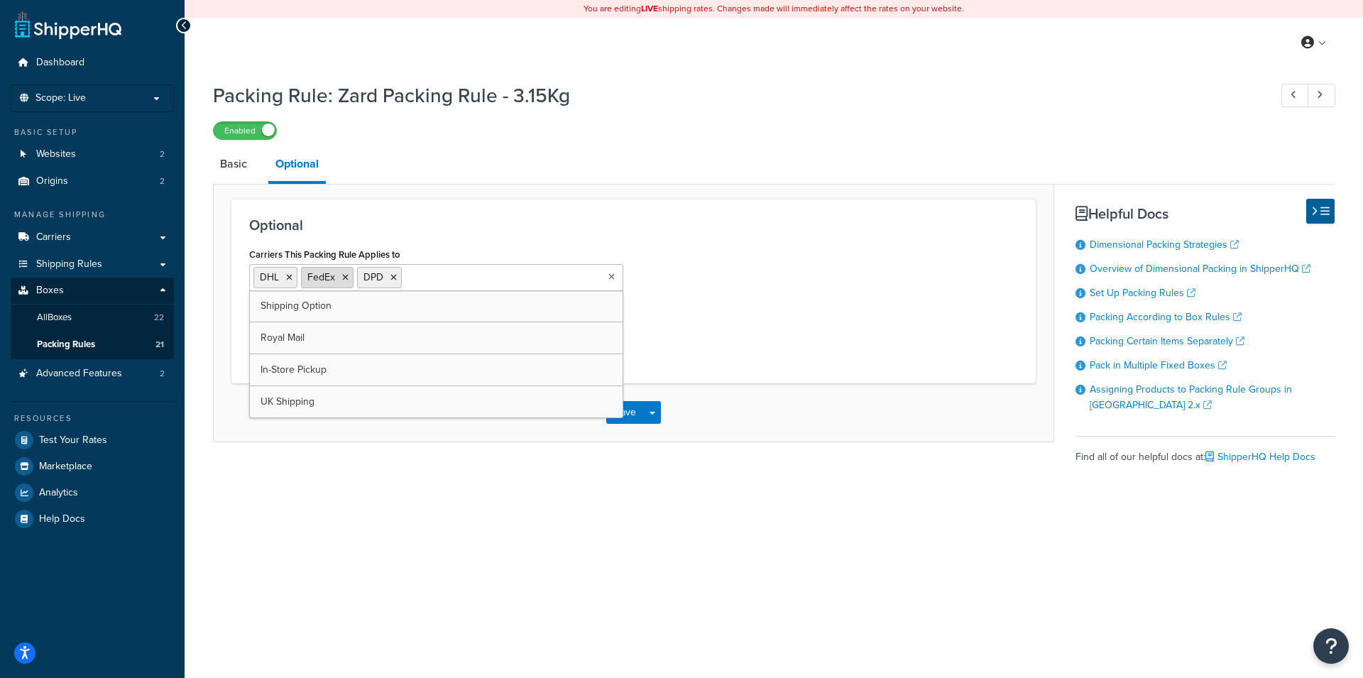
click at [344, 276] on icon at bounding box center [345, 277] width 6 height 9
click at [702, 293] on div "Carriers This Packing Rule Applies to DHL DPD Shipping Option Royal Mail FedEx …" at bounding box center [634, 304] width 790 height 121
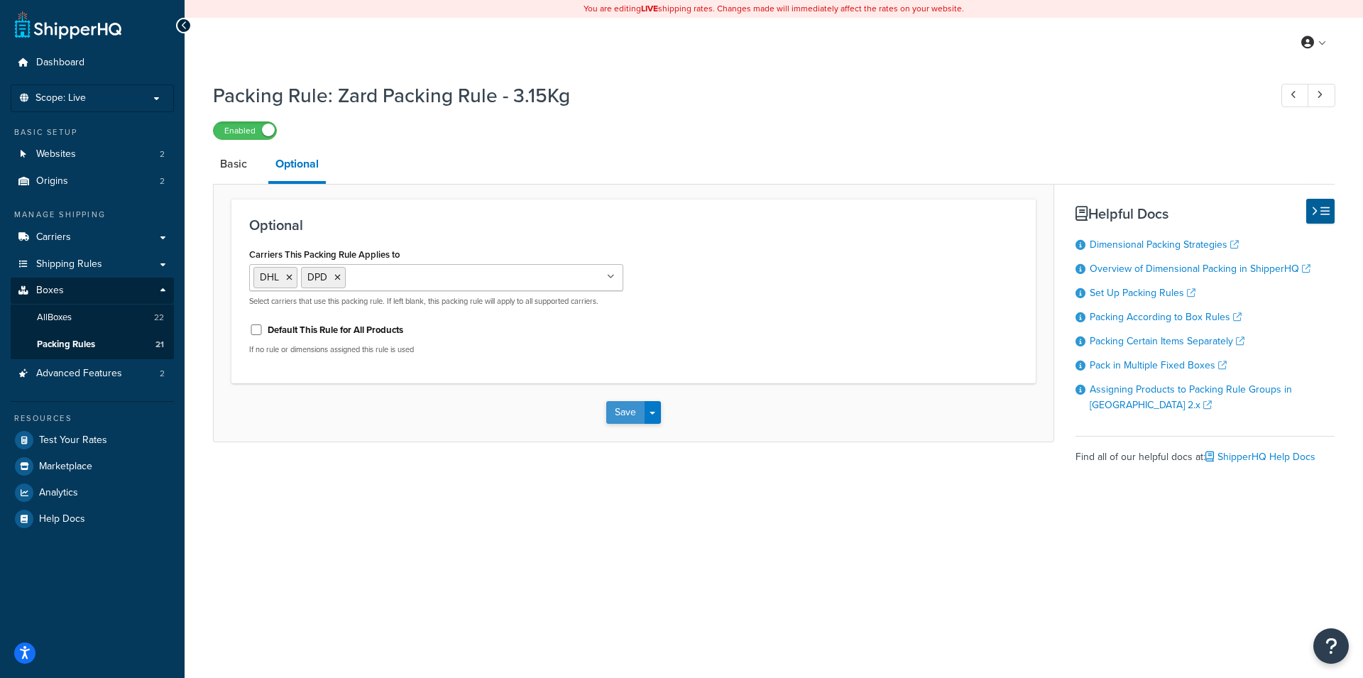
click at [625, 408] on button "Save" at bounding box center [625, 412] width 38 height 23
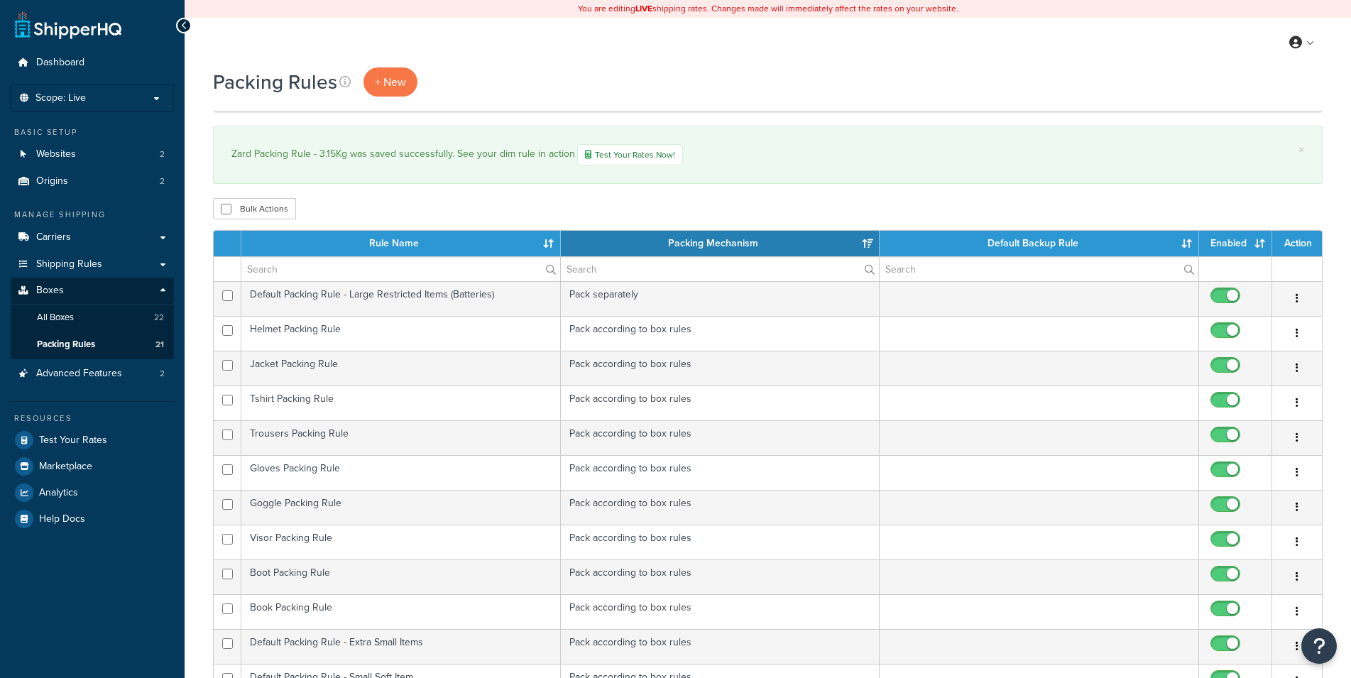
select select "15"
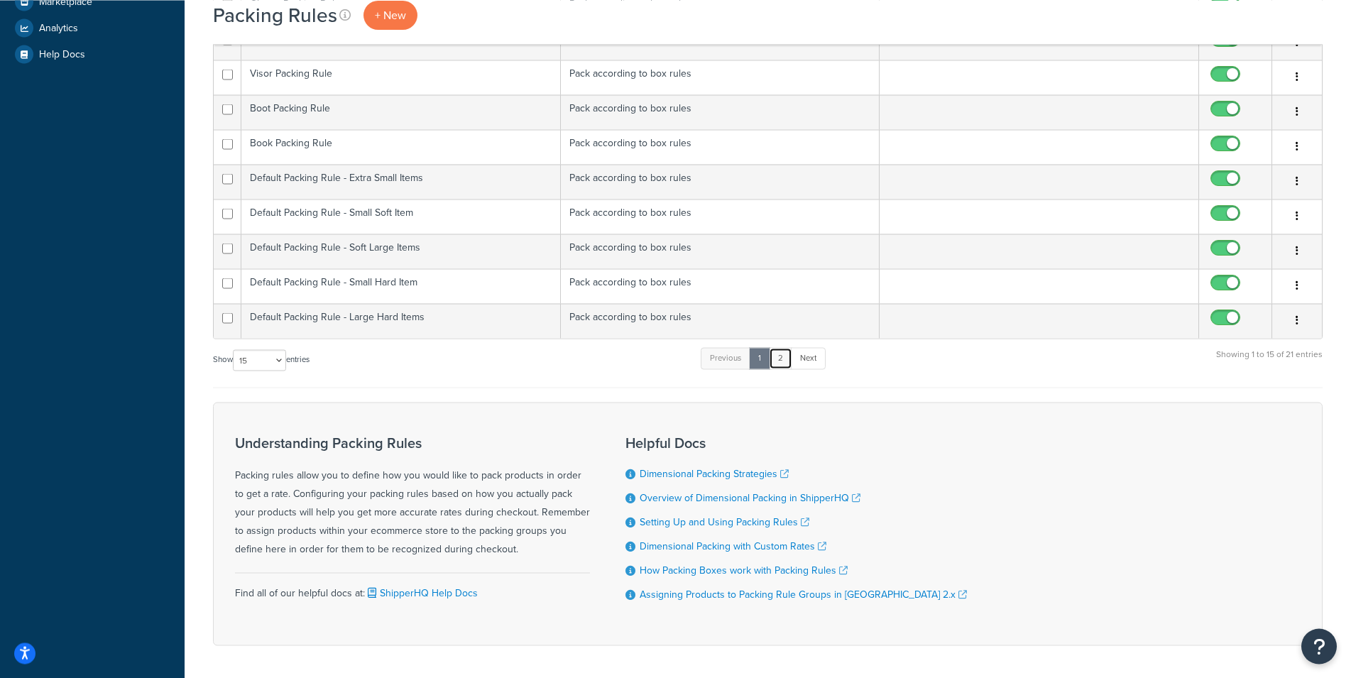
click at [774, 359] on link "2" at bounding box center [780, 357] width 23 height 21
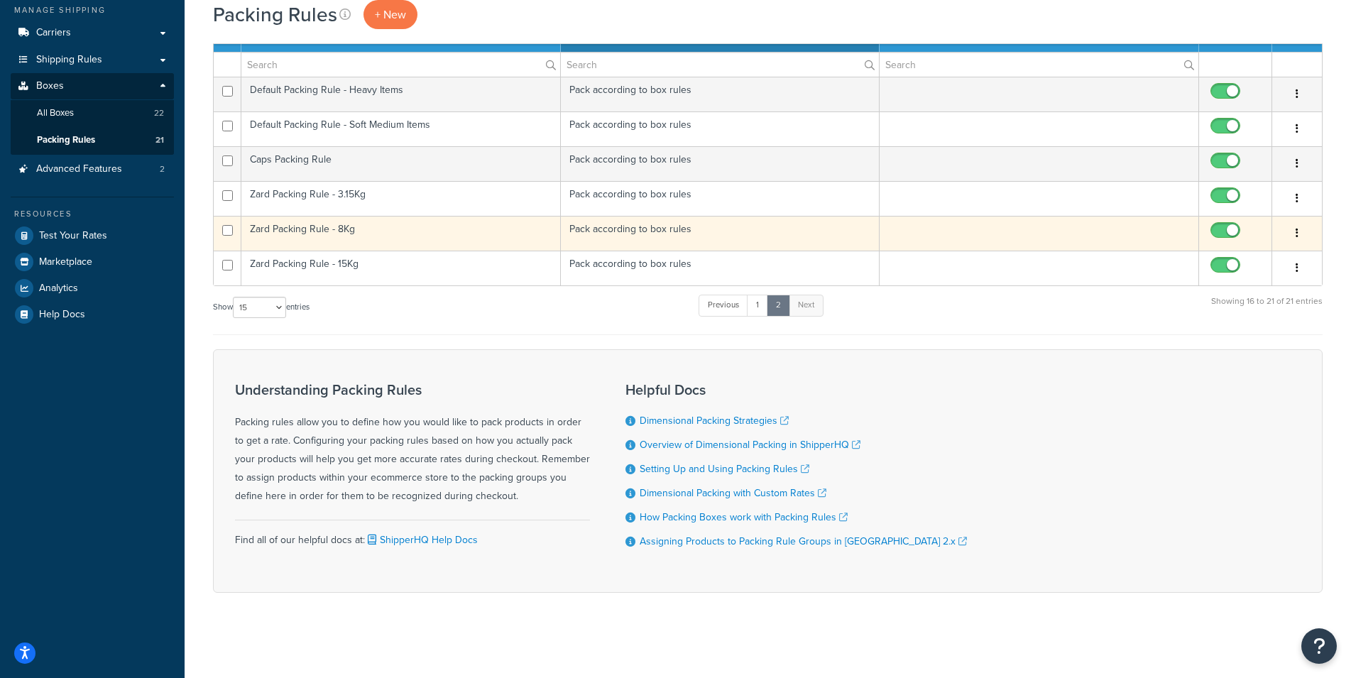
click at [417, 233] on td "Zard Packing Rule - 8Kg" at bounding box center [401, 233] width 320 height 35
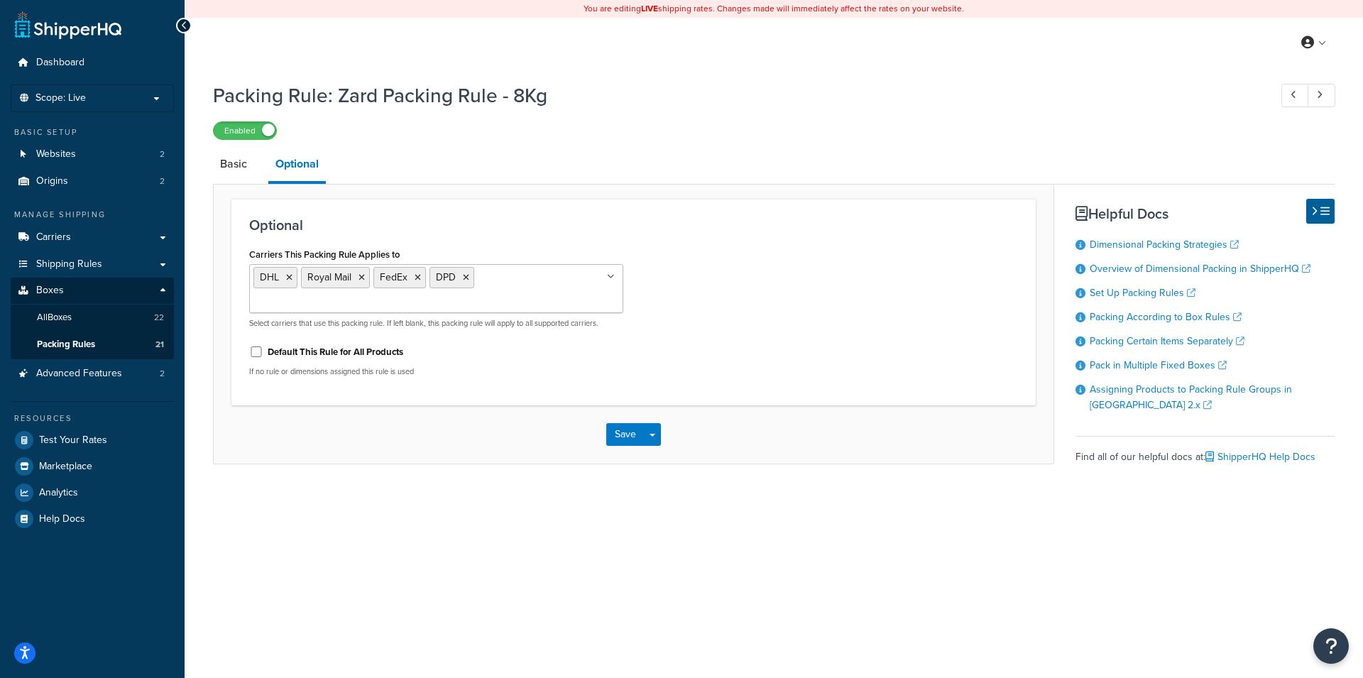
drag, startPoint x: 364, startPoint y: 276, endPoint x: 351, endPoint y: 296, distance: 23.3
click at [363, 276] on icon at bounding box center [362, 277] width 6 height 9
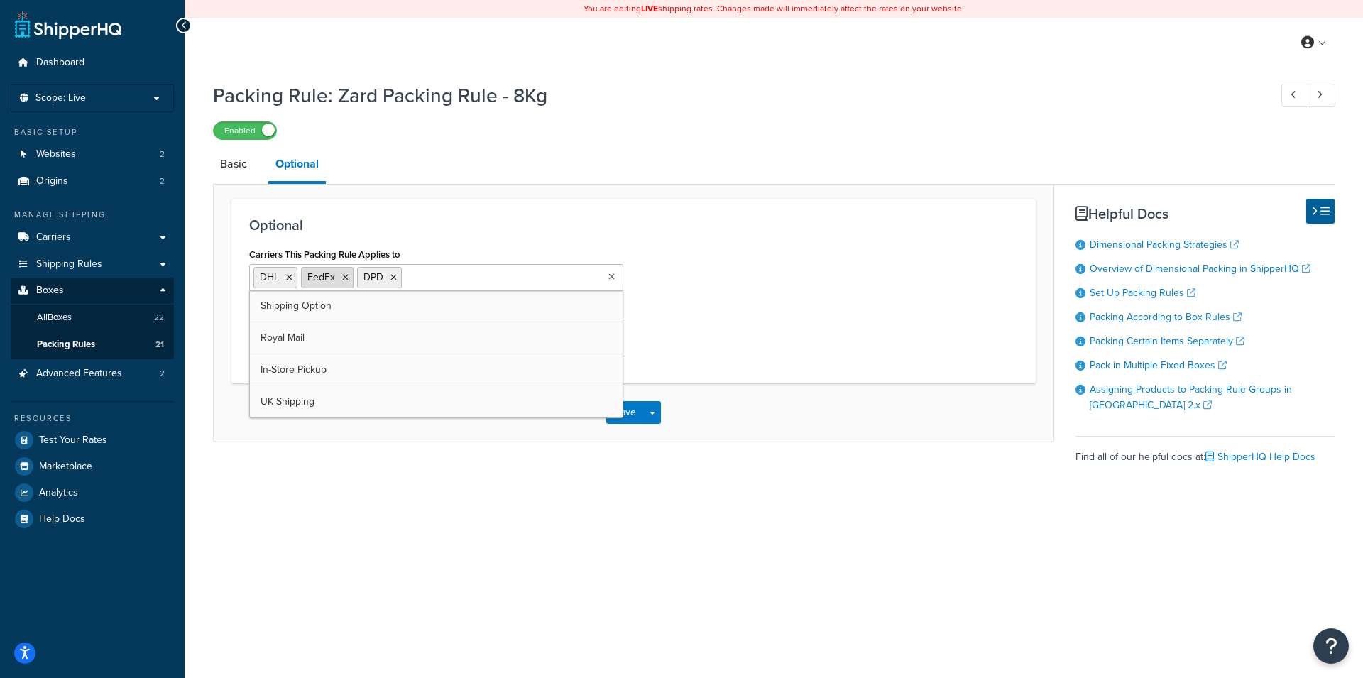
click at [345, 279] on icon at bounding box center [345, 277] width 6 height 9
drag, startPoint x: 729, startPoint y: 302, endPoint x: 721, endPoint y: 315, distance: 14.0
click at [729, 302] on div "Carriers This Packing Rule Applies to DHL DPD Shipping Option Royal Mail FedEx …" at bounding box center [634, 304] width 790 height 121
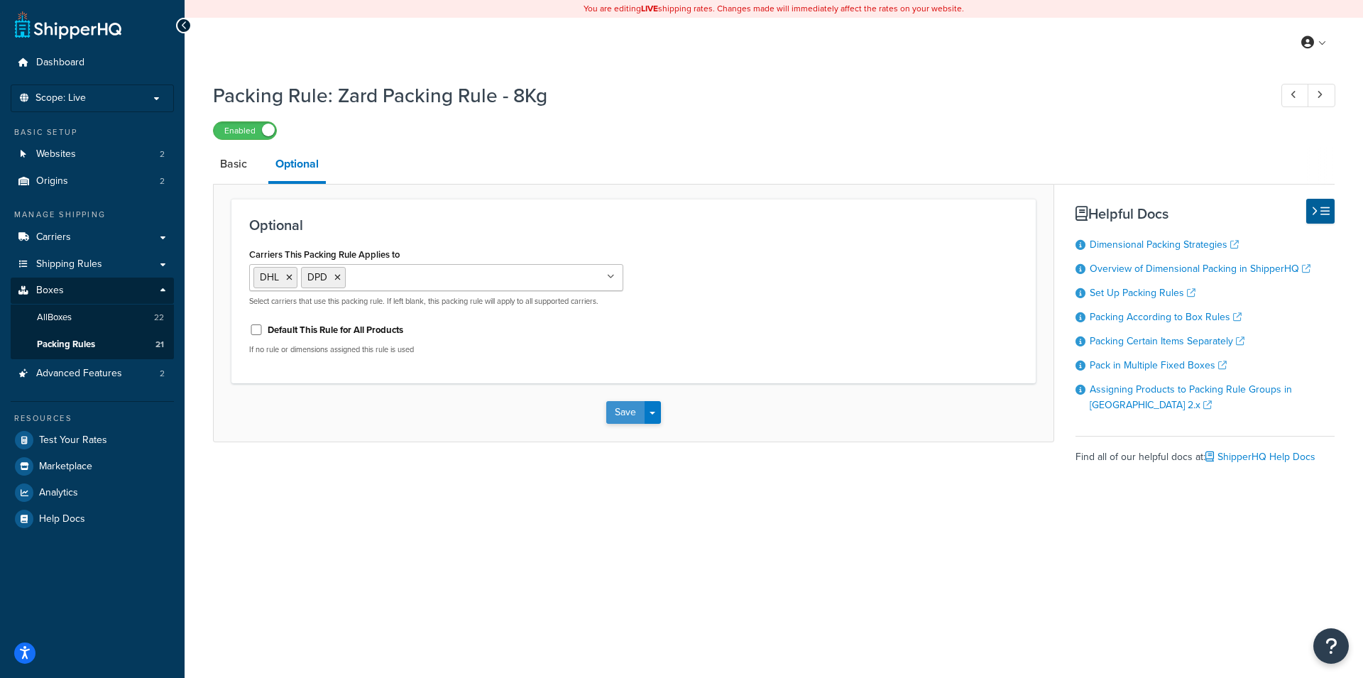
click at [622, 408] on button "Save" at bounding box center [625, 412] width 38 height 23
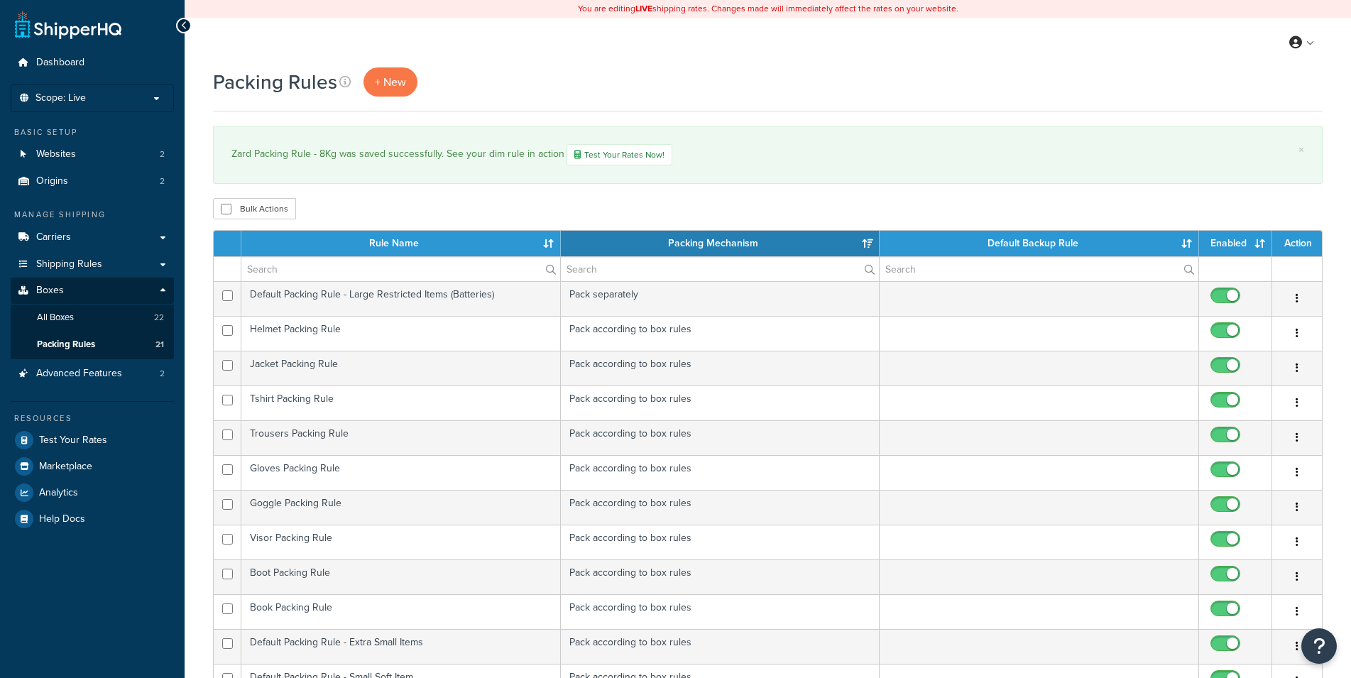
select select "15"
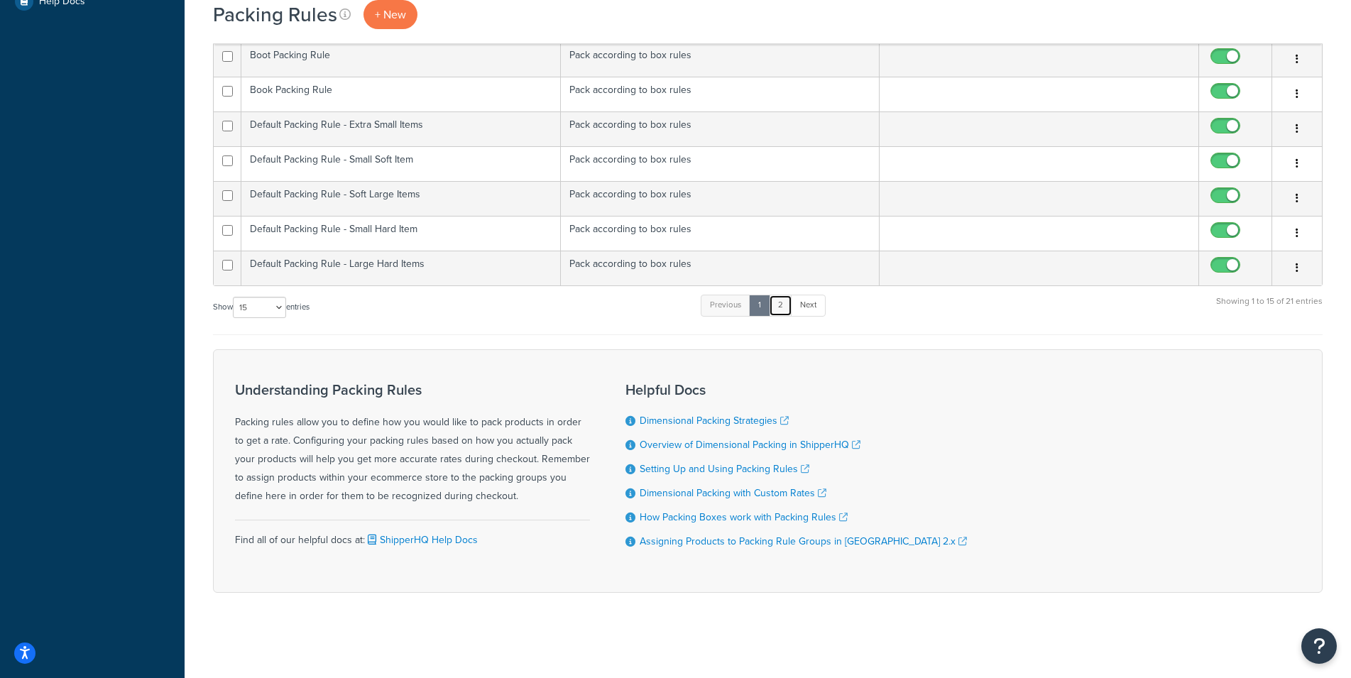
click at [783, 310] on link "2" at bounding box center [780, 305] width 23 height 21
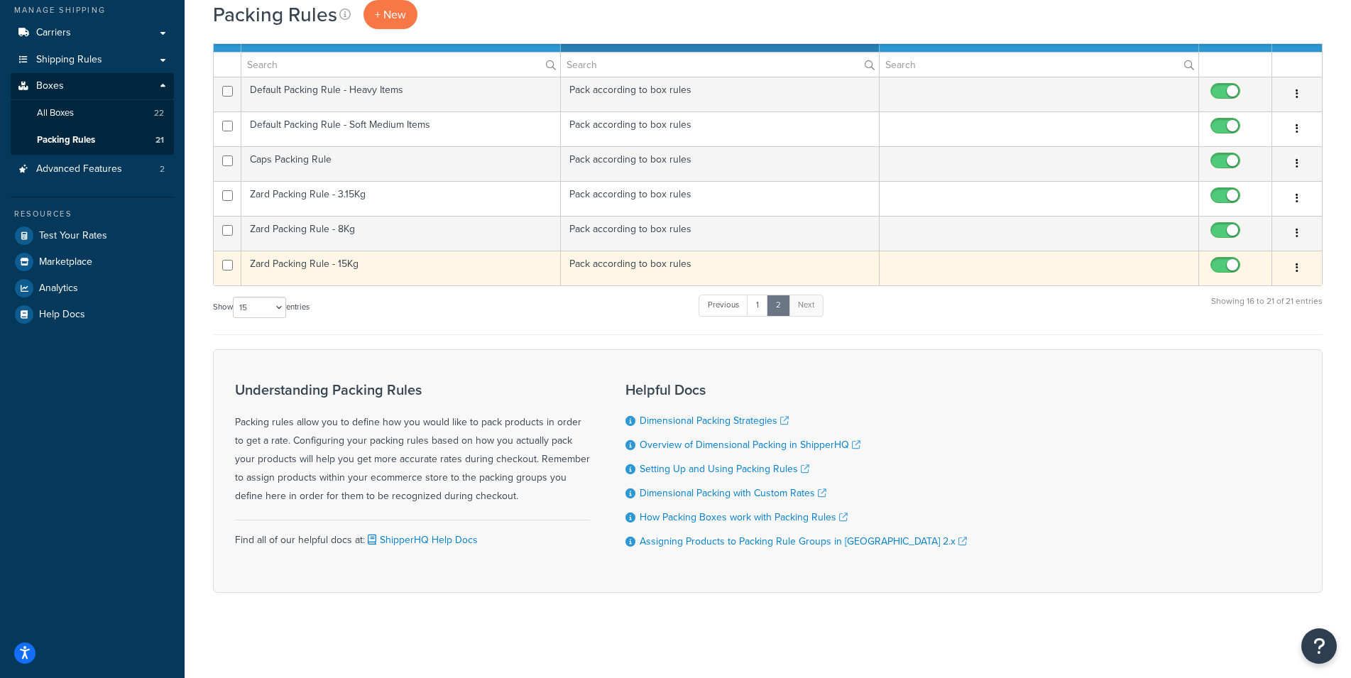
click at [418, 257] on td "Zard Packing Rule - 15Kg" at bounding box center [401, 268] width 320 height 35
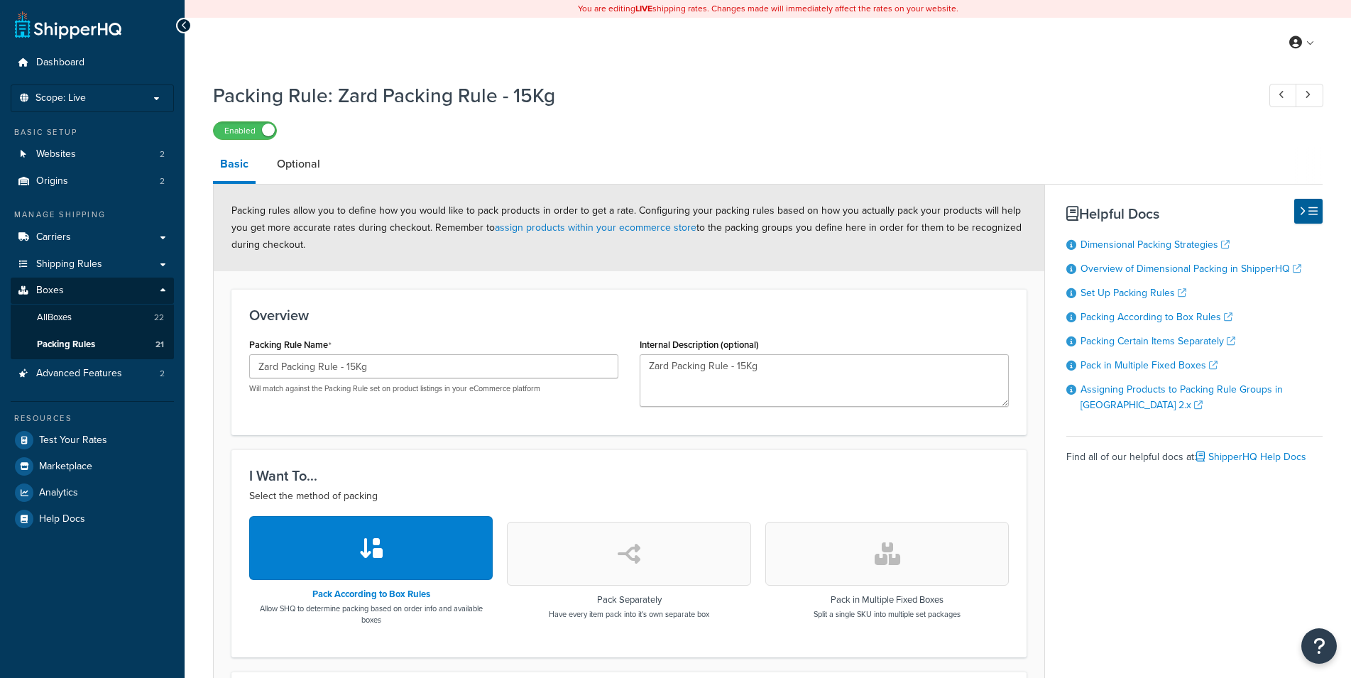
drag, startPoint x: 291, startPoint y: 168, endPoint x: 298, endPoint y: 198, distance: 31.3
click at [290, 168] on link "Optional" at bounding box center [299, 164] width 58 height 34
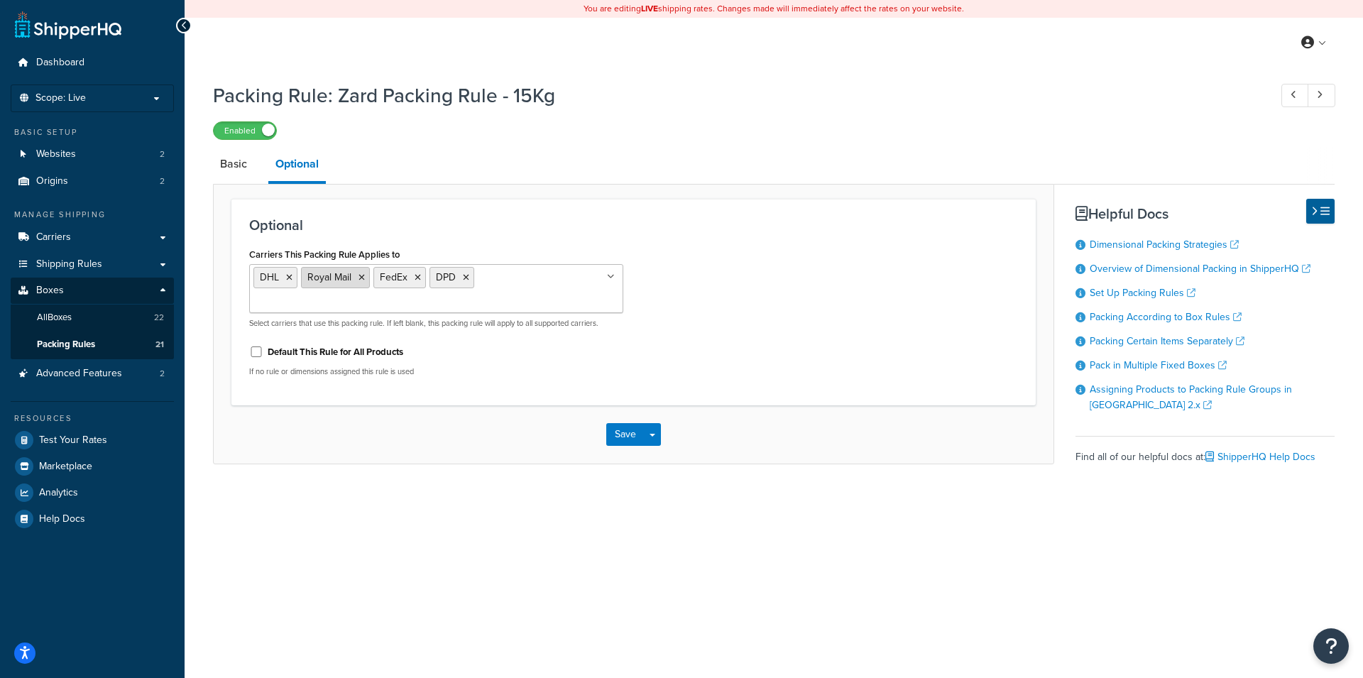
click at [361, 276] on icon at bounding box center [362, 277] width 6 height 9
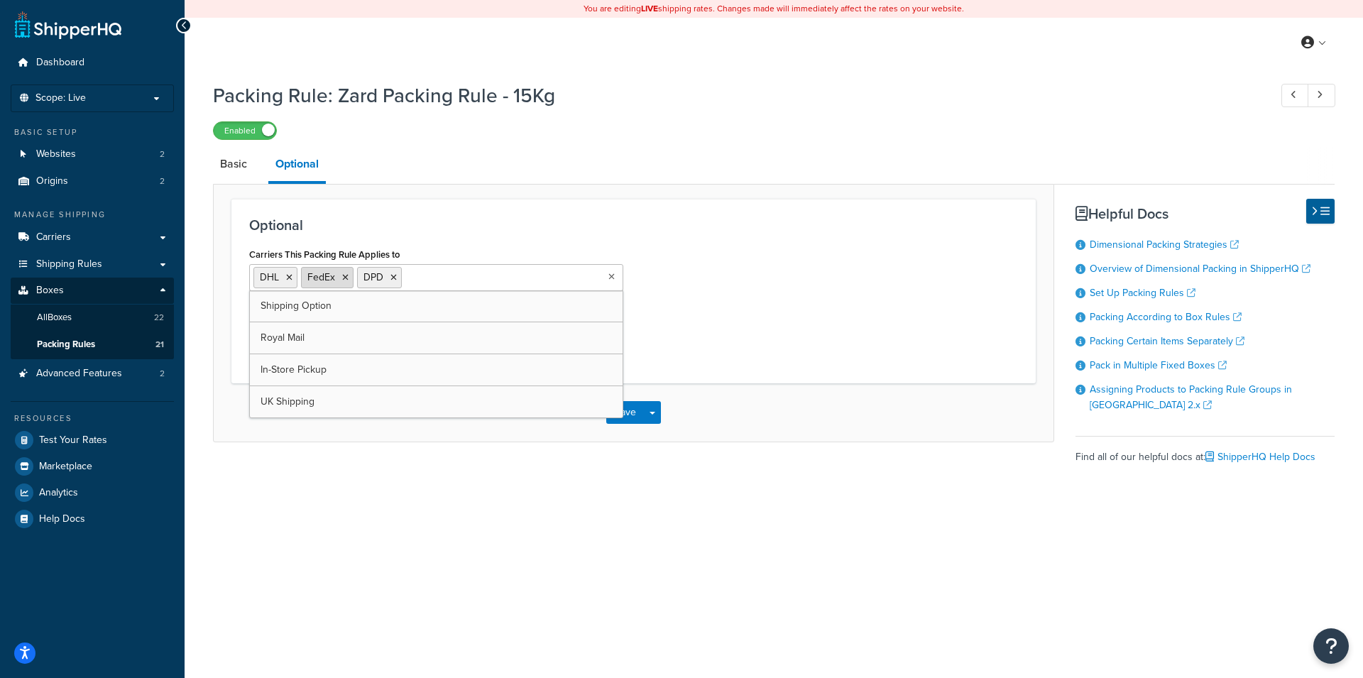
click at [348, 280] on icon at bounding box center [345, 277] width 6 height 9
click at [797, 308] on div "Carriers This Packing Rule Applies to DHL DPD Shipping Option Royal Mail FedEx …" at bounding box center [634, 304] width 790 height 121
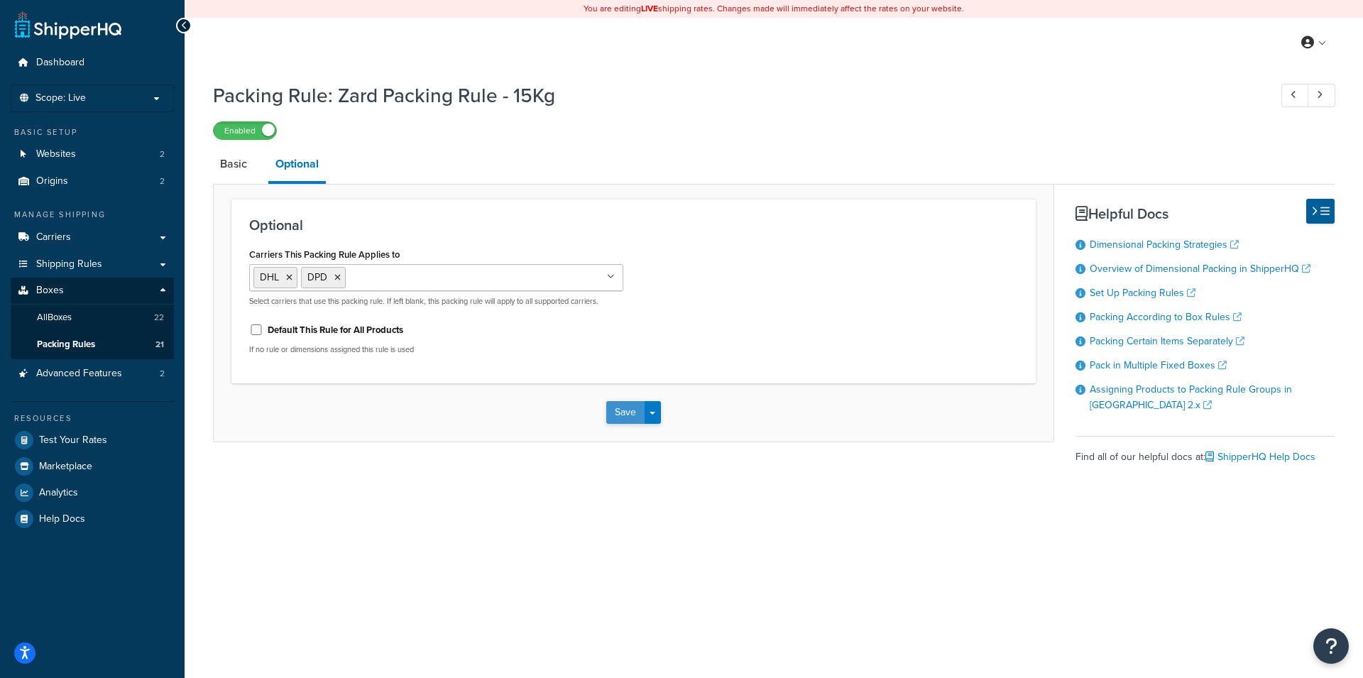
click at [632, 409] on button "Save" at bounding box center [625, 412] width 38 height 23
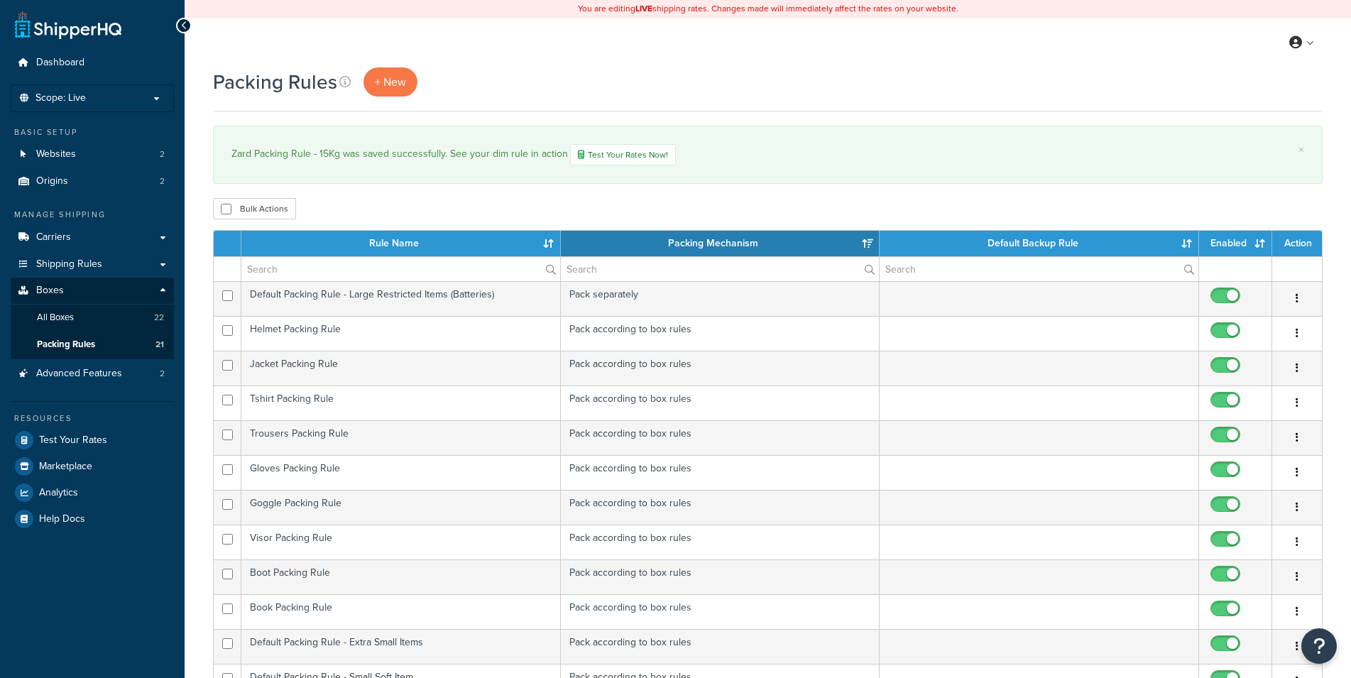
select select "15"
click at [102, 245] on link "Carriers" at bounding box center [92, 237] width 163 height 26
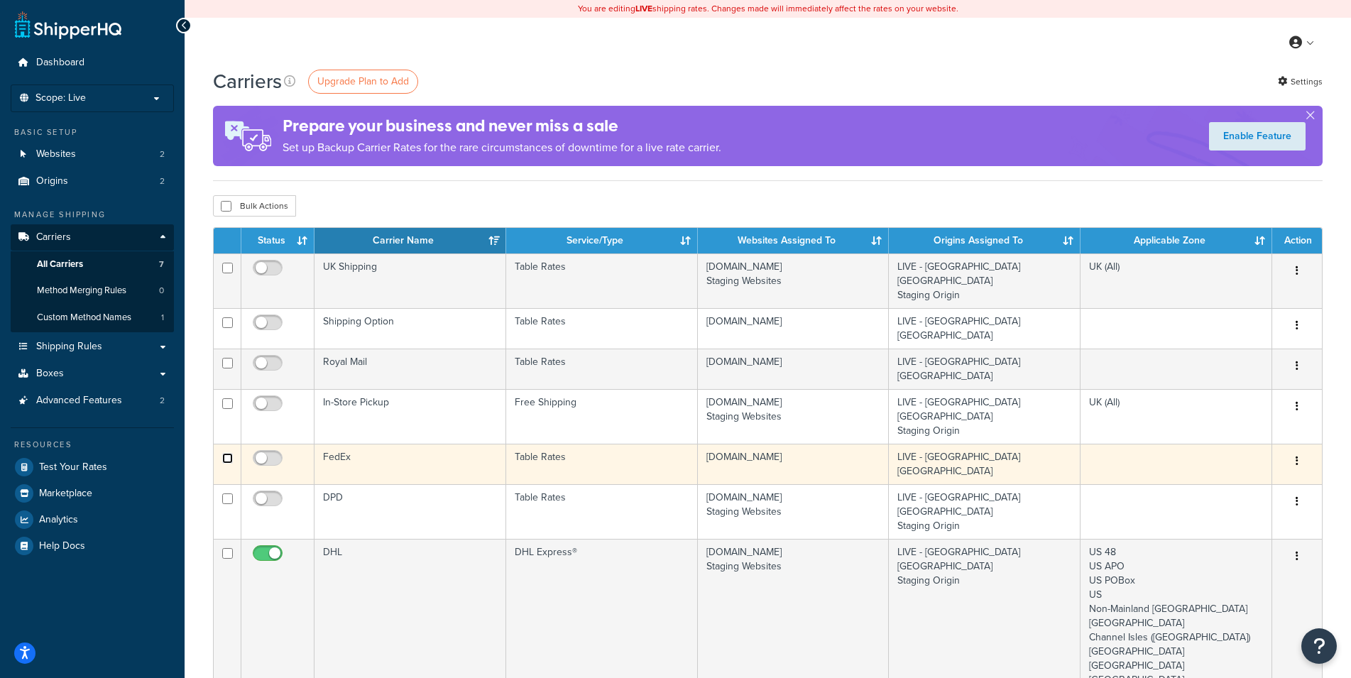
click at [227, 453] on input "checkbox" at bounding box center [227, 458] width 11 height 11
checkbox input "false"
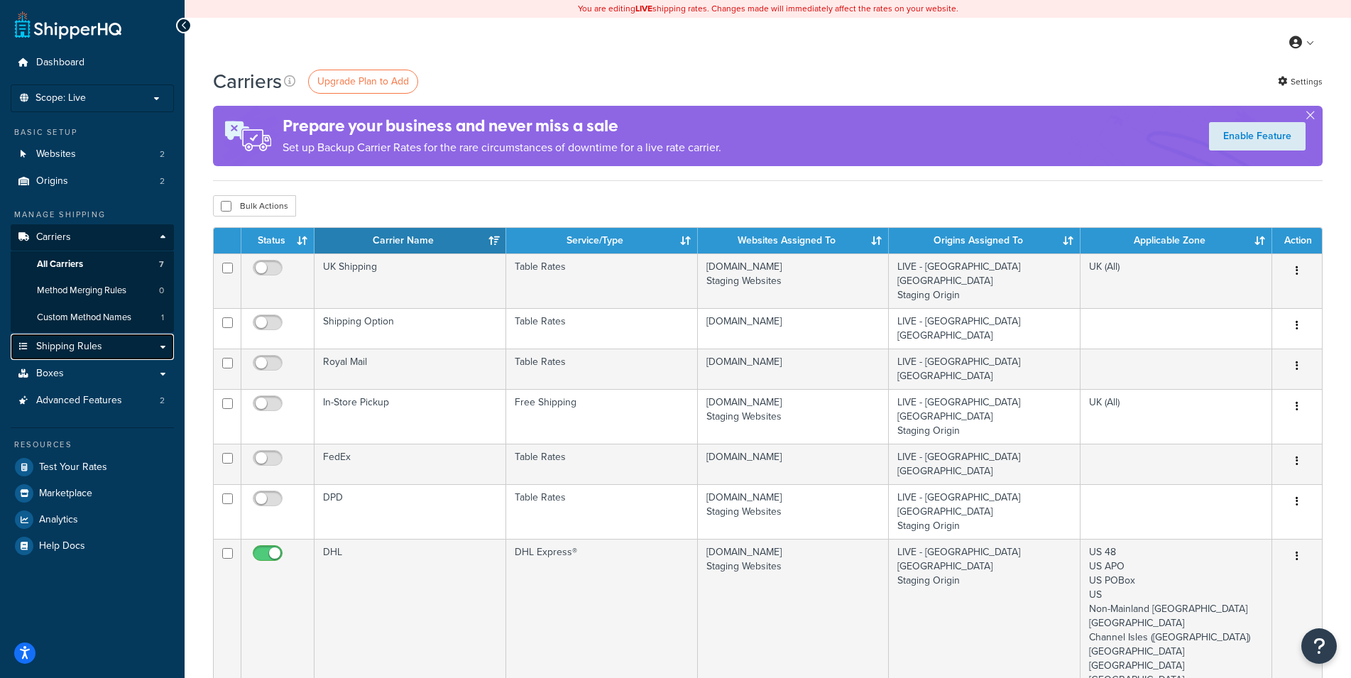
click at [113, 340] on link "Shipping Rules" at bounding box center [92, 347] width 163 height 26
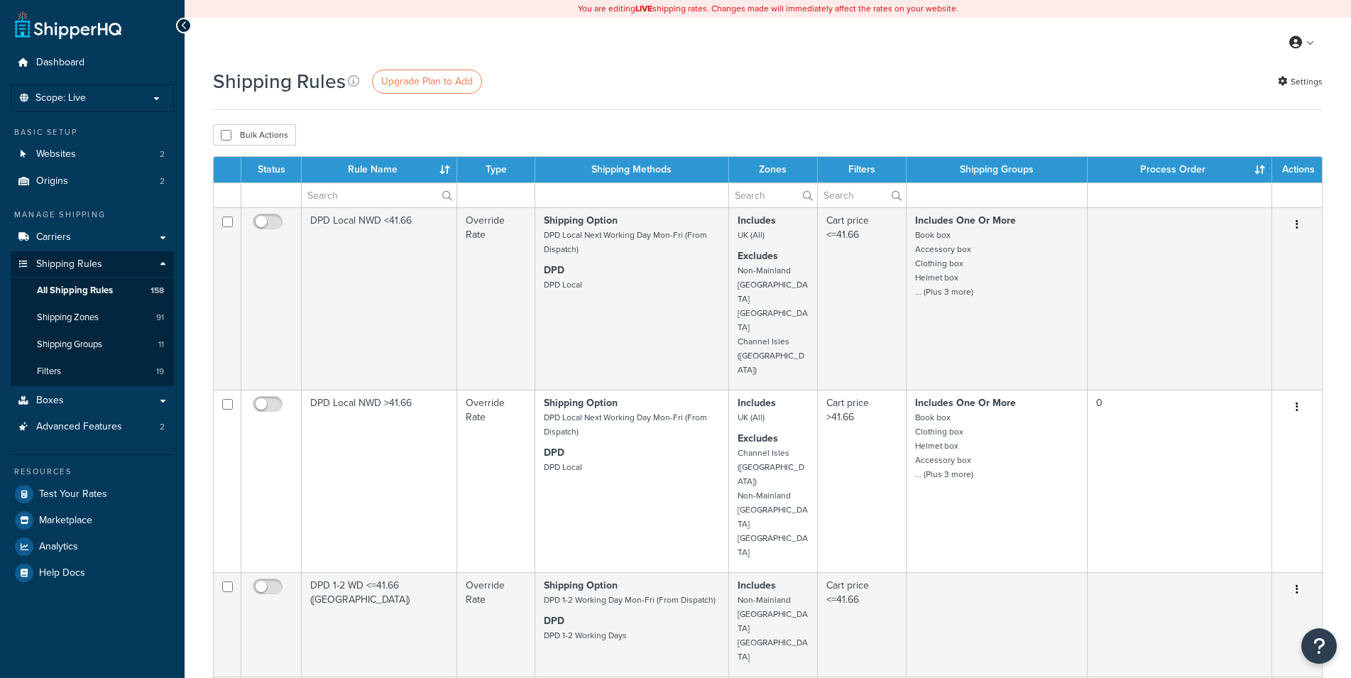
click at [600, 195] on td at bounding box center [632, 194] width 194 height 25
click at [614, 200] on td at bounding box center [632, 194] width 194 height 25
click at [503, 201] on td at bounding box center [495, 194] width 77 height 25
click at [675, 190] on td at bounding box center [632, 194] width 194 height 25
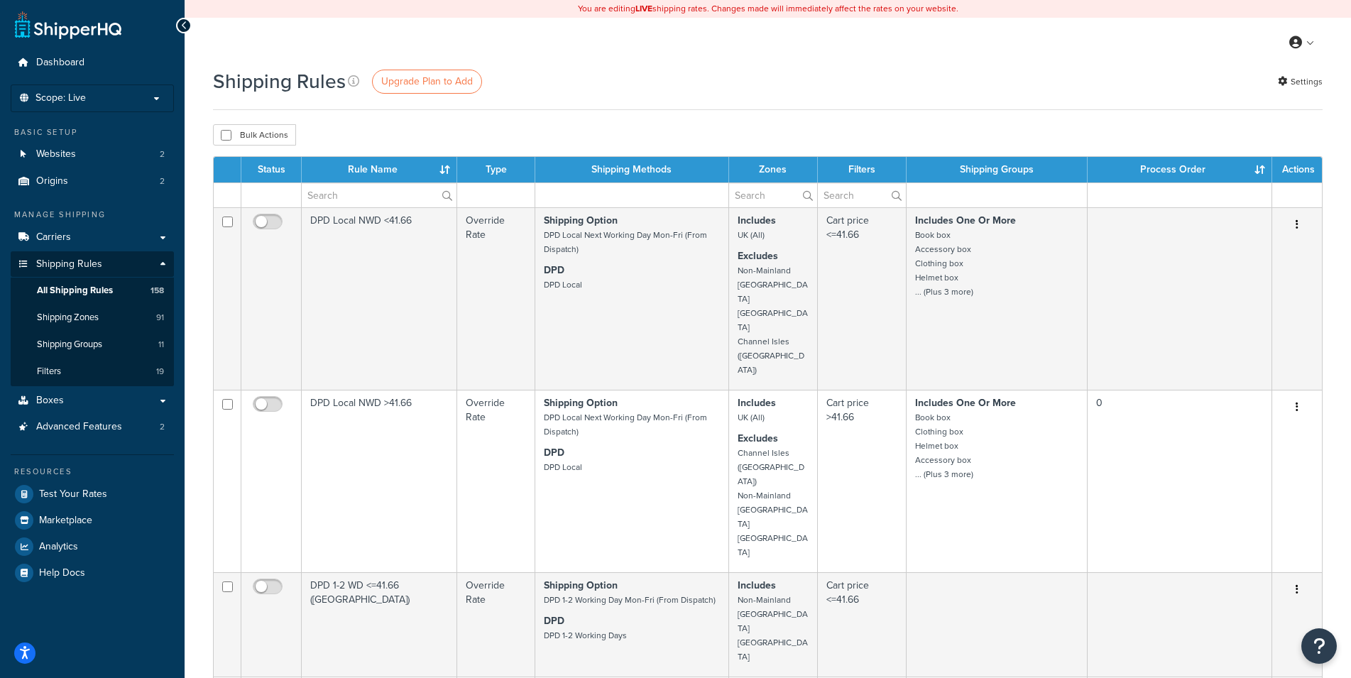
click at [675, 190] on td at bounding box center [632, 194] width 194 height 25
click at [657, 173] on th "Shipping Methods" at bounding box center [632, 170] width 194 height 26
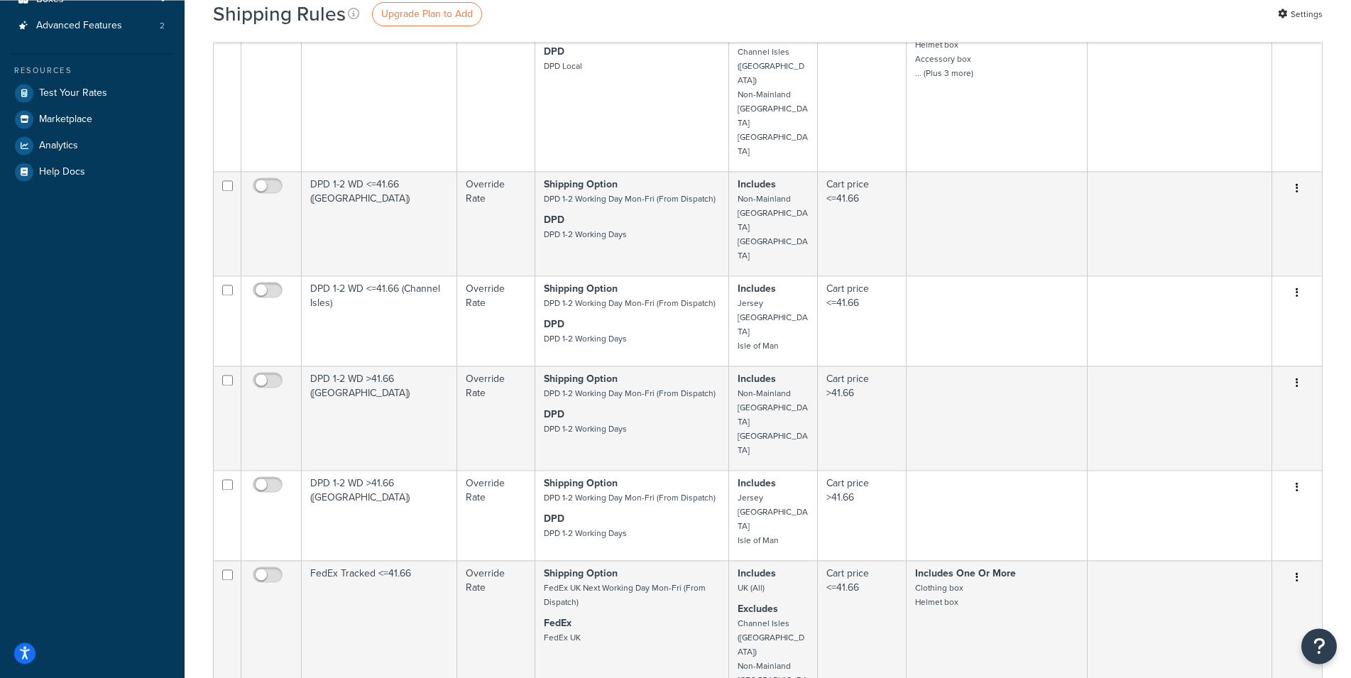
scroll to position [455, 0]
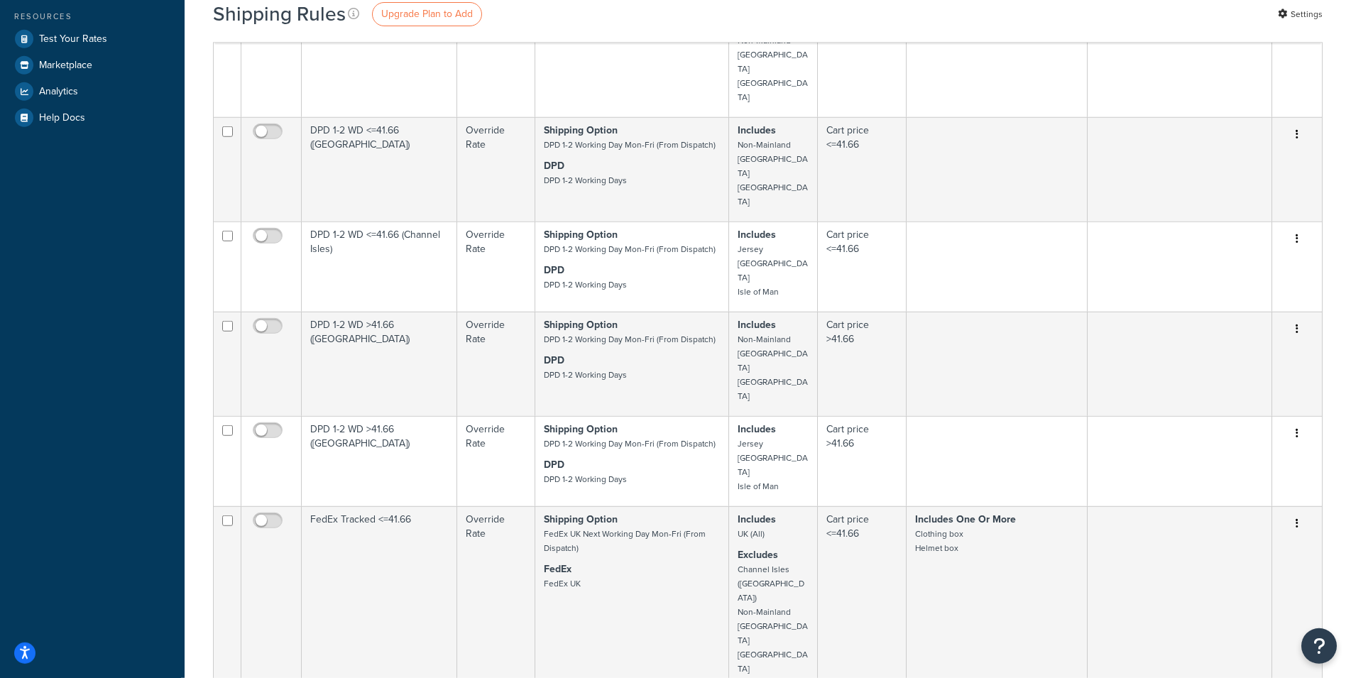
drag, startPoint x: 314, startPoint y: 432, endPoint x: 336, endPoint y: 429, distance: 22.2
copy td "FedEx"
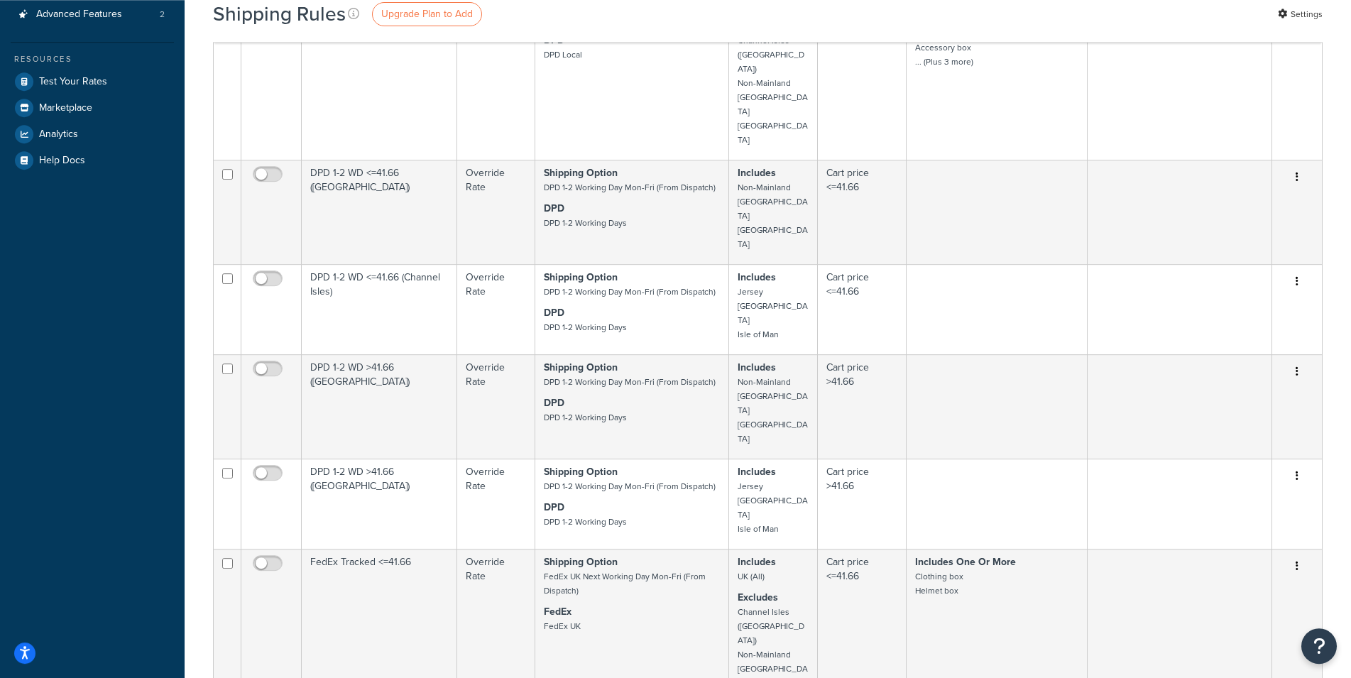
scroll to position [0, 0]
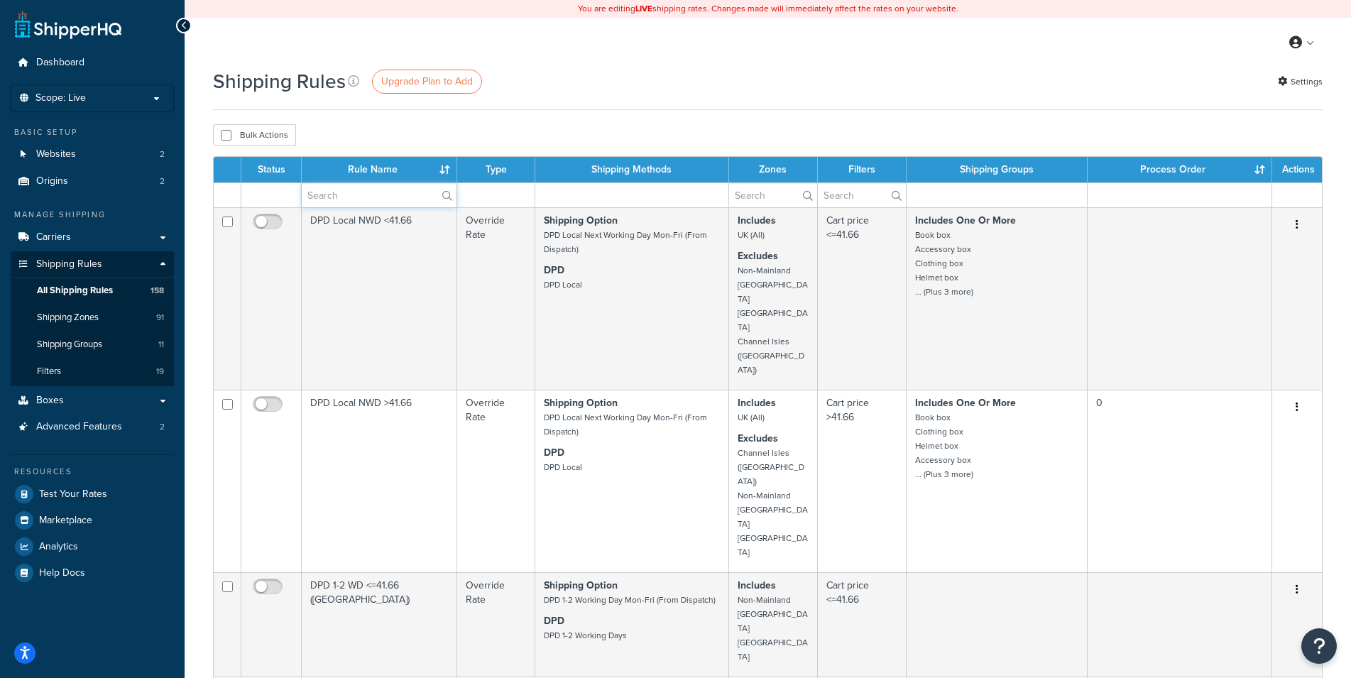
click at [357, 200] on input "text" at bounding box center [379, 195] width 155 height 24
paste input "FedEx"
type input "FedEx"
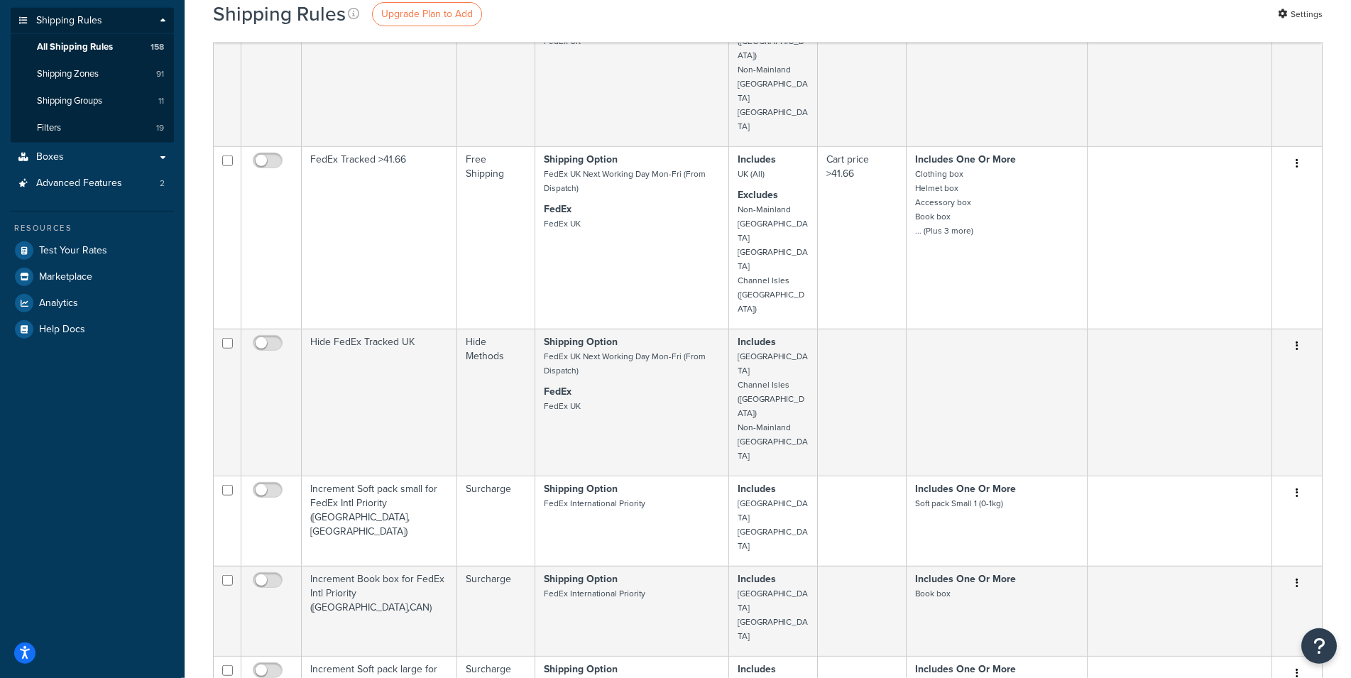
scroll to position [372, 0]
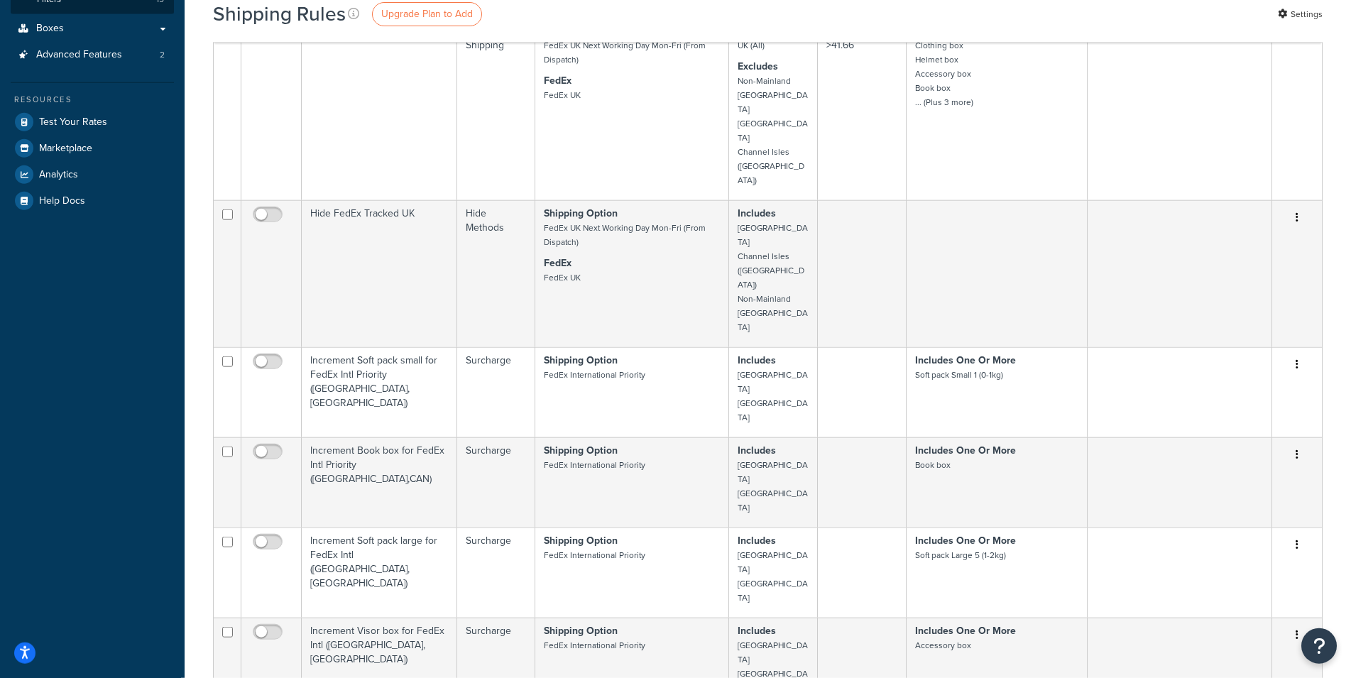
checkbox input "true"
drag, startPoint x: 230, startPoint y: 420, endPoint x: 228, endPoint y: 365, distance: 55.4
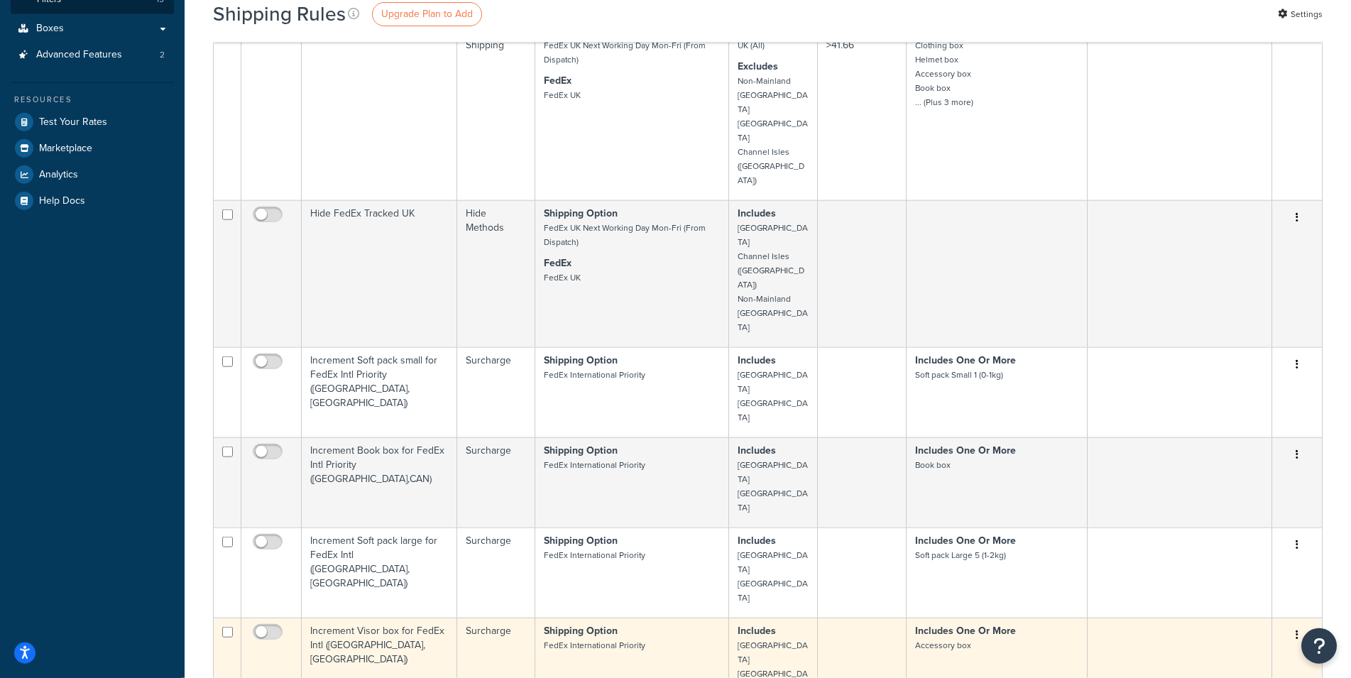
checkbox input "true"
click at [228, 627] on input "checkbox" at bounding box center [227, 632] width 11 height 11
checkbox input "true"
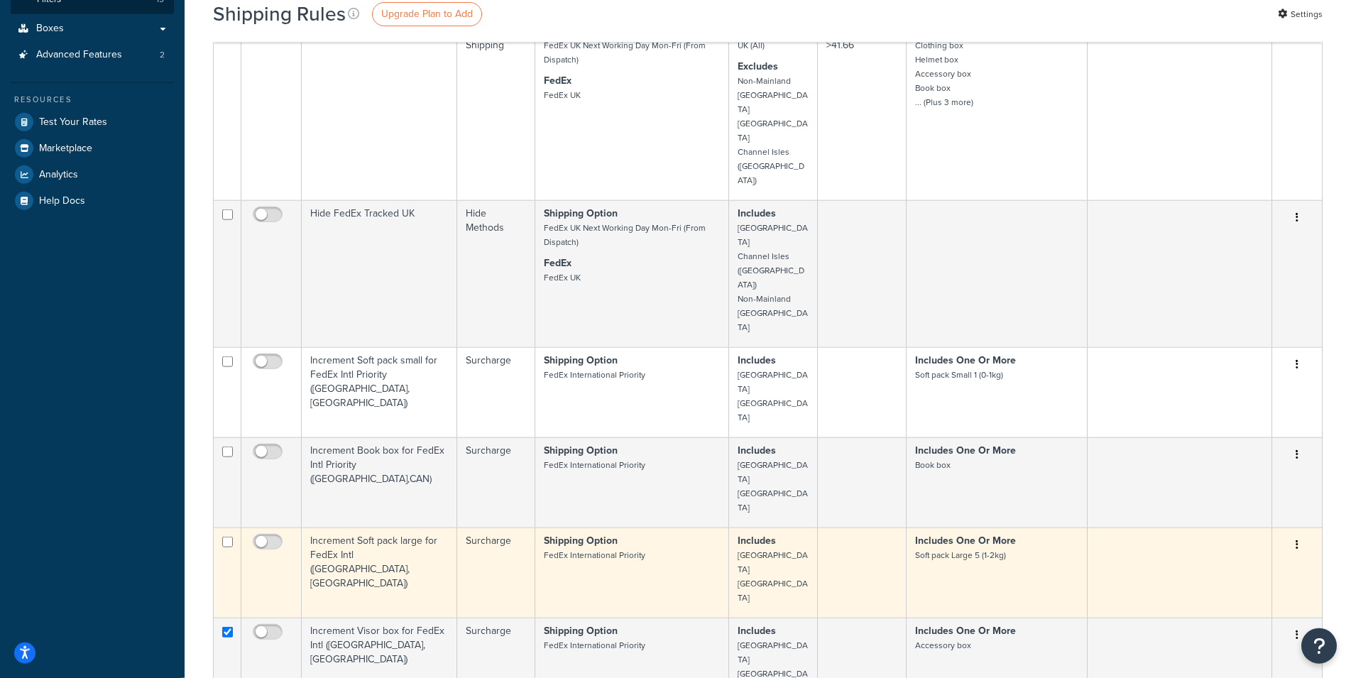
click at [232, 537] on input "checkbox" at bounding box center [227, 542] width 11 height 11
checkbox input "true"
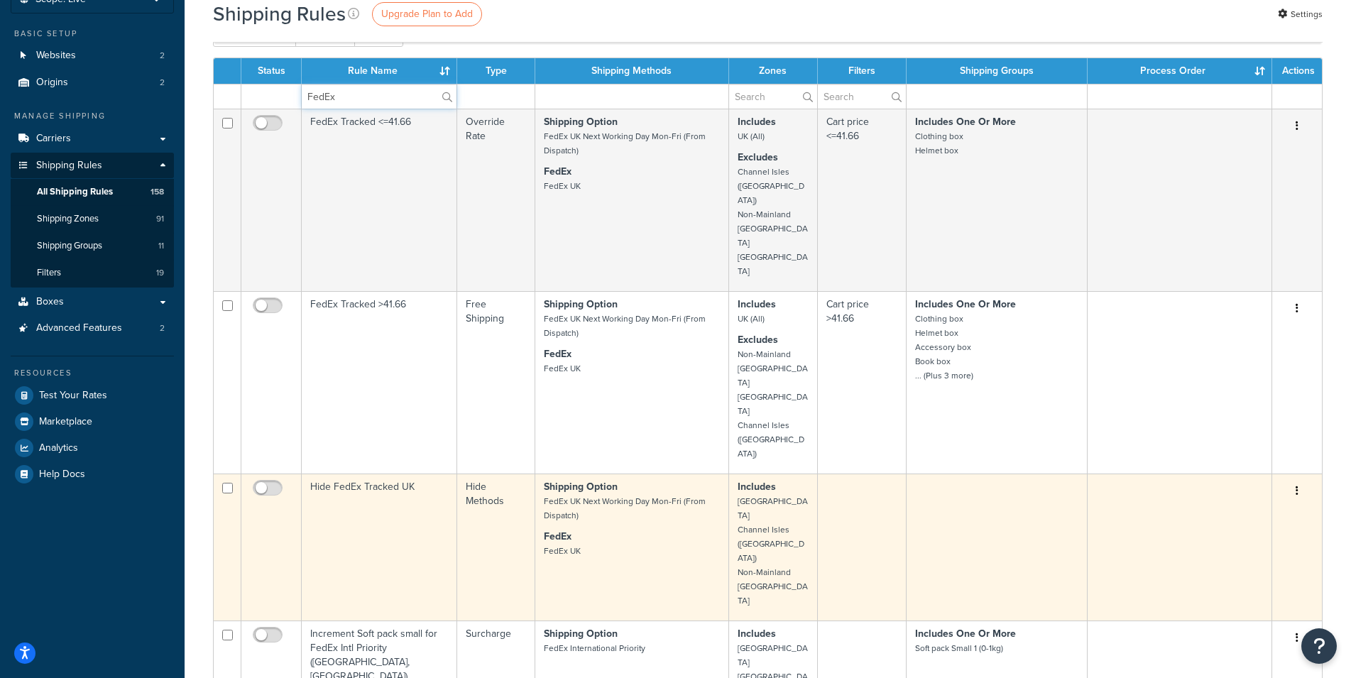
scroll to position [97, 0]
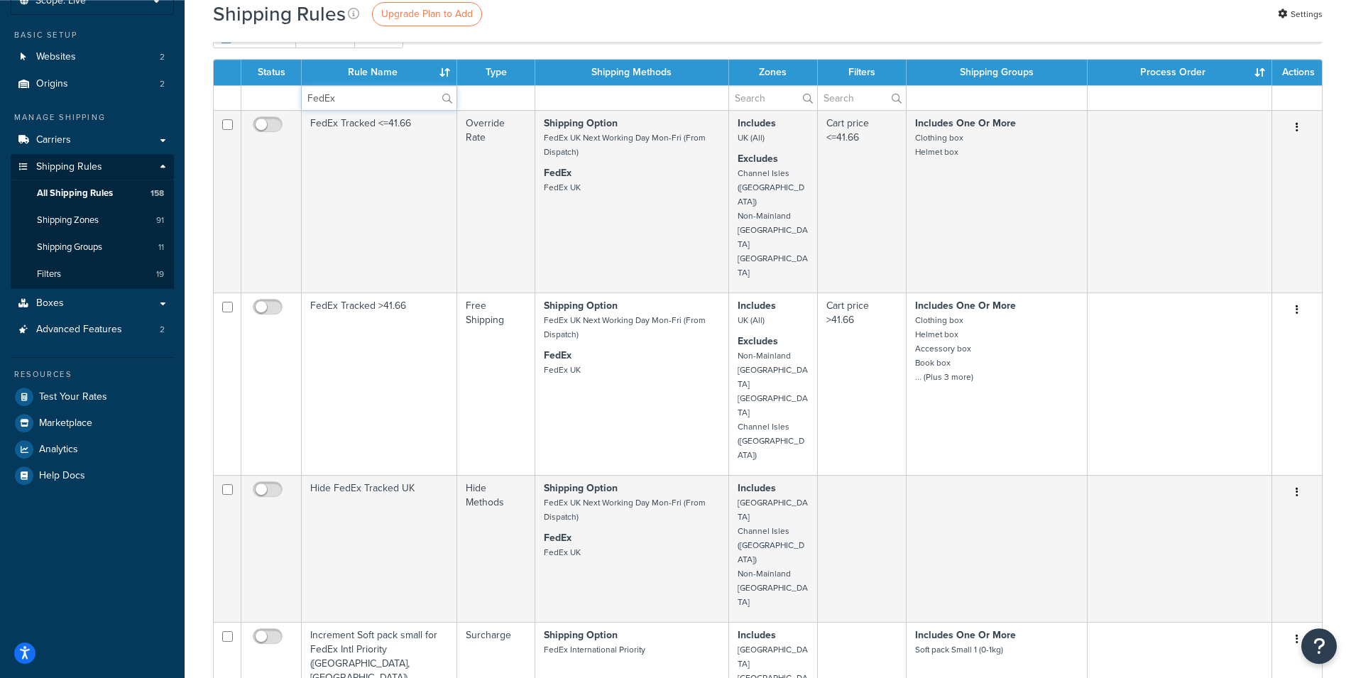
drag, startPoint x: 225, startPoint y: 504, endPoint x: 227, endPoint y: 495, distance: 9.5
checkbox input "true"
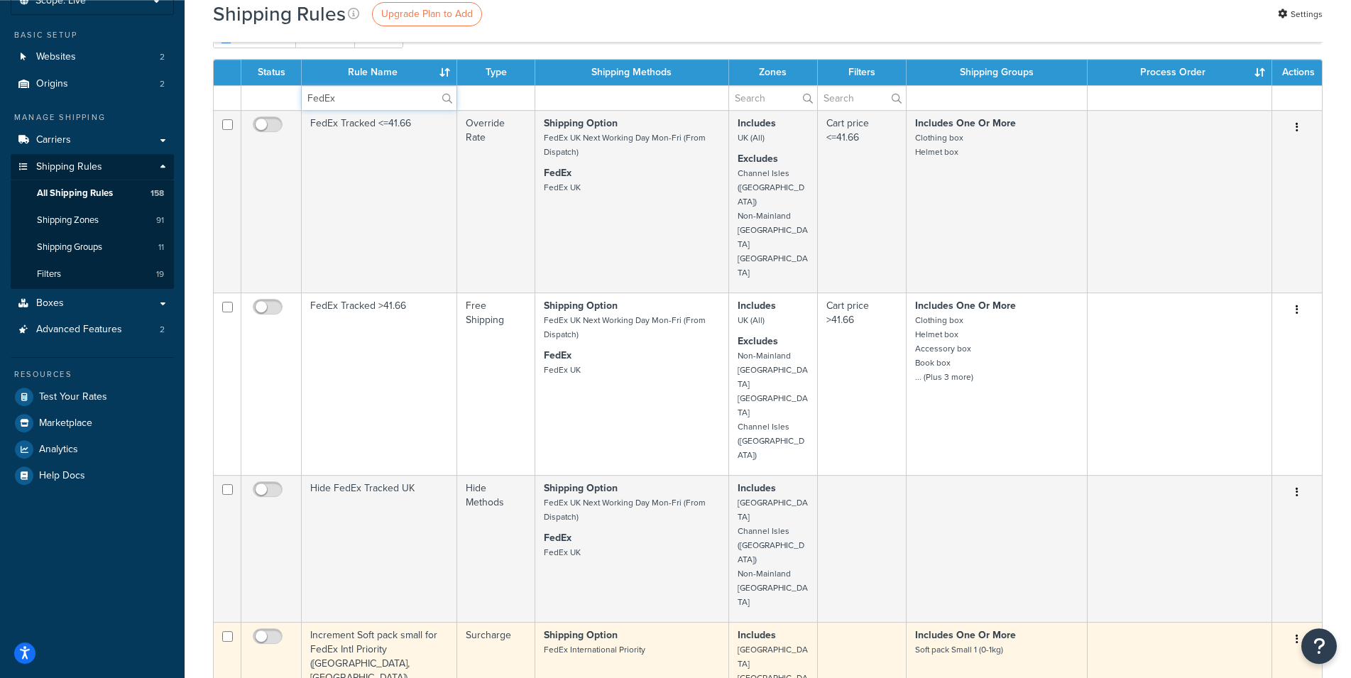
drag, startPoint x: 228, startPoint y: 442, endPoint x: 233, endPoint y: 424, distance: 18.4
click at [228, 631] on input "checkbox" at bounding box center [227, 636] width 11 height 11
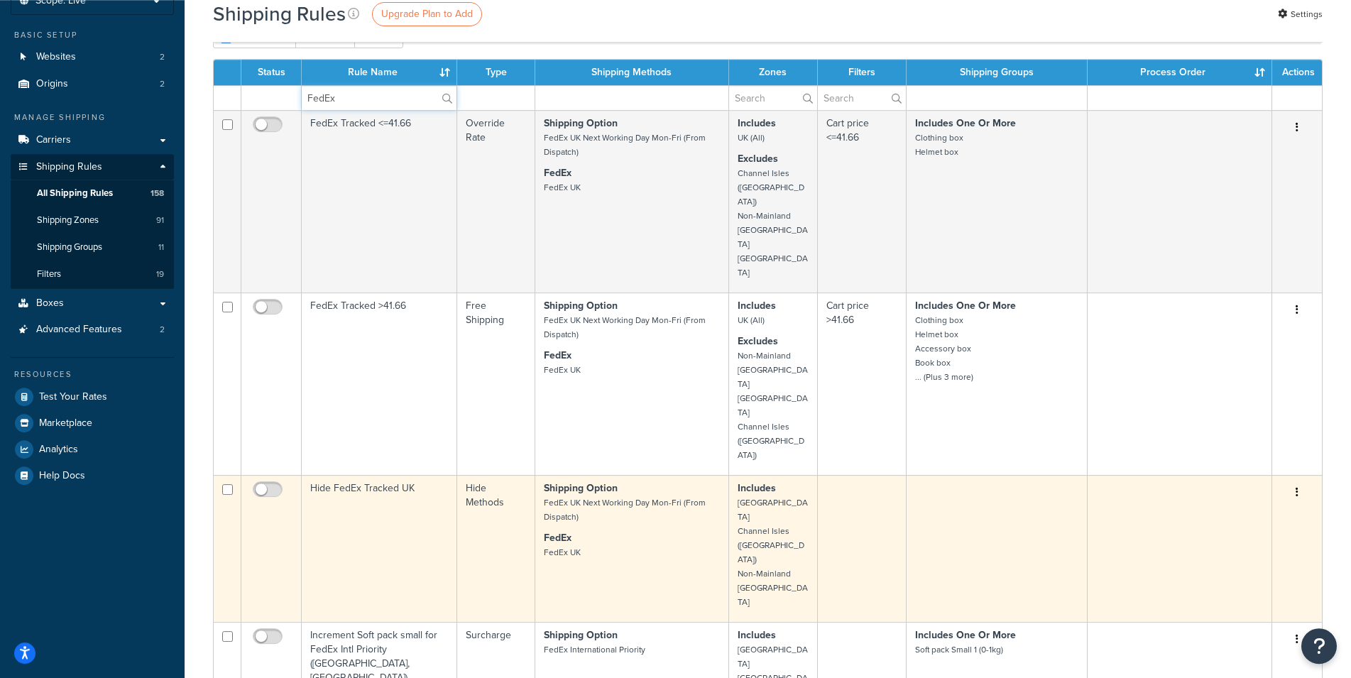
checkbox input "true"
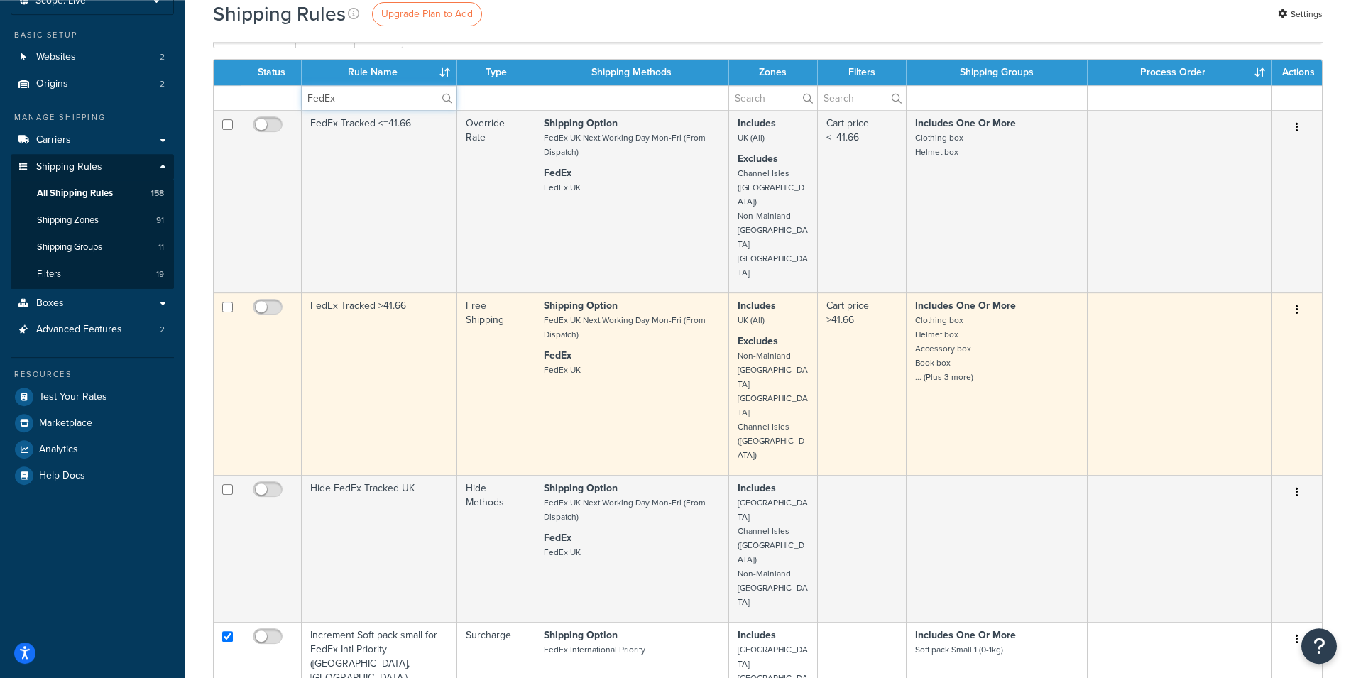
drag, startPoint x: 231, startPoint y: 351, endPoint x: 228, endPoint y: 310, distance: 40.6
click at [231, 484] on input "checkbox" at bounding box center [227, 489] width 11 height 11
checkbox input "true"
click at [227, 302] on input "checkbox" at bounding box center [227, 307] width 11 height 11
checkbox input "true"
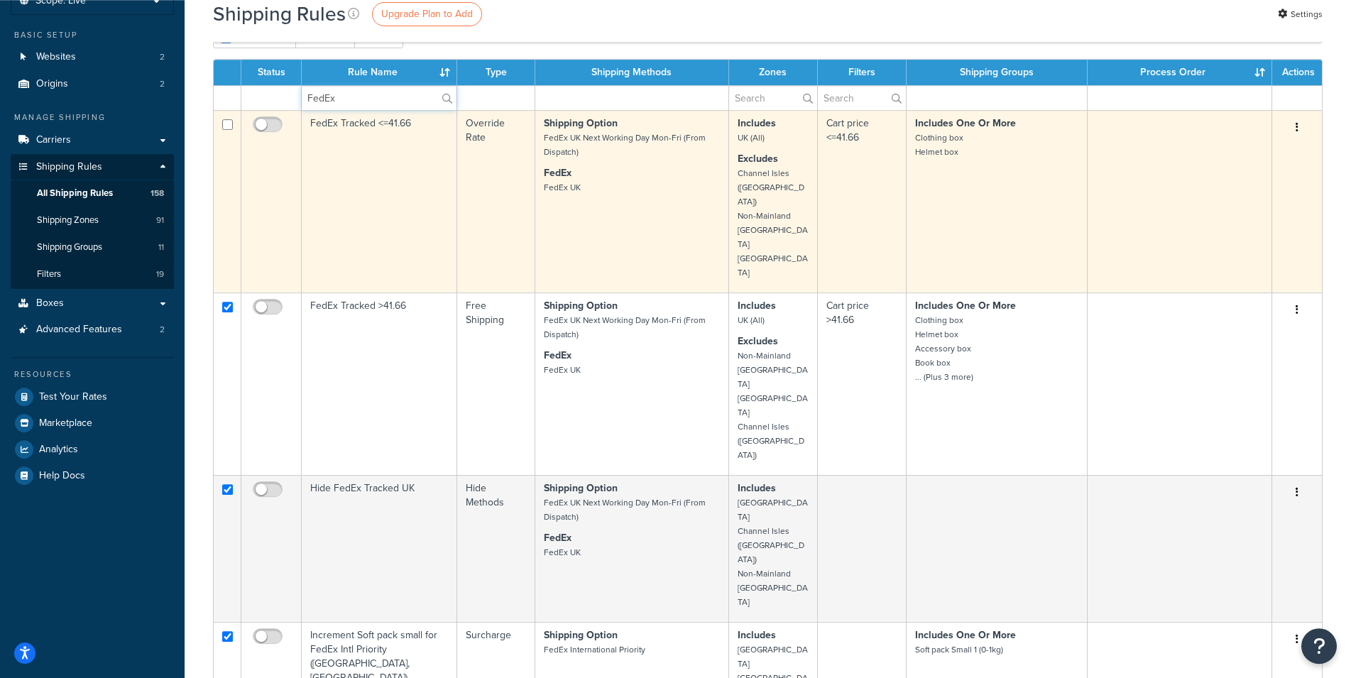
click at [227, 125] on input "checkbox" at bounding box center [227, 124] width 11 height 11
checkbox input "true"
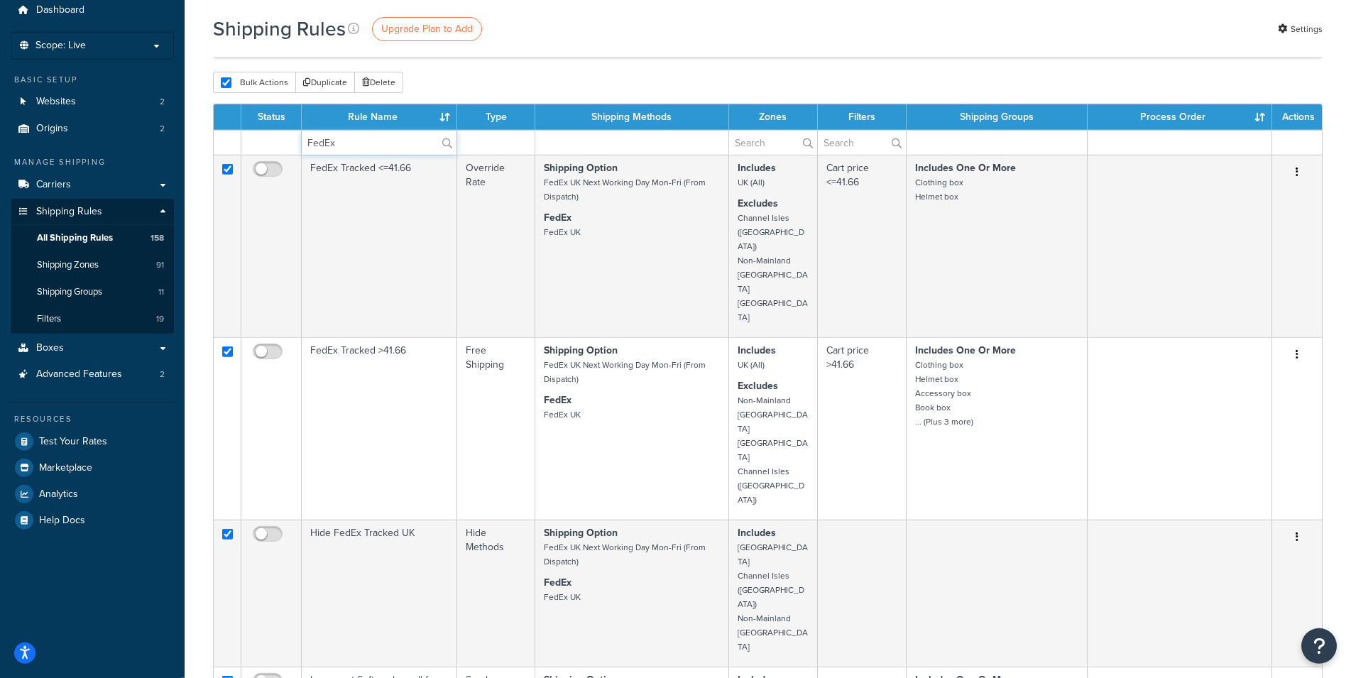
scroll to position [25, 0]
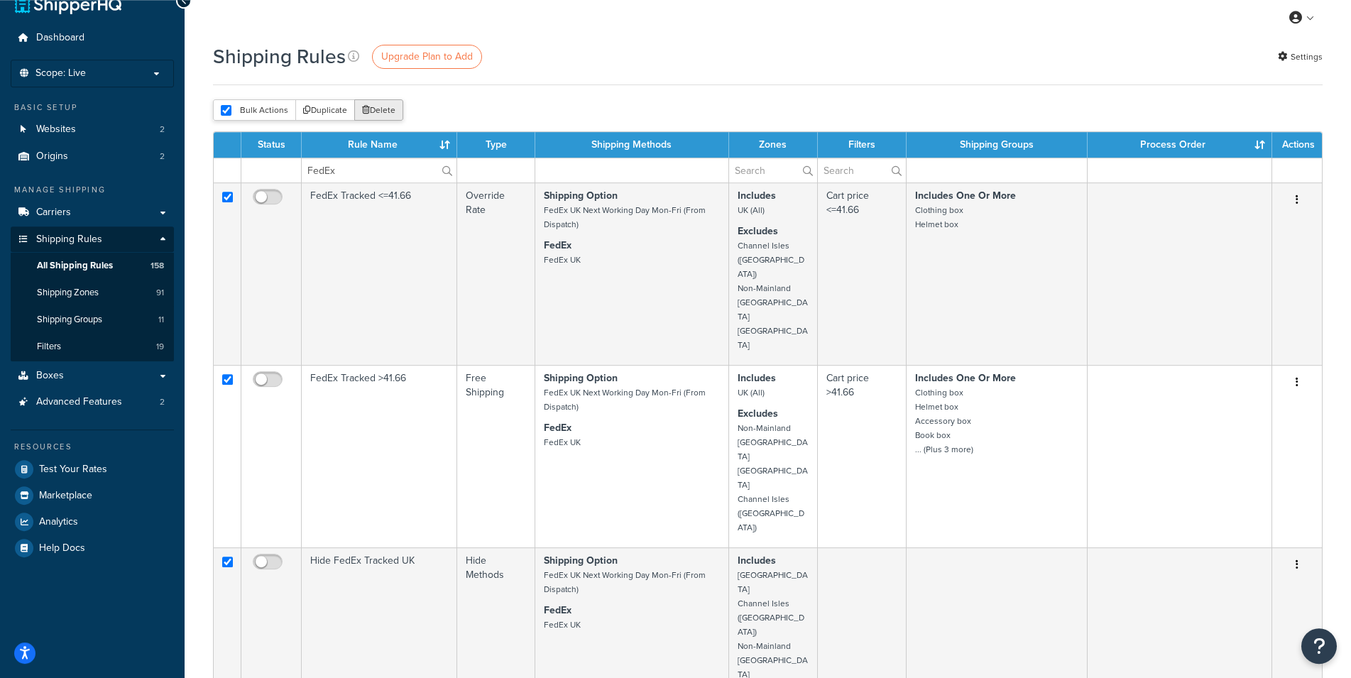
click at [383, 109] on button "Delete" at bounding box center [378, 109] width 49 height 21
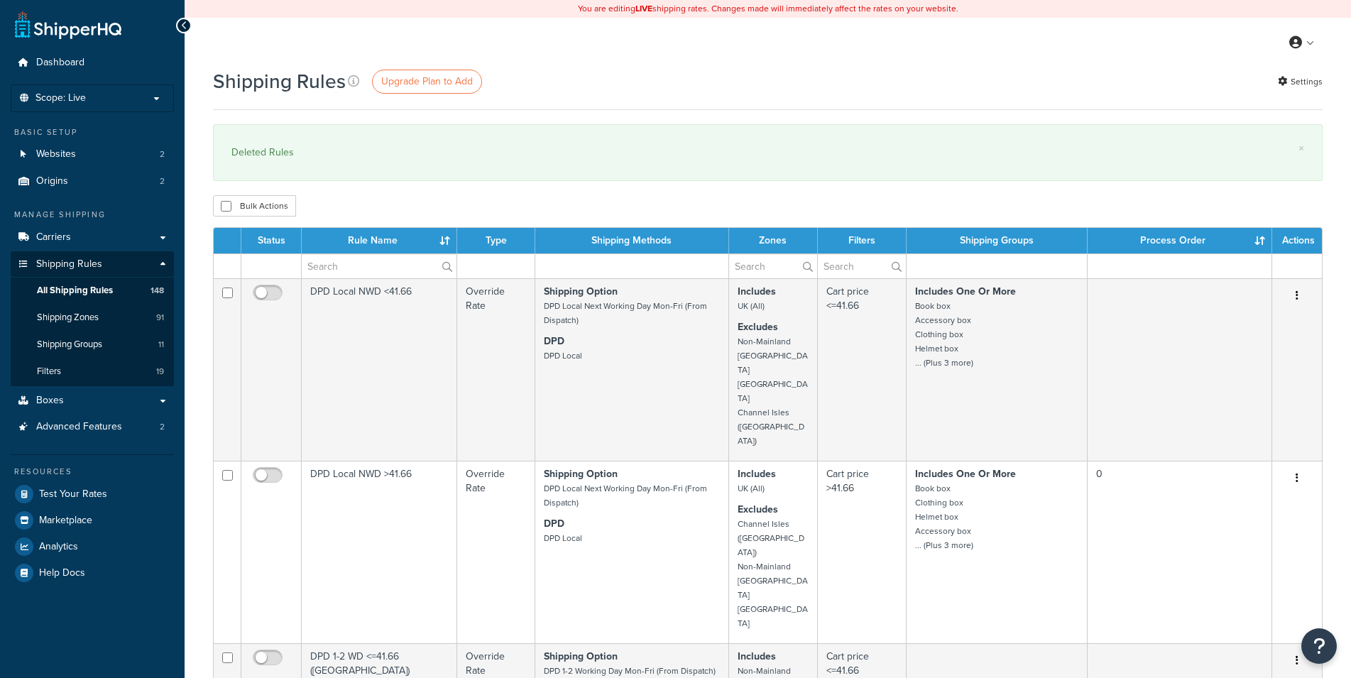
click at [359, 266] on input "text" at bounding box center [379, 266] width 155 height 24
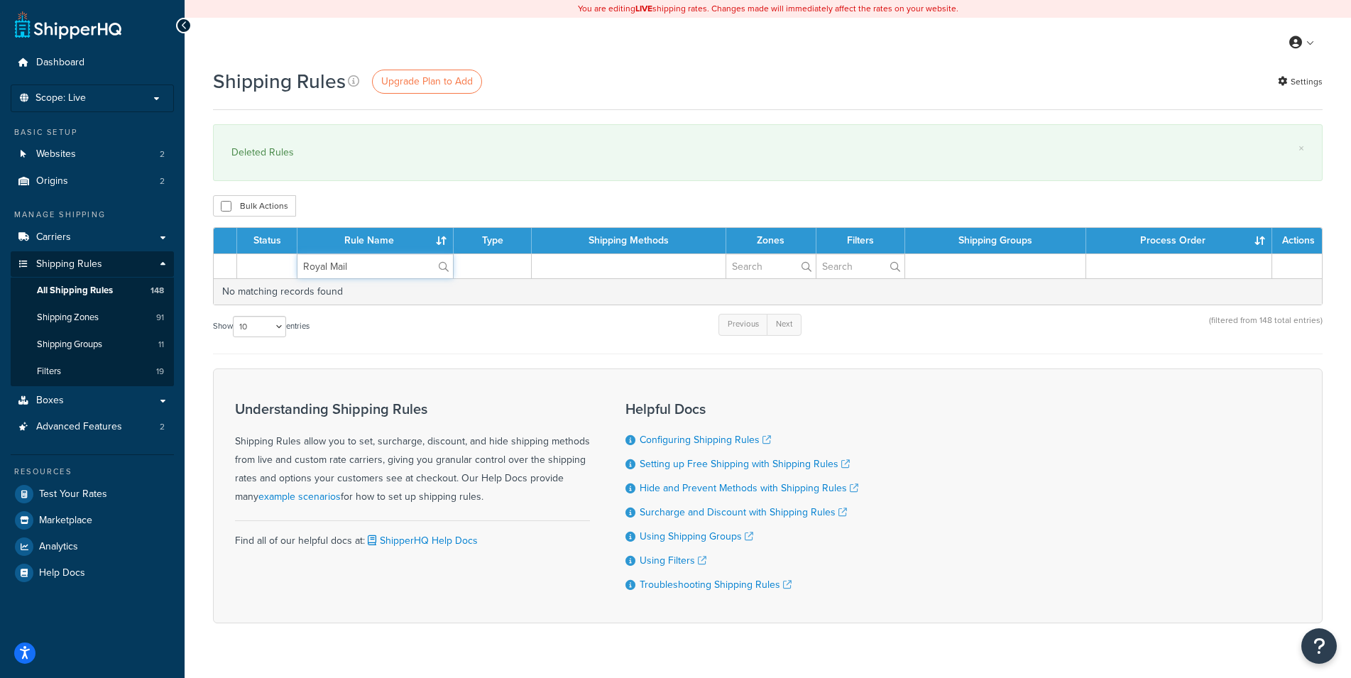
drag, startPoint x: 308, startPoint y: 269, endPoint x: 446, endPoint y: 271, distance: 137.8
click at [446, 271] on input "Royal Mail" at bounding box center [376, 266] width 156 height 24
type input "RM"
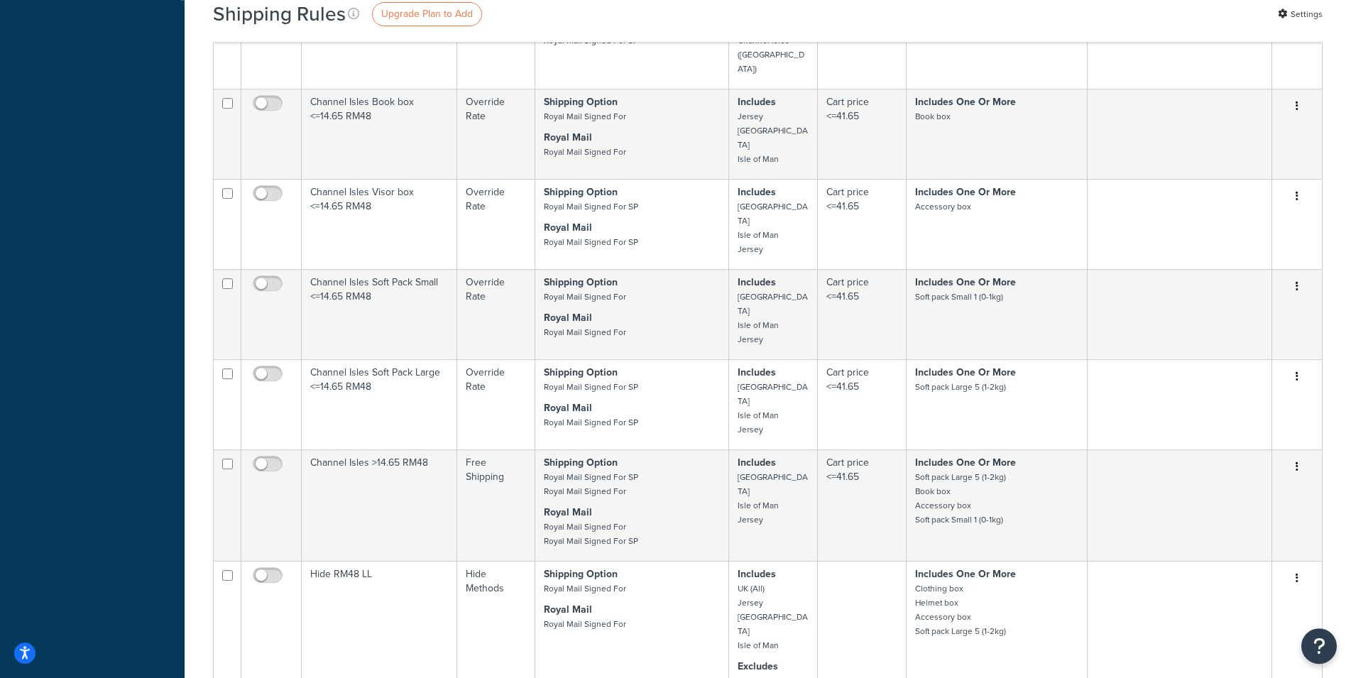
scroll to position [633, 0]
select select "1000"
click option "1000" at bounding box center [0, 0] width 0 height 0
click at [197, 523] on div "Shipping Rules Upgrade Plan to Add Settings × Deleted Rules Bulk Actions Duplic…" at bounding box center [768, 267] width 1167 height 1666
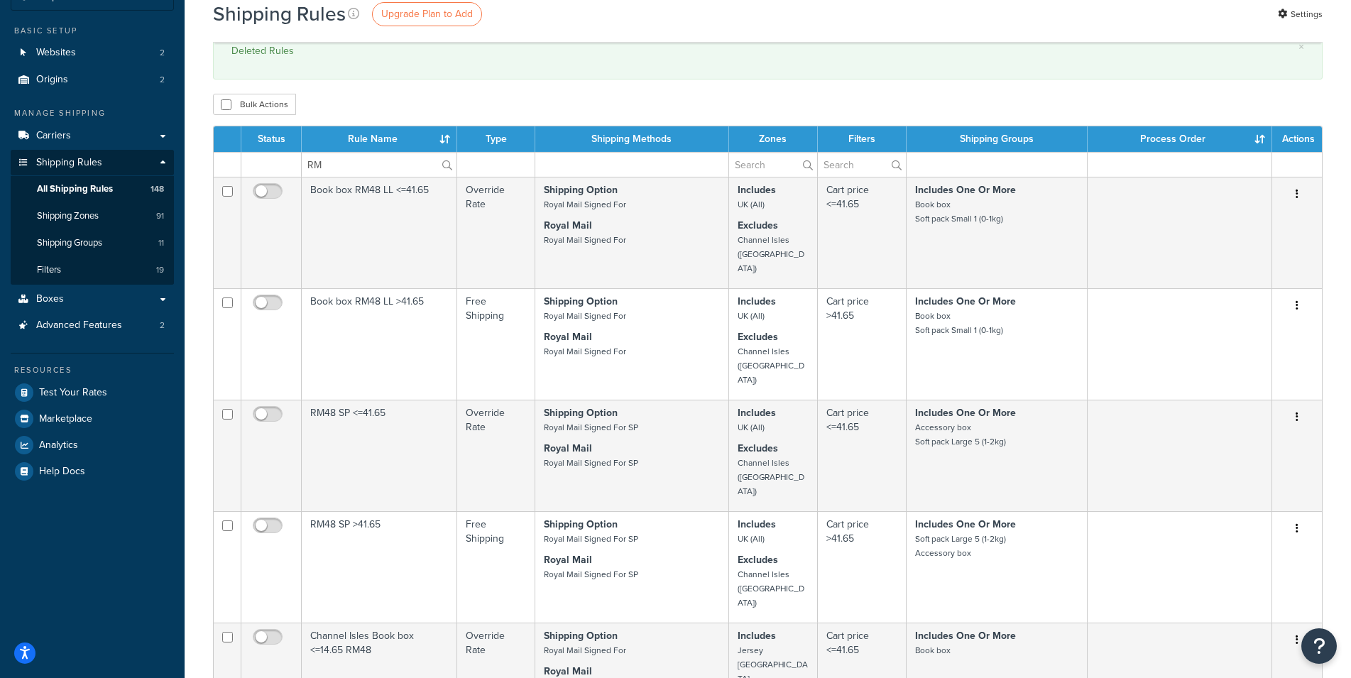
scroll to position [34, 0]
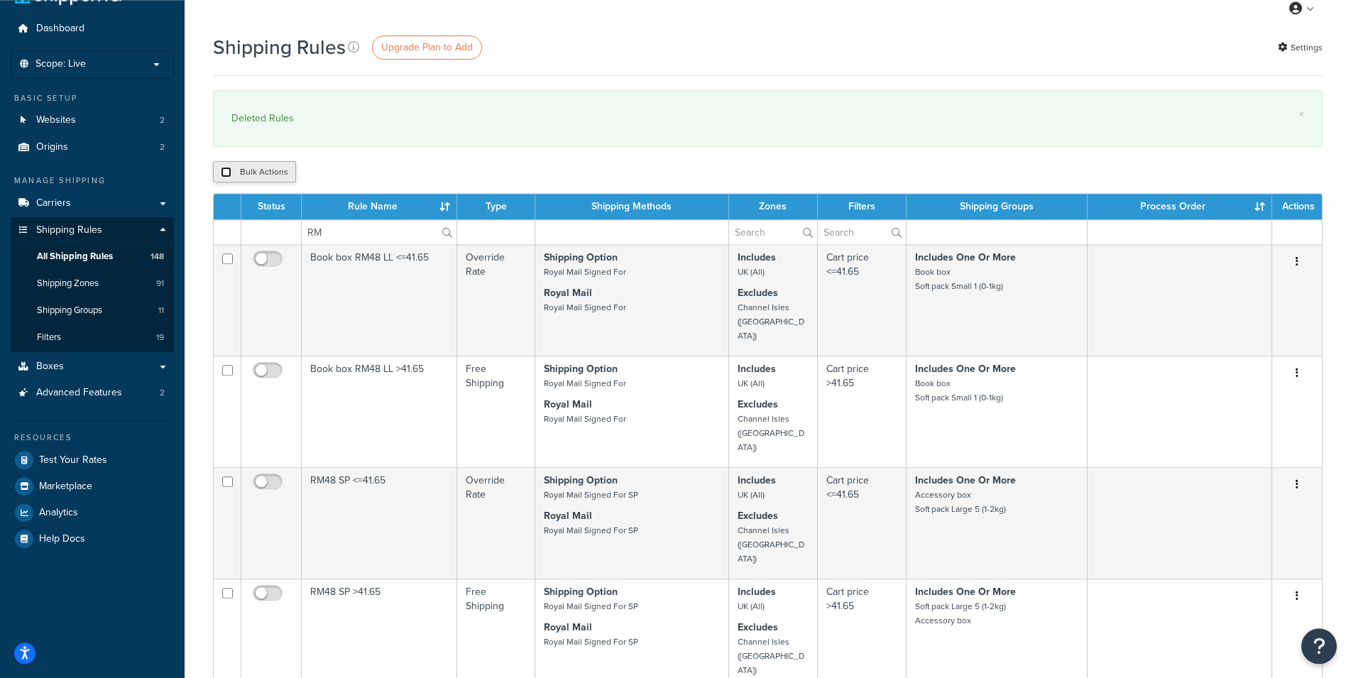
click at [229, 173] on input "checkbox" at bounding box center [226, 172] width 11 height 11
checkbox input "true"
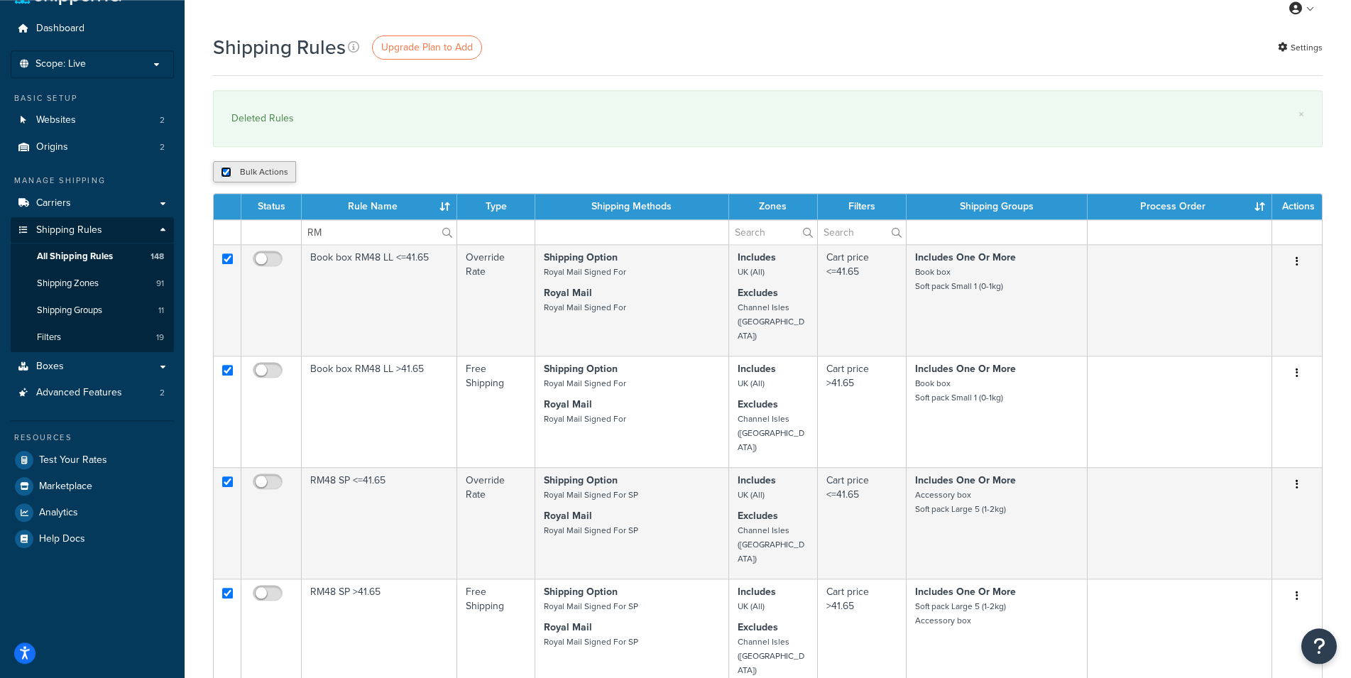
checkbox input "true"
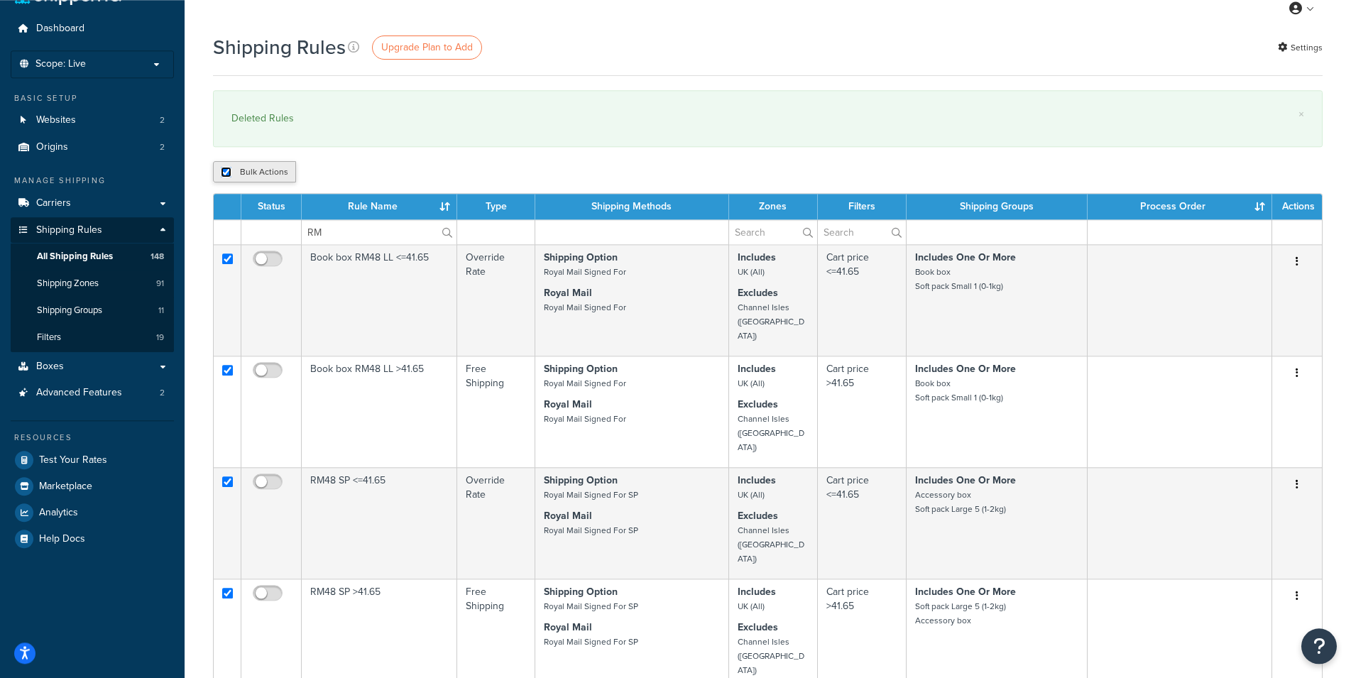
checkbox input "true"
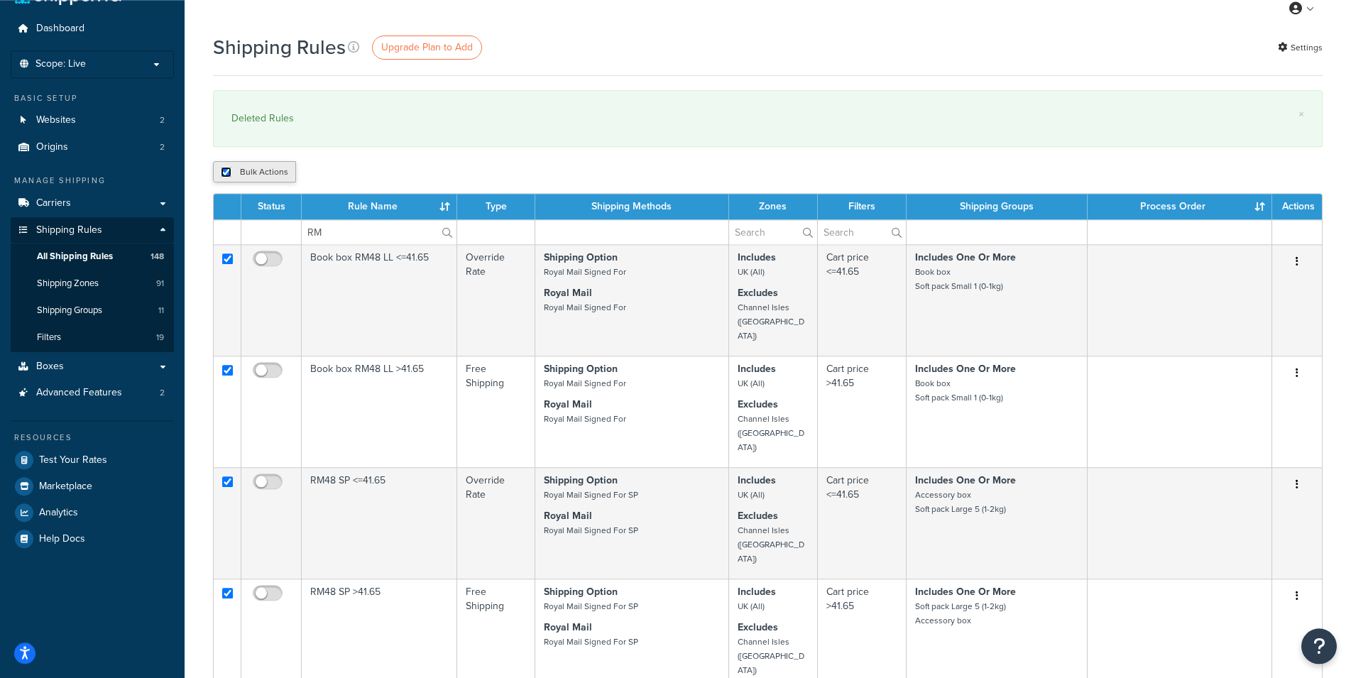
checkbox input "true"
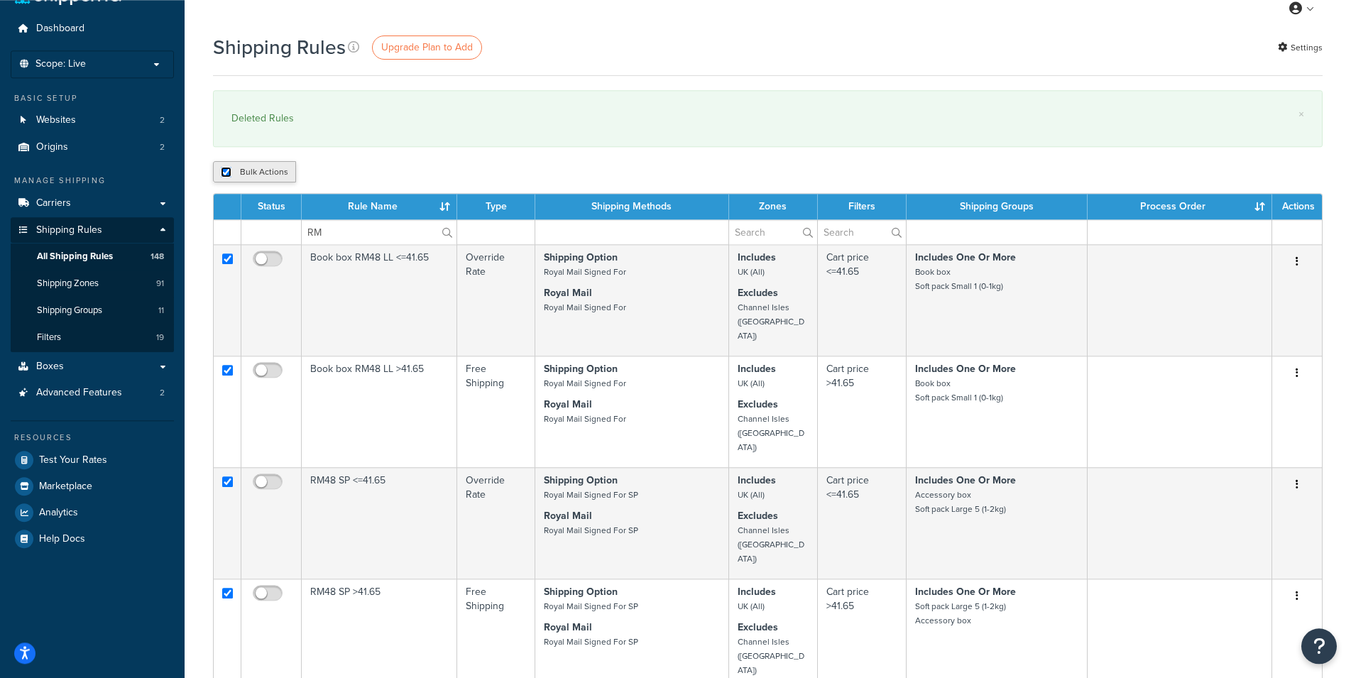
checkbox input "true"
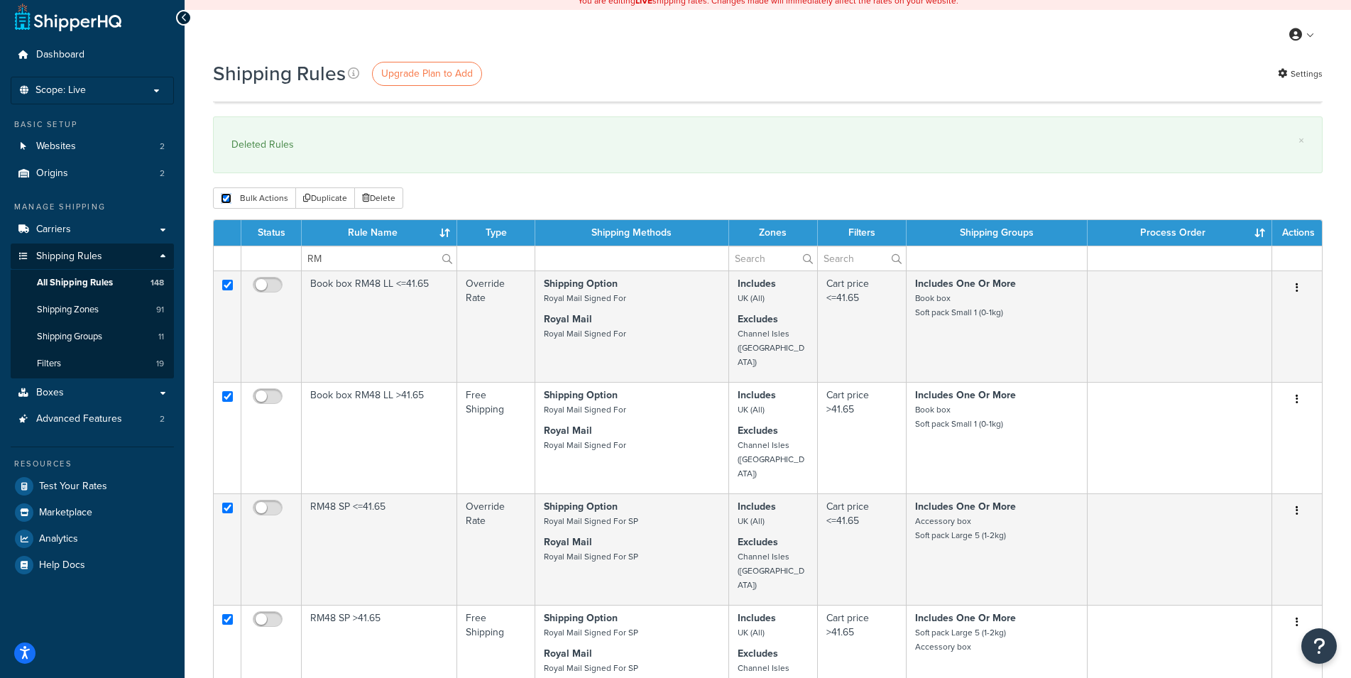
scroll to position [0, 0]
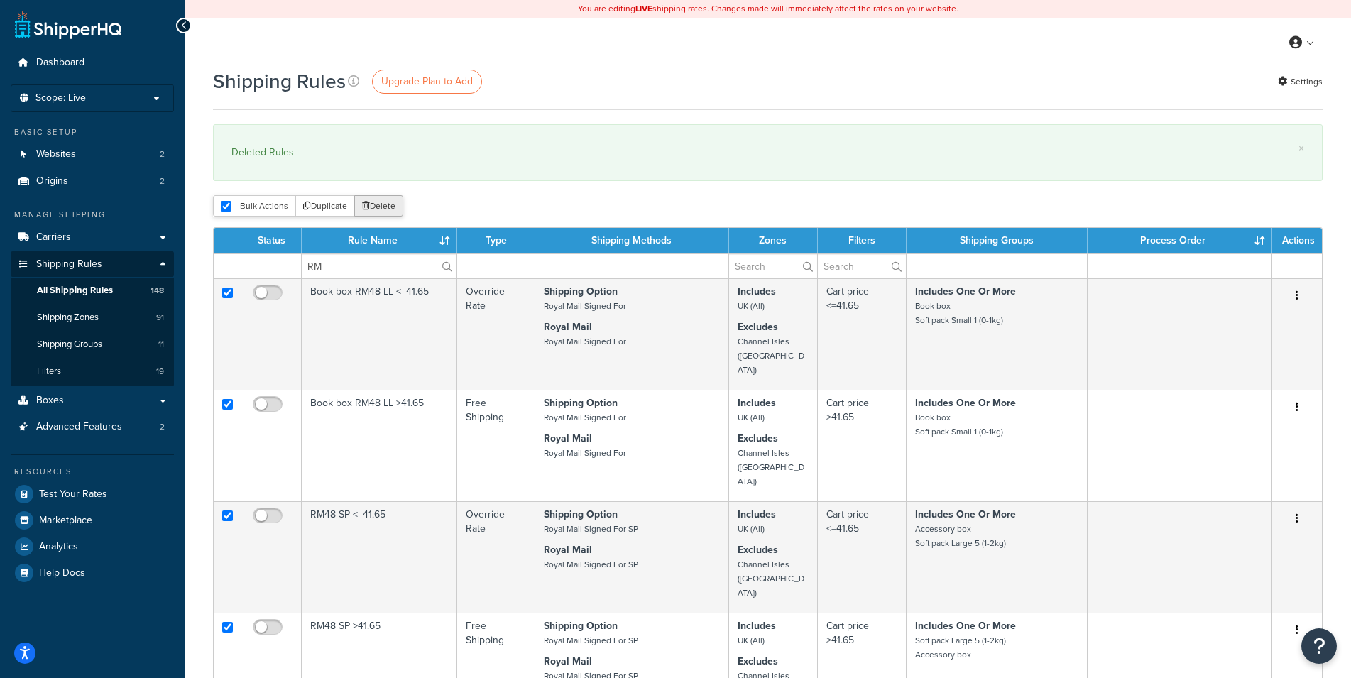
click at [371, 205] on button "Delete" at bounding box center [378, 205] width 49 height 21
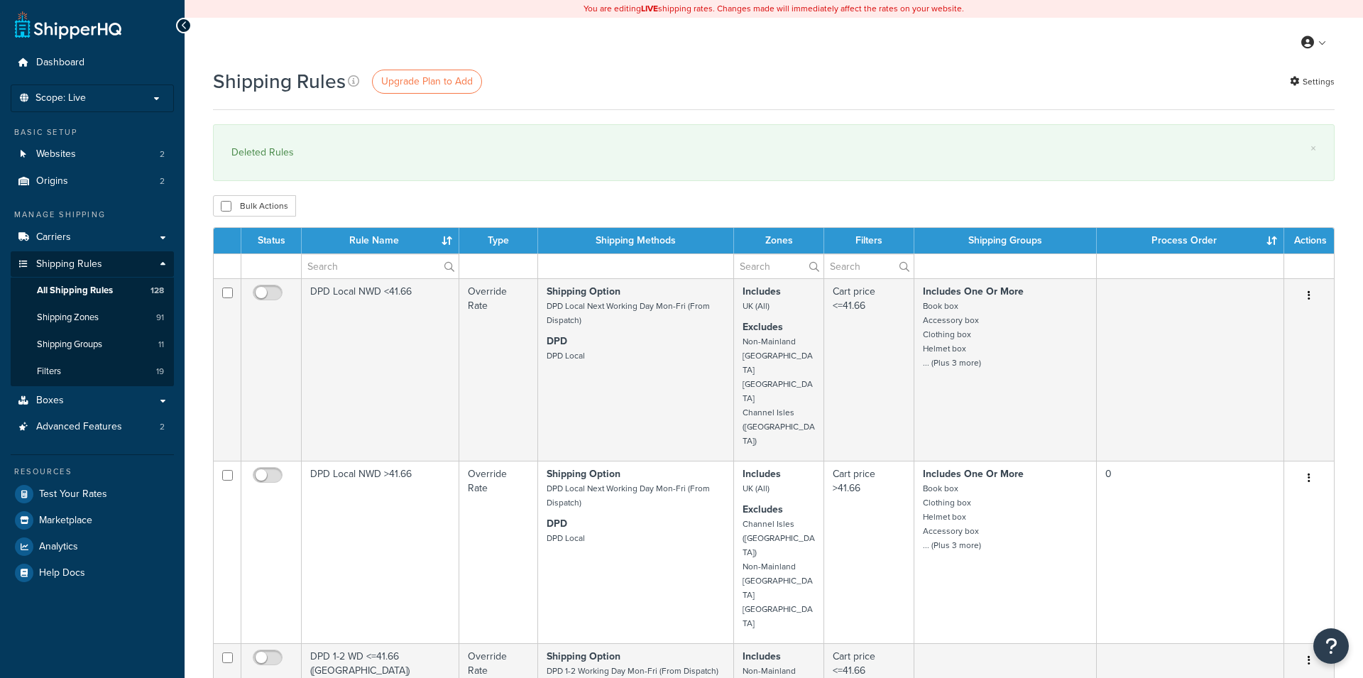
select select "1000"
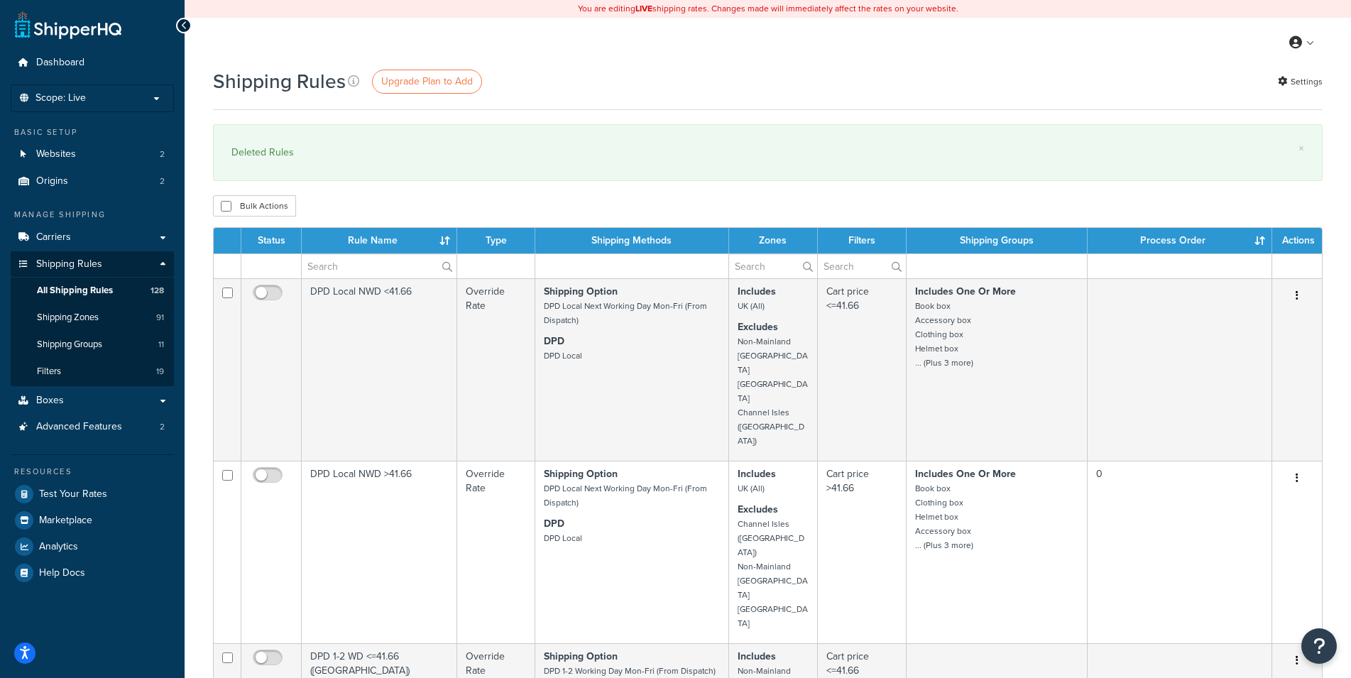
click at [346, 273] on input "text" at bounding box center [379, 266] width 155 height 24
type input "RM"
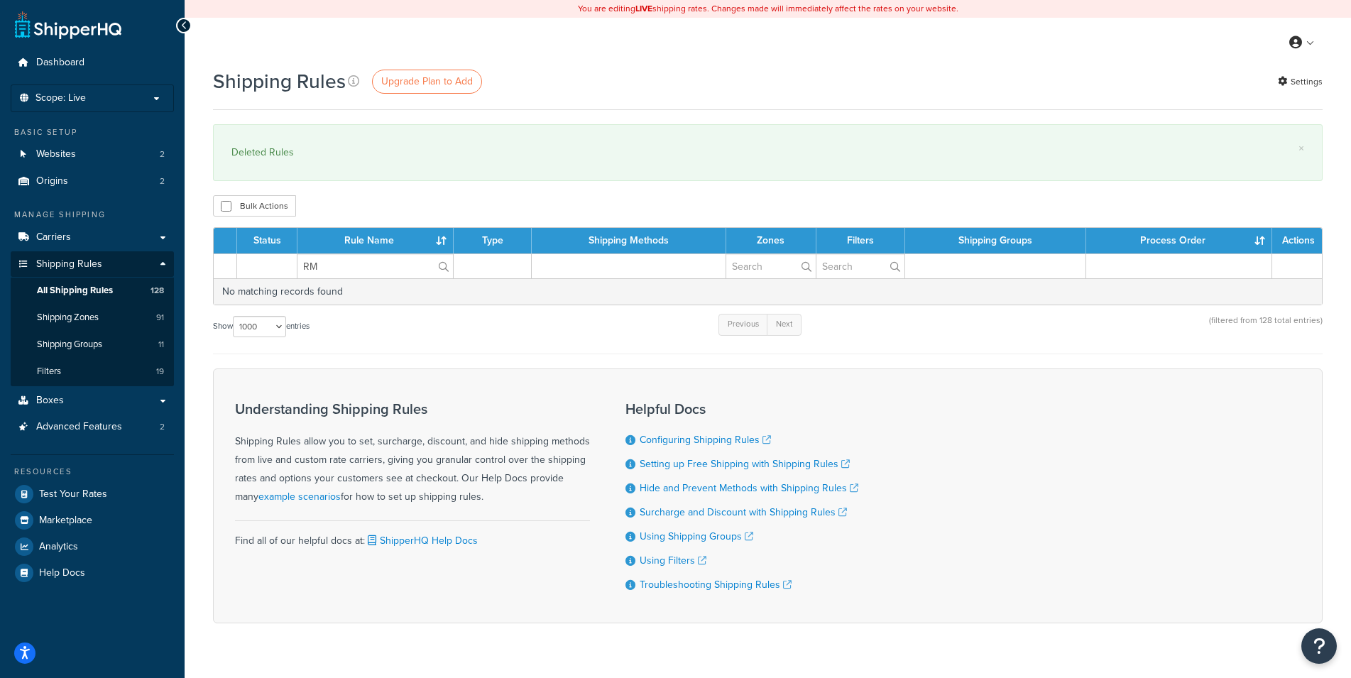
click at [376, 198] on div "Bulk Actions Duplicate [GEOGRAPHIC_DATA]" at bounding box center [768, 205] width 1110 height 21
drag, startPoint x: 338, startPoint y: 274, endPoint x: 229, endPoint y: 268, distance: 108.8
click at [298, 271] on input "RM" at bounding box center [376, 266] width 156 height 24
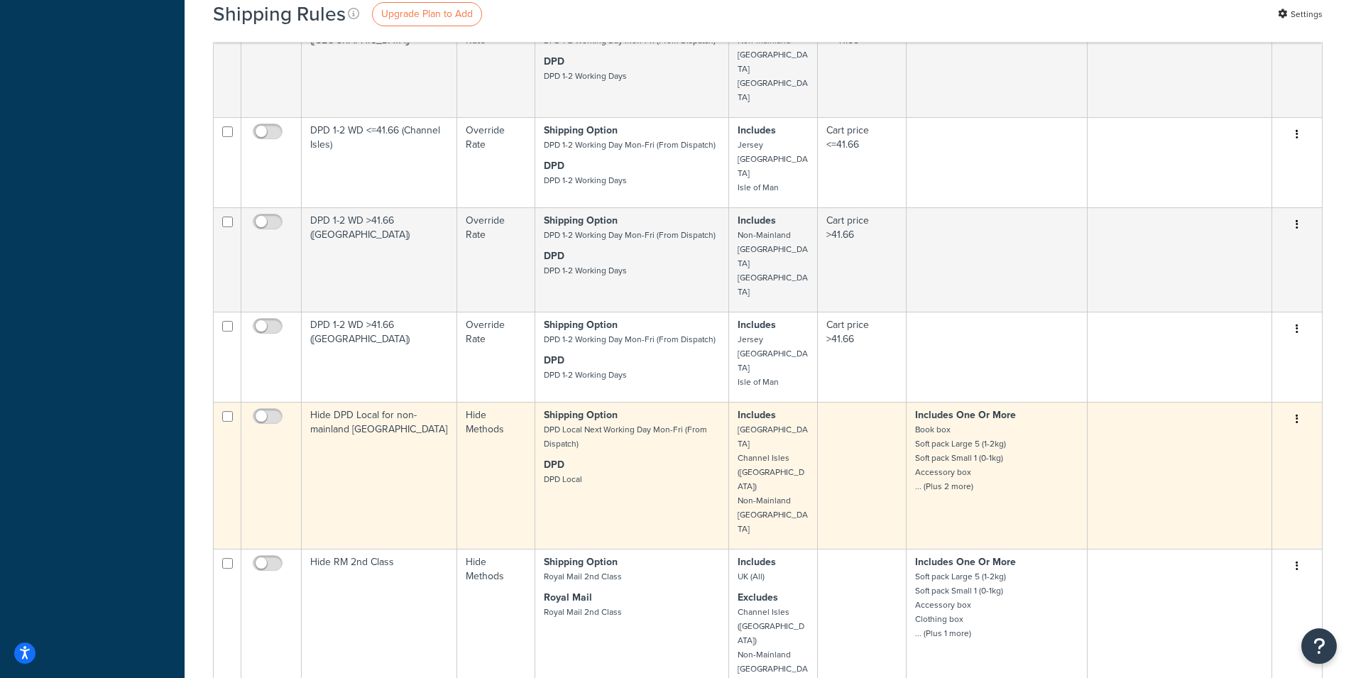
scroll to position [658, 0]
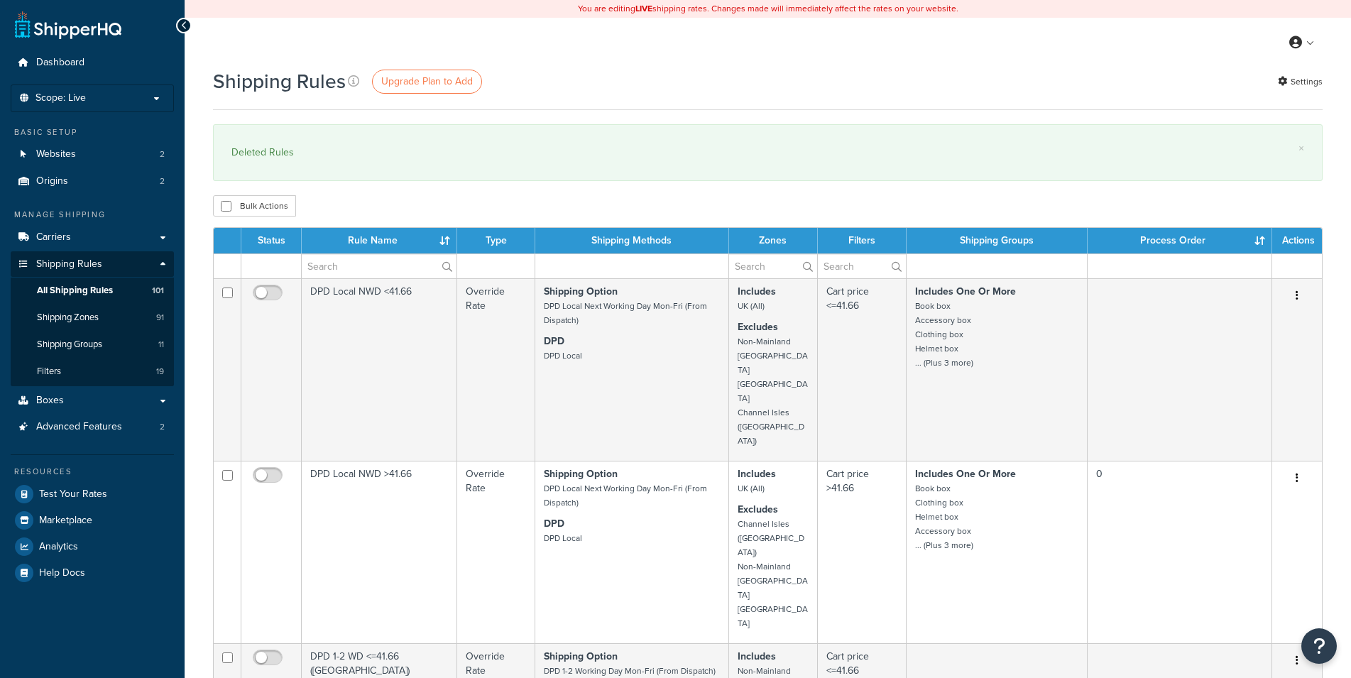
select select "1000"
click at [118, 337] on link "Shipping Groups 11" at bounding box center [92, 345] width 163 height 26
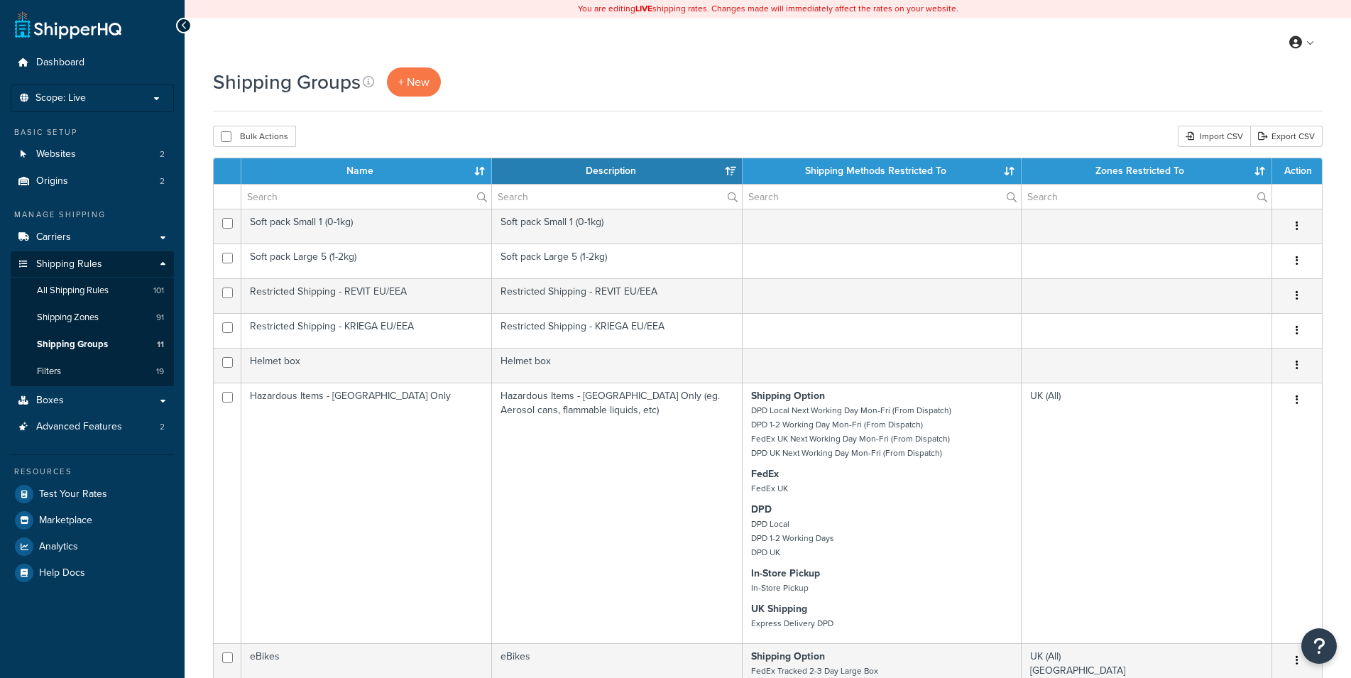
select select "15"
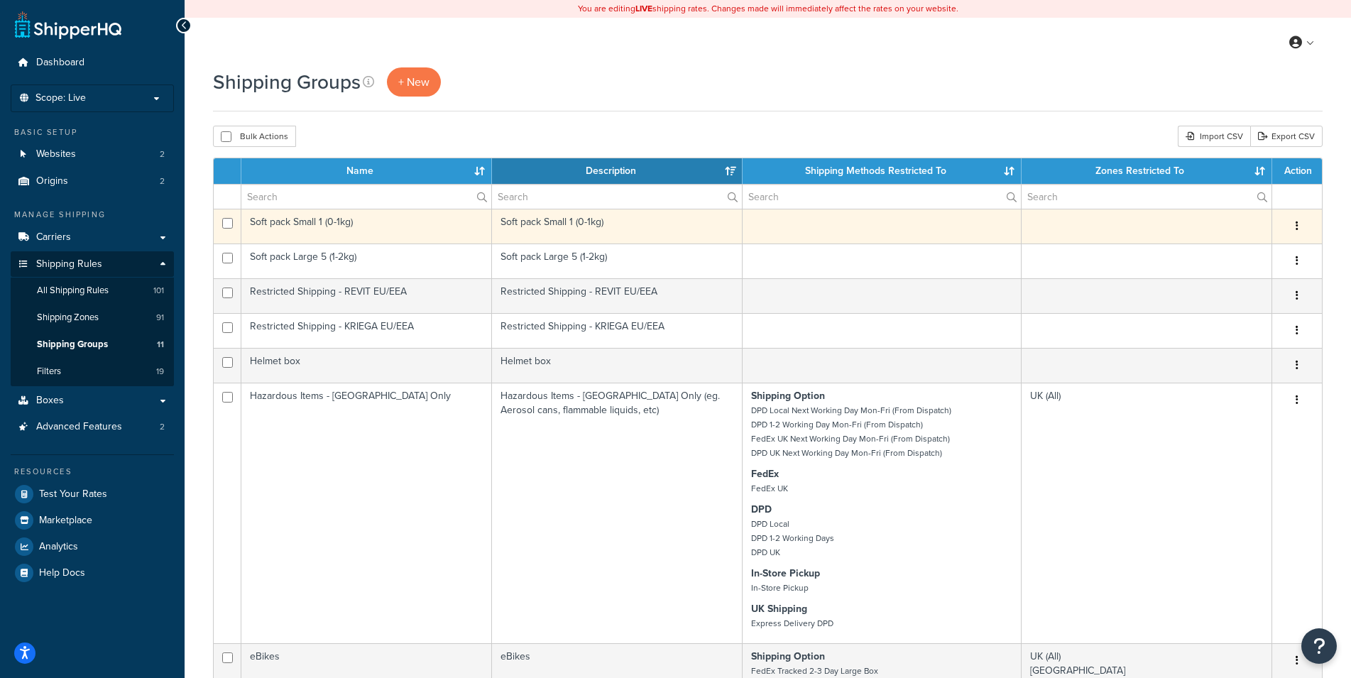
click at [435, 224] on td "Soft pack Small 1 (0-1kg)" at bounding box center [366, 226] width 251 height 35
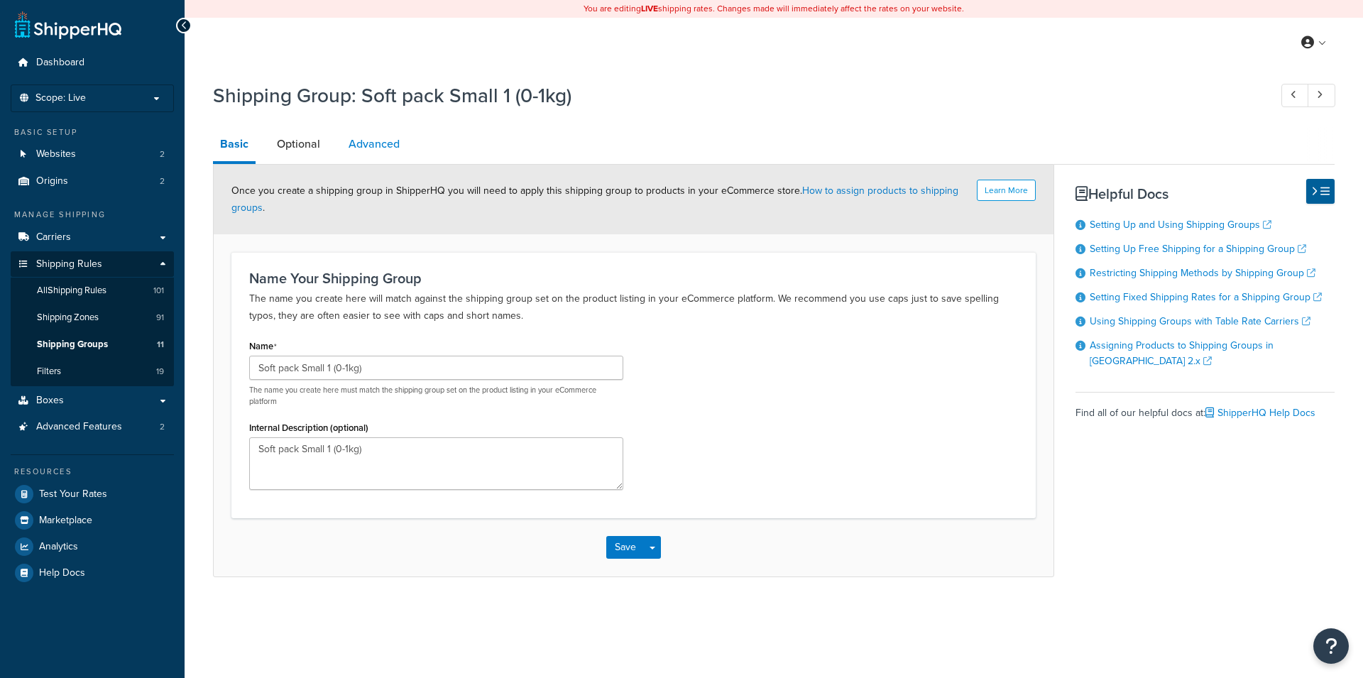
click at [391, 141] on link "Advanced" at bounding box center [374, 144] width 65 height 34
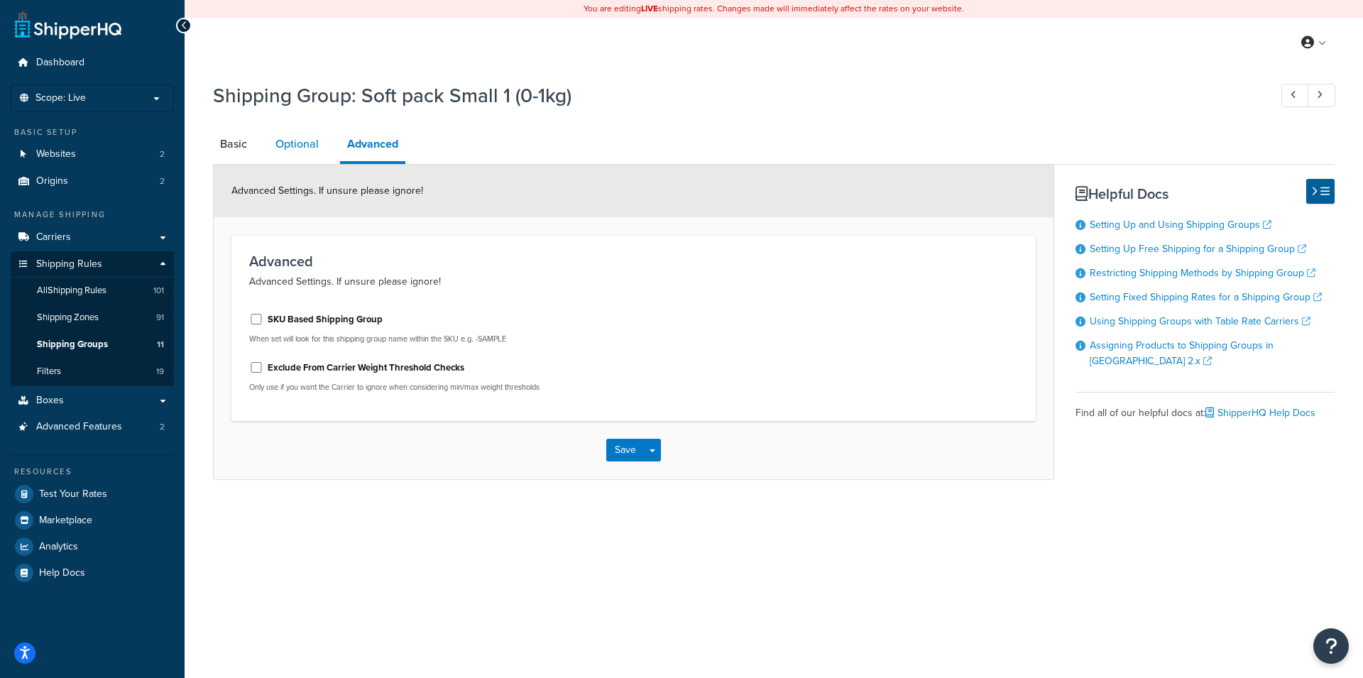
click at [293, 142] on link "Optional" at bounding box center [297, 144] width 58 height 34
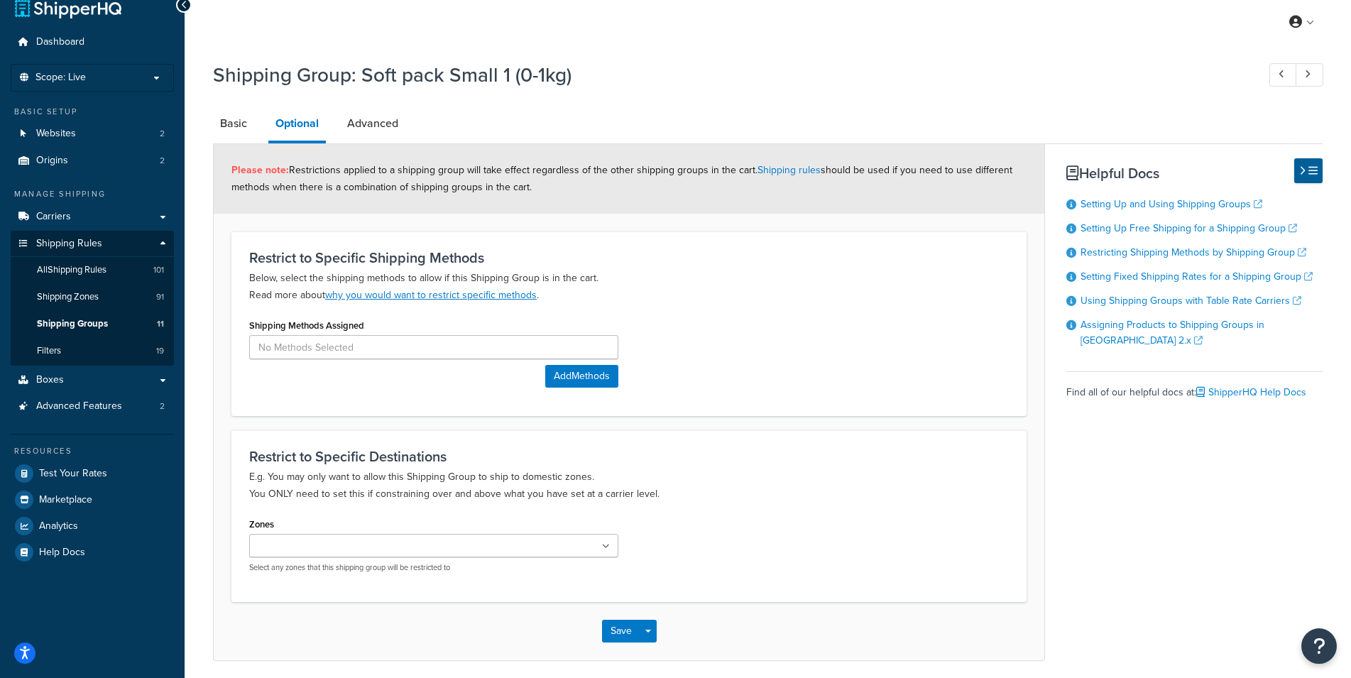
scroll to position [40, 0]
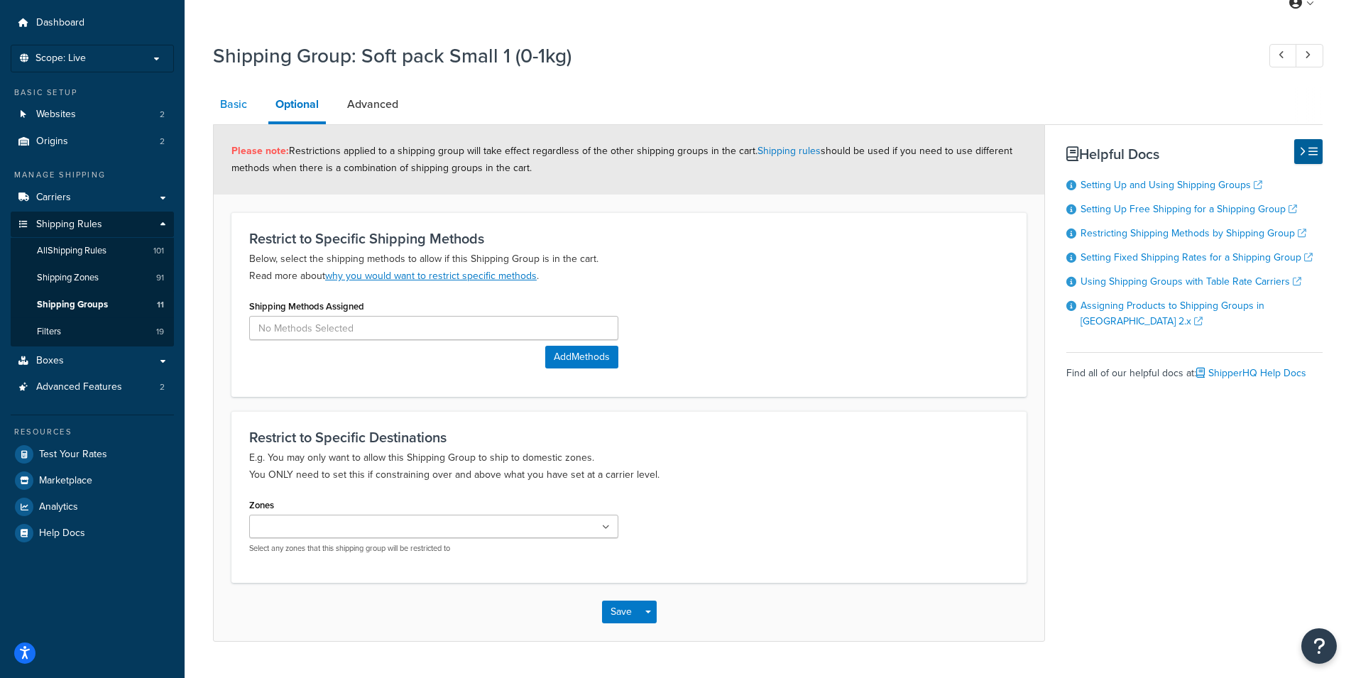
click at [240, 116] on link "Basic" at bounding box center [233, 104] width 41 height 34
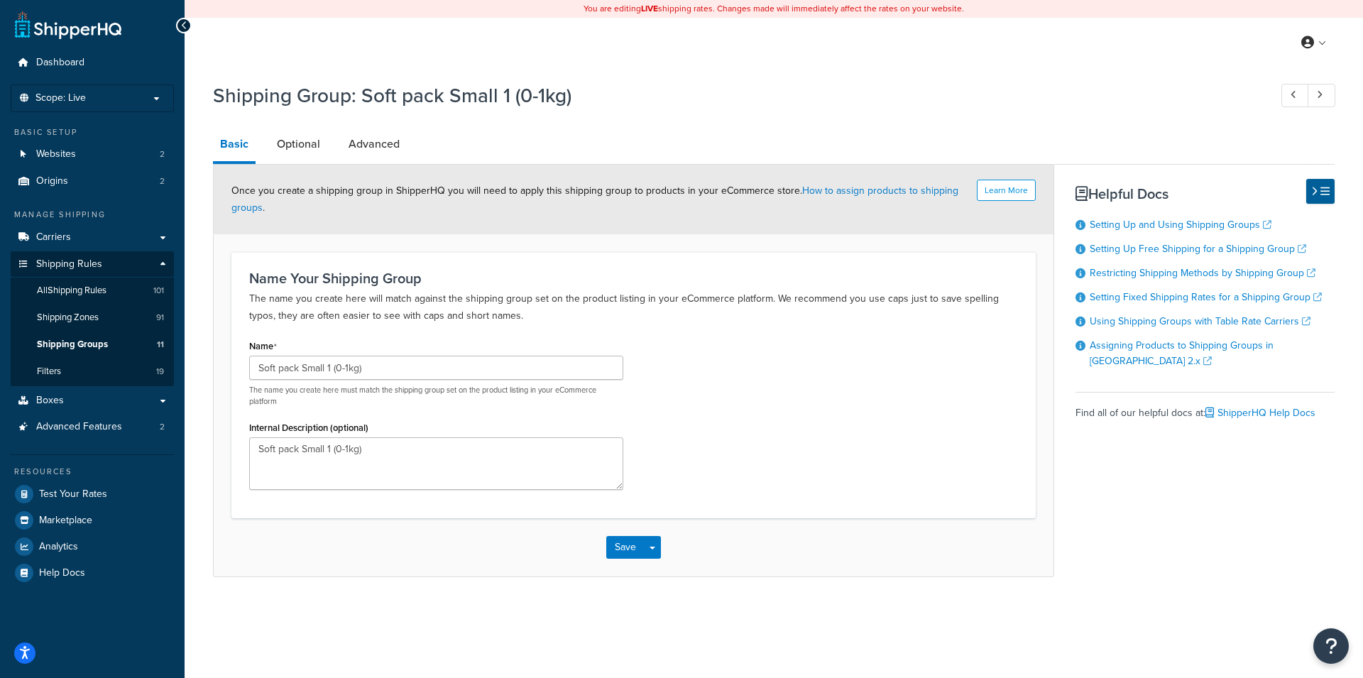
click at [202, 175] on div "Shipping Group: Soft pack Small 1 (0-1kg) Basic Optional Advanced Learn More On…" at bounding box center [774, 344] width 1179 height 538
click at [107, 347] on link "Shipping Groups 11" at bounding box center [92, 345] width 163 height 26
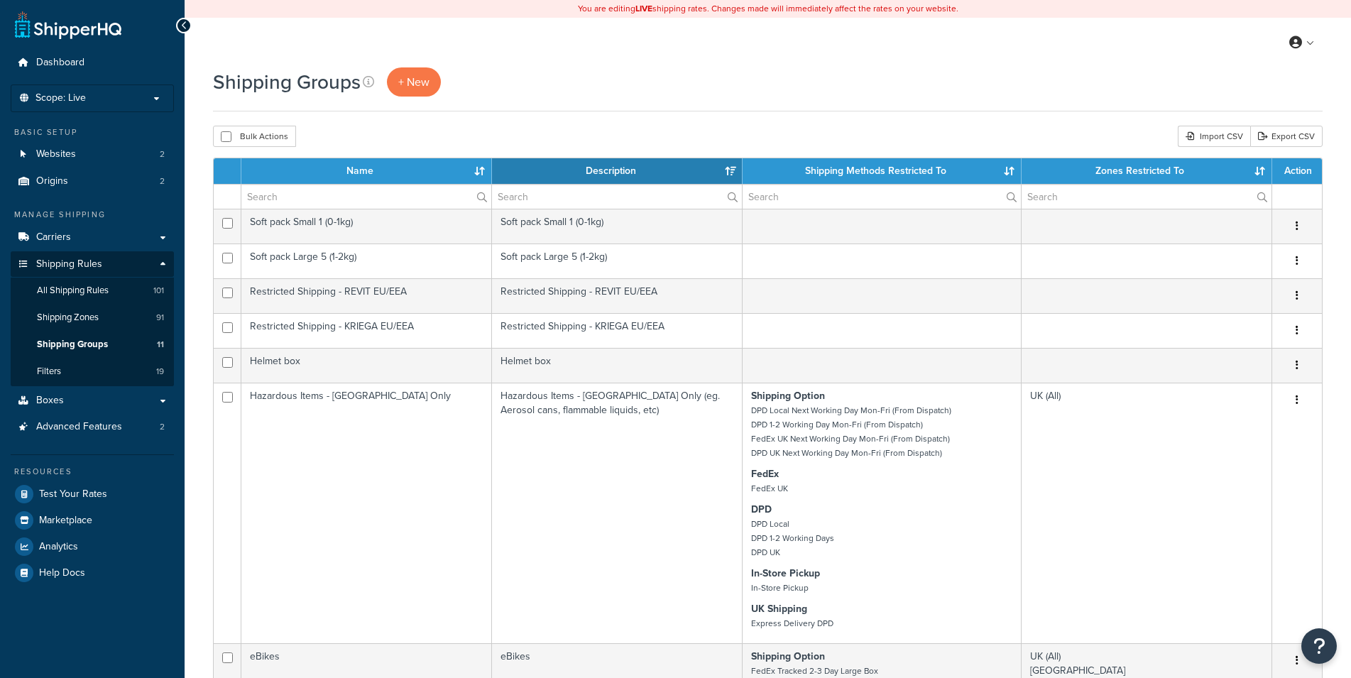
select select "15"
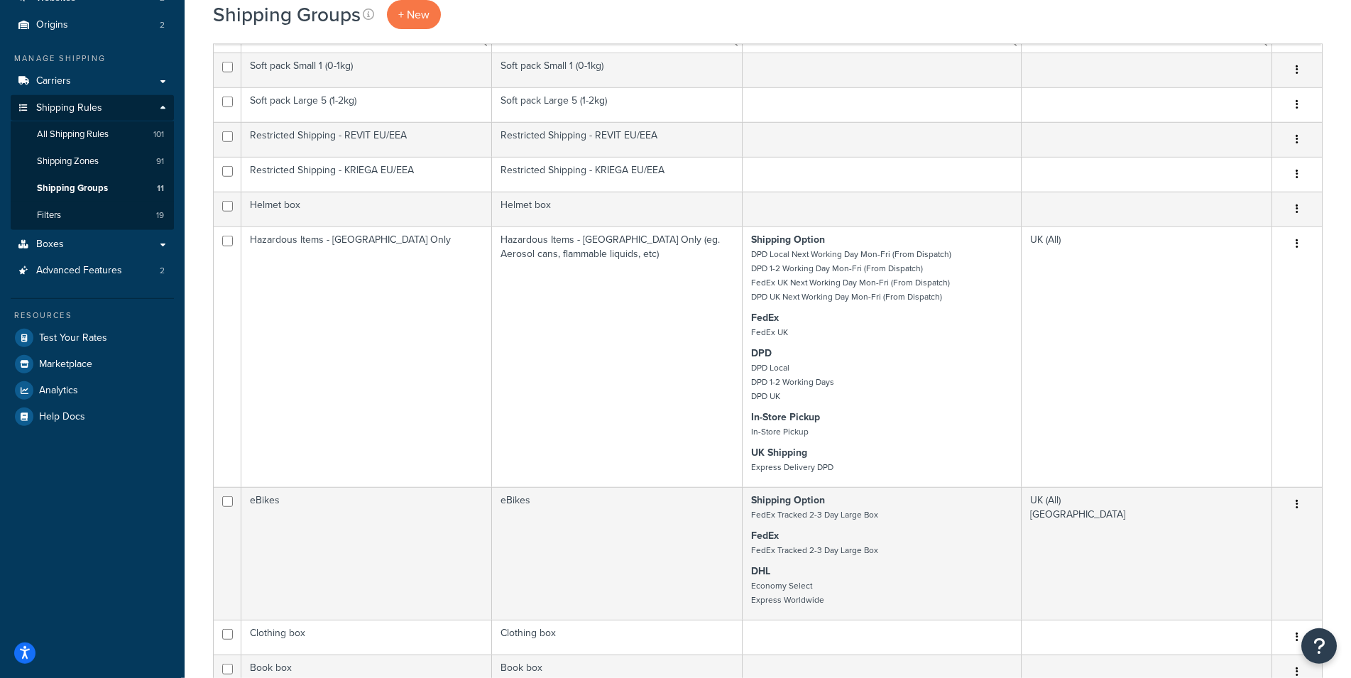
scroll to position [159, 0]
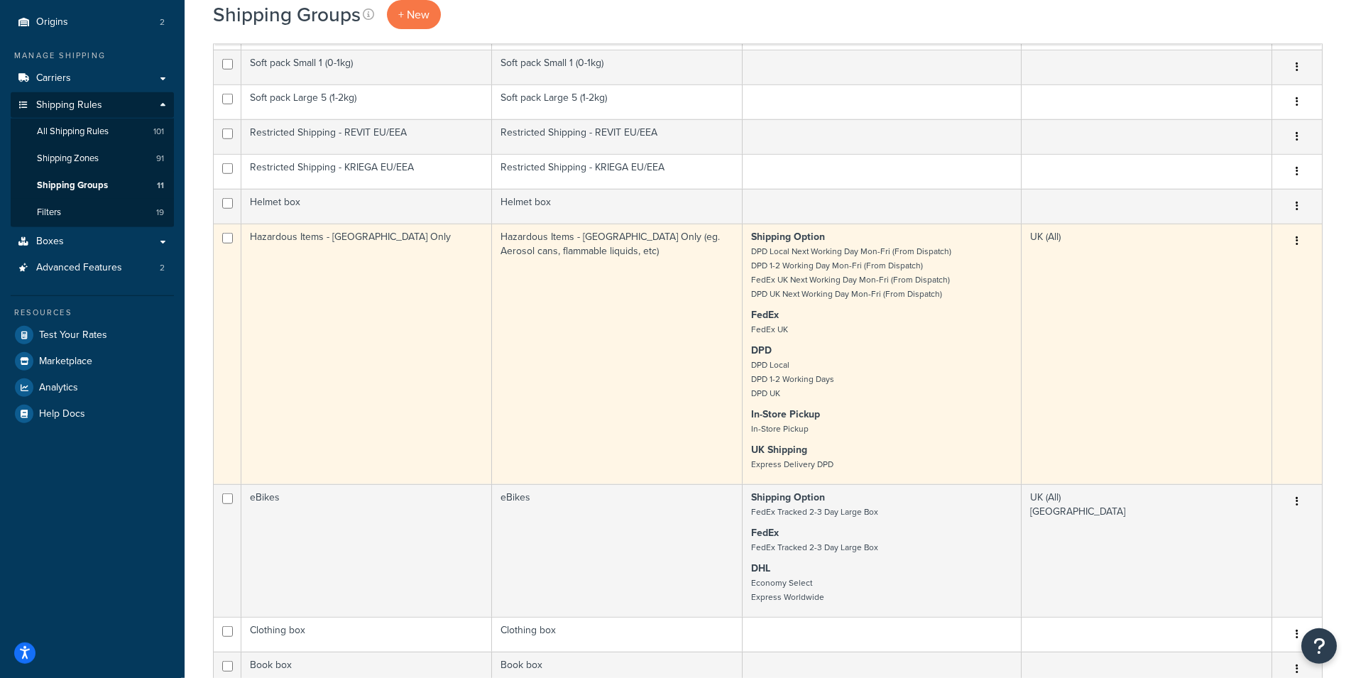
click at [432, 332] on td "Hazardous Items - UK Only" at bounding box center [366, 354] width 251 height 261
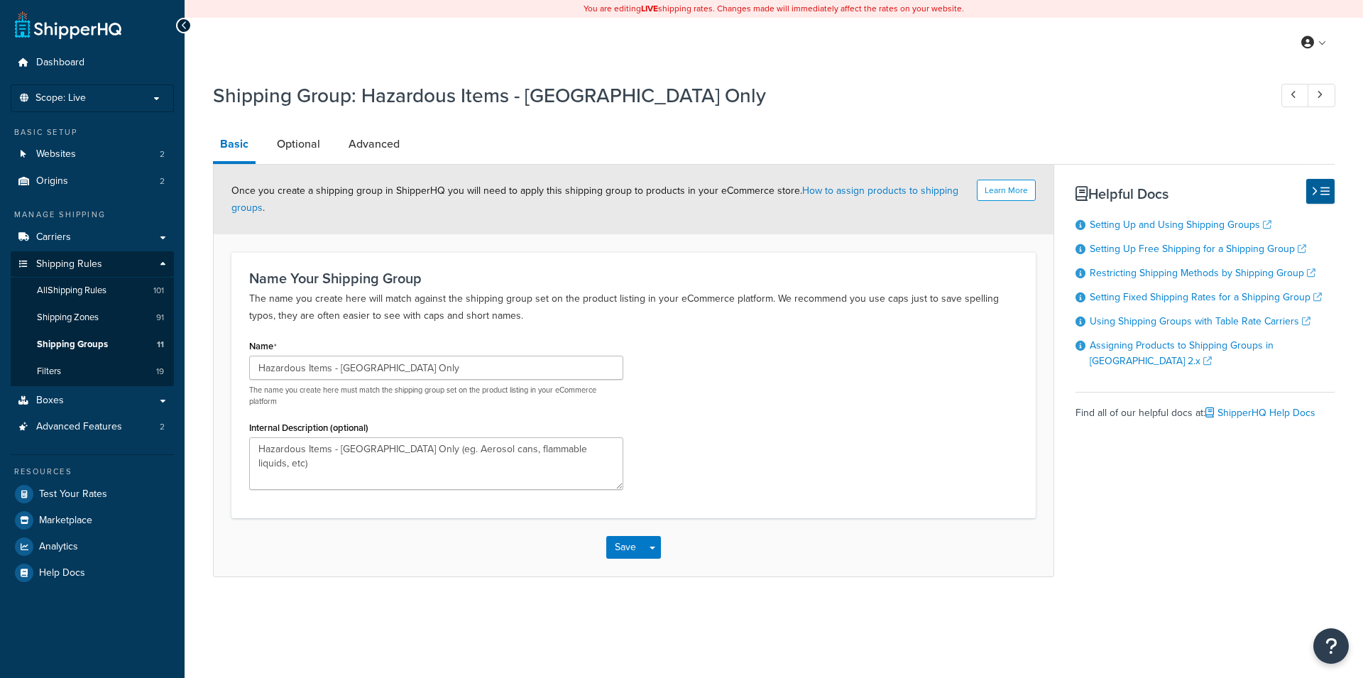
click at [354, 145] on link "Advanced" at bounding box center [374, 144] width 65 height 34
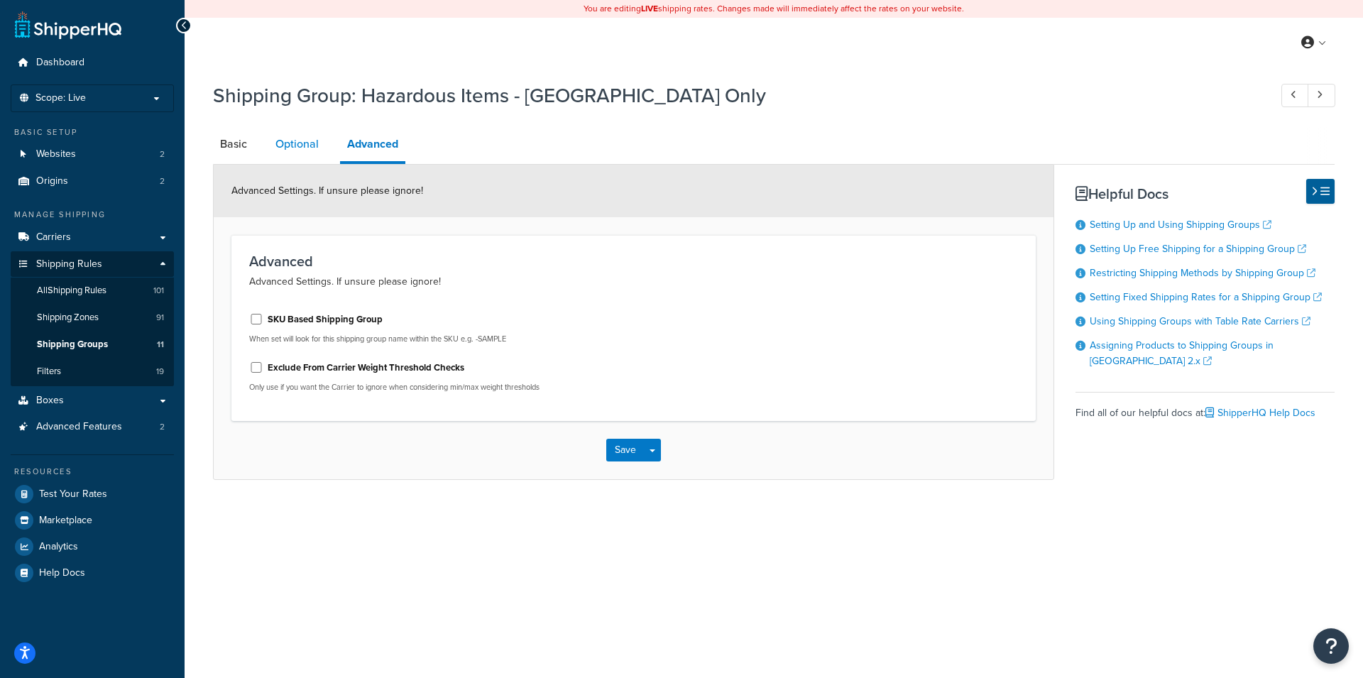
click at [323, 143] on link "Optional" at bounding box center [297, 144] width 58 height 34
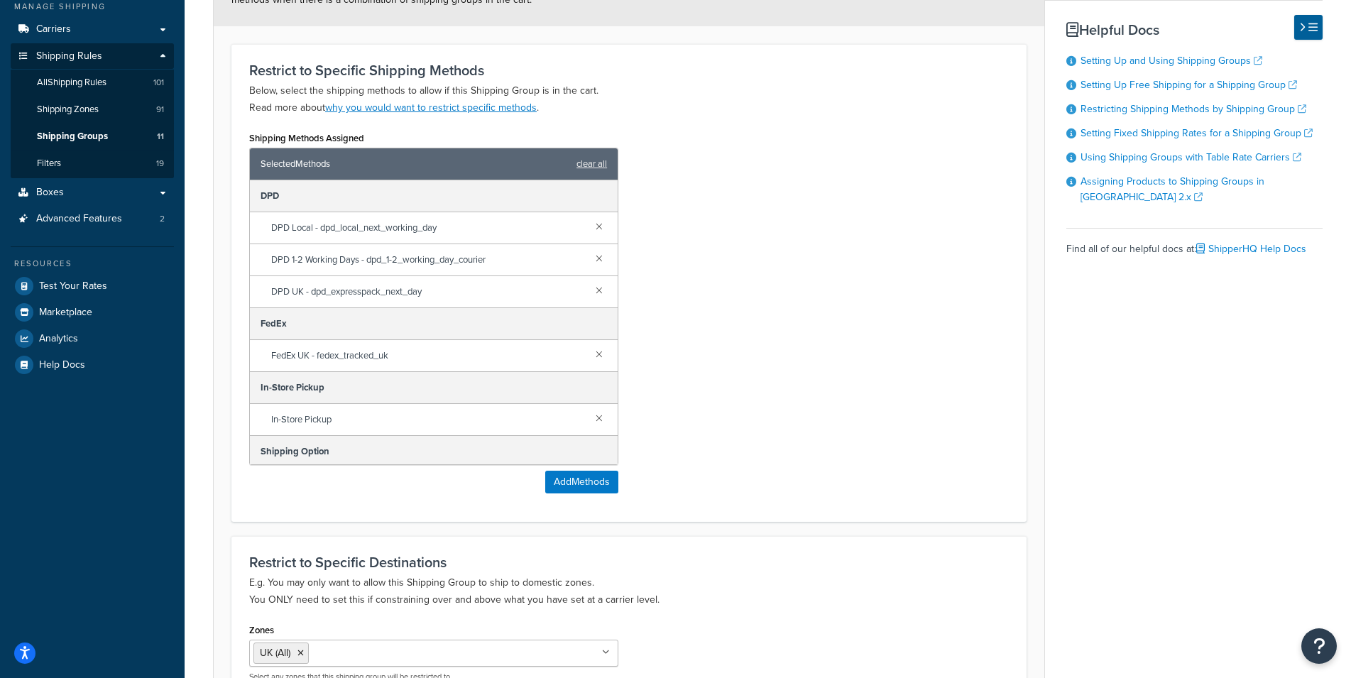
scroll to position [241, 0]
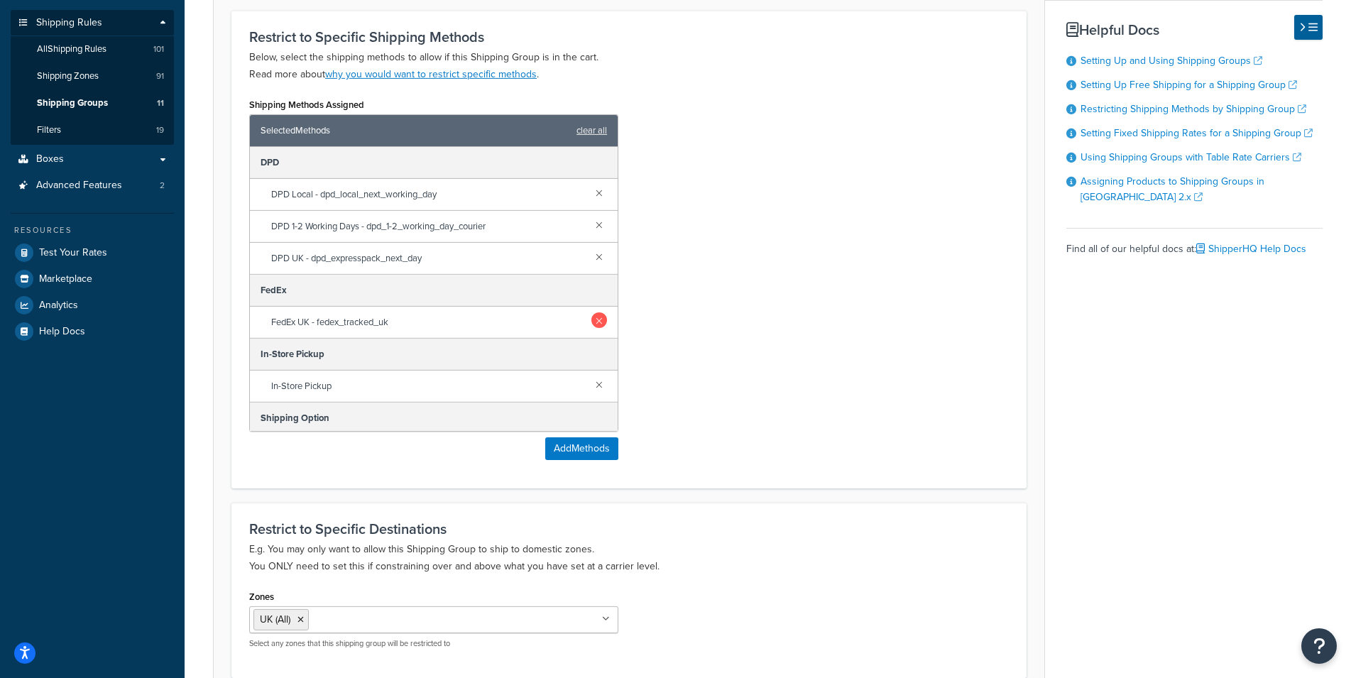
click at [591, 322] on link at bounding box center [599, 320] width 16 height 16
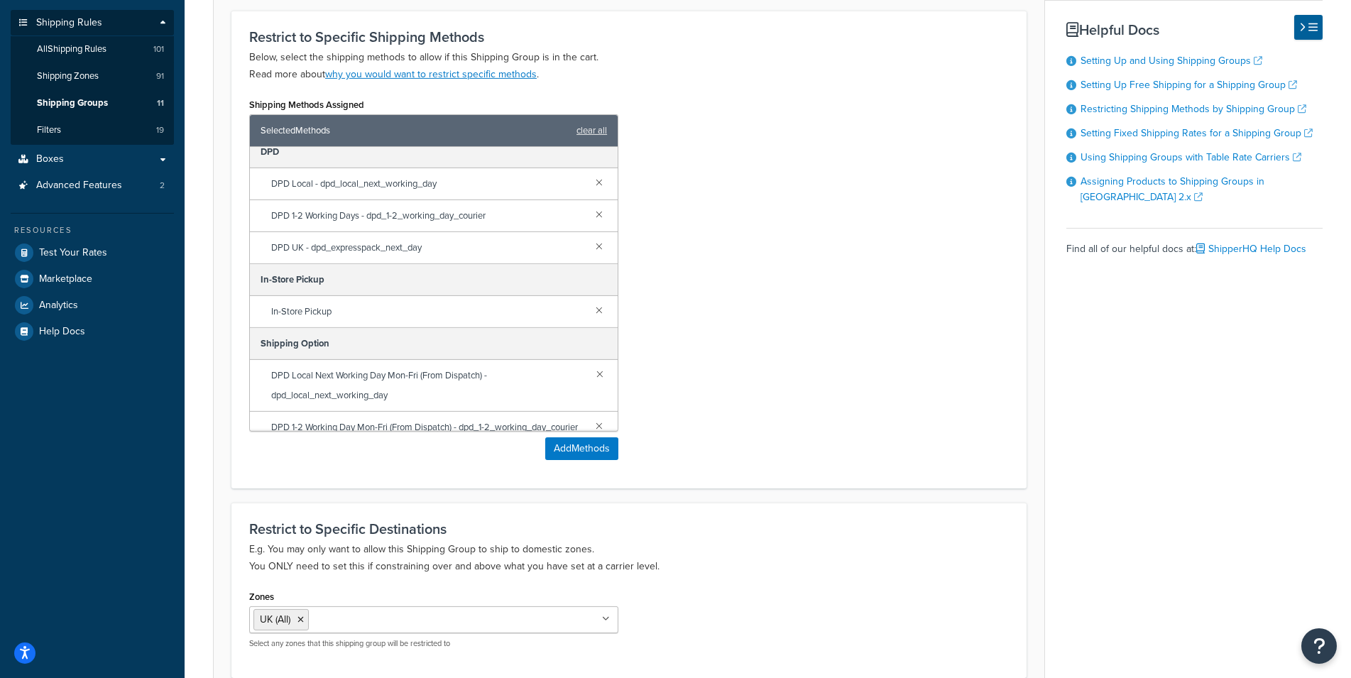
scroll to position [0, 0]
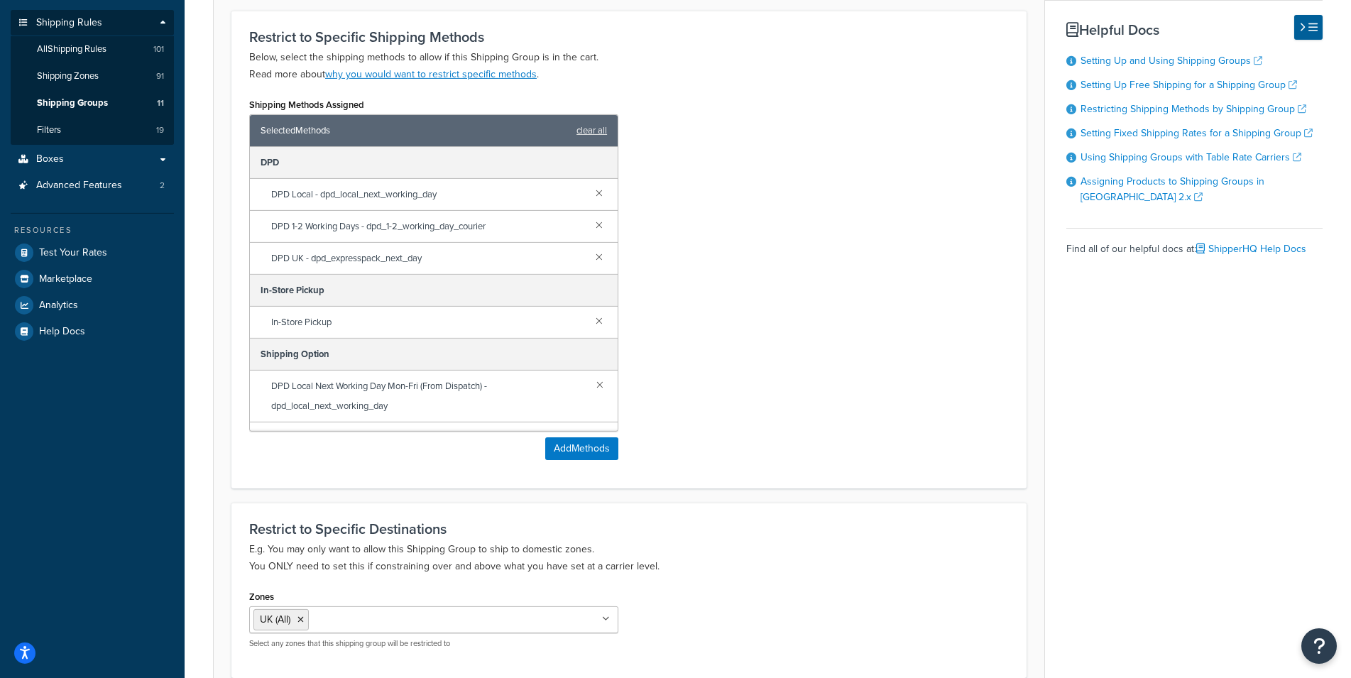
click at [738, 259] on div "Shipping Methods Assigned Selected Methods clear all DPD DPD Local - dpd_local_…" at bounding box center [629, 282] width 781 height 376
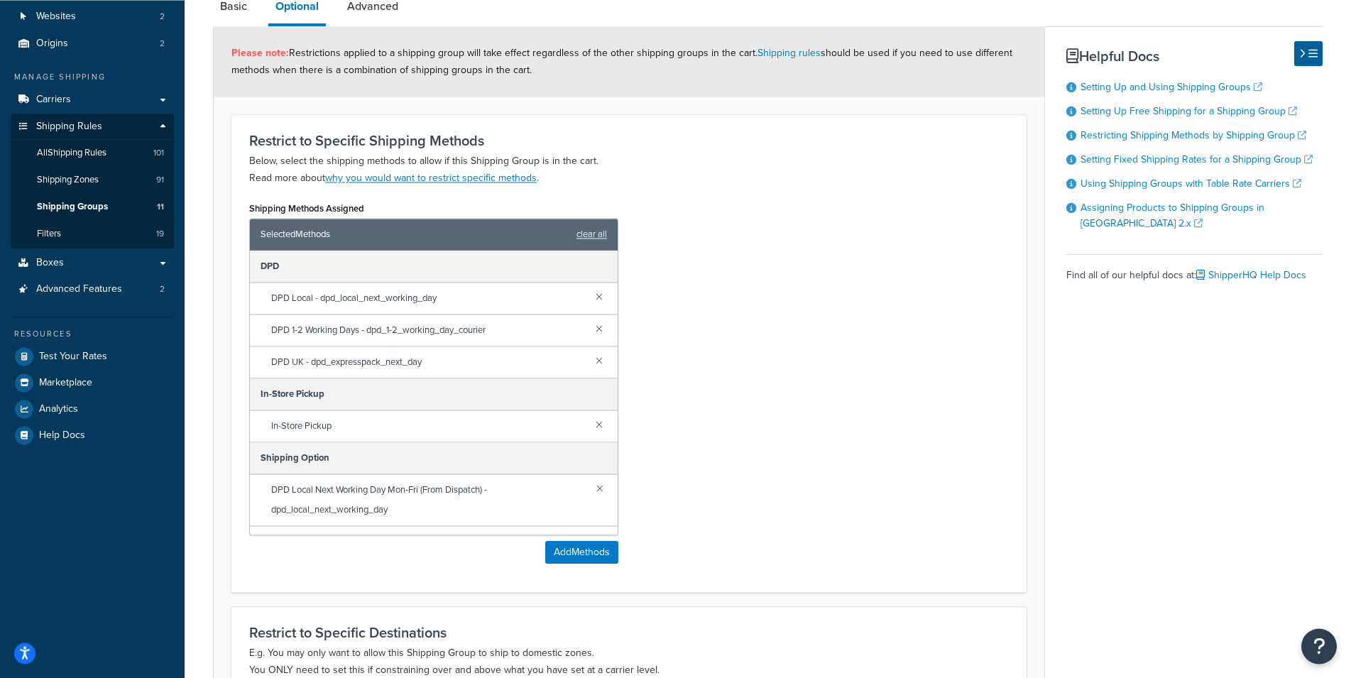
scroll to position [75, 0]
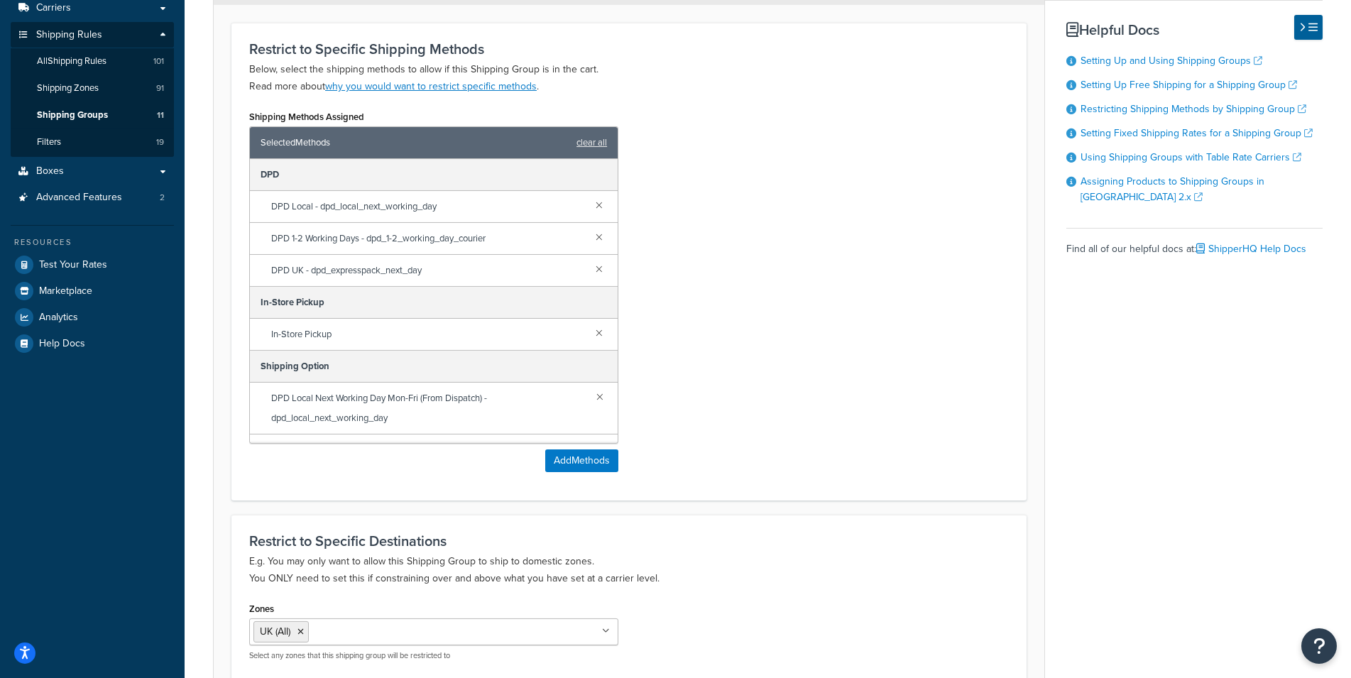
drag, startPoint x: 822, startPoint y: 312, endPoint x: 842, endPoint y: 355, distance: 47.7
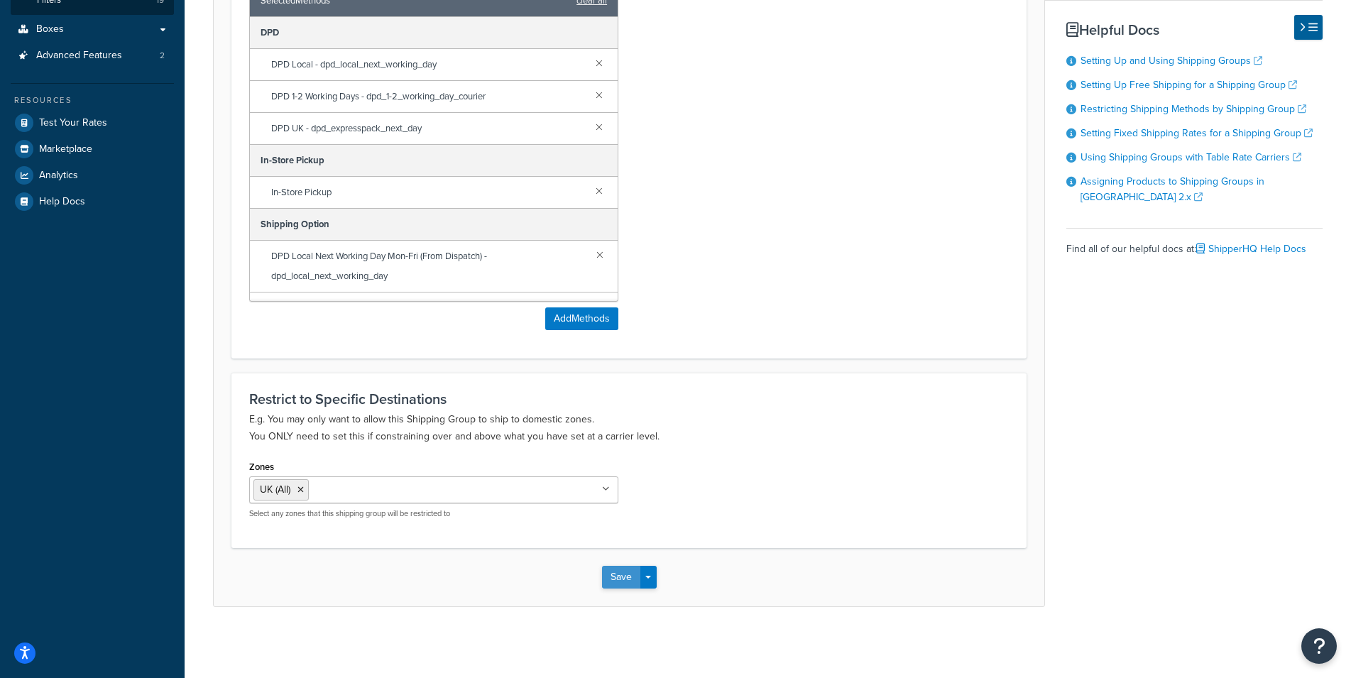
click at [608, 574] on button "Save" at bounding box center [621, 577] width 38 height 23
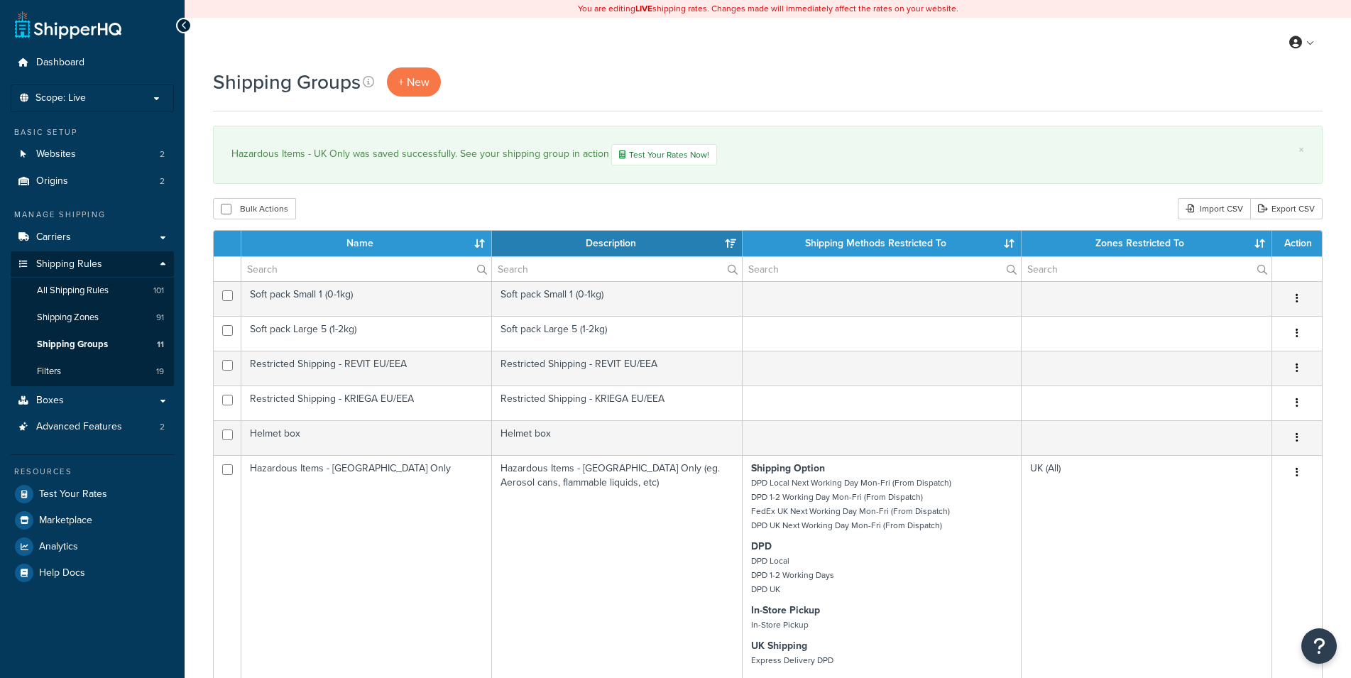
select select "15"
click at [86, 236] on link "Carriers" at bounding box center [92, 237] width 163 height 26
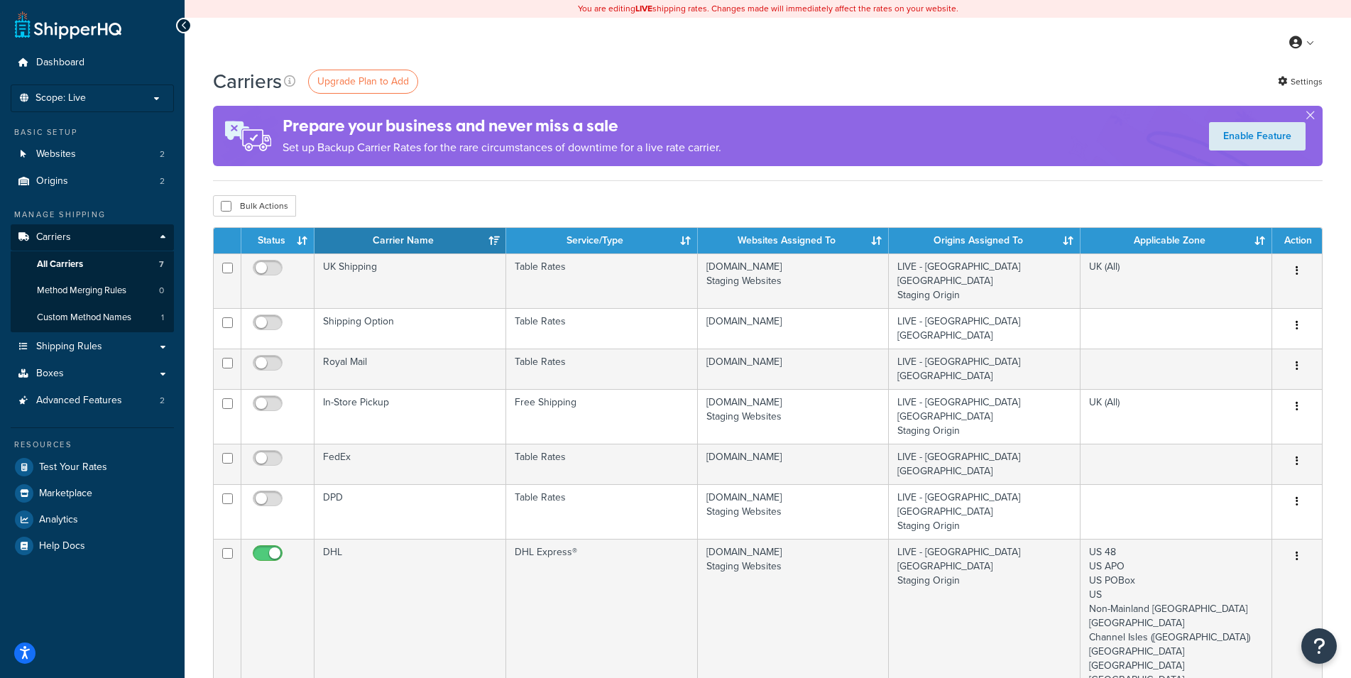
click at [202, 373] on div "Carriers Upgrade Plan to Add Settings Prepare your business and never miss a sa…" at bounding box center [768, 550] width 1167 height 966
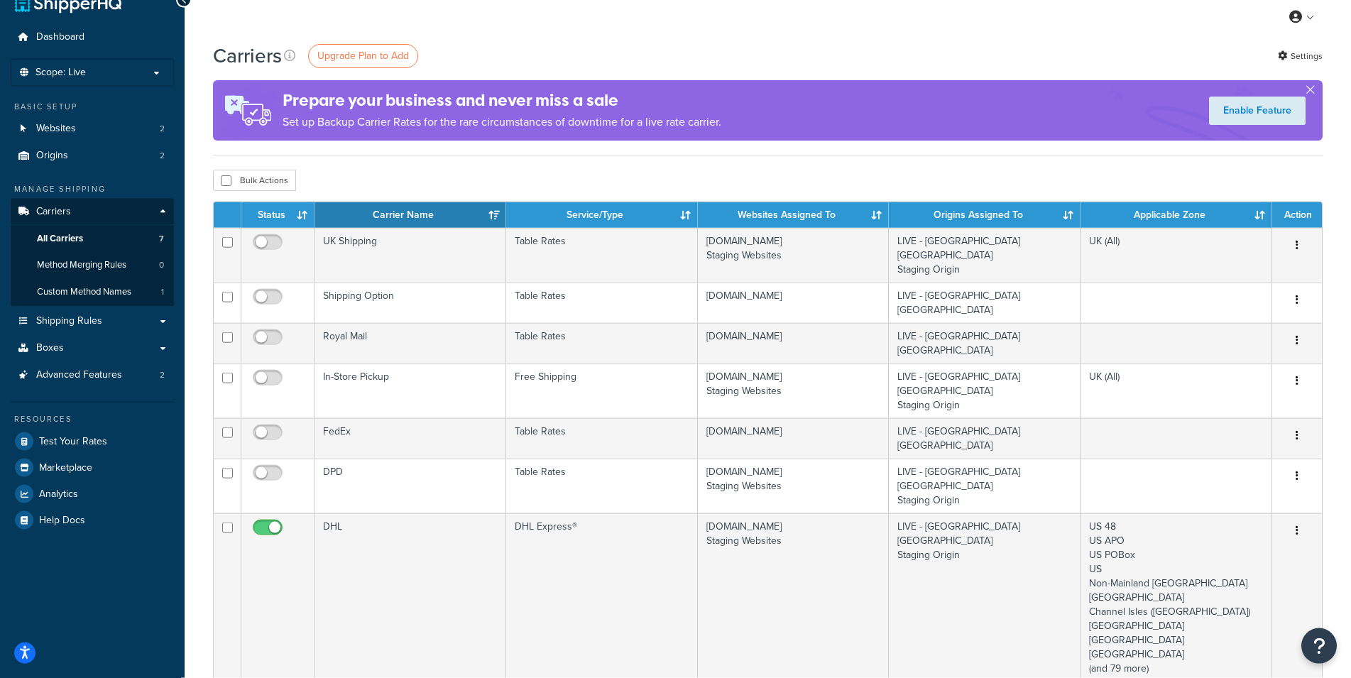
scroll to position [43, 0]
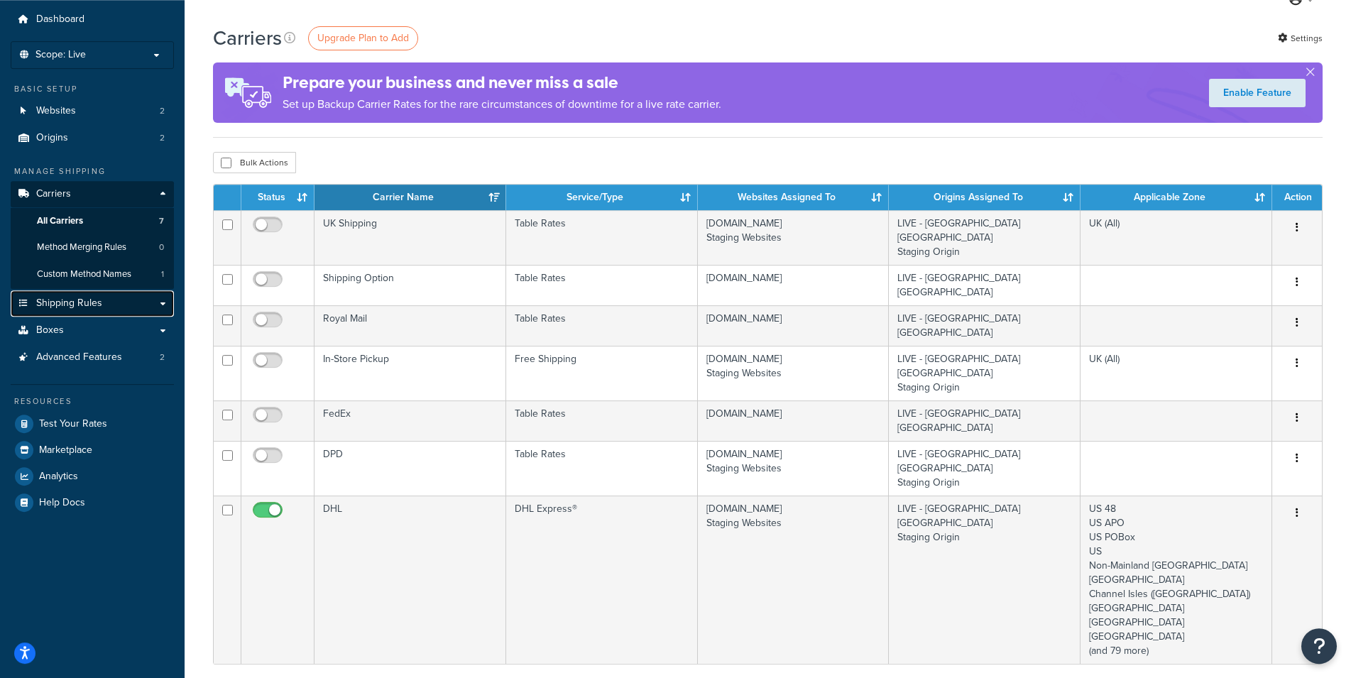
click at [114, 300] on link "Shipping Rules" at bounding box center [92, 303] width 163 height 26
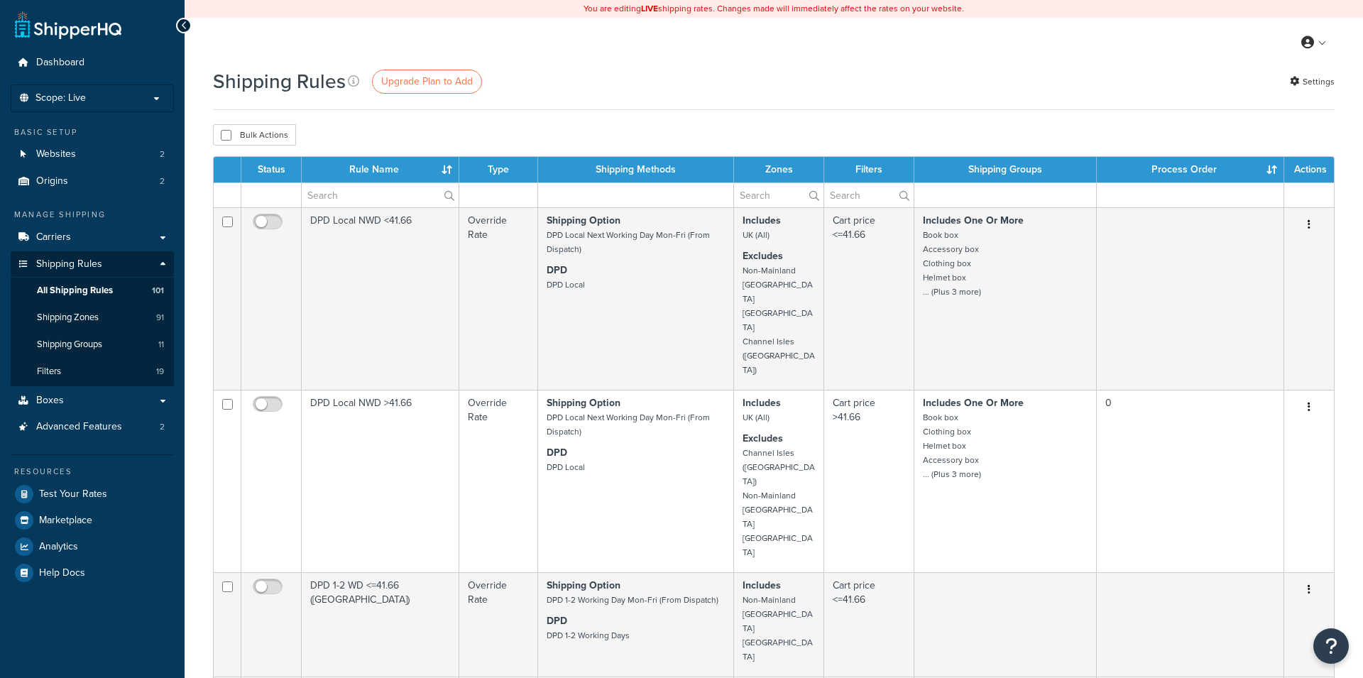
select select "1000"
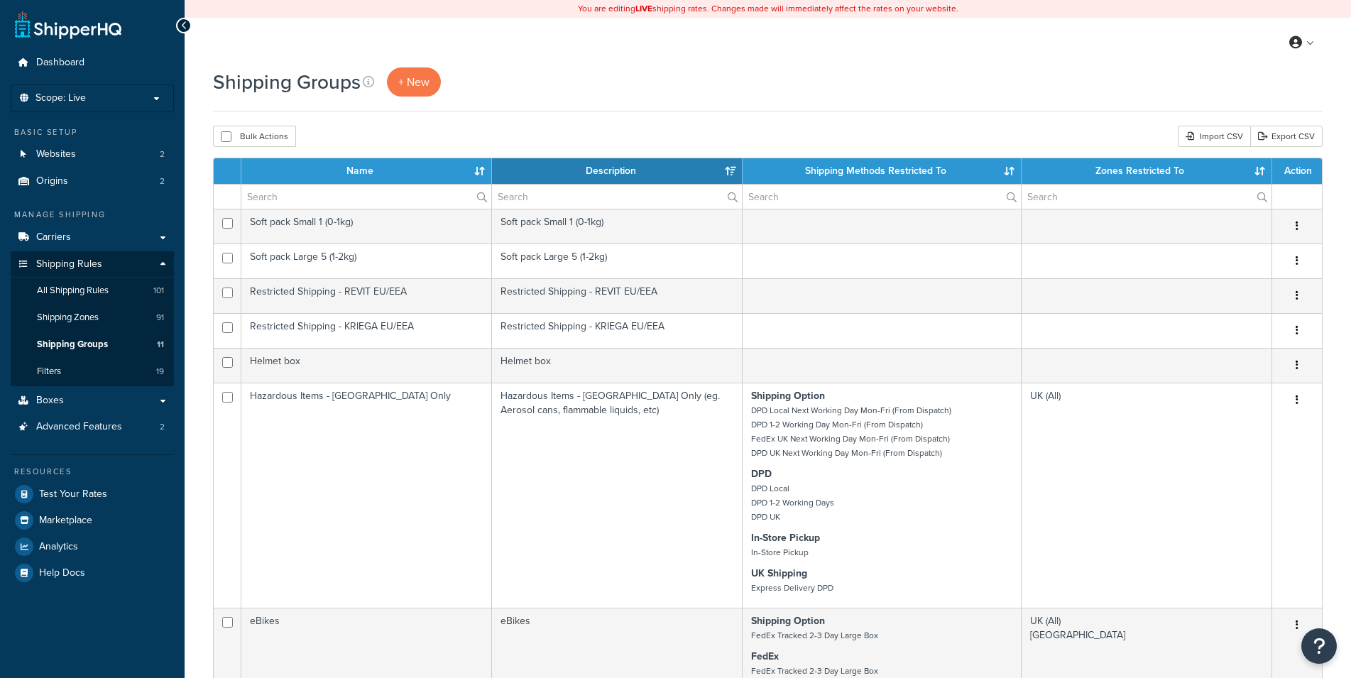
select select "15"
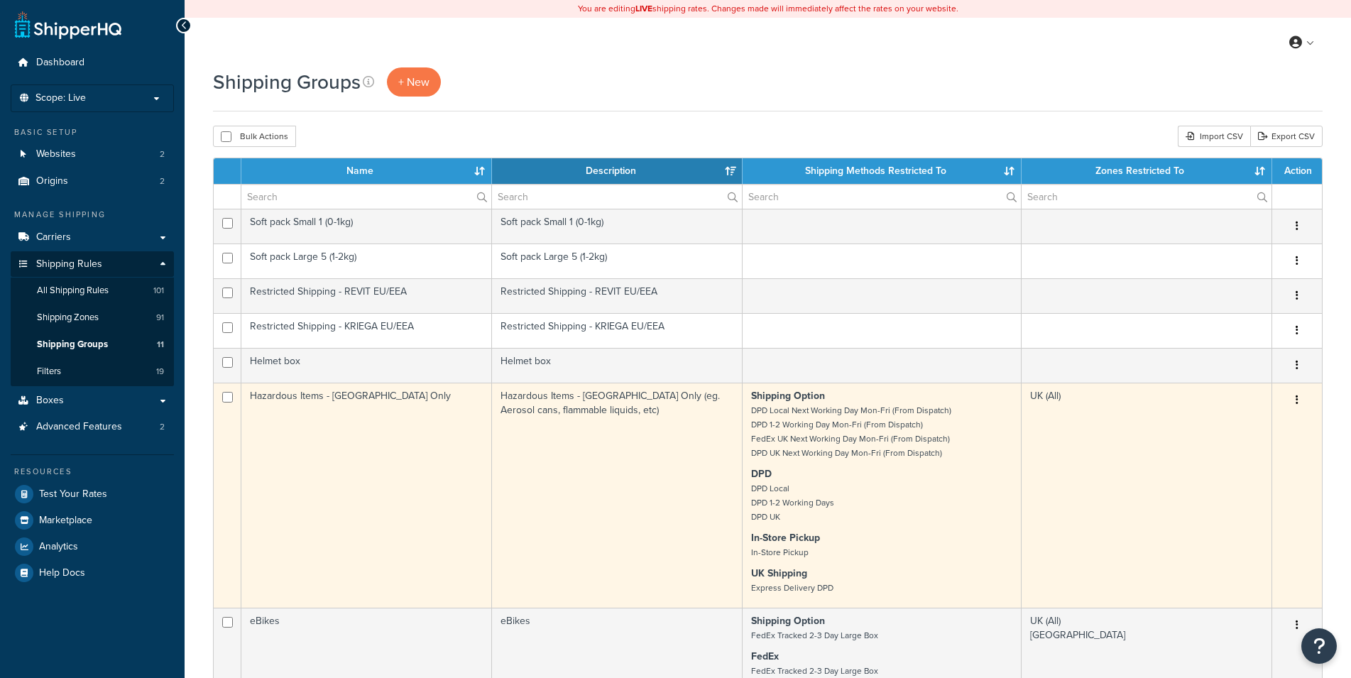
click at [506, 460] on td "Hazardous Items - [GEOGRAPHIC_DATA] Only (eg. Aerosol cans, flammable liquids, …" at bounding box center [617, 495] width 251 height 225
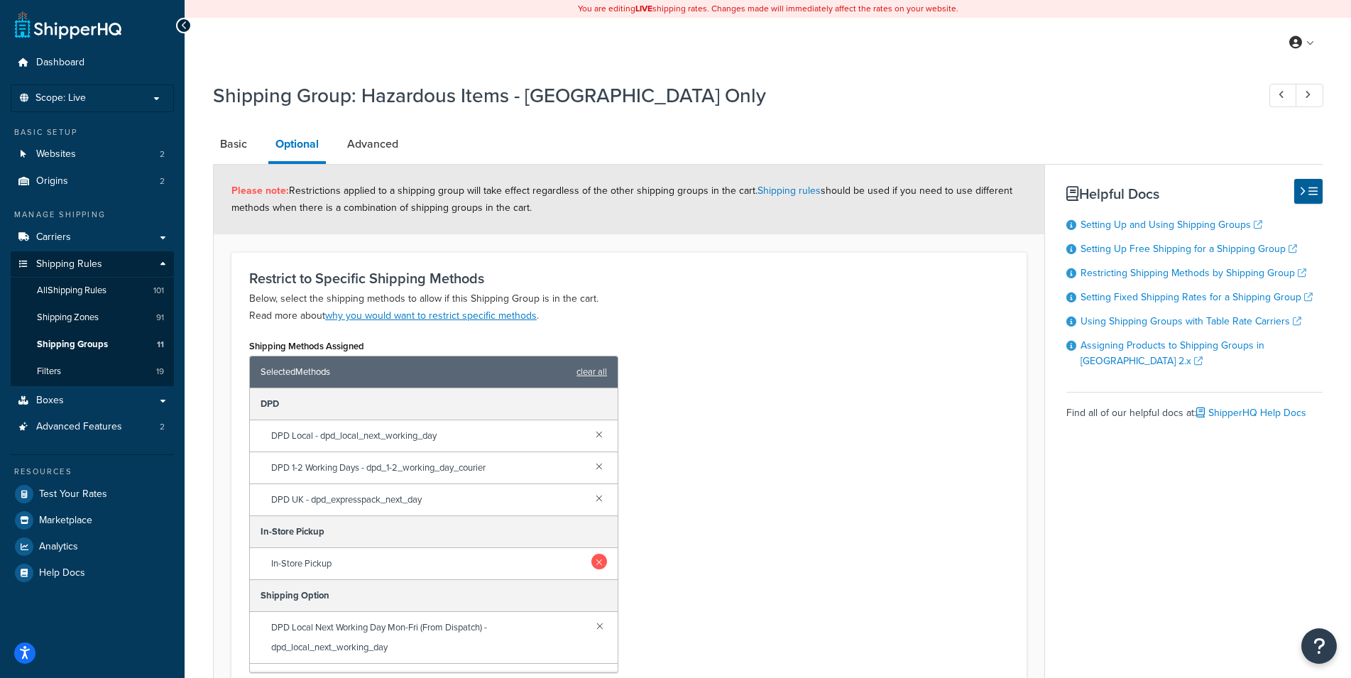
click at [591, 559] on link at bounding box center [599, 562] width 16 height 16
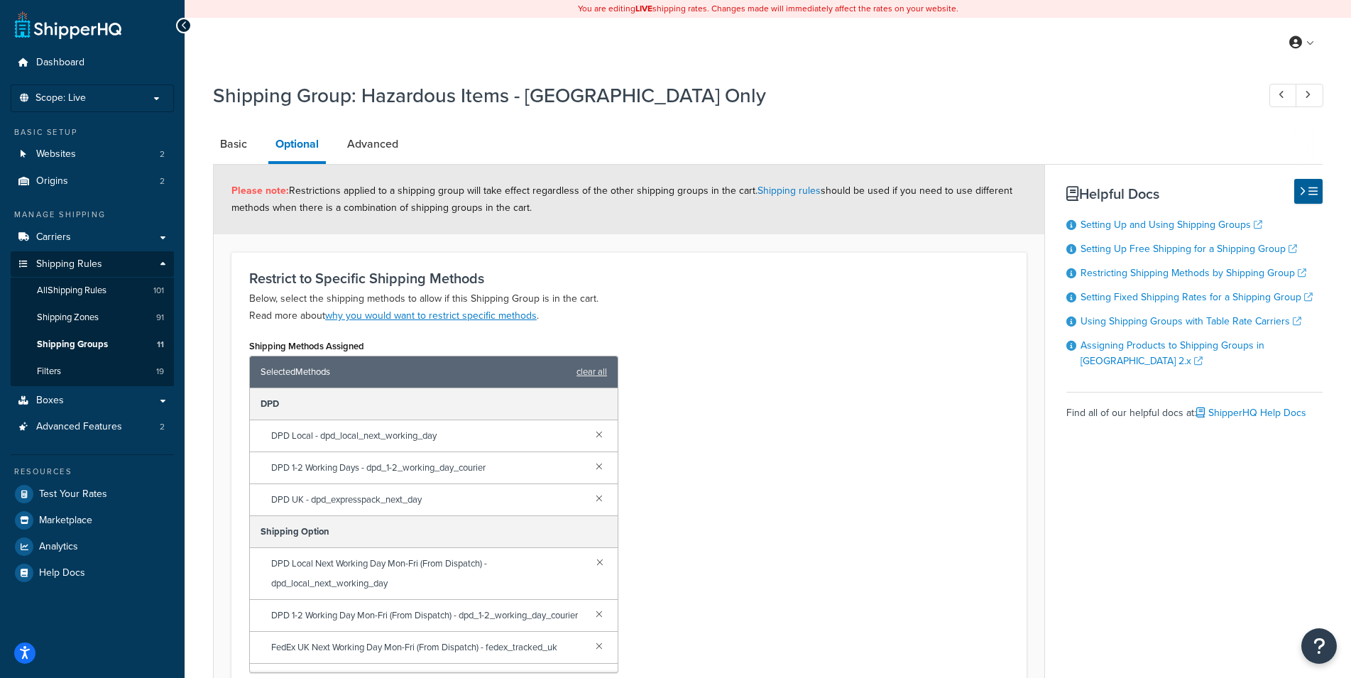
drag, startPoint x: 736, startPoint y: 371, endPoint x: 760, endPoint y: 357, distance: 28.0
click at [736, 371] on div "Shipping Methods Assigned Selected Methods clear all DPD DPD Local - dpd_local_…" at bounding box center [629, 524] width 781 height 376
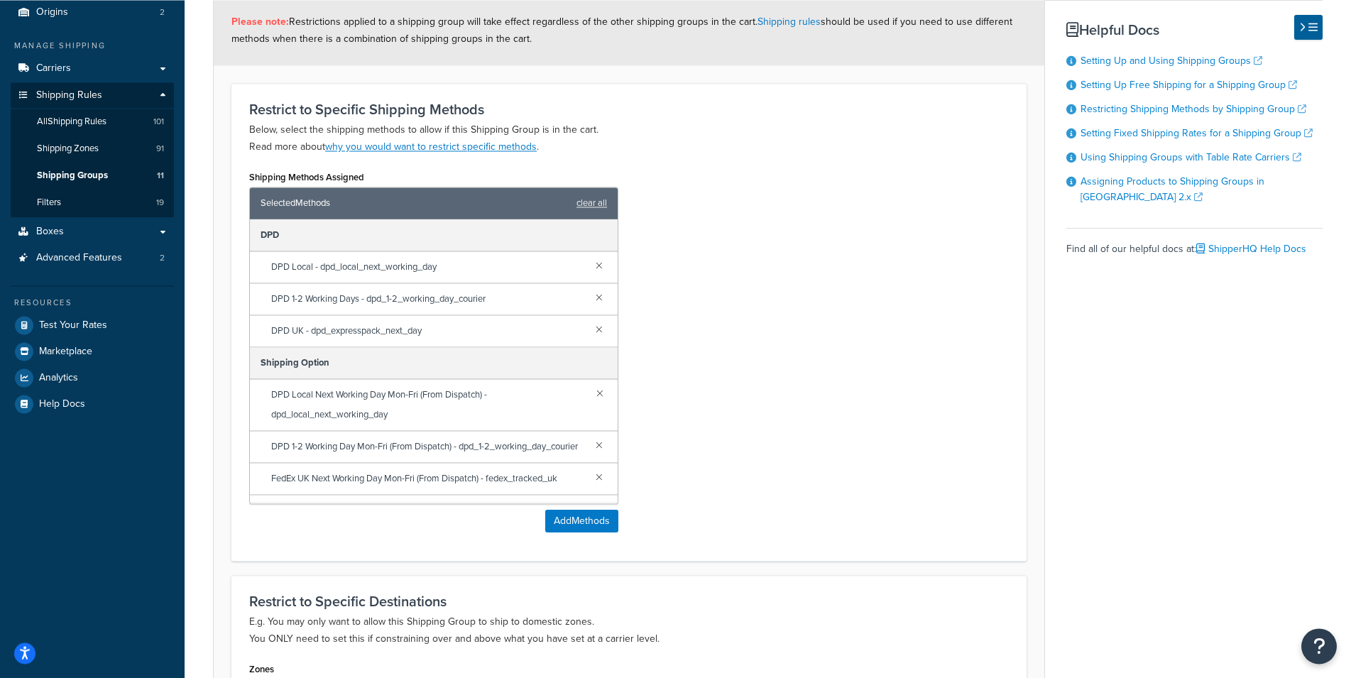
scroll to position [371, 0]
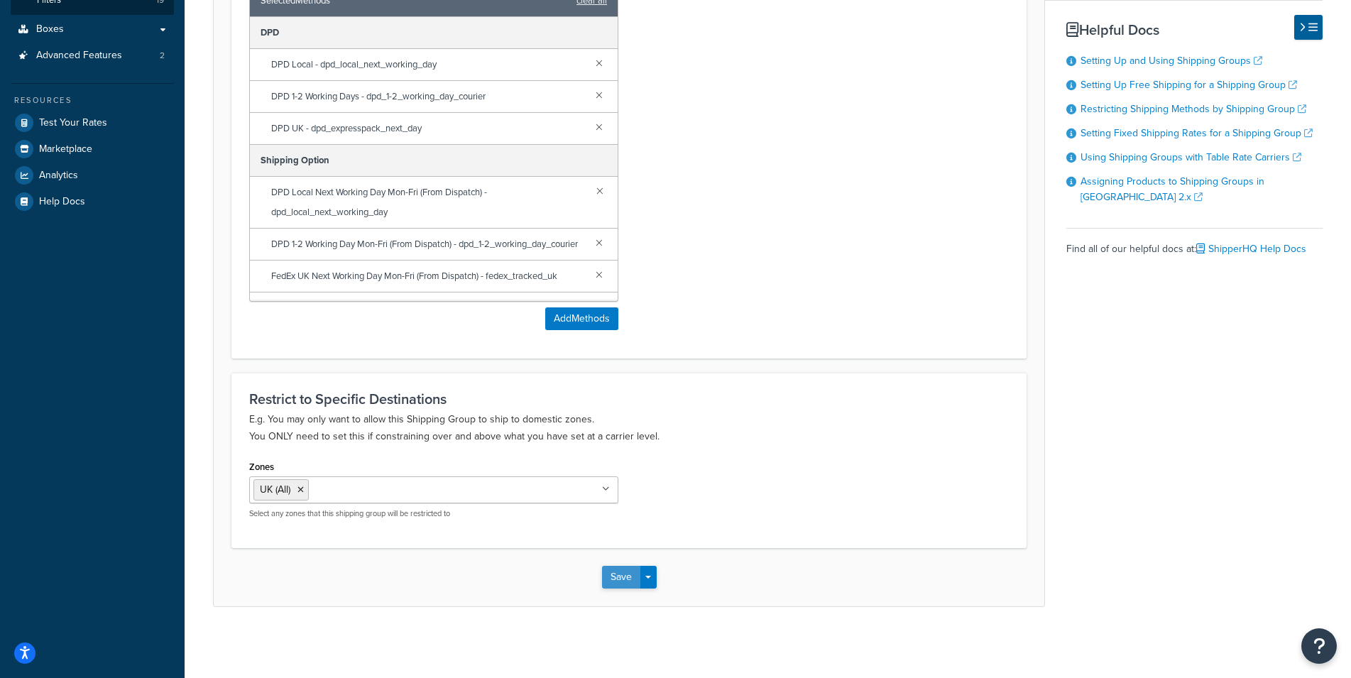
click at [617, 574] on button "Save" at bounding box center [621, 577] width 38 height 23
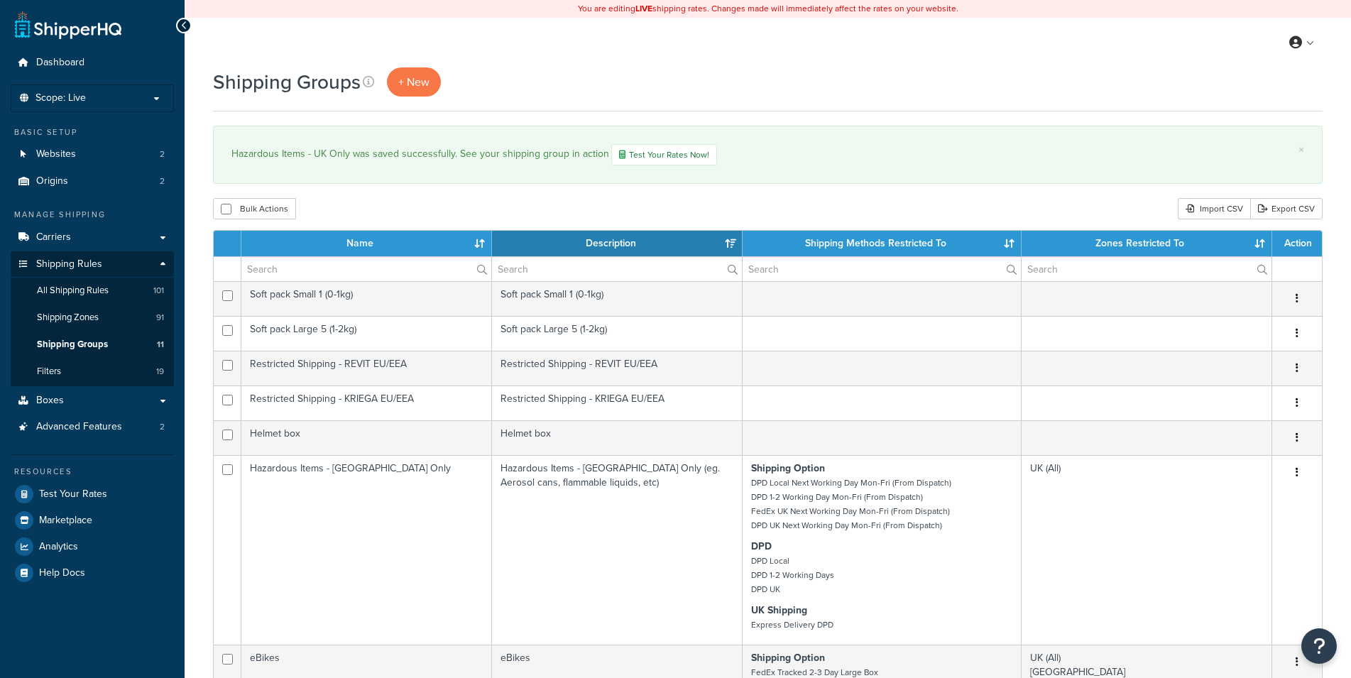
select select "15"
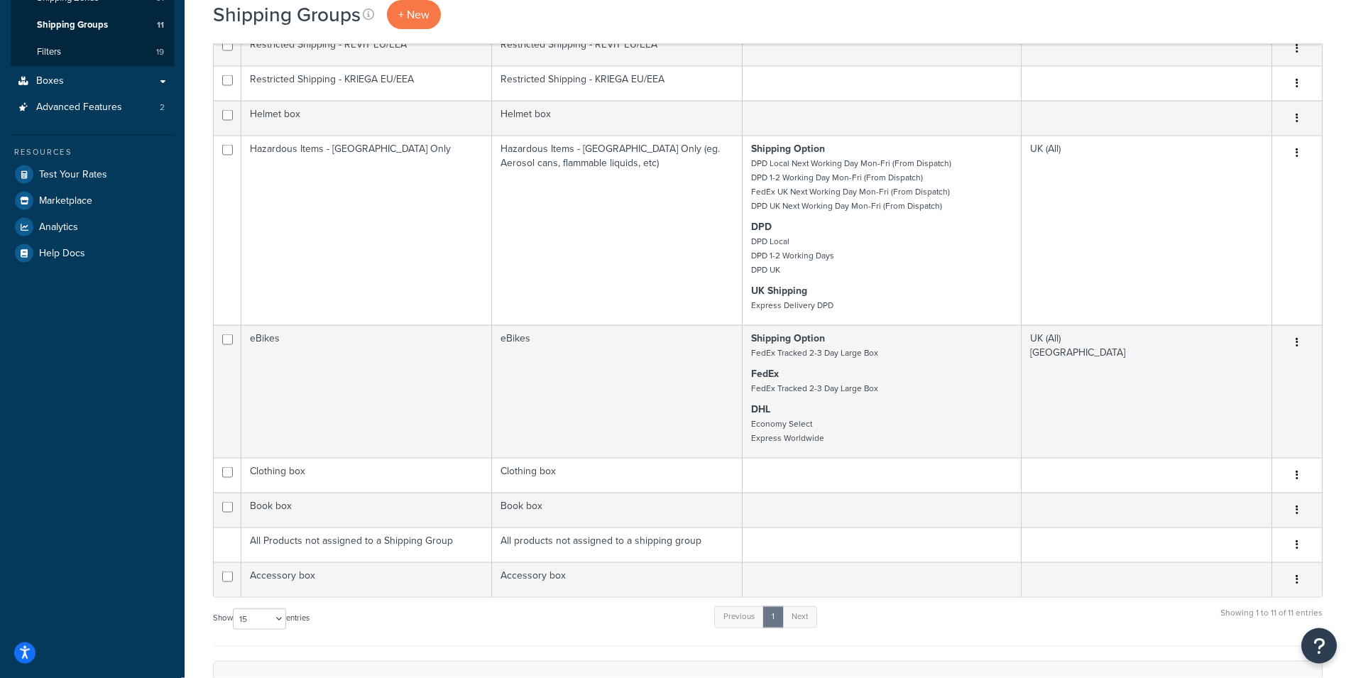
scroll to position [339, 0]
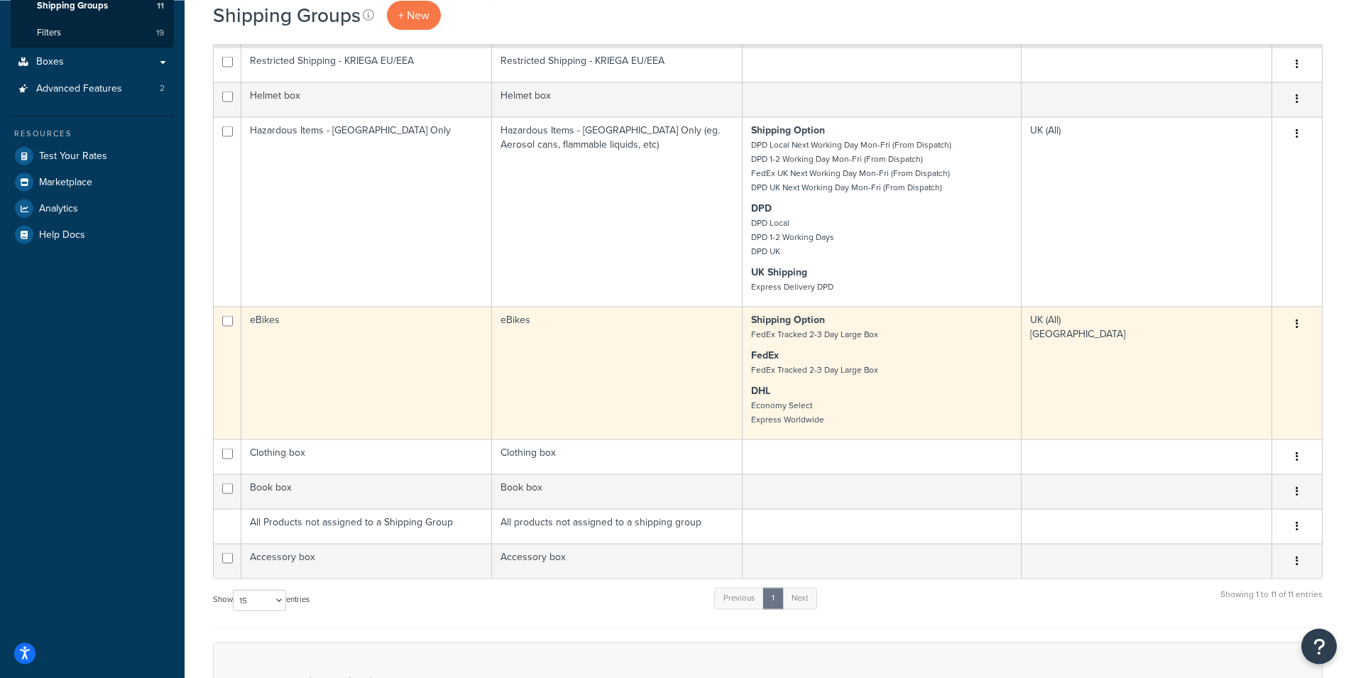
click at [673, 377] on td "eBikes" at bounding box center [617, 372] width 251 height 133
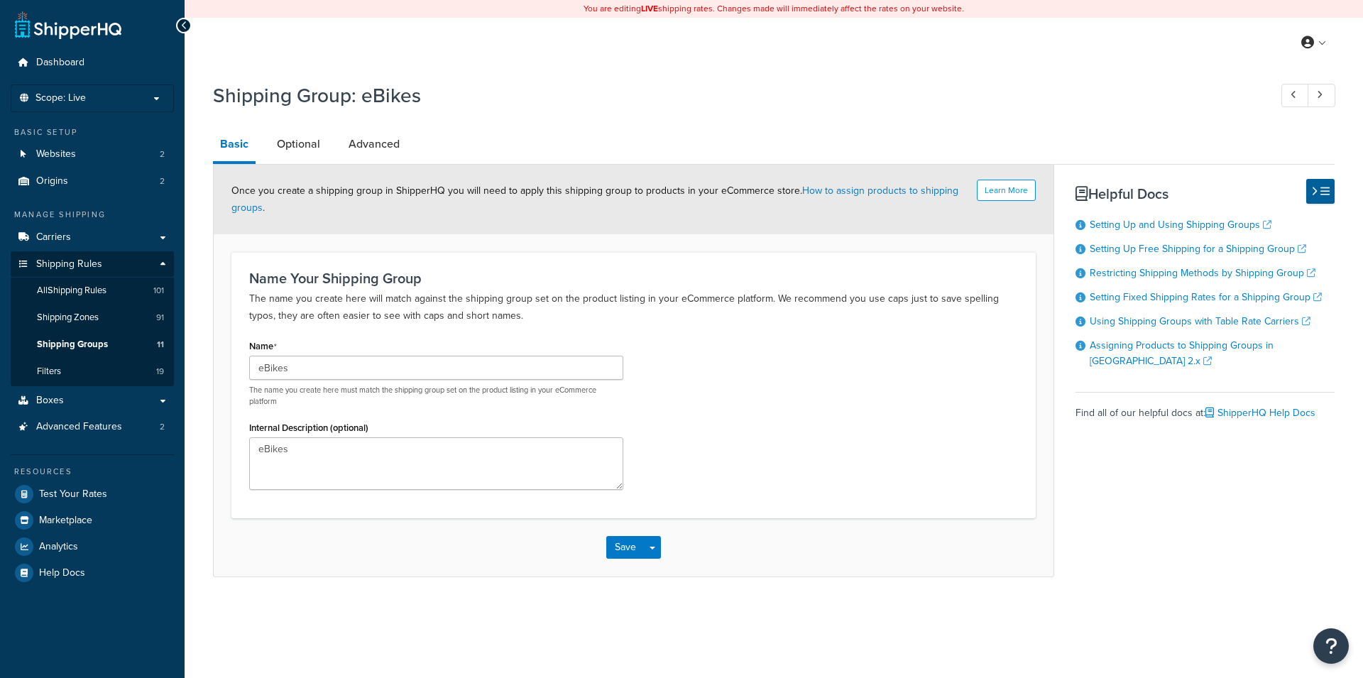
click at [305, 150] on link "Optional" at bounding box center [299, 144] width 58 height 34
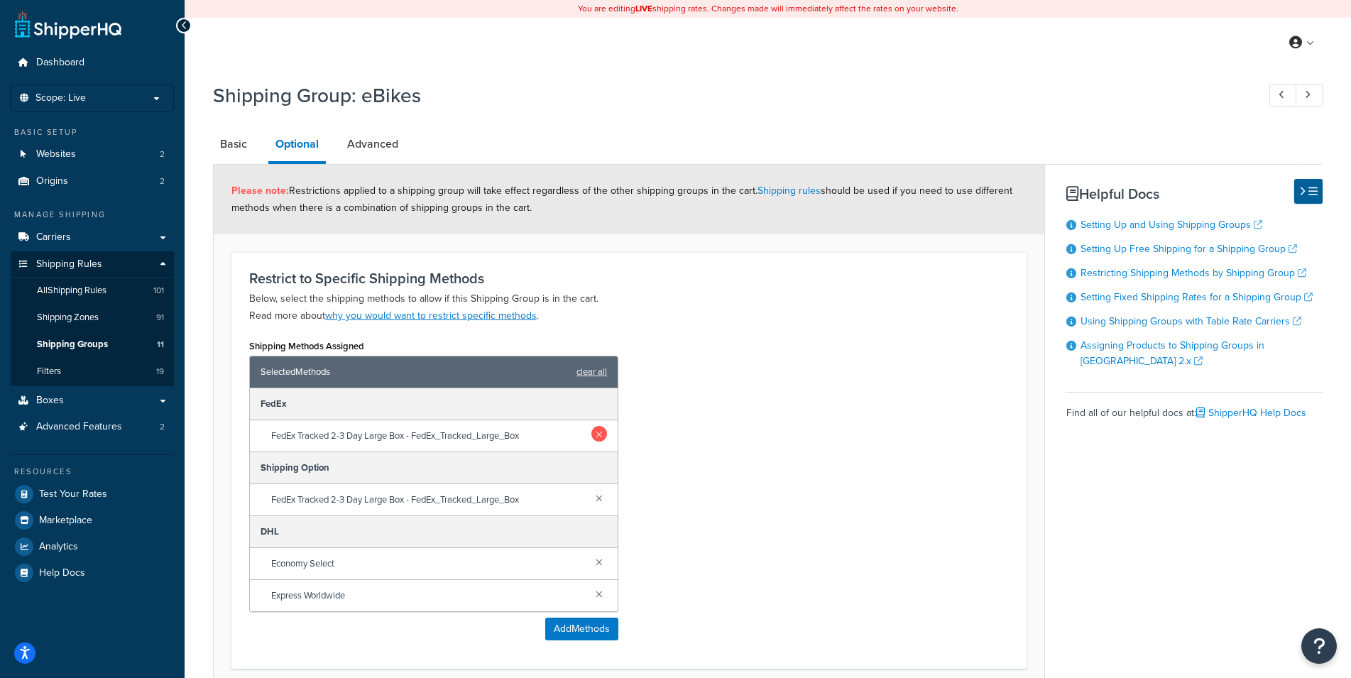
click at [601, 437] on link at bounding box center [599, 434] width 16 height 16
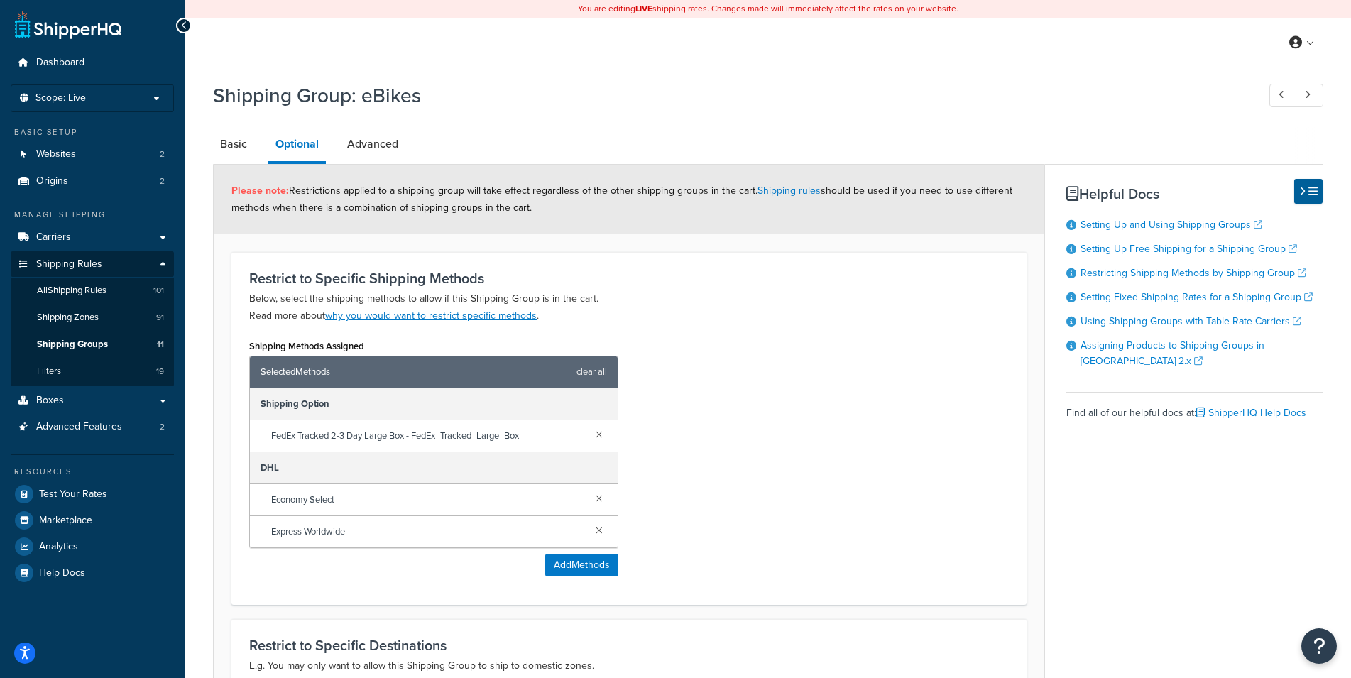
click at [675, 420] on div "Shipping Methods Assigned Selected Methods clear all Shipping Option FedEx Trac…" at bounding box center [629, 461] width 781 height 251
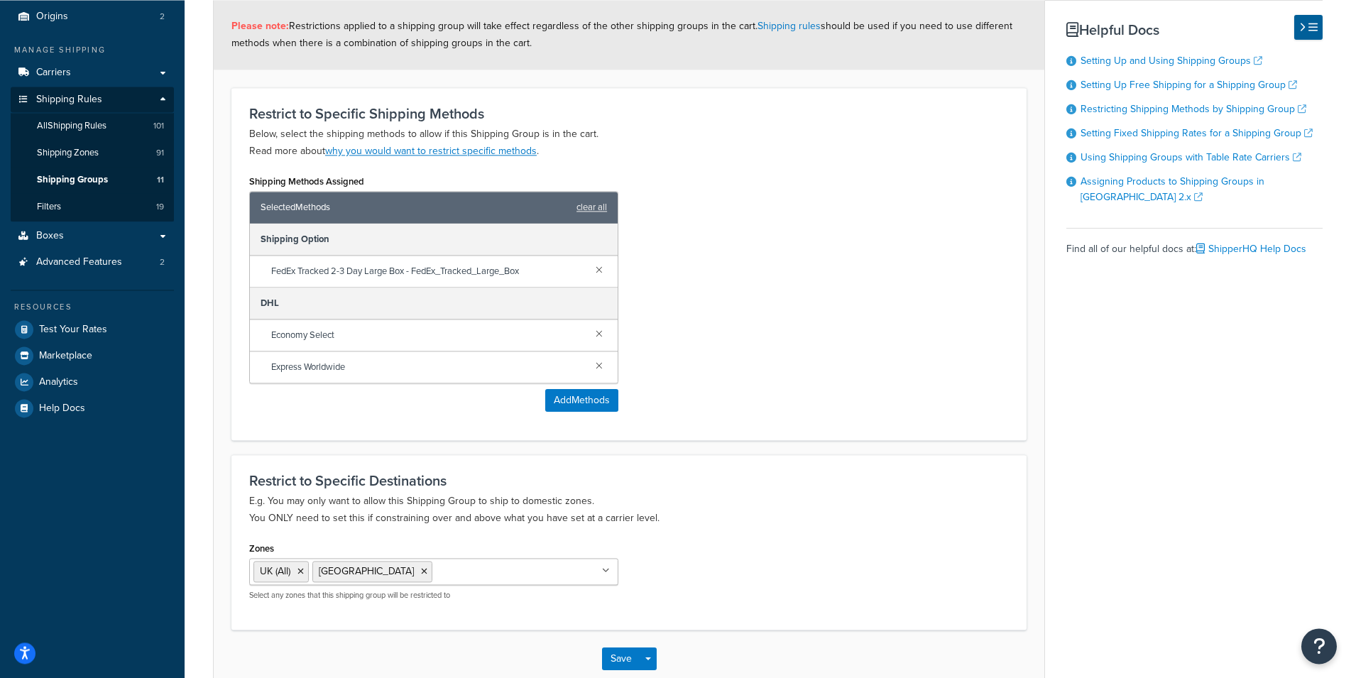
scroll to position [246, 0]
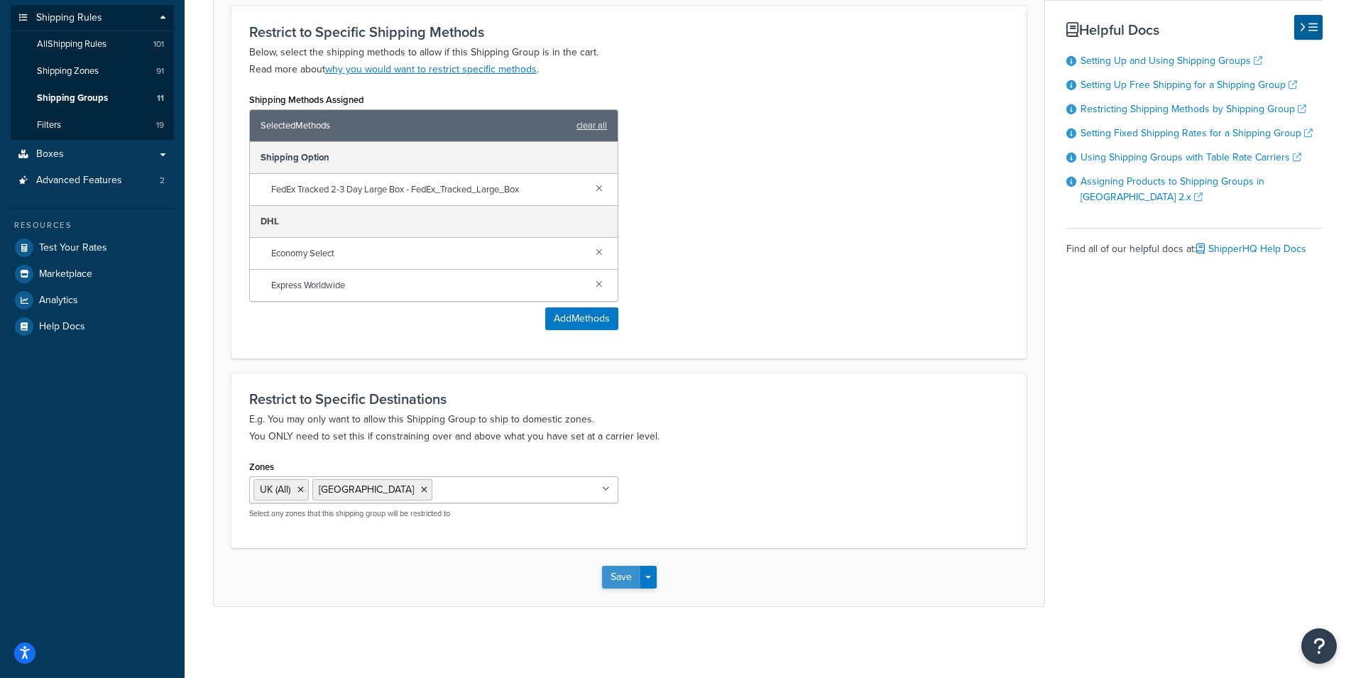
click at [611, 575] on button "Save" at bounding box center [621, 577] width 38 height 23
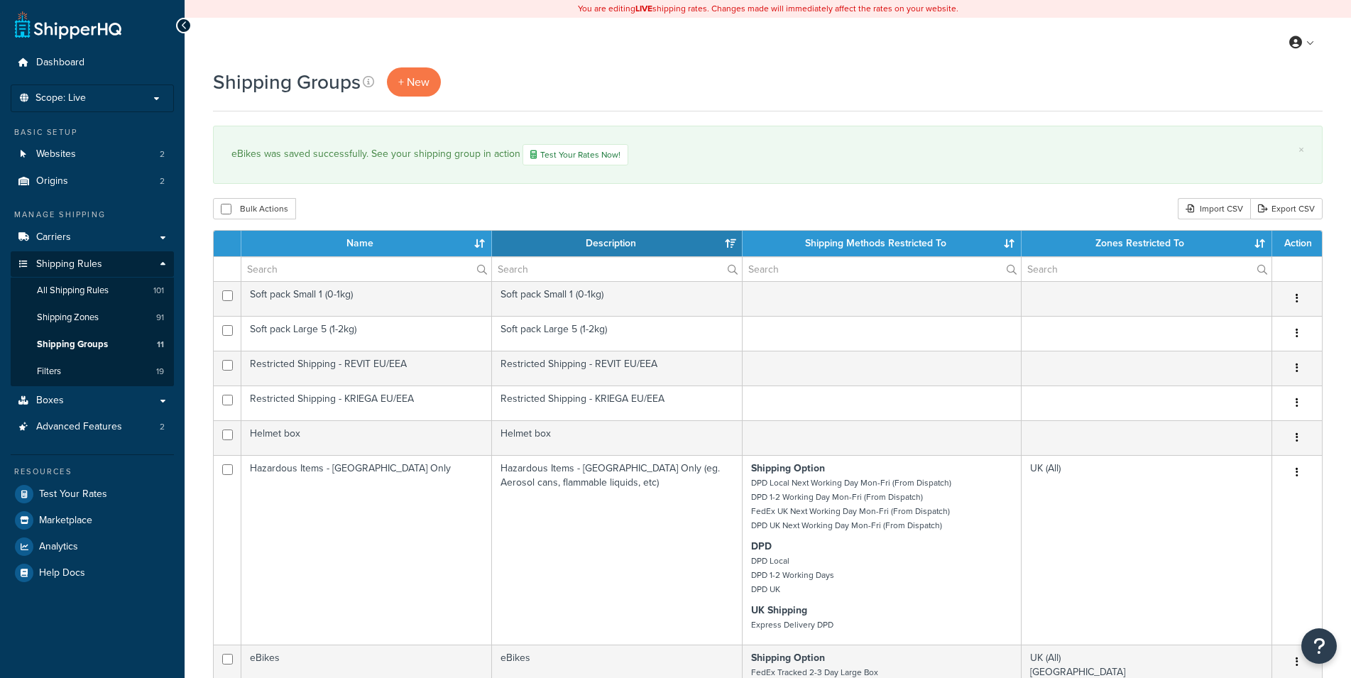
select select "15"
click at [90, 234] on link "Carriers" at bounding box center [92, 237] width 163 height 26
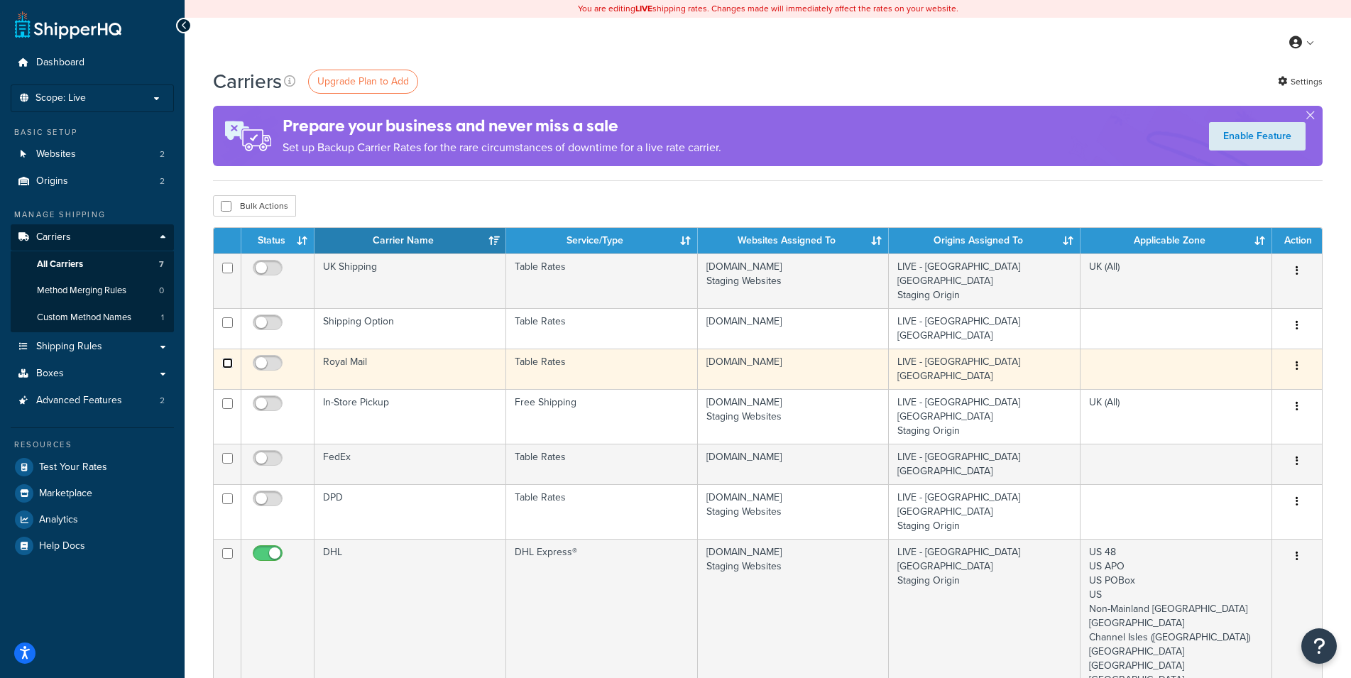
click at [227, 358] on input "checkbox" at bounding box center [227, 363] width 11 height 11
checkbox input "true"
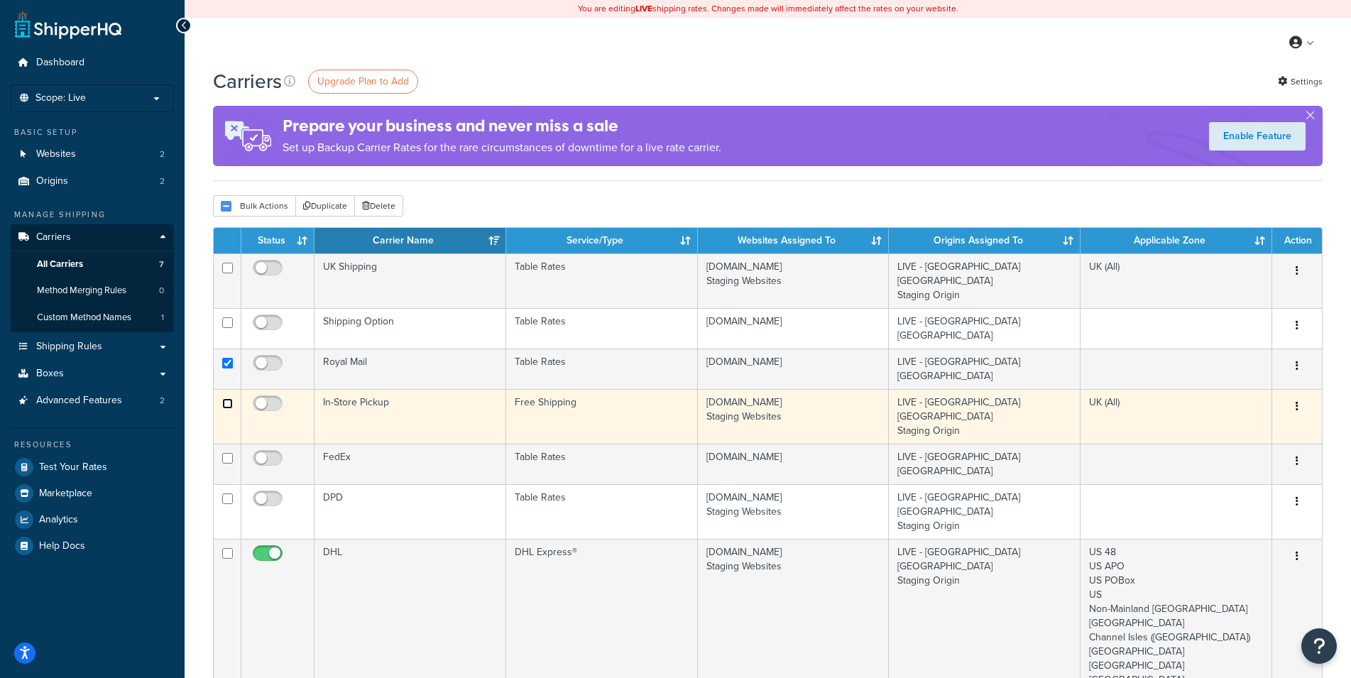
click at [225, 398] on input "checkbox" at bounding box center [227, 403] width 11 height 11
checkbox input "true"
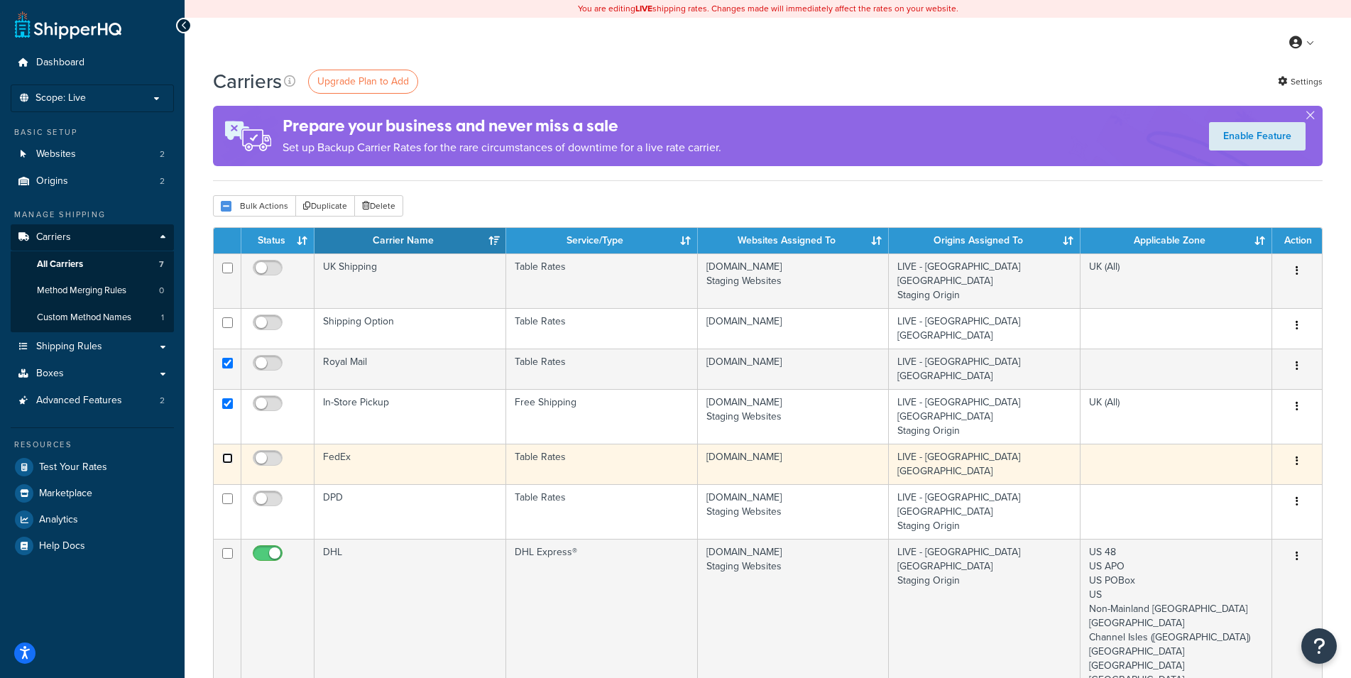
click at [227, 453] on input "checkbox" at bounding box center [227, 458] width 11 height 11
checkbox input "true"
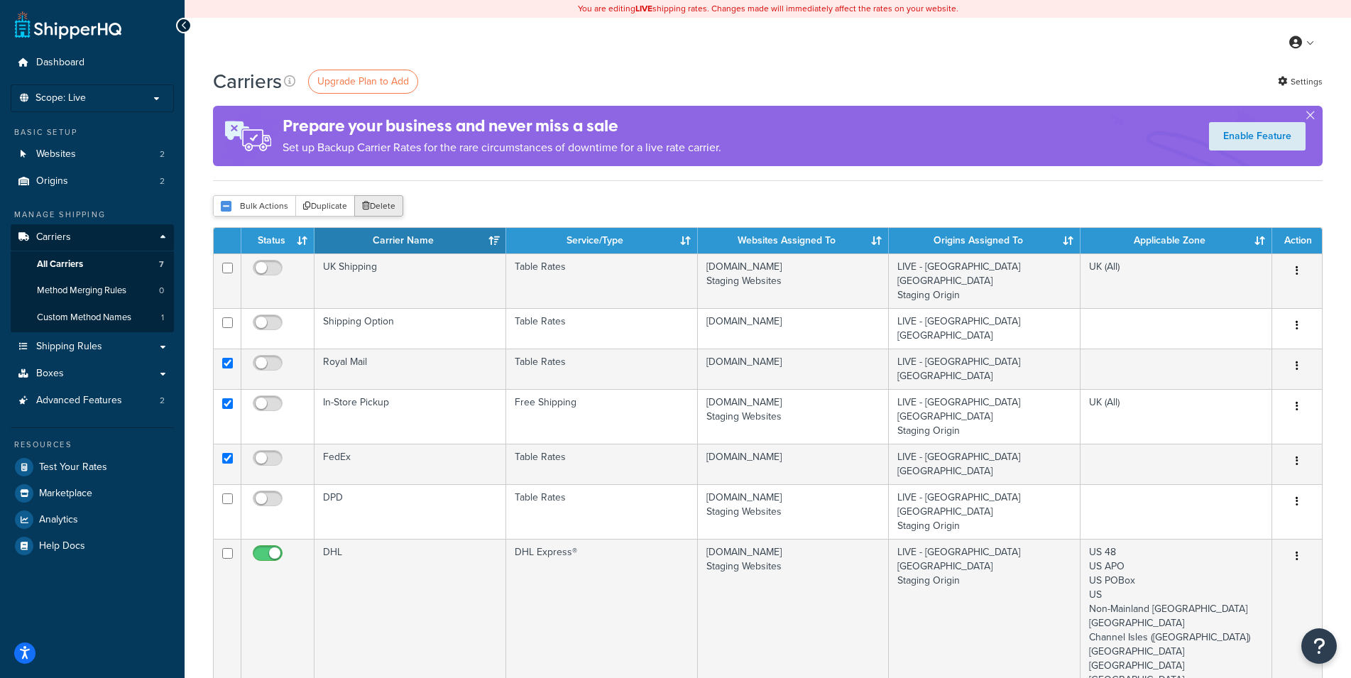
click at [363, 210] on icon "submit" at bounding box center [366, 206] width 8 height 9
click at [389, 207] on button "Delete" at bounding box center [378, 205] width 49 height 21
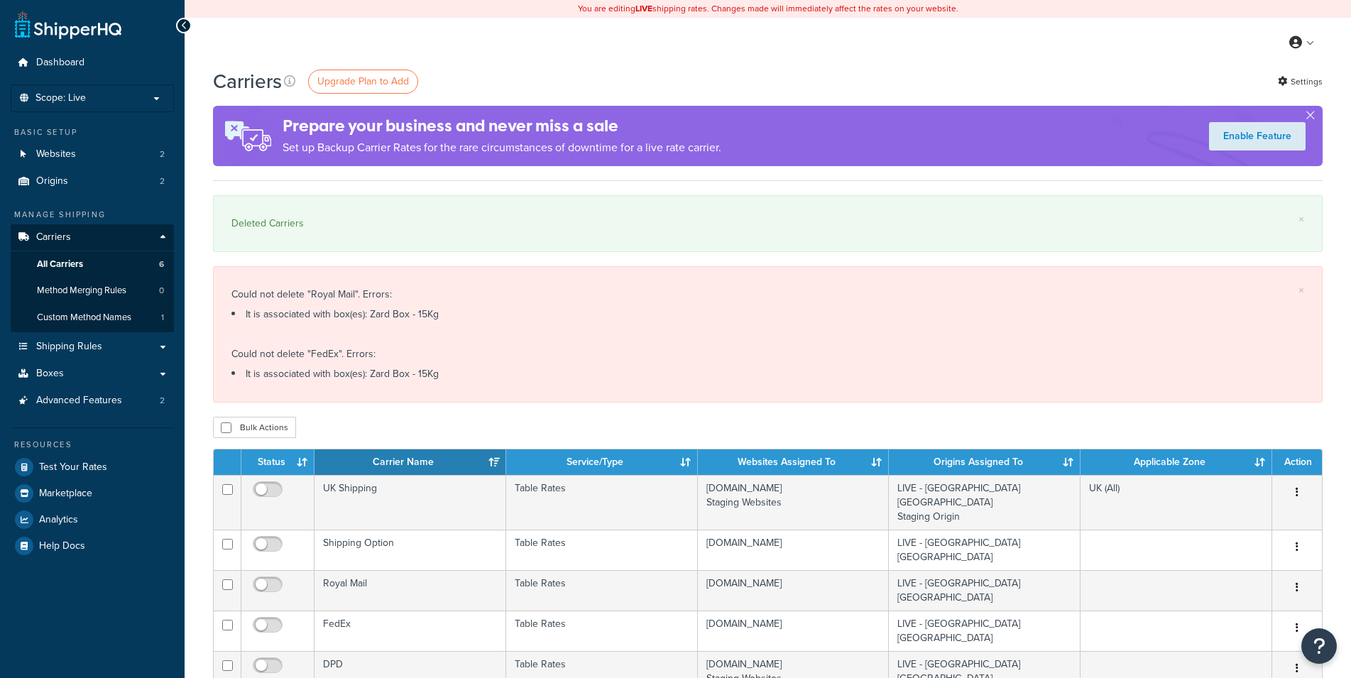
click at [511, 341] on div "Could not delete "Royal Mail". Errors: It is associated with box(es): Zard Box …" at bounding box center [767, 334] width 1073 height 99
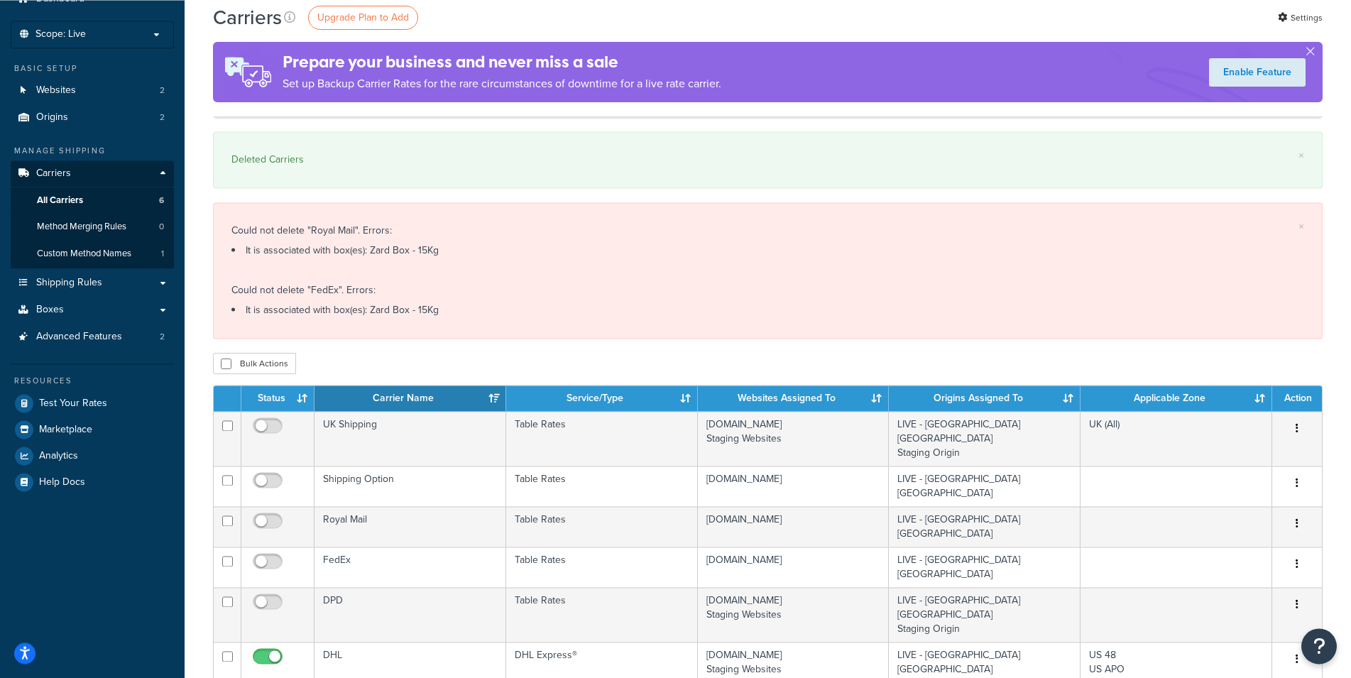
scroll to position [92, 0]
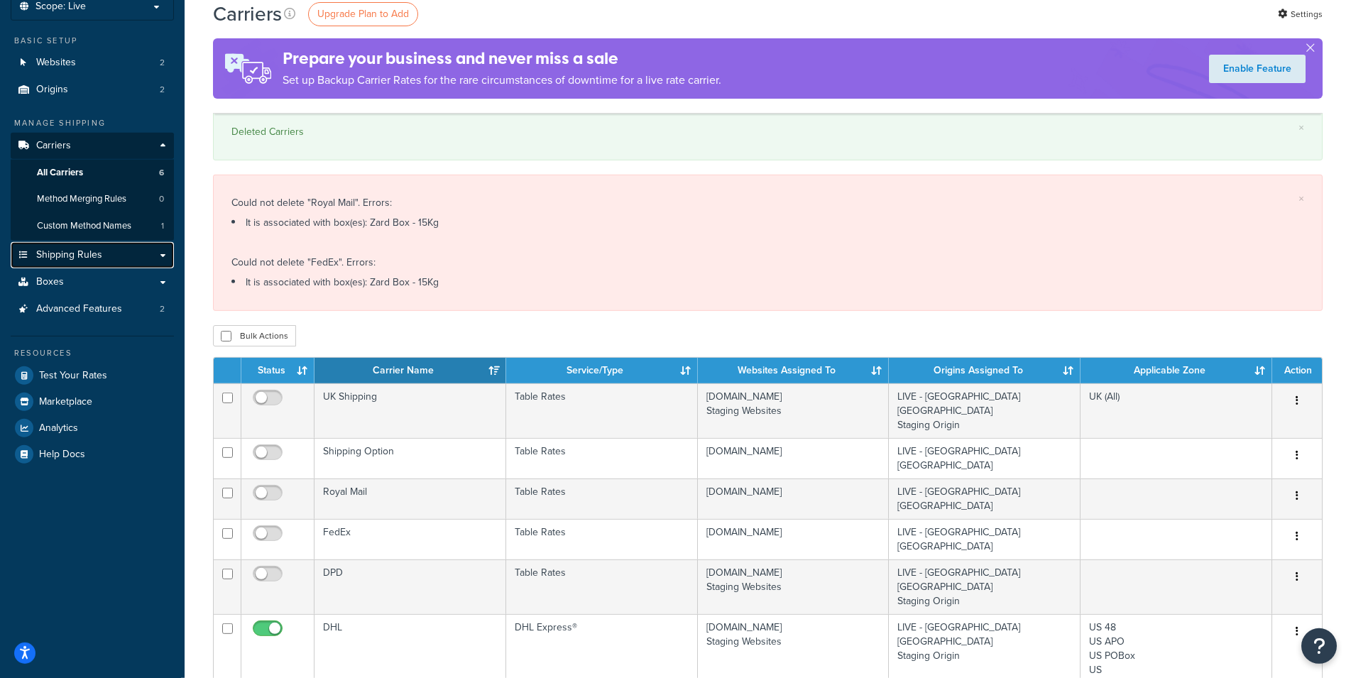
click at [168, 255] on link "Shipping Rules" at bounding box center [92, 255] width 163 height 26
click at [157, 280] on link "Boxes" at bounding box center [92, 282] width 163 height 26
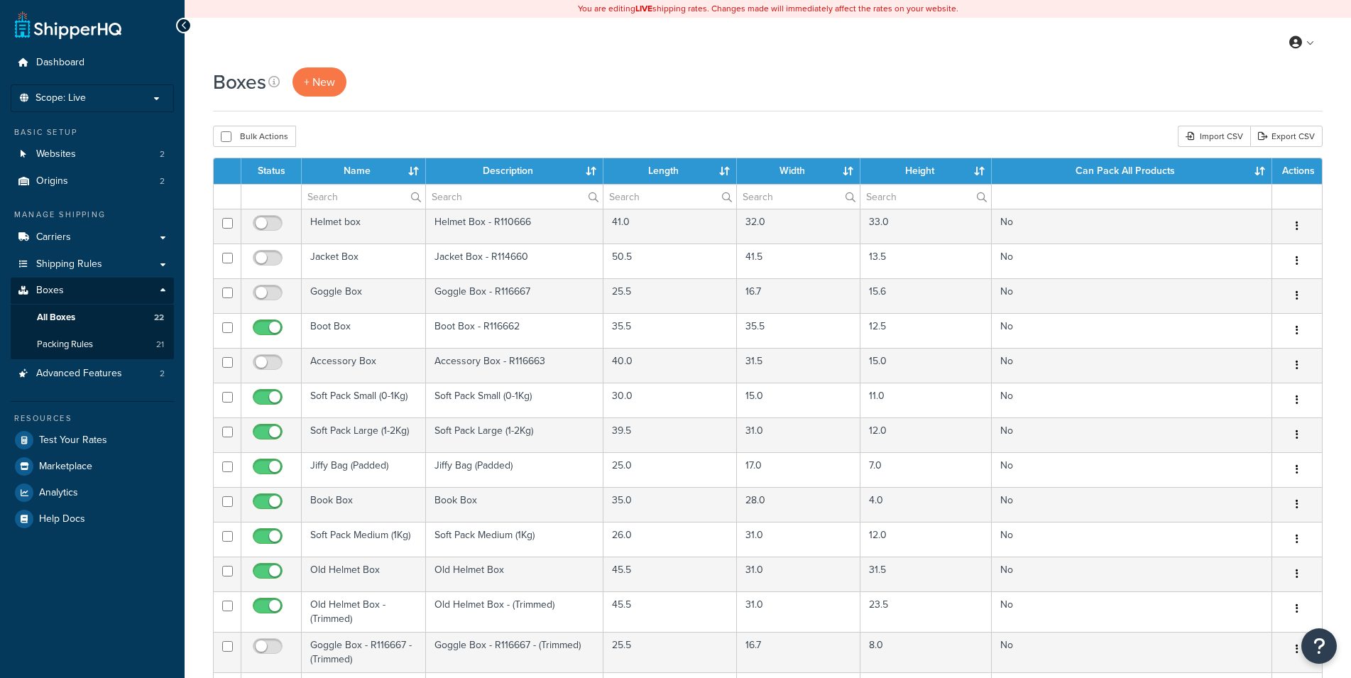
select select "50"
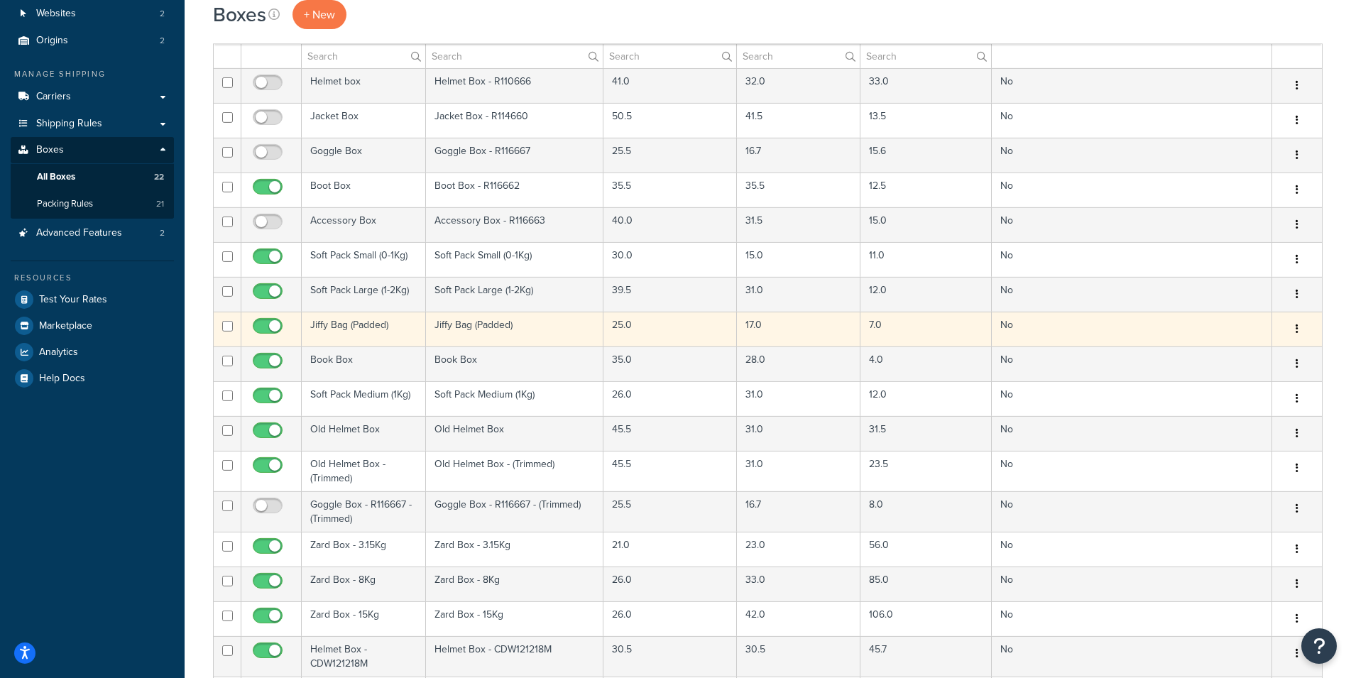
scroll to position [217, 0]
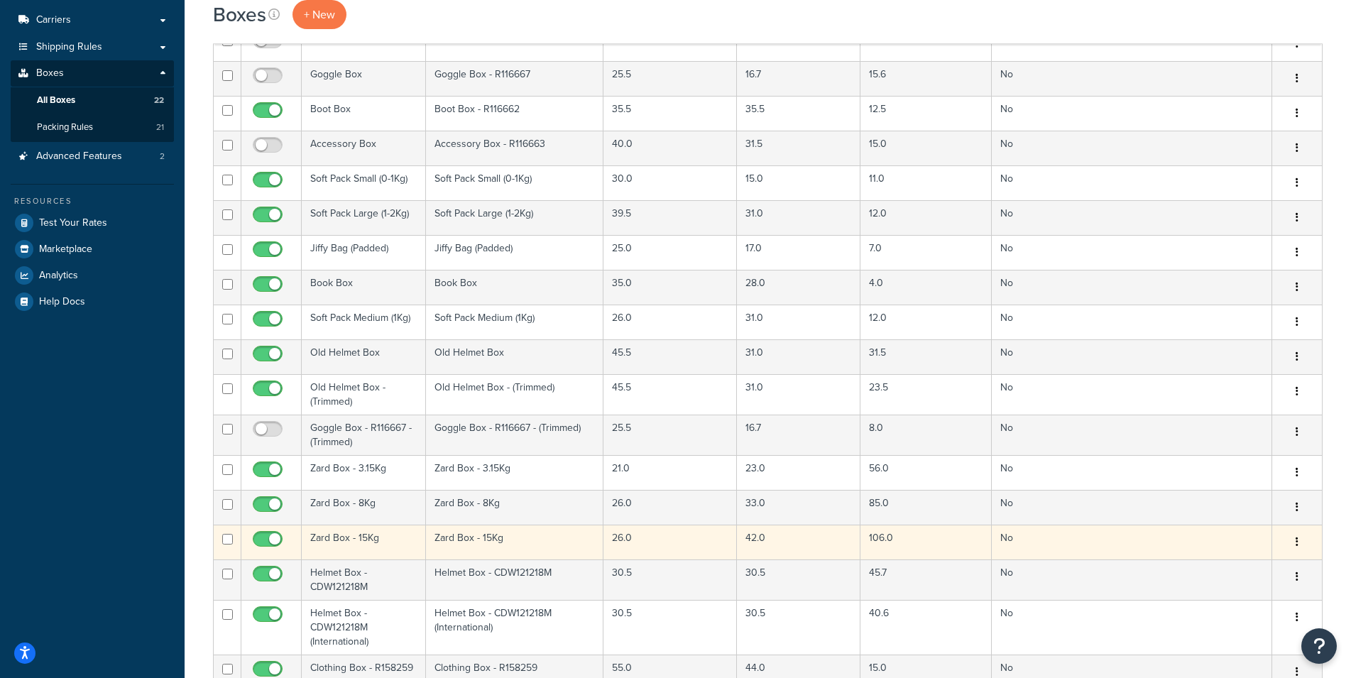
click at [383, 535] on td "Zard Box - 15Kg" at bounding box center [364, 542] width 124 height 35
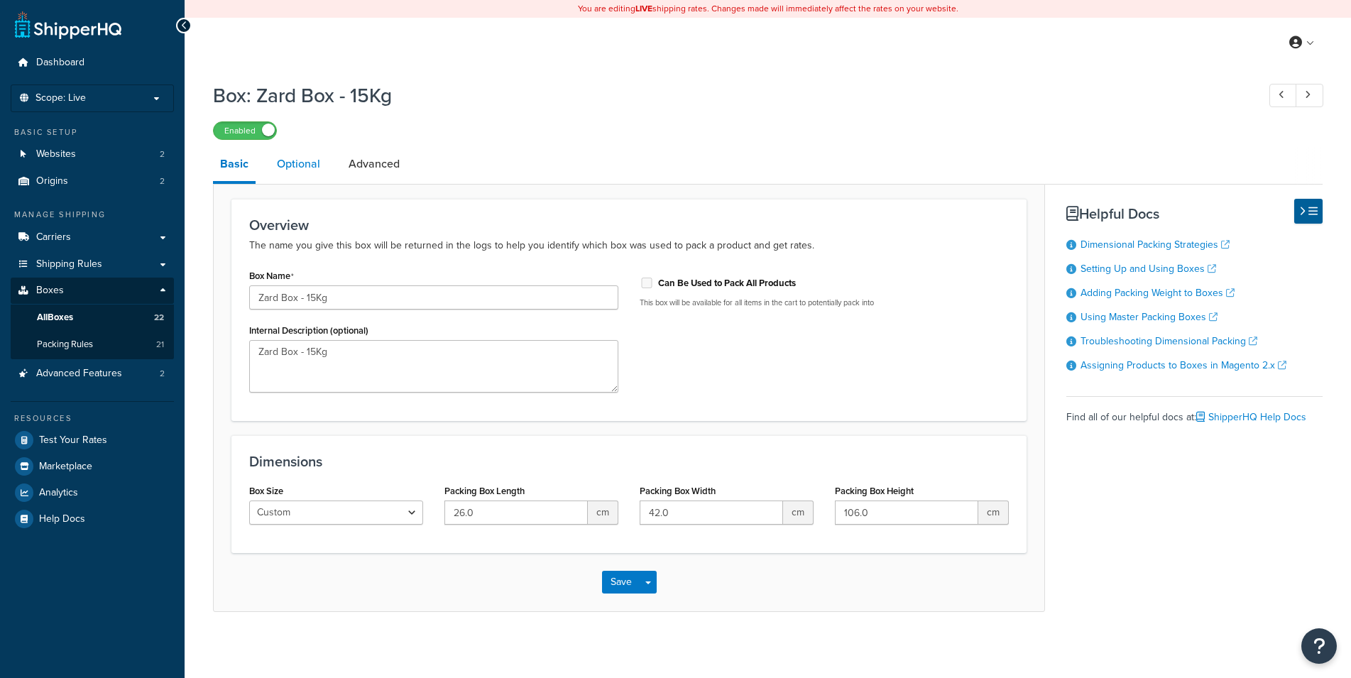
click at [310, 170] on link "Optional" at bounding box center [299, 164] width 58 height 34
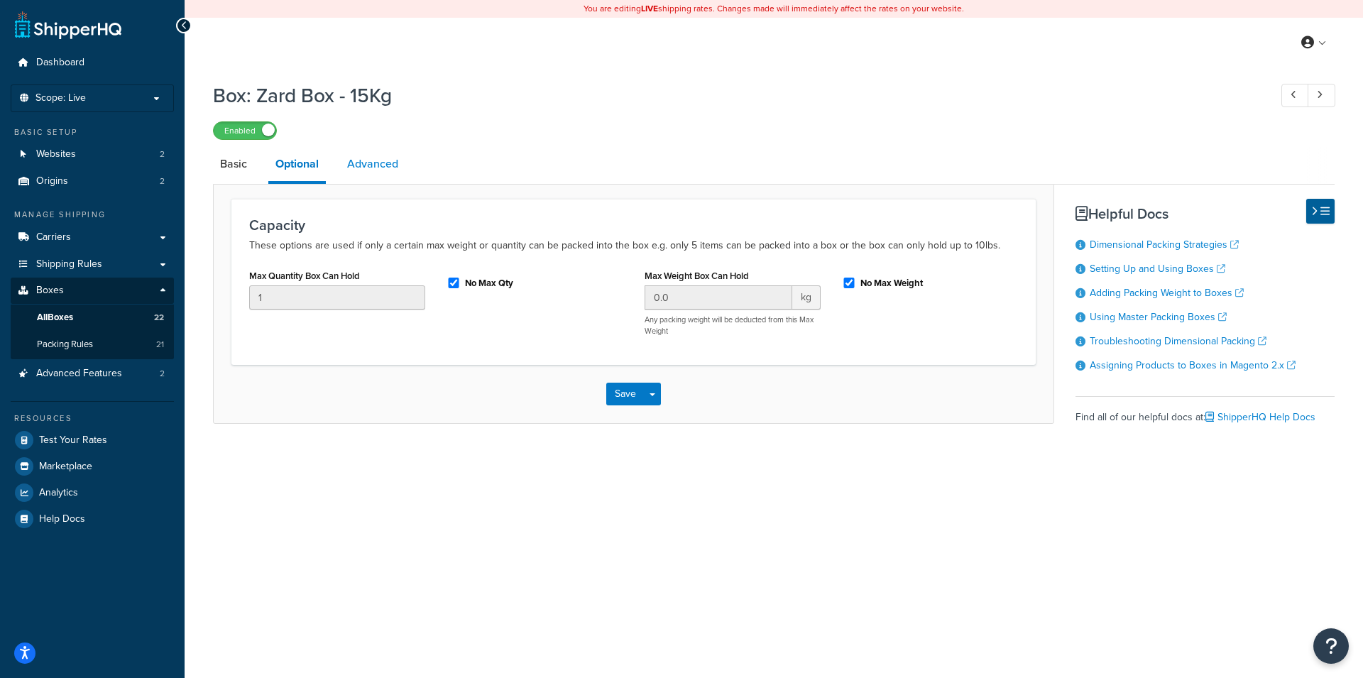
click at [371, 171] on link "Advanced" at bounding box center [372, 164] width 65 height 34
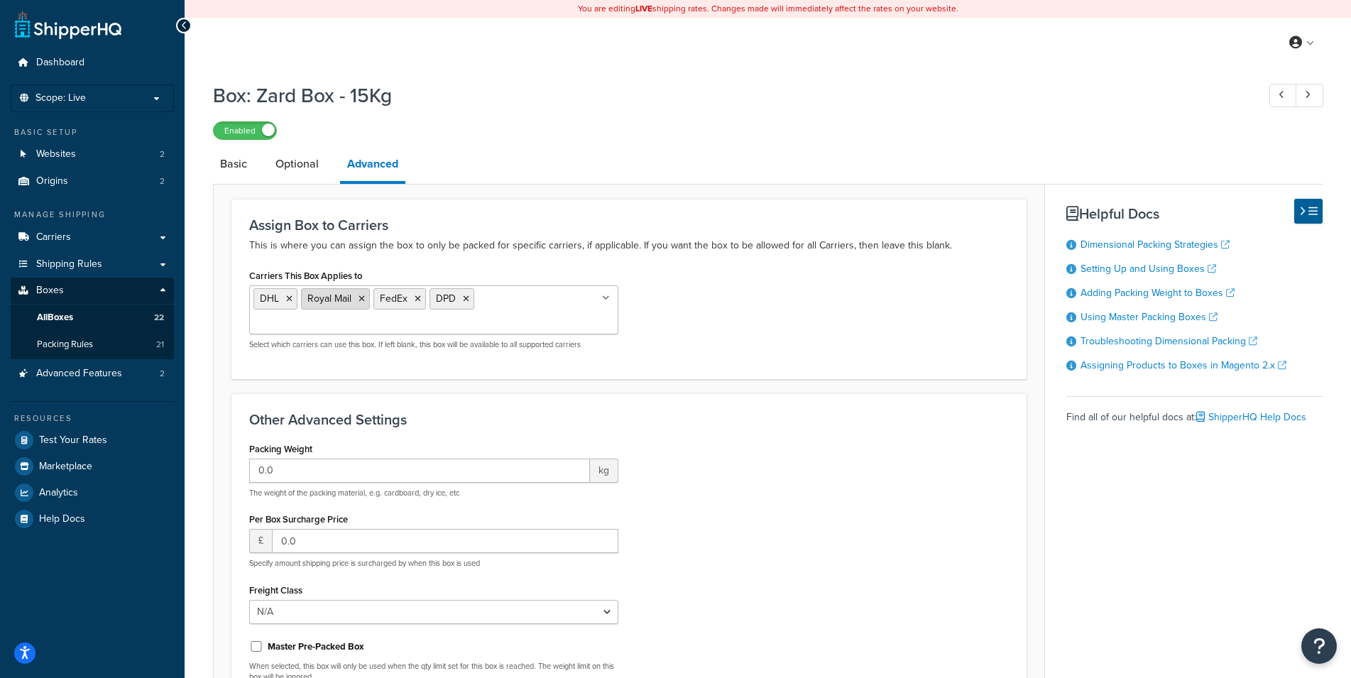
click at [361, 300] on icon at bounding box center [362, 299] width 6 height 9
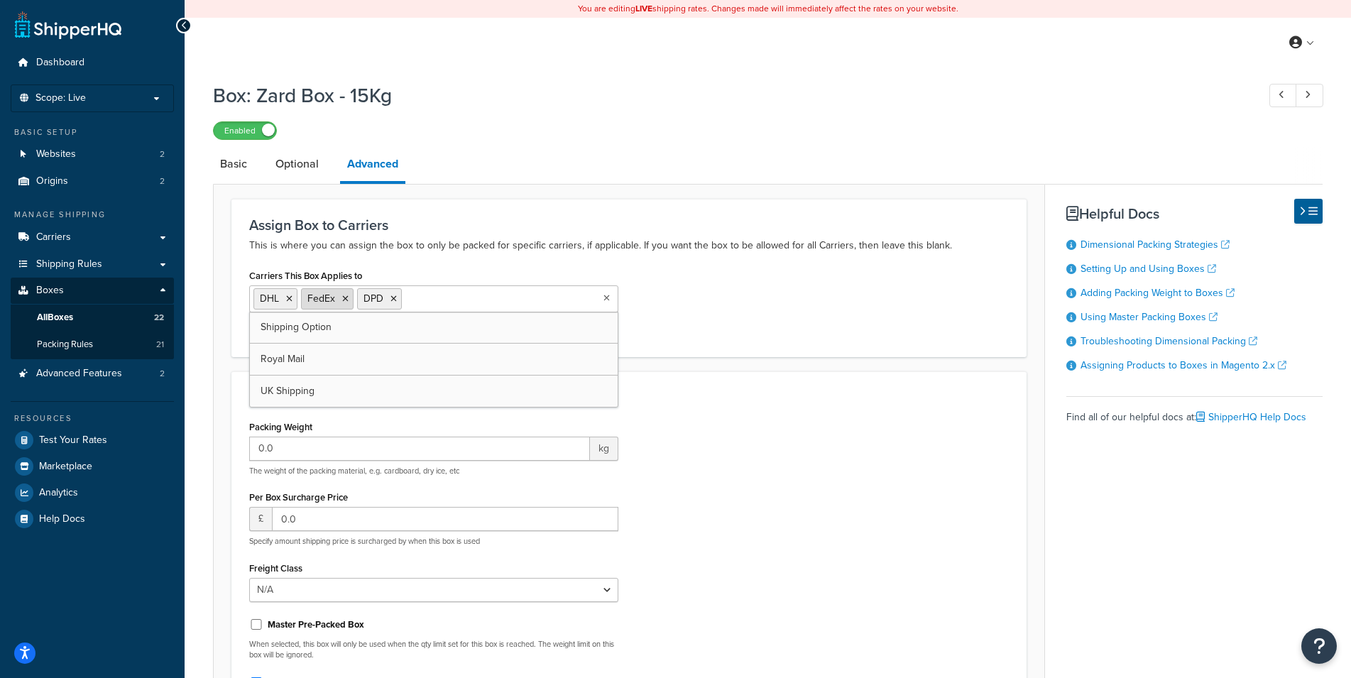
click at [347, 298] on icon at bounding box center [345, 299] width 6 height 9
click at [749, 303] on div "Carriers This Box Applies to DHL DPD Shipping Option Royal Mail FedEx UK Shippi…" at bounding box center [629, 302] width 781 height 73
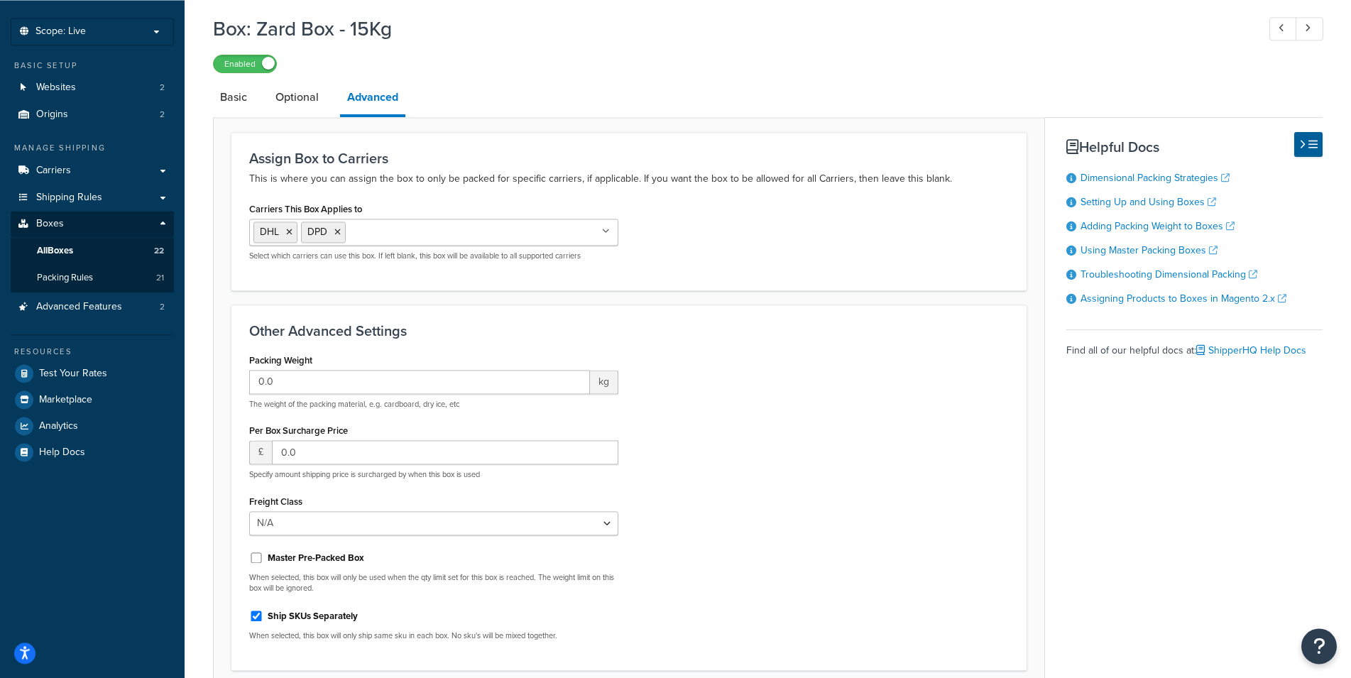
scroll to position [189, 0]
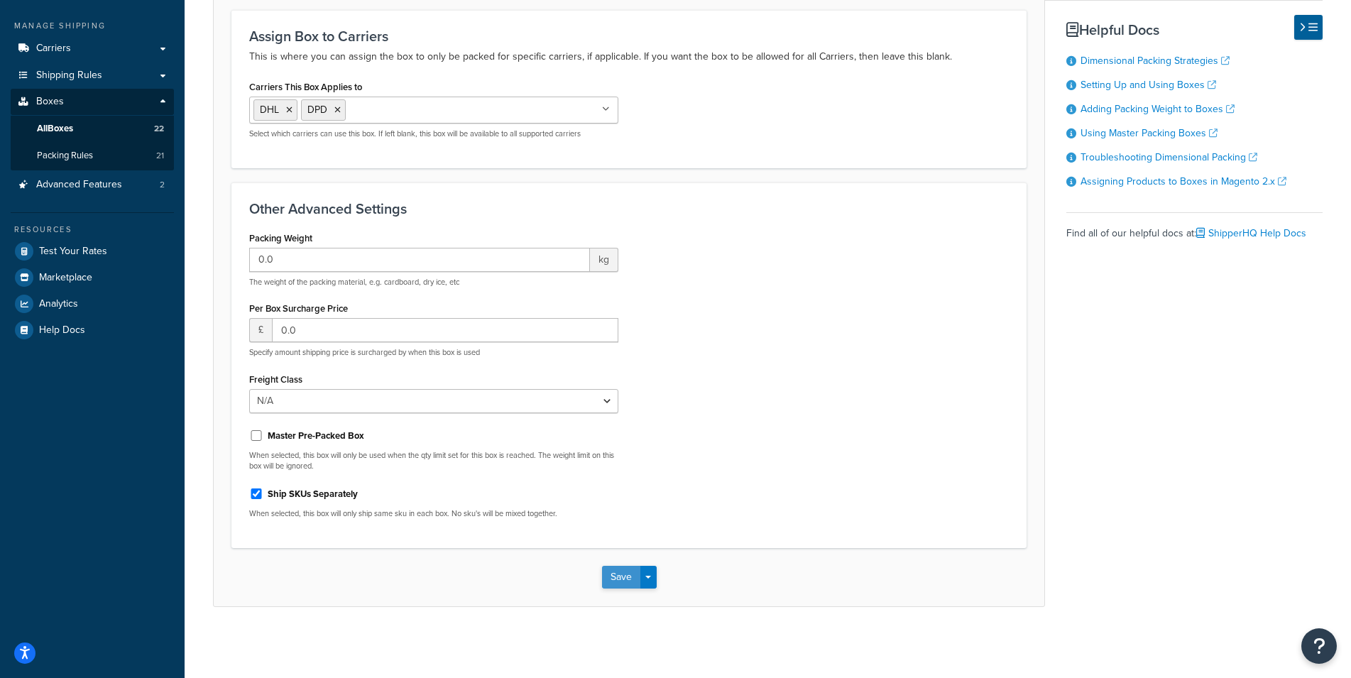
click at [616, 574] on button "Save" at bounding box center [621, 577] width 38 height 23
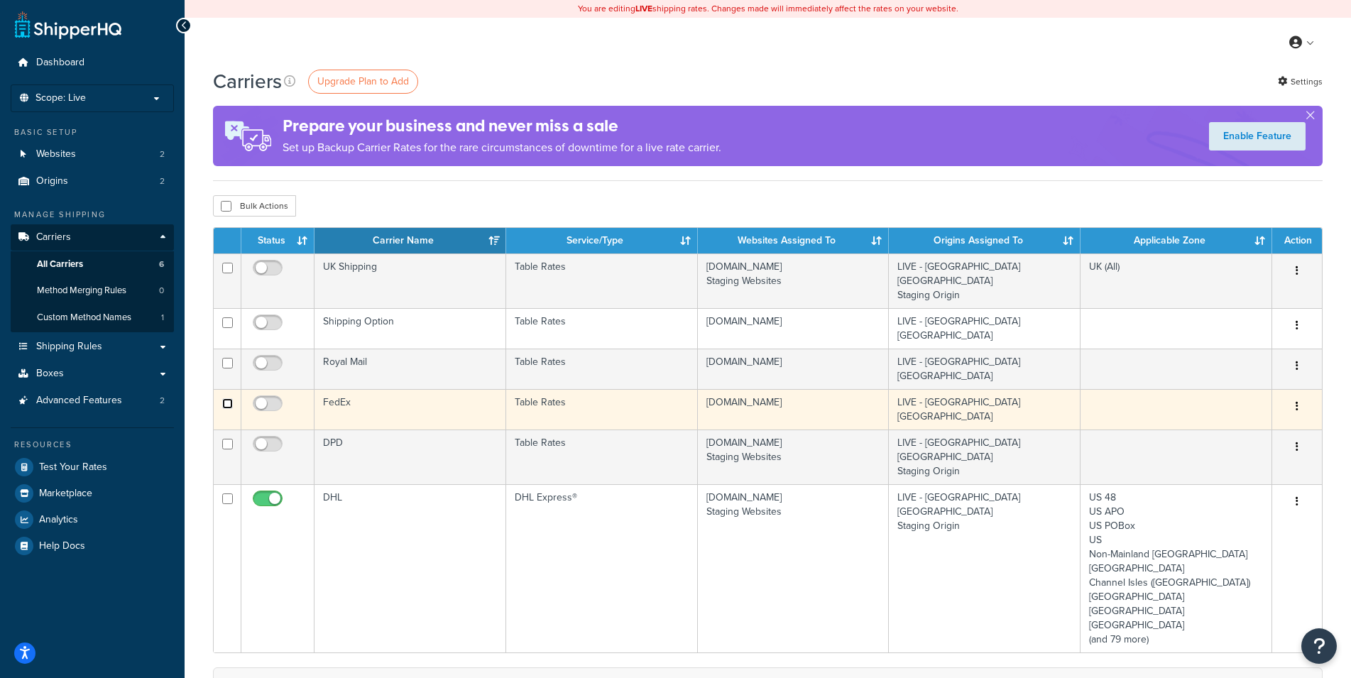
click at [227, 398] on input "checkbox" at bounding box center [227, 403] width 11 height 11
checkbox input "true"
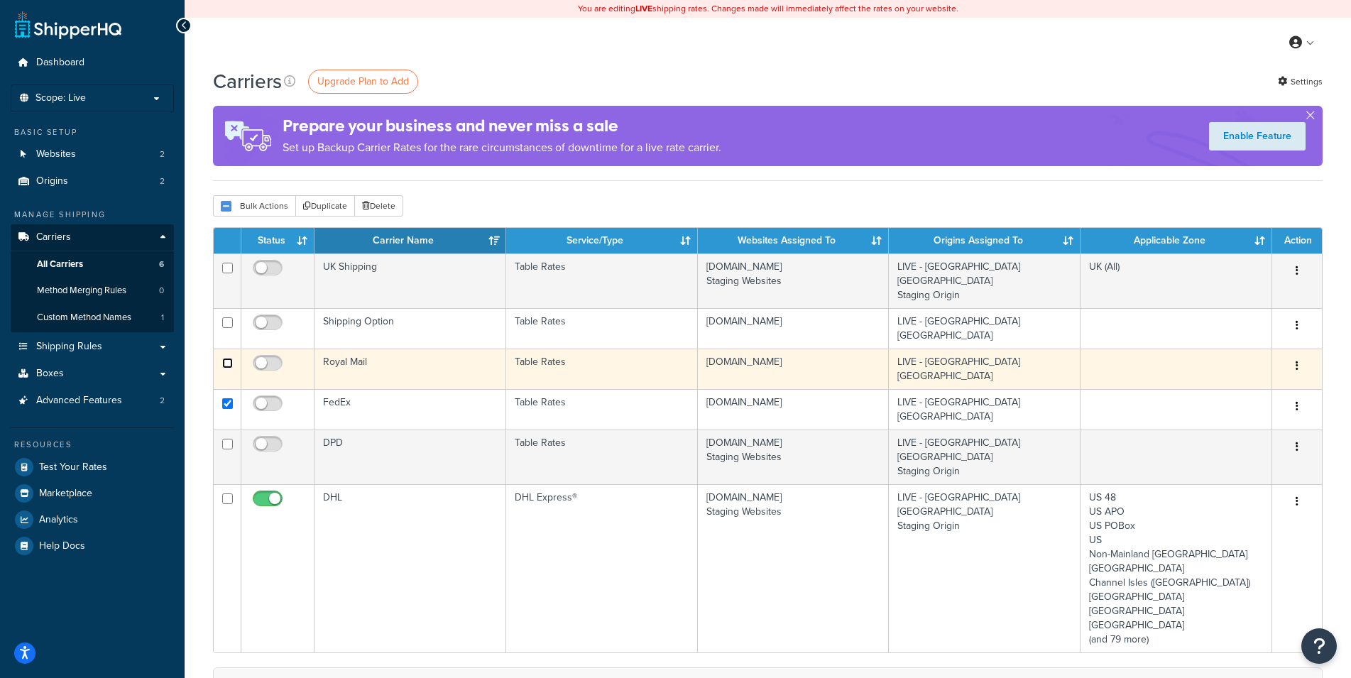
click at [227, 358] on input "checkbox" at bounding box center [227, 363] width 11 height 11
checkbox input "true"
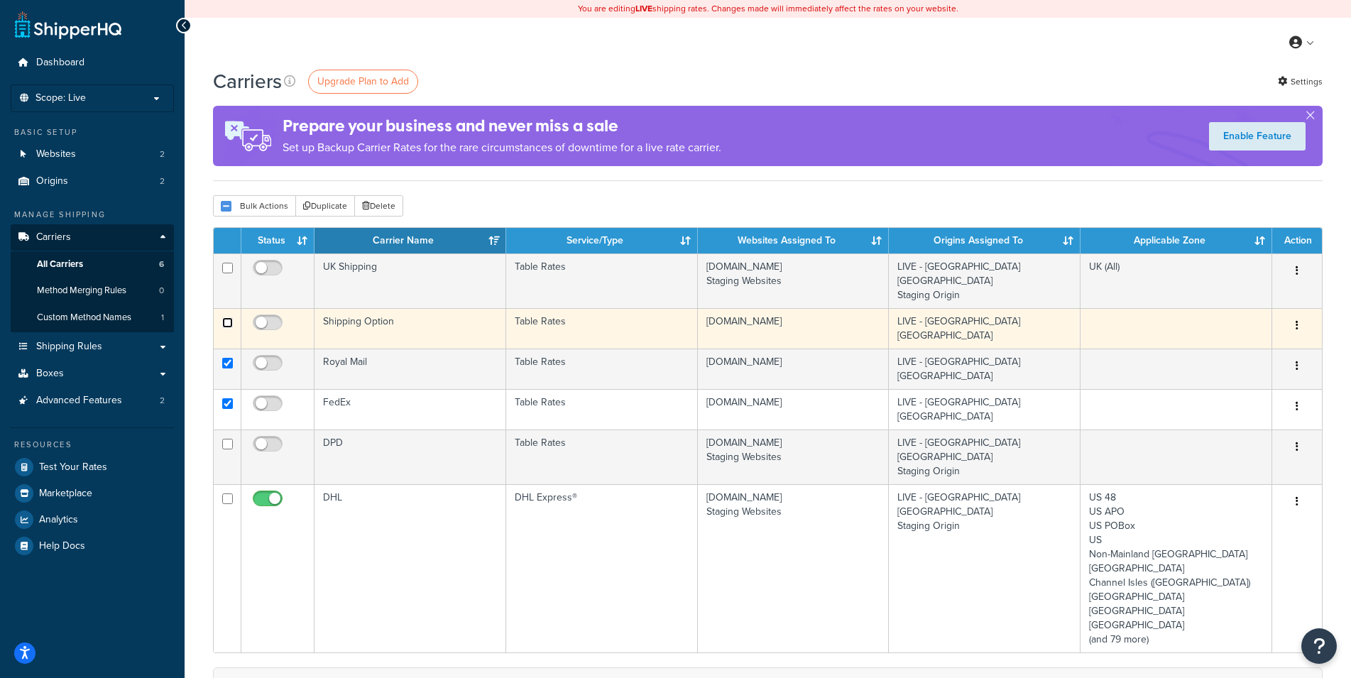
click at [226, 317] on input "checkbox" at bounding box center [227, 322] width 11 height 11
click at [227, 317] on input "checkbox" at bounding box center [227, 322] width 11 height 11
checkbox input "false"
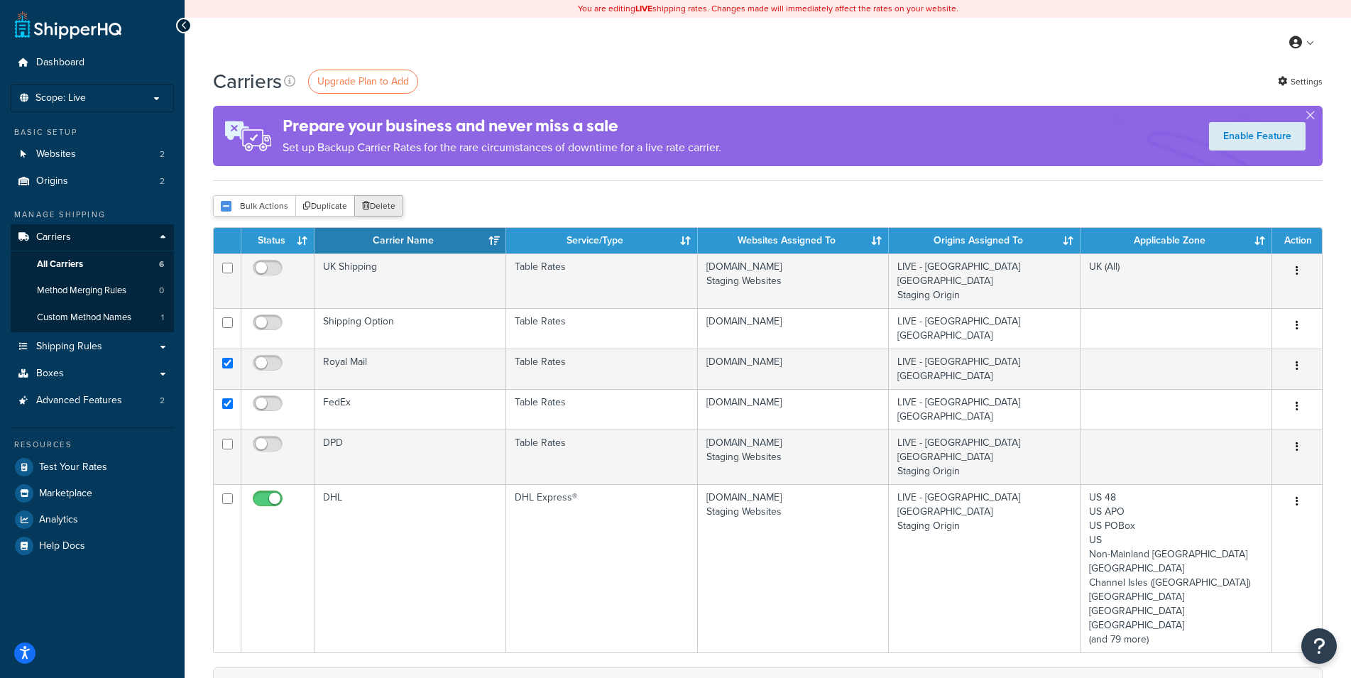
click at [381, 206] on button "Delete" at bounding box center [378, 205] width 49 height 21
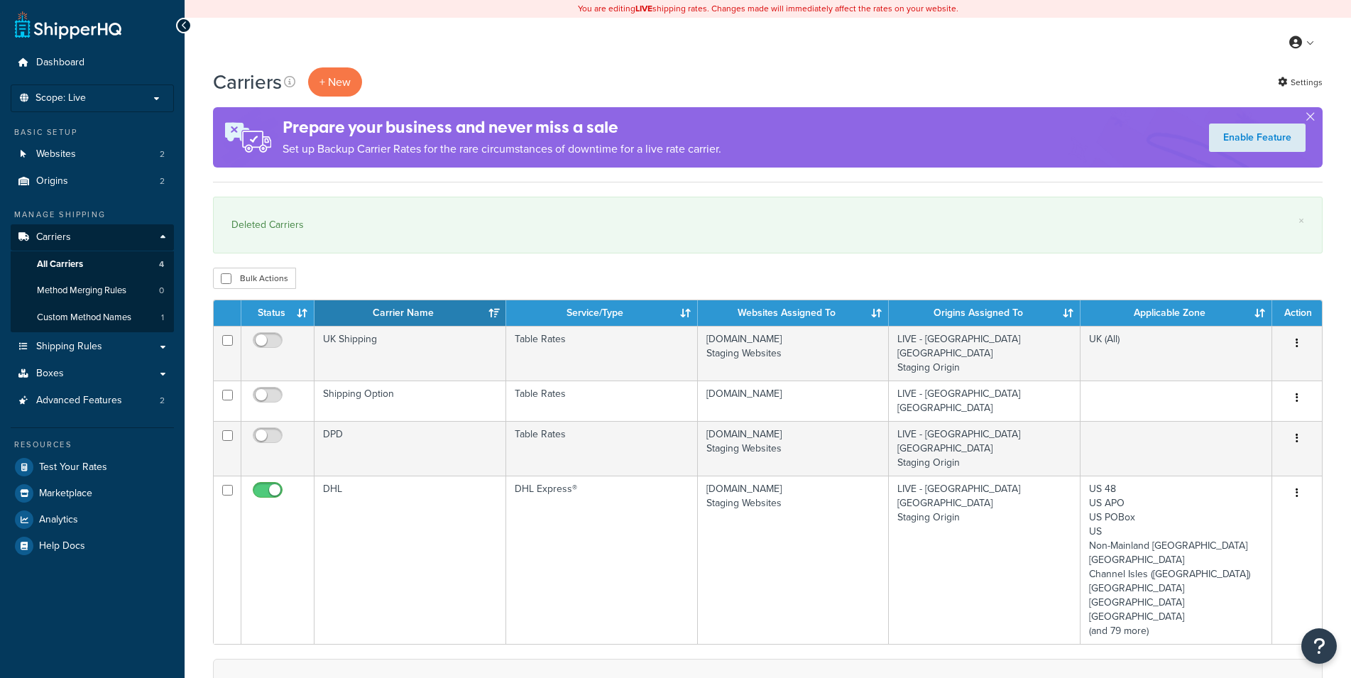
click at [205, 387] on div "Carriers + New Settings Prepare your business and never miss a sale Set up Back…" at bounding box center [768, 518] width 1167 height 903
click at [199, 393] on div "Carriers + New Settings Prepare your business and never miss a sale Set up Back…" at bounding box center [768, 518] width 1167 height 903
click at [197, 371] on div "Carriers + New Settings Prepare your business and never miss a sale Set up Back…" at bounding box center [768, 518] width 1167 height 903
click at [197, 343] on div "Carriers + New Settings Prepare your business and never miss a sale Set up Back…" at bounding box center [768, 518] width 1167 height 903
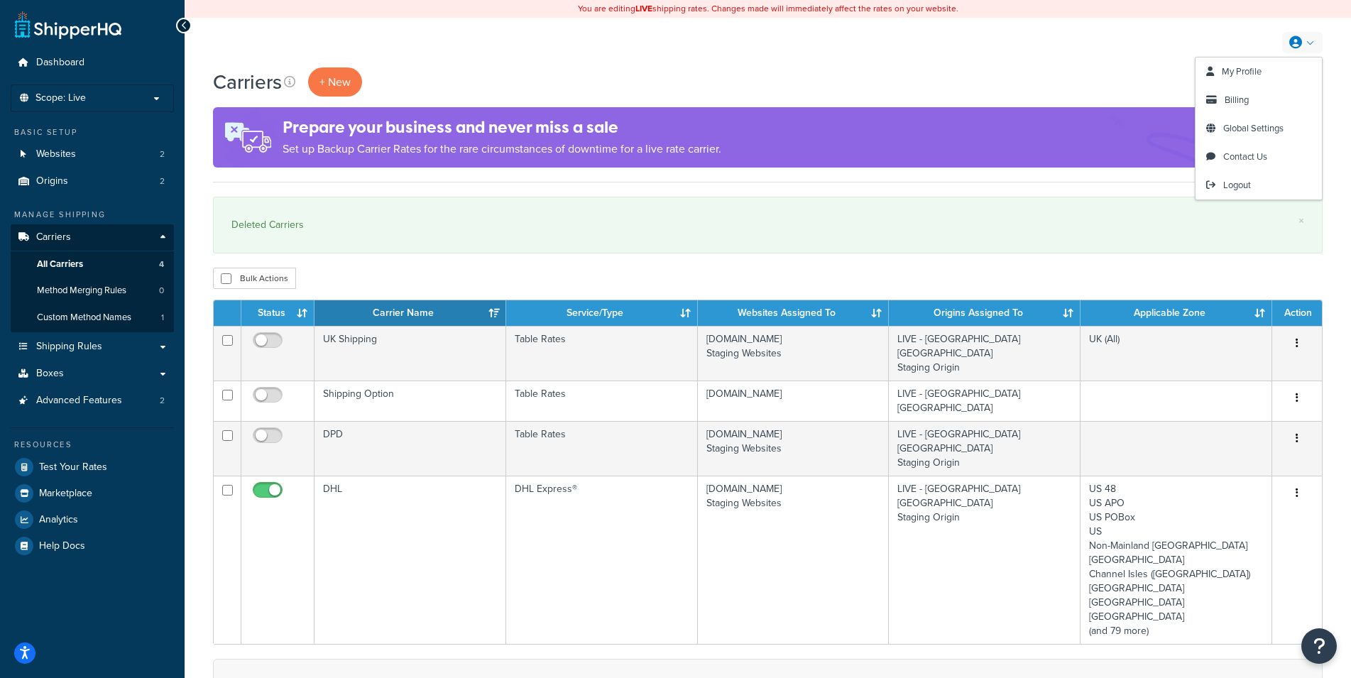
click at [1315, 47] on link at bounding box center [1302, 42] width 40 height 21
click at [1244, 95] on span "Billing" at bounding box center [1237, 99] width 24 height 13
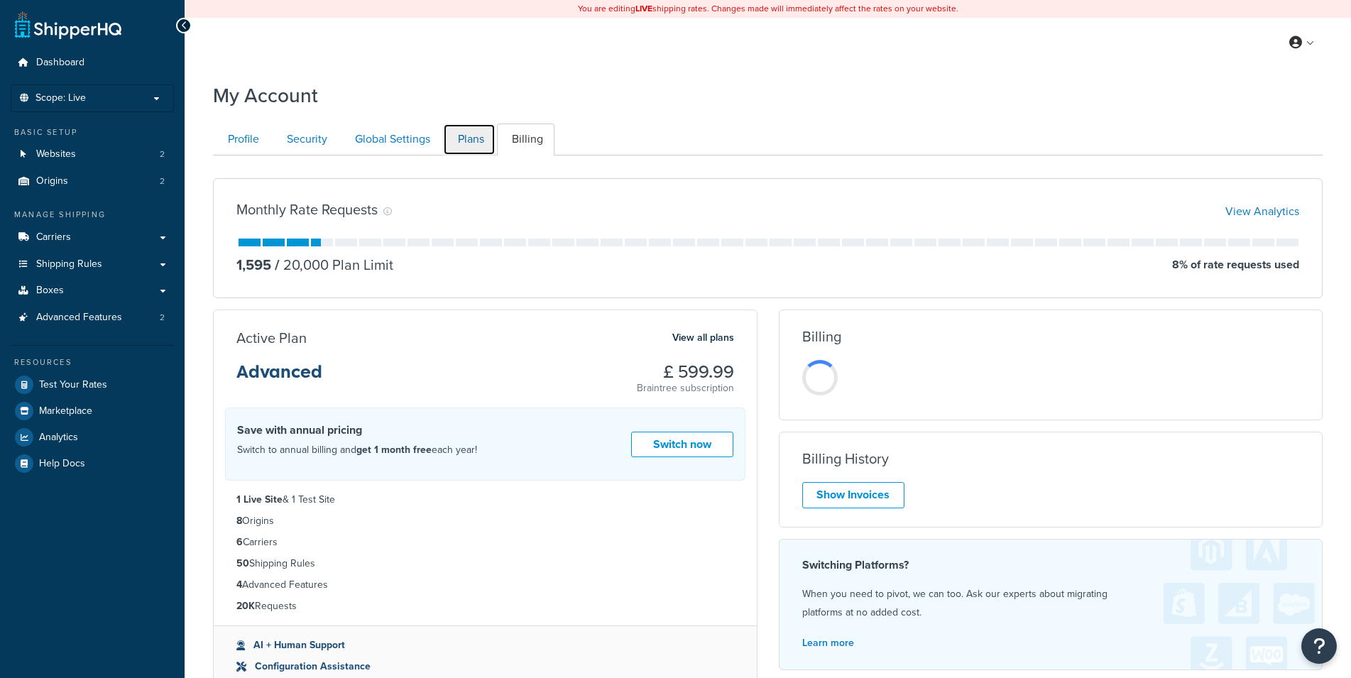
click at [464, 136] on link "Plans" at bounding box center [469, 140] width 53 height 32
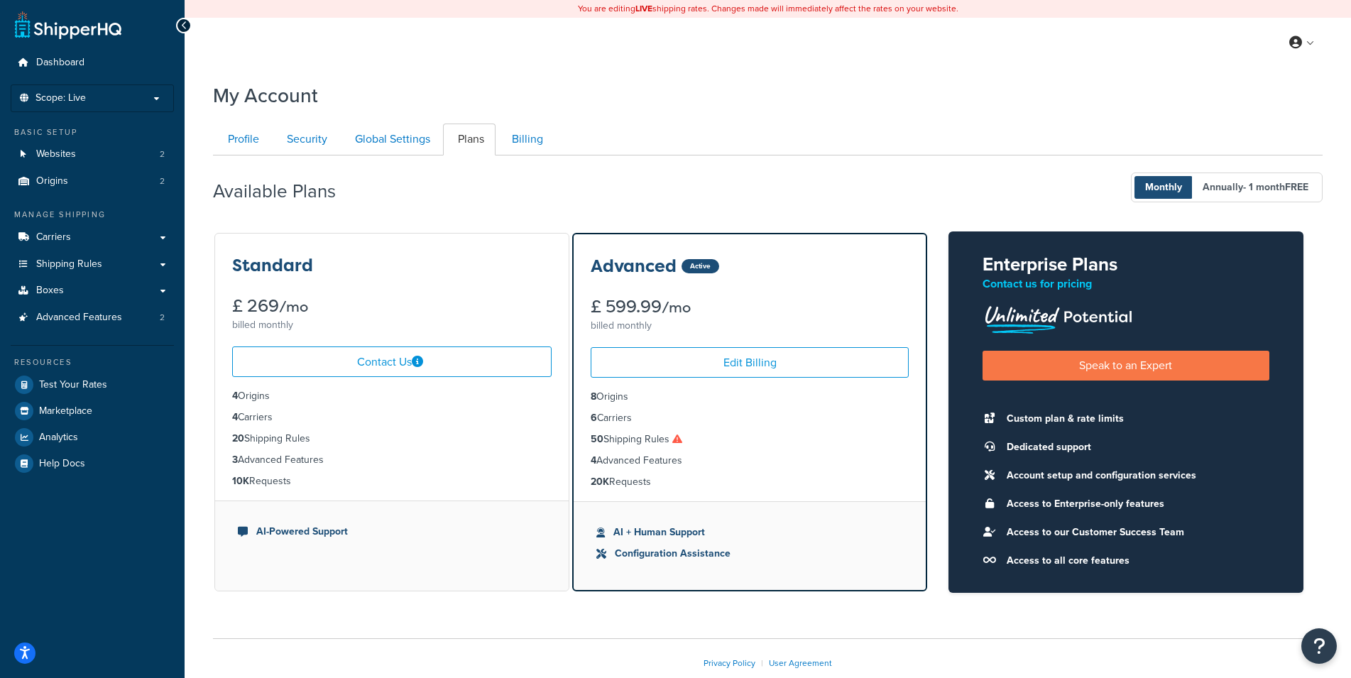
click at [465, 100] on div "My Account" at bounding box center [768, 92] width 1110 height 35
click at [194, 418] on div "My Account Contact Us Send Us A Message Contact Information Name * Email * Comp…" at bounding box center [768, 399] width 1167 height 648
click at [110, 266] on link "Shipping Rules" at bounding box center [92, 264] width 163 height 26
click at [196, 271] on div "My Account Contact Us Send Us A Message Contact Information Name * Email * Comp…" at bounding box center [768, 399] width 1167 height 648
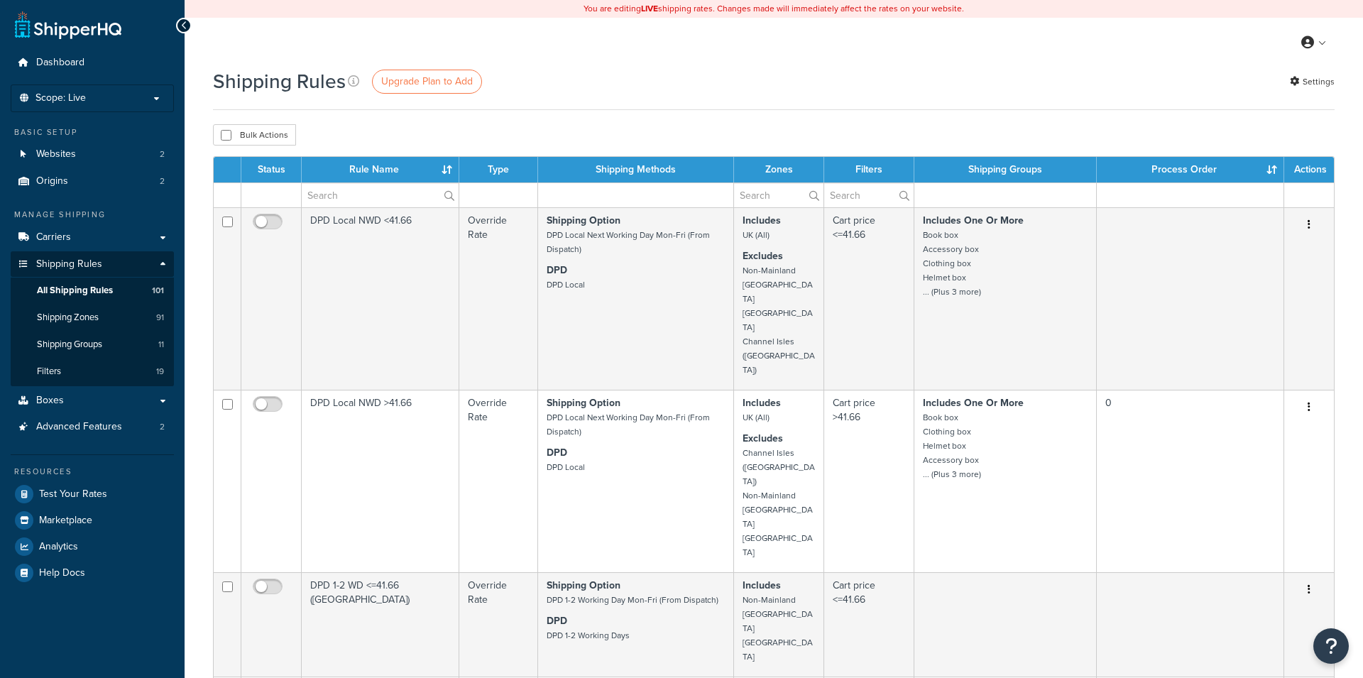
select select "1000"
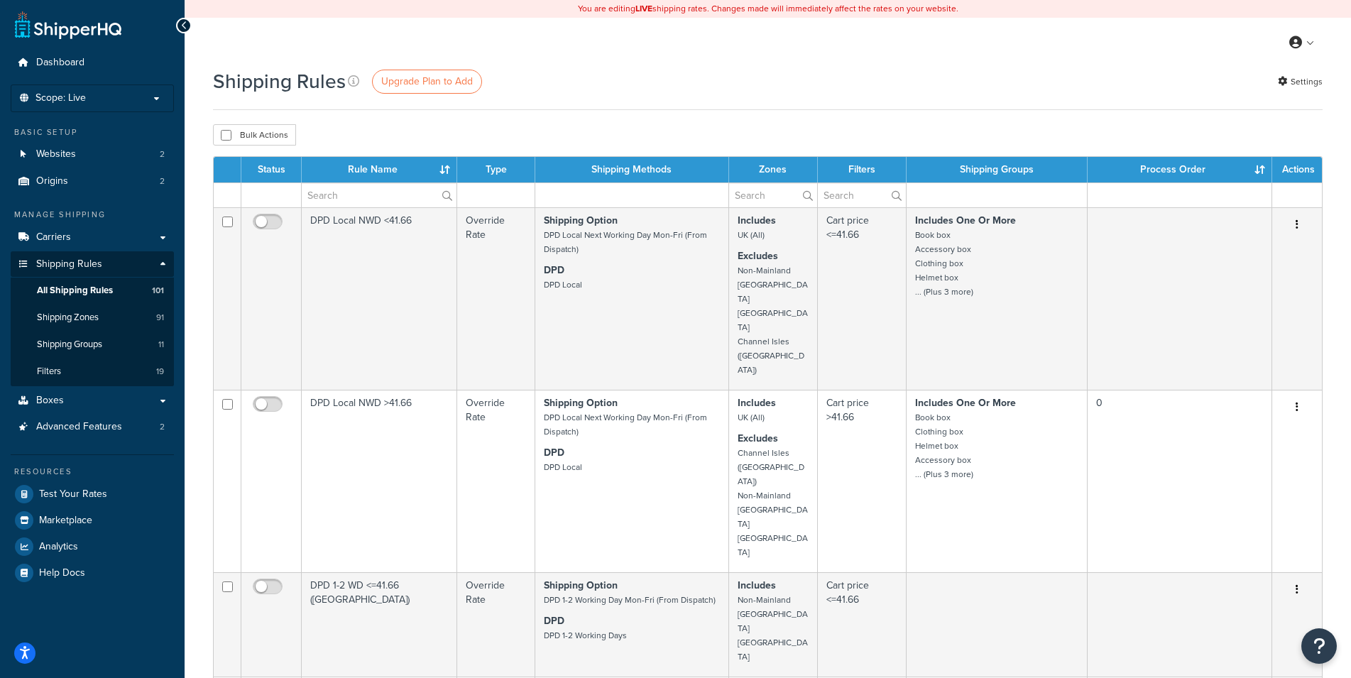
click at [1000, 131] on div "Bulk Actions Duplicate [GEOGRAPHIC_DATA]" at bounding box center [768, 134] width 1110 height 21
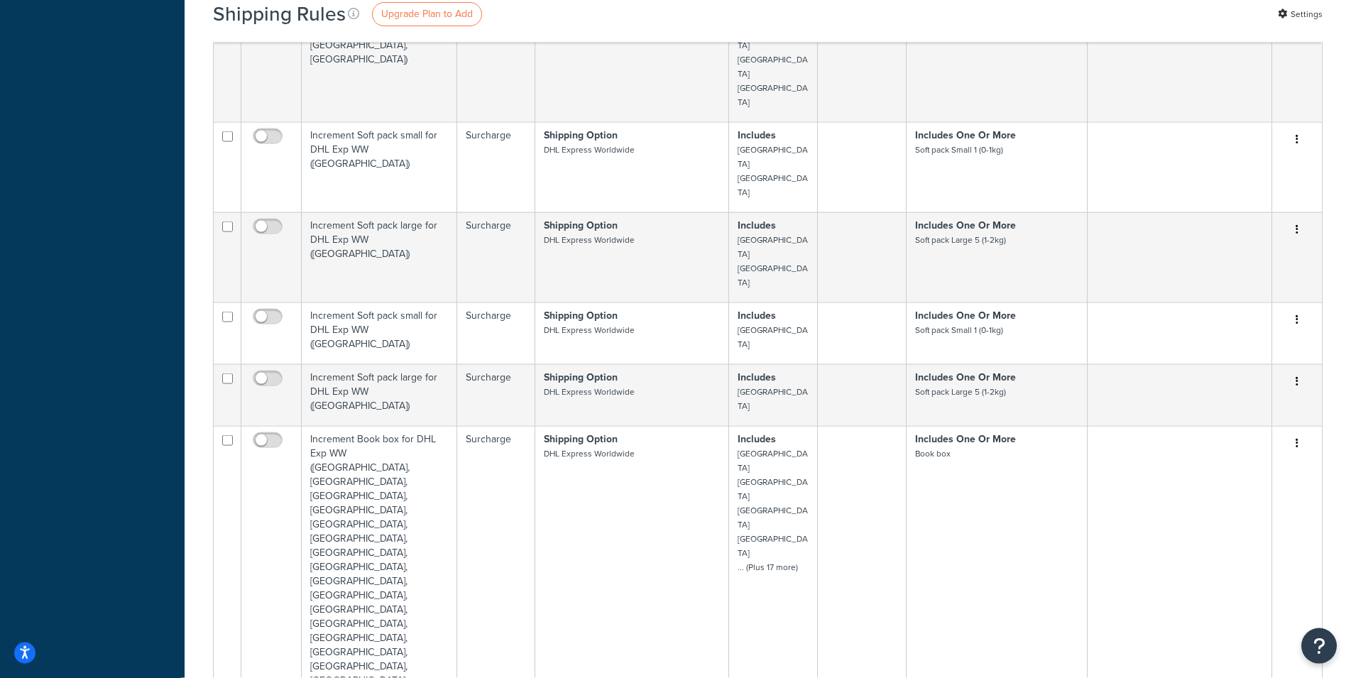
scroll to position [8502, 0]
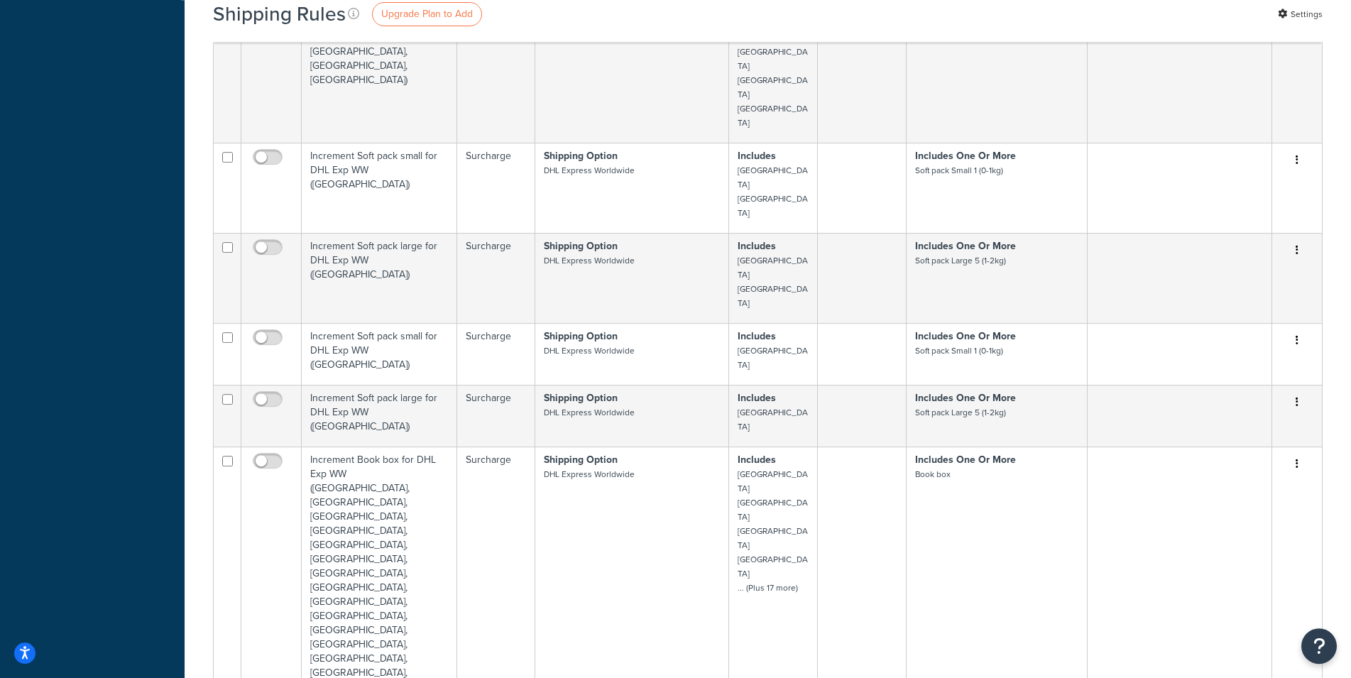
checkbox input "true"
drag, startPoint x: 214, startPoint y: 440, endPoint x: 202, endPoint y: 442, distance: 12.9
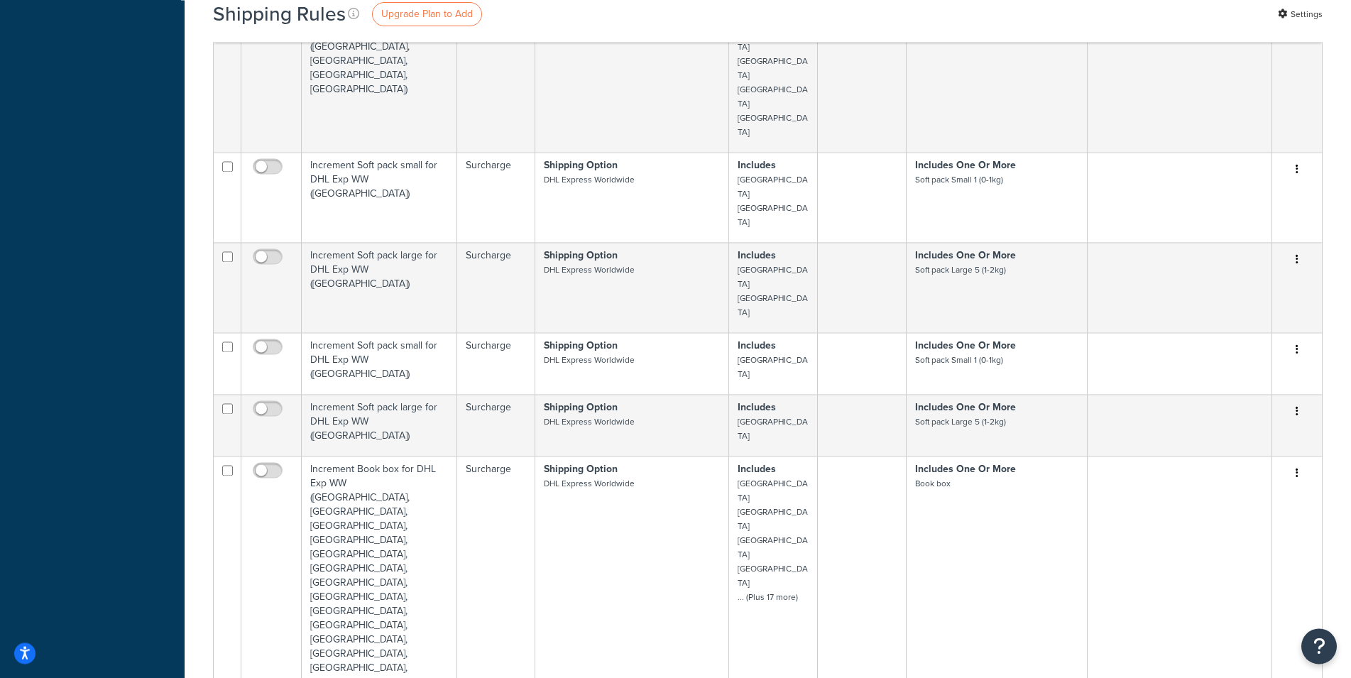
scroll to position [8492, 0]
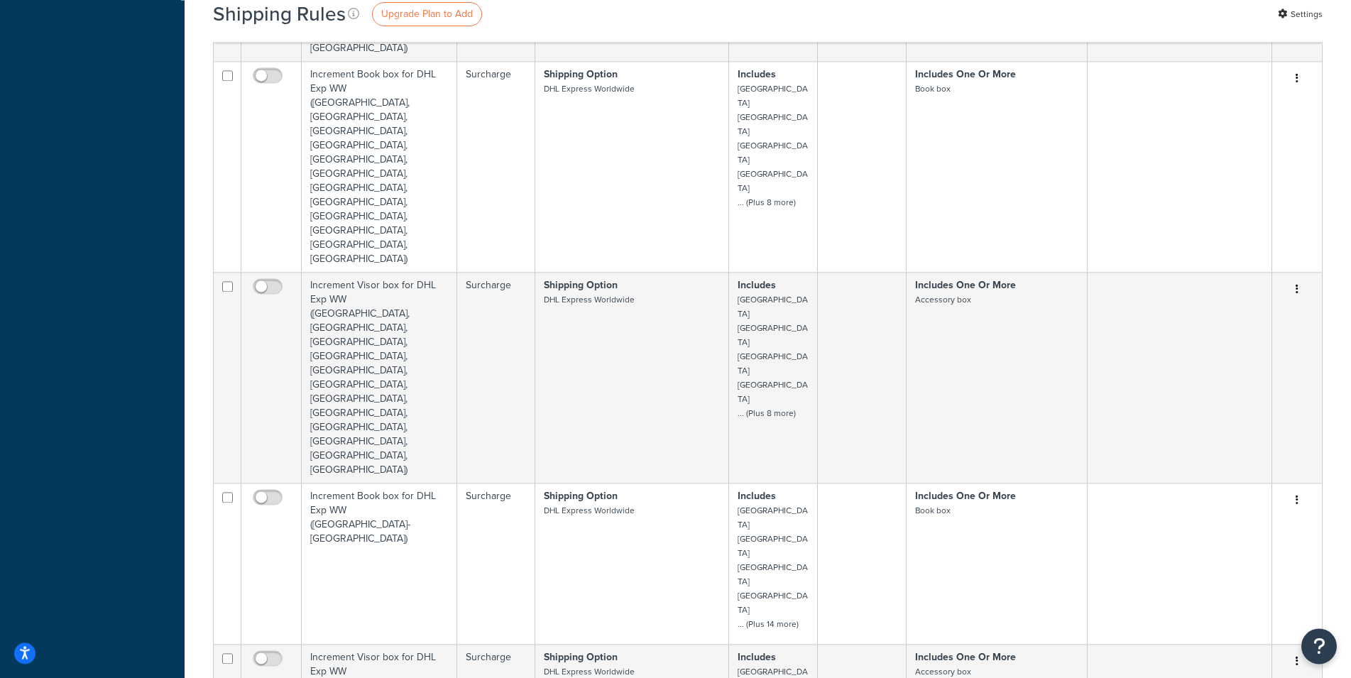
scroll to position [6714, 0]
click at [192, 415] on div "Shipping Rules Upgrade Plan to Add Settings Bulk Actions Duplicate [GEOGRAPHIC_…" at bounding box center [768, 529] width 1167 height 14353
click at [195, 417] on div "Shipping Rules Upgrade Plan to Add Settings Bulk Actions Duplicate [GEOGRAPHIC_…" at bounding box center [768, 529] width 1167 height 14353
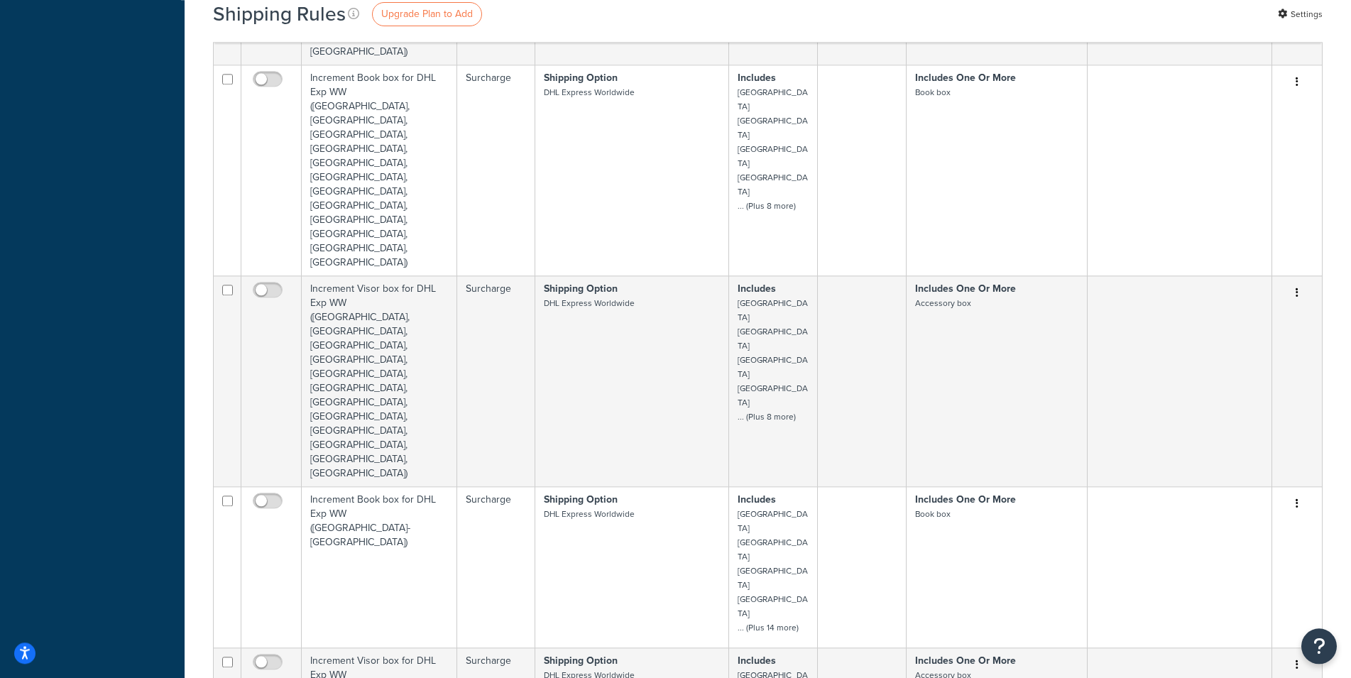
click at [195, 417] on div "Shipping Rules Upgrade Plan to Add Settings Bulk Actions Duplicate [GEOGRAPHIC_…" at bounding box center [768, 529] width 1167 height 14353
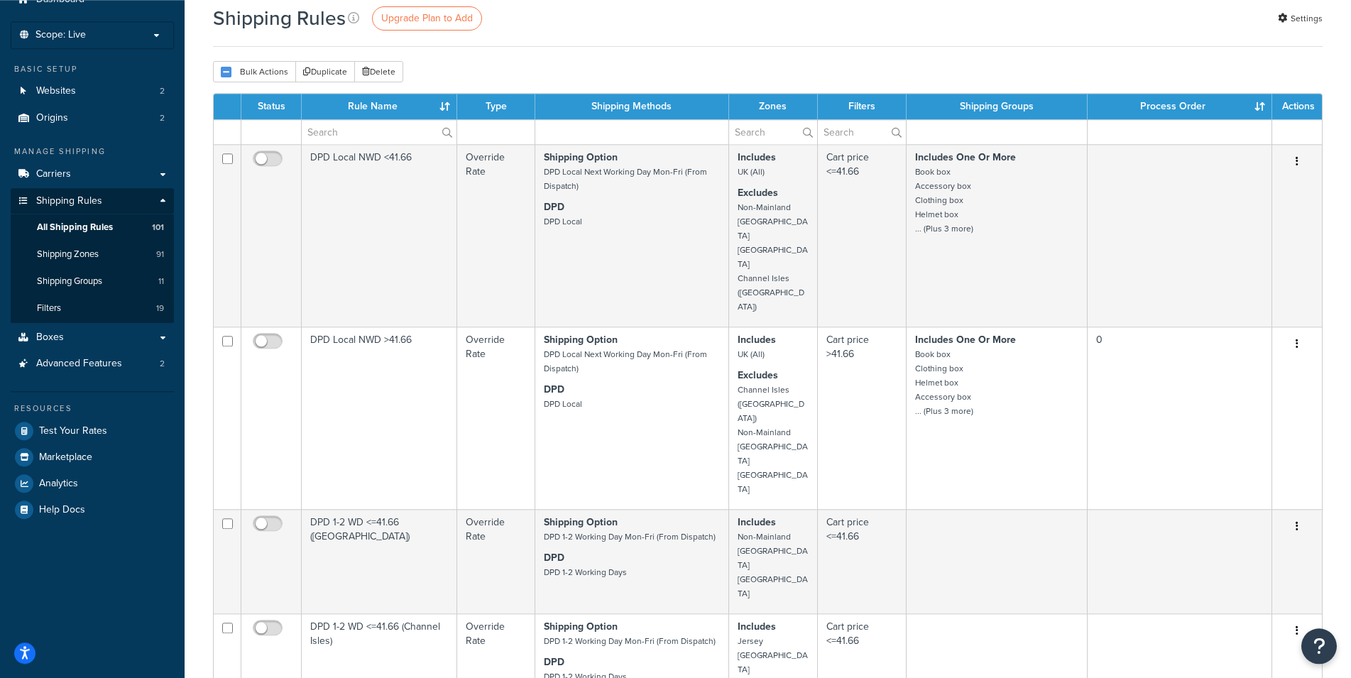
scroll to position [42, 0]
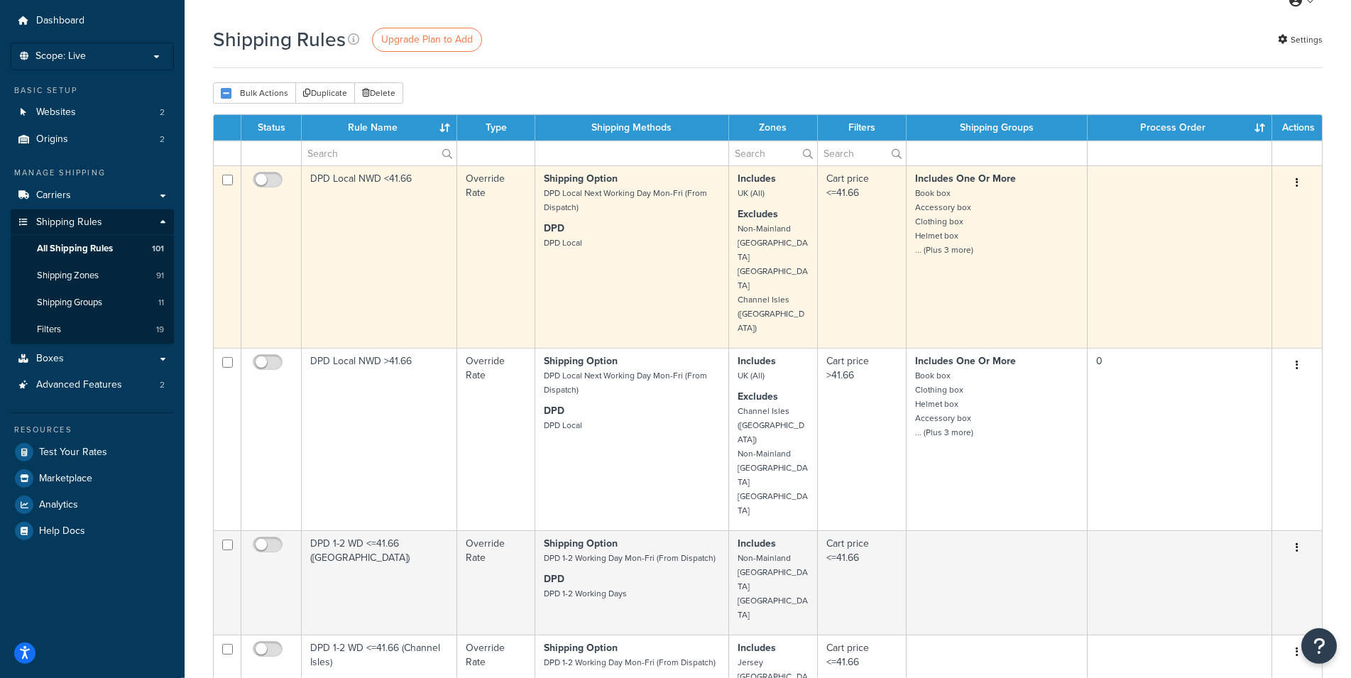
click at [229, 182] on input "checkbox" at bounding box center [227, 180] width 11 height 11
checkbox input "true"
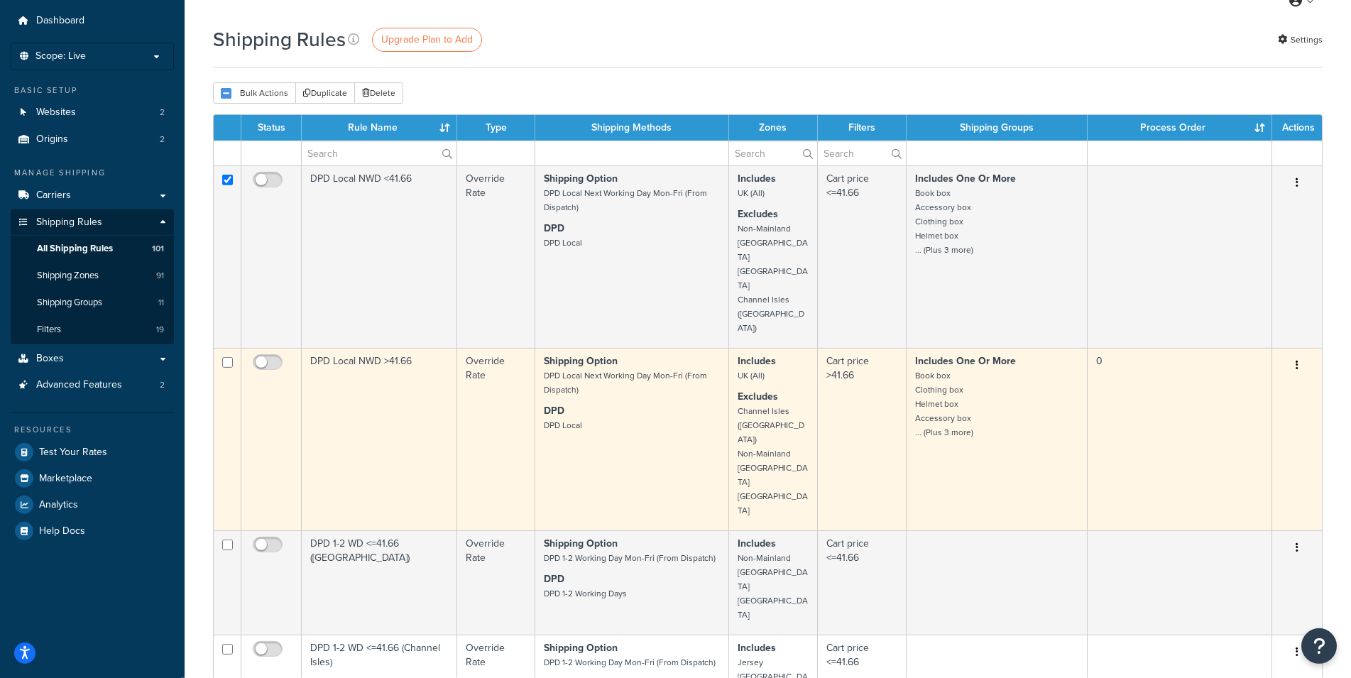
click at [229, 357] on input "checkbox" at bounding box center [227, 362] width 11 height 11
checkbox input "true"
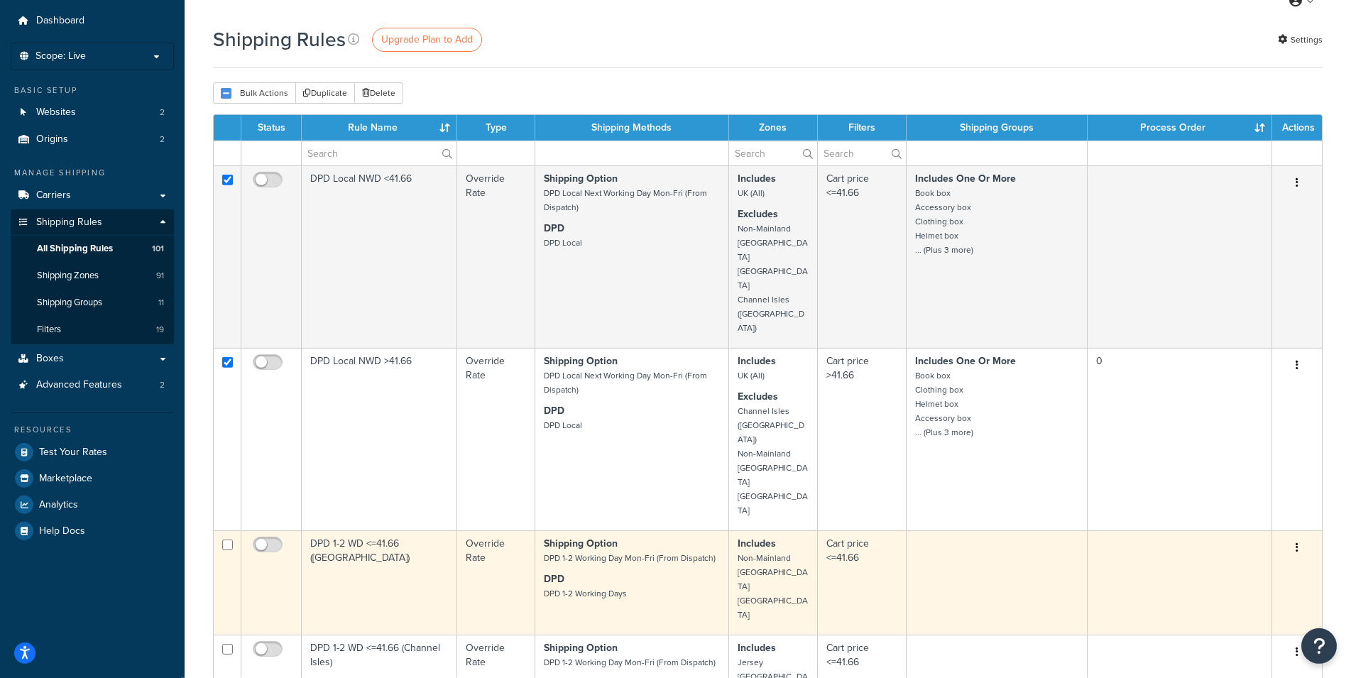
click at [227, 540] on input "checkbox" at bounding box center [227, 545] width 11 height 11
checkbox input "true"
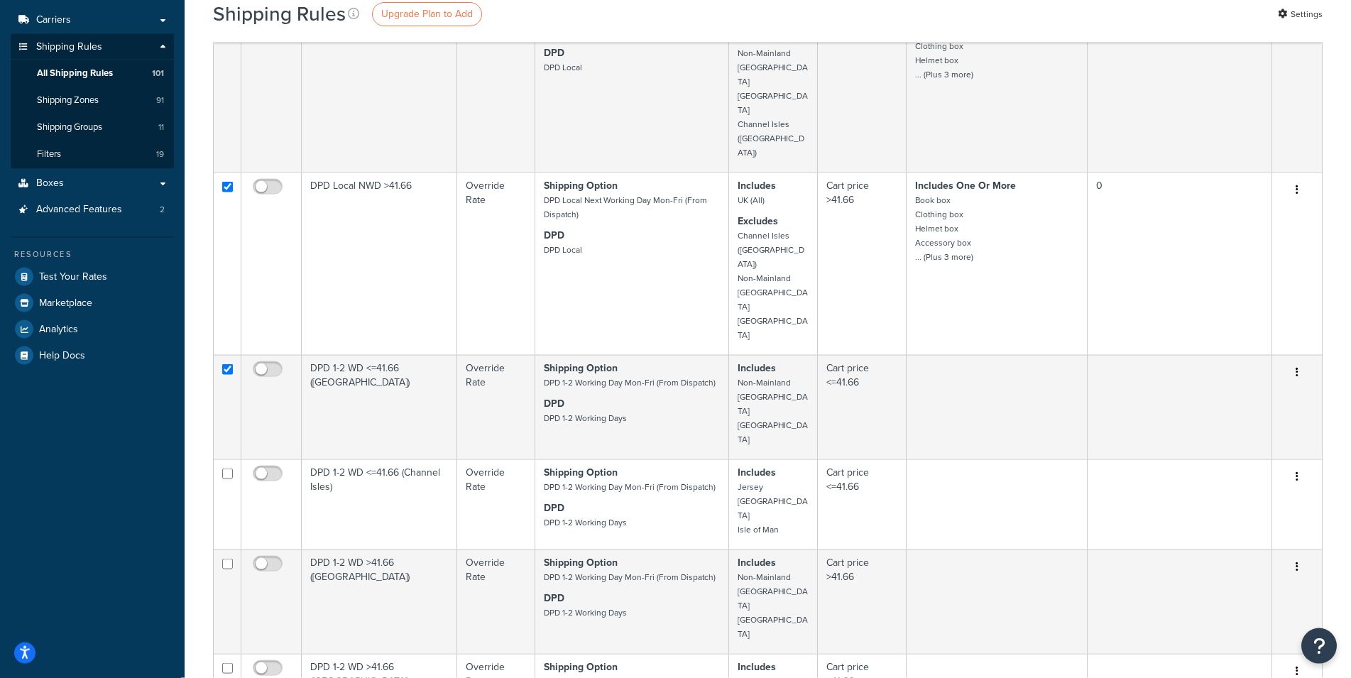
scroll to position [236, 0]
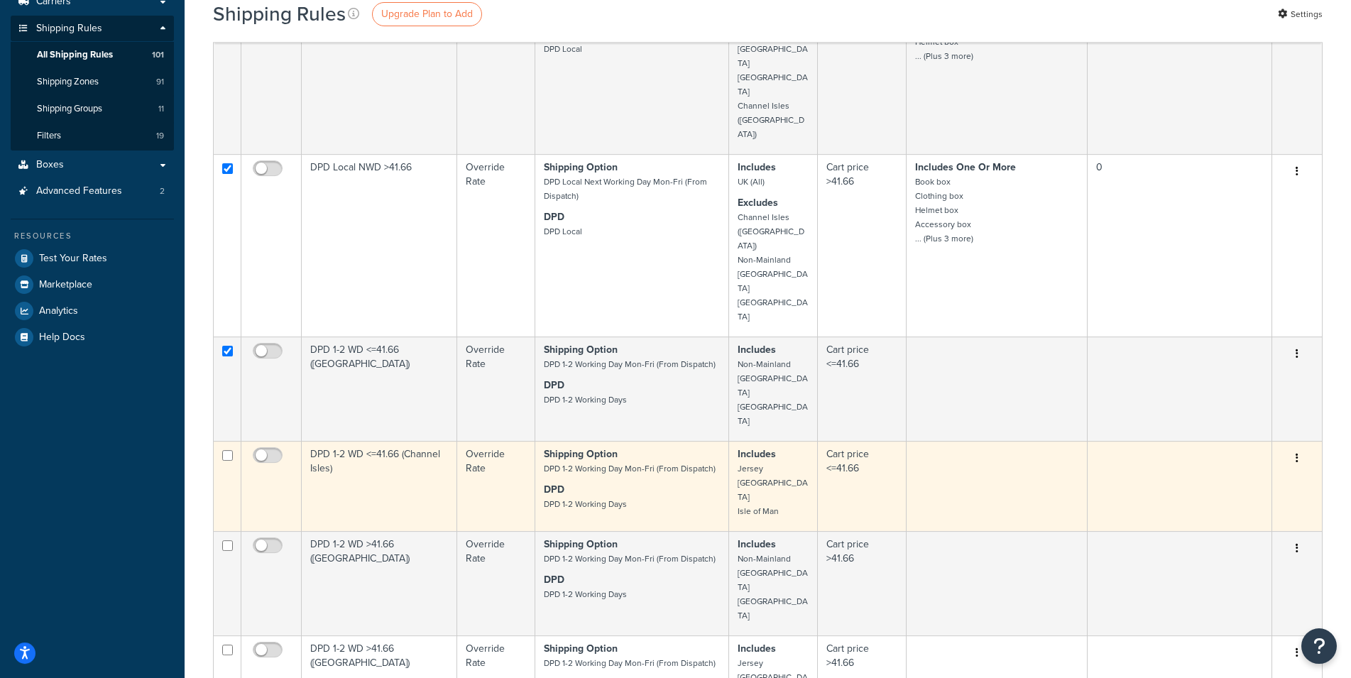
click at [228, 450] on input "checkbox" at bounding box center [227, 455] width 11 height 11
checkbox input "true"
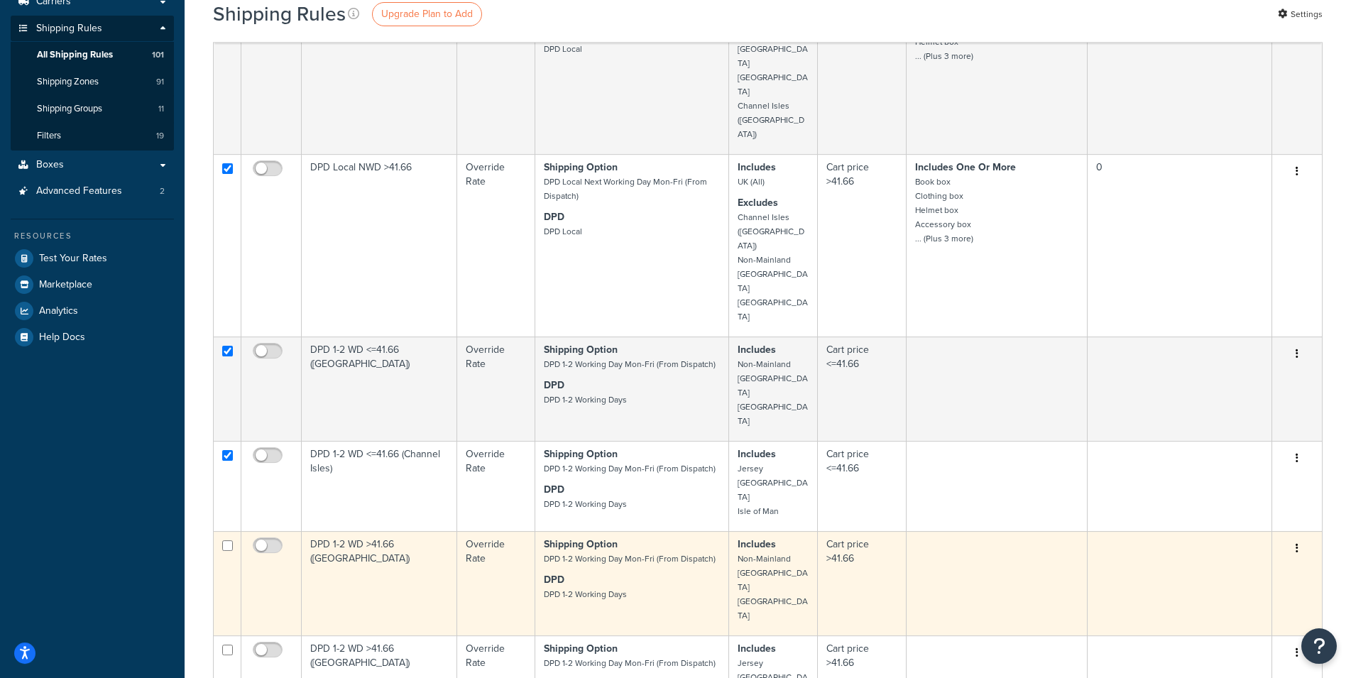
click at [228, 540] on input "checkbox" at bounding box center [227, 545] width 11 height 11
checkbox input "true"
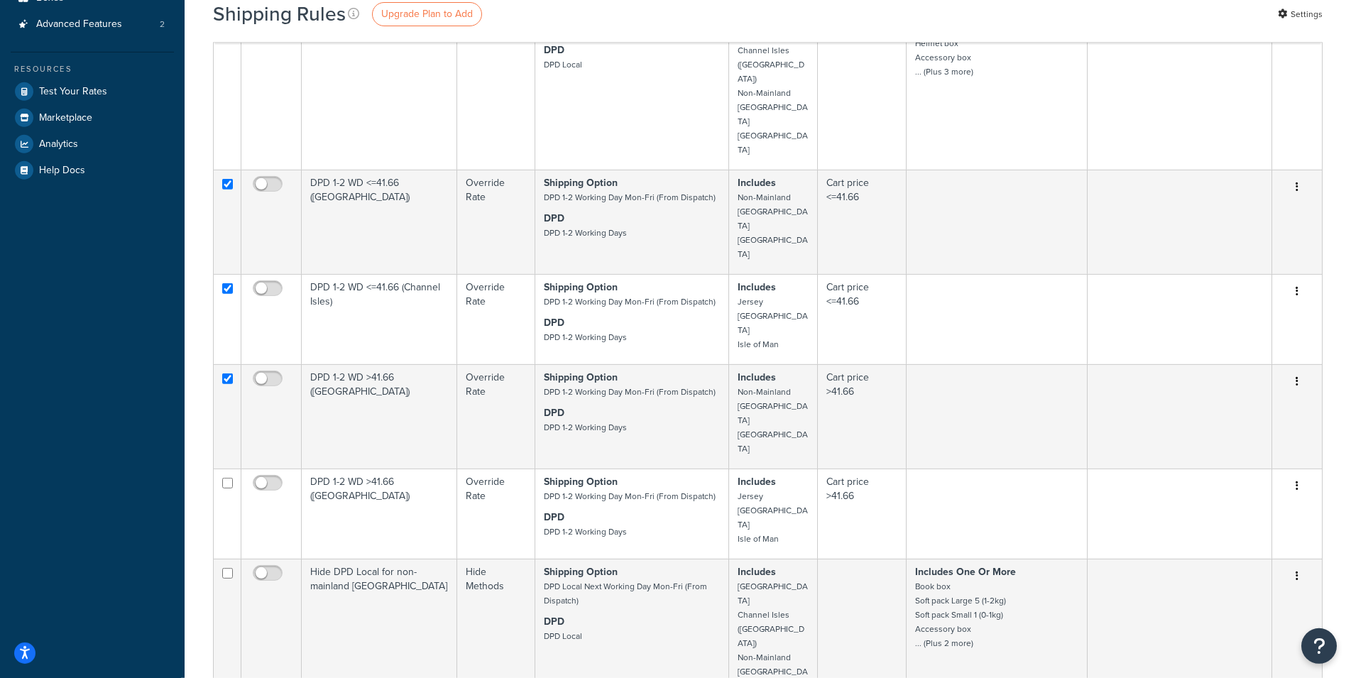
scroll to position [408, 0]
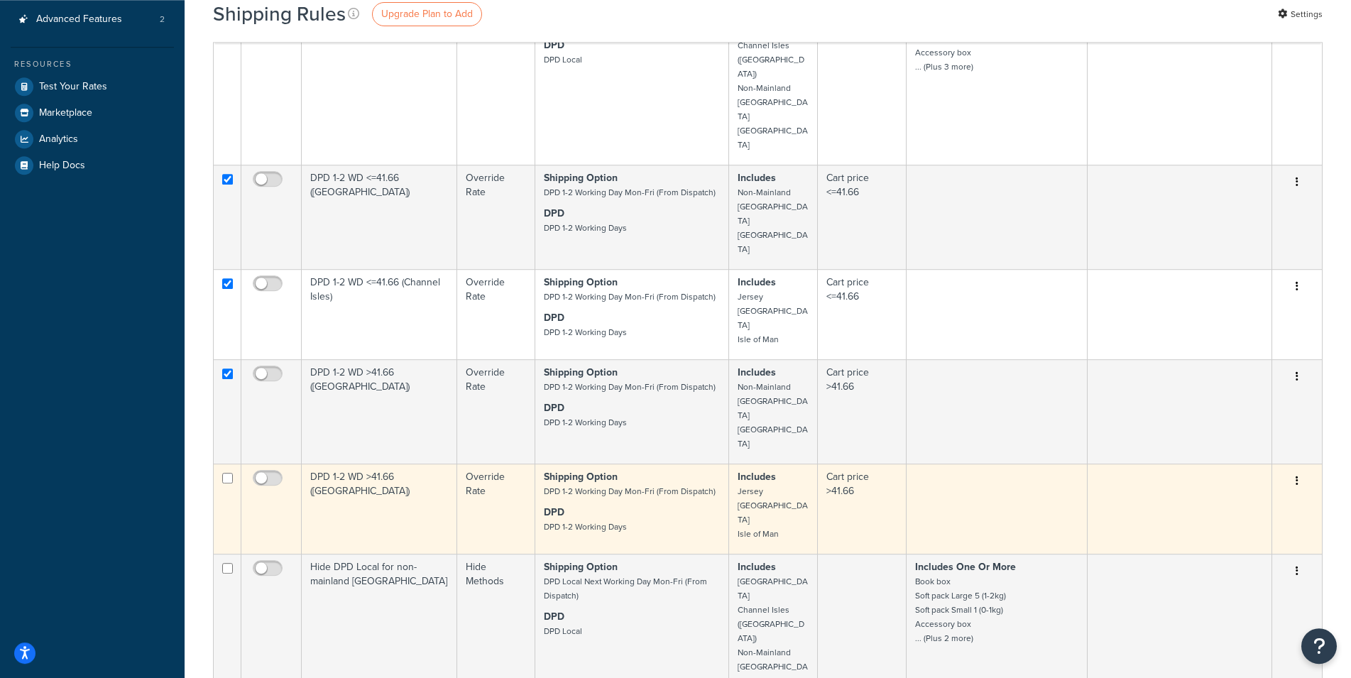
click at [227, 473] on input "checkbox" at bounding box center [227, 478] width 11 height 11
checkbox input "true"
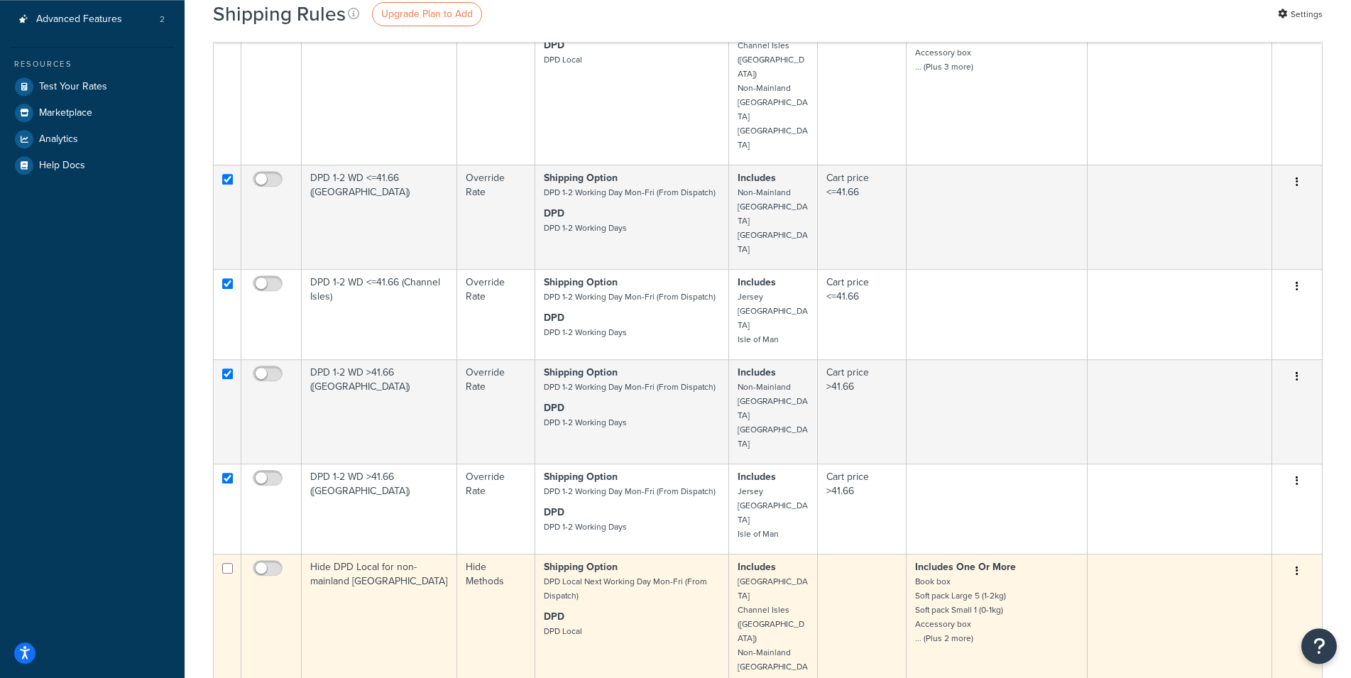
click at [227, 563] on input "checkbox" at bounding box center [227, 568] width 11 height 11
checkbox input "true"
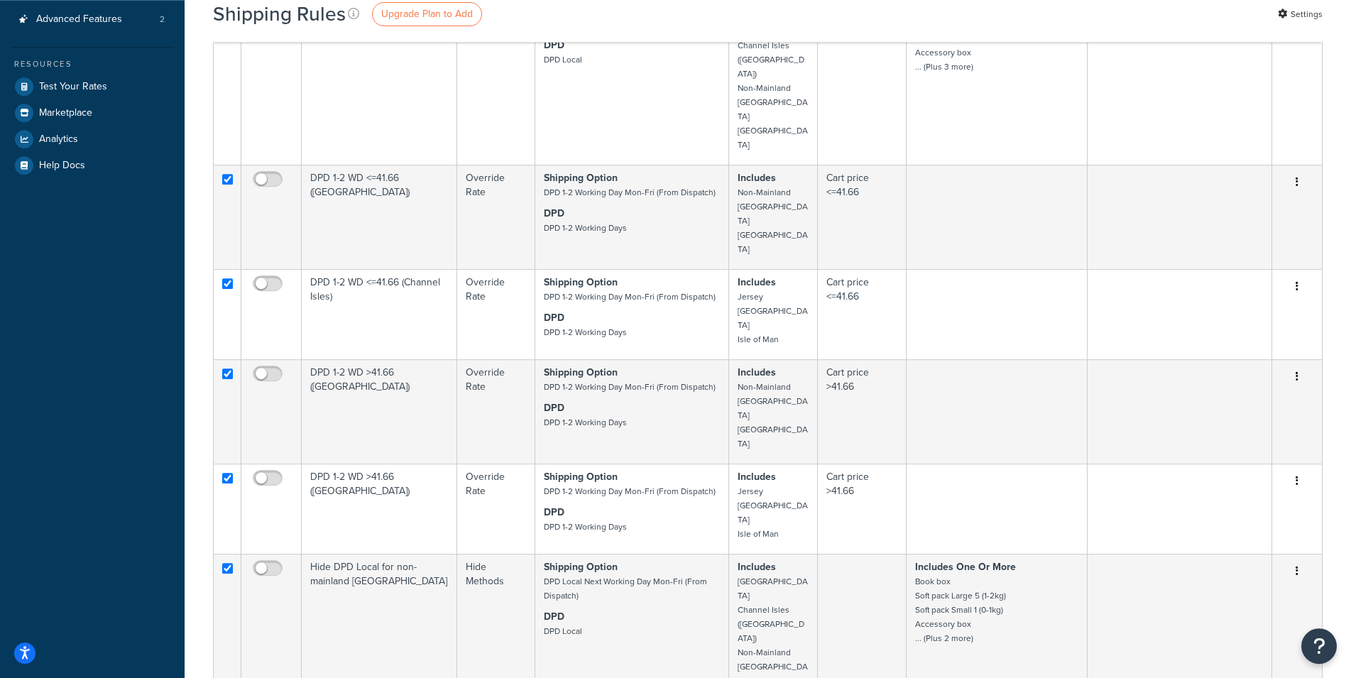
checkbox input "true"
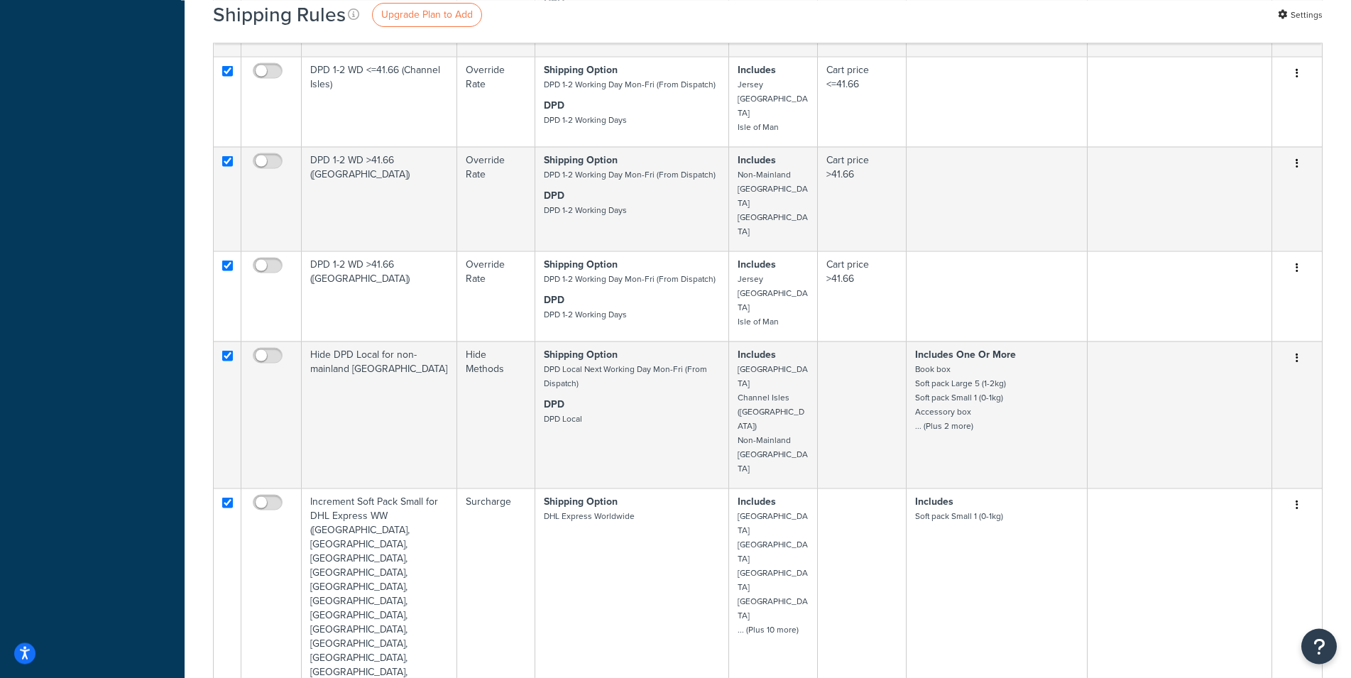
scroll to position [666, 0]
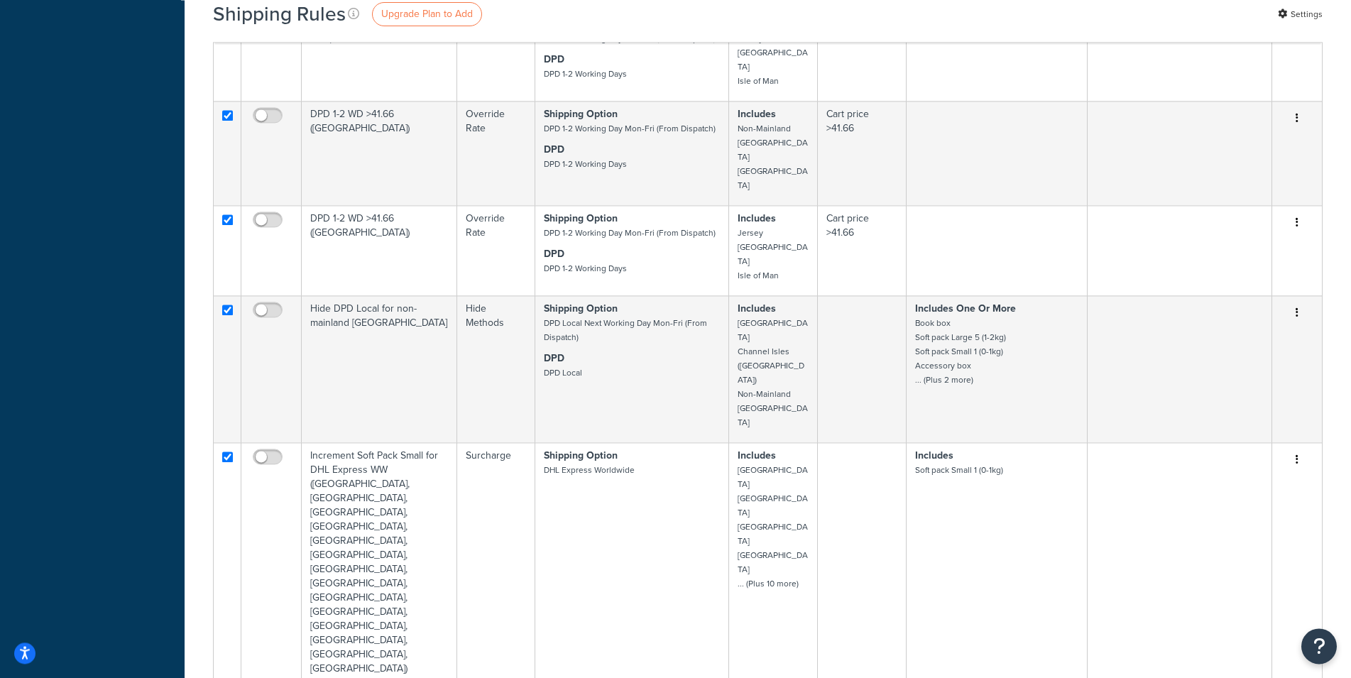
checkbox input "true"
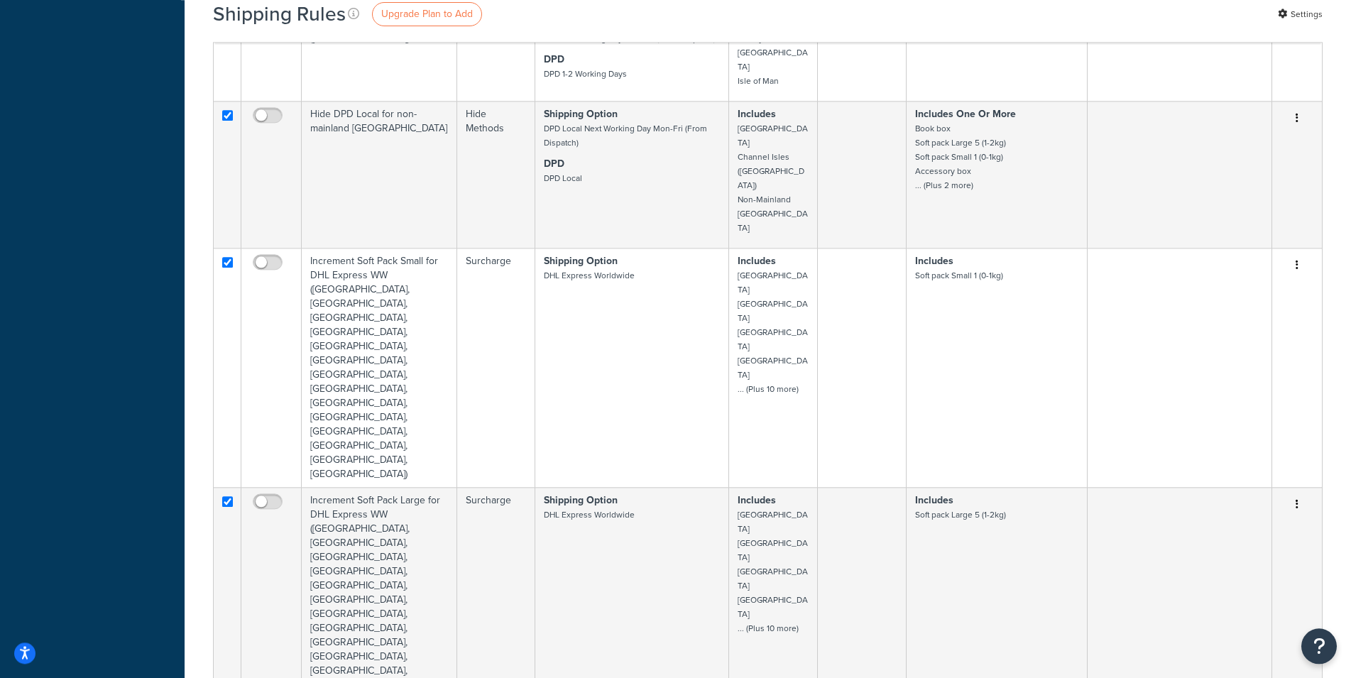
scroll to position [892, 0]
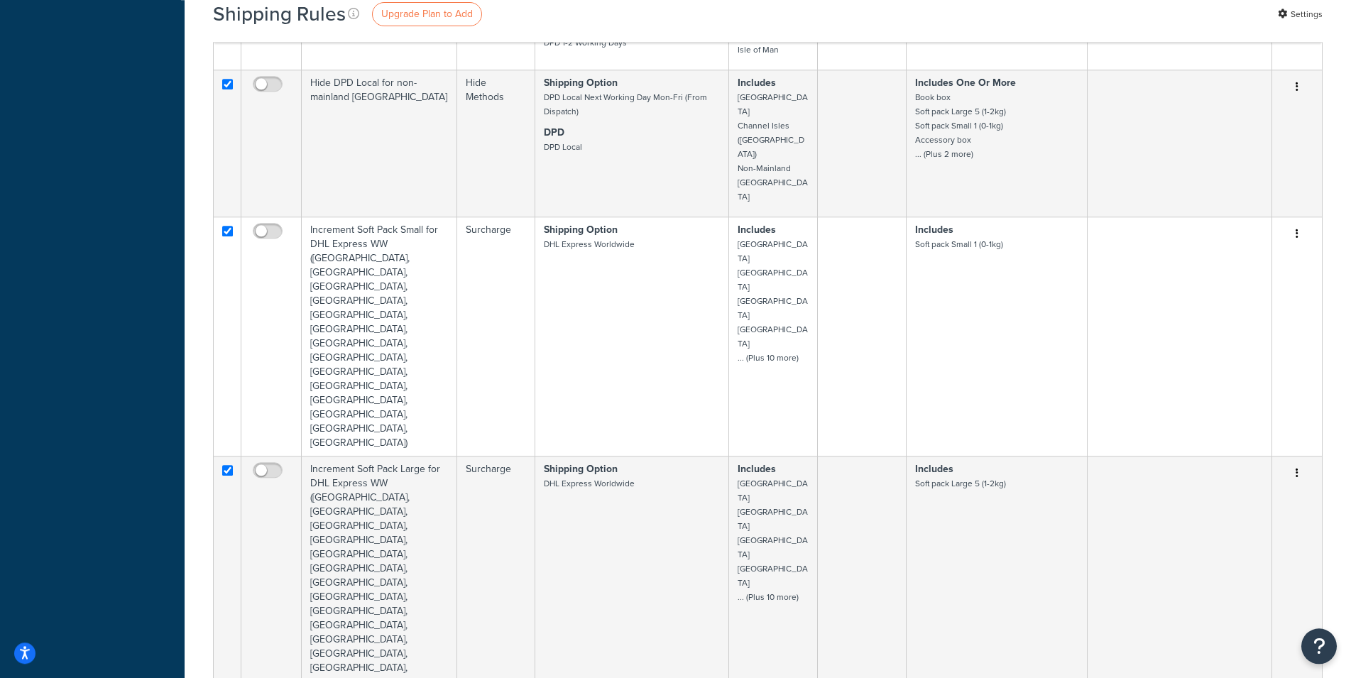
drag, startPoint x: 227, startPoint y: 302, endPoint x: 224, endPoint y: 314, distance: 11.9
checkbox input "true"
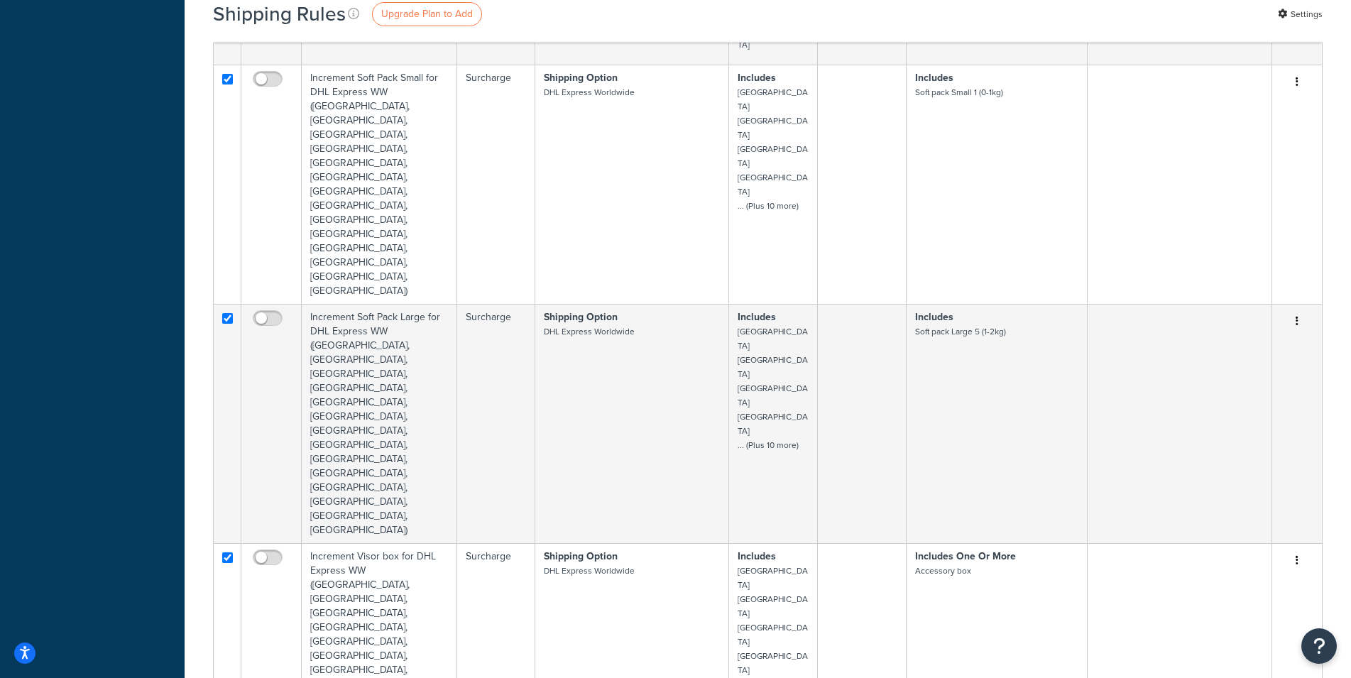
scroll to position [1093, 0]
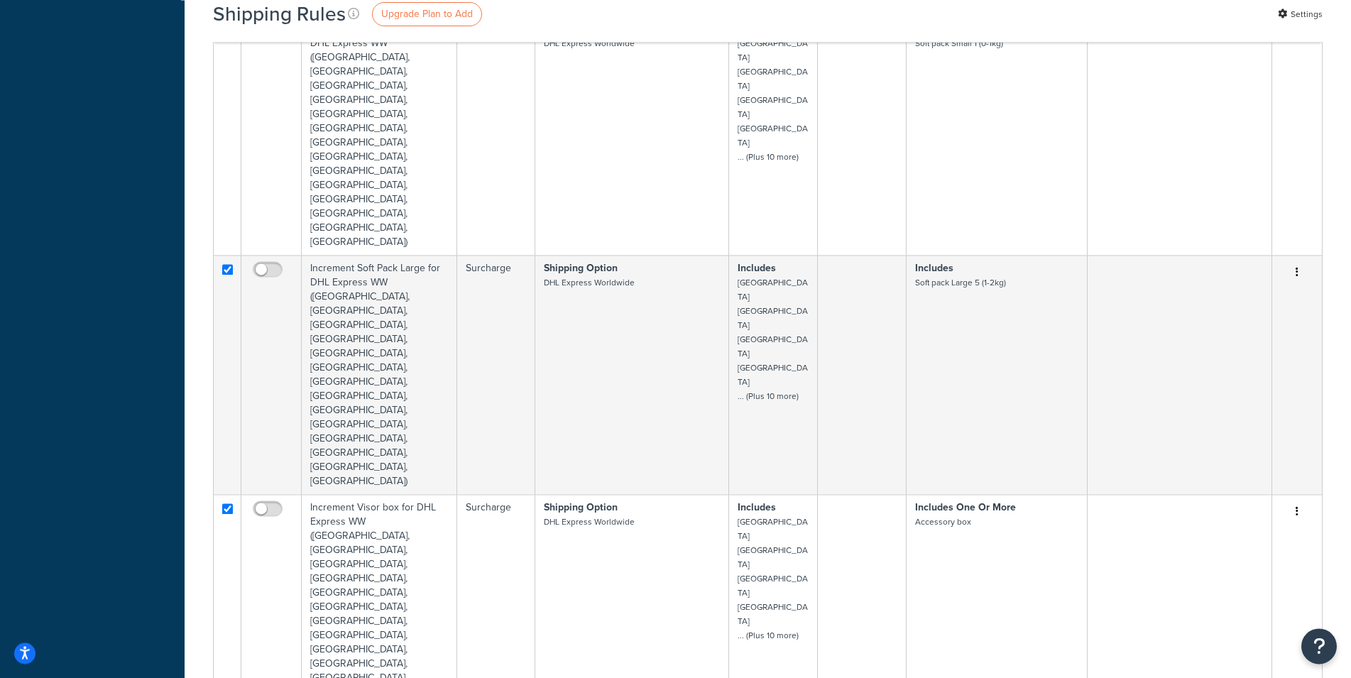
checkbox input "true"
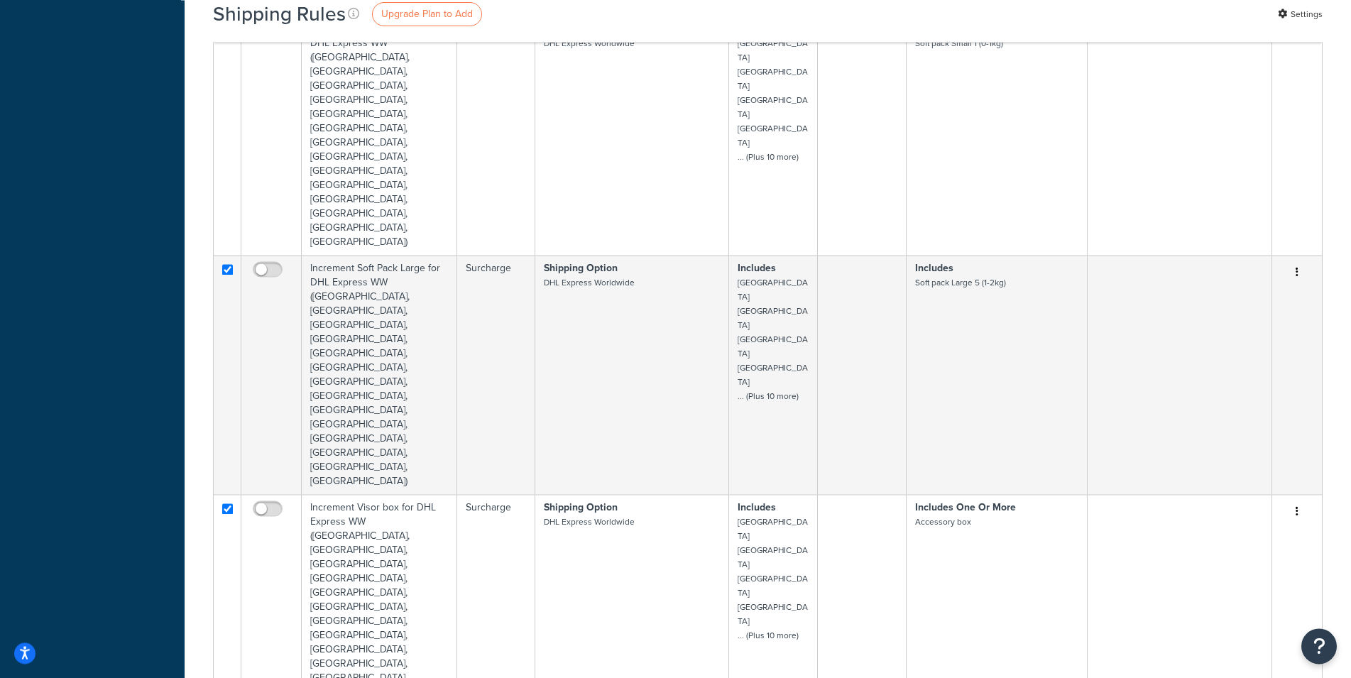
checkbox input "true"
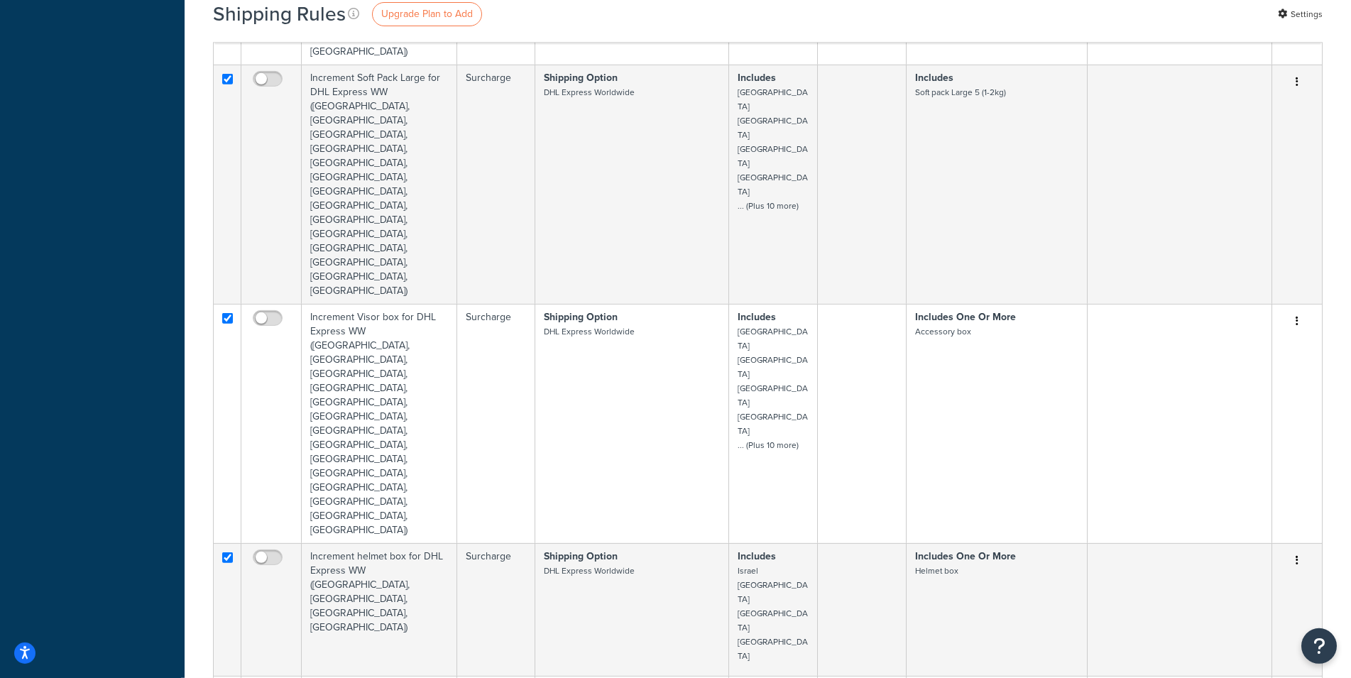
scroll to position [1289, 0]
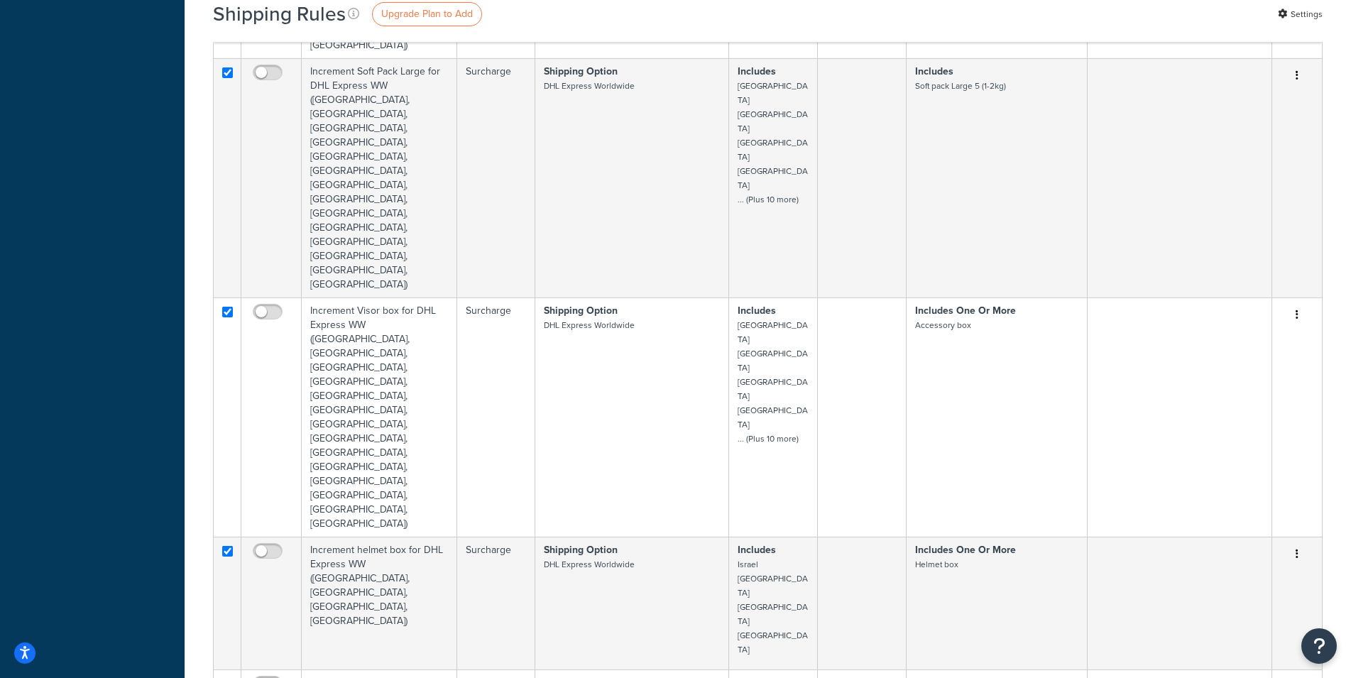
checkbox input "true"
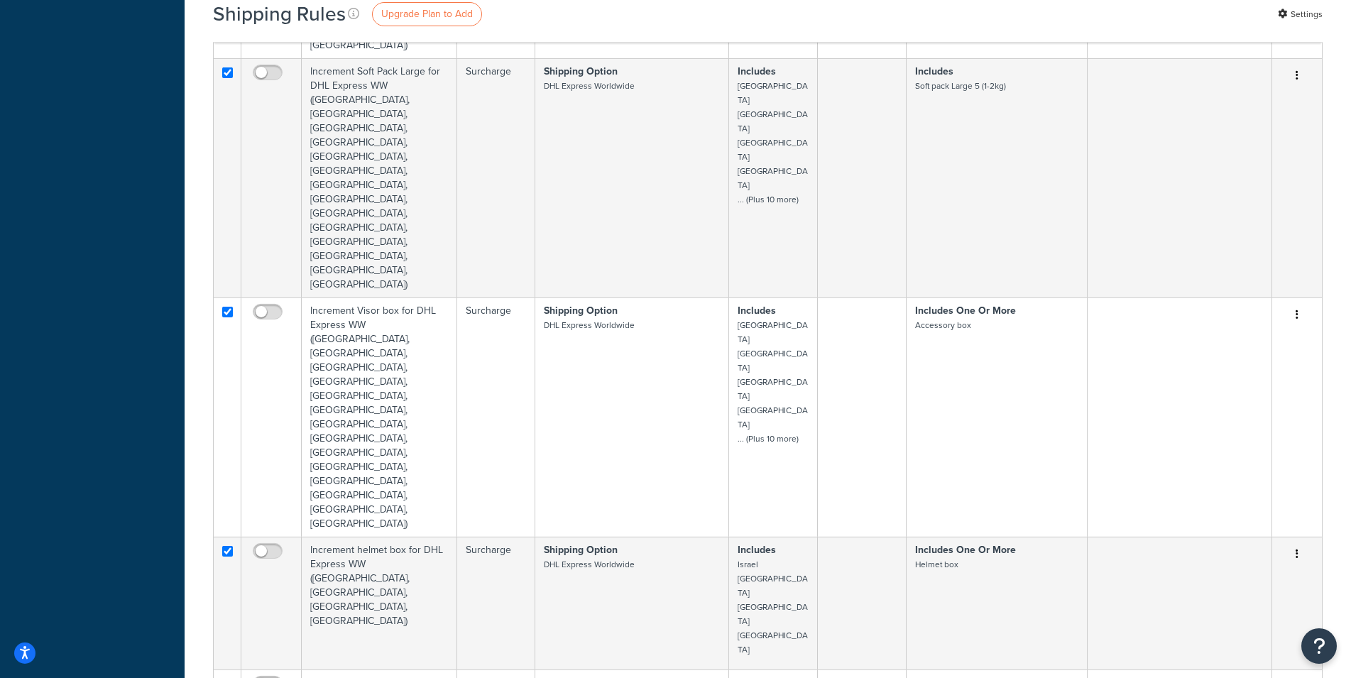
checkbox input "true"
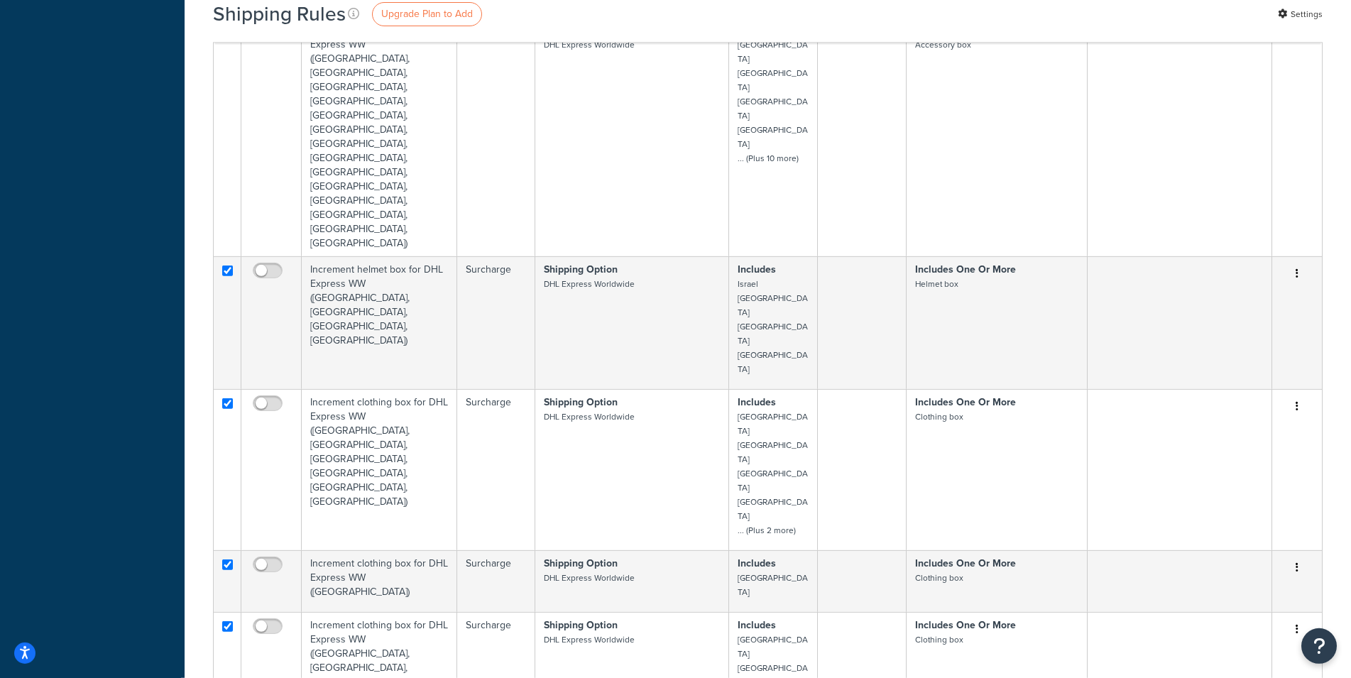
scroll to position [1623, 0]
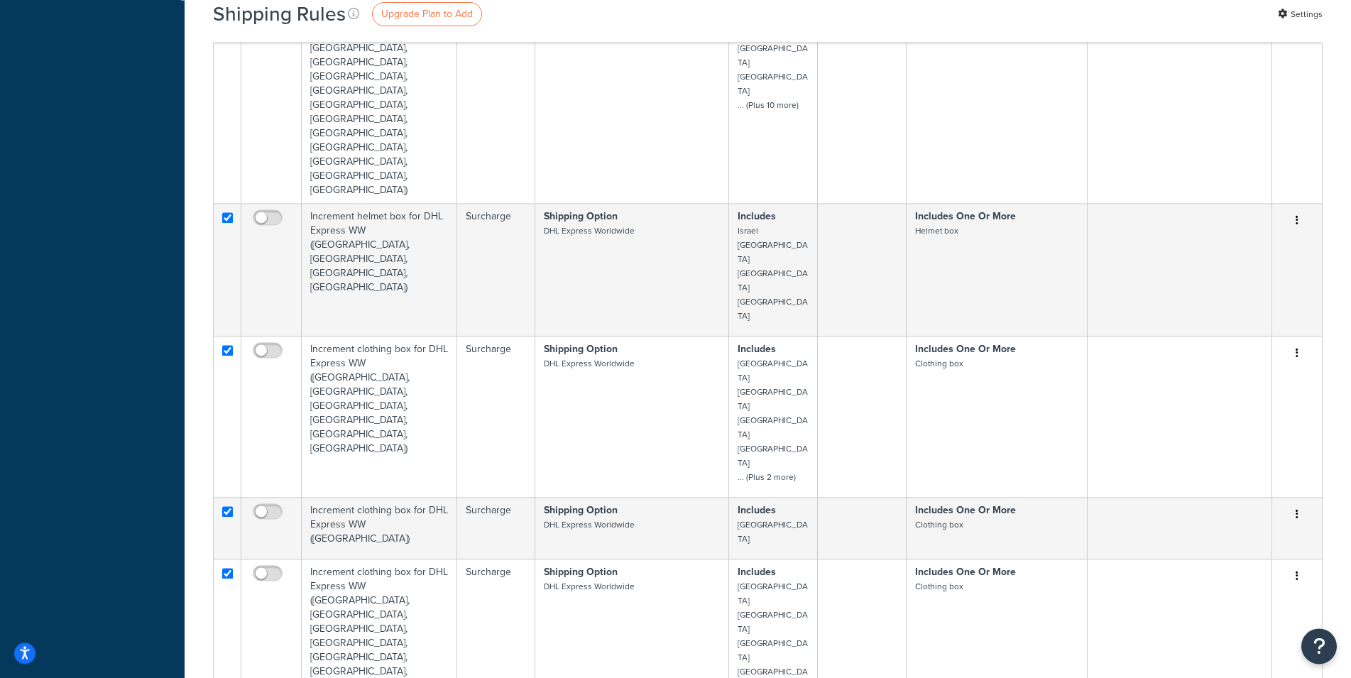
checkbox input "true"
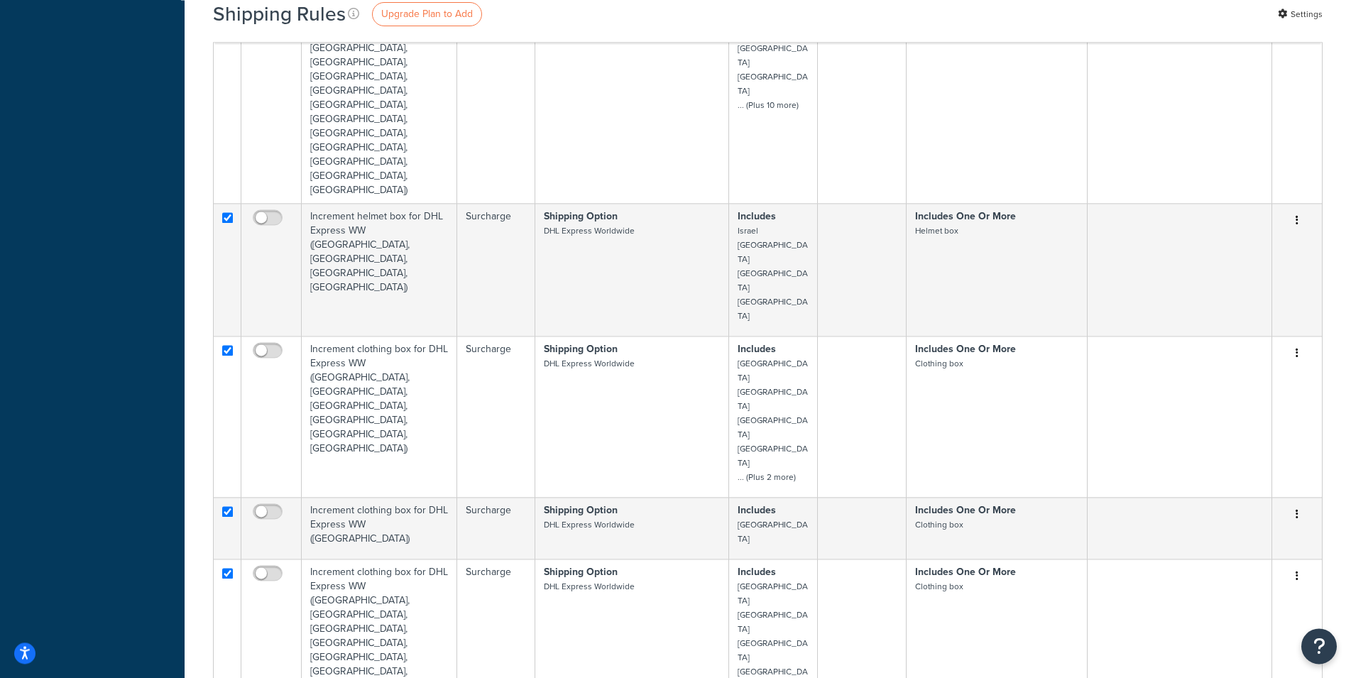
checkbox input "true"
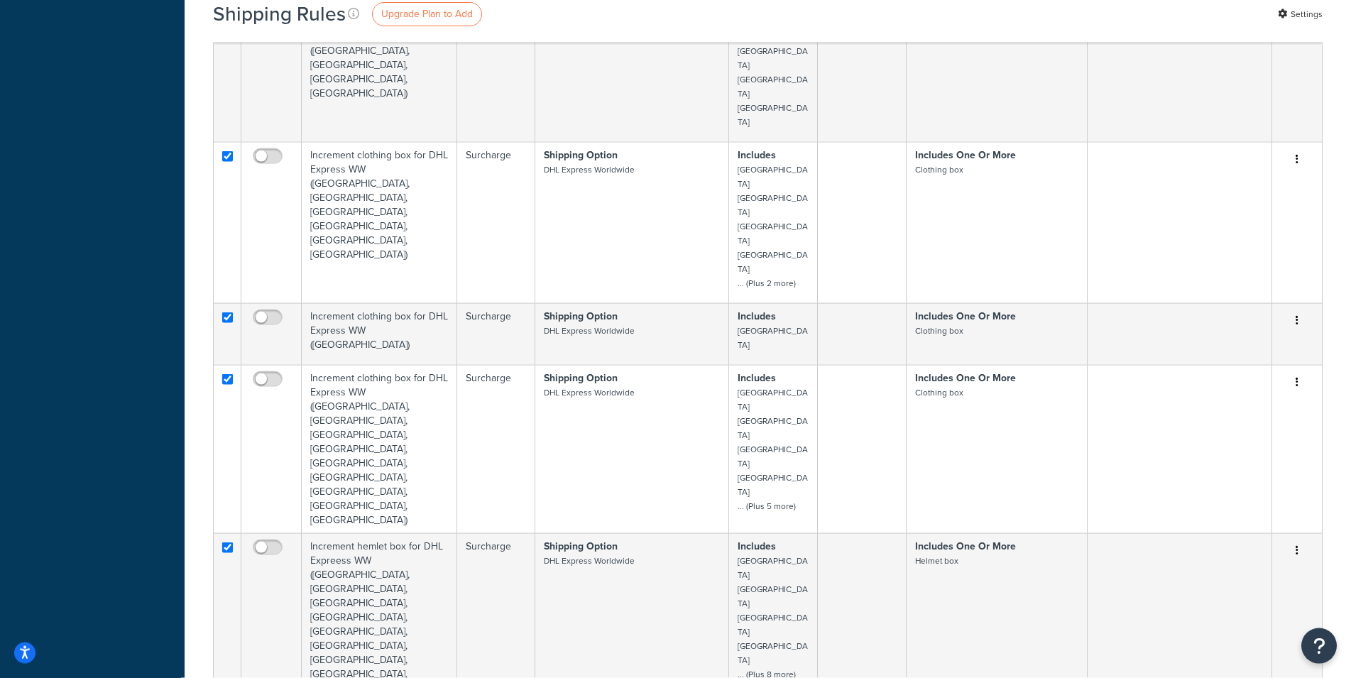
scroll to position [1912, 0]
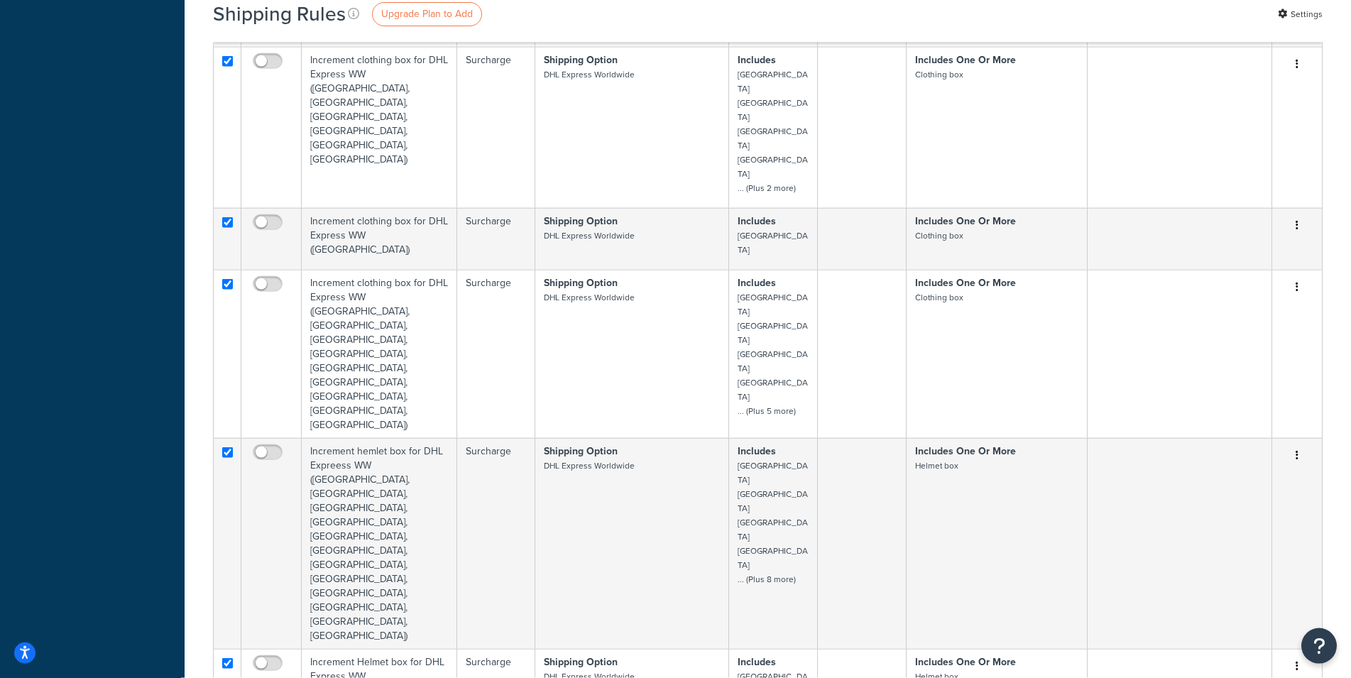
checkbox input "true"
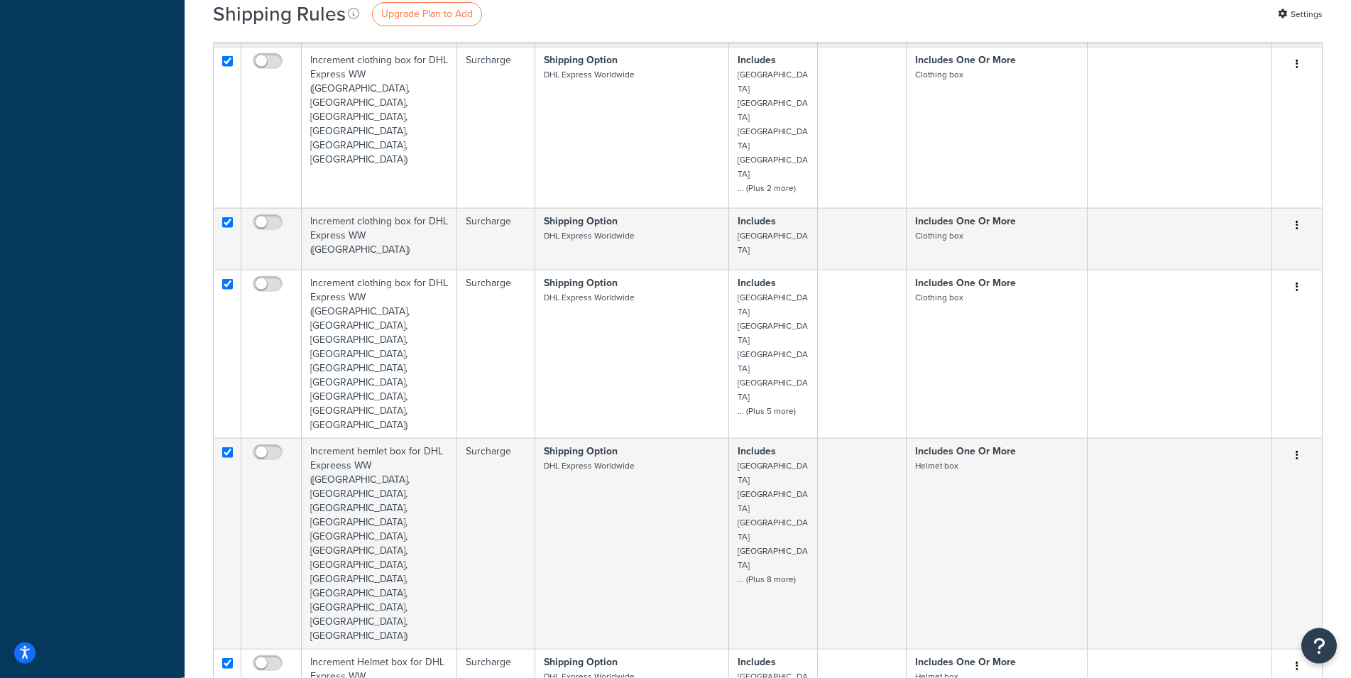
checkbox input "true"
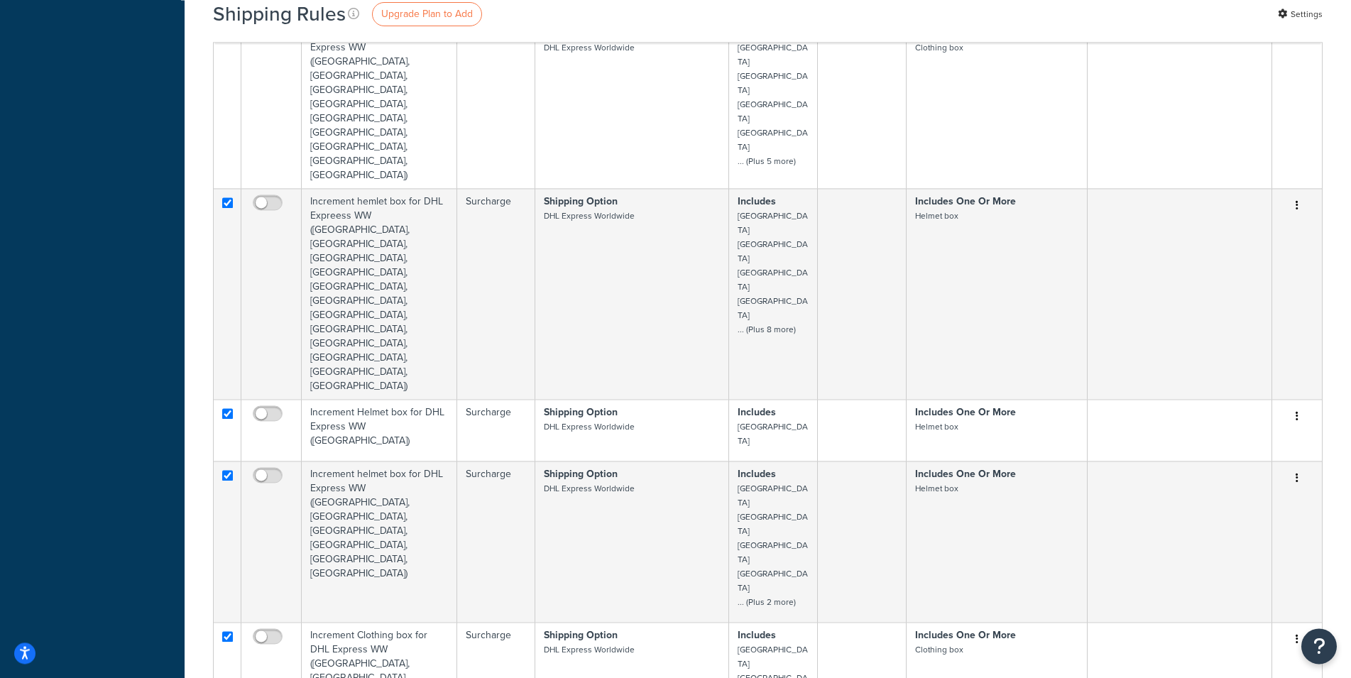
scroll to position [2215, 0]
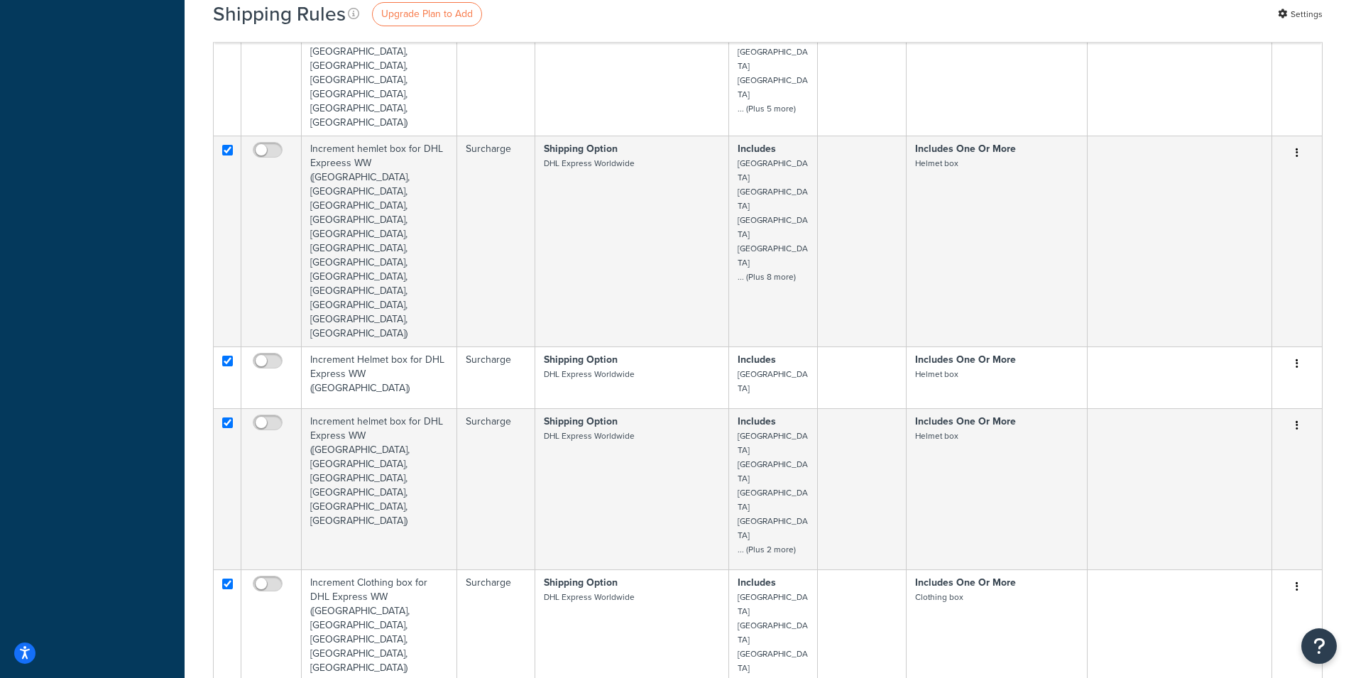
checkbox input "true"
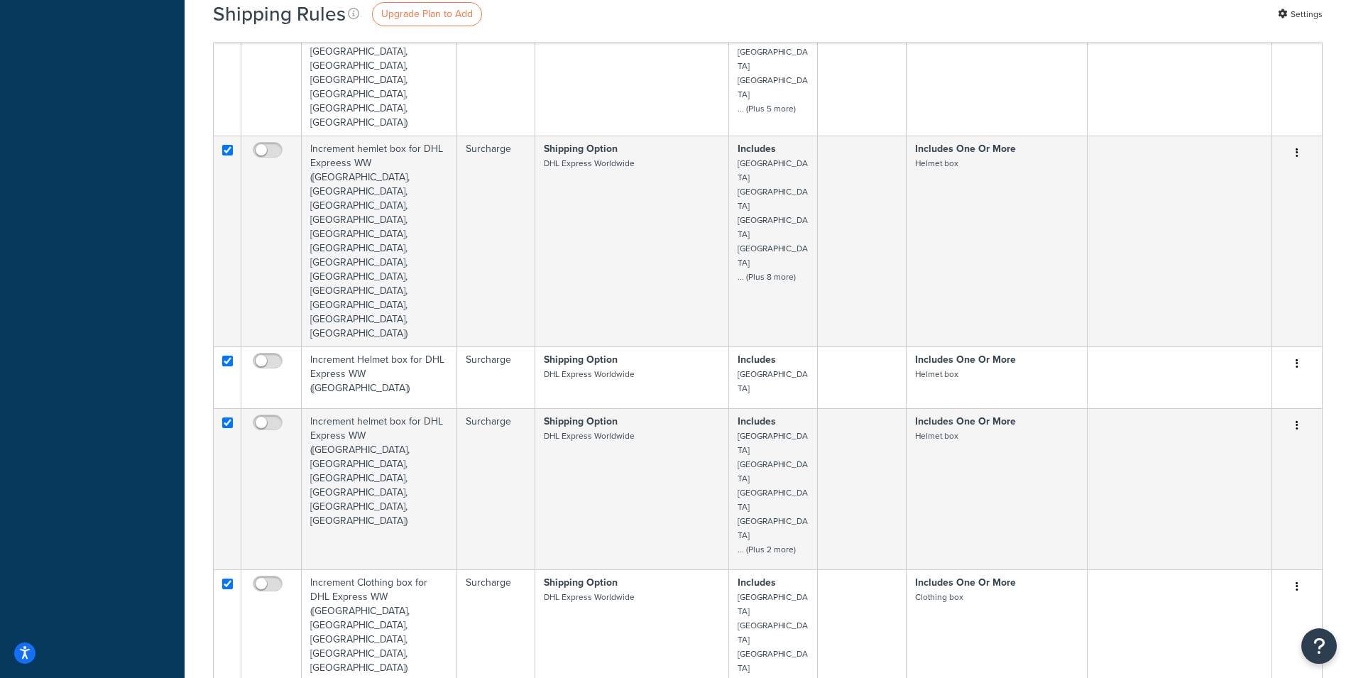
checkbox input "true"
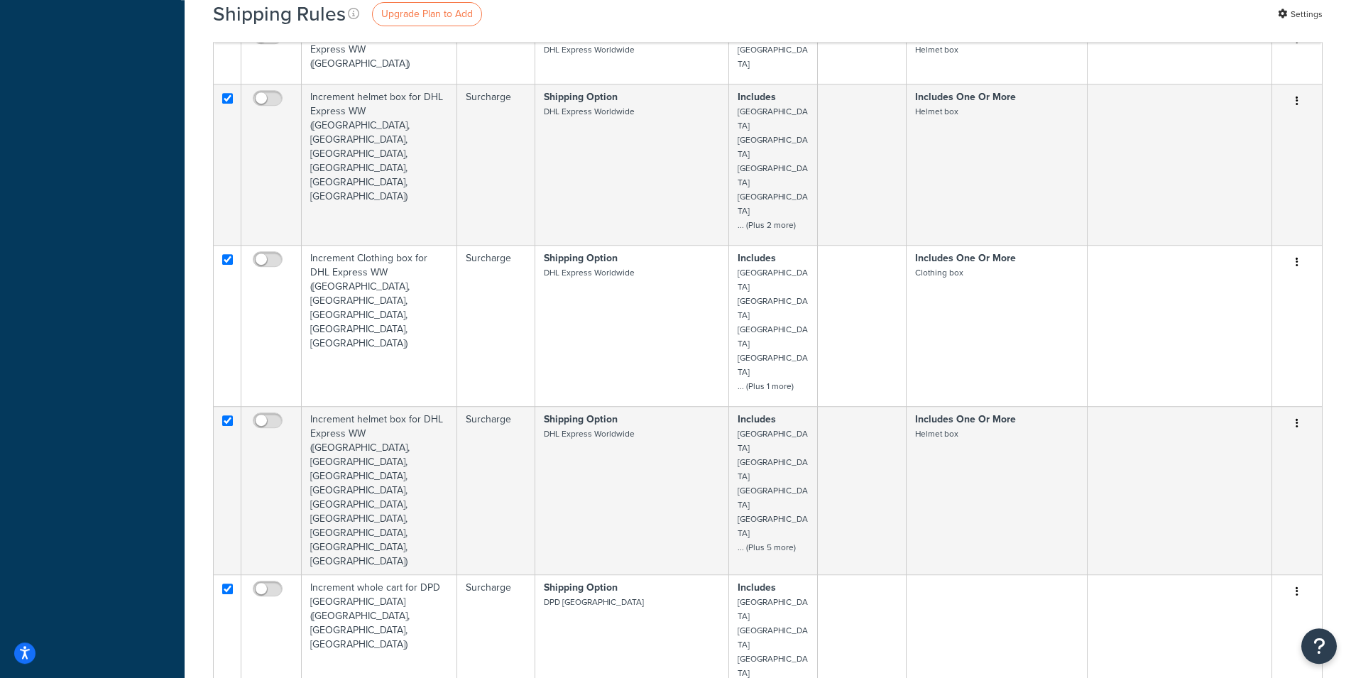
scroll to position [2574, 0]
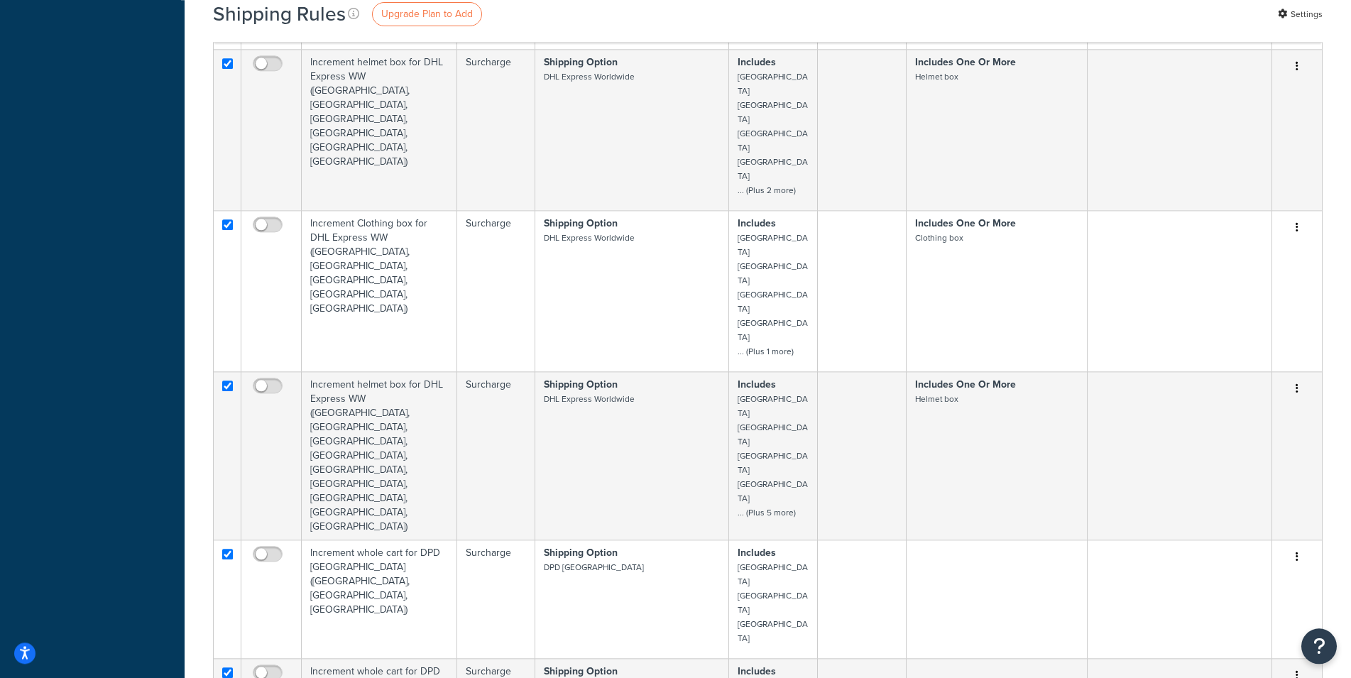
checkbox input "true"
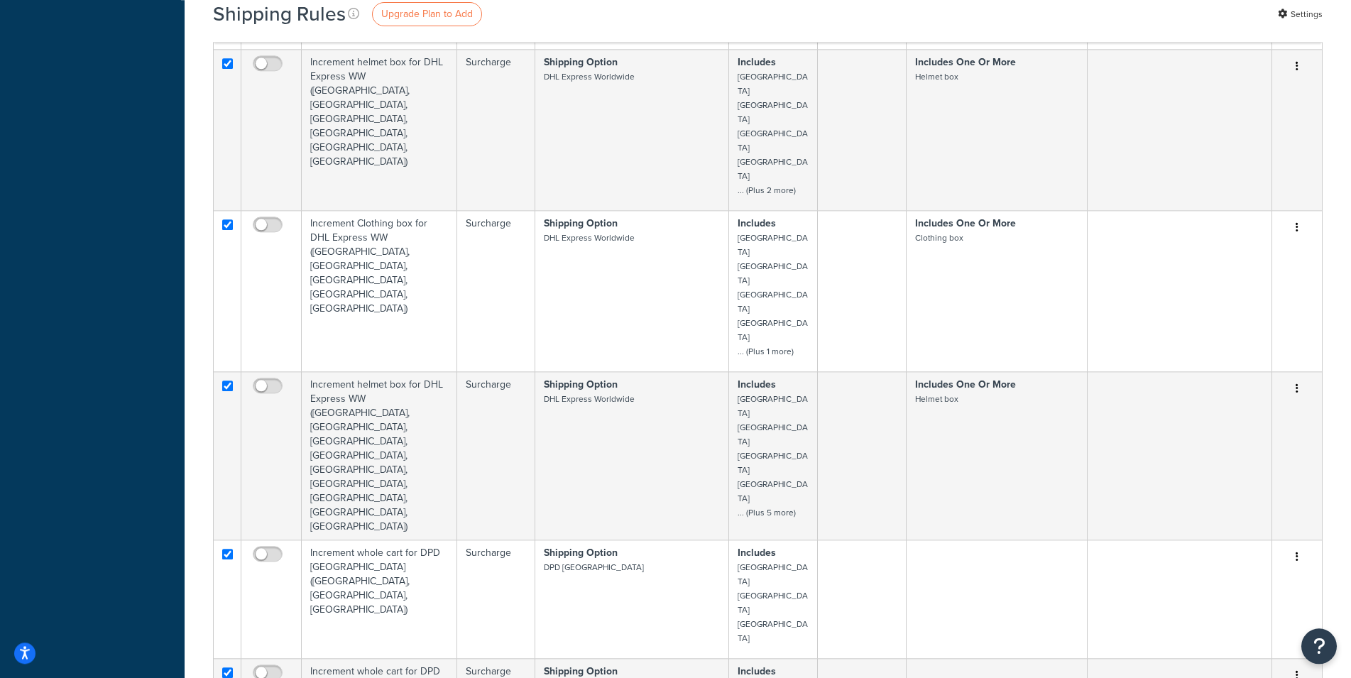
checkbox input "true"
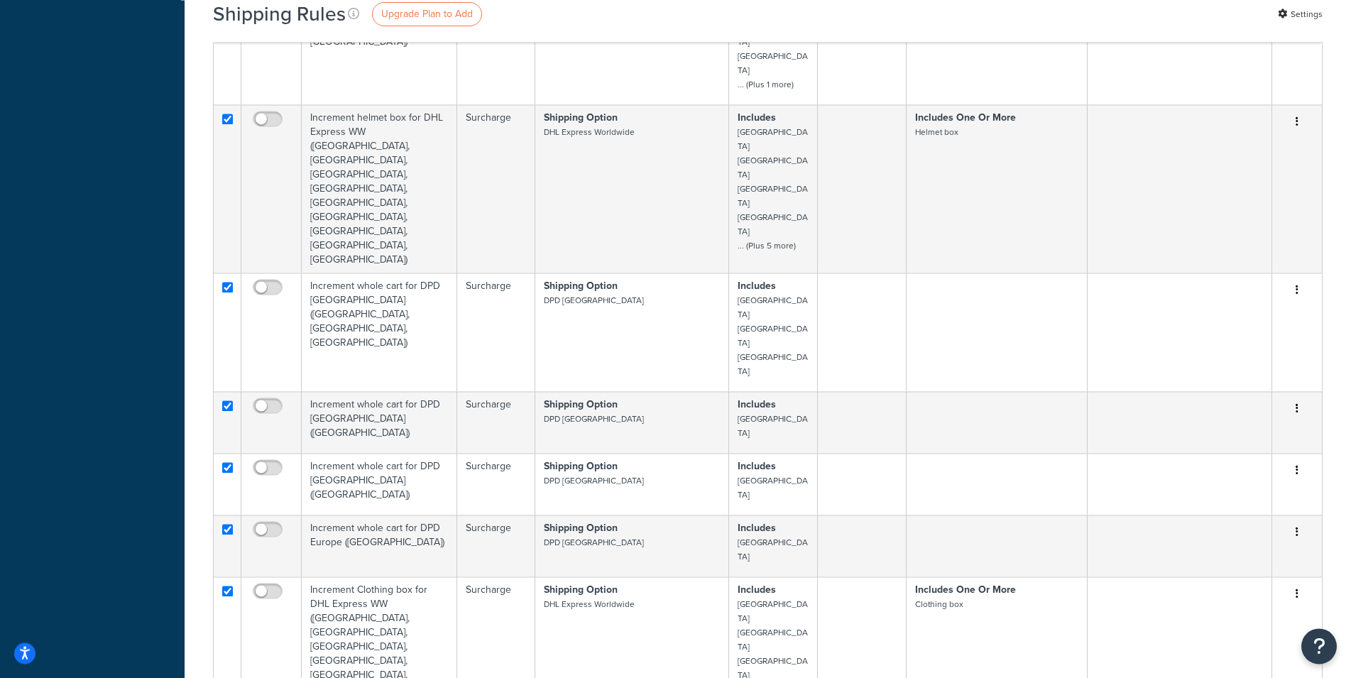
scroll to position [2862, 0]
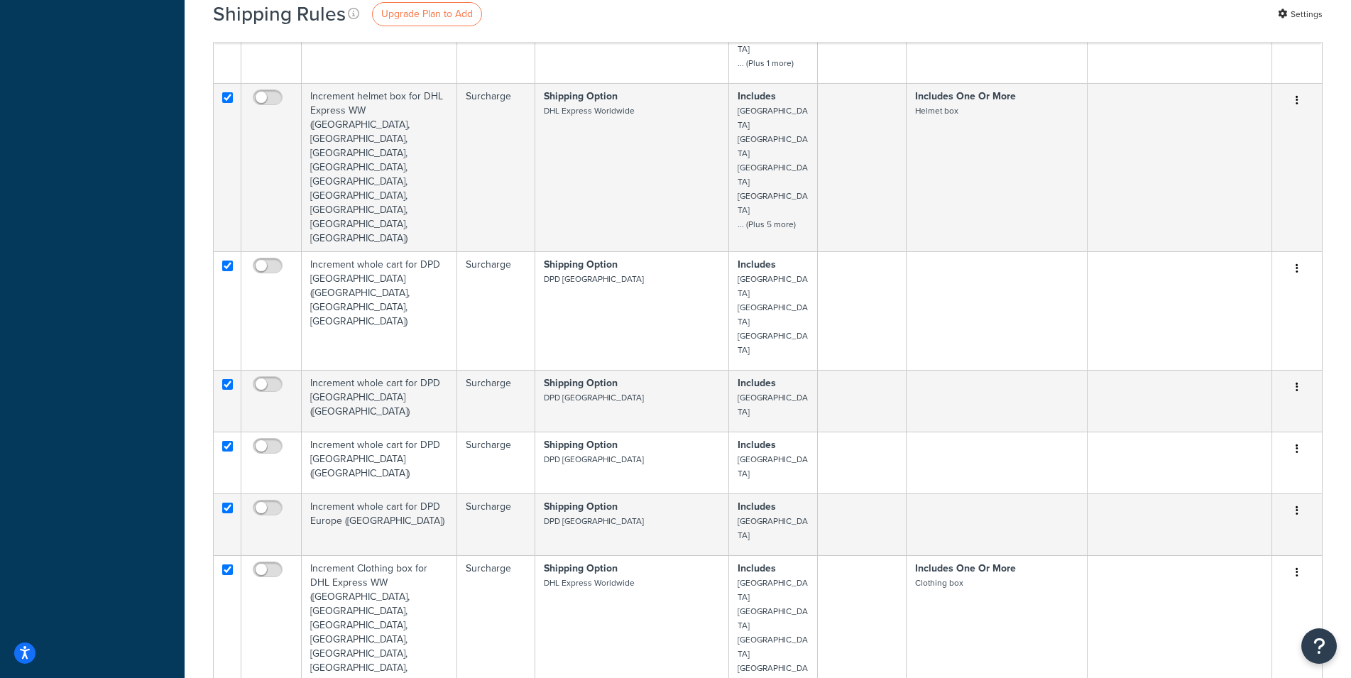
checkbox input "true"
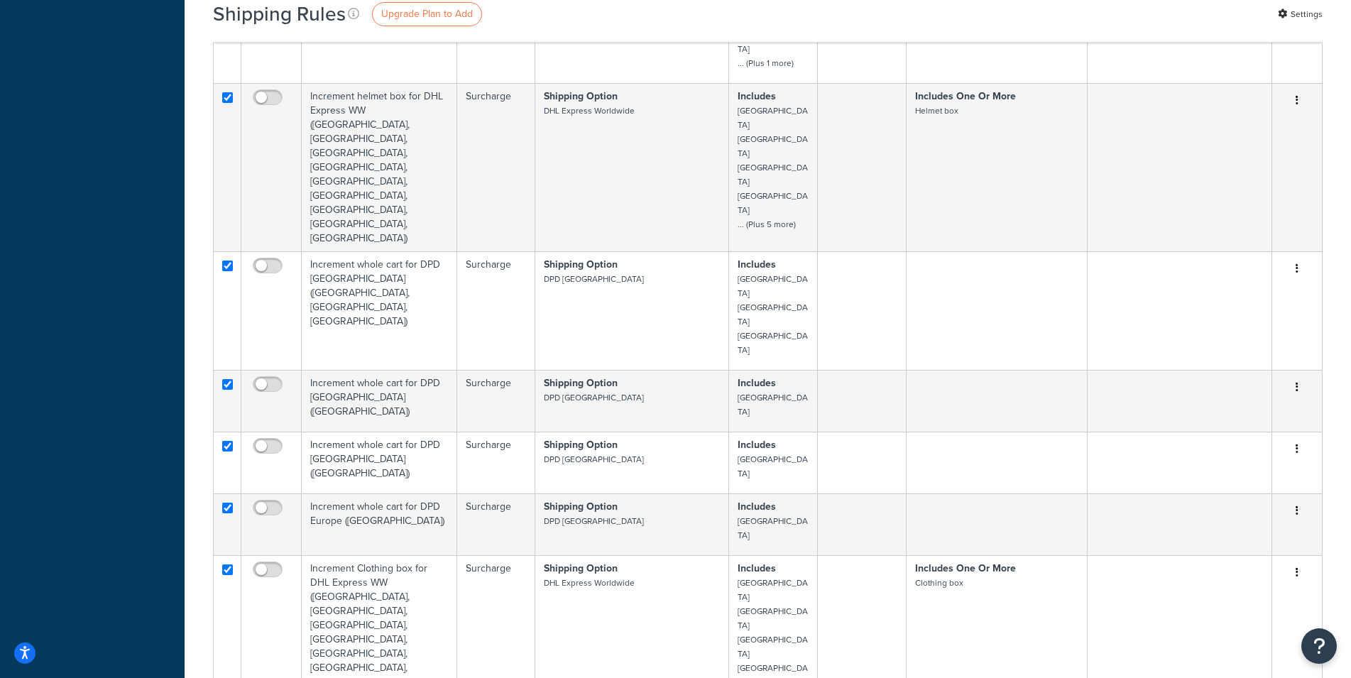
checkbox input "true"
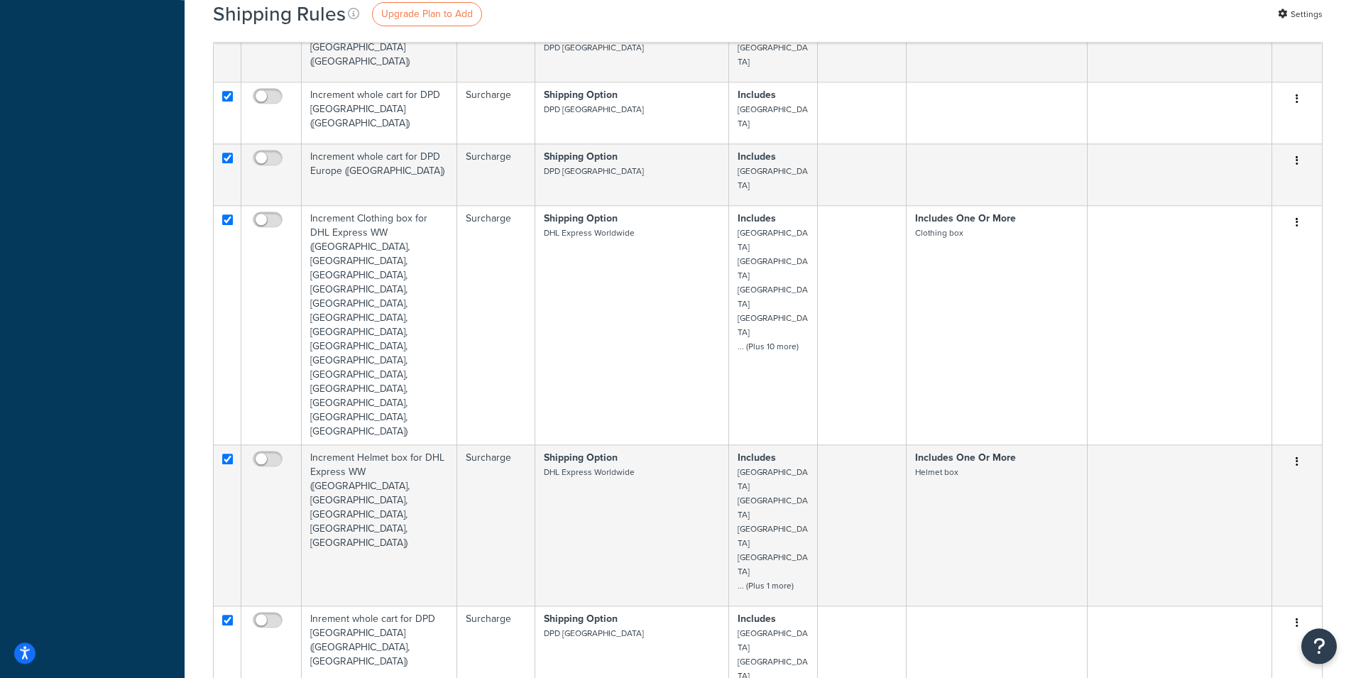
scroll to position [3257, 0]
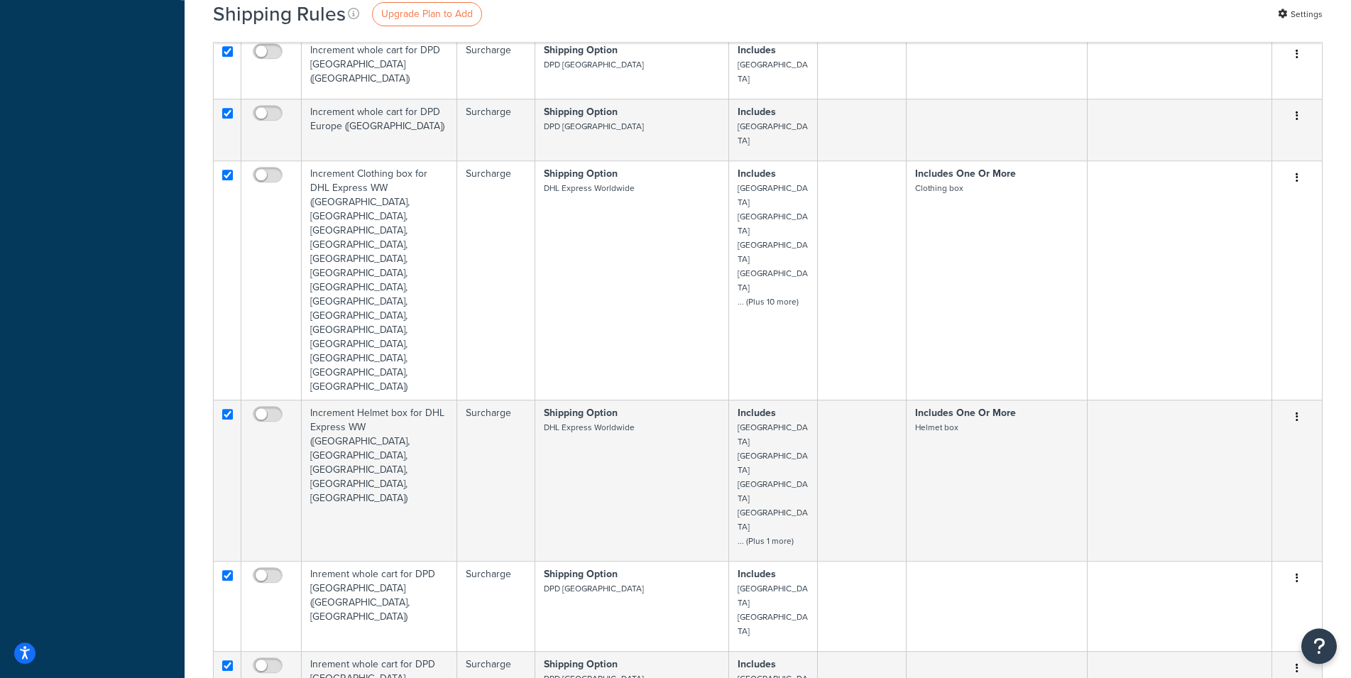
checkbox input "true"
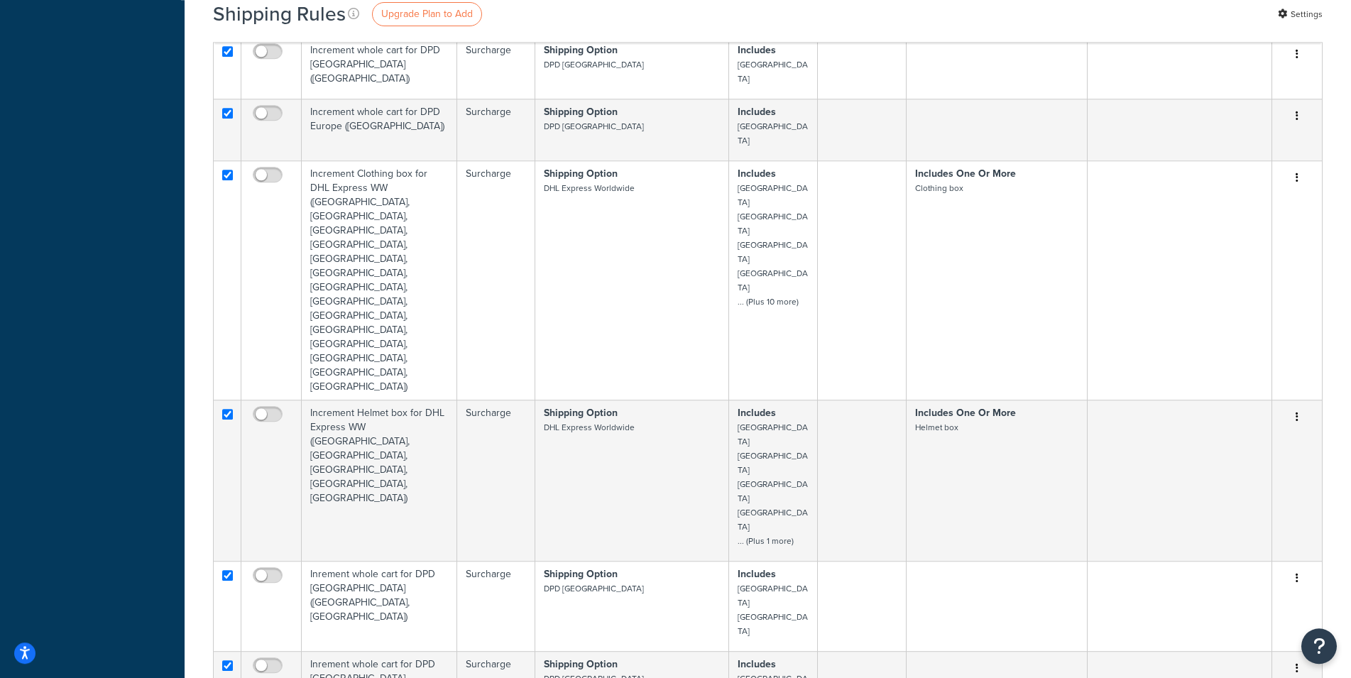
checkbox input "true"
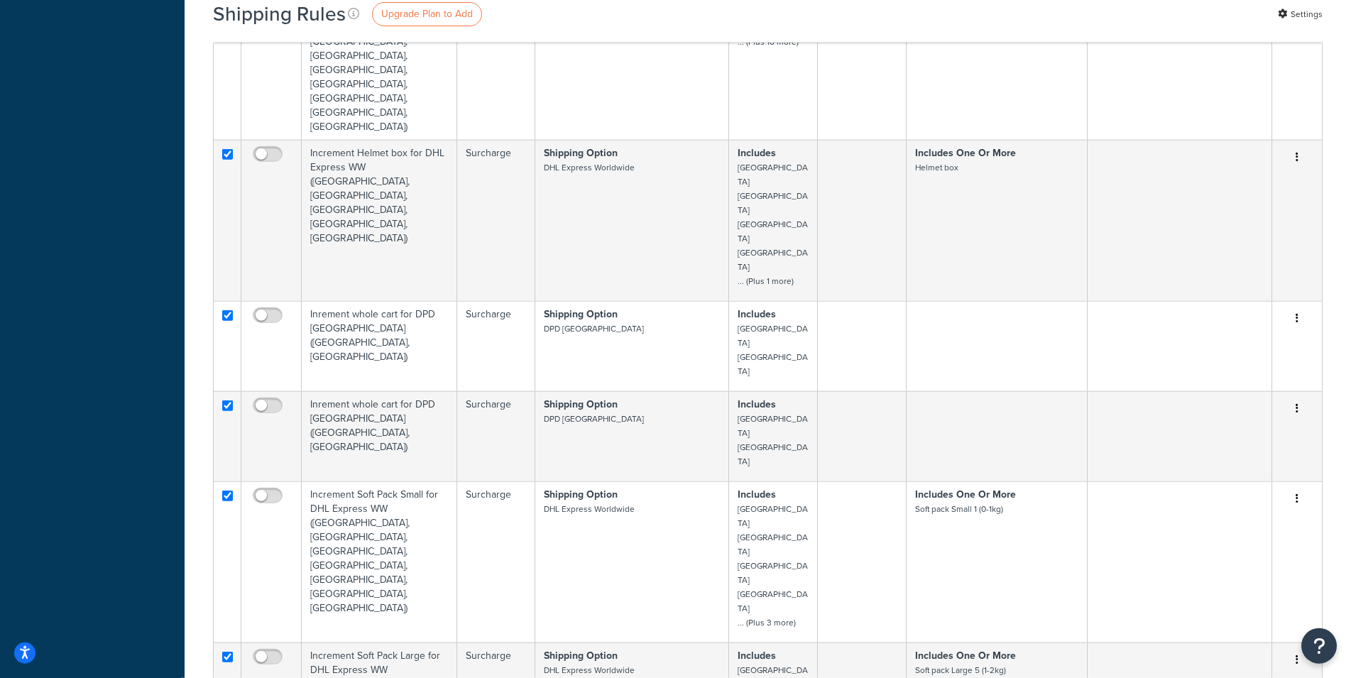
scroll to position [3614, 0]
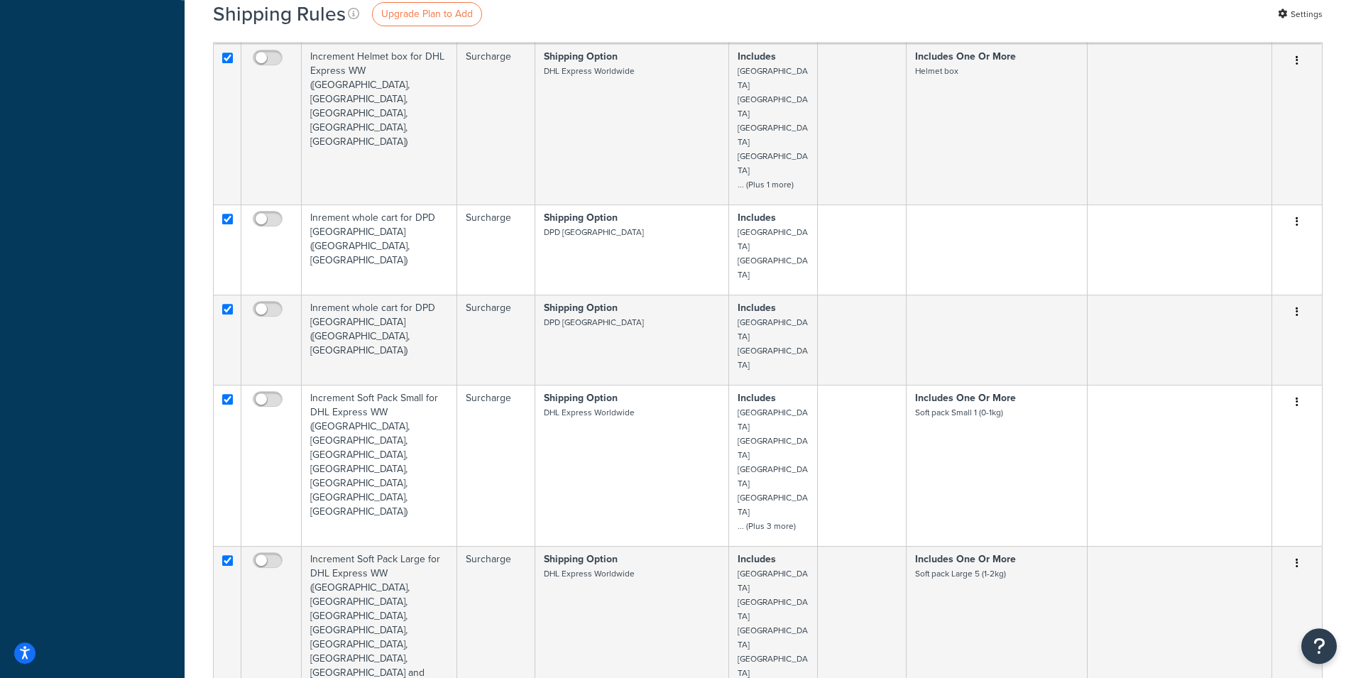
checkbox input "true"
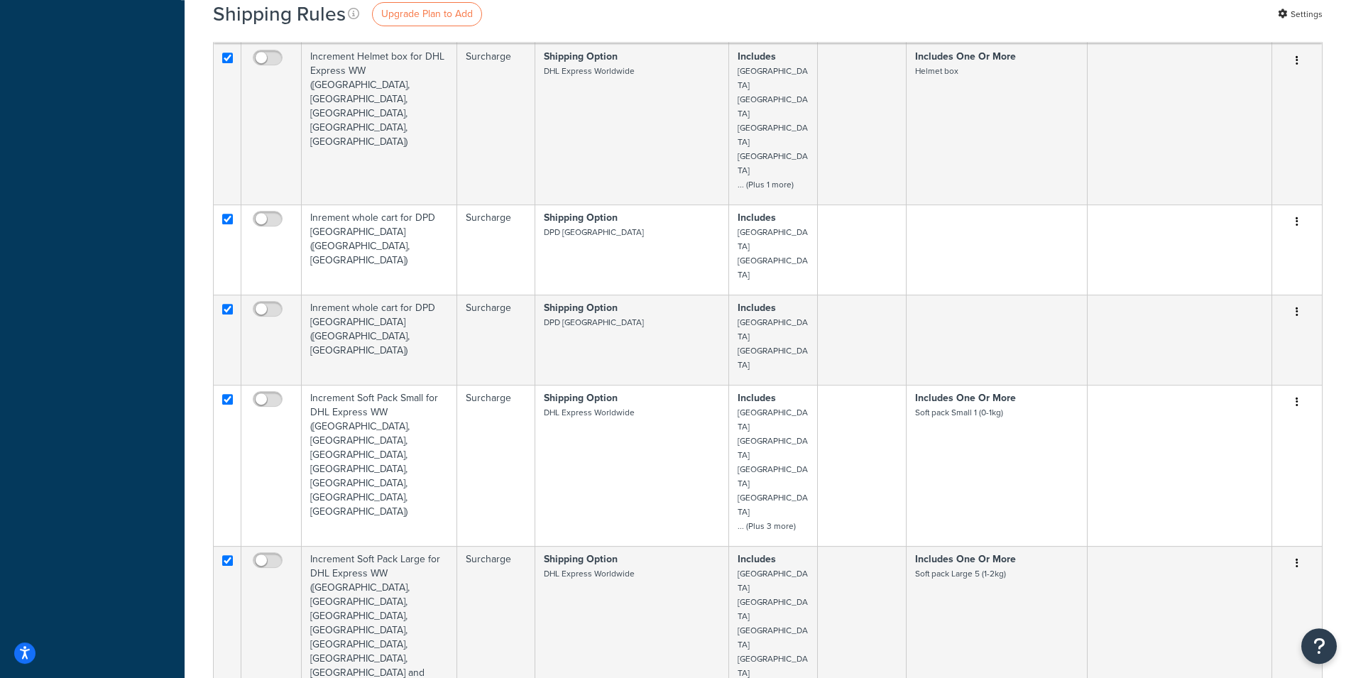
checkbox input "true"
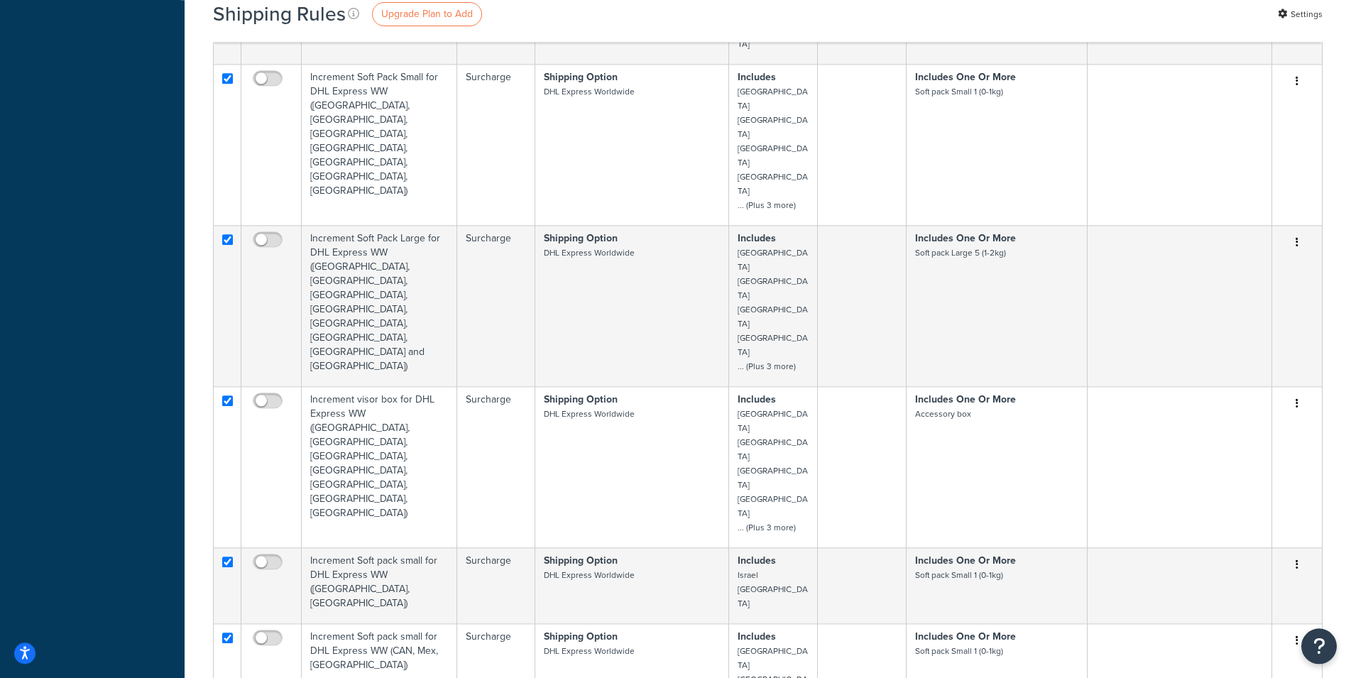
scroll to position [3959, 0]
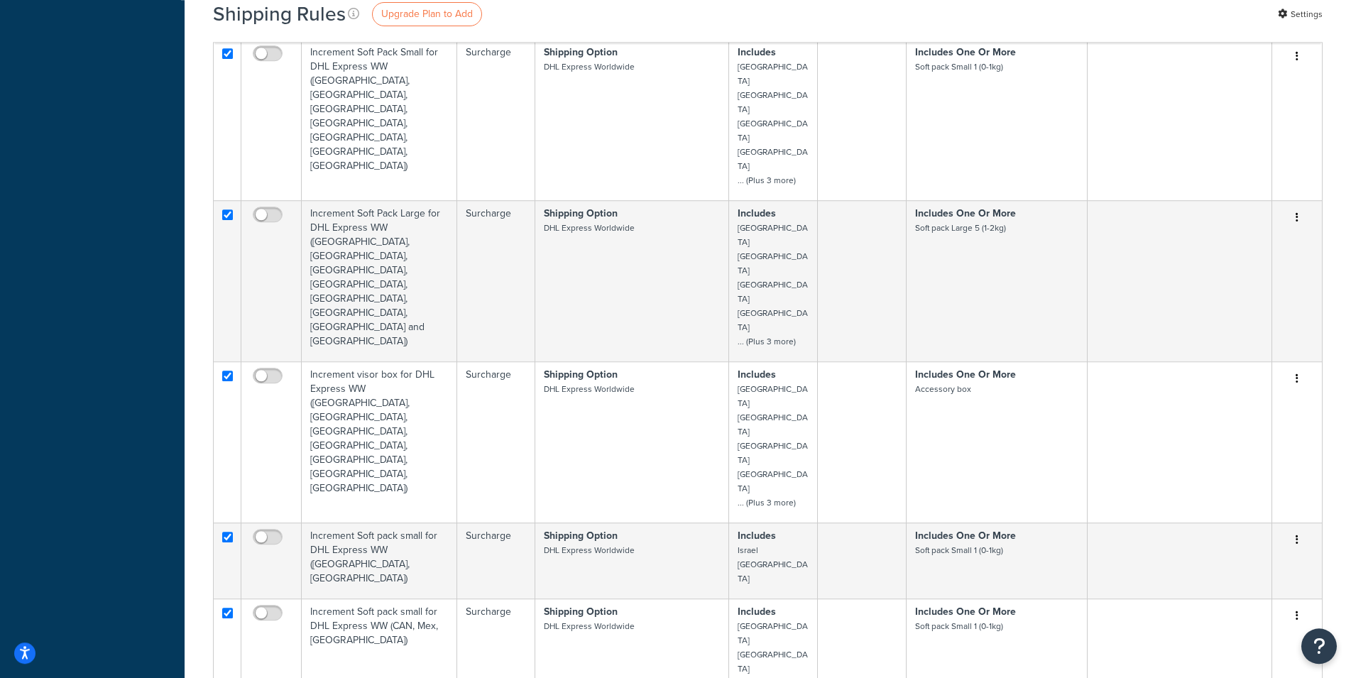
checkbox input "true"
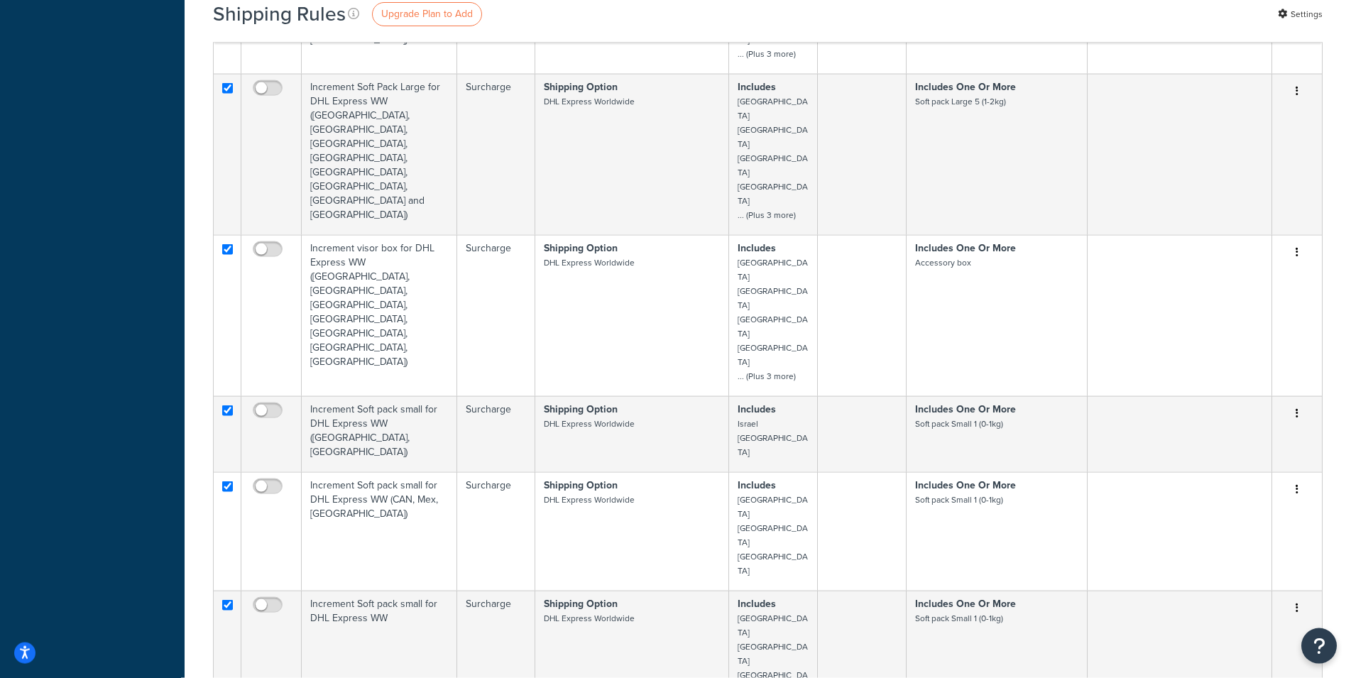
scroll to position [4199, 0]
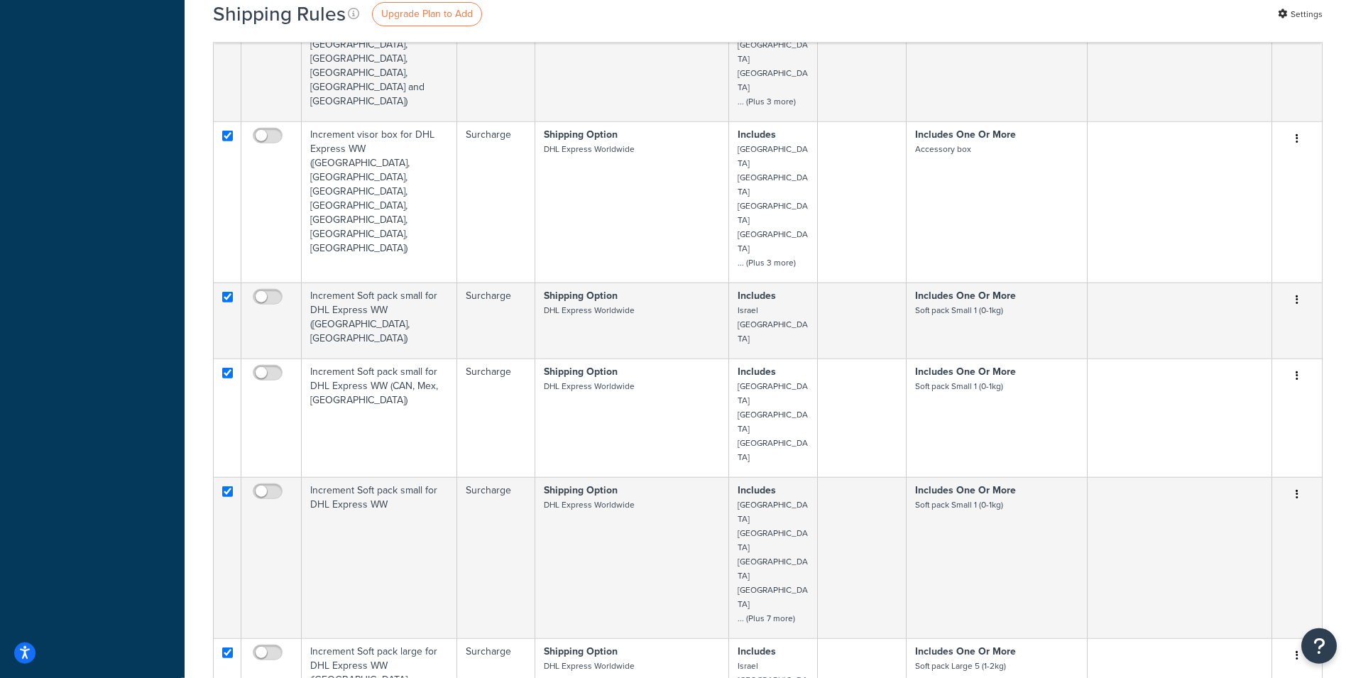
checkbox input "true"
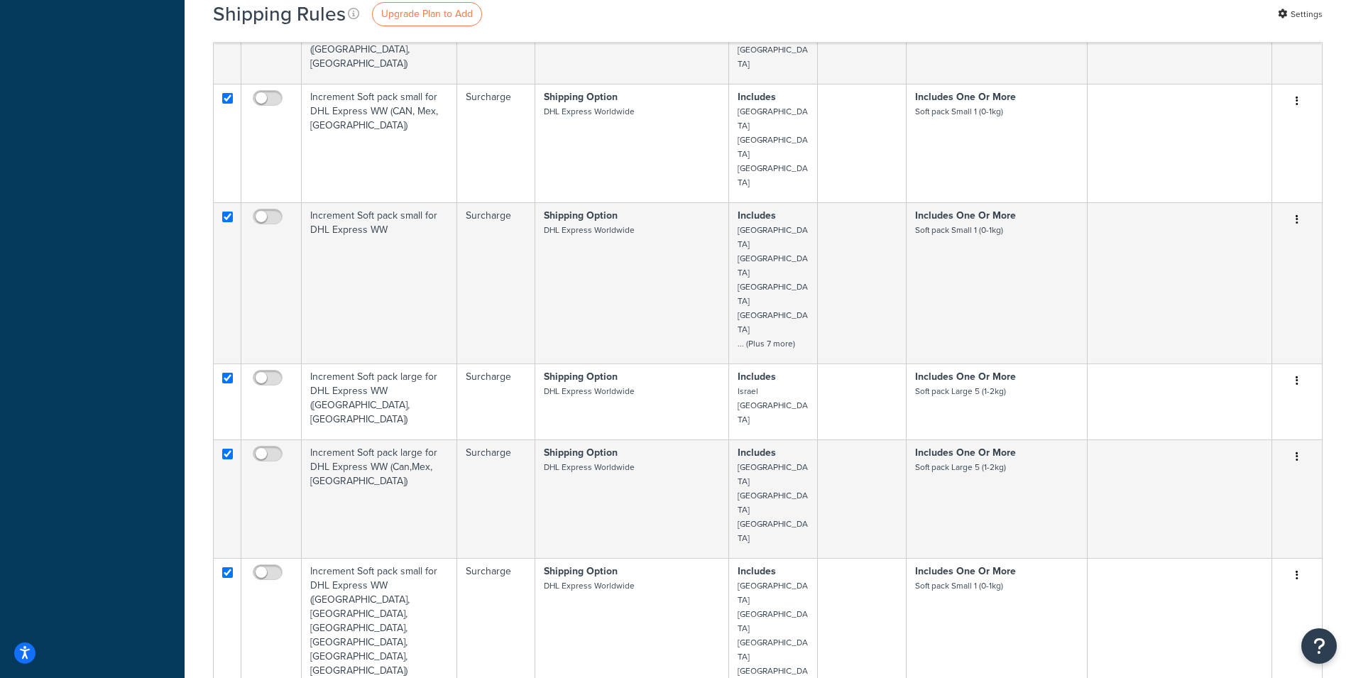
scroll to position [4508, 0]
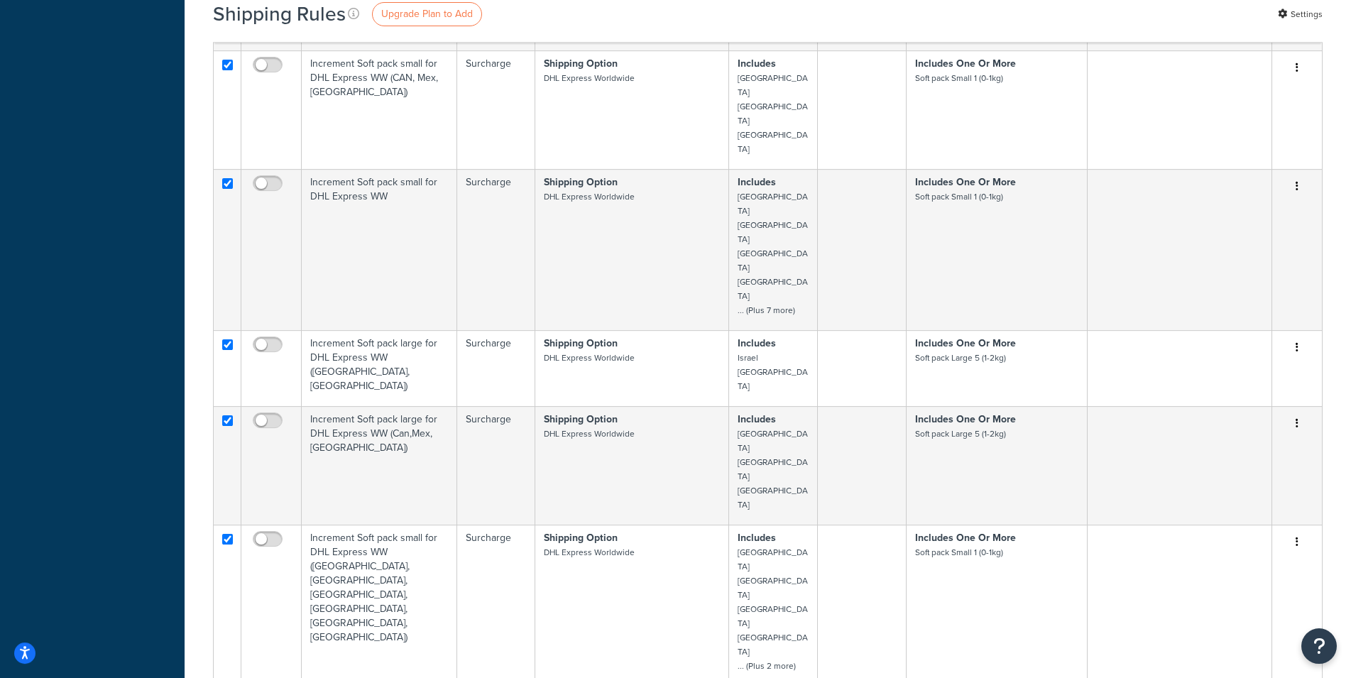
checkbox input "true"
drag, startPoint x: 230, startPoint y: 324, endPoint x: 231, endPoint y: 348, distance: 24.2
checkbox input "true"
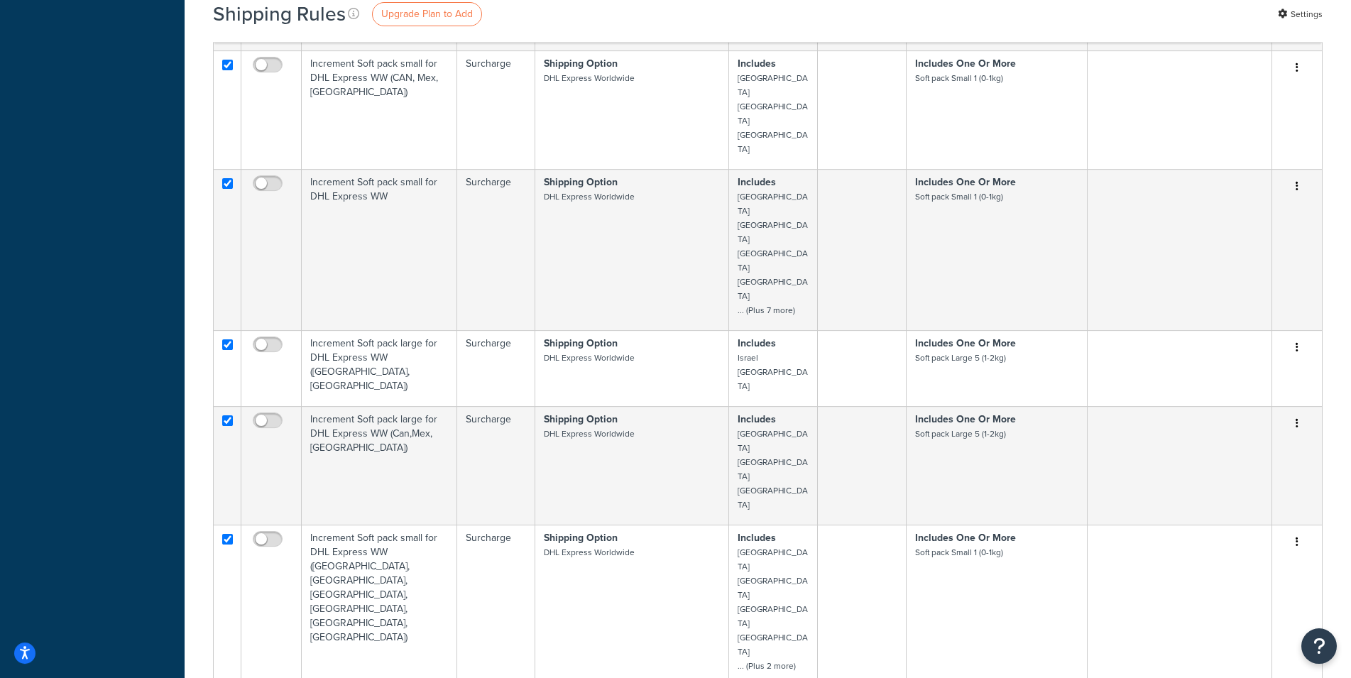
checkbox input "true"
drag, startPoint x: 230, startPoint y: 447, endPoint x: 230, endPoint y: 463, distance: 16.3
checkbox input "true"
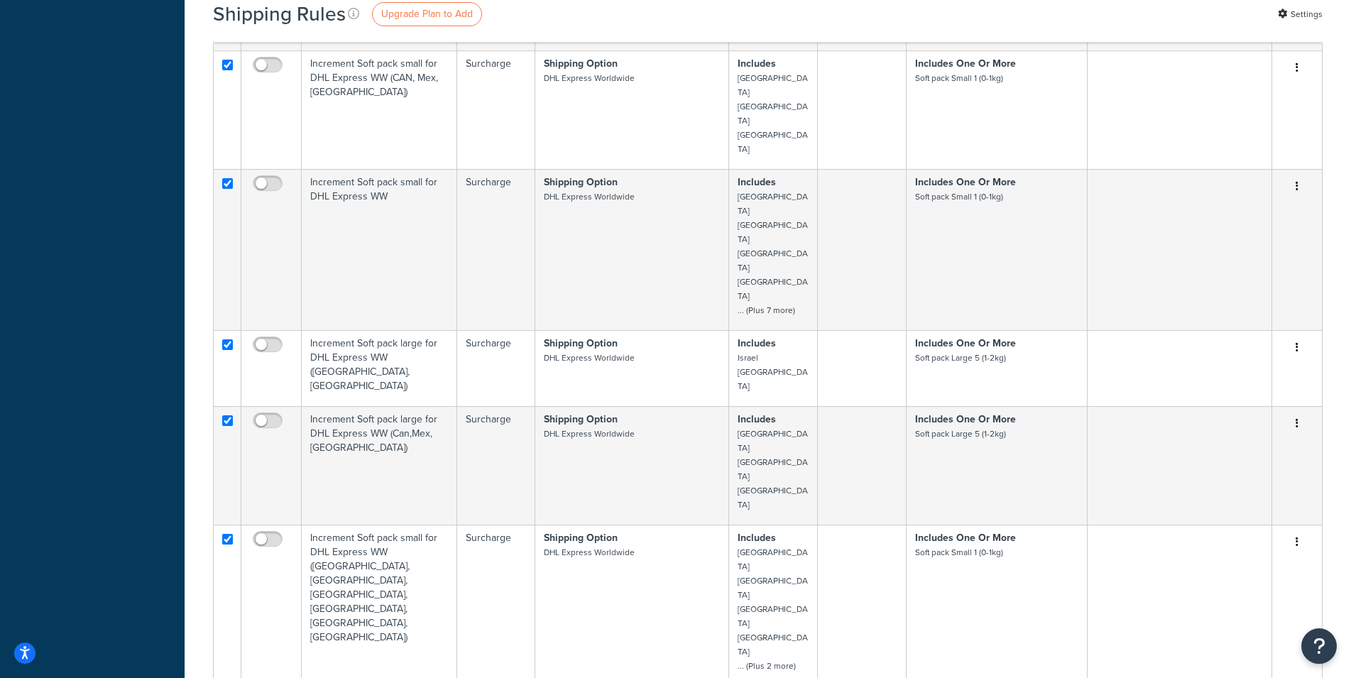
checkbox input "true"
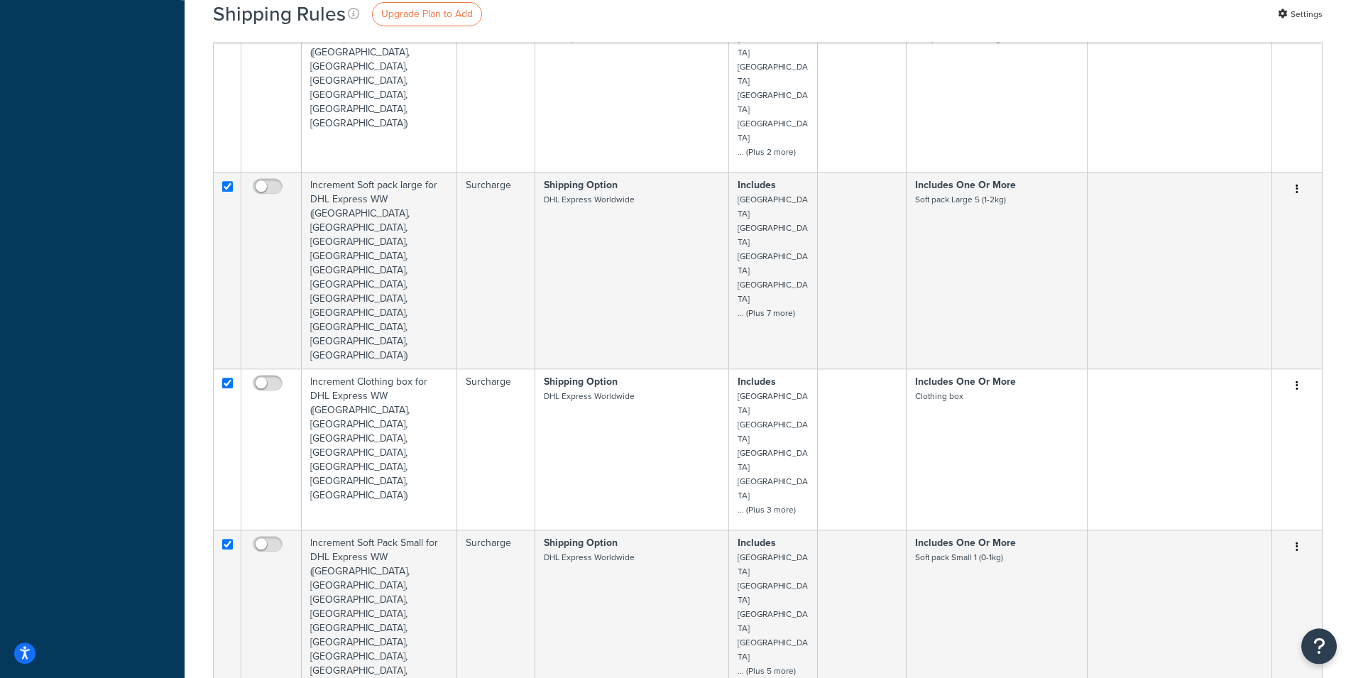
scroll to position [5036, 0]
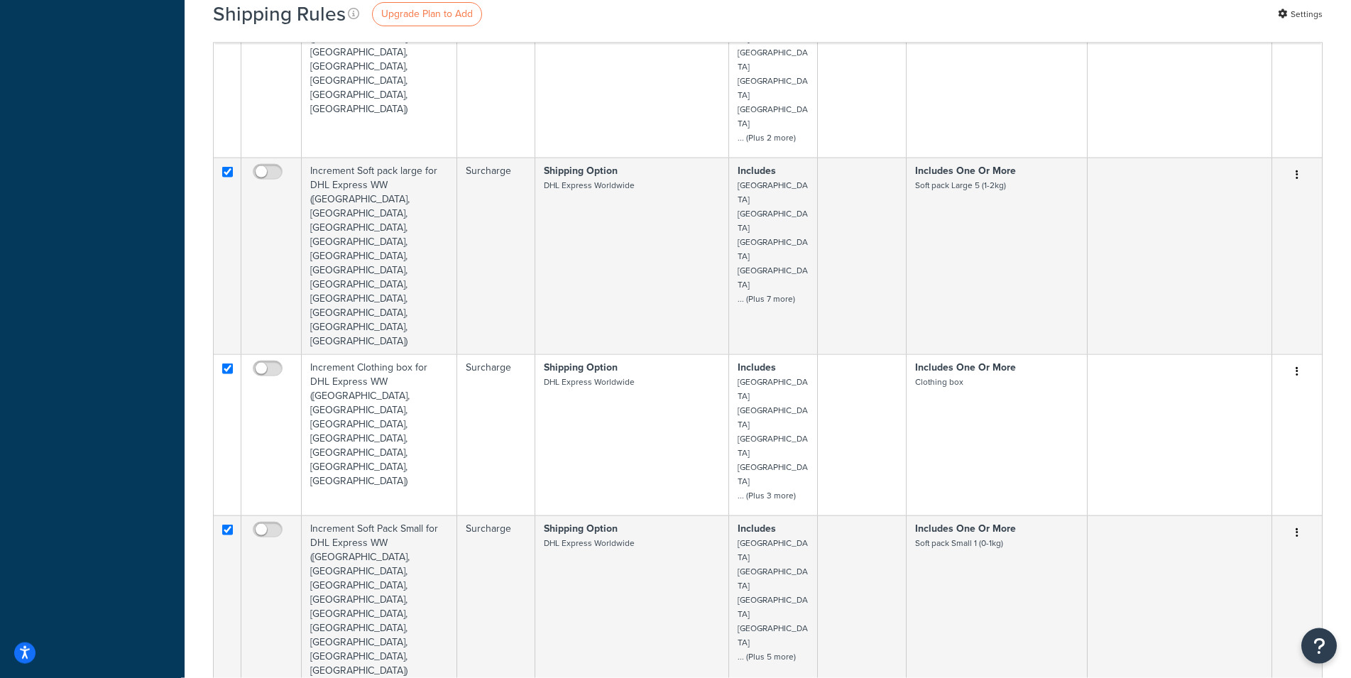
drag, startPoint x: 231, startPoint y: 165, endPoint x: 234, endPoint y: 175, distance: 10.6
checkbox input "true"
drag, startPoint x: 227, startPoint y: 213, endPoint x: 229, endPoint y: 231, distance: 17.8
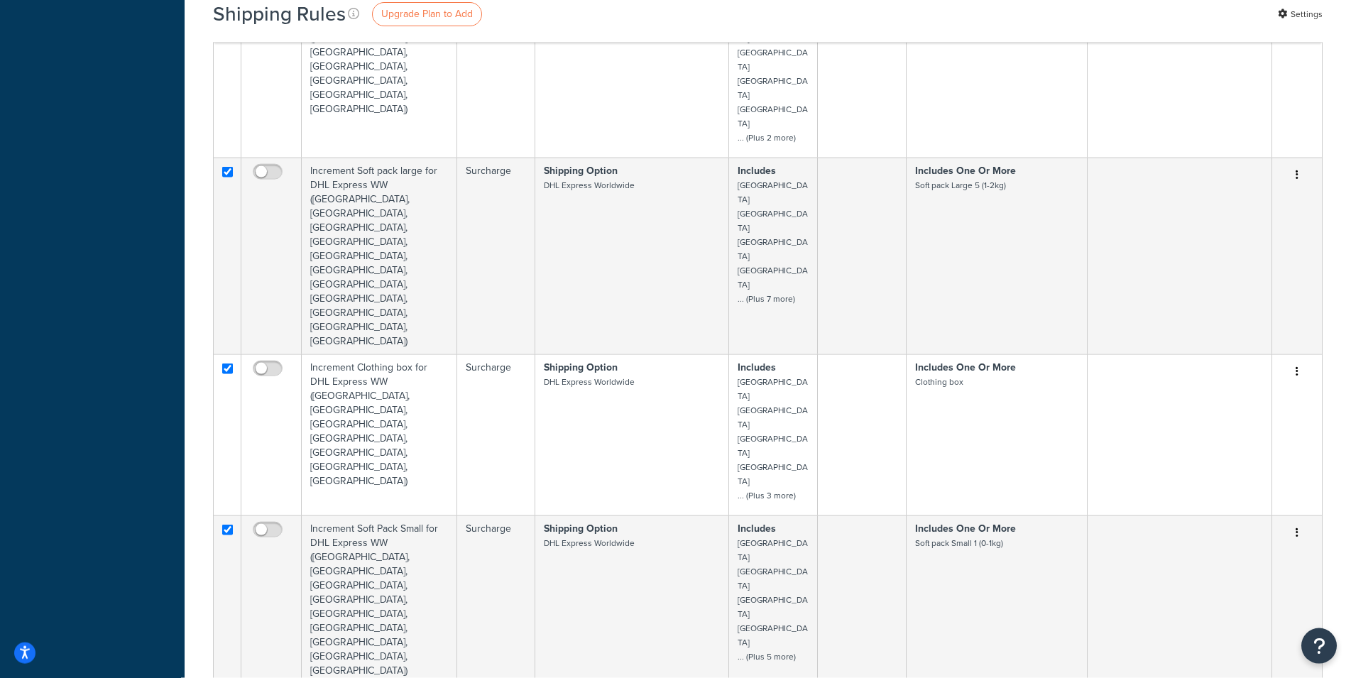
checkbox input "true"
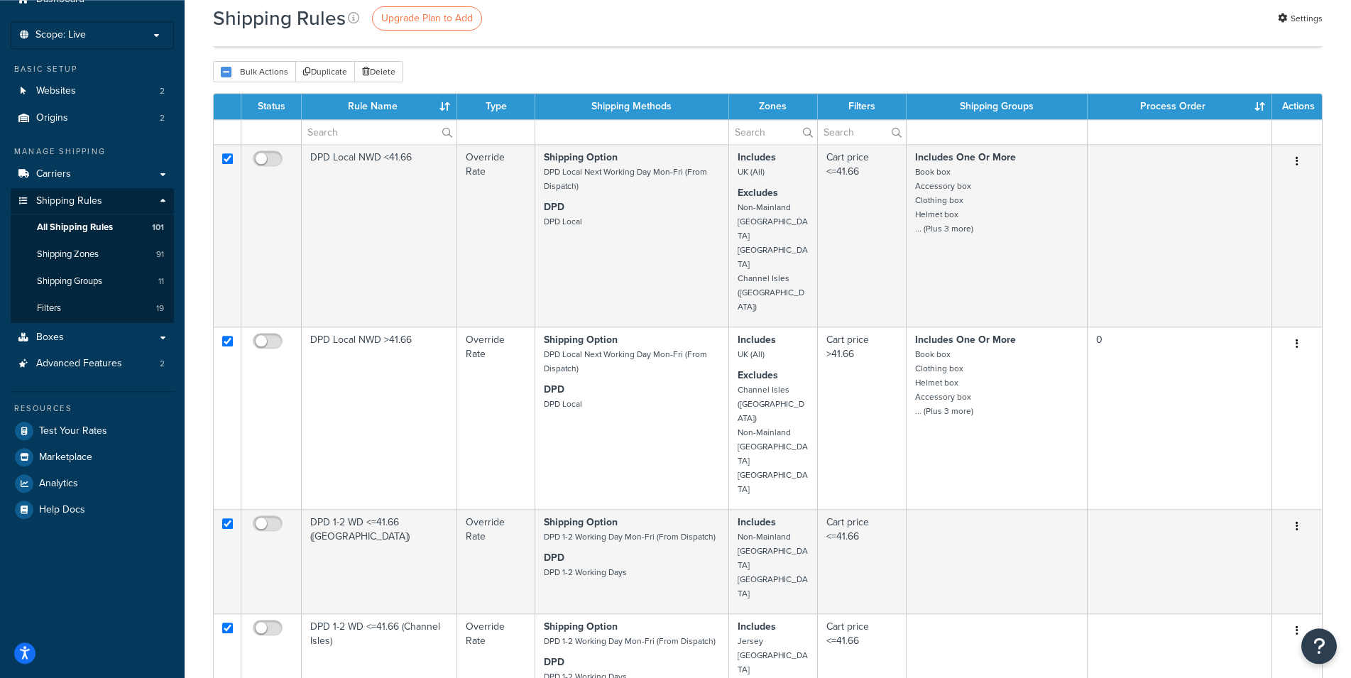
scroll to position [0, 0]
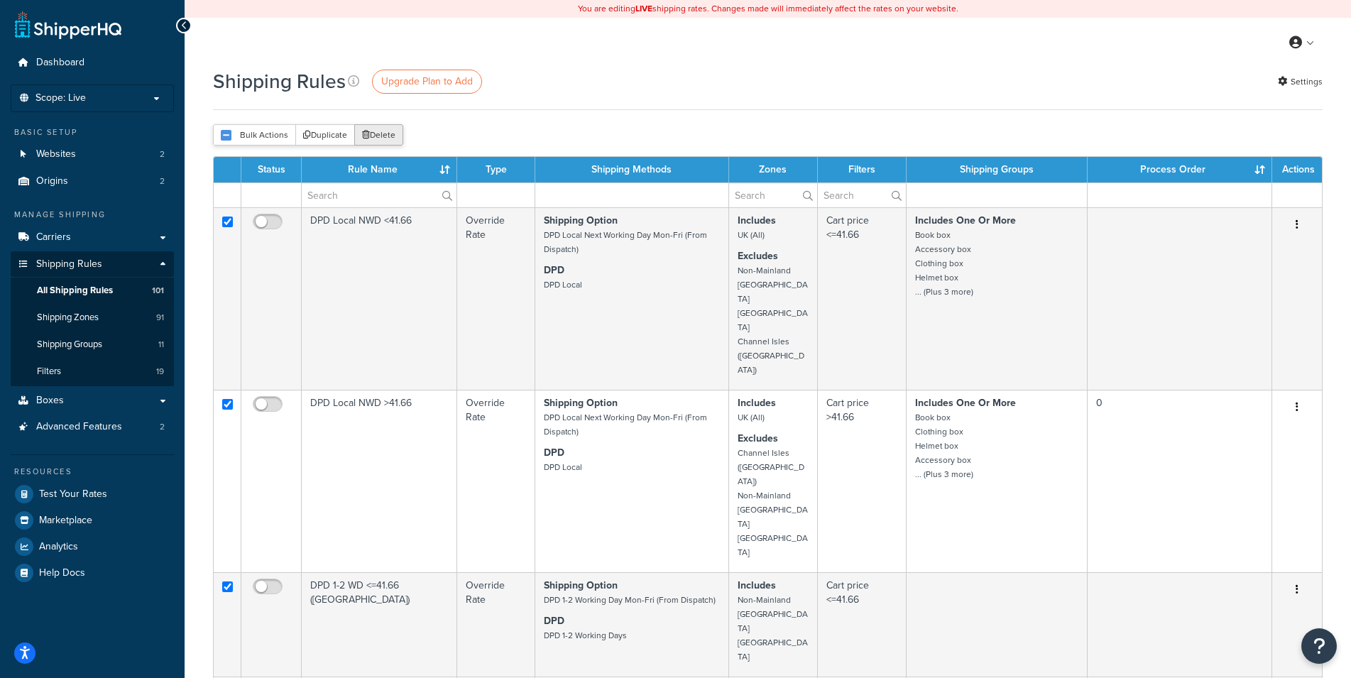
click at [386, 139] on button "Delete" at bounding box center [378, 134] width 49 height 21
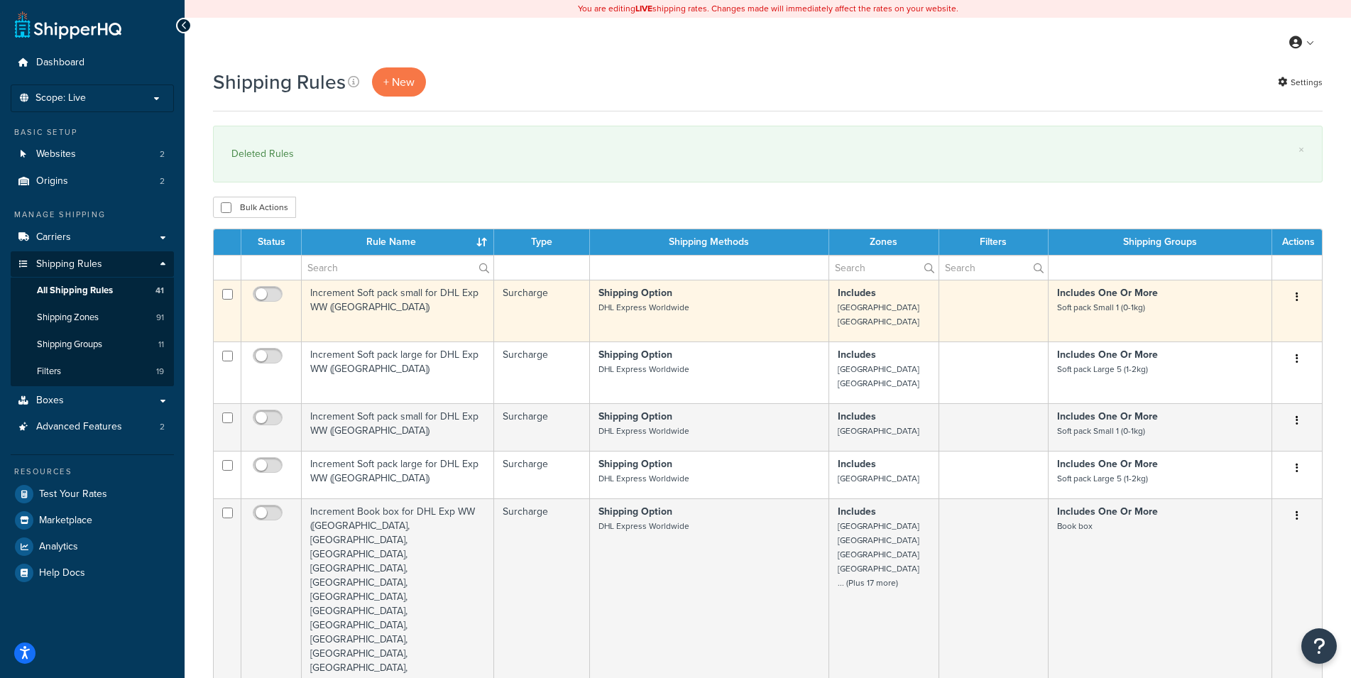
click at [226, 293] on input "checkbox" at bounding box center [227, 294] width 11 height 11
checkbox input "true"
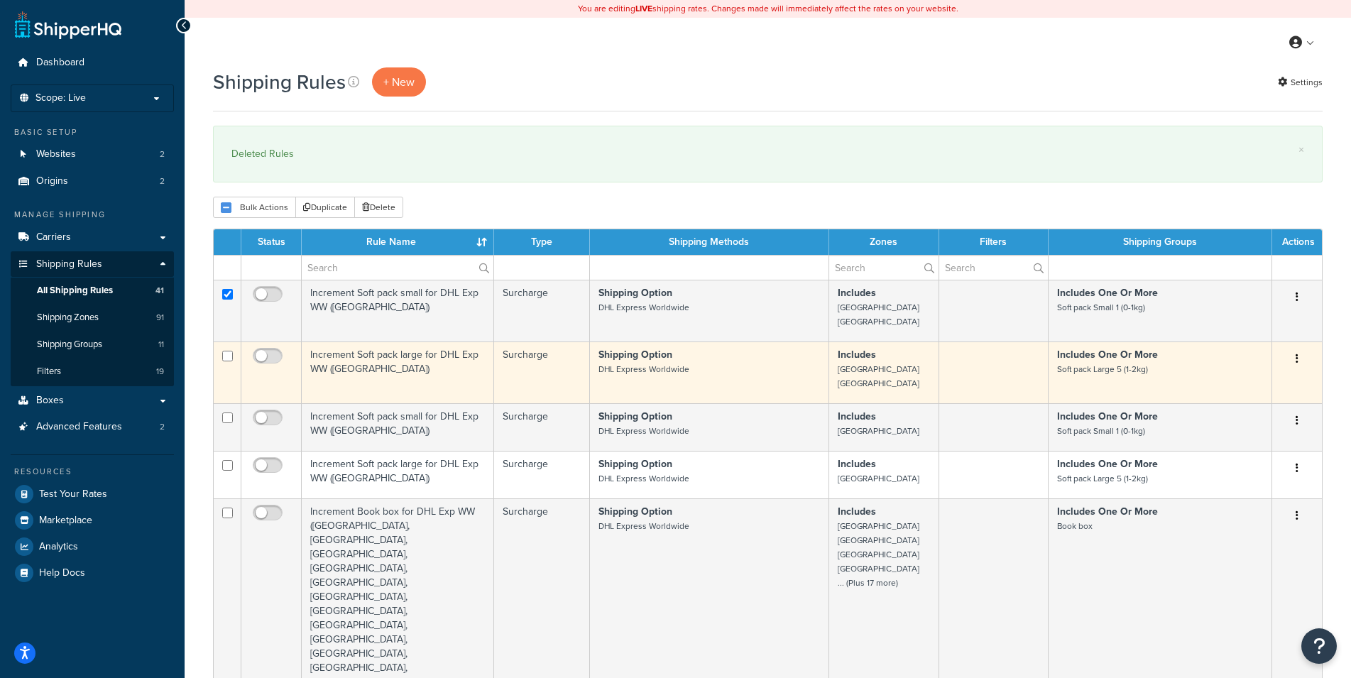
click at [227, 359] on input "checkbox" at bounding box center [227, 356] width 11 height 11
checkbox input "true"
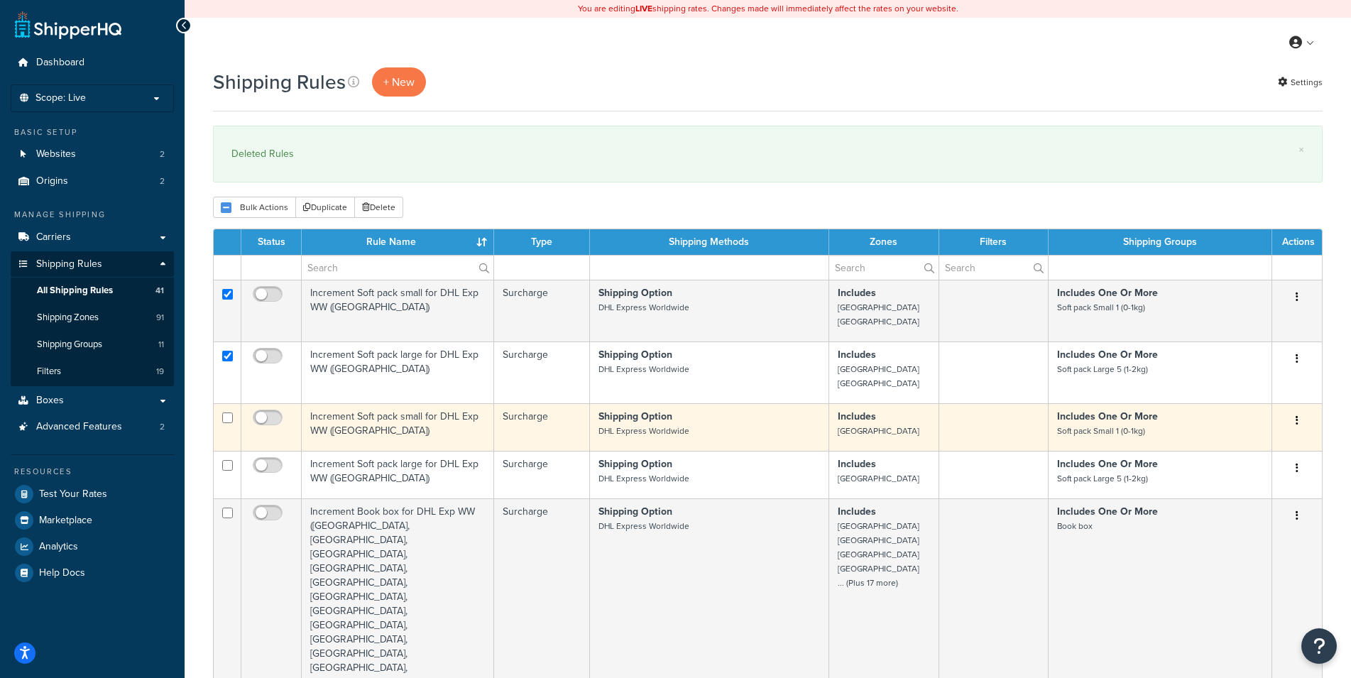
click at [228, 419] on input "checkbox" at bounding box center [227, 418] width 11 height 11
checkbox input "true"
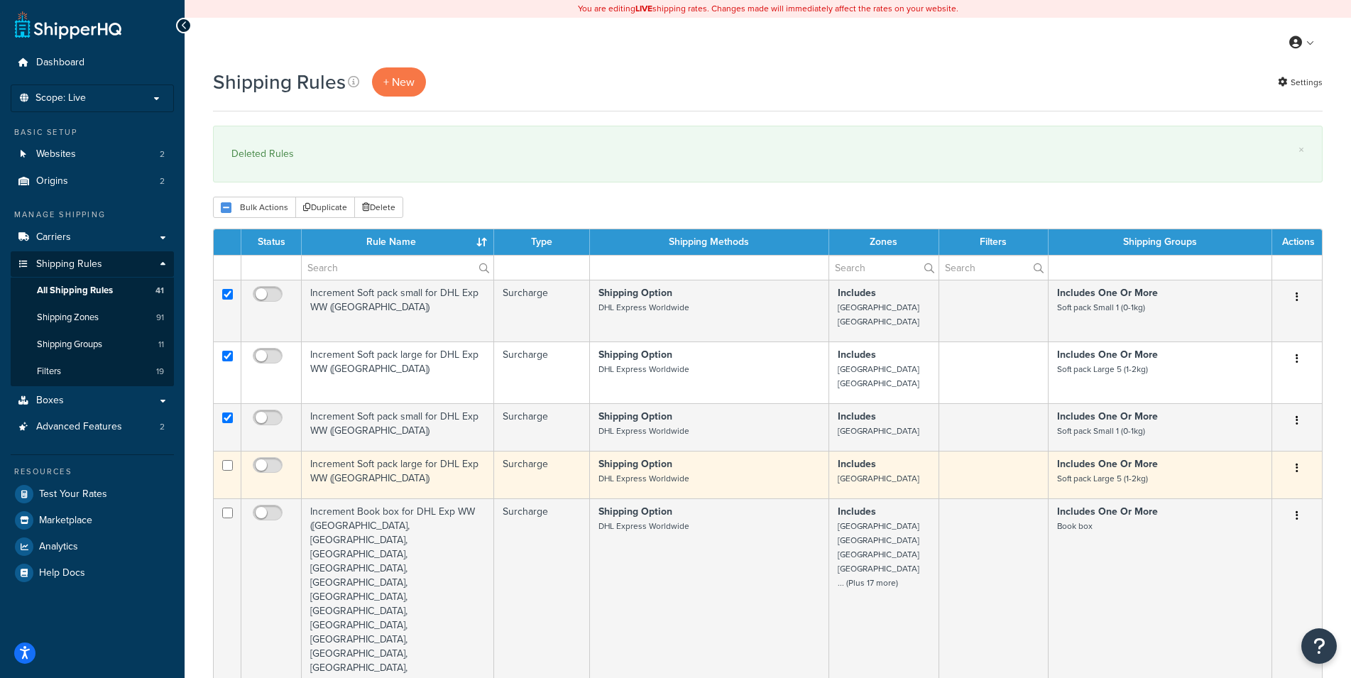
click at [227, 467] on input "checkbox" at bounding box center [227, 465] width 11 height 11
checkbox input "true"
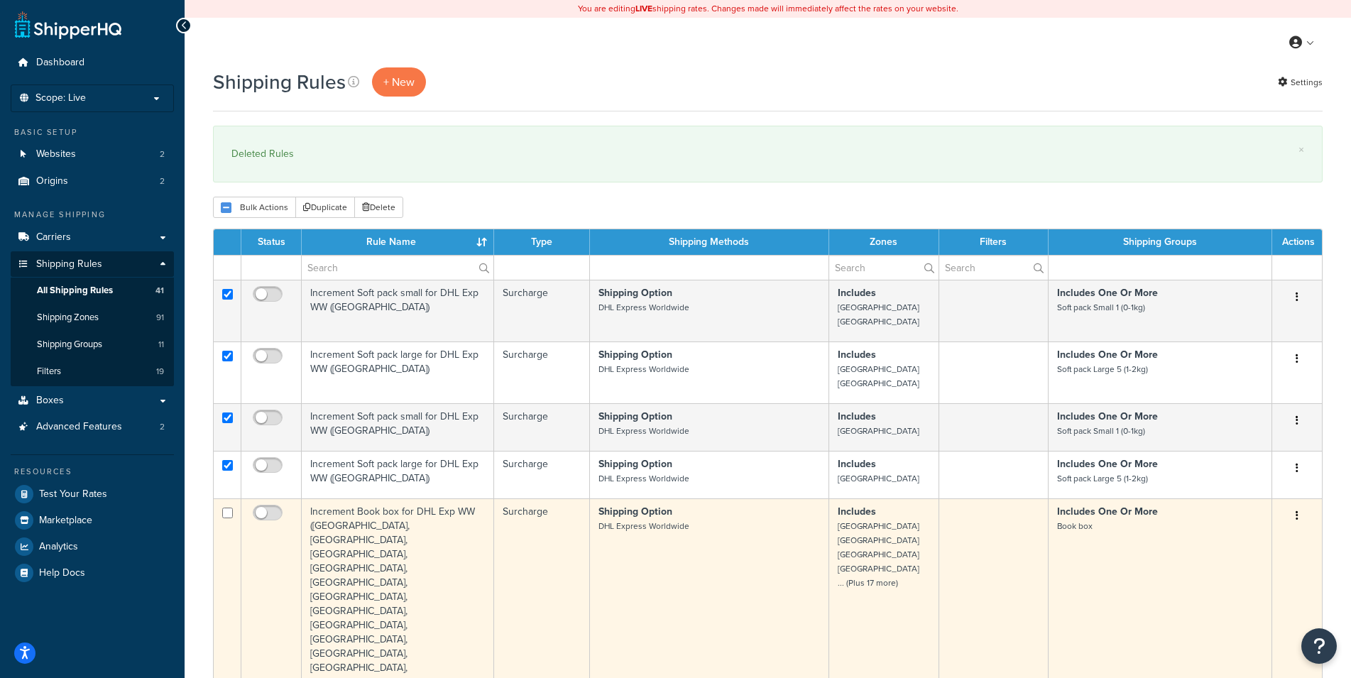
click at [229, 511] on input "checkbox" at bounding box center [227, 513] width 11 height 11
checkbox input "true"
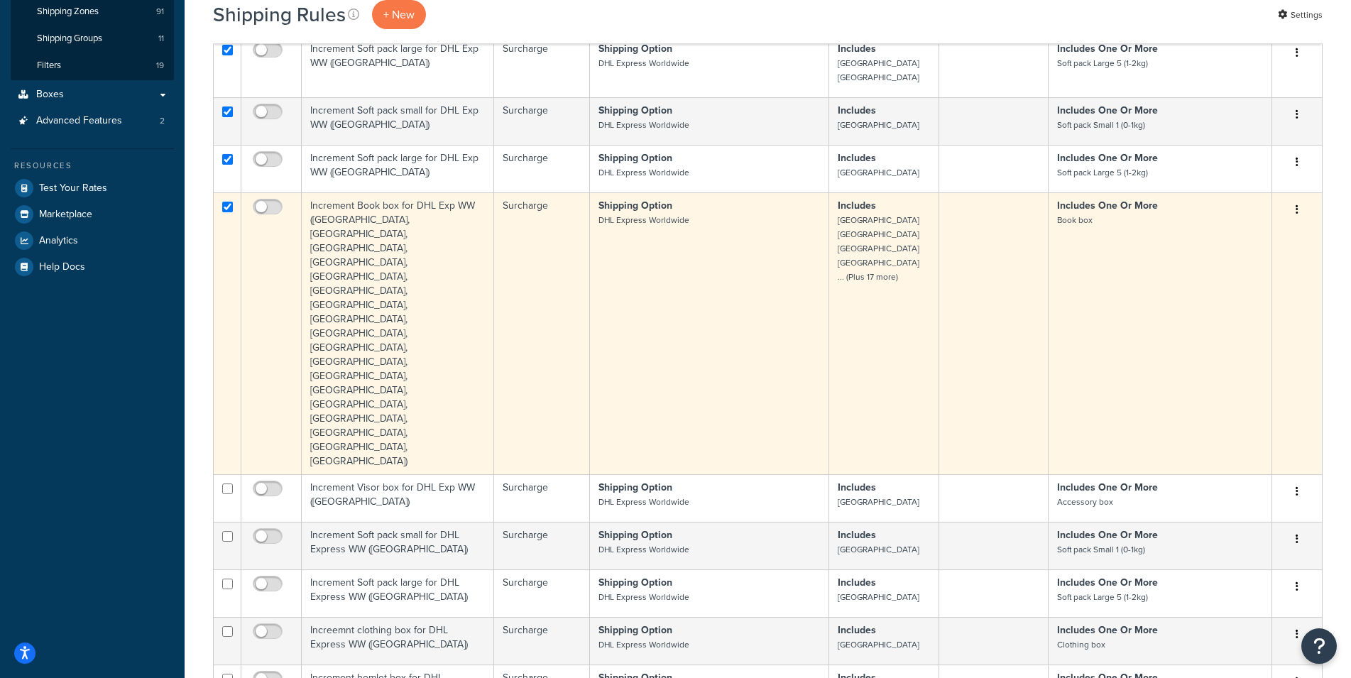
scroll to position [309, 0]
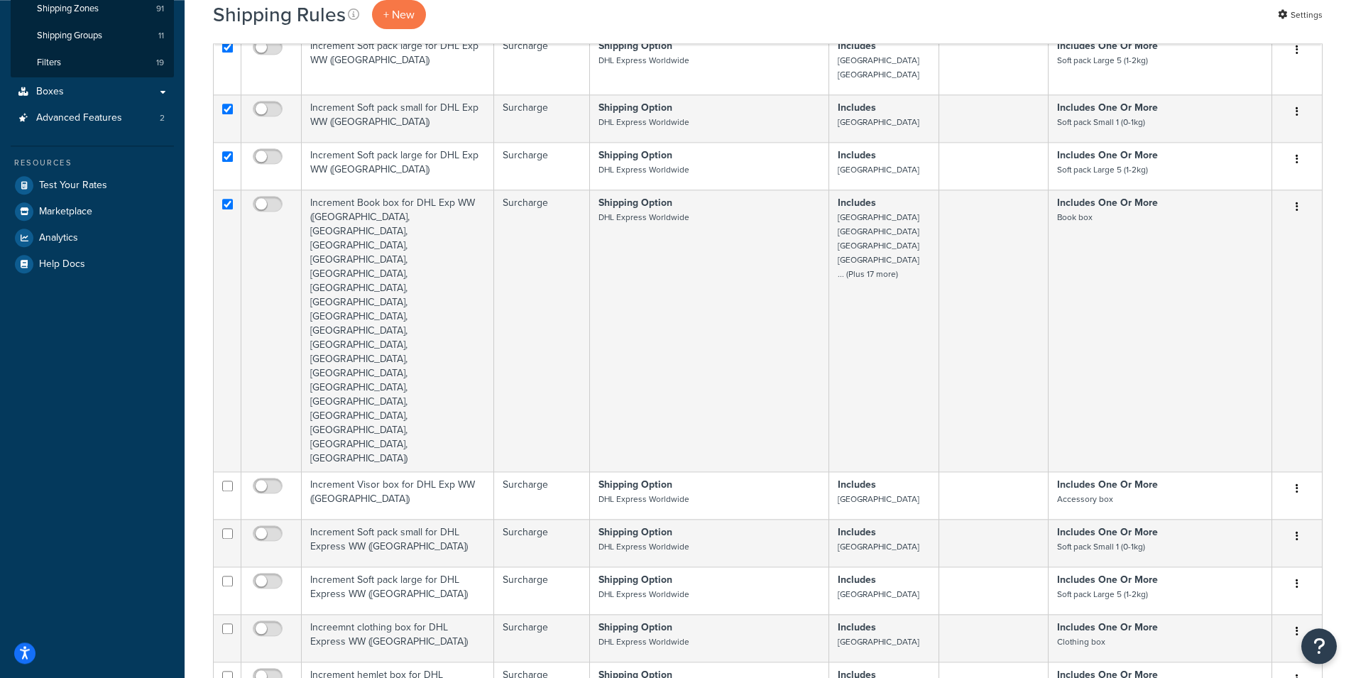
select select "100"
click option "100" at bounding box center [0, 0] width 0 height 0
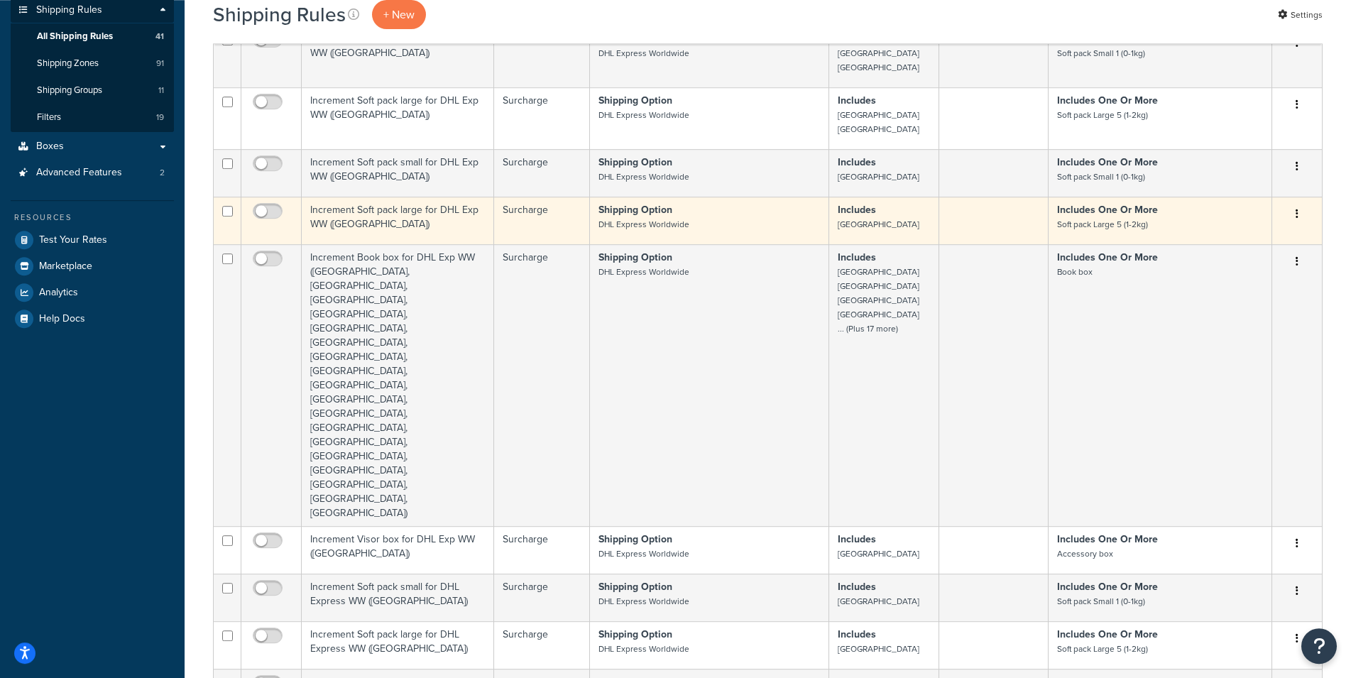
scroll to position [164, 0]
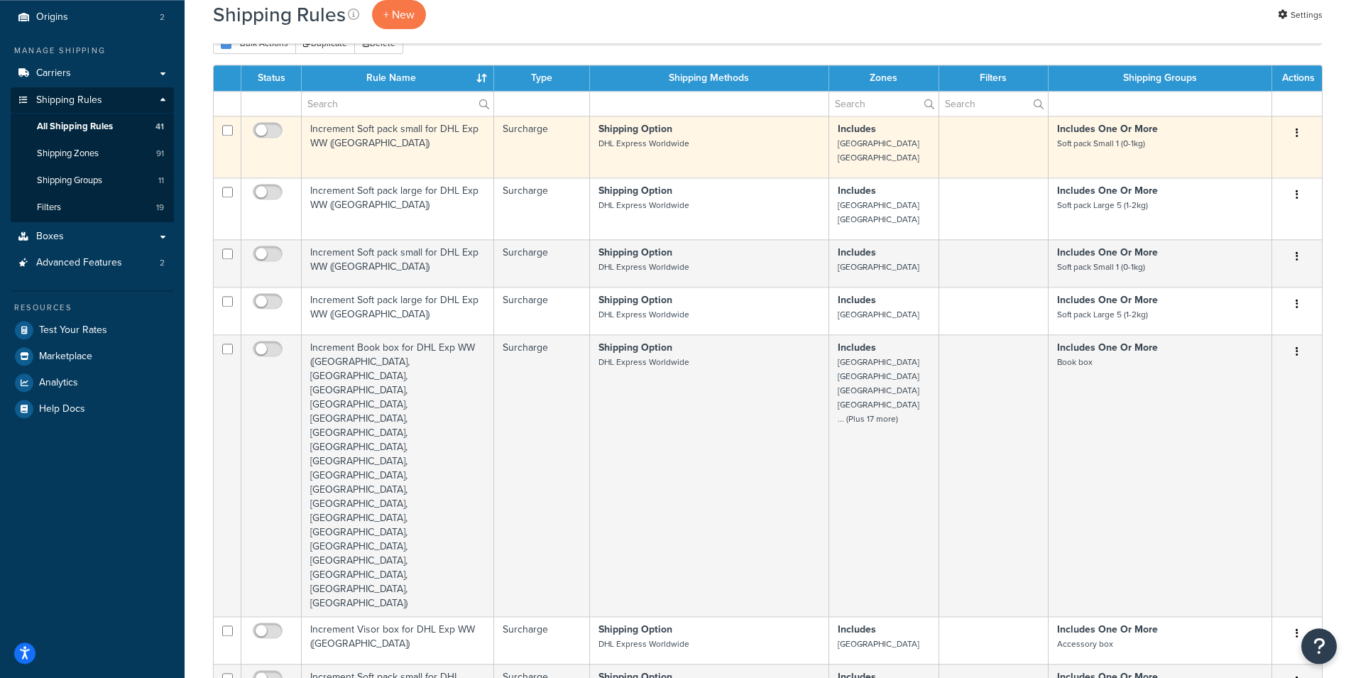
click at [226, 132] on input "checkbox" at bounding box center [227, 130] width 11 height 11
checkbox input "true"
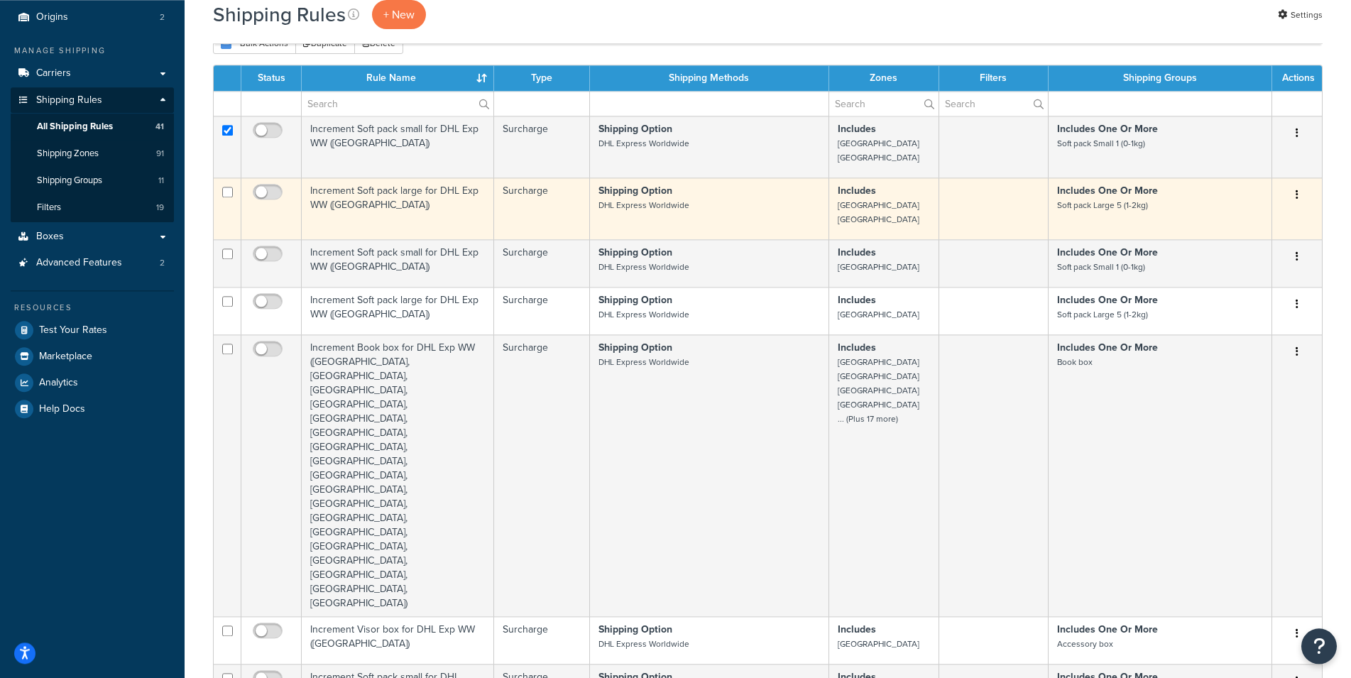
drag, startPoint x: 229, startPoint y: 188, endPoint x: 236, endPoint y: 215, distance: 27.9
click at [229, 189] on input "checkbox" at bounding box center [227, 192] width 11 height 11
checkbox input "true"
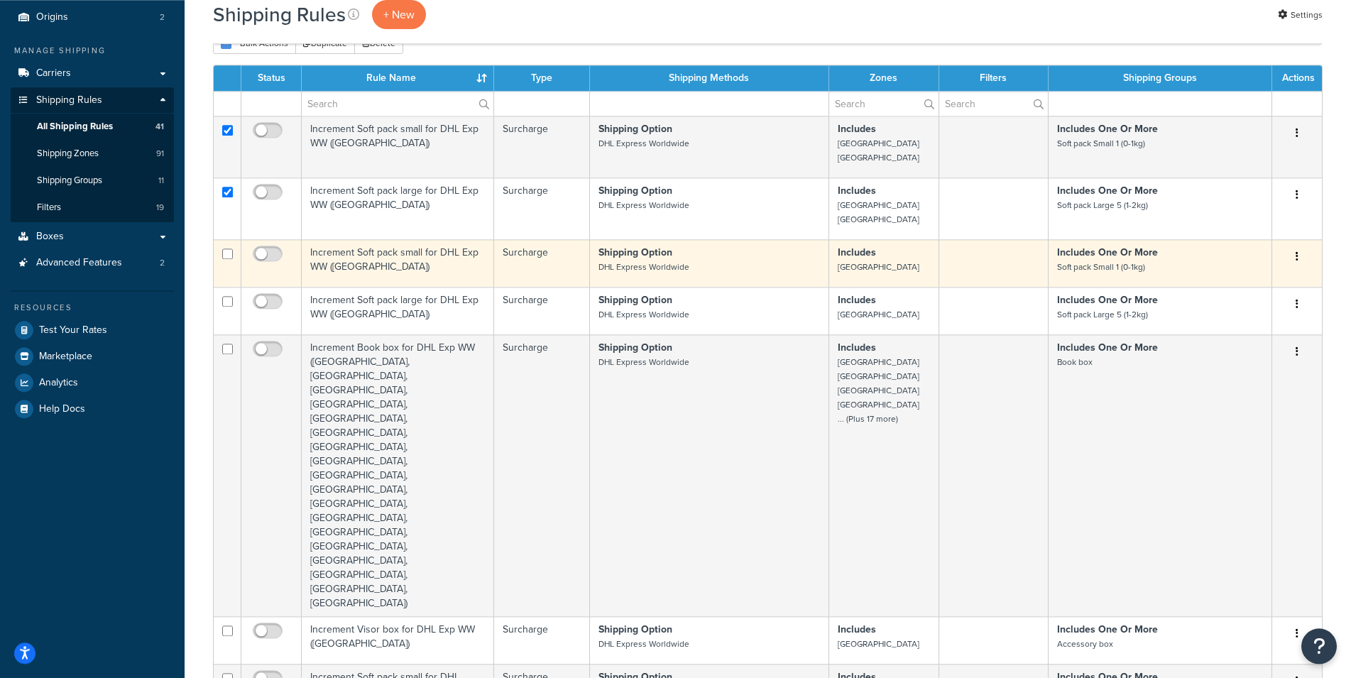
click at [229, 251] on input "checkbox" at bounding box center [227, 254] width 11 height 11
checkbox input "true"
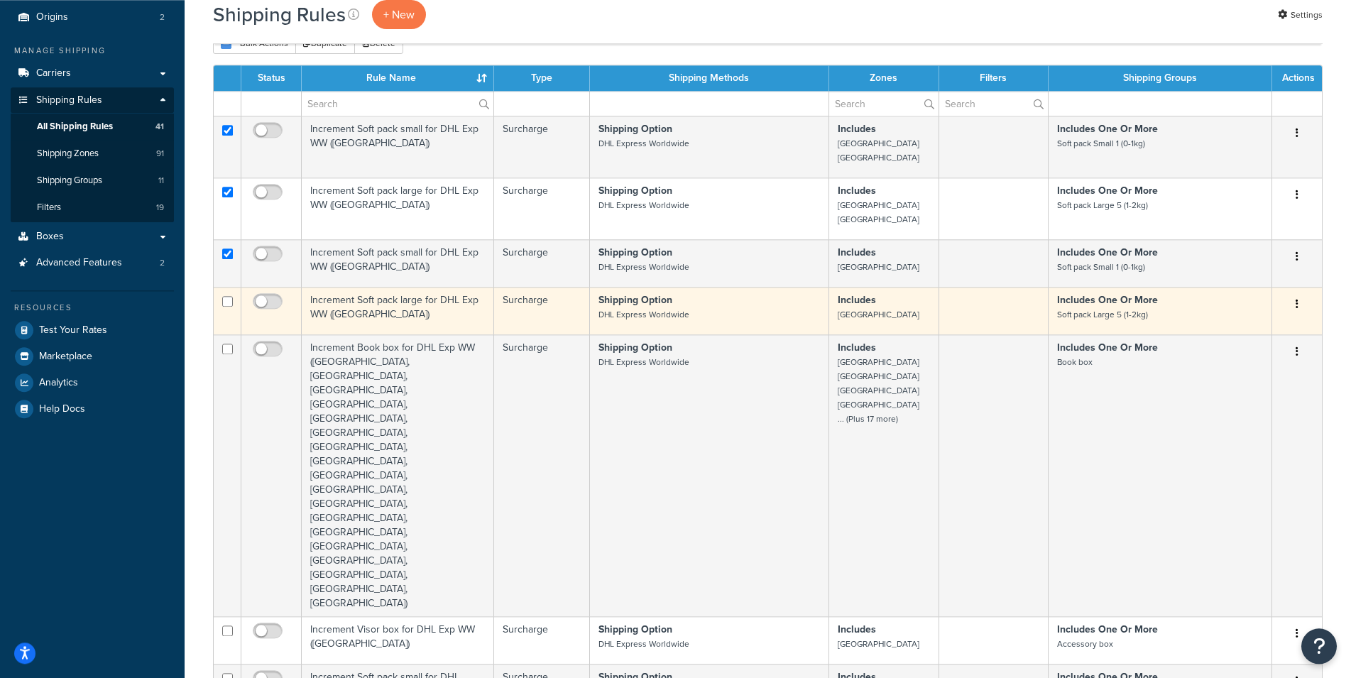
drag, startPoint x: 230, startPoint y: 306, endPoint x: 230, endPoint y: 316, distance: 9.9
click at [230, 307] on input "checkbox" at bounding box center [227, 301] width 11 height 11
checkbox input "true"
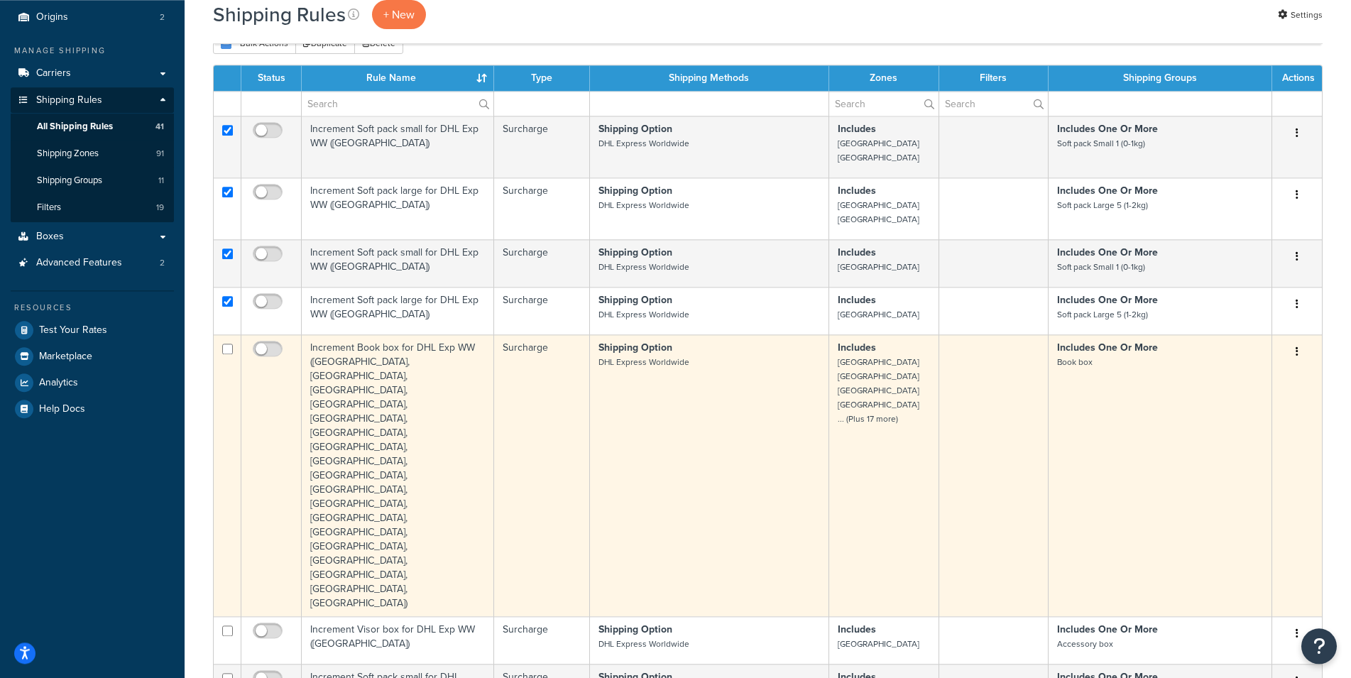
click at [229, 353] on input "checkbox" at bounding box center [227, 349] width 11 height 11
checkbox input "true"
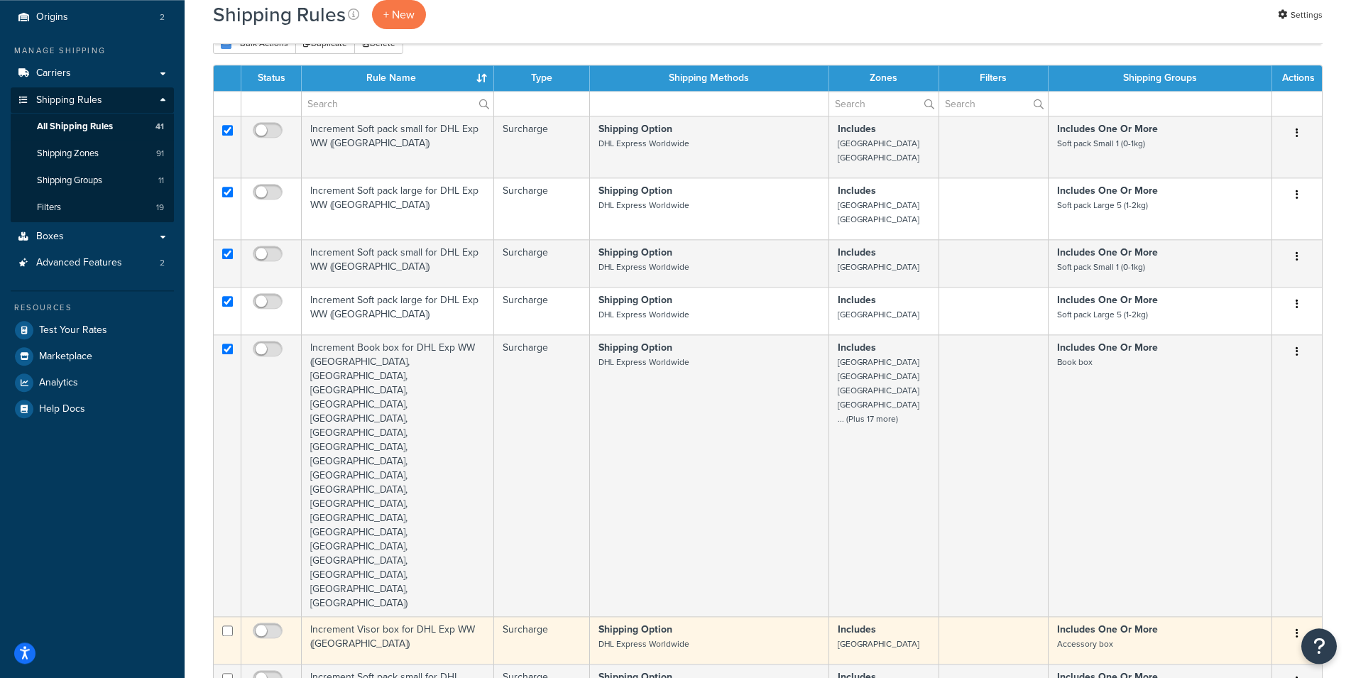
click at [226, 626] on input "checkbox" at bounding box center [227, 631] width 11 height 11
checkbox input "true"
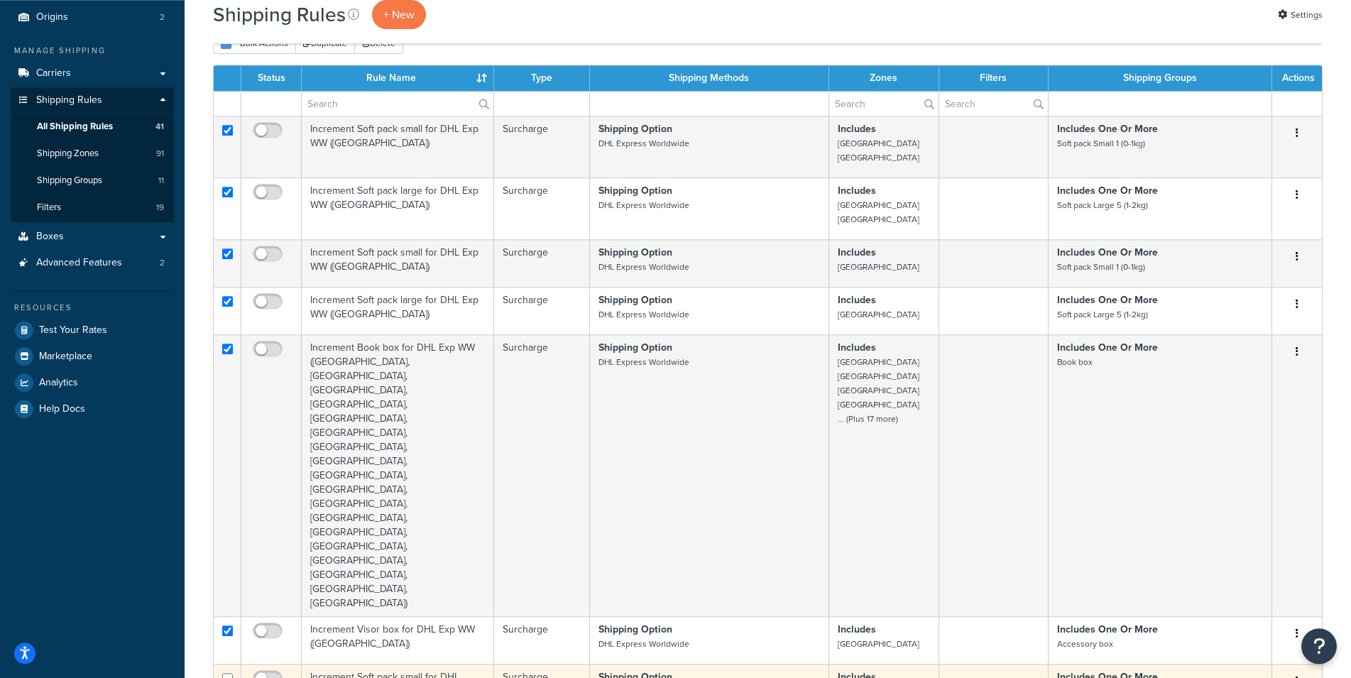
click at [226, 673] on input "checkbox" at bounding box center [227, 678] width 11 height 11
checkbox input "true"
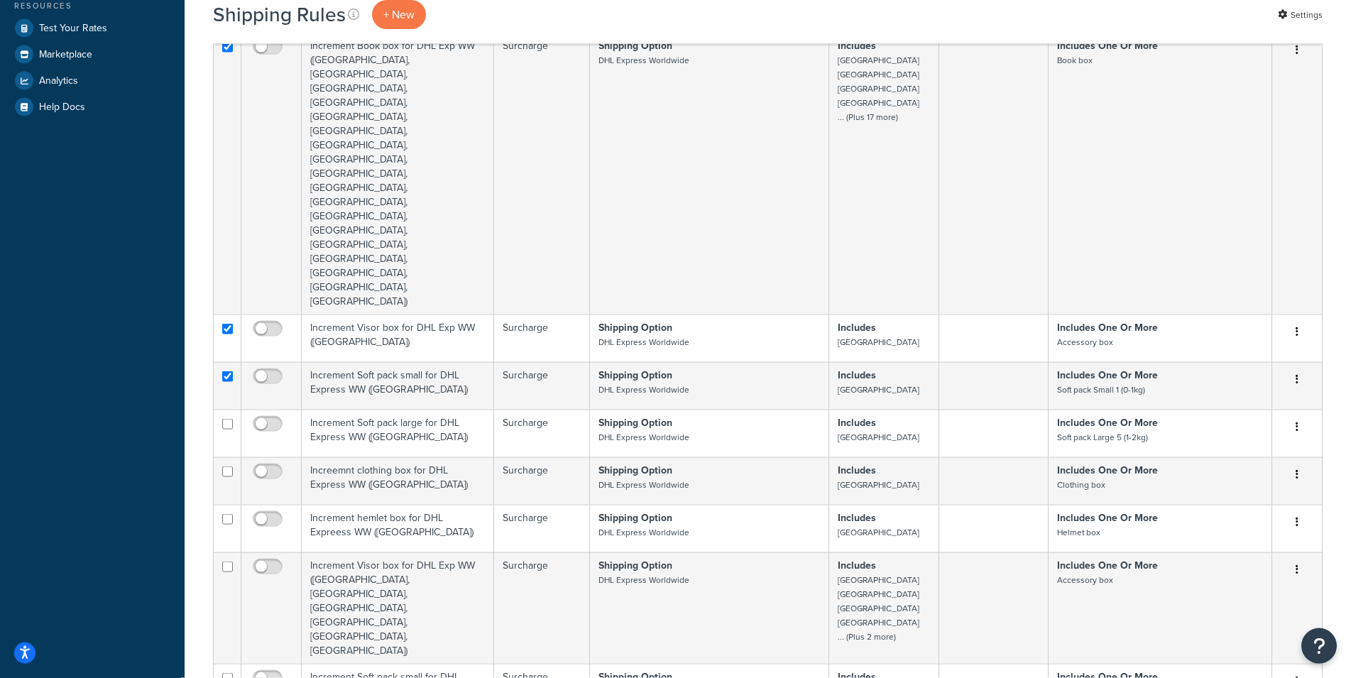
scroll to position [508, 0]
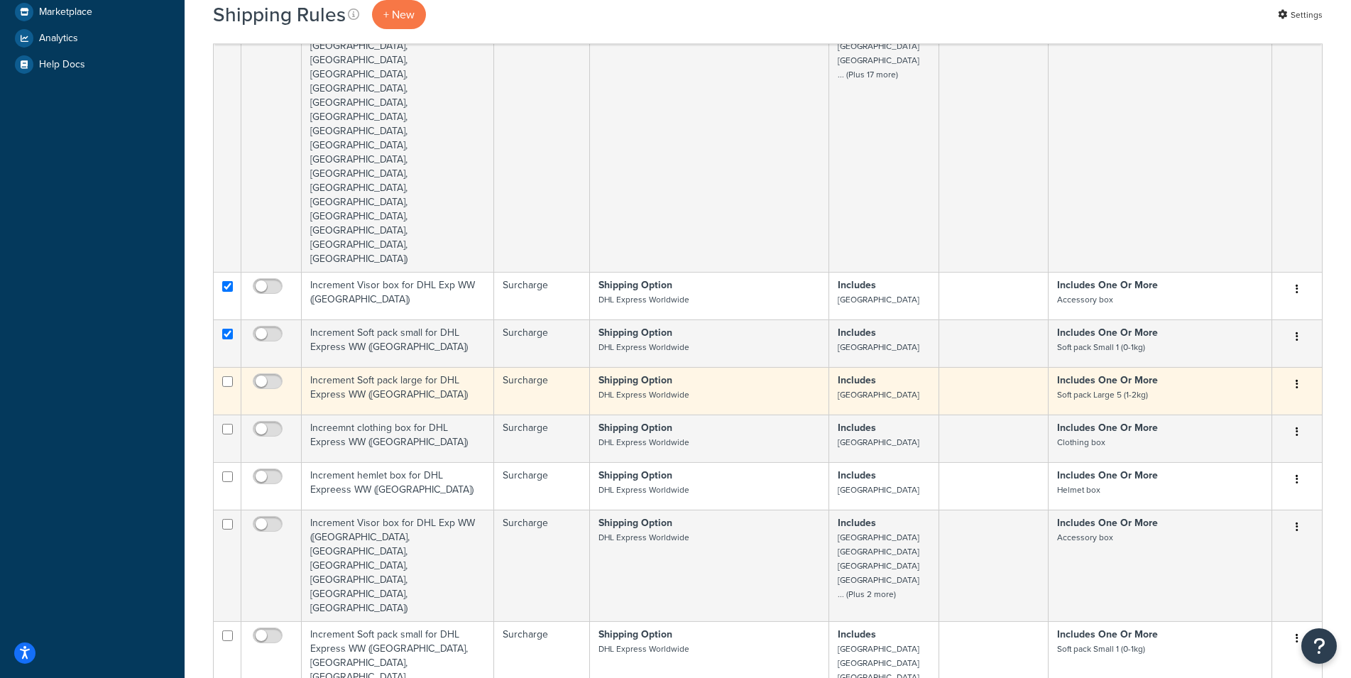
click at [226, 376] on input "checkbox" at bounding box center [227, 381] width 11 height 11
checkbox input "true"
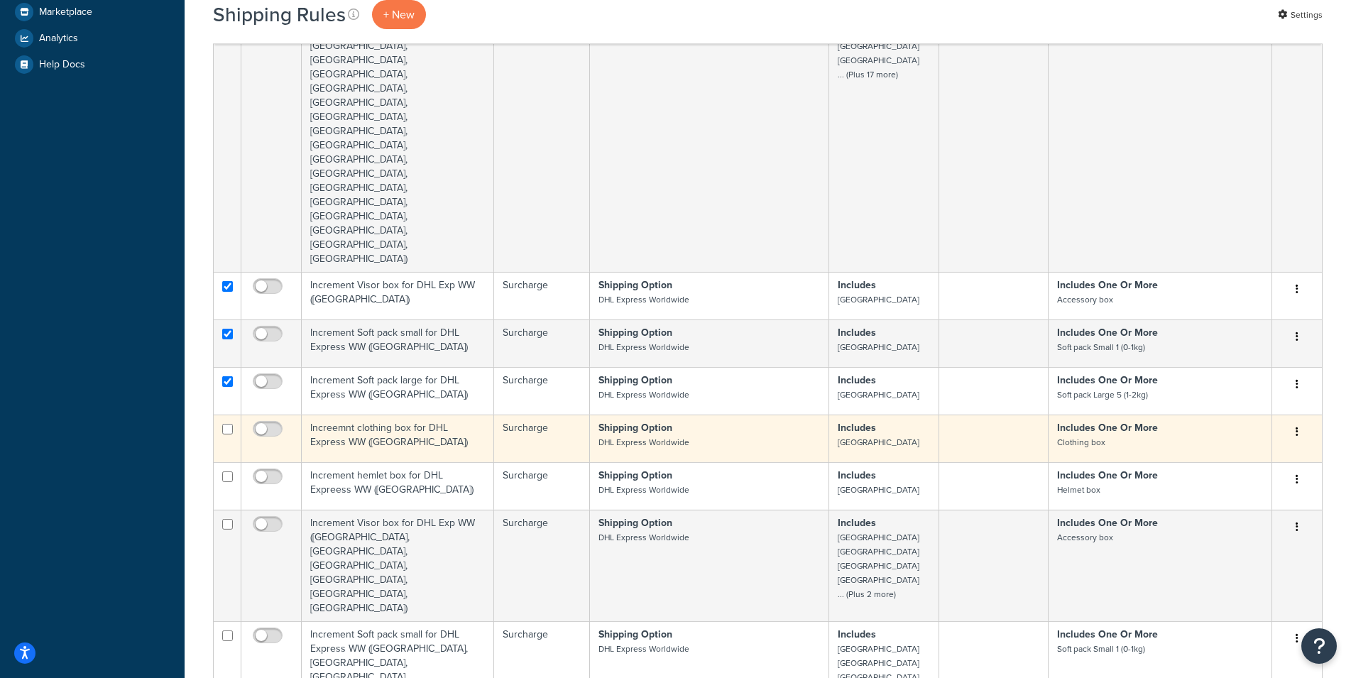
click at [226, 424] on input "checkbox" at bounding box center [227, 429] width 11 height 11
checkbox input "true"
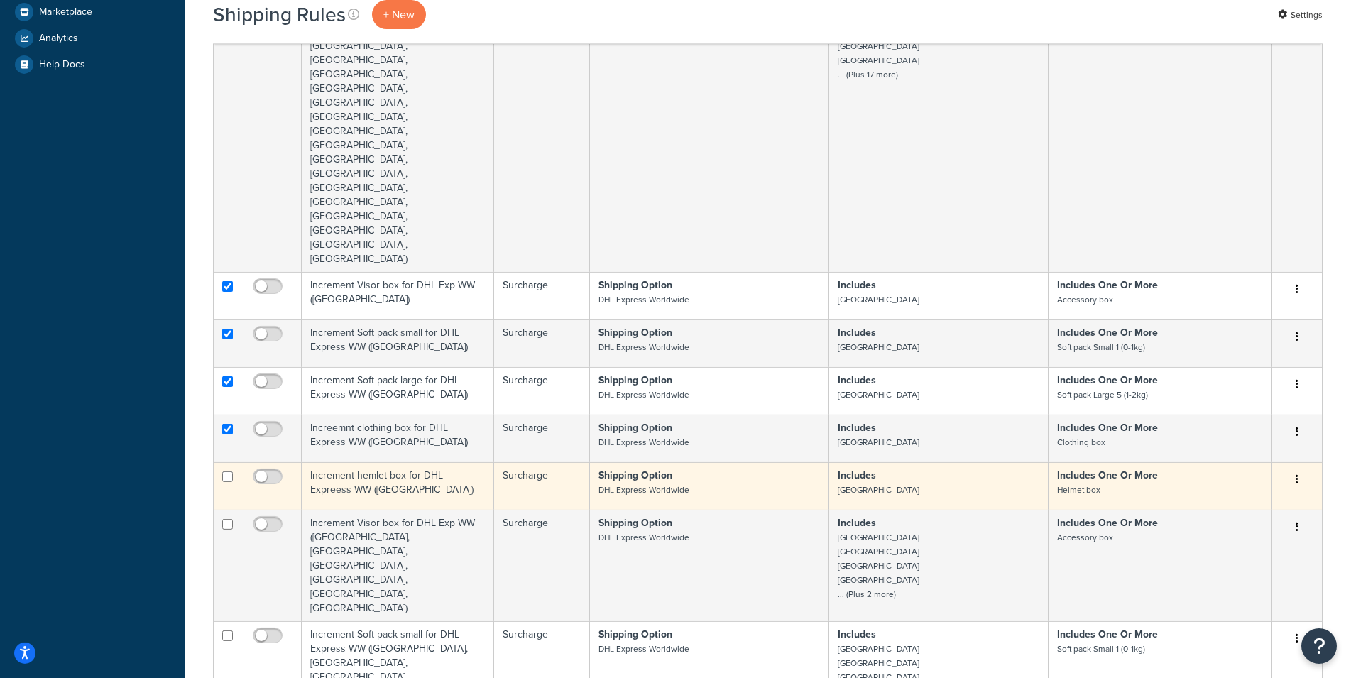
click at [224, 471] on input "checkbox" at bounding box center [227, 476] width 11 height 11
checkbox input "true"
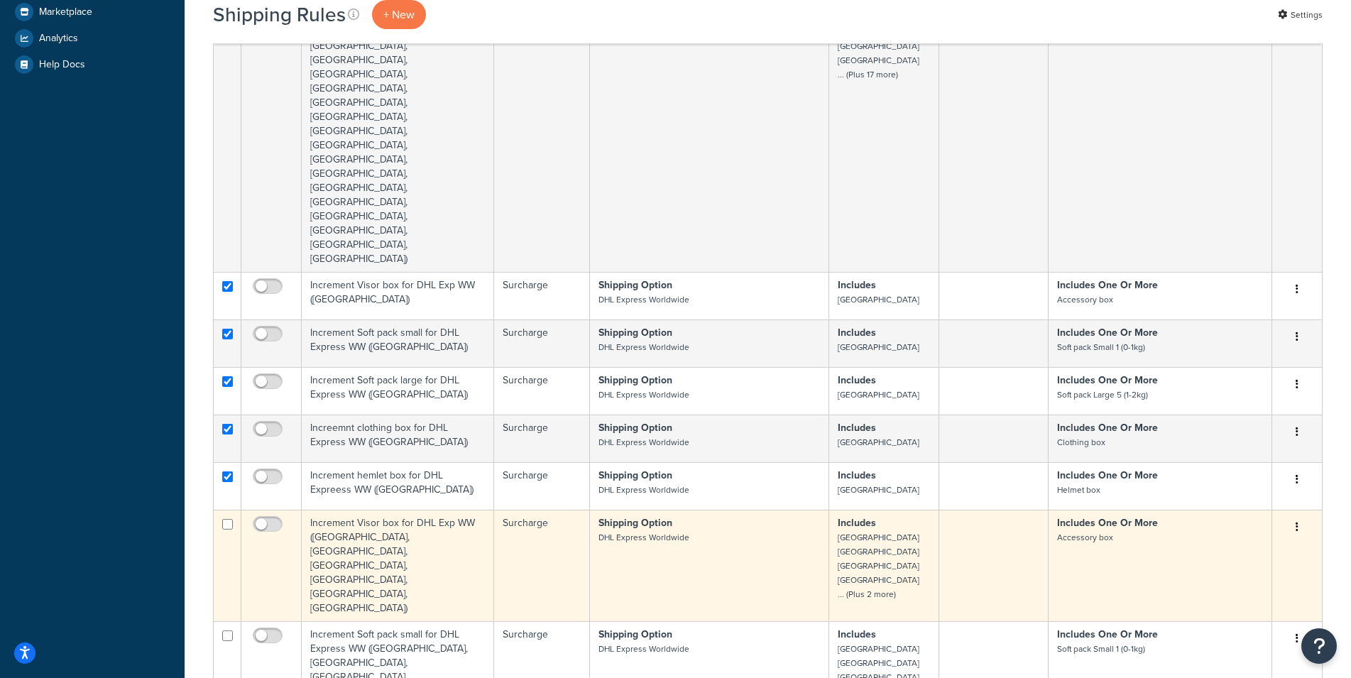
click at [229, 519] on input "checkbox" at bounding box center [227, 524] width 11 height 11
checkbox input "true"
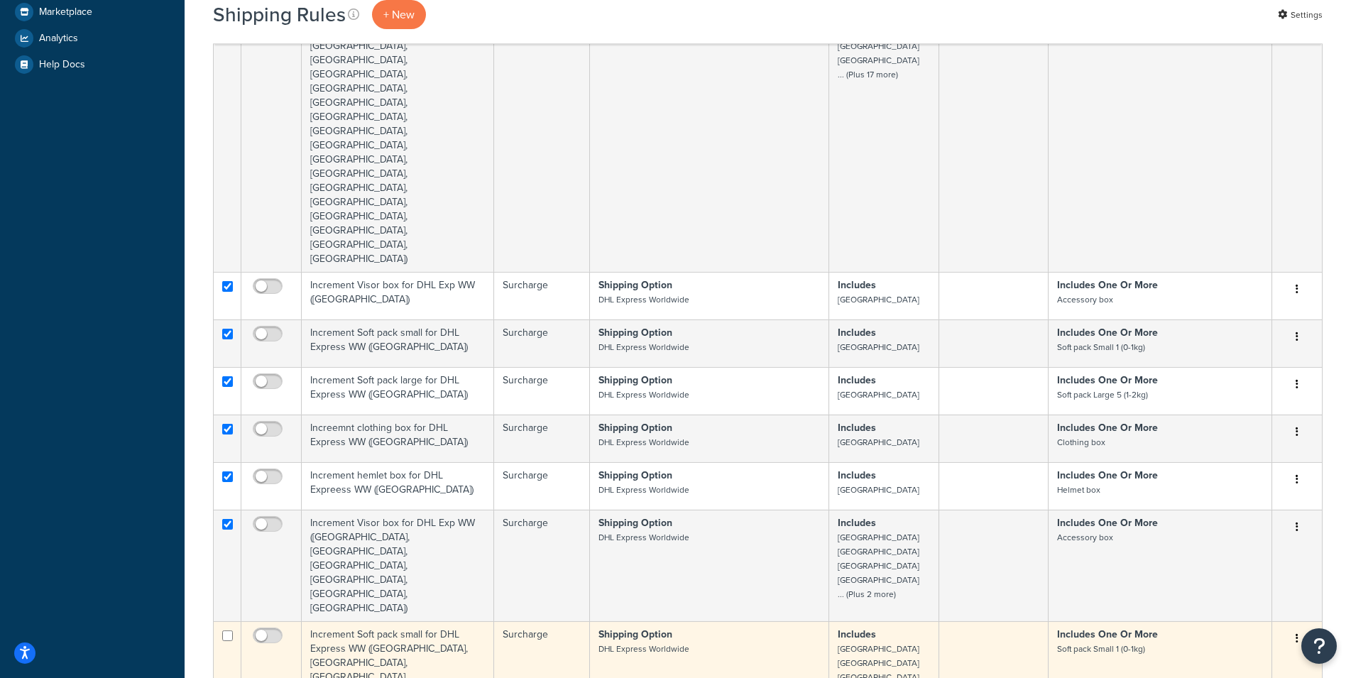
click at [229, 631] on input "checkbox" at bounding box center [227, 636] width 11 height 11
checkbox input "true"
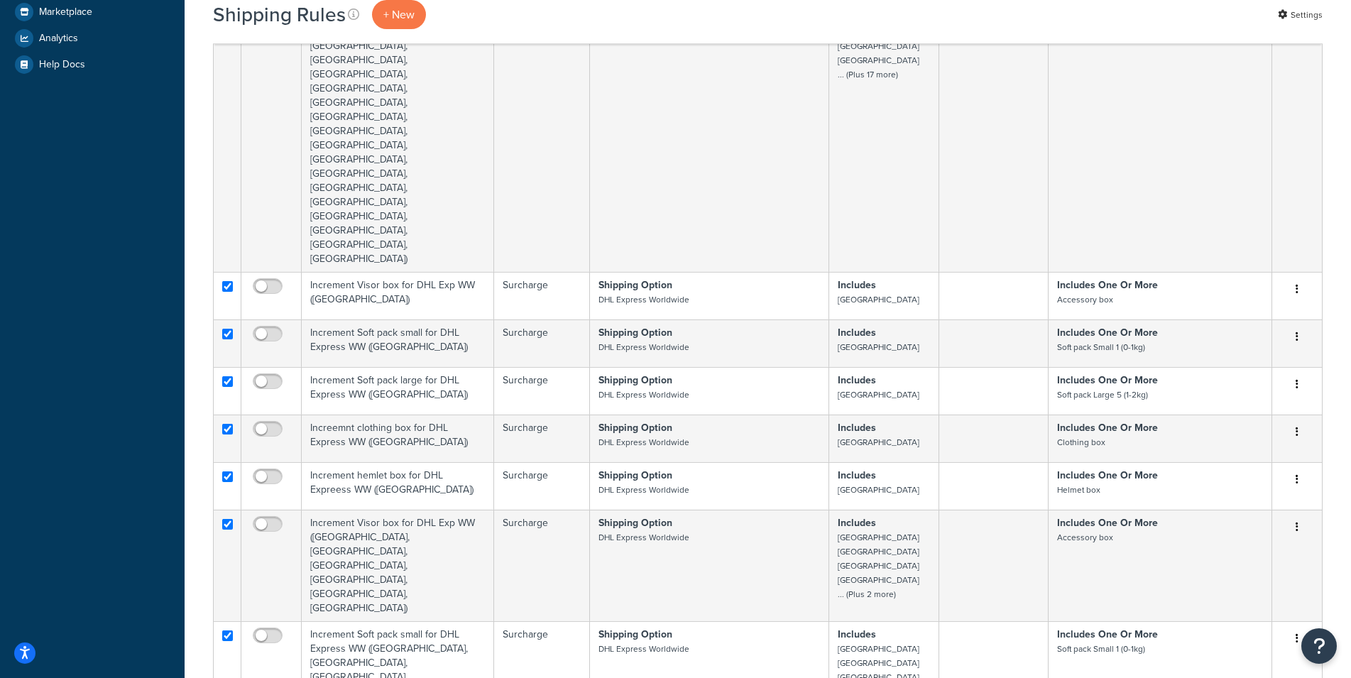
checkbox input "true"
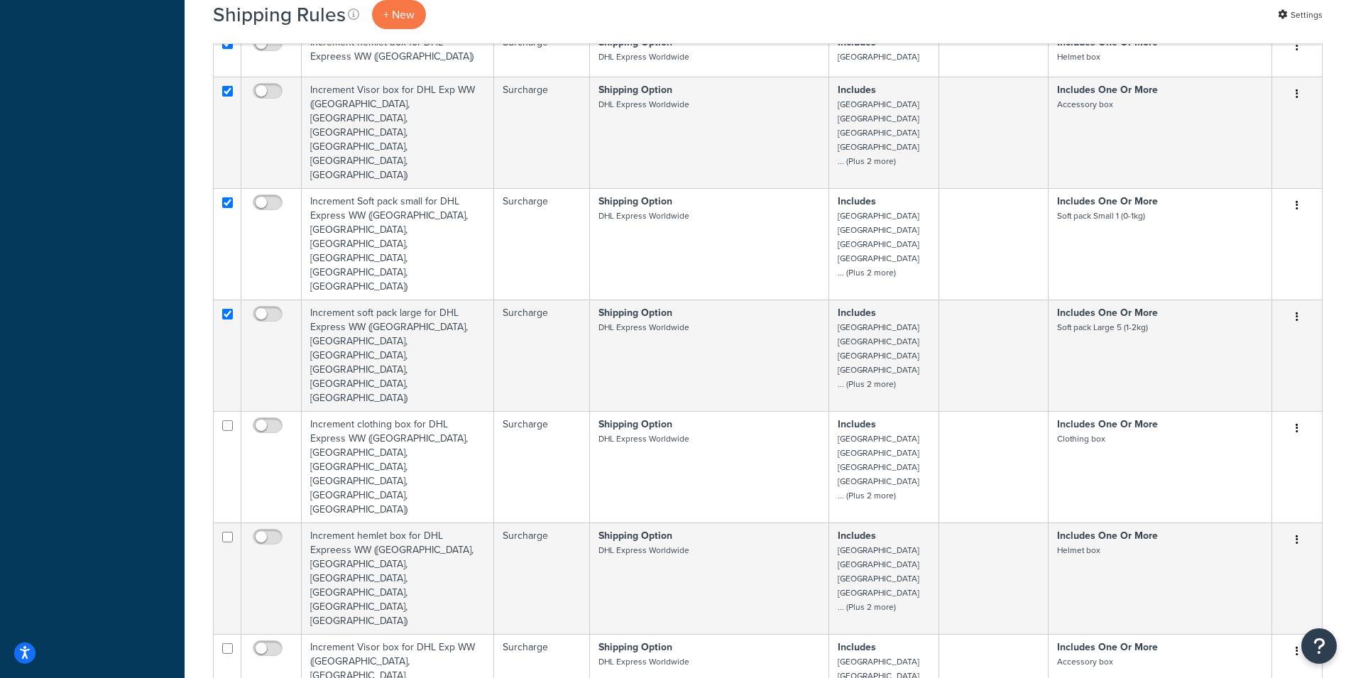
scroll to position [951, 0]
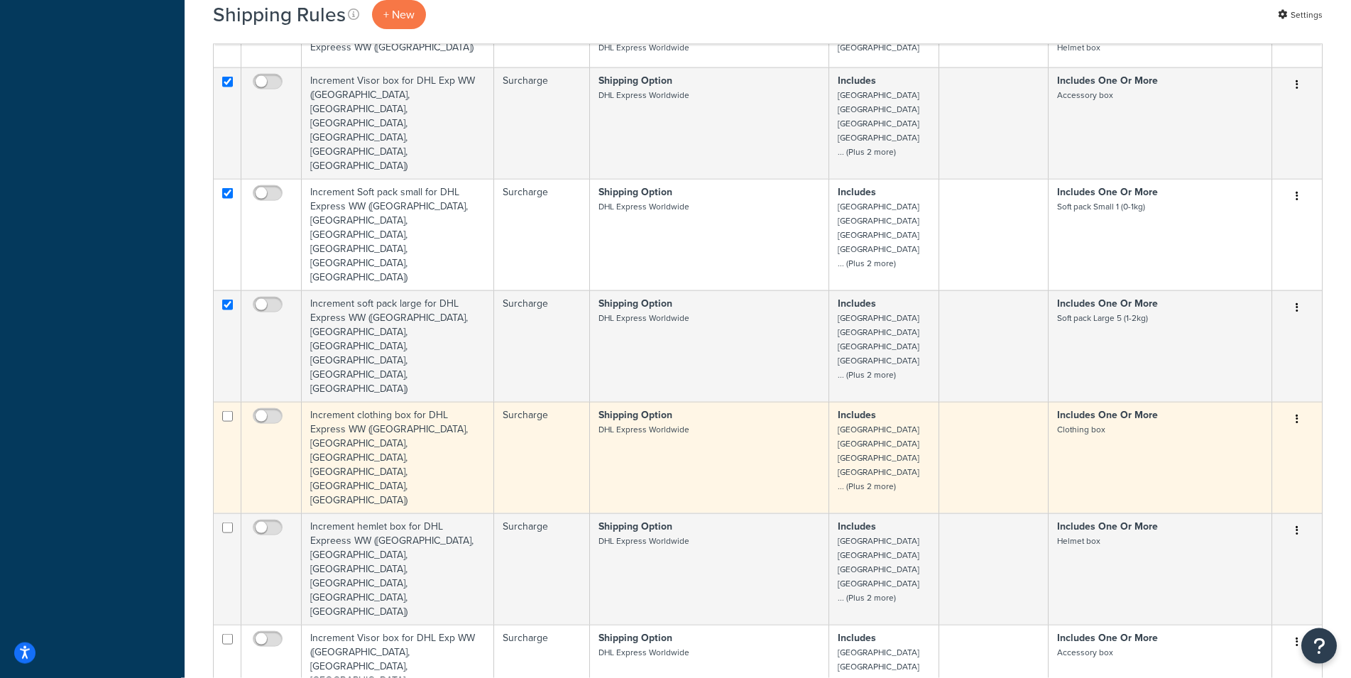
click at [229, 411] on input "checkbox" at bounding box center [227, 416] width 11 height 11
checkbox input "true"
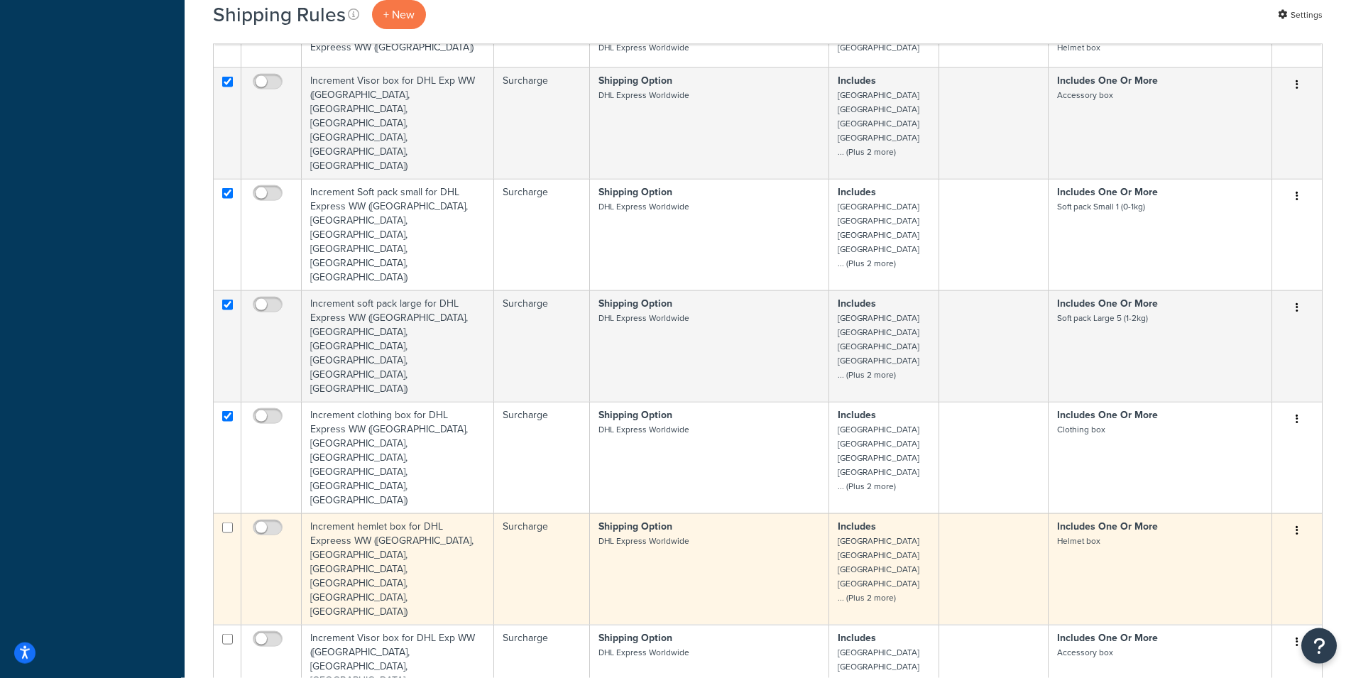
click at [225, 523] on input "checkbox" at bounding box center [227, 528] width 11 height 11
checkbox input "true"
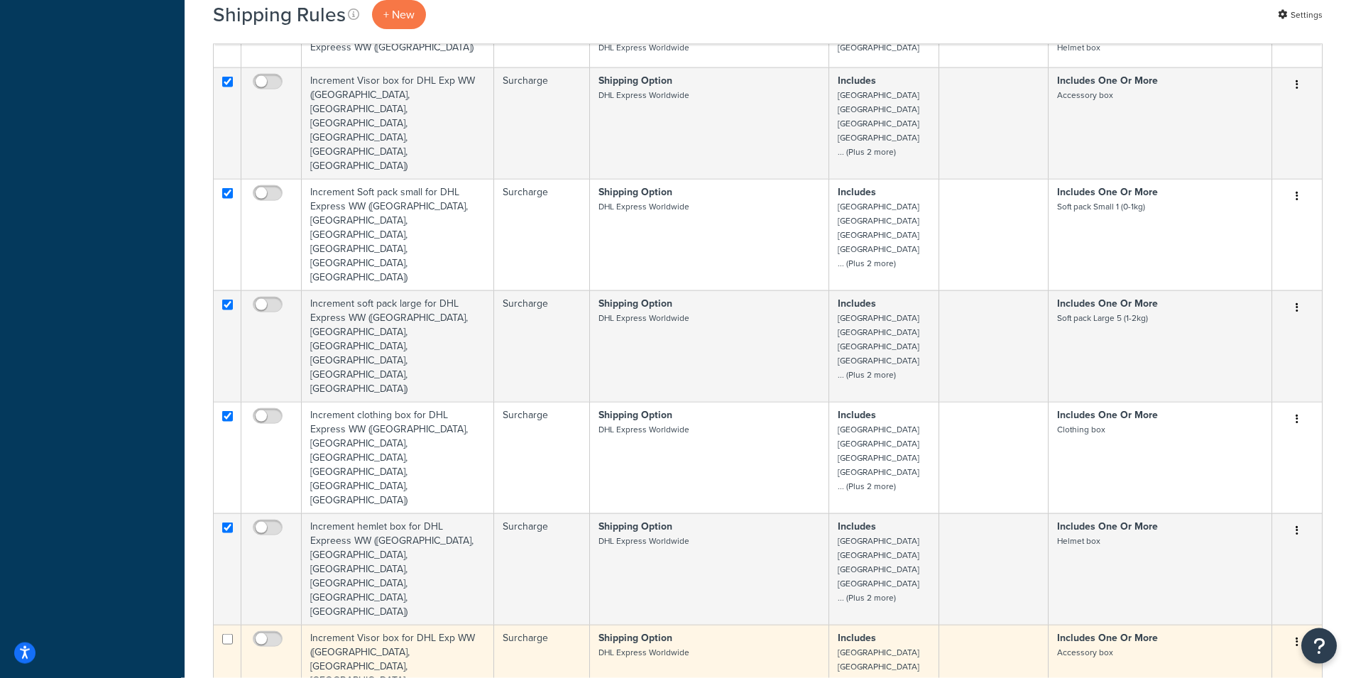
click at [228, 634] on input "checkbox" at bounding box center [227, 639] width 11 height 11
checkbox input "true"
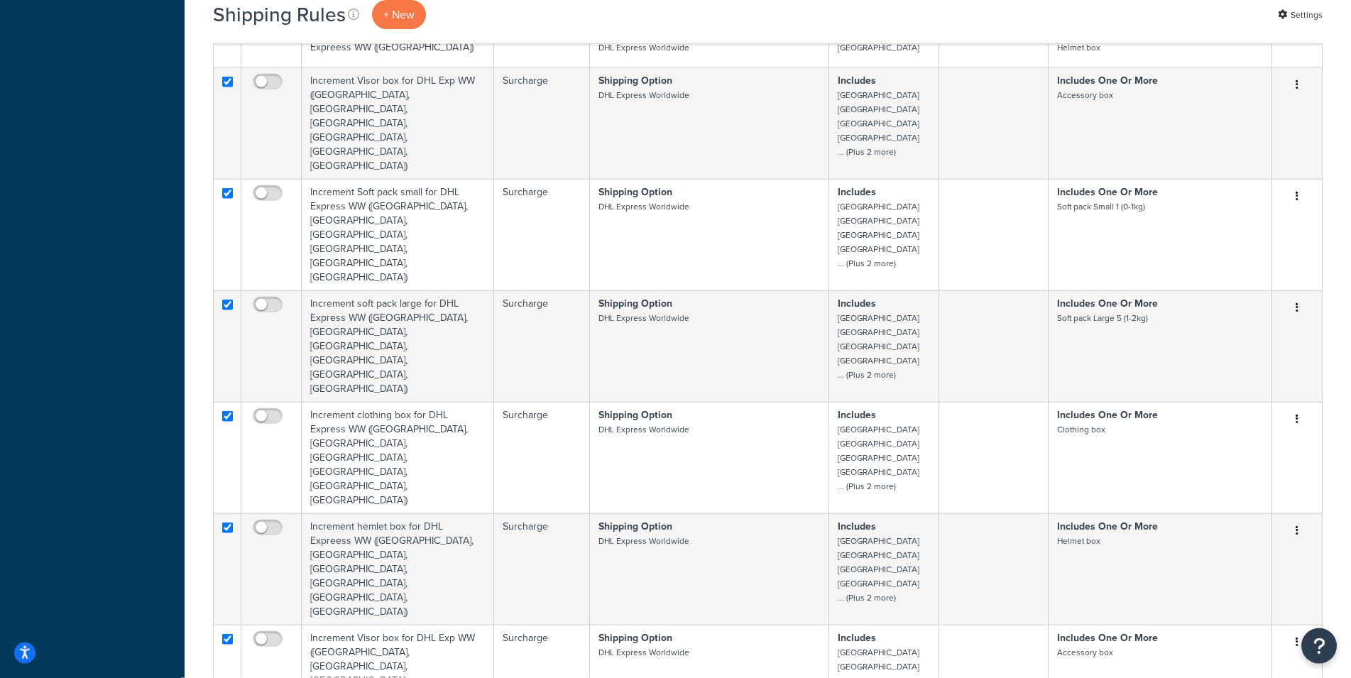
checkbox input "true"
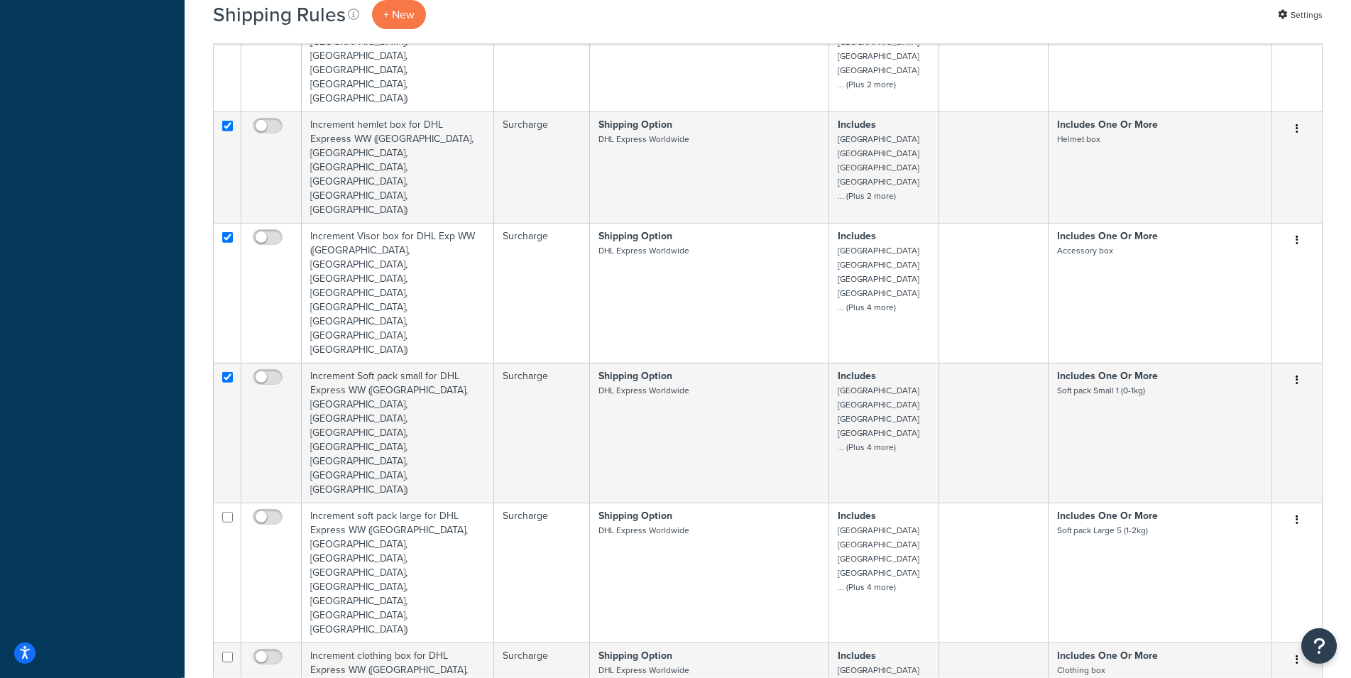
scroll to position [1363, 0]
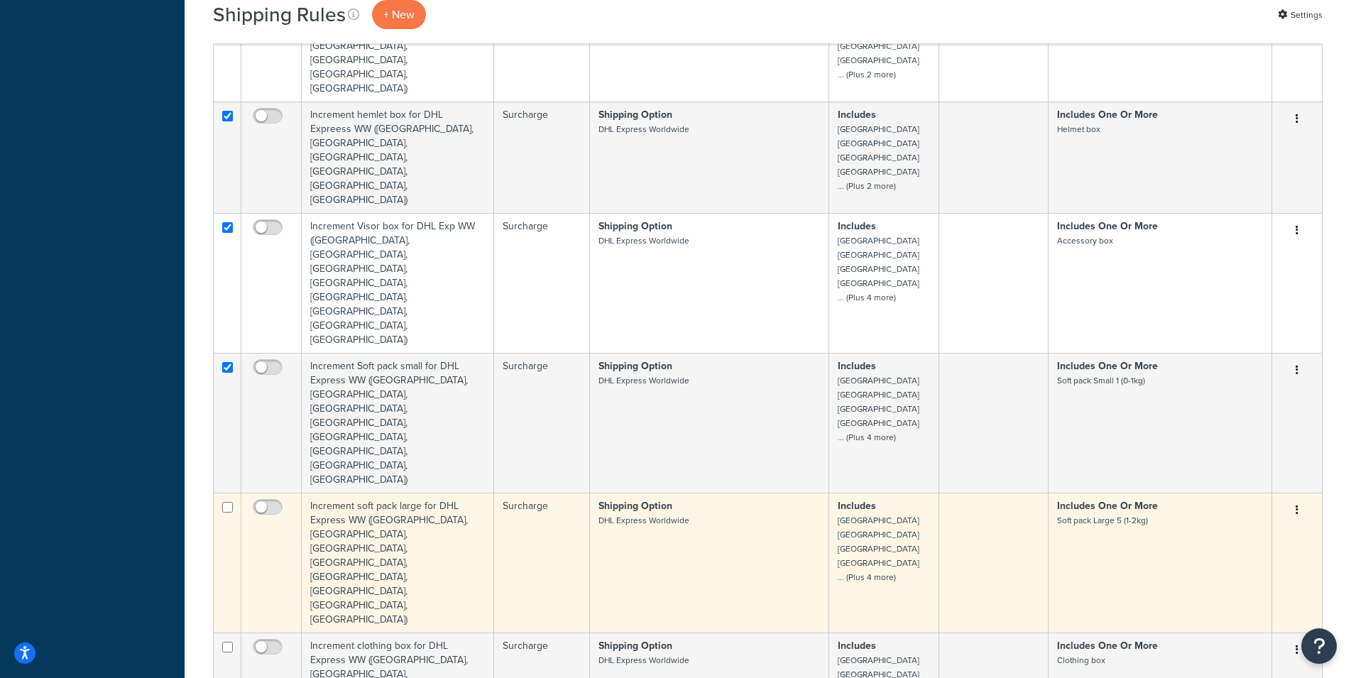
click at [226, 502] on input "checkbox" at bounding box center [227, 507] width 11 height 11
checkbox input "true"
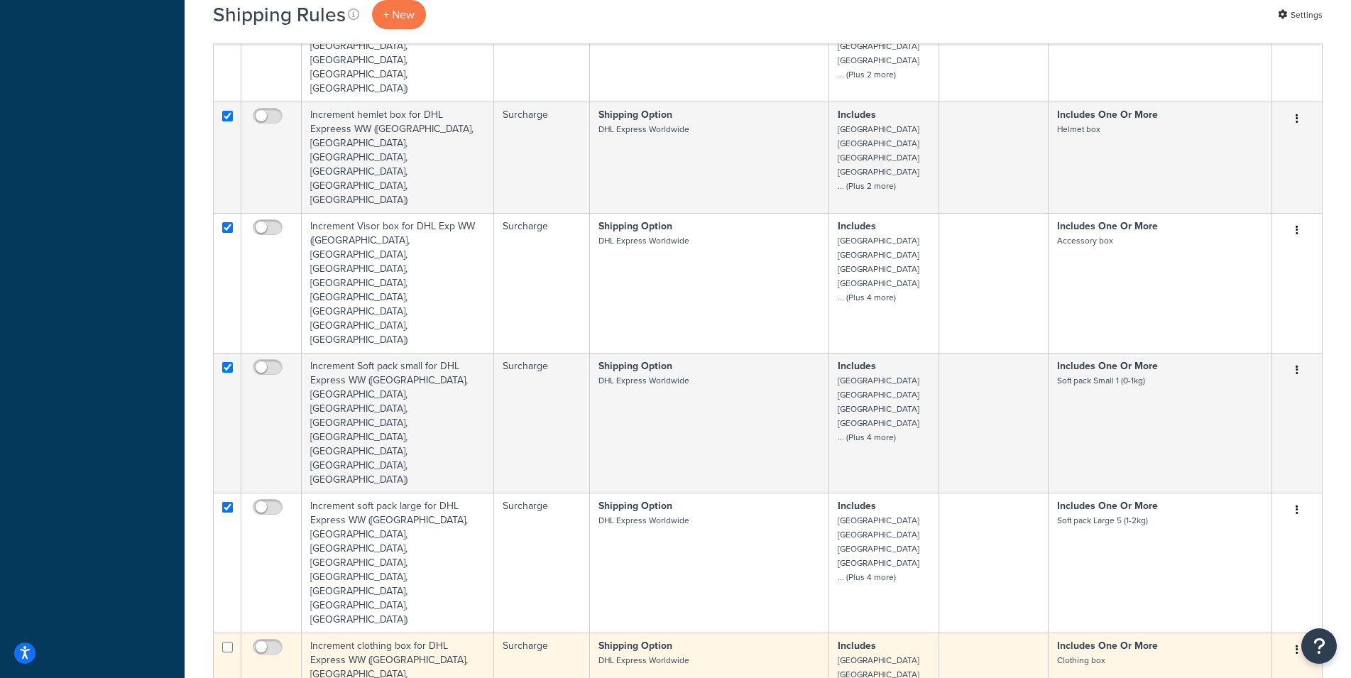
click at [229, 642] on input "checkbox" at bounding box center [227, 647] width 11 height 11
checkbox input "true"
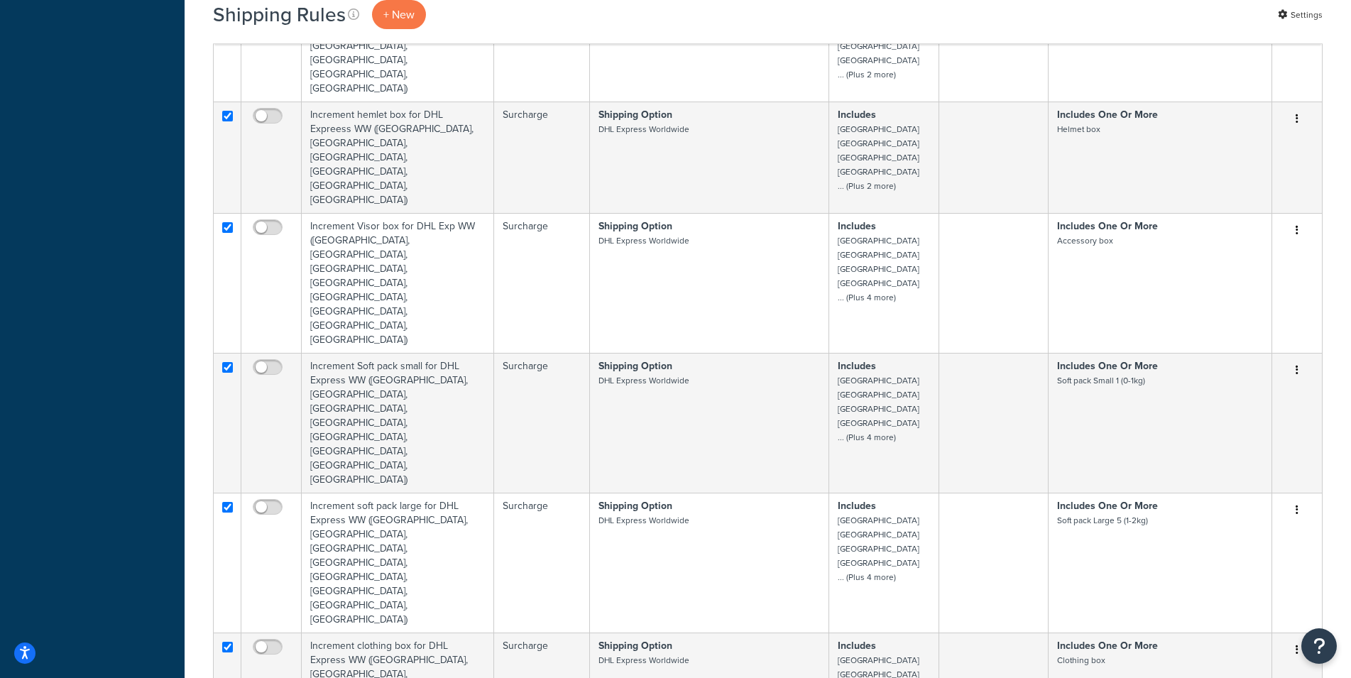
checkbox input "true"
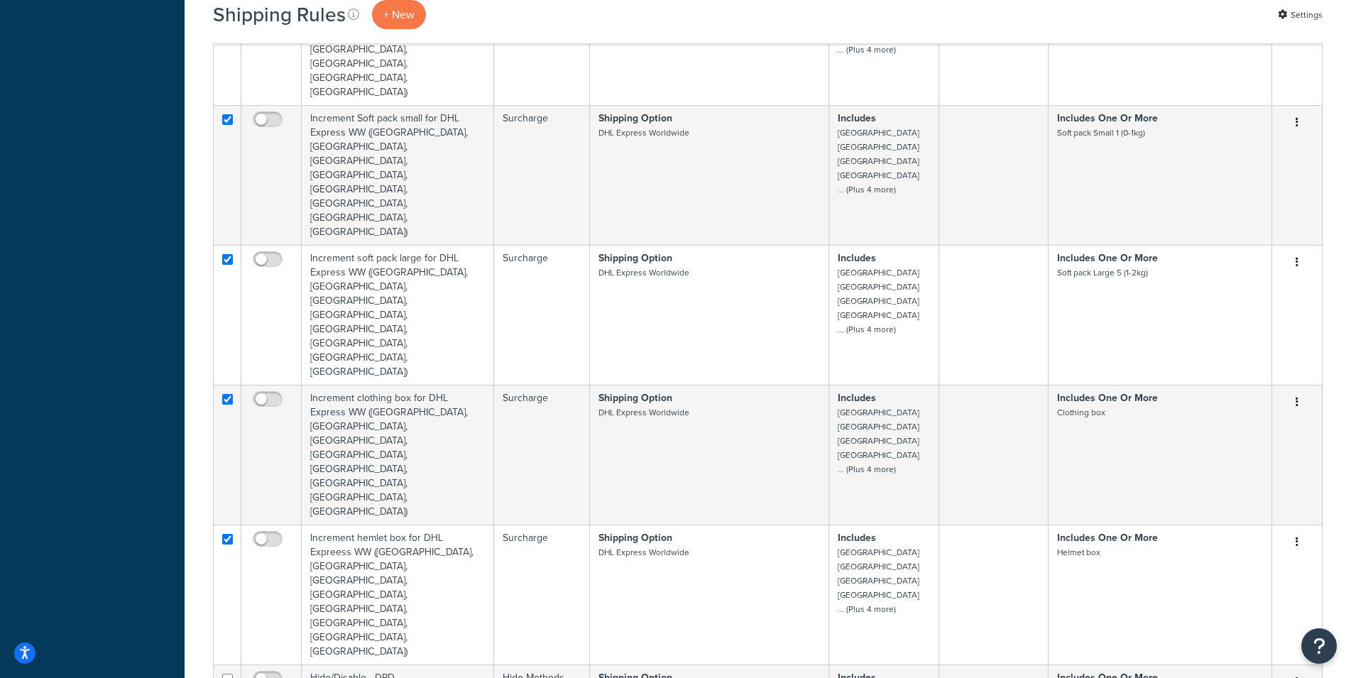
scroll to position [1626, 0]
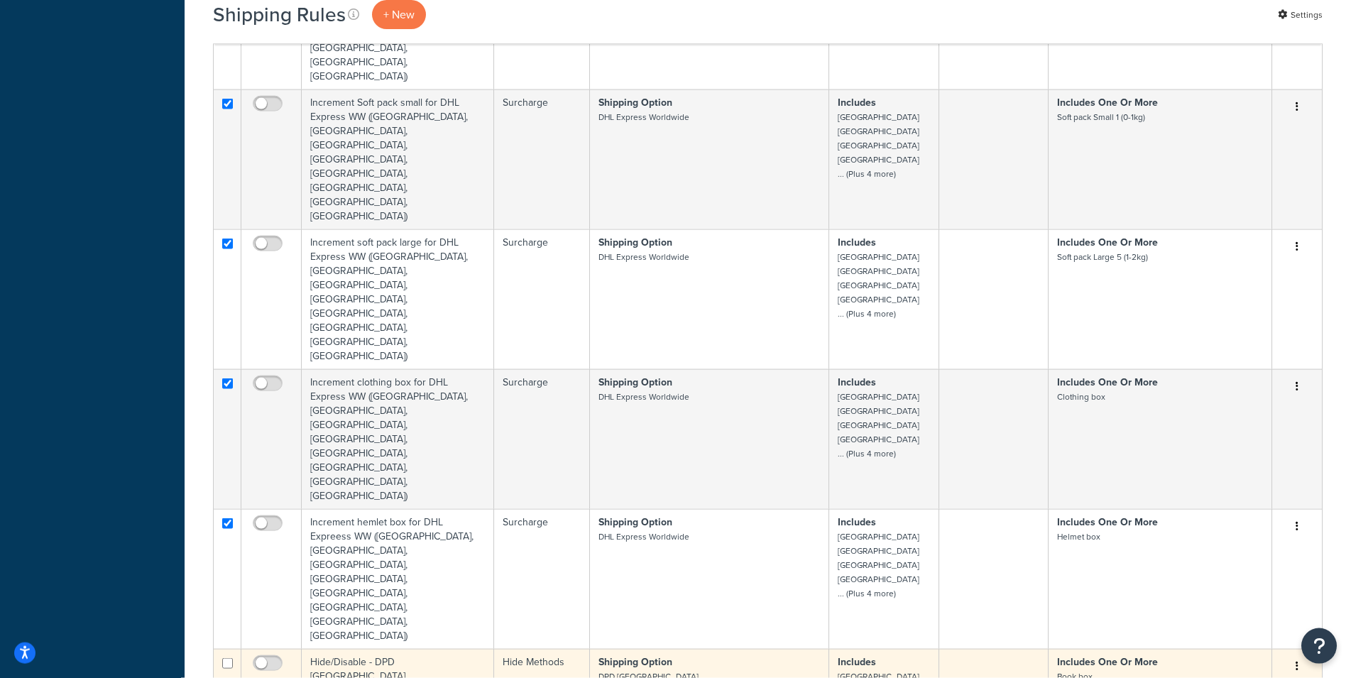
click at [229, 658] on input "checkbox" at bounding box center [227, 663] width 11 height 11
checkbox input "true"
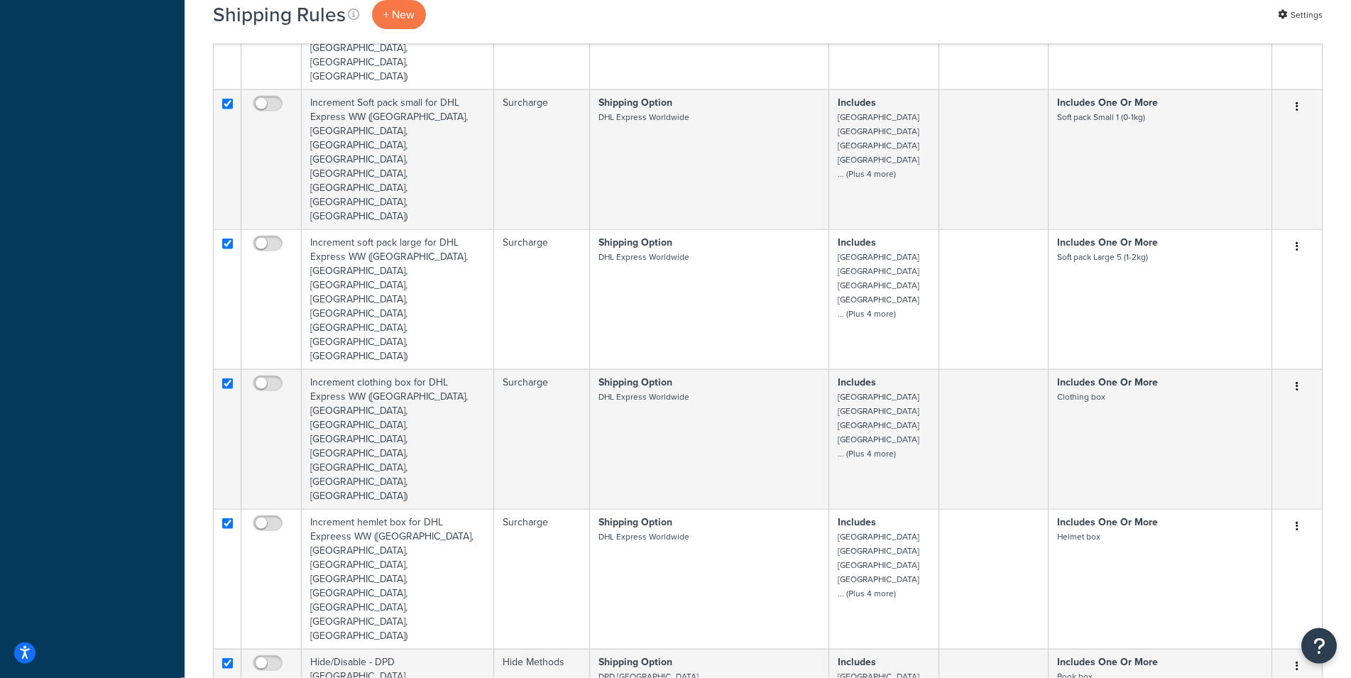
checkbox input "true"
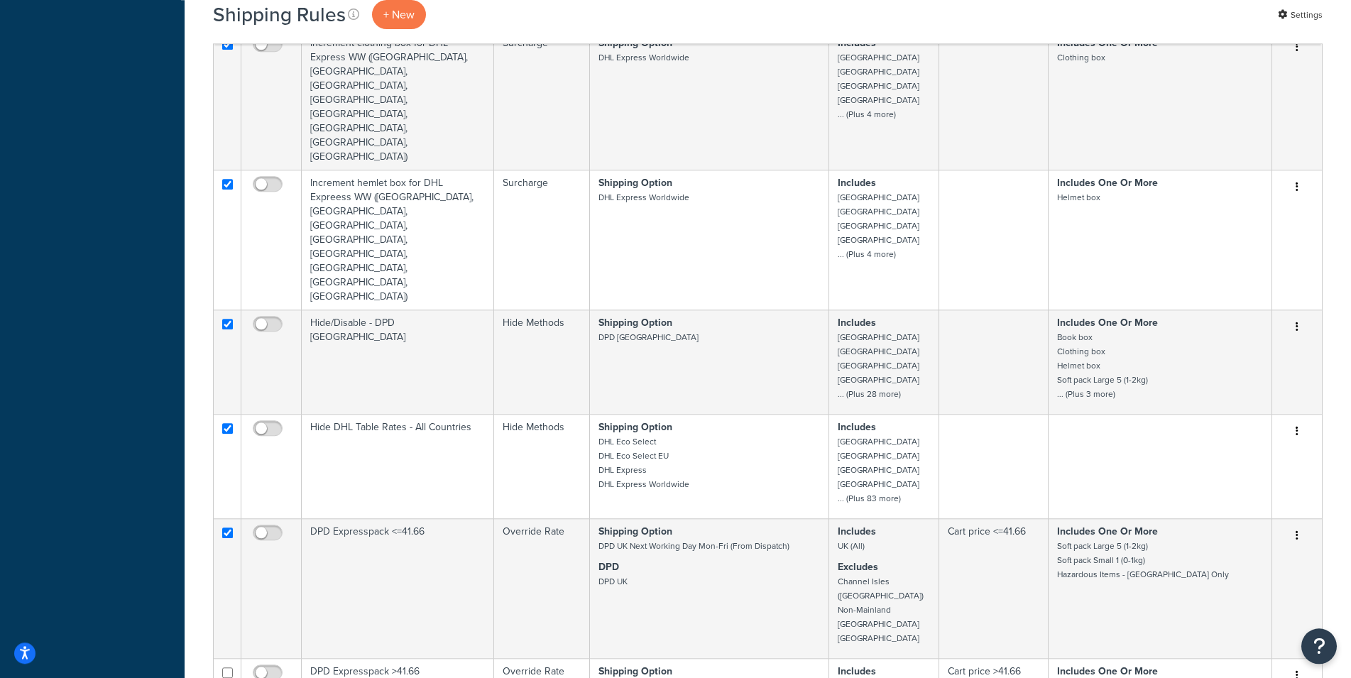
scroll to position [1987, 0]
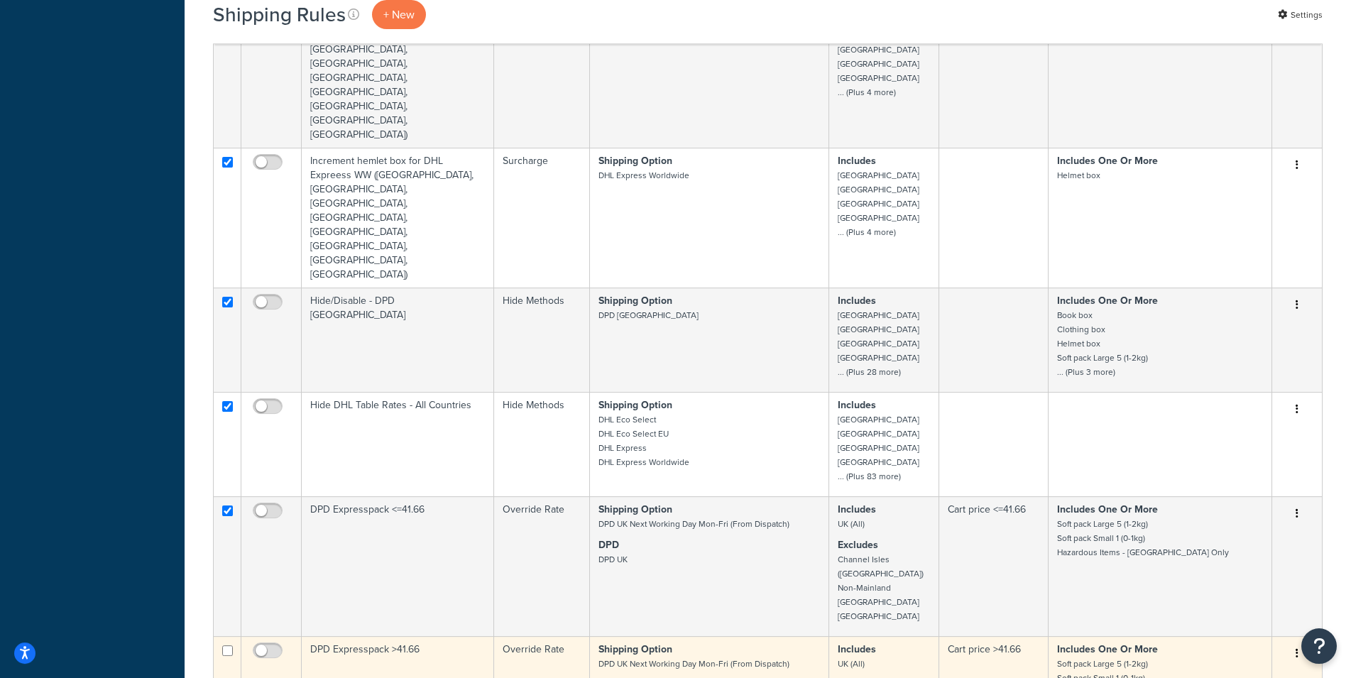
click at [226, 645] on input "checkbox" at bounding box center [227, 650] width 11 height 11
checkbox input "true"
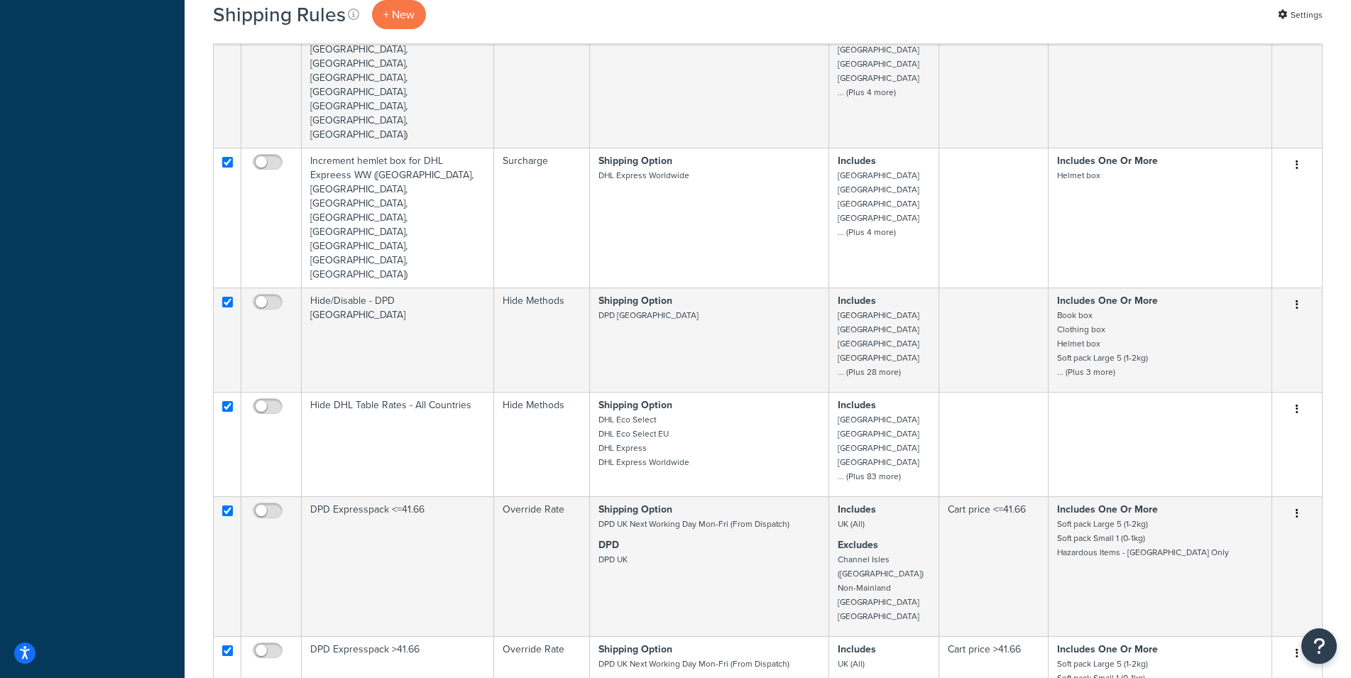
checkbox input "true"
click at [197, 214] on div "Shipping Rules + New Settings × Deleted Rules Bulk Actions Duplicate Delete Con…" at bounding box center [768, 485] width 1167 height 4811
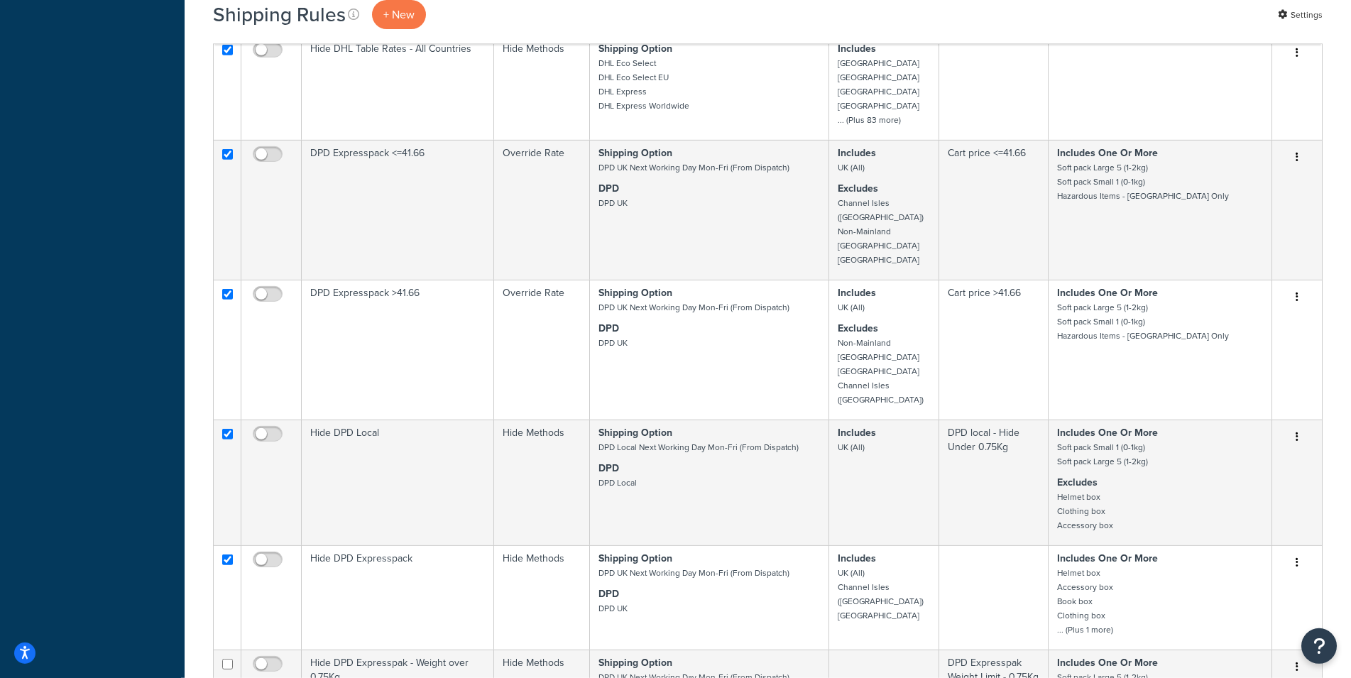
scroll to position [2360, 0]
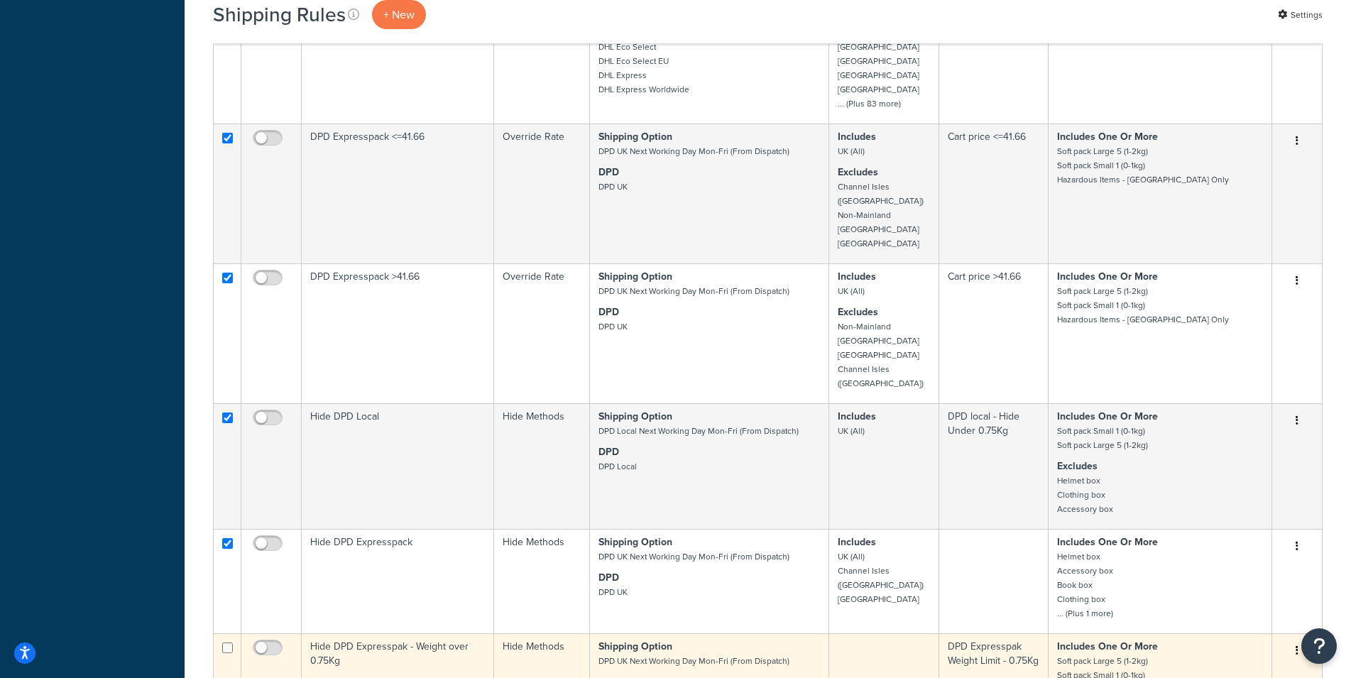
drag, startPoint x: 232, startPoint y: 212, endPoint x: 235, endPoint y: 267, distance: 55.5
click at [231, 643] on input "checkbox" at bounding box center [227, 648] width 11 height 11
checkbox input "true"
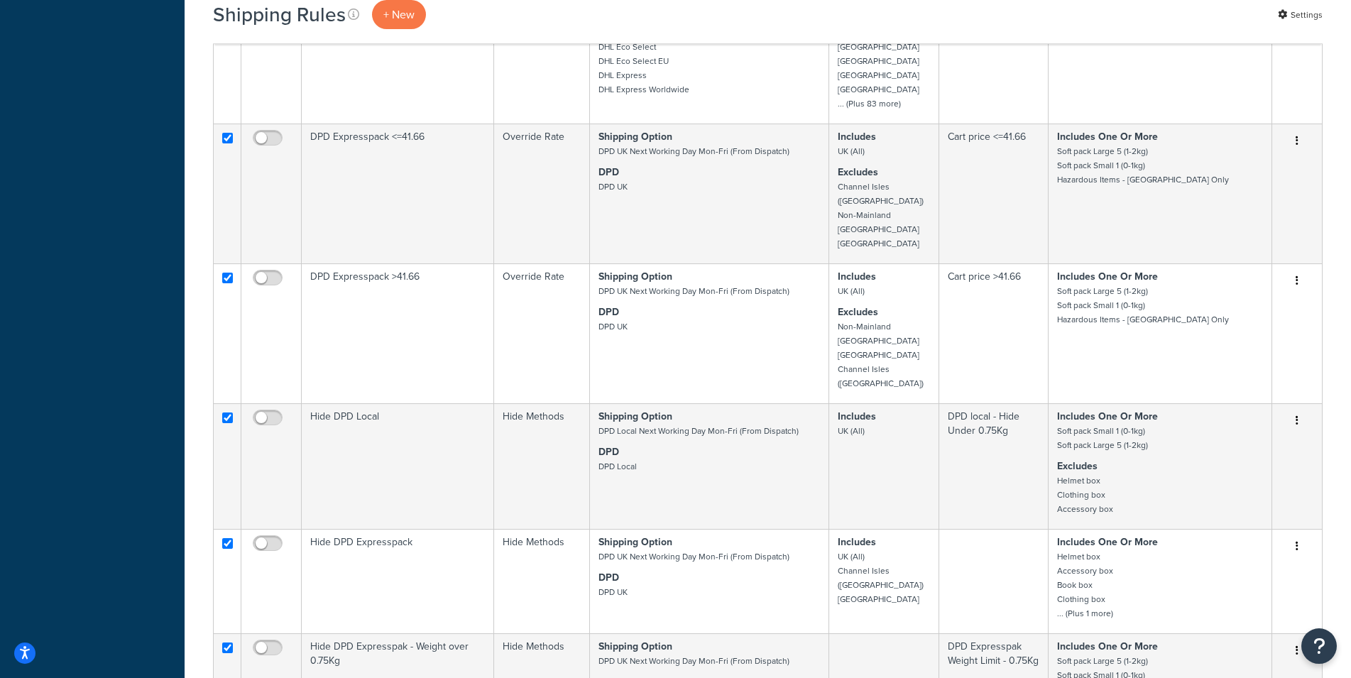
checkbox input "true"
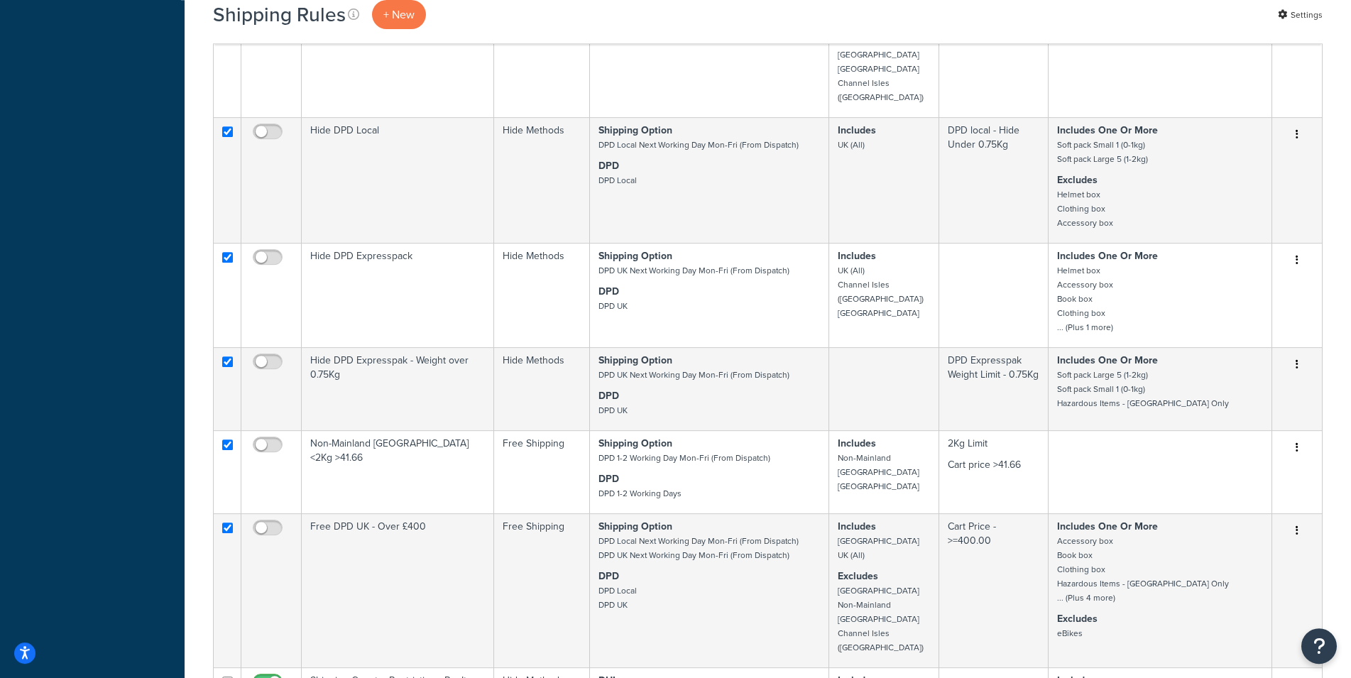
scroll to position [2668, 0]
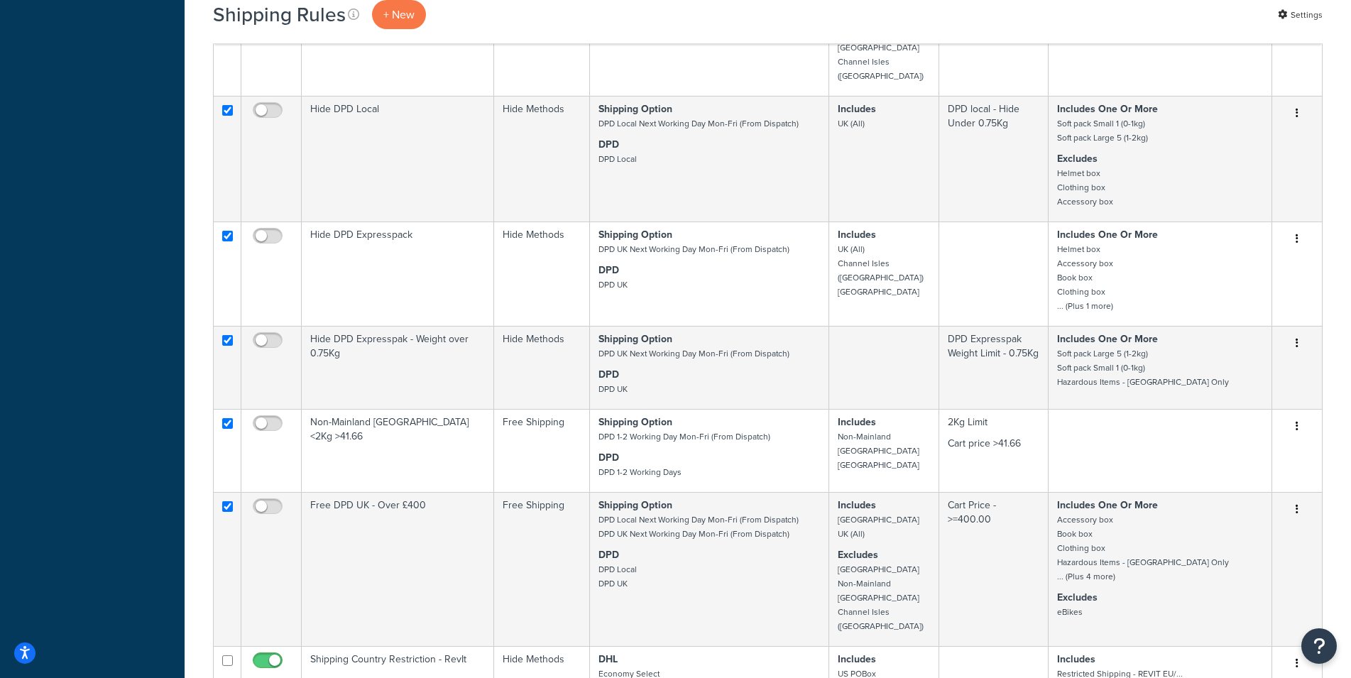
checkbox input "true"
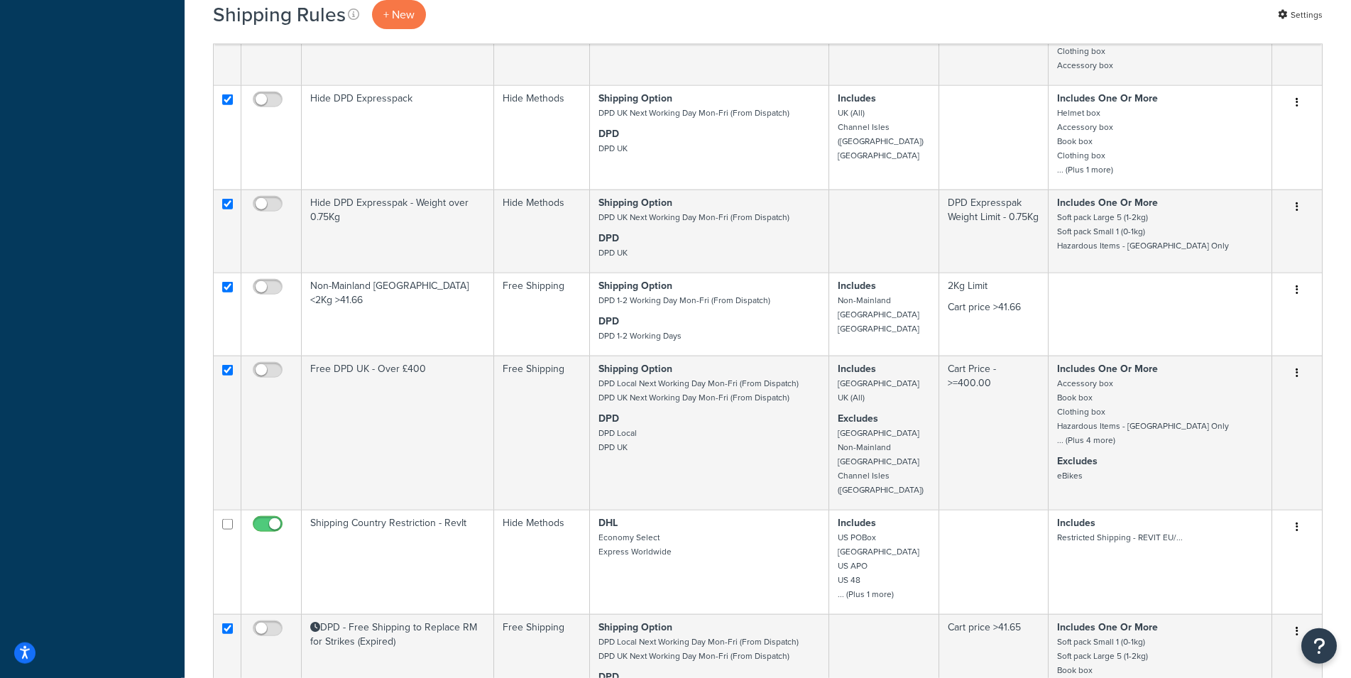
scroll to position [2813, 0]
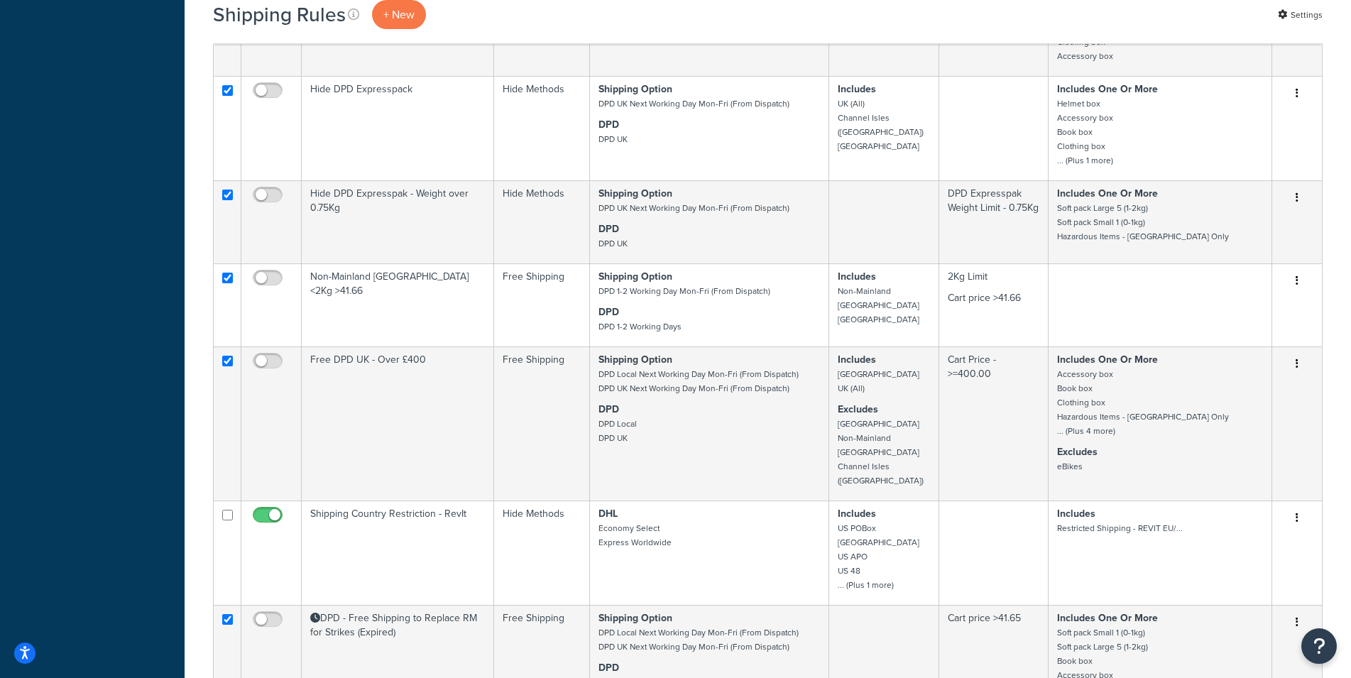
checkbox input "true"
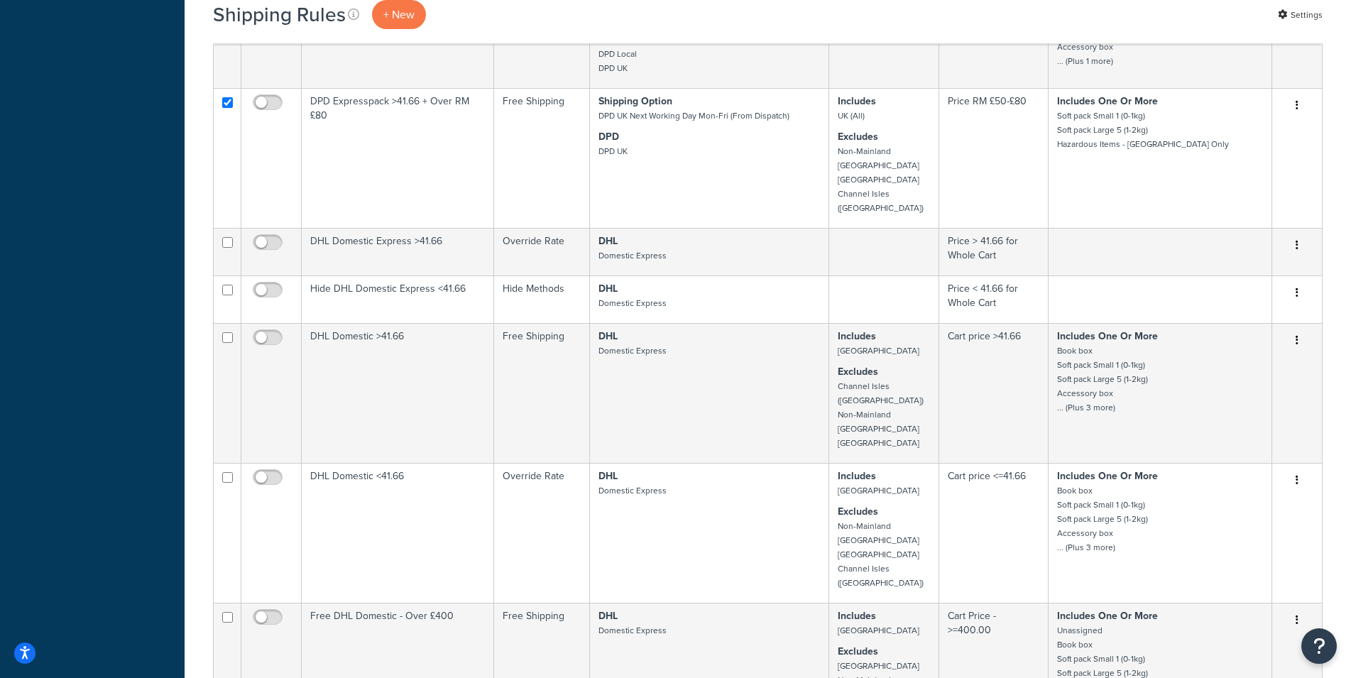
scroll to position [3361, 0]
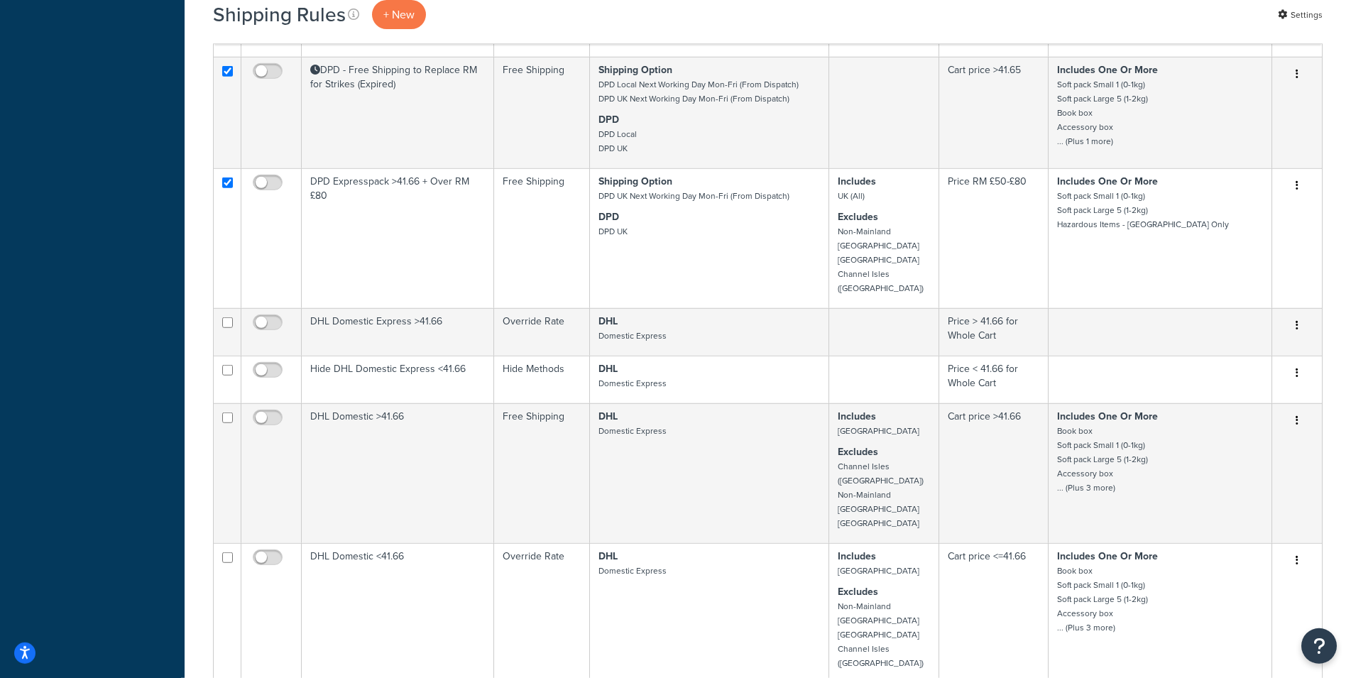
checkbox input "true"
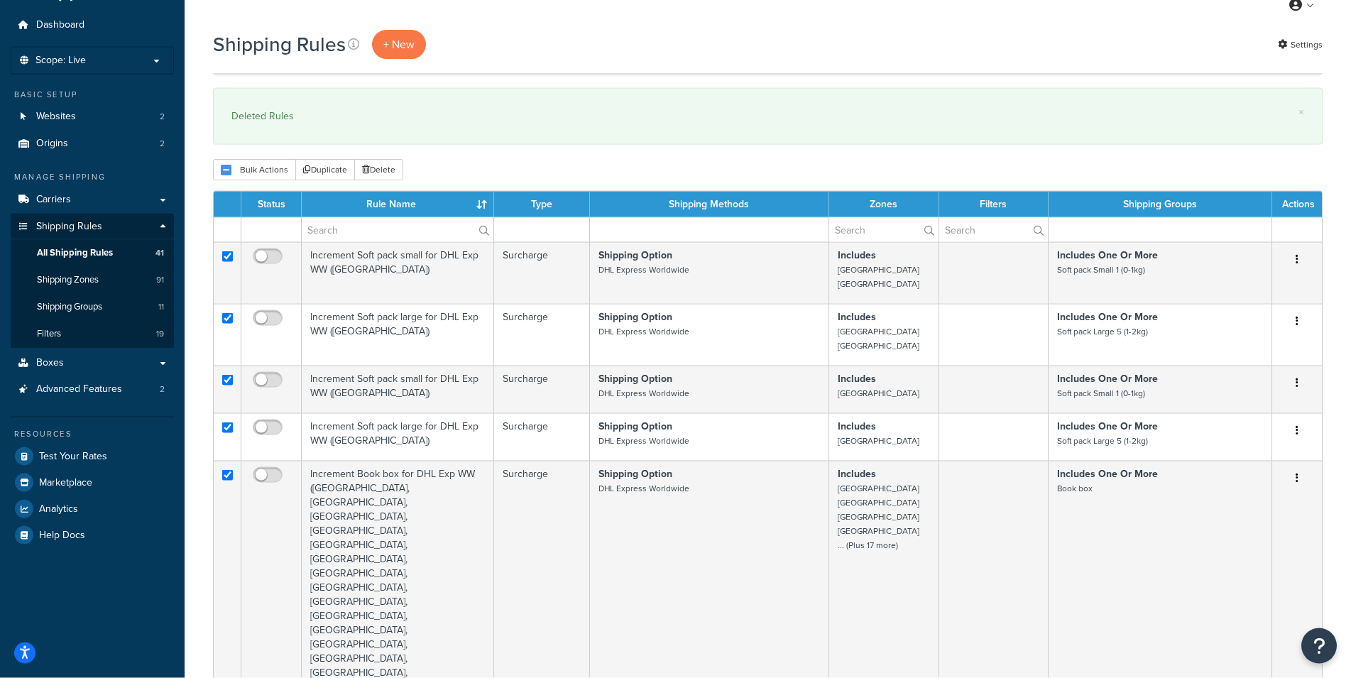
scroll to position [0, 0]
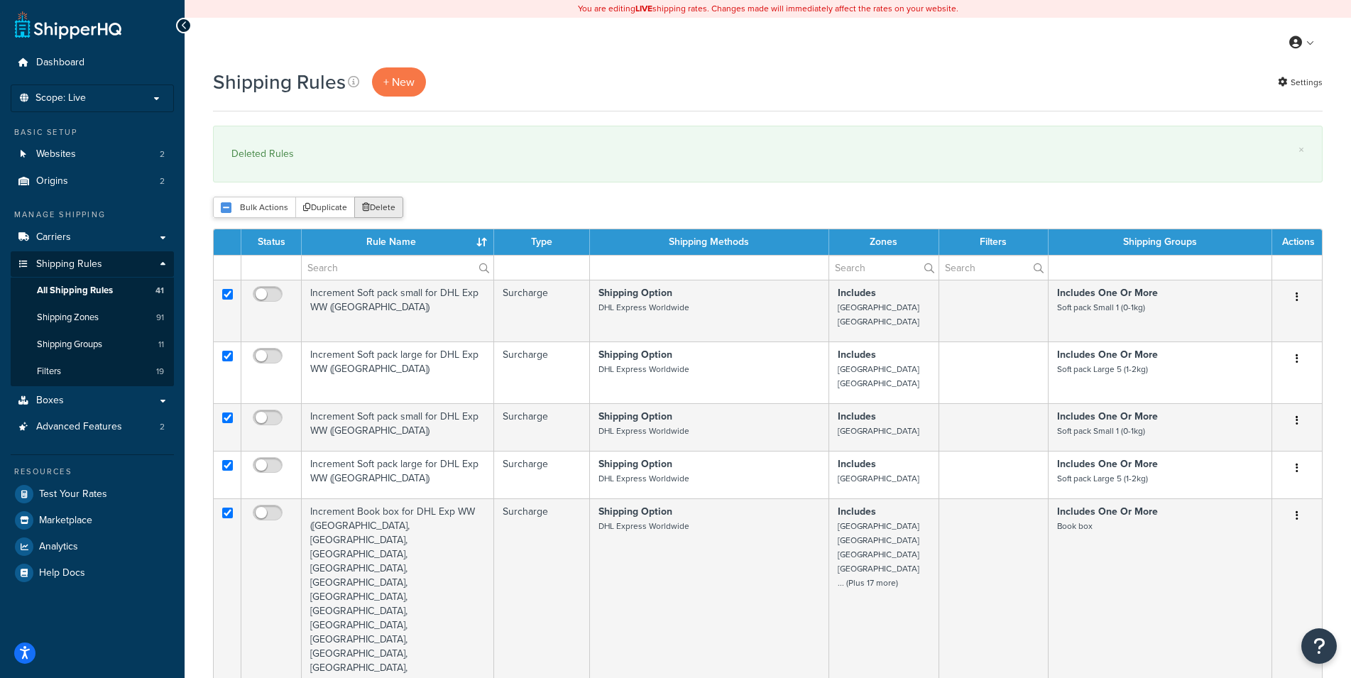
click at [367, 212] on icon "submit" at bounding box center [366, 207] width 8 height 9
click at [394, 204] on button "Delete" at bounding box center [378, 207] width 49 height 21
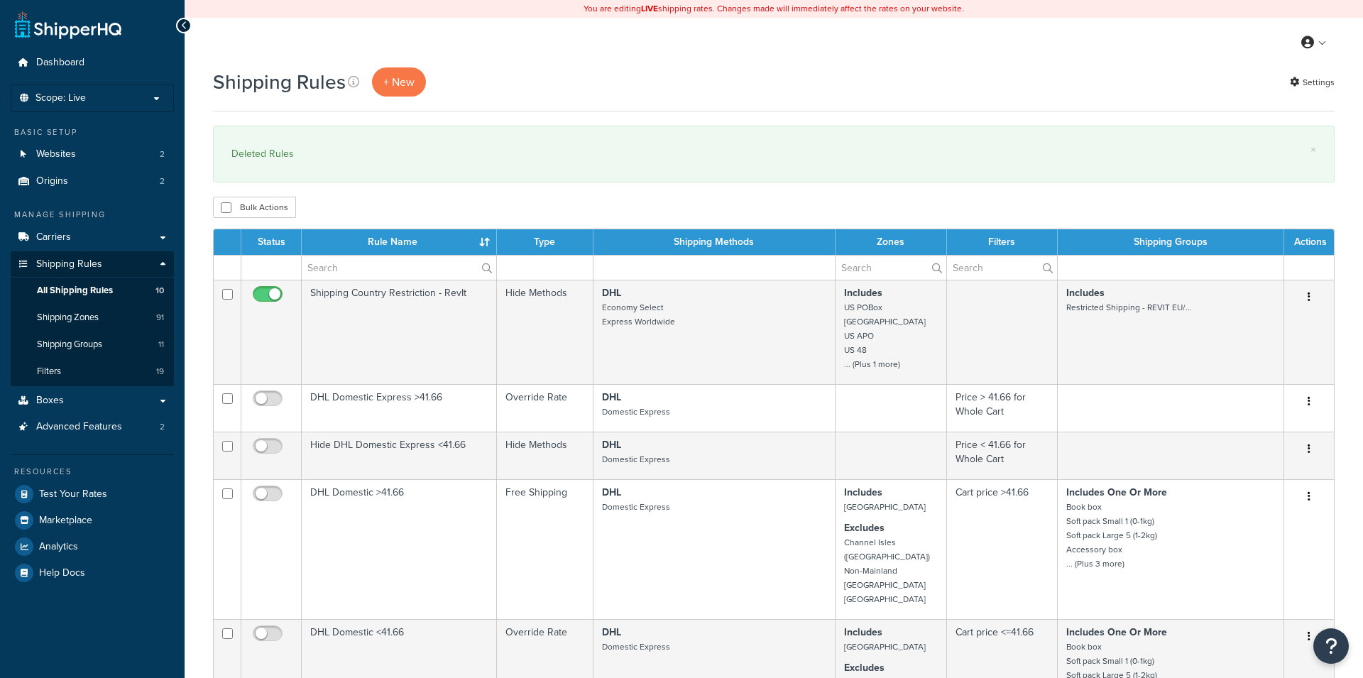
select select "100"
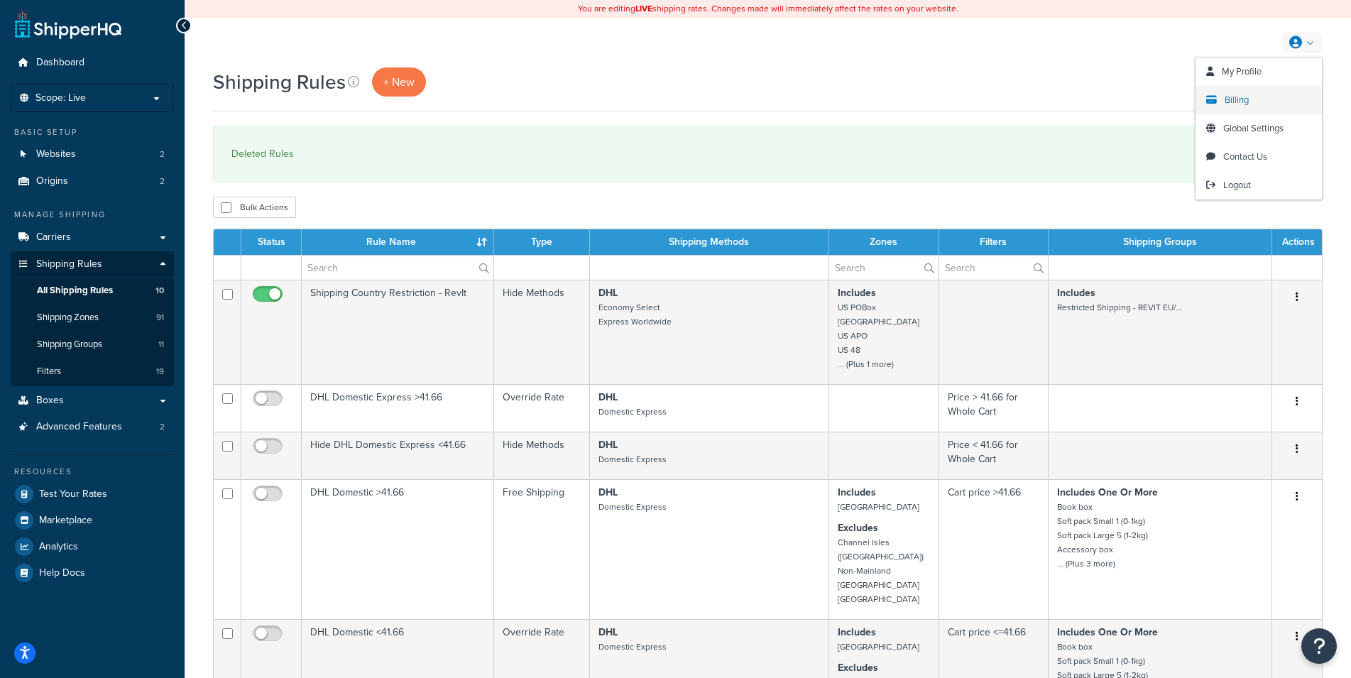
click at [1226, 102] on span "Billing" at bounding box center [1237, 99] width 24 height 13
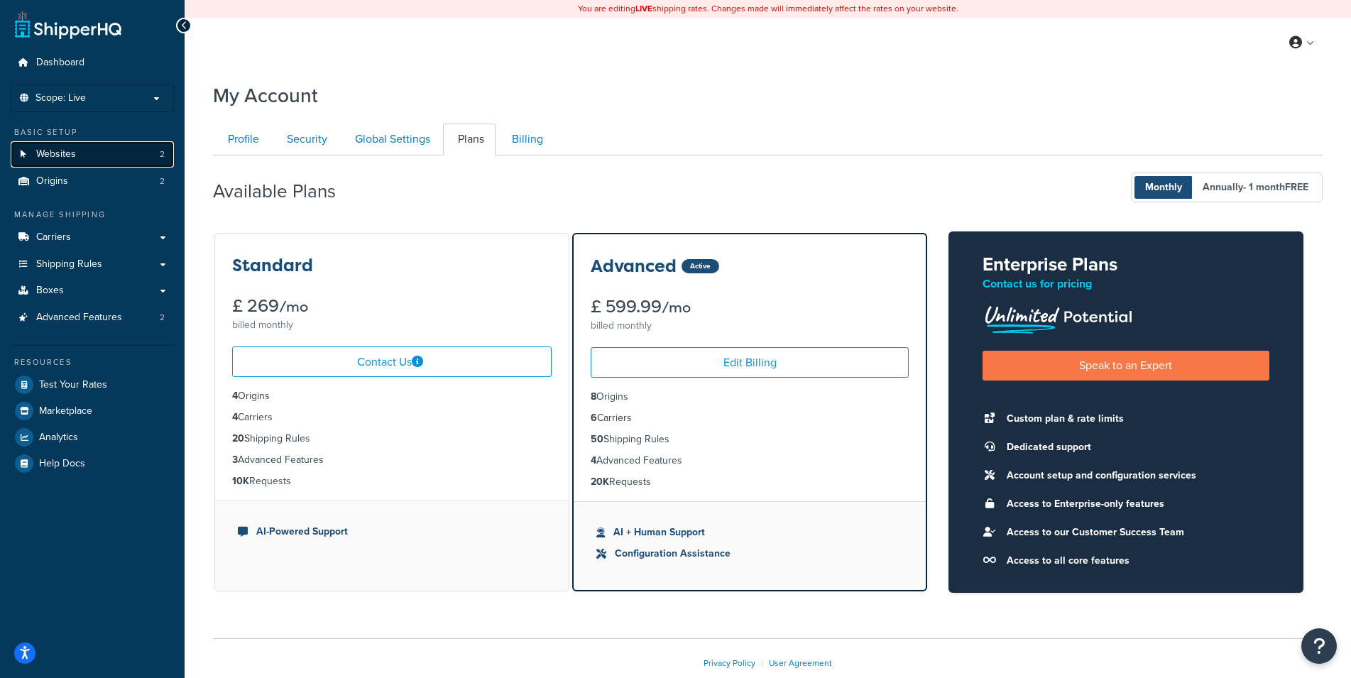
click at [110, 156] on link "Websites 2" at bounding box center [92, 154] width 163 height 26
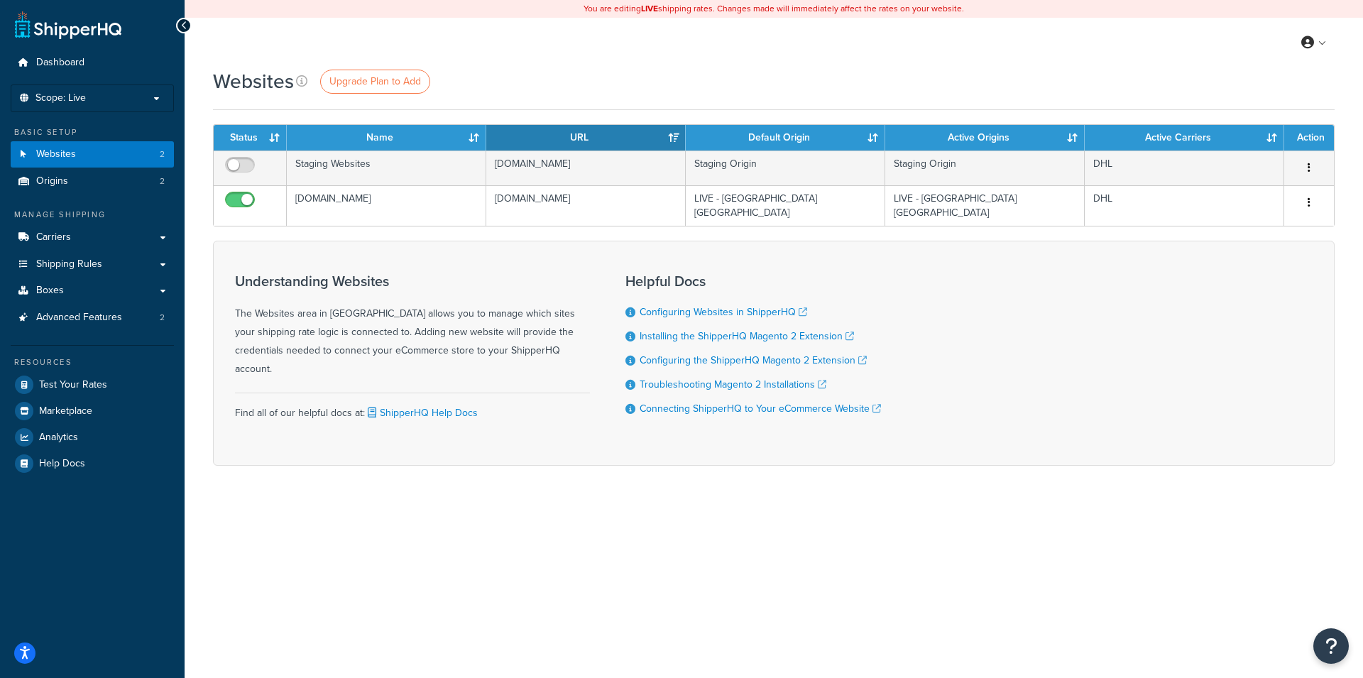
click at [192, 183] on div "Websites Upgrade Plan to Add Contact Us Send Us A Message Contact Information N…" at bounding box center [774, 291] width 1179 height 448
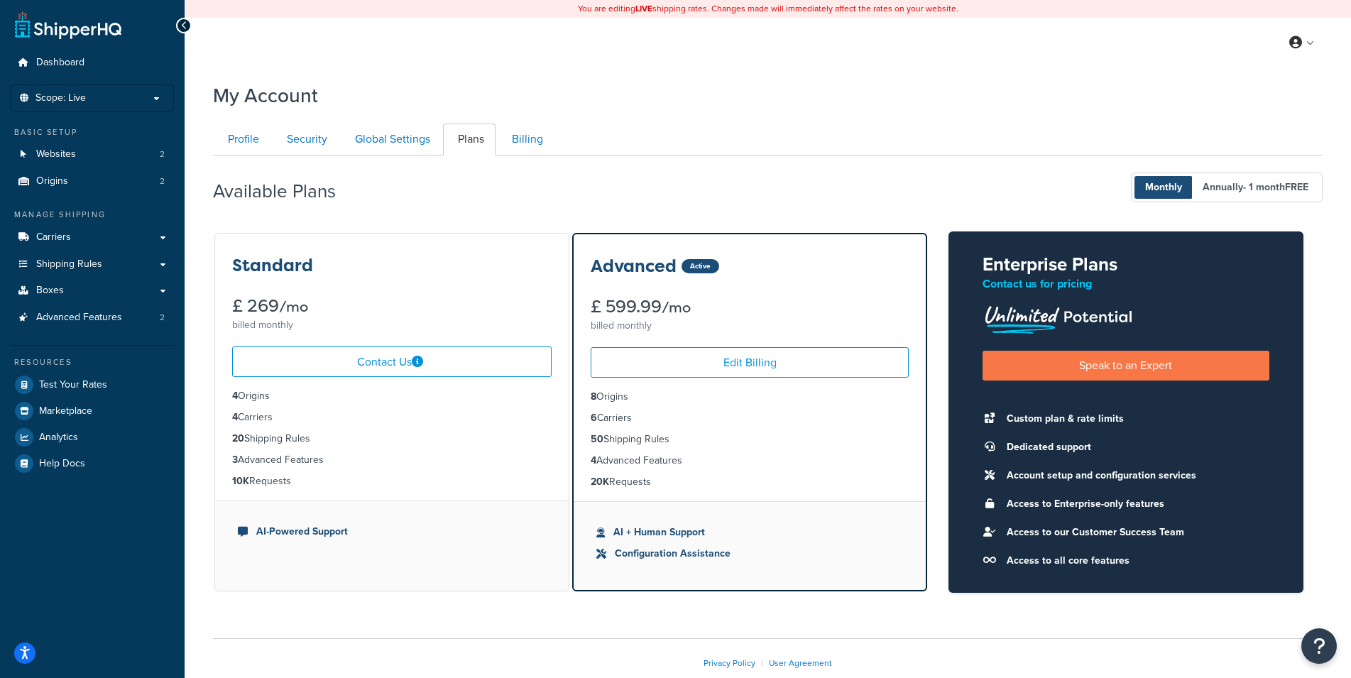
click at [193, 269] on div "My Account Contact Us Send Us A Message Contact Information Name * Email * Comp…" at bounding box center [768, 399] width 1167 height 648
click at [157, 263] on link "Shipping Rules" at bounding box center [92, 264] width 163 height 26
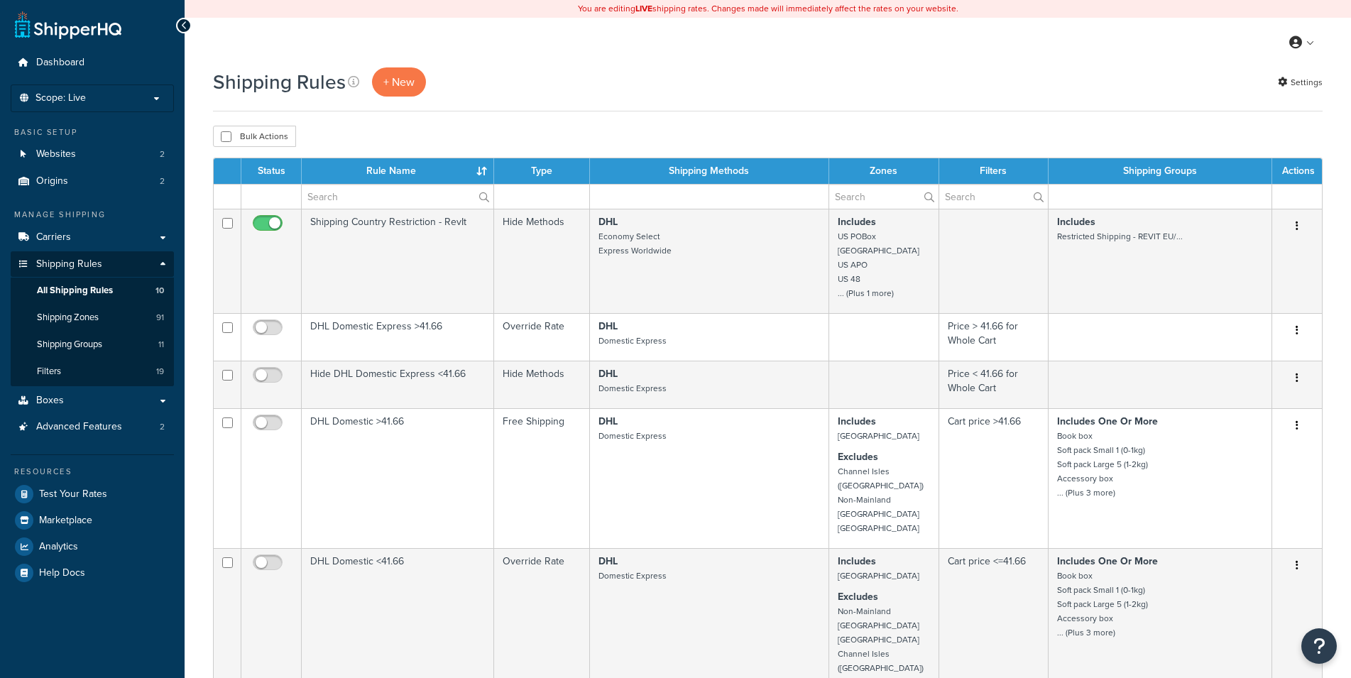
select select "100"
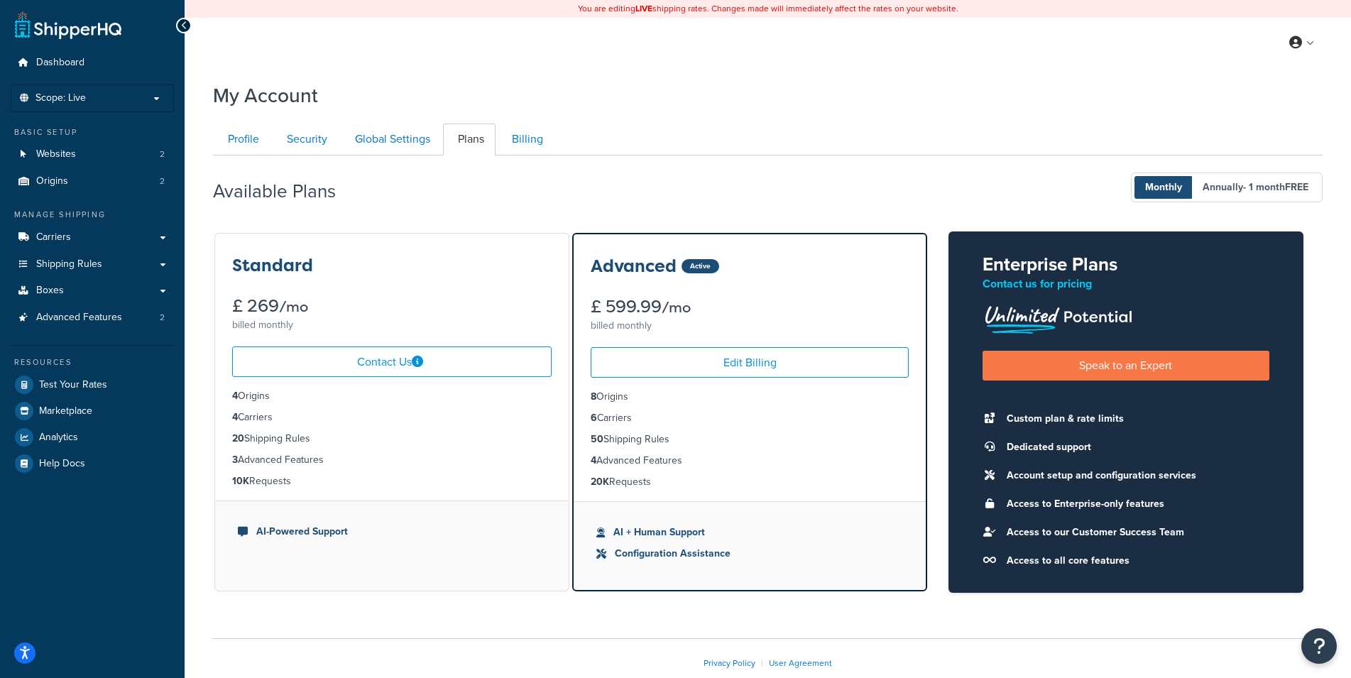
click at [203, 240] on div "My Account Contact Us Send Us A Message Contact Information Name * Email * Comp…" at bounding box center [768, 399] width 1167 height 648
